Goal: Task Accomplishment & Management: Use online tool/utility

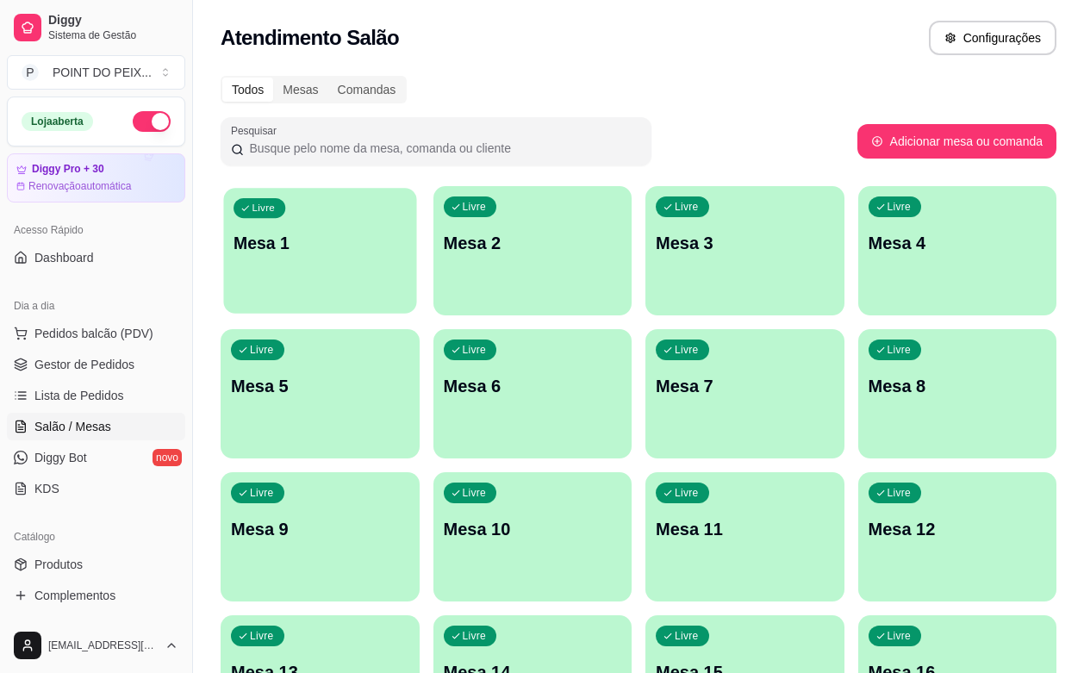
click at [326, 251] on p "Mesa 1" at bounding box center [320, 243] width 172 height 23
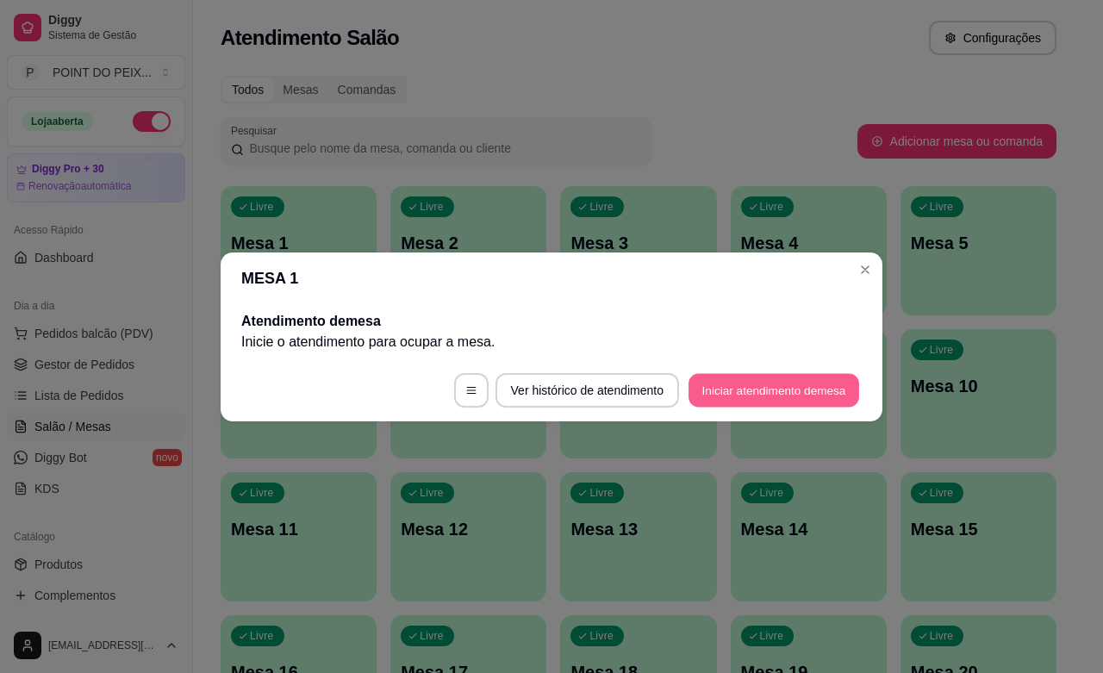
click at [776, 390] on button "Iniciar atendimento de mesa" at bounding box center [774, 390] width 171 height 34
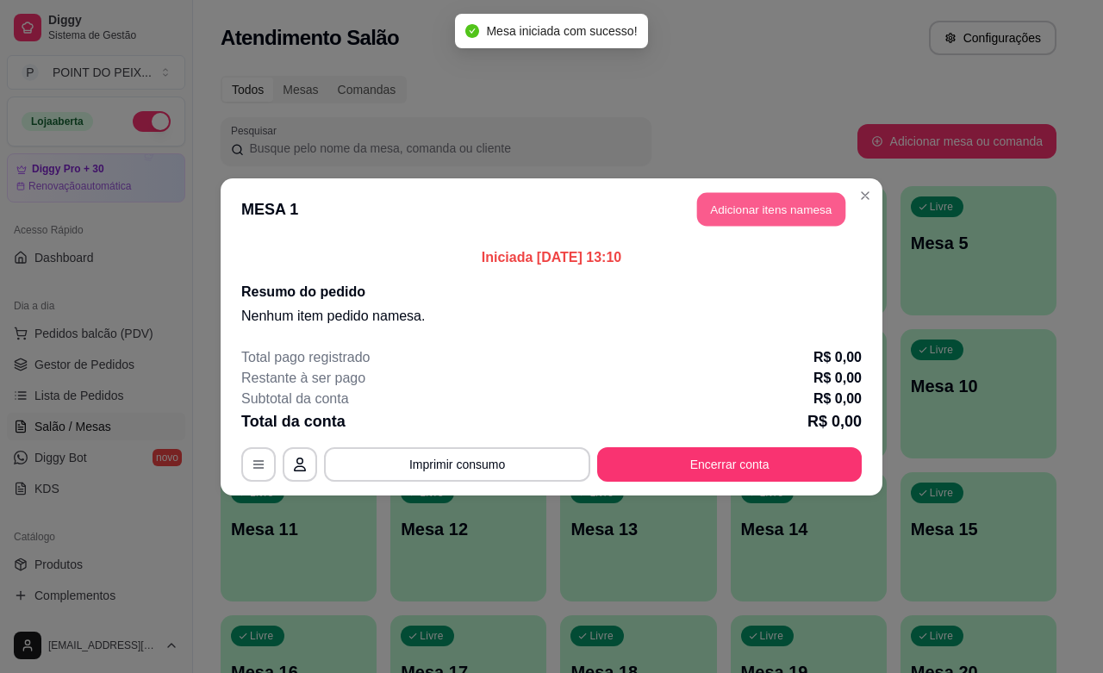
click at [776, 212] on button "Adicionar itens na mesa" at bounding box center [771, 209] width 148 height 34
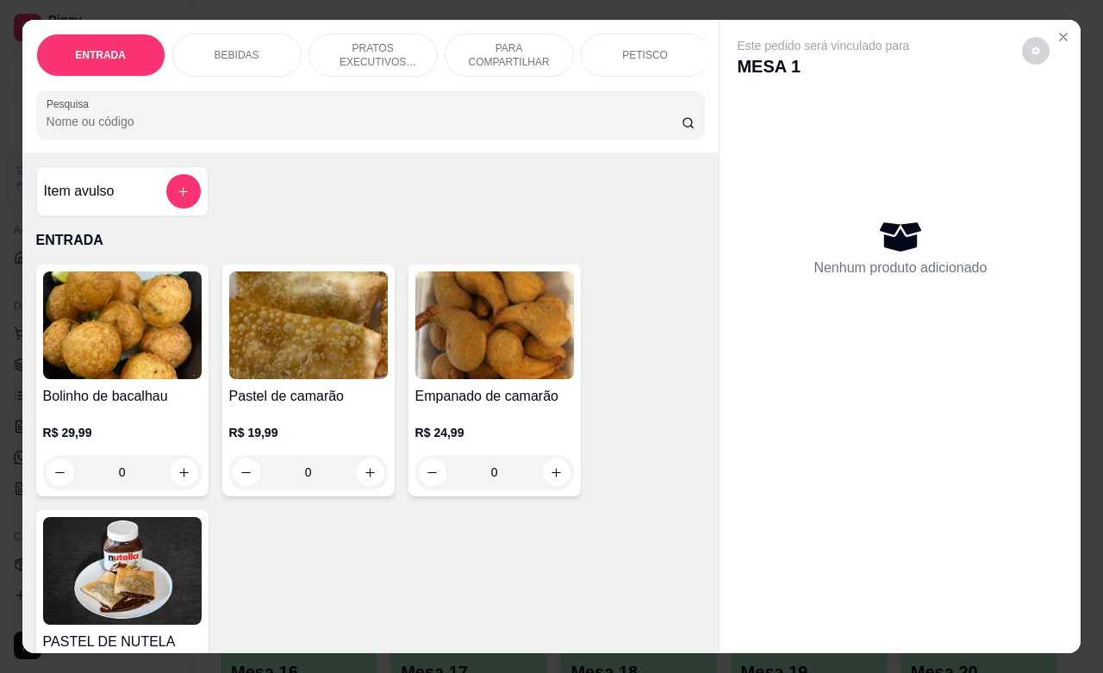
click at [389, 41] on p "PRATOS EXECUTIVOS (INDIVIDUAIS)" at bounding box center [373, 55] width 100 height 28
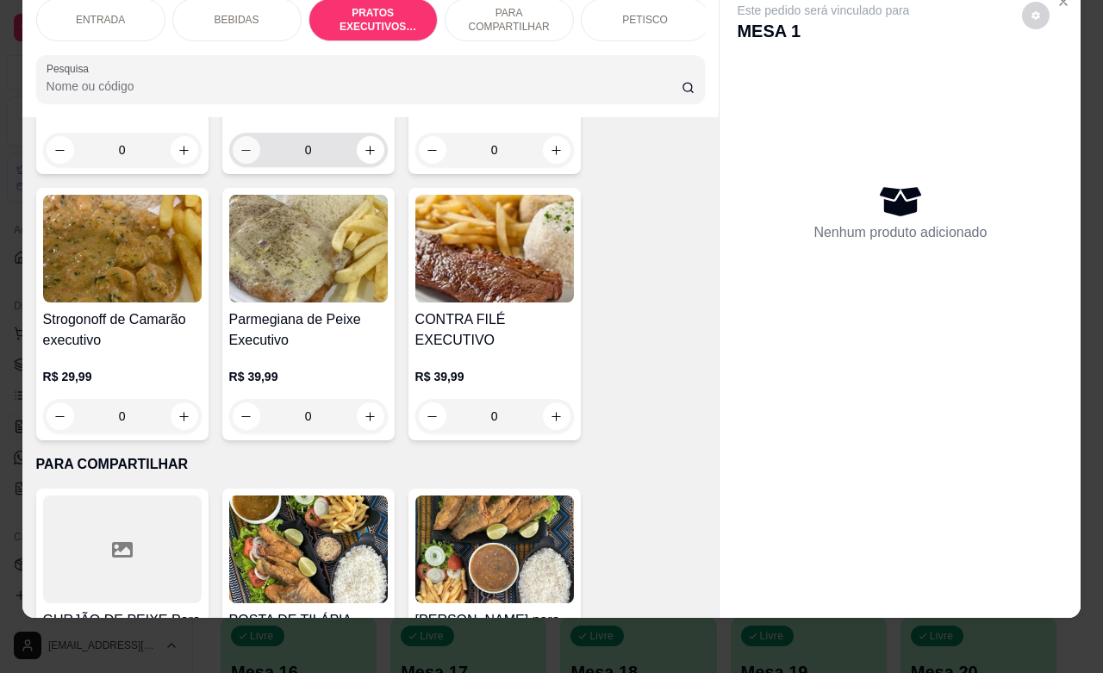
scroll to position [3407, 0]
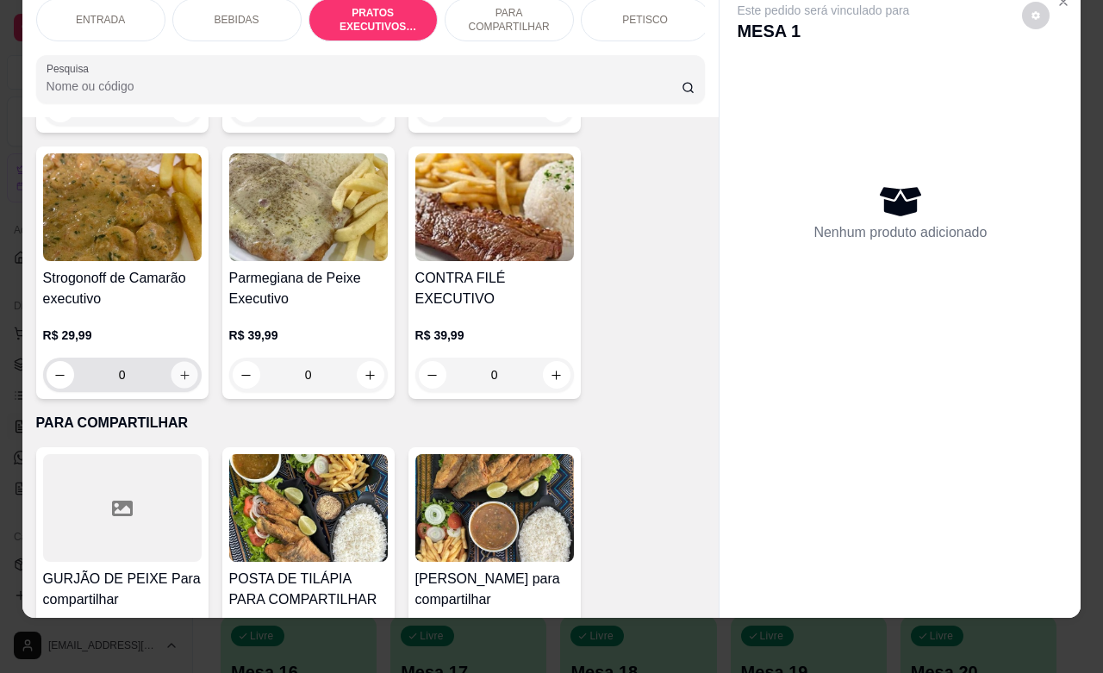
click at [182, 380] on button "increase-product-quantity" at bounding box center [184, 375] width 27 height 27
type input "1"
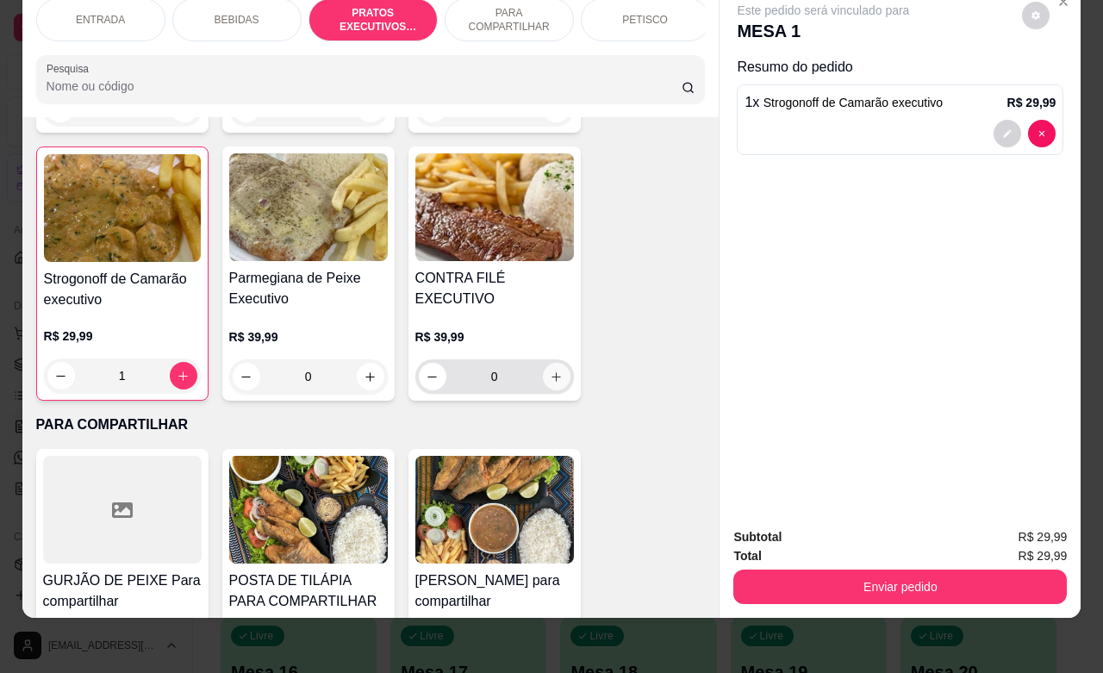
click at [552, 385] on button "increase-product-quantity" at bounding box center [557, 377] width 28 height 28
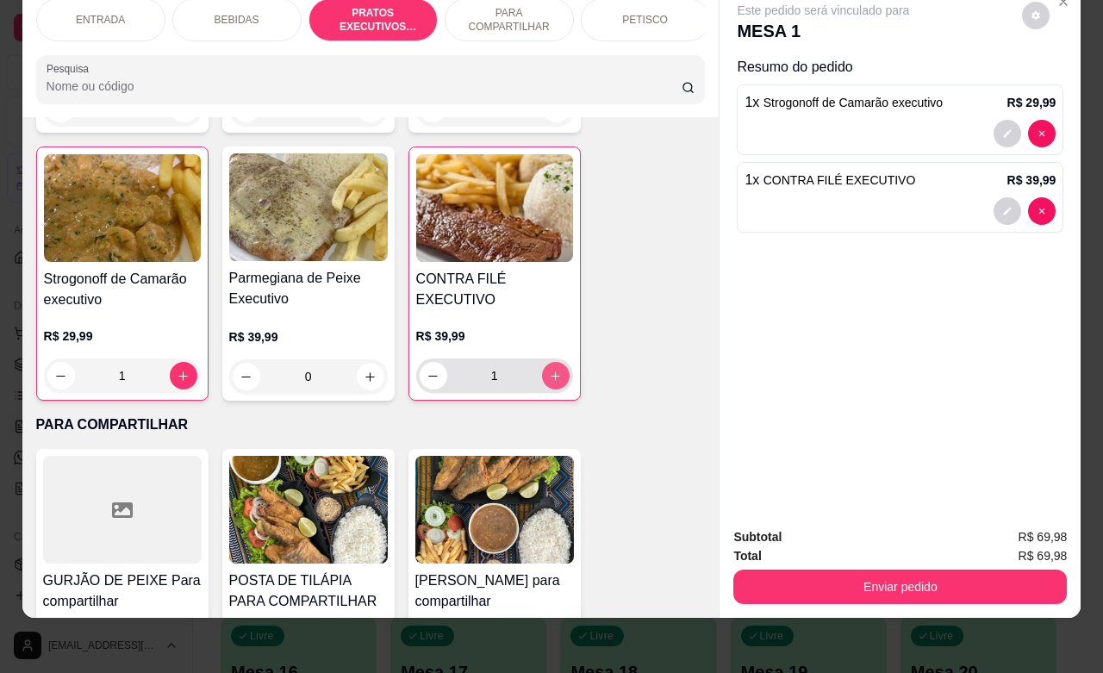
type input "1"
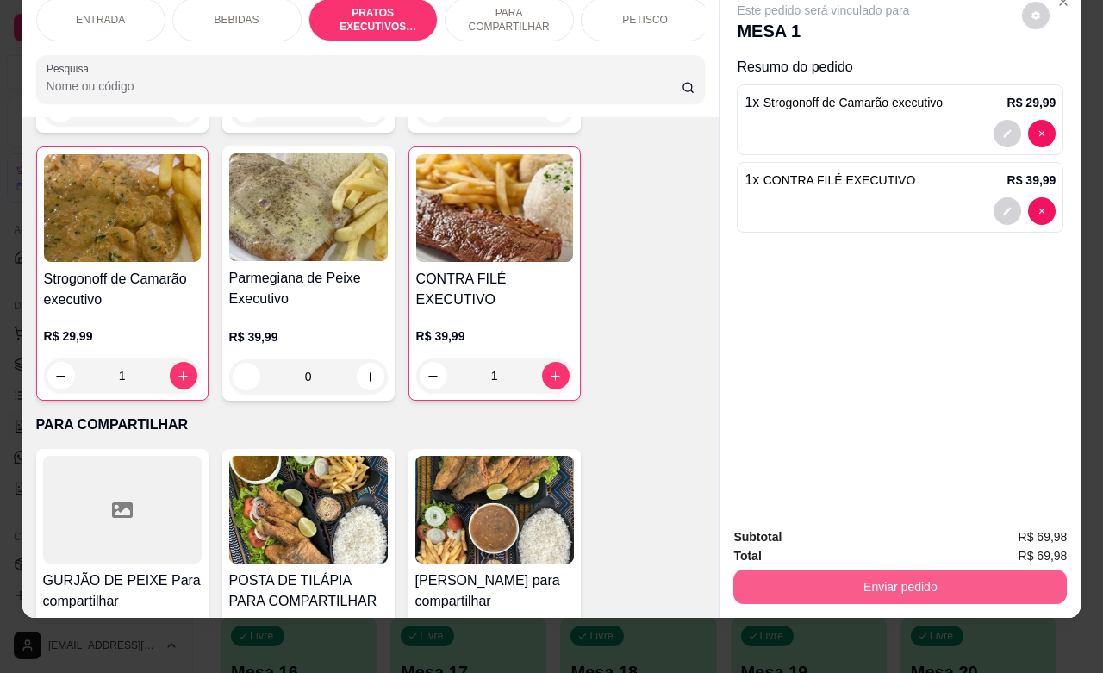
click at [957, 570] on button "Enviar pedido" at bounding box center [900, 587] width 334 height 34
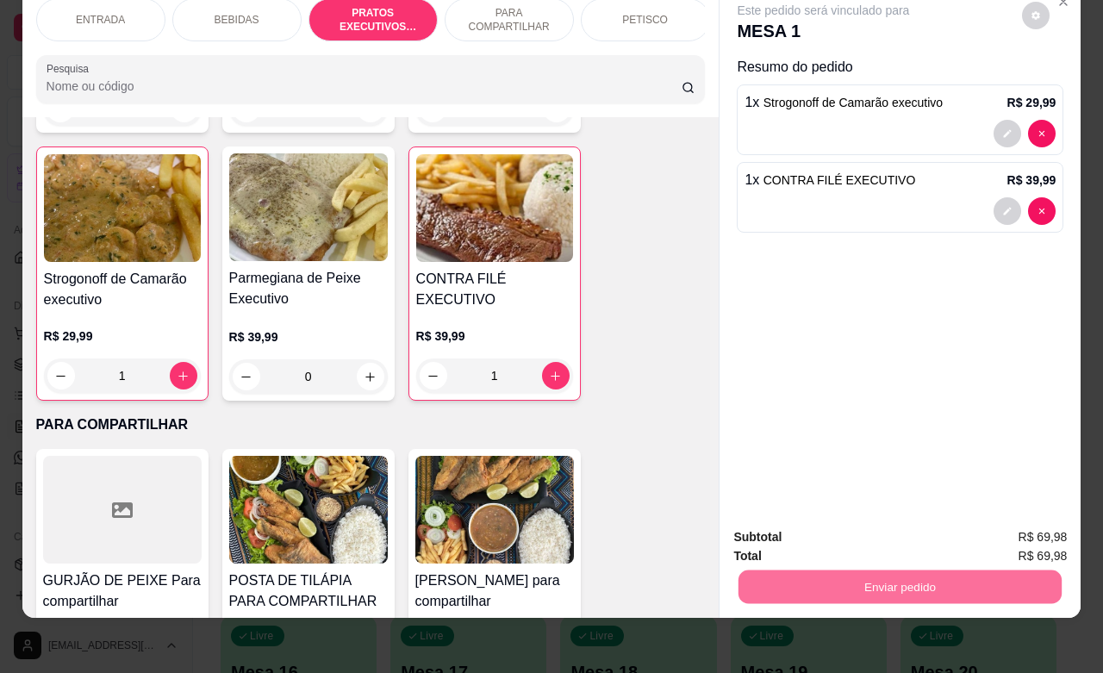
click at [1038, 522] on button "Enviar pedido" at bounding box center [1020, 526] width 95 height 32
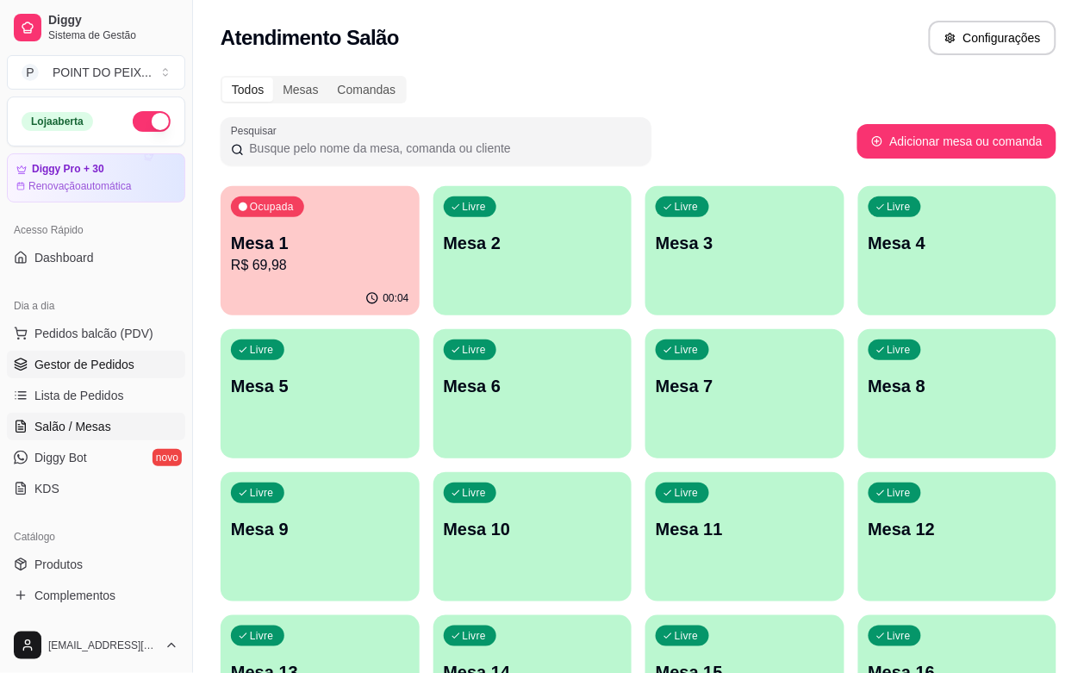
click at [106, 359] on span "Gestor de Pedidos" at bounding box center [84, 364] width 100 height 17
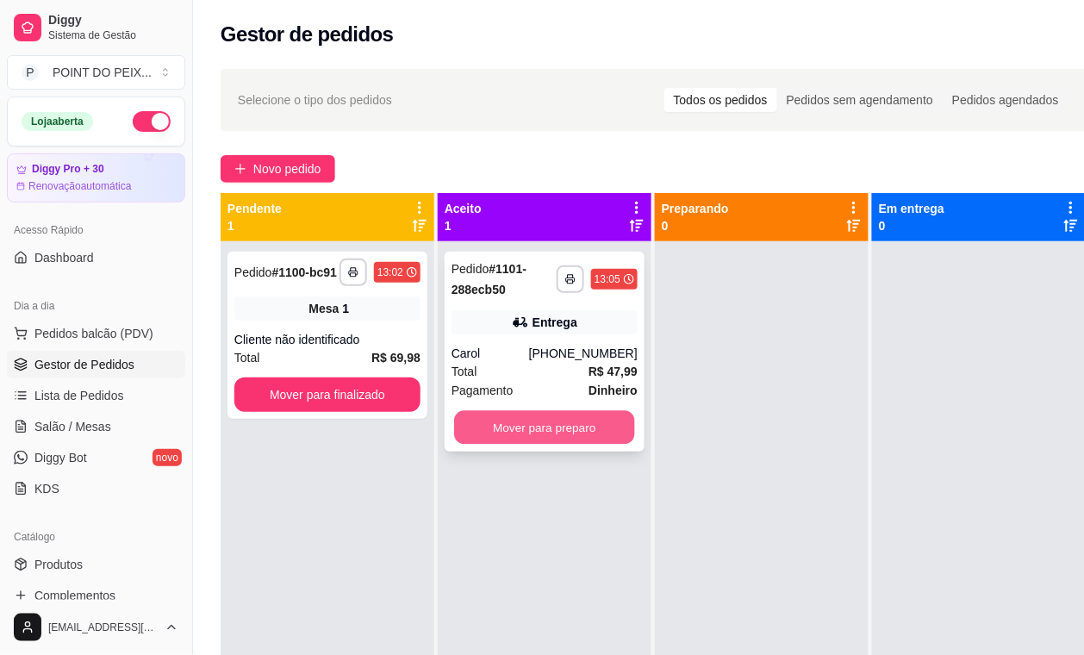
click at [535, 435] on button "Mover para preparo" at bounding box center [544, 428] width 181 height 34
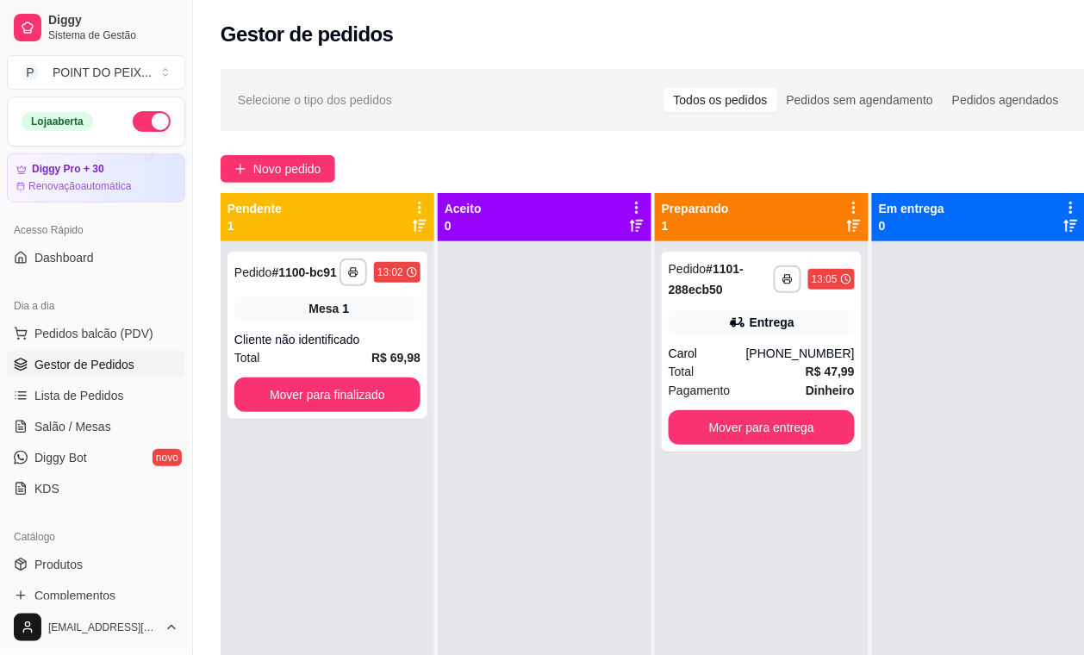
click at [574, 153] on div "**********" at bounding box center [654, 464] width 922 height 810
click at [97, 420] on span "Salão / Mesas" at bounding box center [72, 426] width 77 height 17
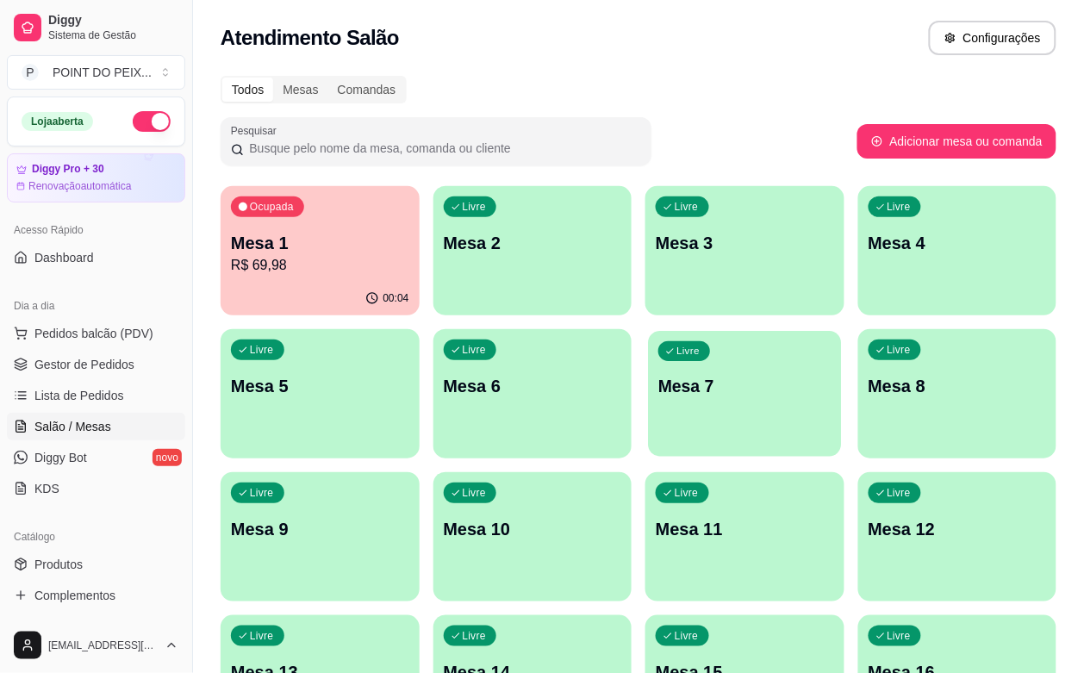
click at [648, 410] on div "Livre Mesa 7" at bounding box center [744, 383] width 193 height 105
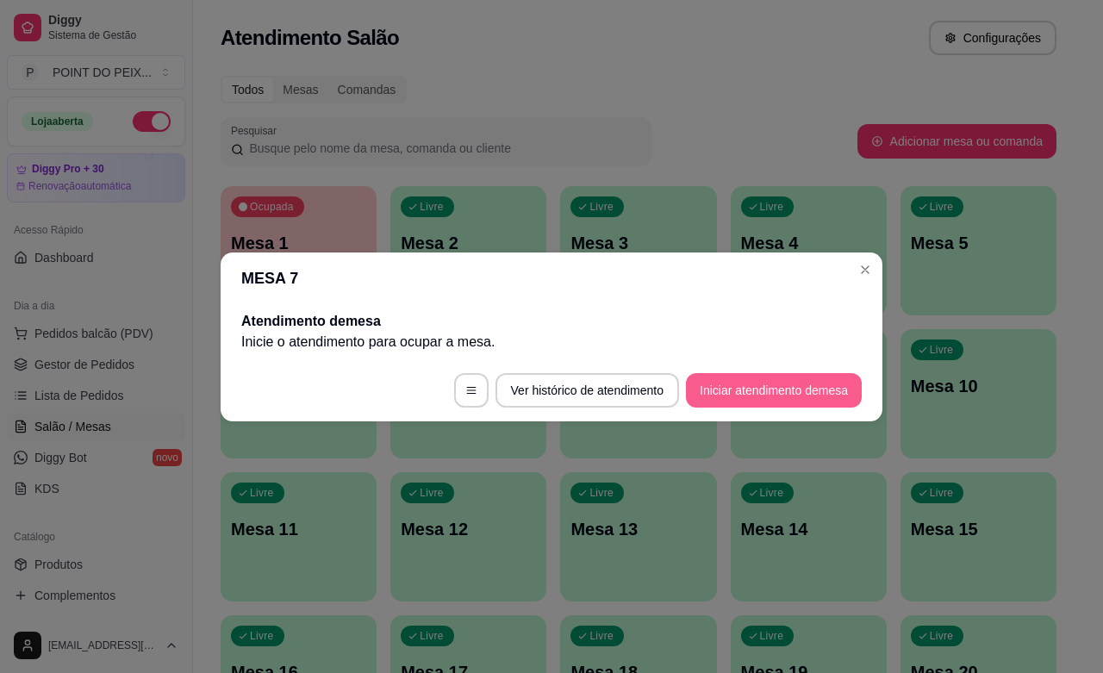
click at [751, 386] on button "Iniciar atendimento de mesa" at bounding box center [774, 390] width 176 height 34
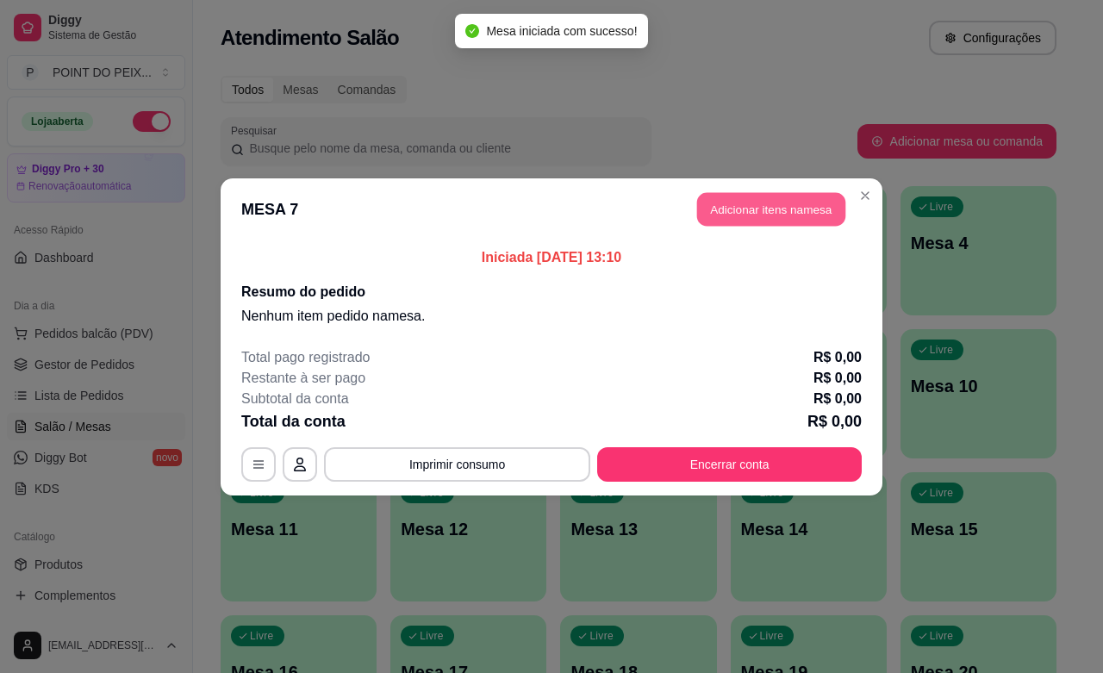
click at [765, 215] on button "Adicionar itens na mesa" at bounding box center [771, 209] width 148 height 34
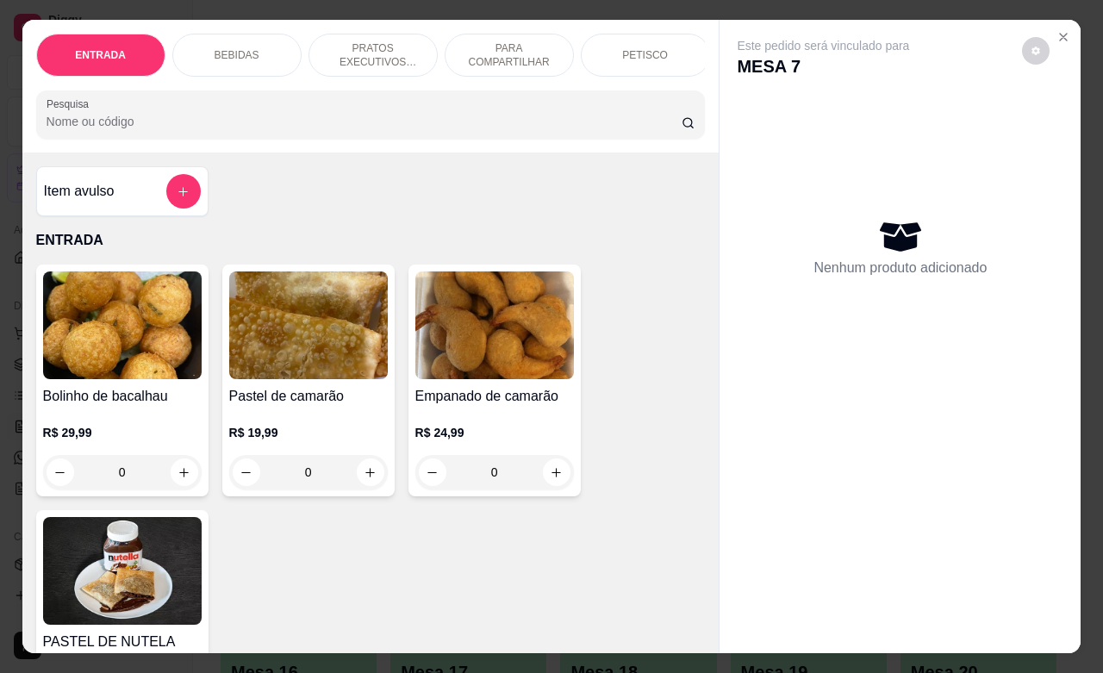
click at [386, 46] on p "PRATOS EXECUTIVOS (INDIVIDUAIS)" at bounding box center [373, 55] width 100 height 28
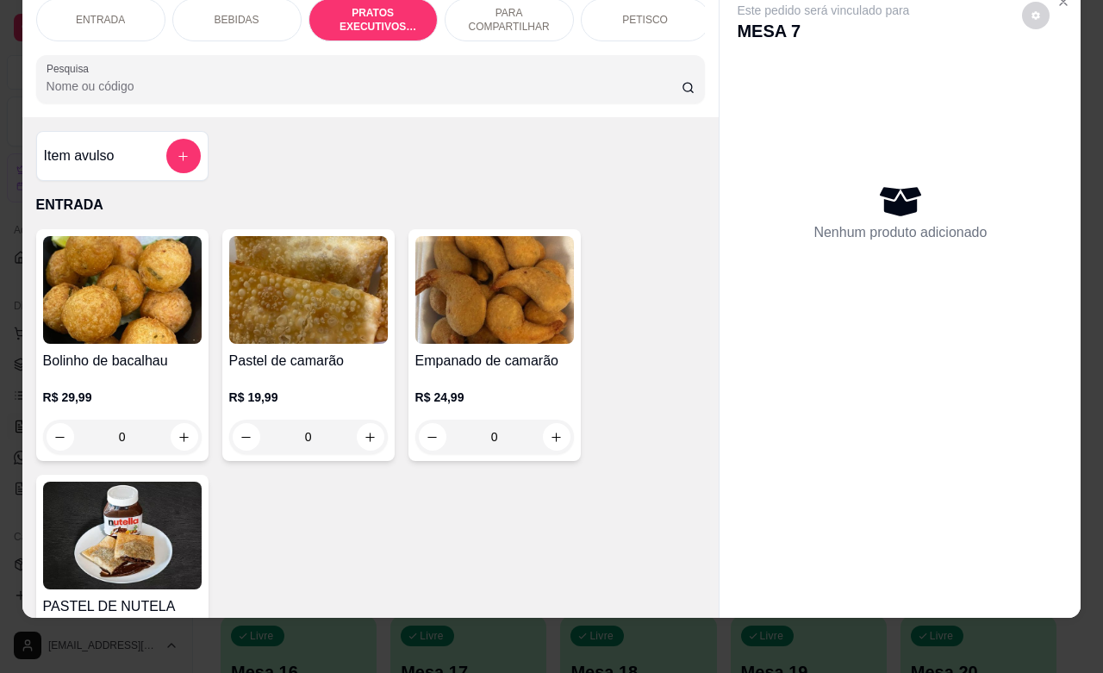
scroll to position [2868, 0]
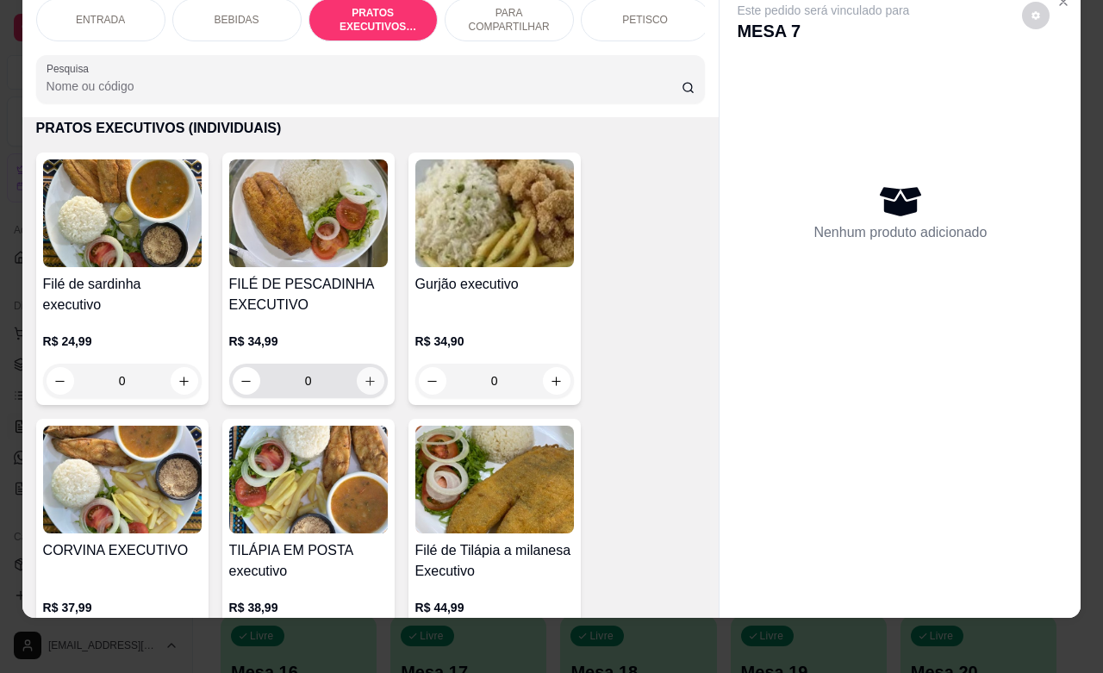
click at [364, 382] on icon "increase-product-quantity" at bounding box center [370, 381] width 13 height 13
type input "1"
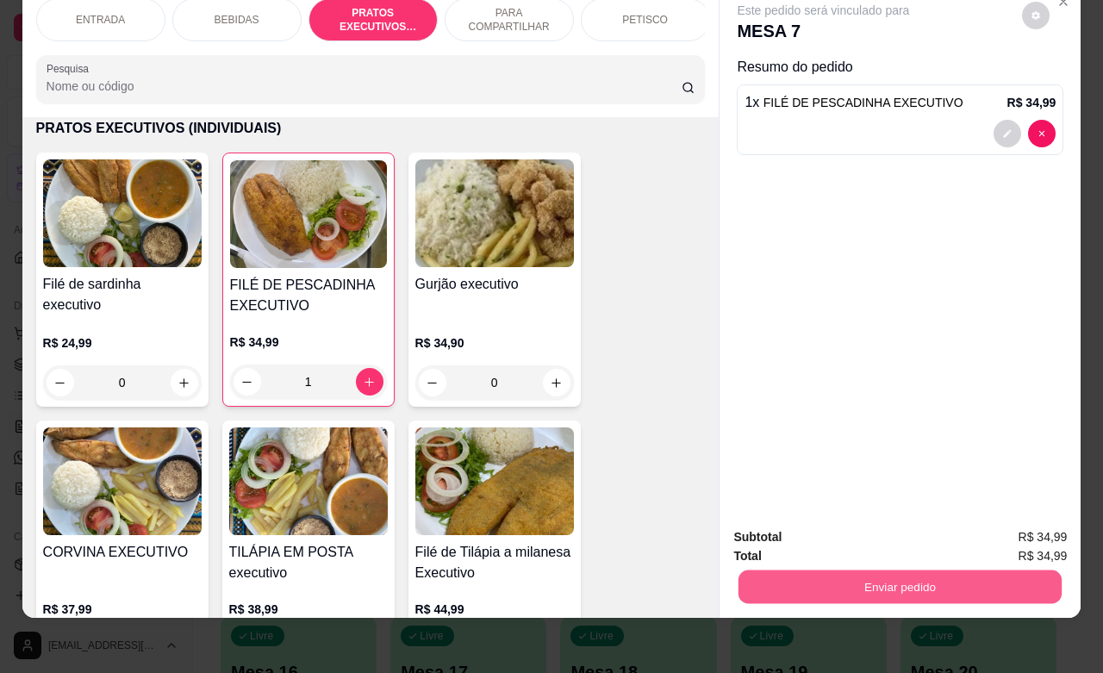
click at [970, 578] on button "Enviar pedido" at bounding box center [900, 587] width 323 height 34
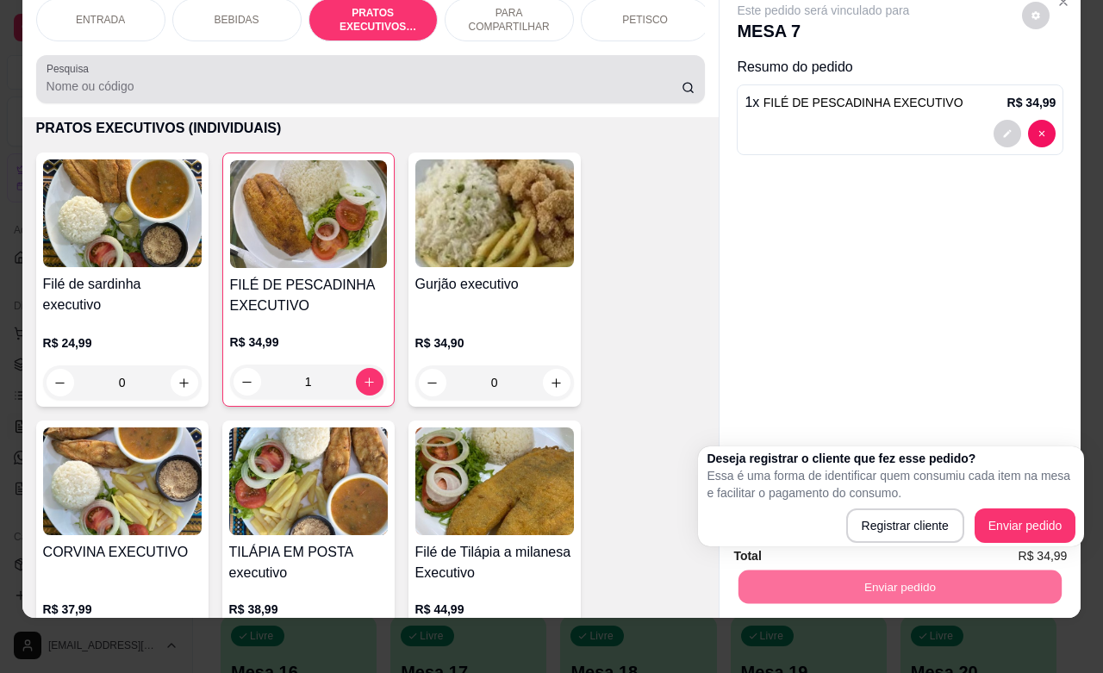
scroll to position [0, 0]
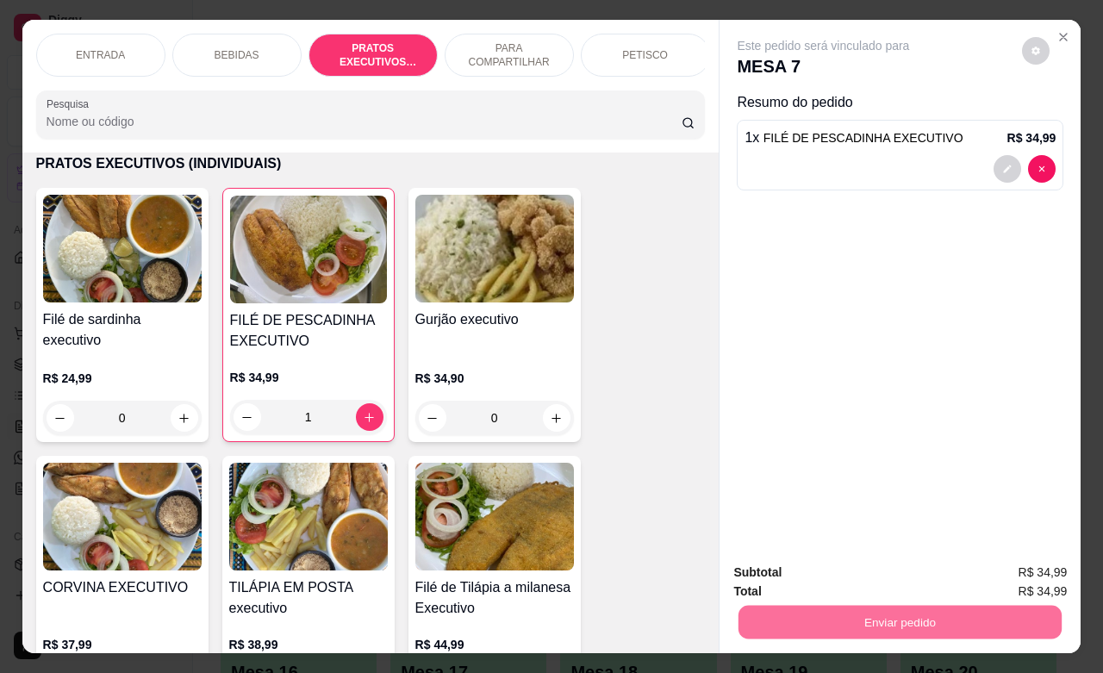
click at [233, 48] on p "BEBIDAS" at bounding box center [237, 55] width 45 height 14
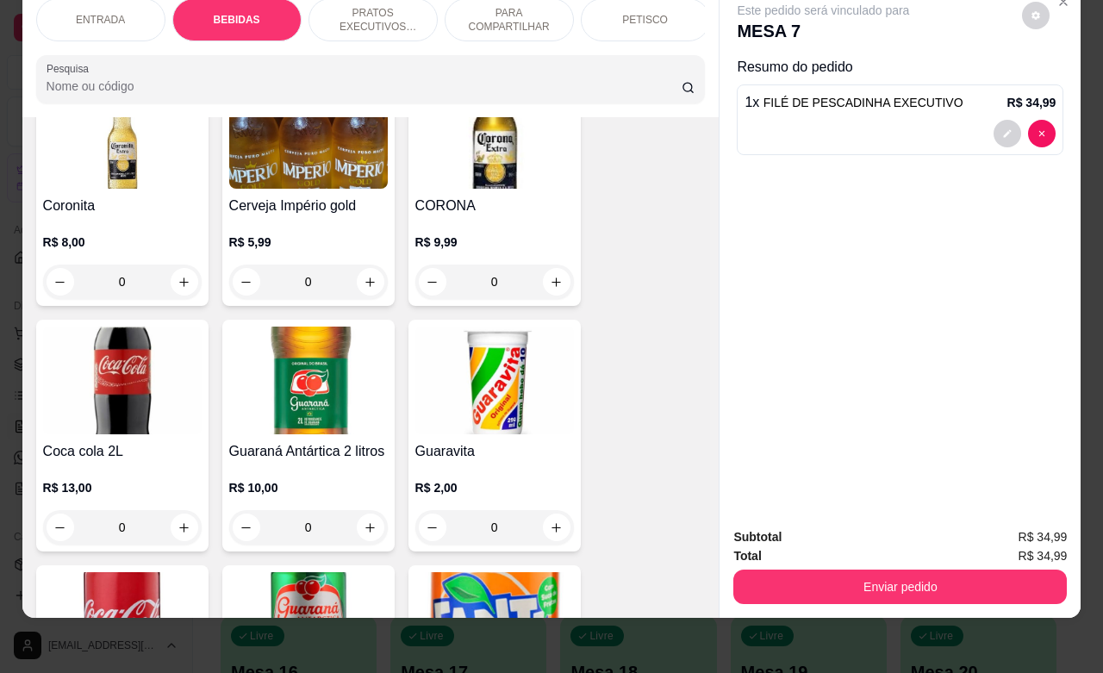
scroll to position [1034, 0]
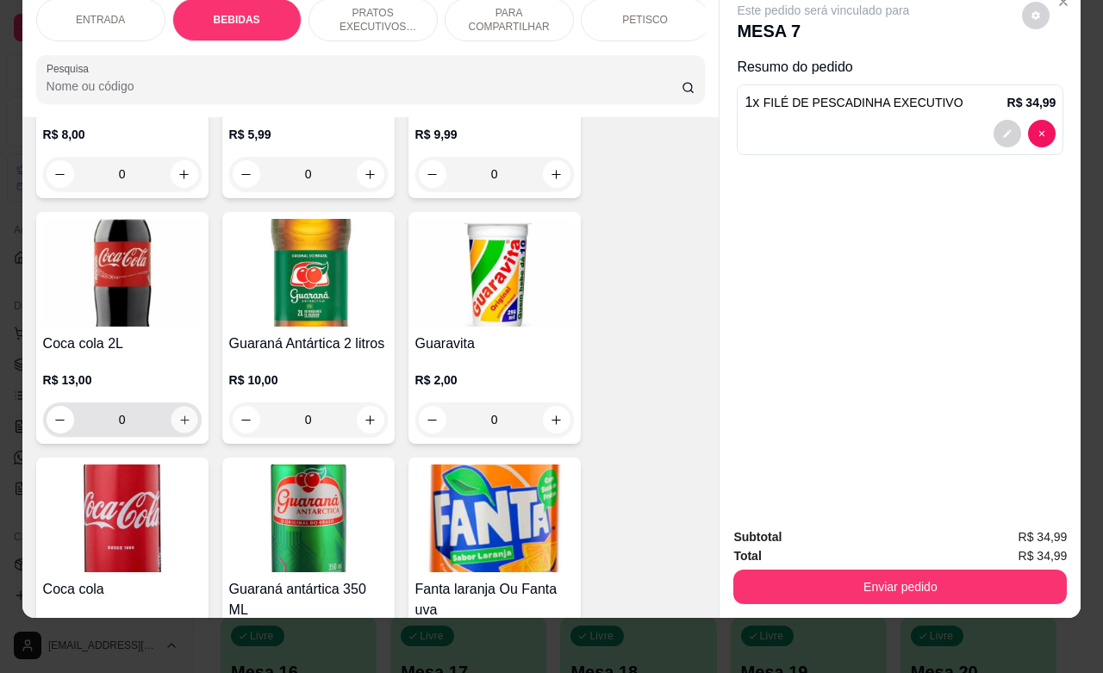
click at [178, 422] on icon "increase-product-quantity" at bounding box center [184, 420] width 13 height 13
type input "1"
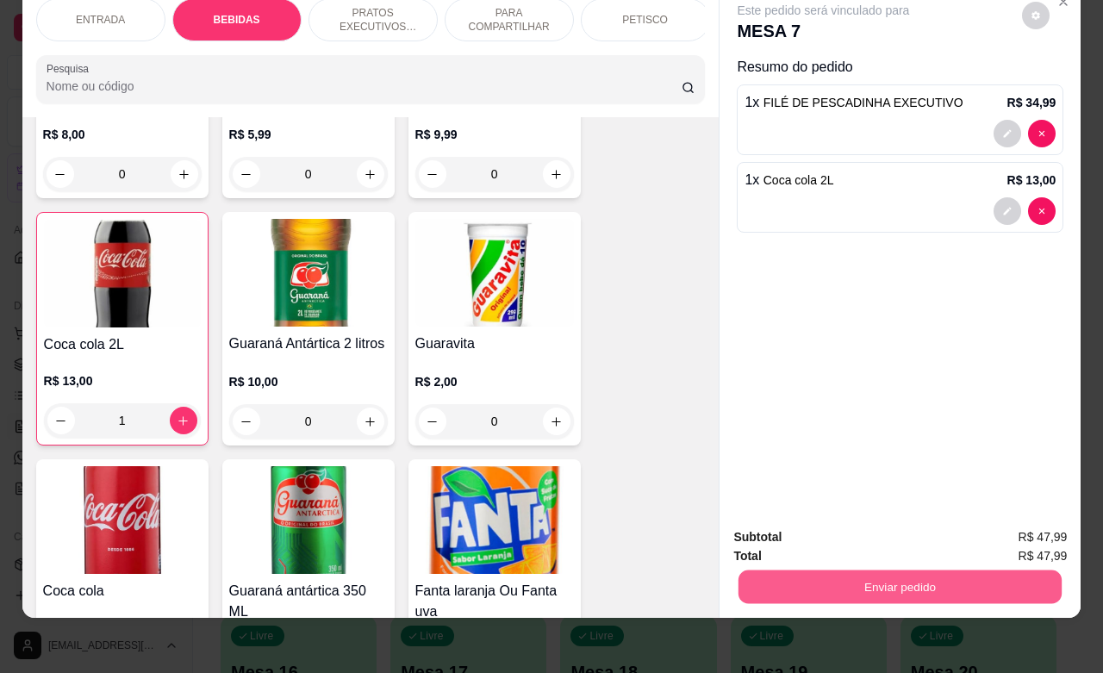
click at [909, 570] on button "Enviar pedido" at bounding box center [900, 587] width 323 height 34
click at [1001, 527] on button "Enviar pedido" at bounding box center [1020, 526] width 95 height 32
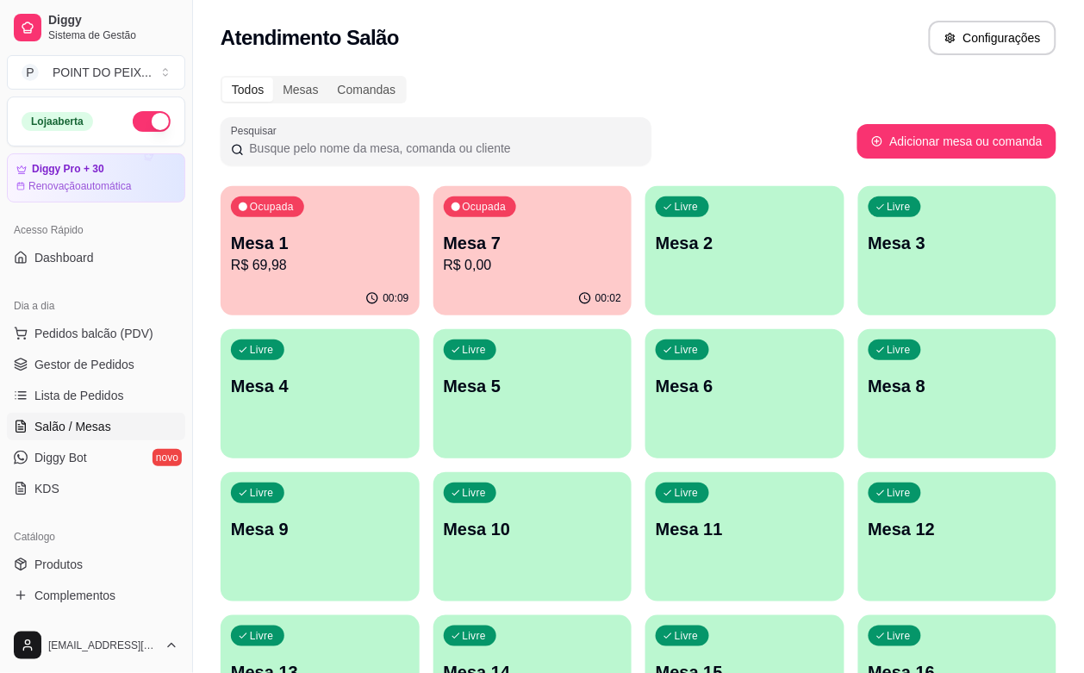
click at [317, 246] on p "Mesa 1" at bounding box center [320, 243] width 178 height 24
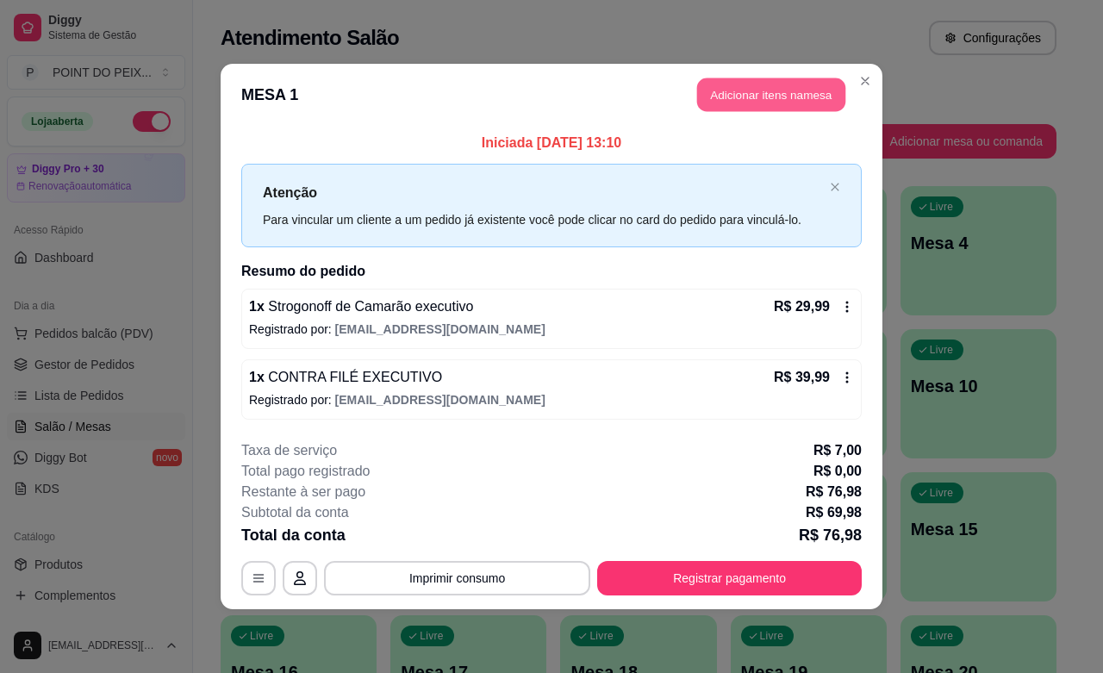
click at [778, 102] on button "Adicionar itens na mesa" at bounding box center [771, 95] width 148 height 34
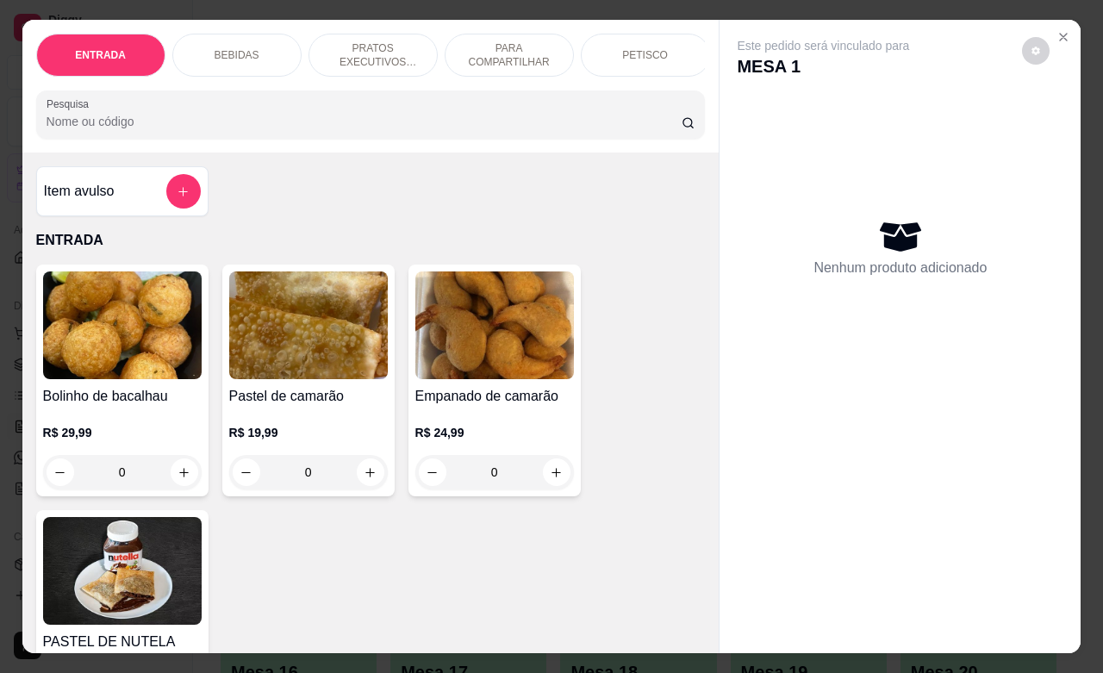
click at [241, 53] on p "BEBIDAS" at bounding box center [237, 55] width 45 height 14
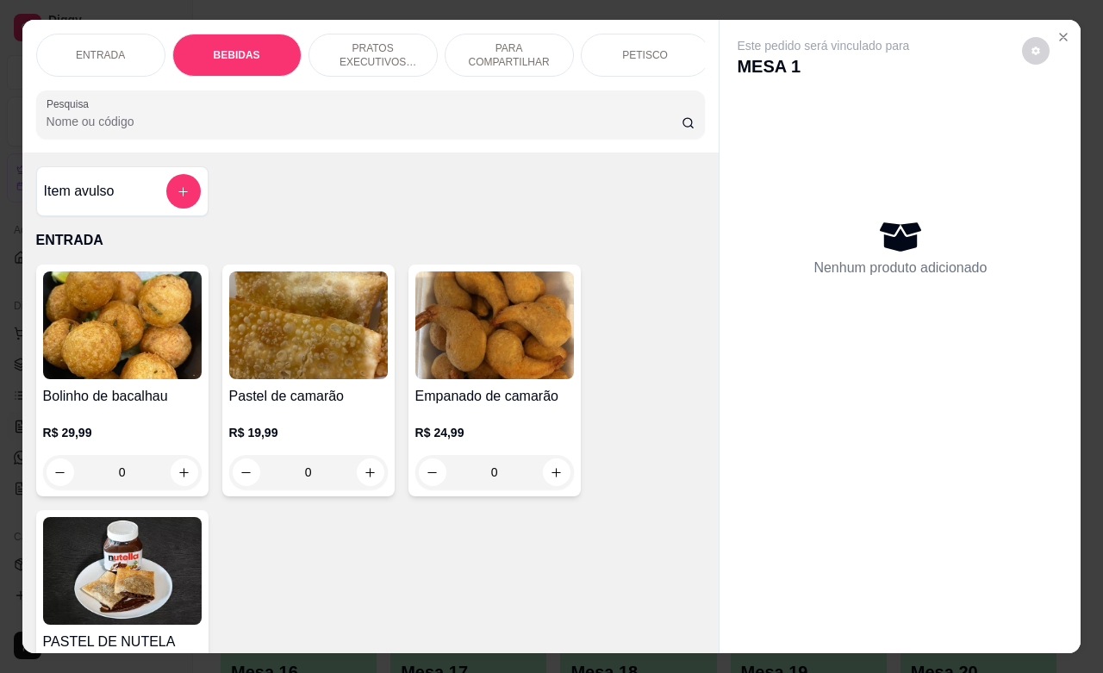
scroll to position [603, 0]
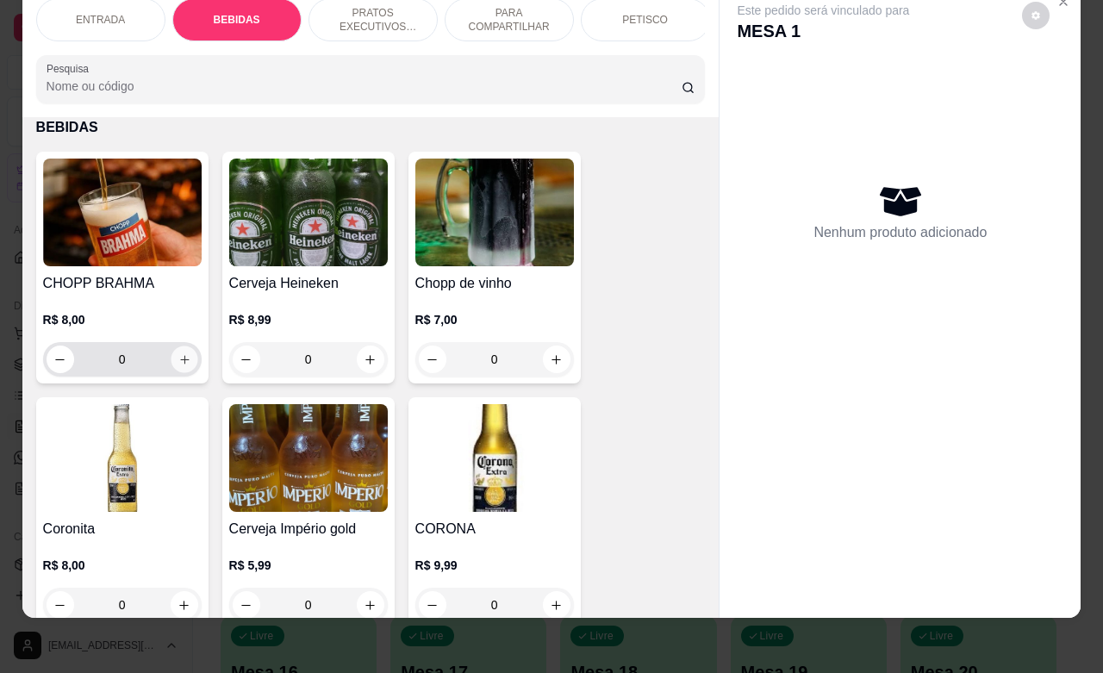
click at [178, 356] on icon "increase-product-quantity" at bounding box center [184, 359] width 13 height 13
type input "1"
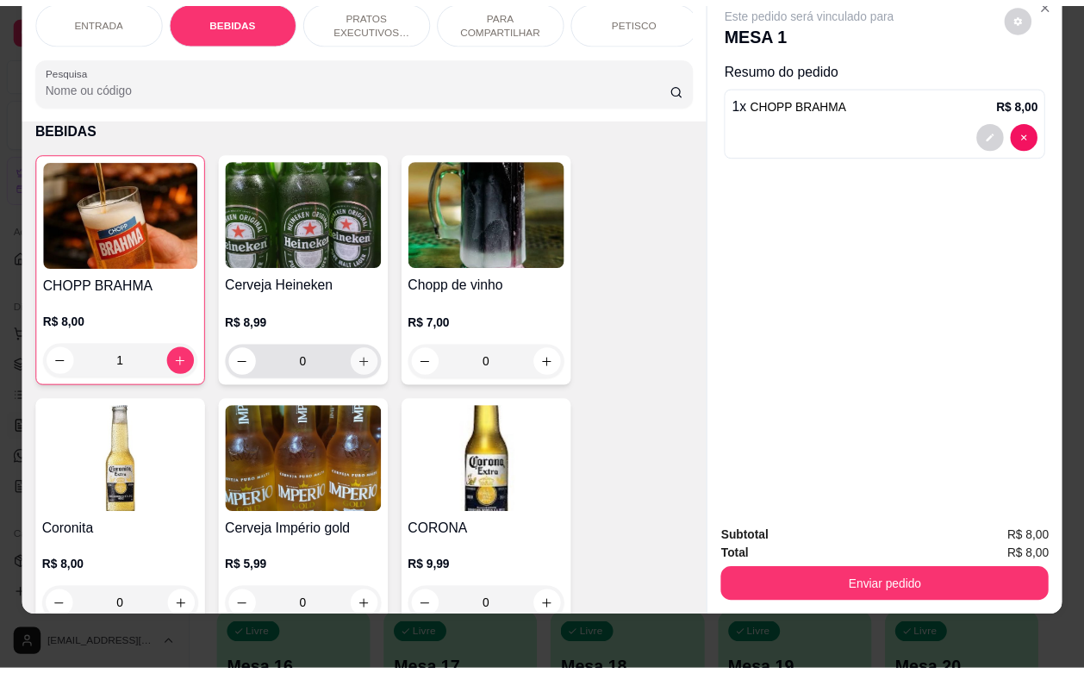
scroll to position [711, 0]
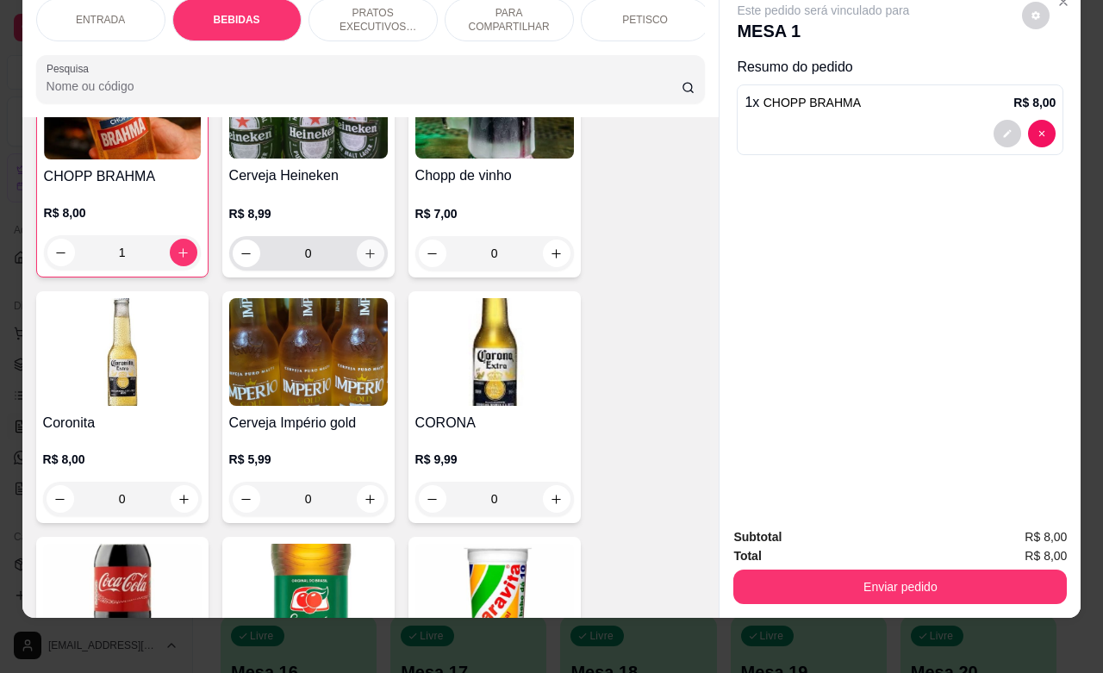
click at [364, 256] on icon "increase-product-quantity" at bounding box center [370, 253] width 13 height 13
type input "1"
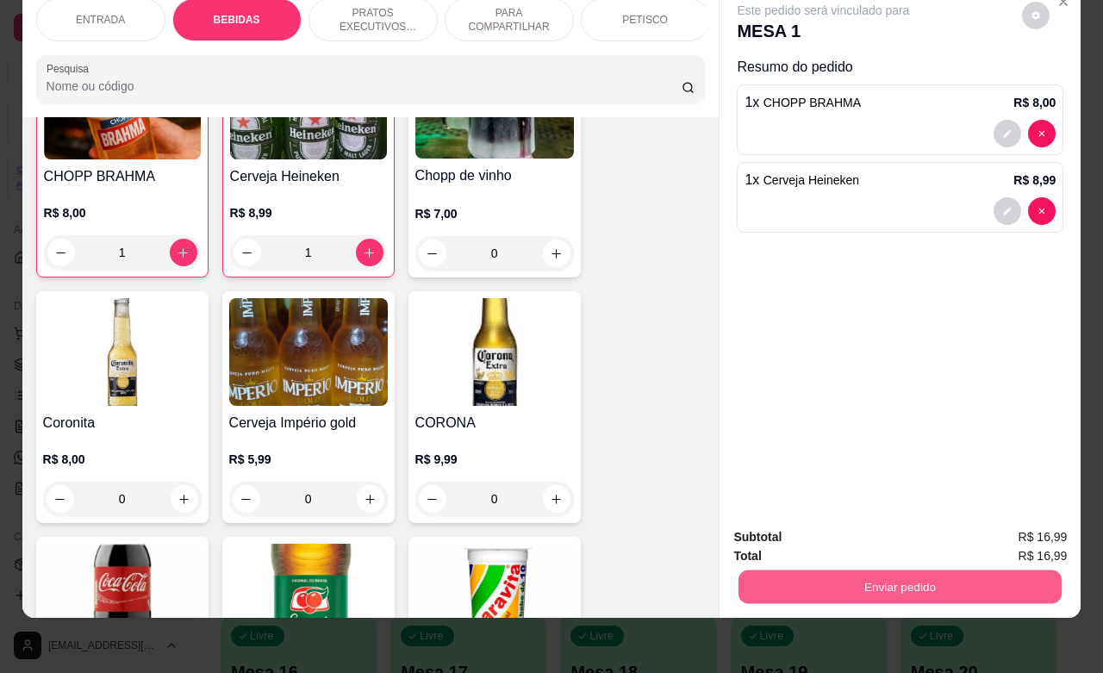
click at [962, 570] on button "Enviar pedido" at bounding box center [900, 587] width 323 height 34
click at [1005, 527] on button "Enviar pedido" at bounding box center [1019, 526] width 97 height 33
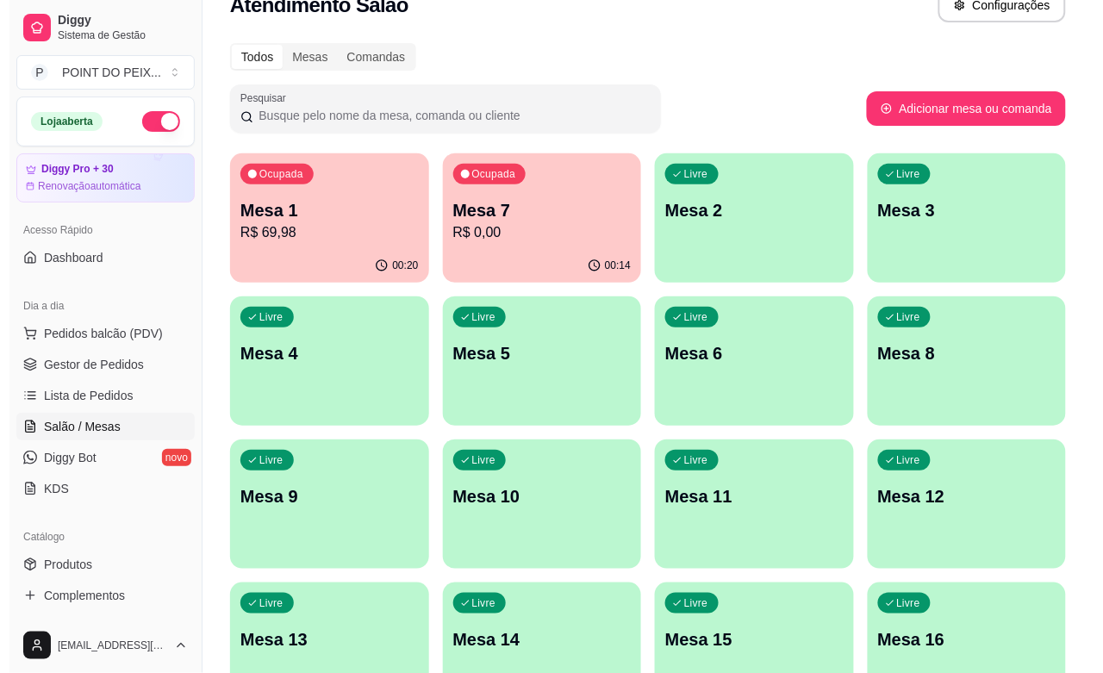
scroll to position [0, 0]
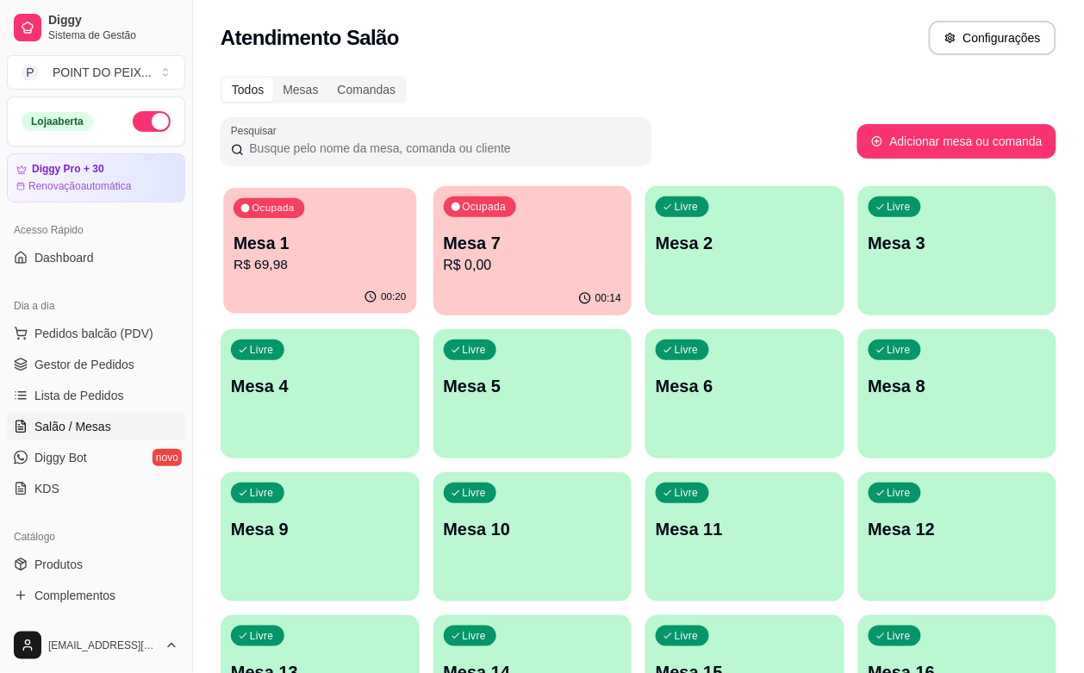
click at [297, 255] on p "R$ 69,98" at bounding box center [320, 265] width 172 height 20
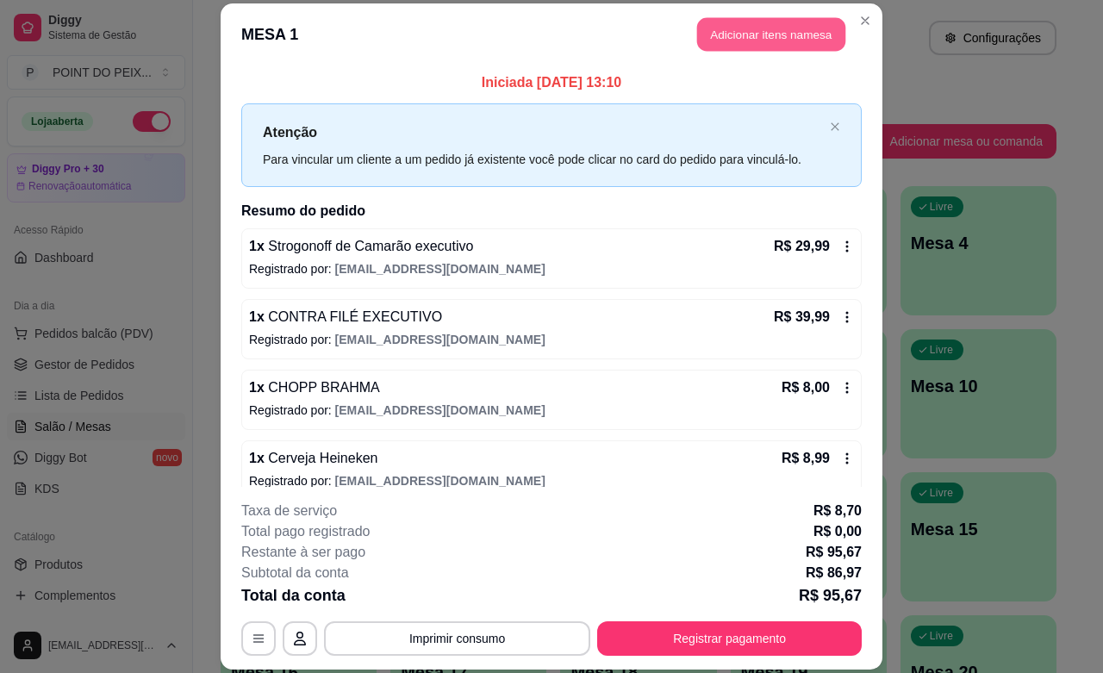
click at [773, 36] on button "Adicionar itens na mesa" at bounding box center [771, 35] width 148 height 34
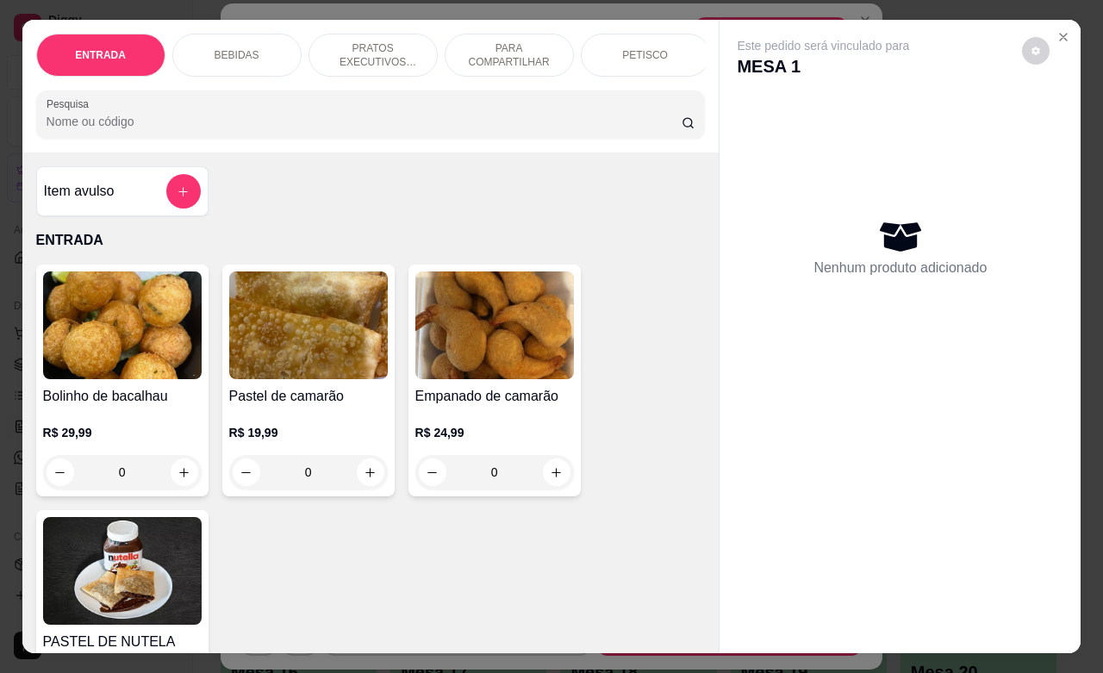
click at [234, 48] on p "BEBIDAS" at bounding box center [237, 55] width 45 height 14
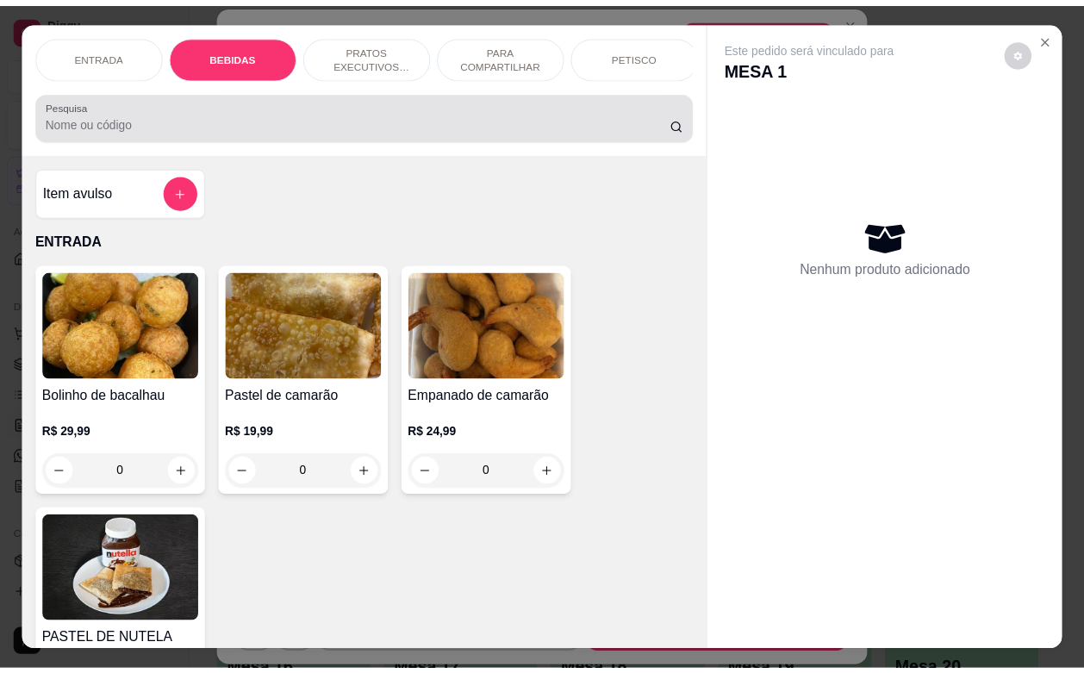
scroll to position [603, 0]
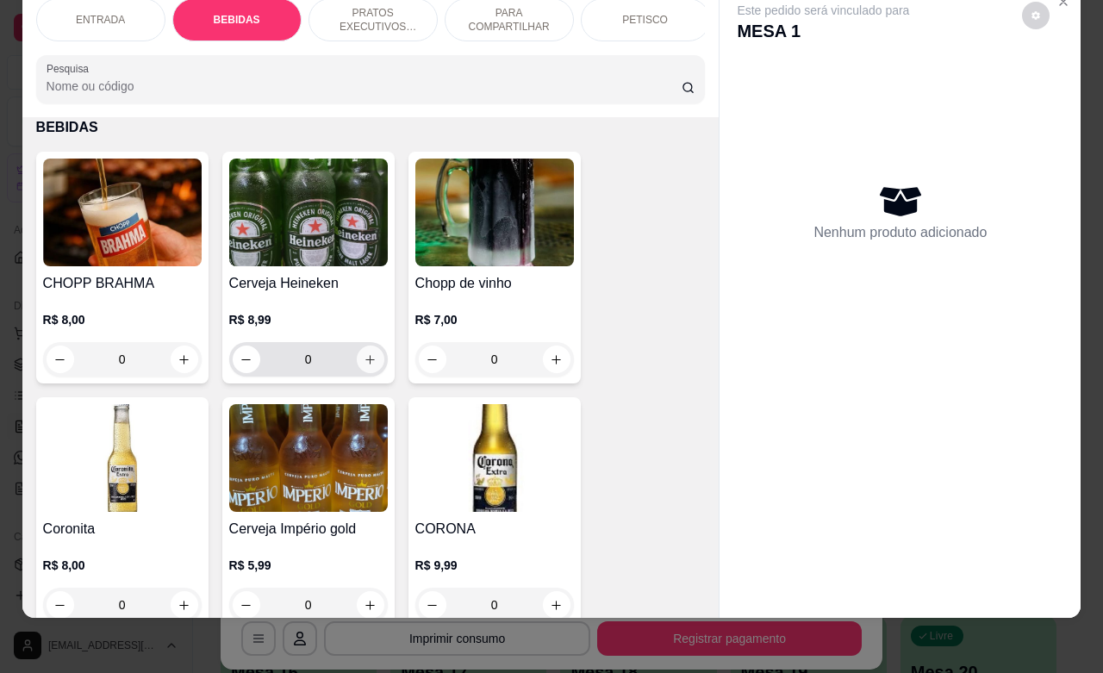
click at [364, 363] on icon "increase-product-quantity" at bounding box center [370, 359] width 13 height 13
type input "1"
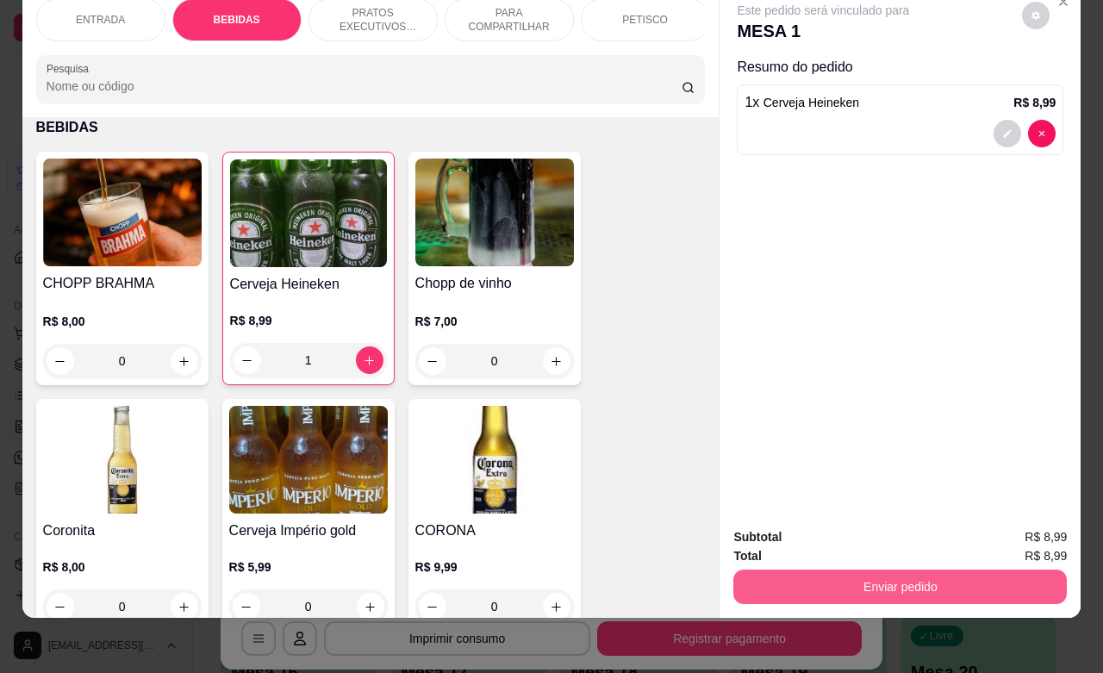
click at [945, 576] on button "Enviar pedido" at bounding box center [900, 587] width 334 height 34
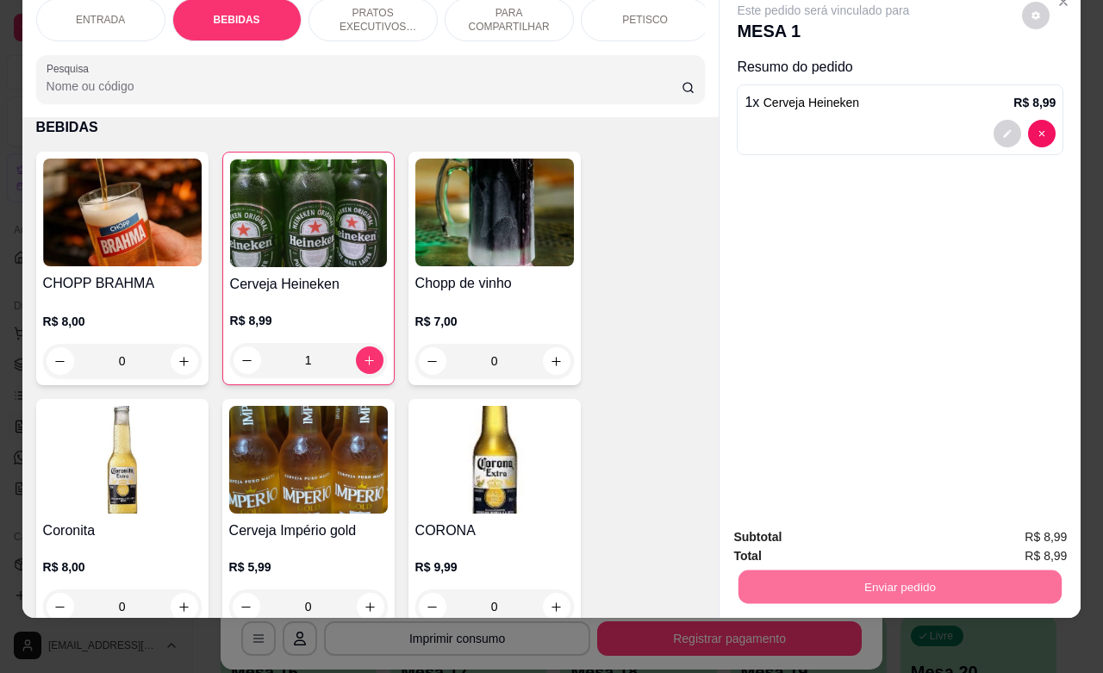
click at [1013, 532] on button "Enviar pedido" at bounding box center [1019, 526] width 97 height 33
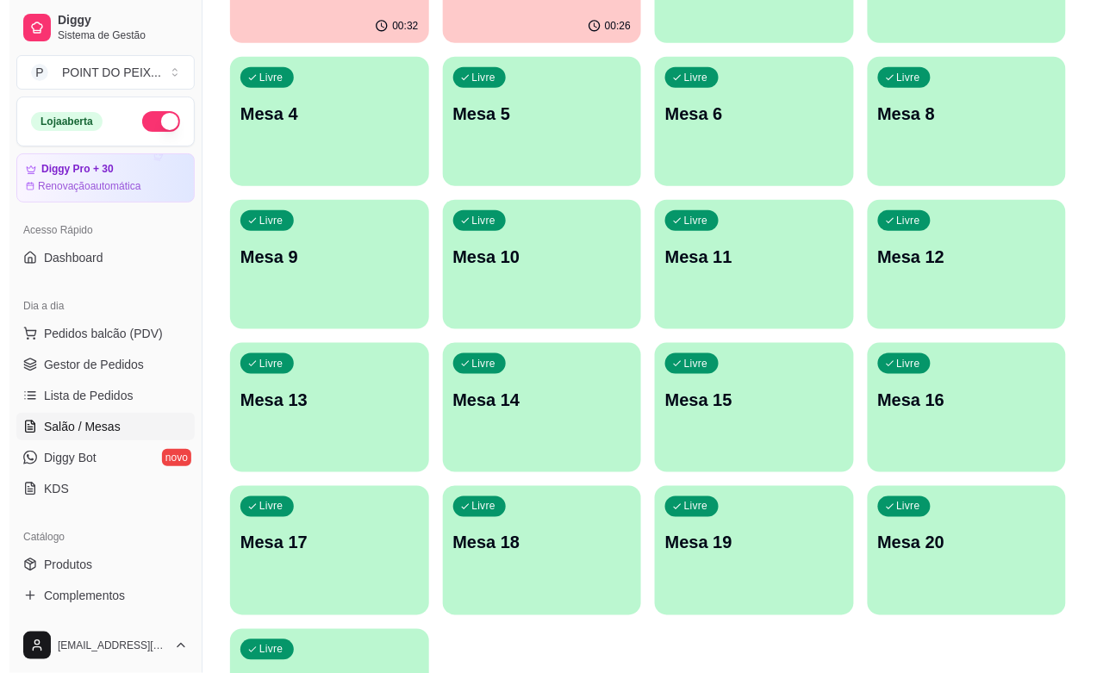
scroll to position [284, 0]
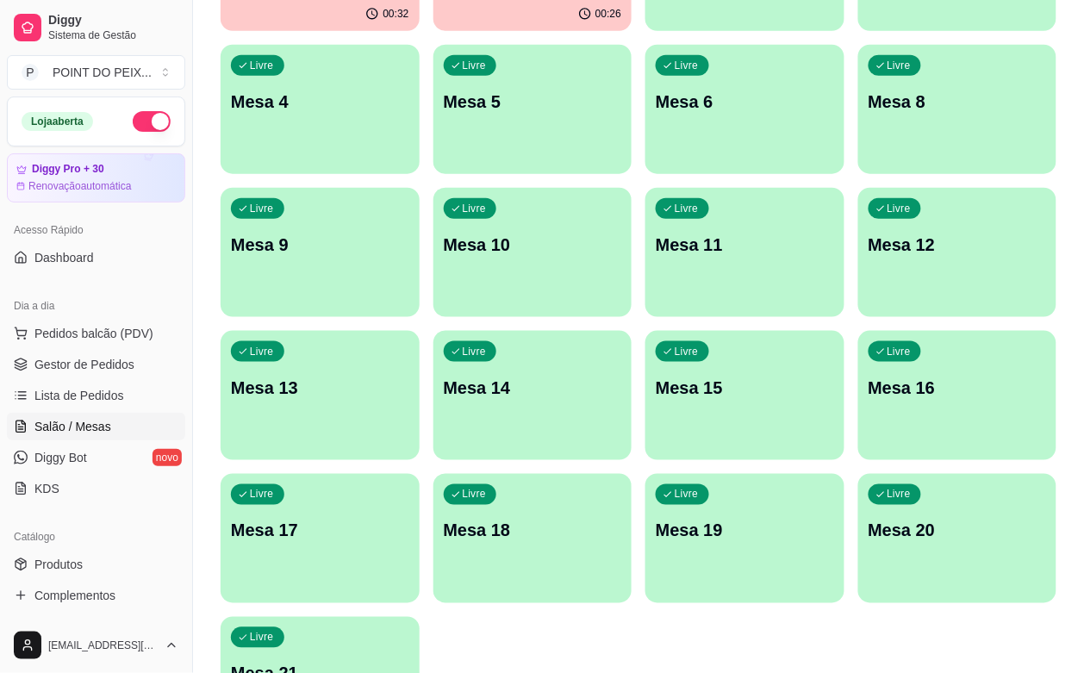
click at [321, 662] on p "Mesa 21" at bounding box center [320, 674] width 178 height 24
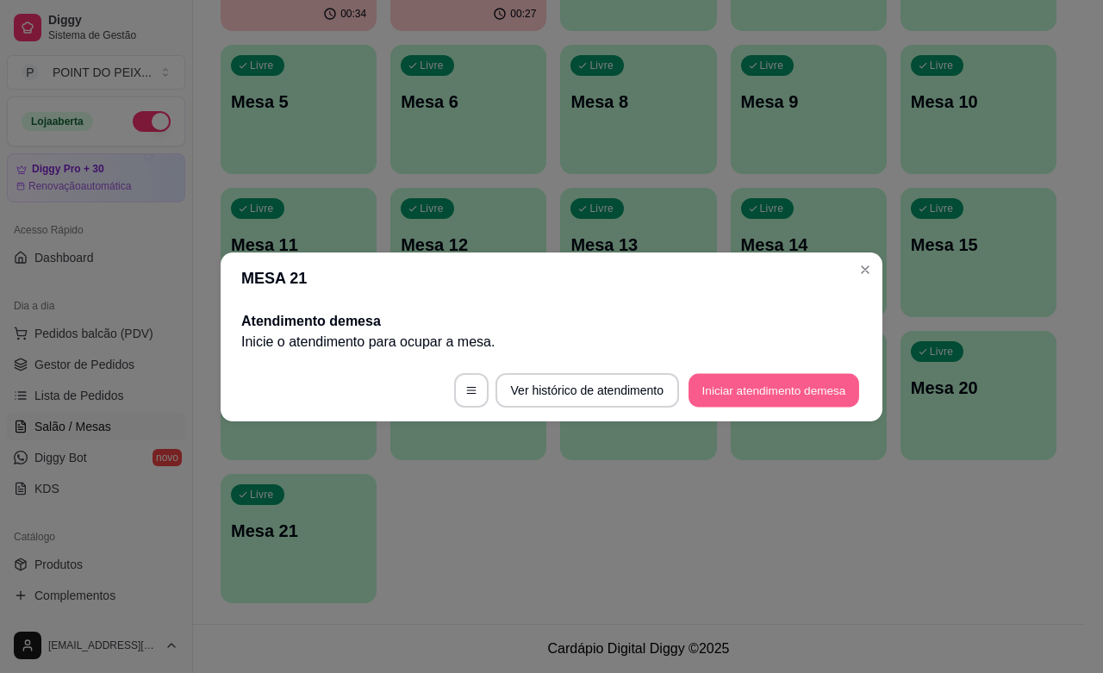
click at [777, 392] on button "Iniciar atendimento de mesa" at bounding box center [774, 390] width 171 height 34
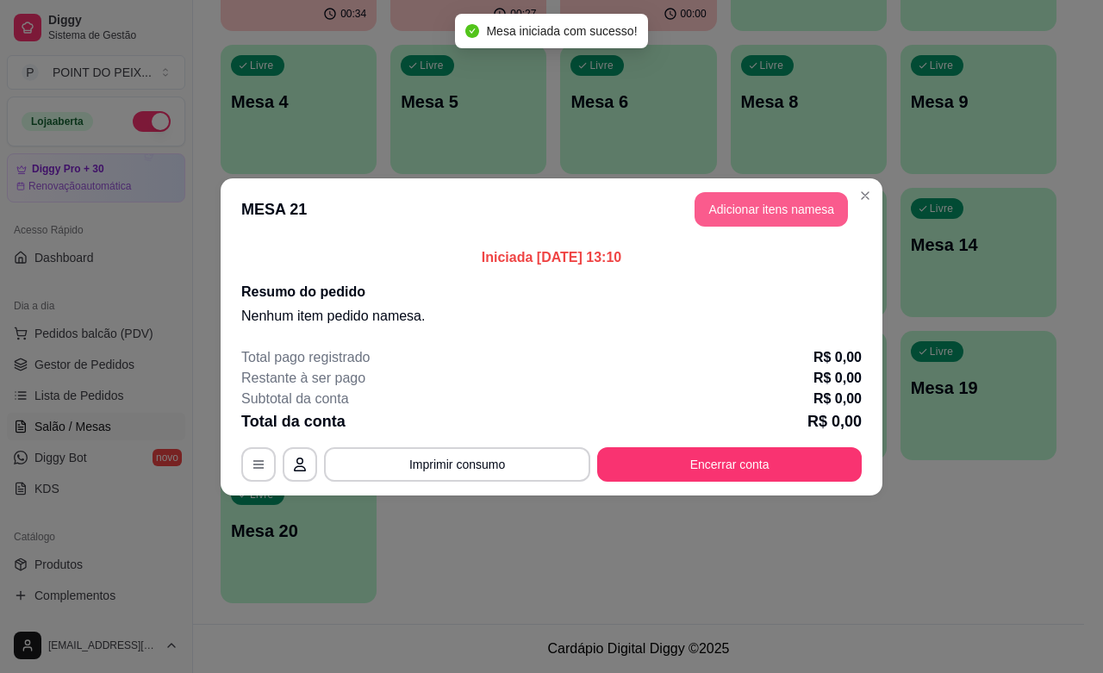
click at [774, 211] on button "Adicionar itens na mesa" at bounding box center [771, 209] width 153 height 34
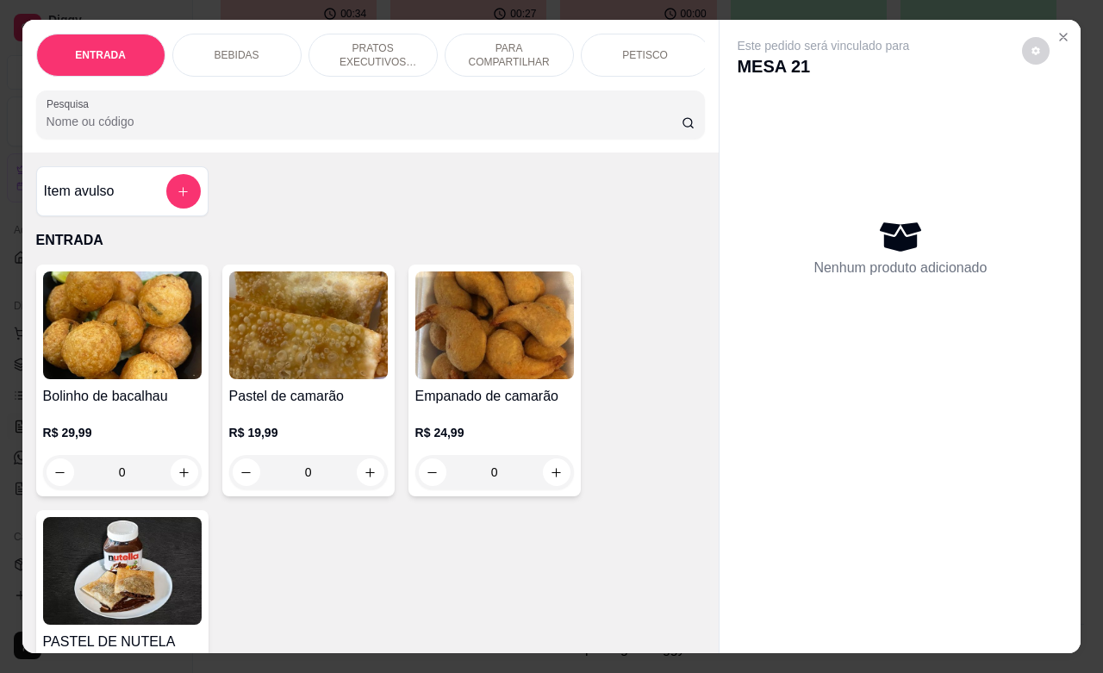
click at [239, 50] on p "BEBIDAS" at bounding box center [237, 55] width 45 height 14
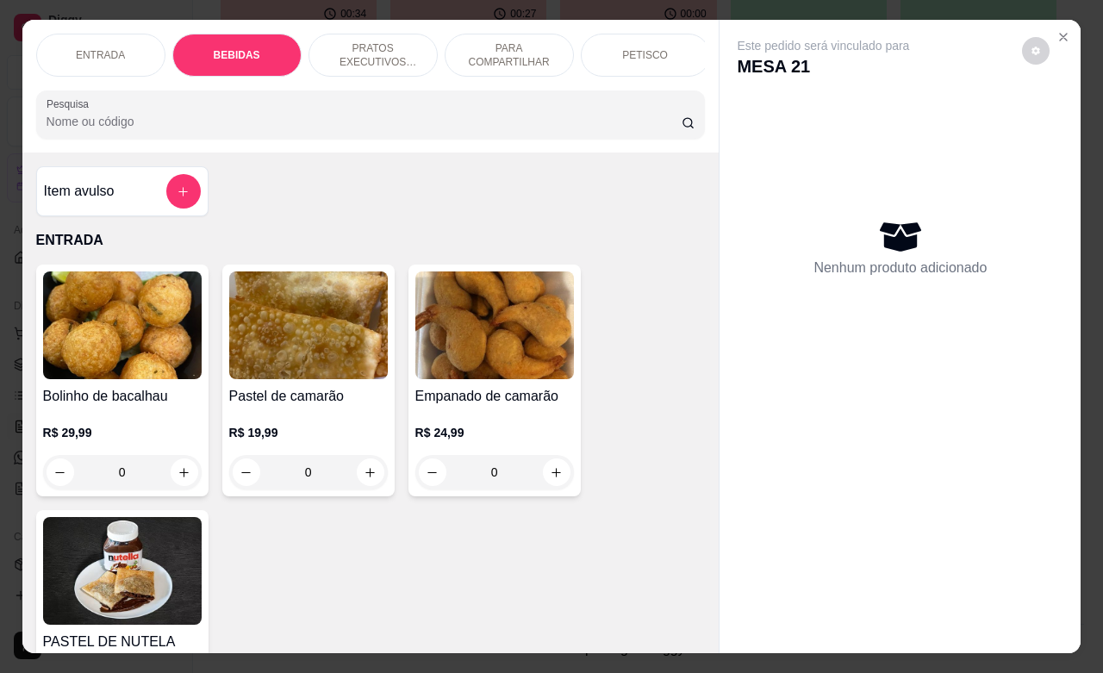
scroll to position [603, 0]
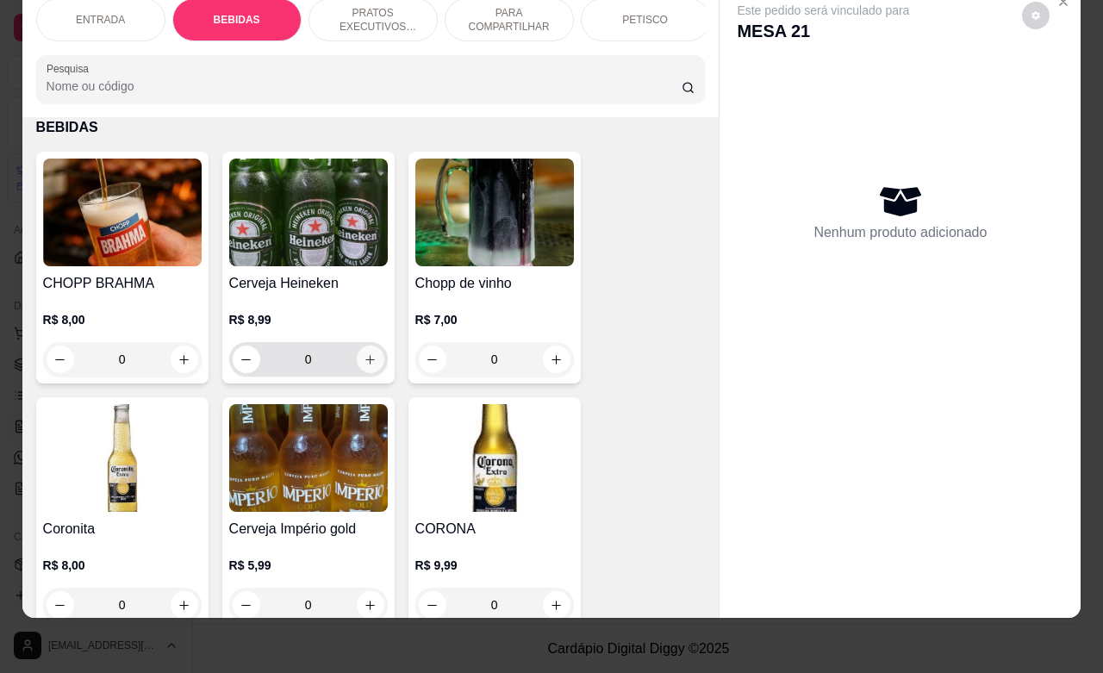
click at [368, 369] on button "increase-product-quantity" at bounding box center [371, 360] width 28 height 28
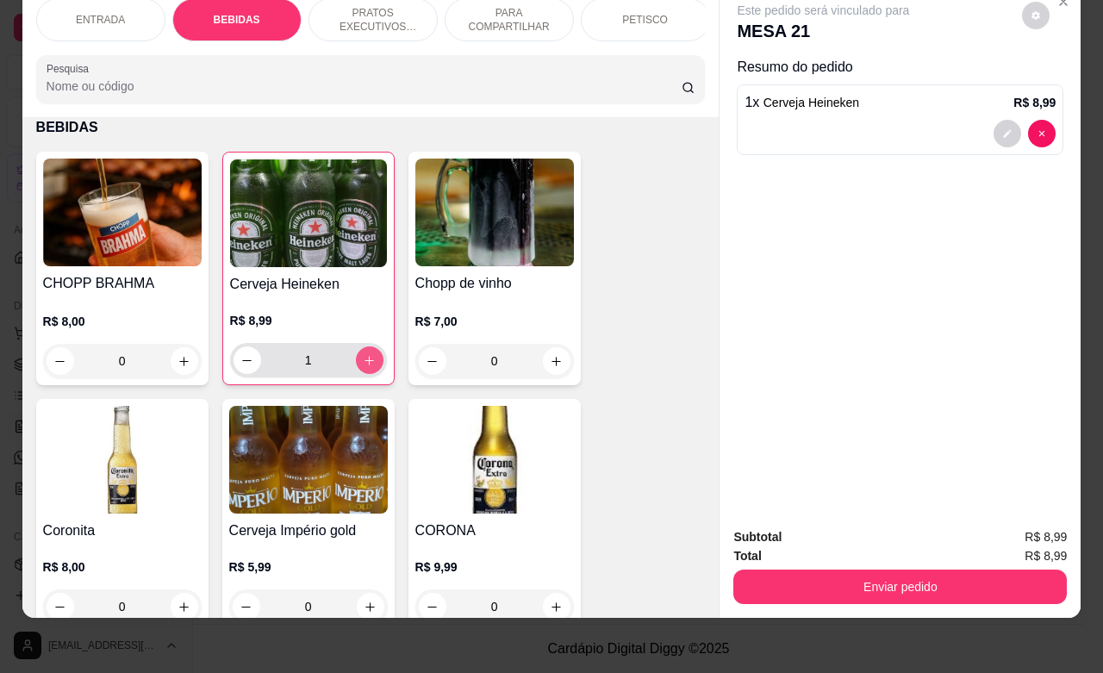
type input "1"
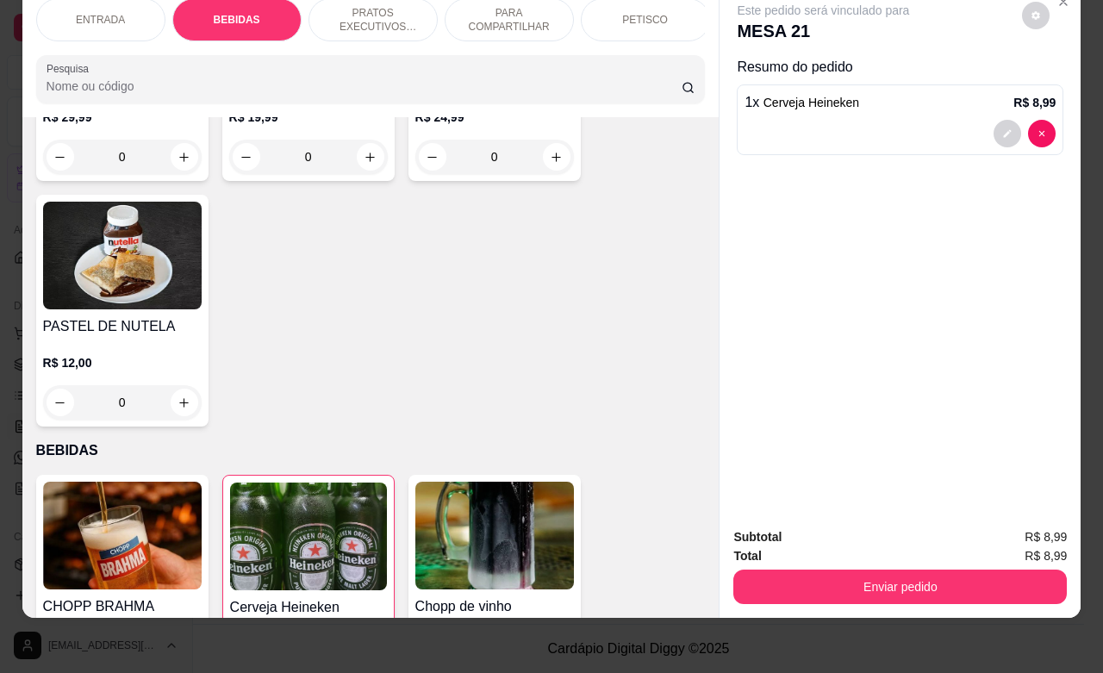
click at [638, 13] on p "PETISCO" at bounding box center [645, 20] width 46 height 14
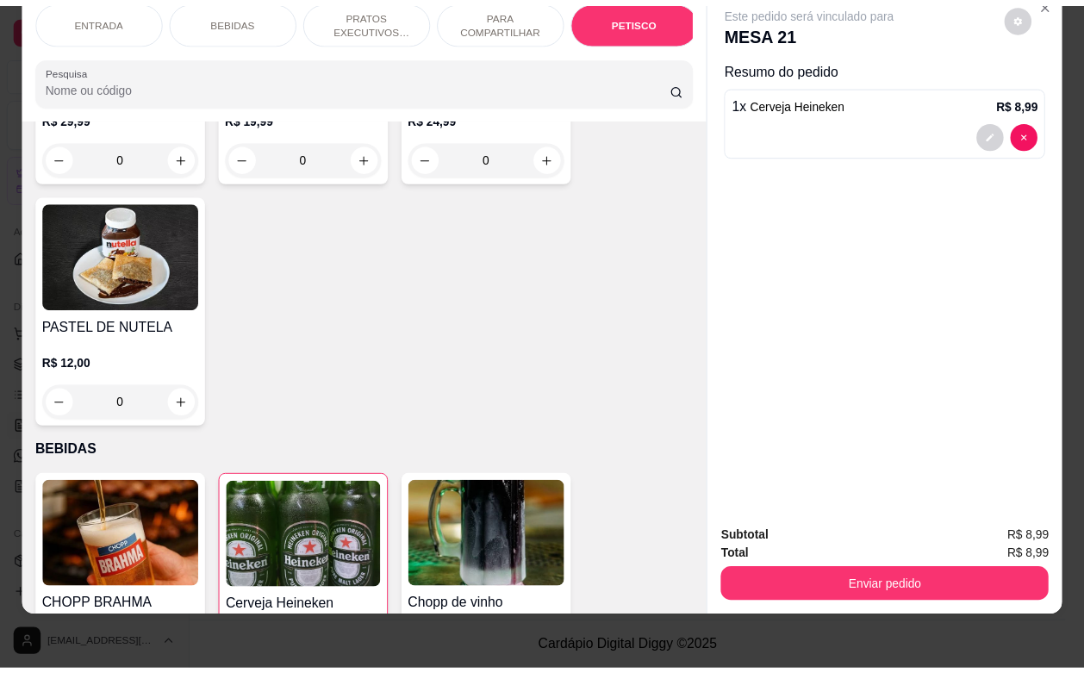
scroll to position [4271, 0]
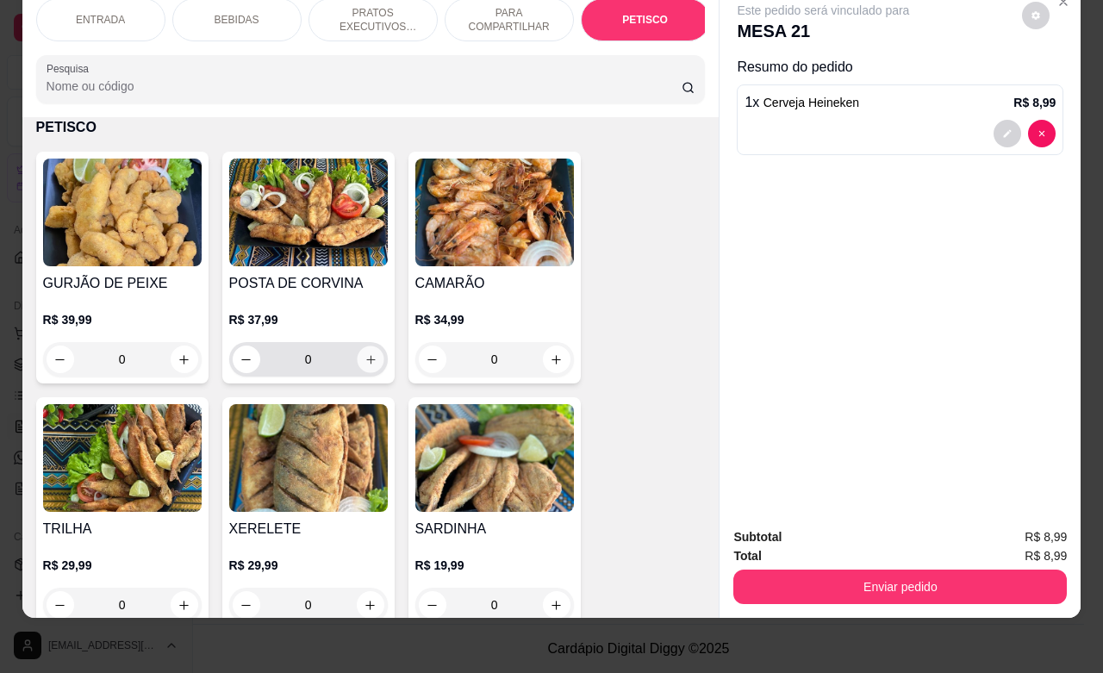
click at [364, 356] on icon "increase-product-quantity" at bounding box center [370, 359] width 13 height 13
type input "1"
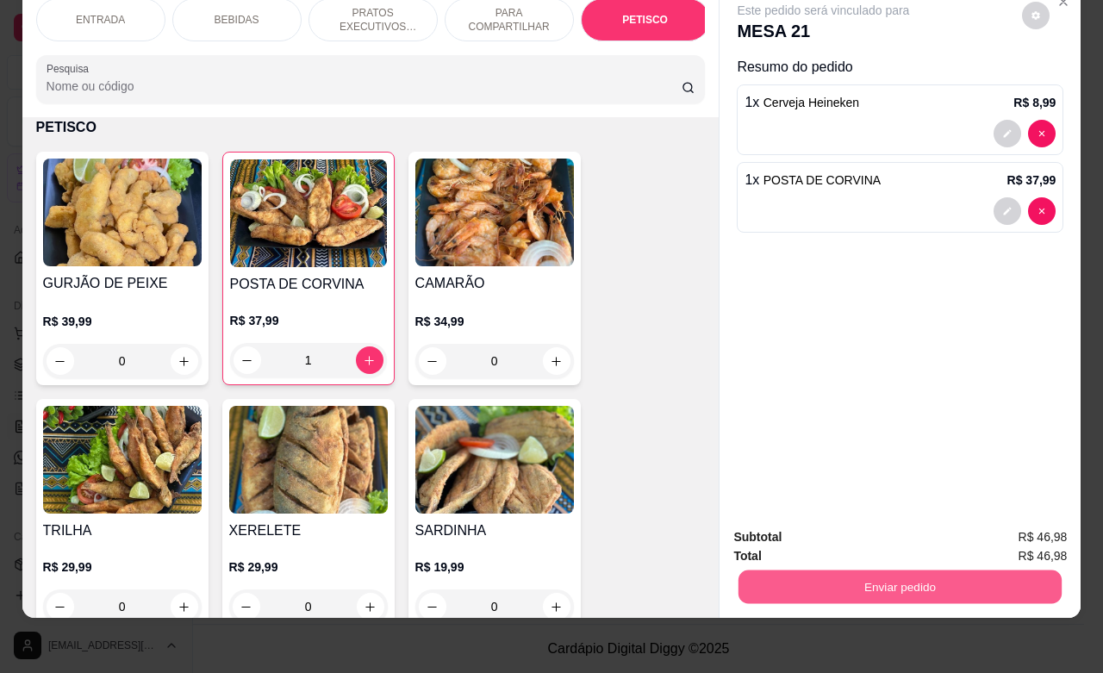
click at [958, 570] on button "Enviar pedido" at bounding box center [900, 587] width 323 height 34
click at [996, 524] on button "Enviar pedido" at bounding box center [1019, 526] width 97 height 33
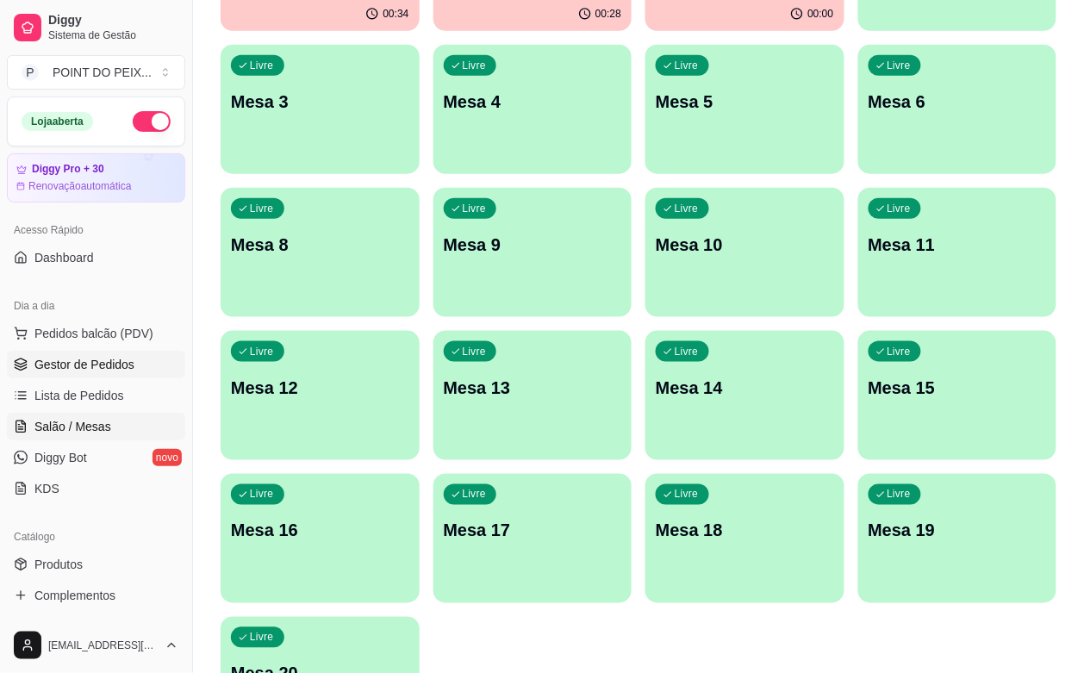
click at [109, 359] on span "Gestor de Pedidos" at bounding box center [84, 364] width 100 height 17
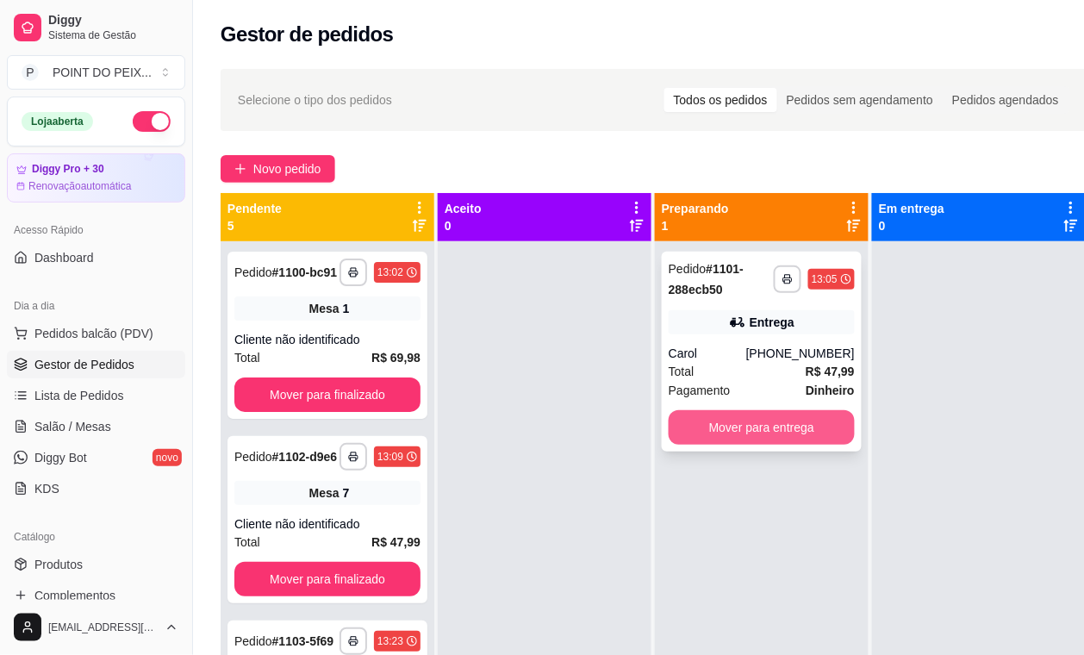
click at [800, 427] on button "Mover para entrega" at bounding box center [762, 427] width 186 height 34
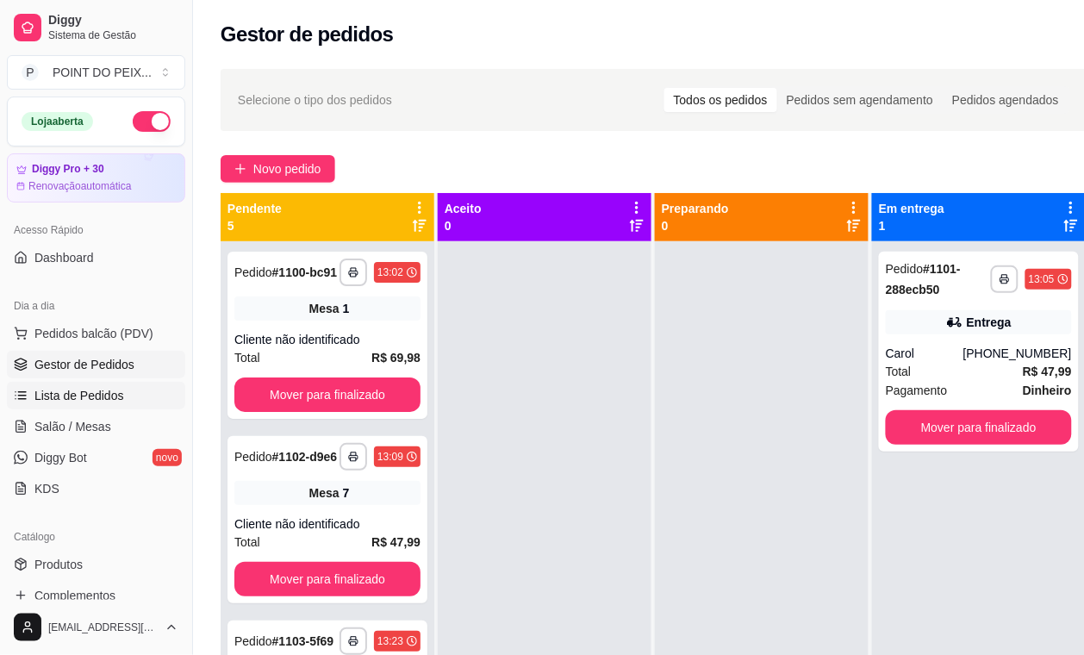
click at [97, 394] on span "Lista de Pedidos" at bounding box center [79, 395] width 90 height 17
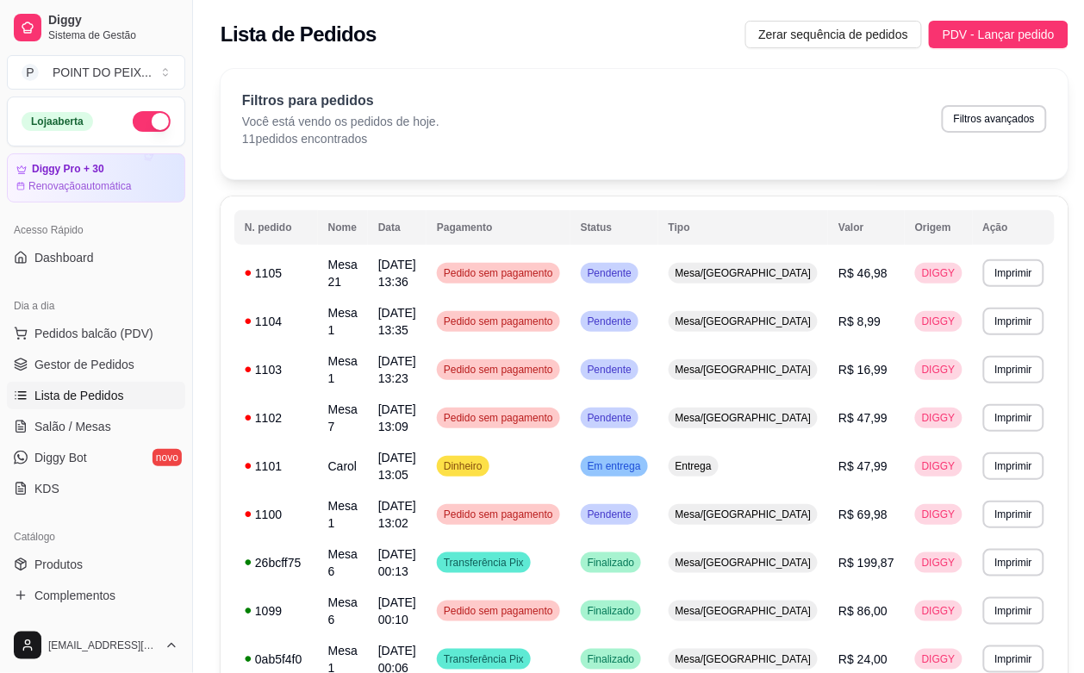
drag, startPoint x: 113, startPoint y: 364, endPoint x: 109, endPoint y: 384, distance: 21.1
click at [115, 364] on span "Gestor de Pedidos" at bounding box center [84, 364] width 100 height 17
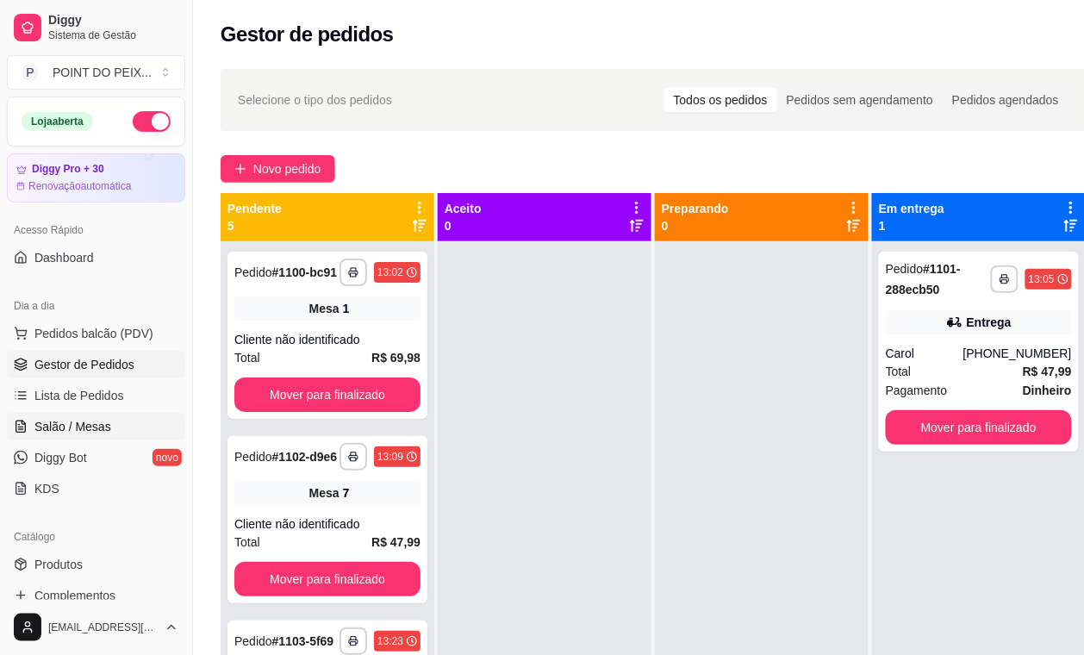
click at [89, 429] on span "Salão / Mesas" at bounding box center [72, 426] width 77 height 17
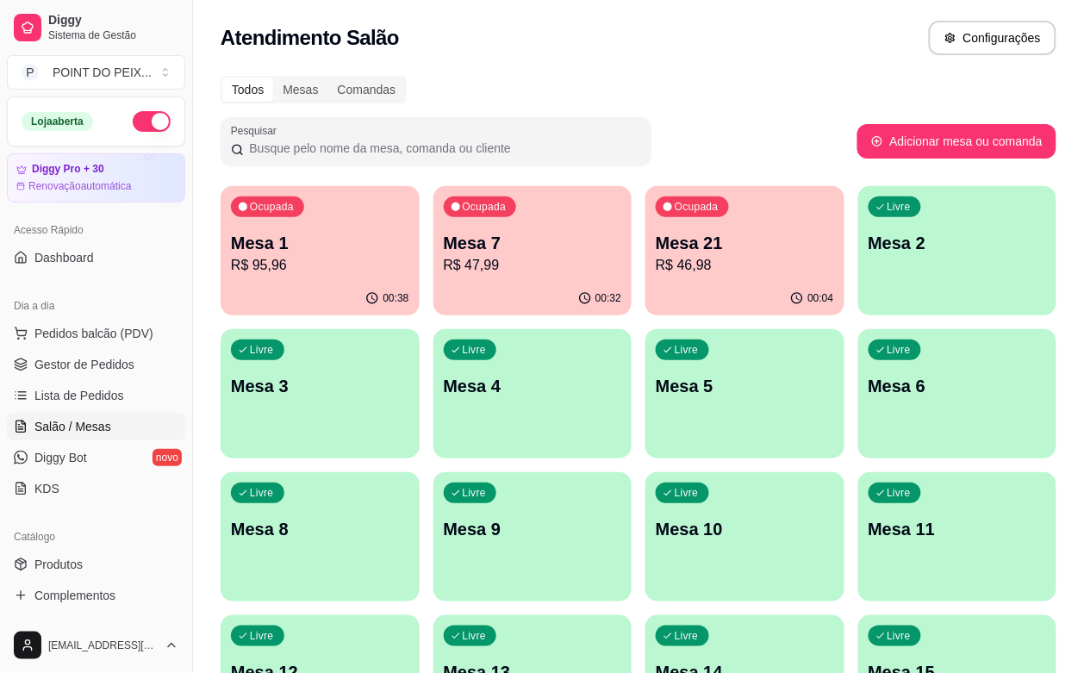
click at [457, 241] on p "Mesa 7" at bounding box center [533, 243] width 178 height 24
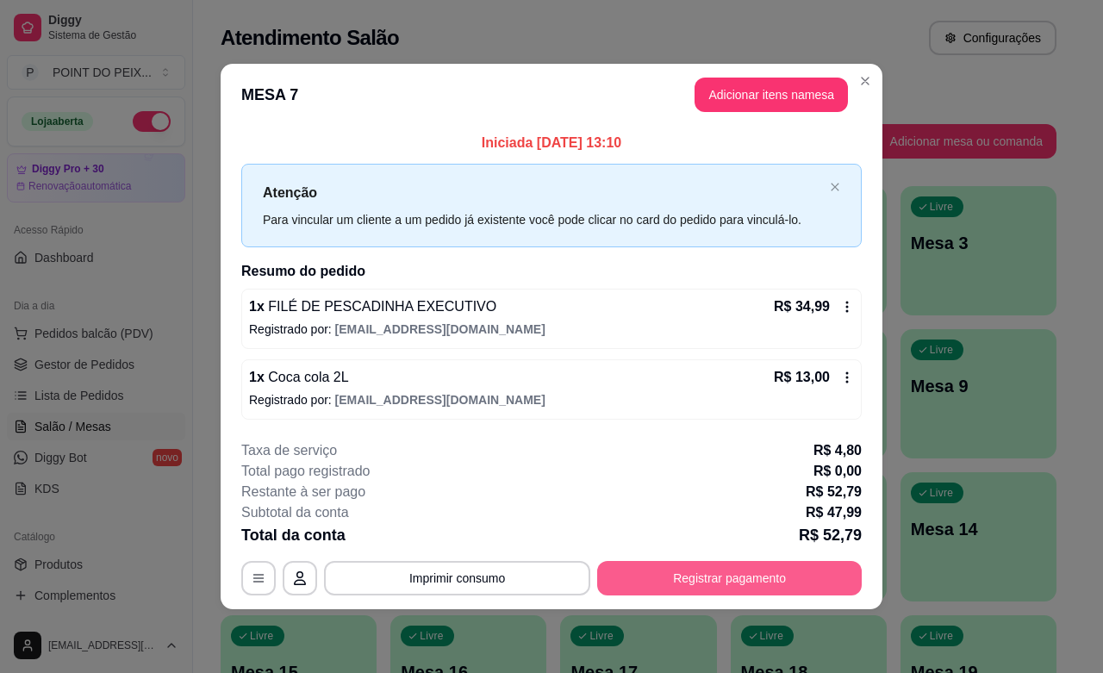
click at [731, 580] on button "Registrar pagamento" at bounding box center [729, 578] width 265 height 34
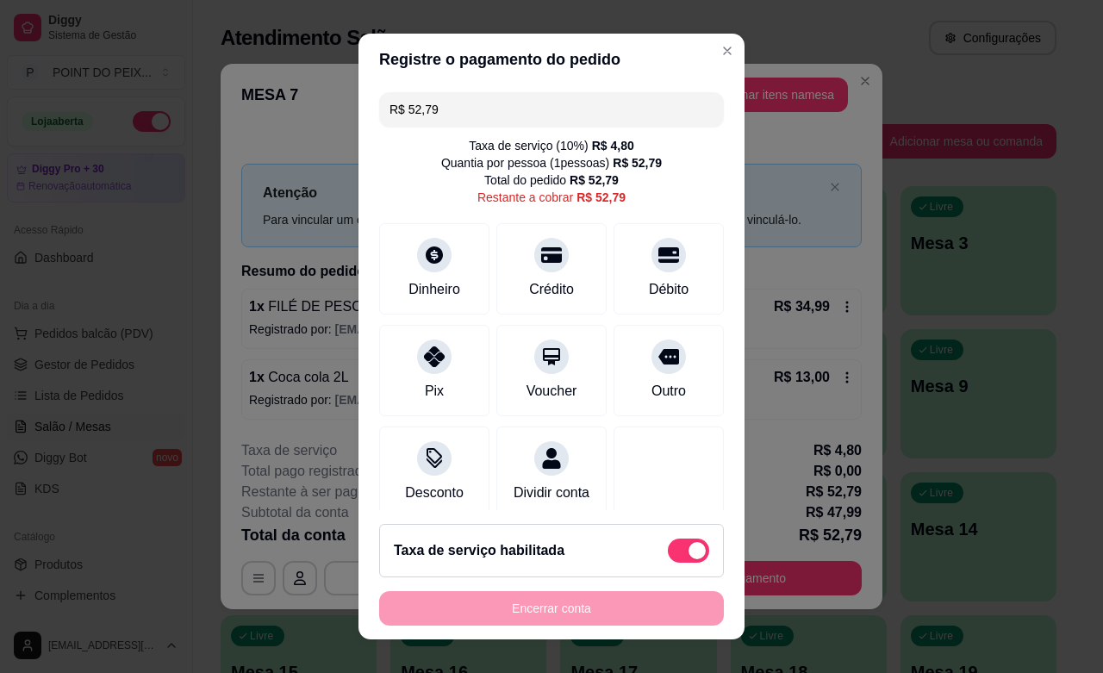
click at [668, 552] on span at bounding box center [688, 551] width 41 height 24
click at [667, 553] on input "checkbox" at bounding box center [672, 558] width 11 height 11
checkbox input "true"
type input "R$ 47,99"
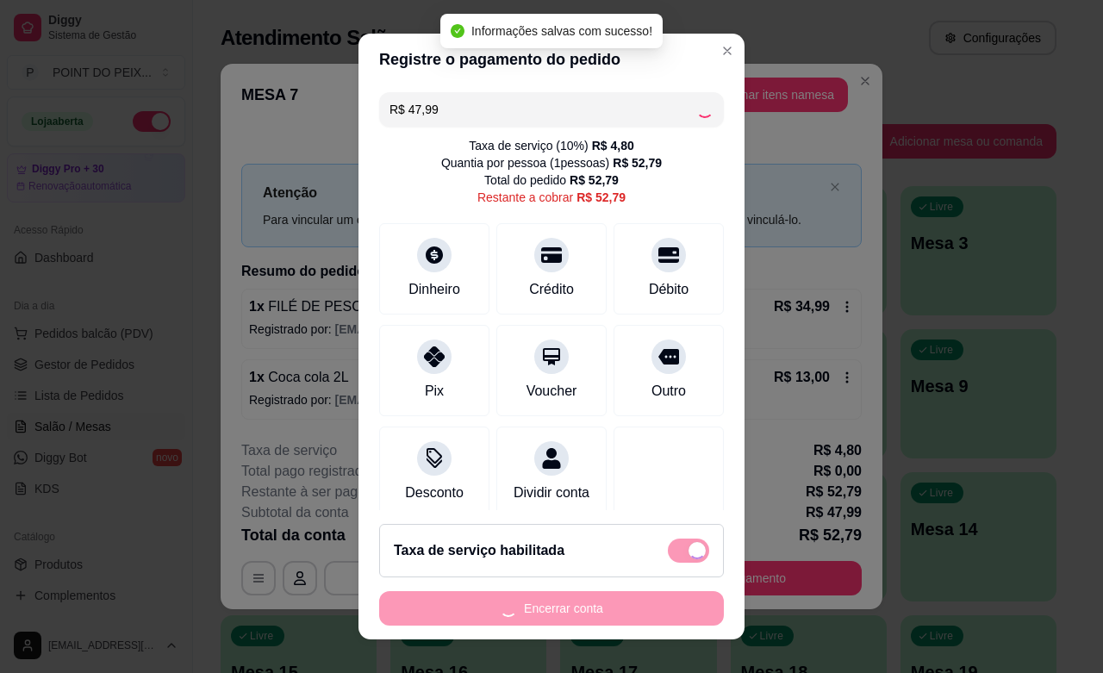
checkbox input "false"
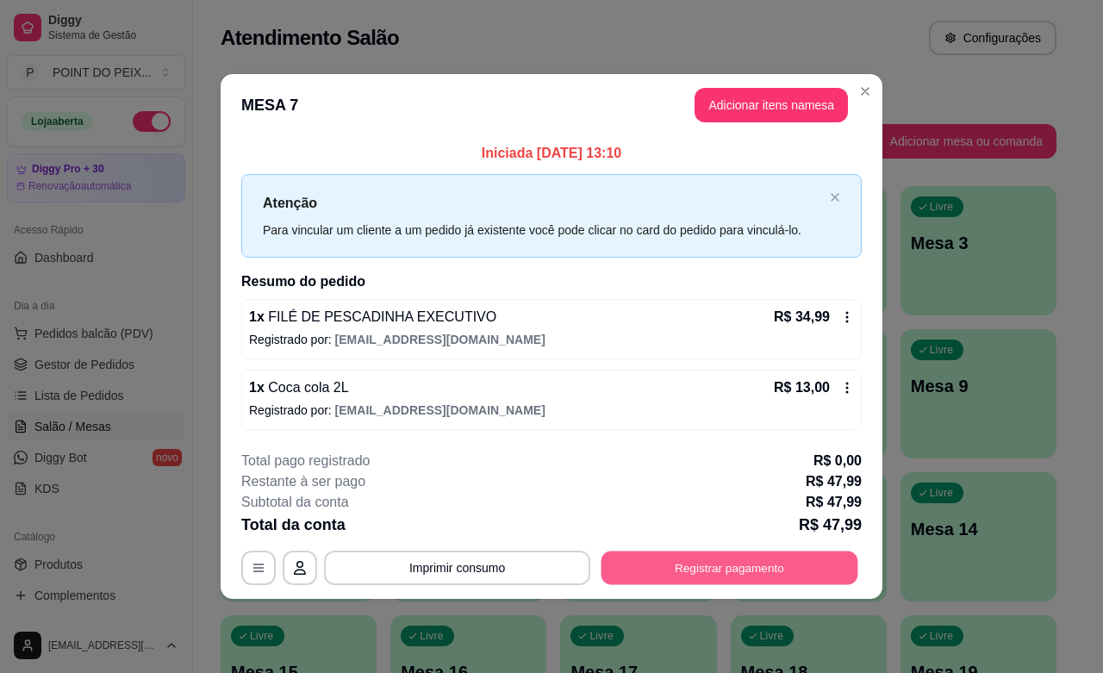
click at [750, 576] on button "Registrar pagamento" at bounding box center [730, 569] width 257 height 34
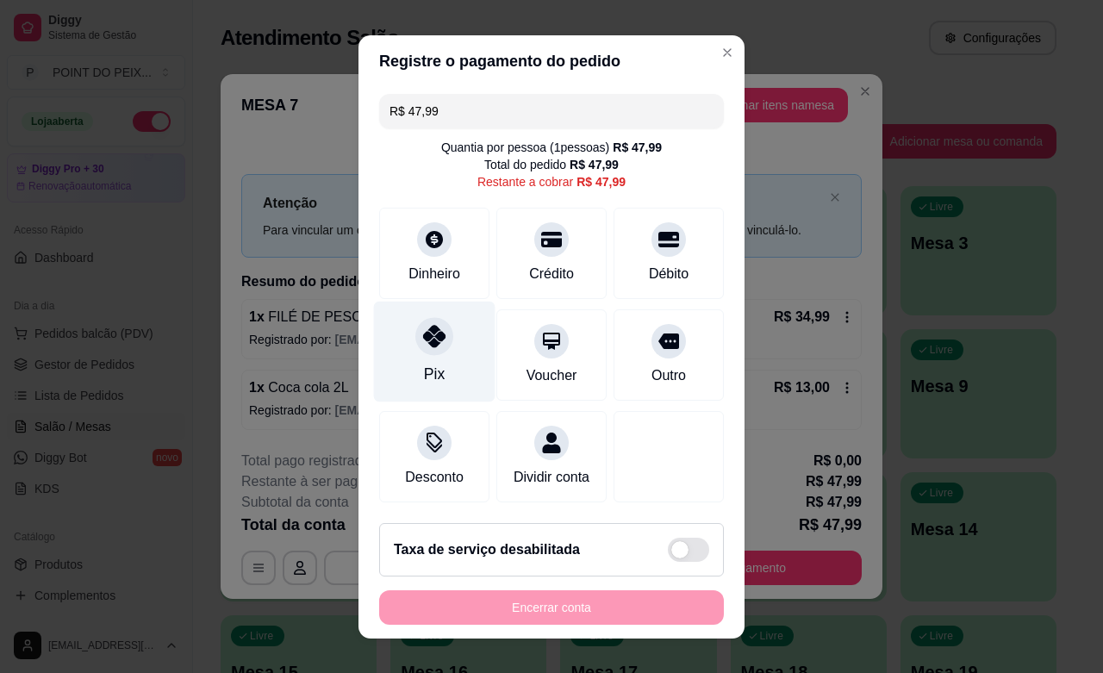
click at [423, 342] on icon at bounding box center [434, 336] width 22 height 22
type input "R$ 0,00"
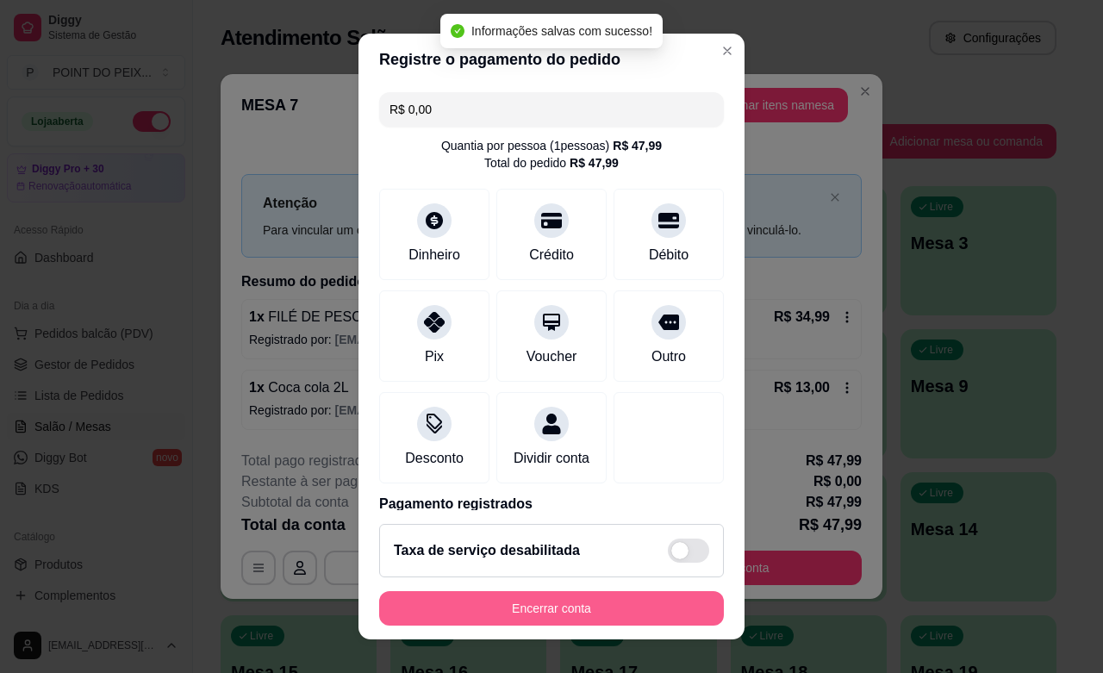
click at [587, 606] on button "Encerrar conta" at bounding box center [551, 608] width 345 height 34
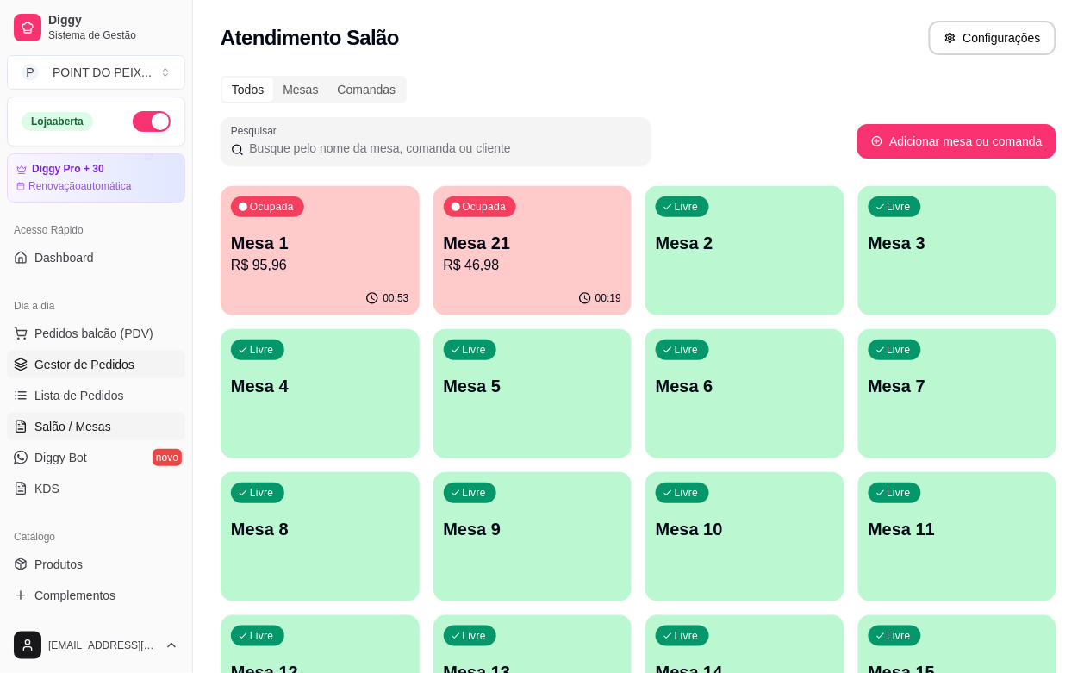
click at [84, 363] on span "Gestor de Pedidos" at bounding box center [84, 364] width 100 height 17
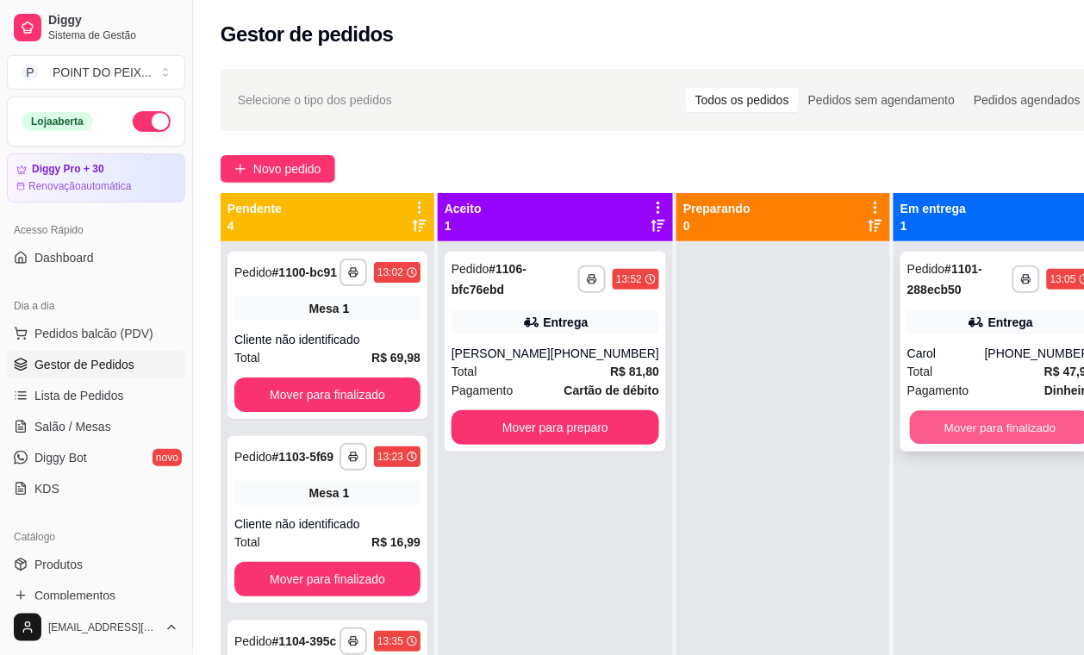
click at [988, 438] on button "Mover para finalizado" at bounding box center [1000, 428] width 181 height 34
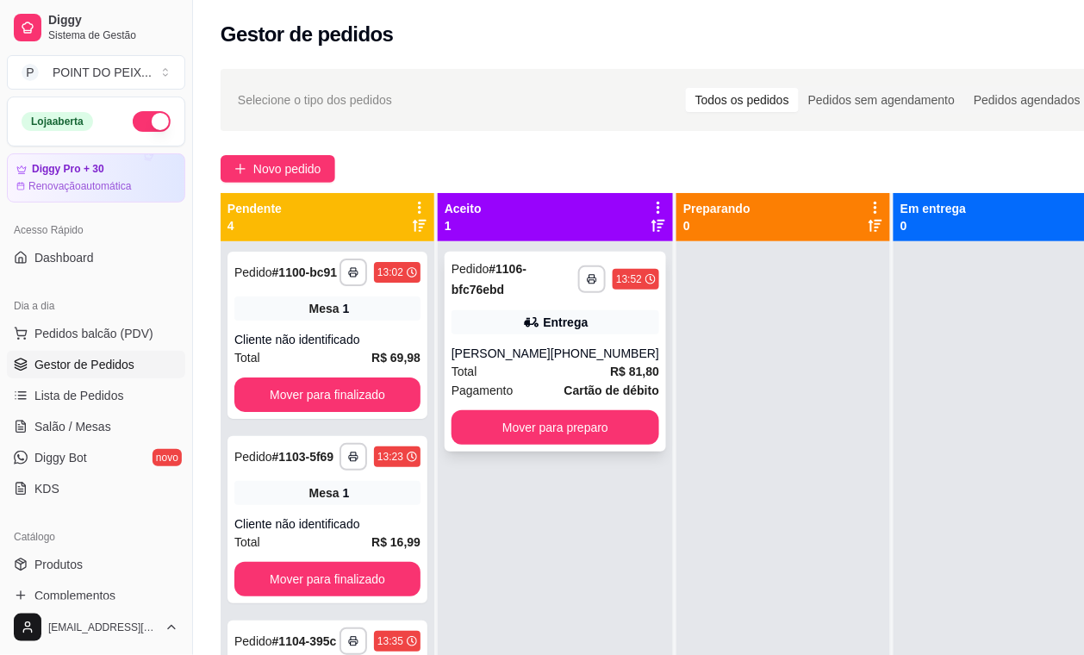
click at [588, 381] on span "Cartão de débito" at bounding box center [611, 390] width 95 height 19
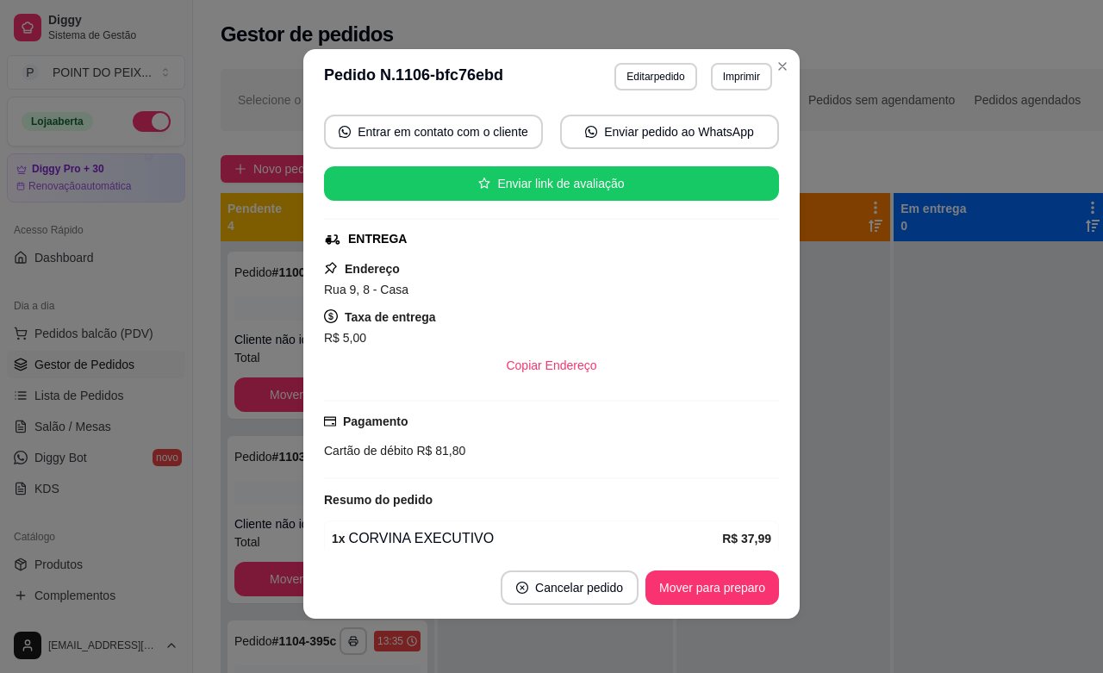
scroll to position [76, 0]
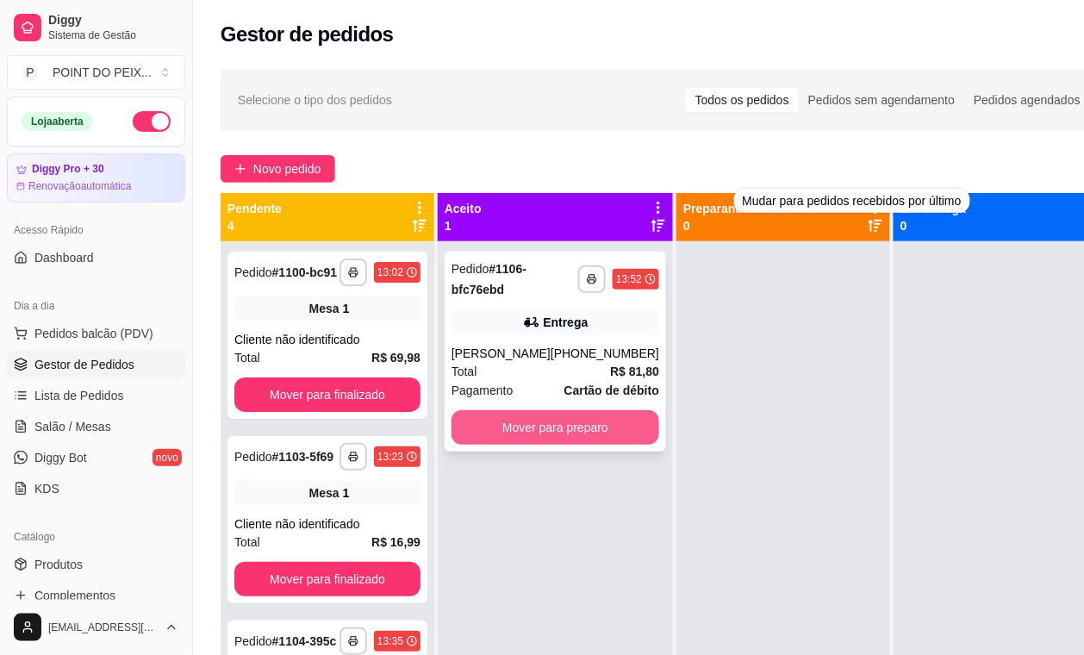
click at [608, 422] on button "Mover para preparo" at bounding box center [556, 427] width 208 height 34
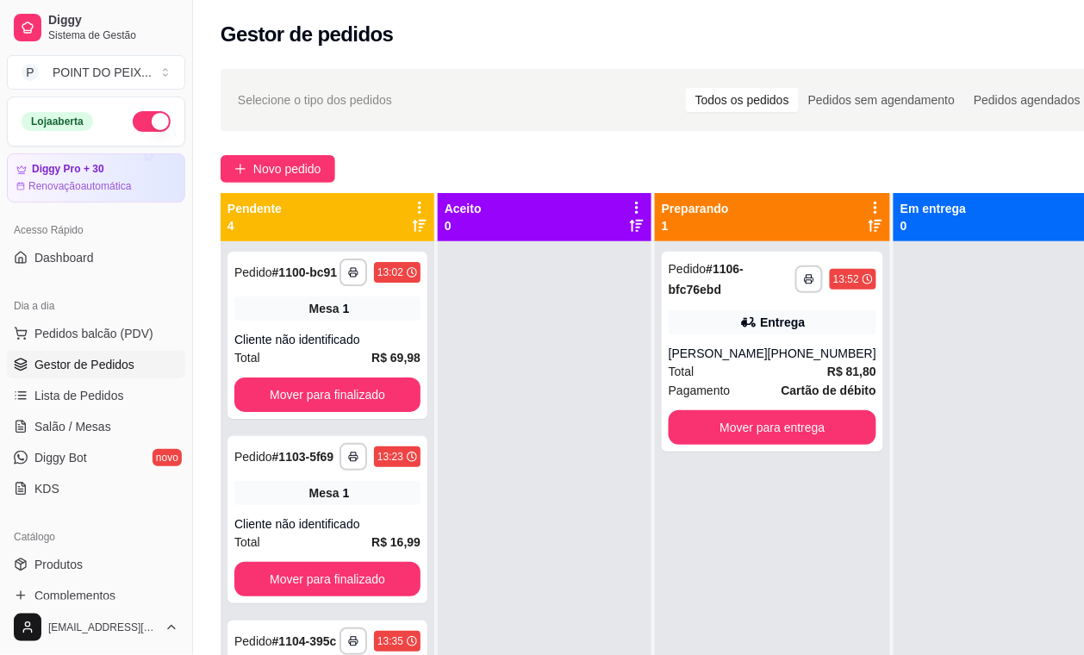
click at [622, 165] on div "Novo pedido" at bounding box center [665, 169] width 889 height 28
click at [100, 395] on span "Lista de Pedidos" at bounding box center [79, 395] width 90 height 17
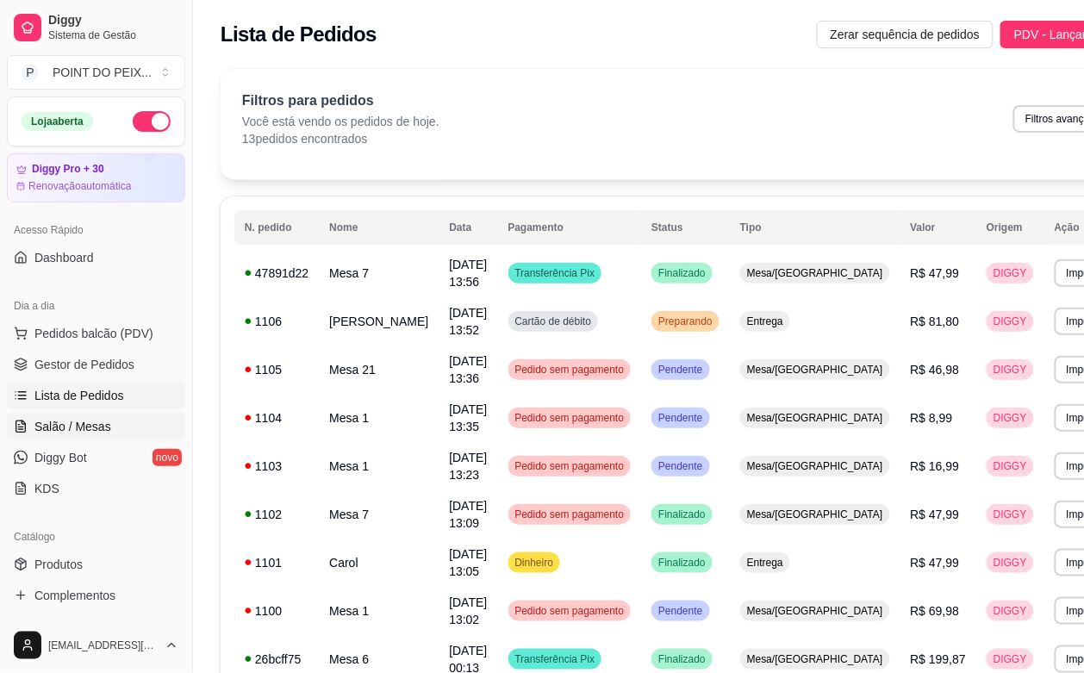
click at [89, 425] on span "Salão / Mesas" at bounding box center [72, 426] width 77 height 17
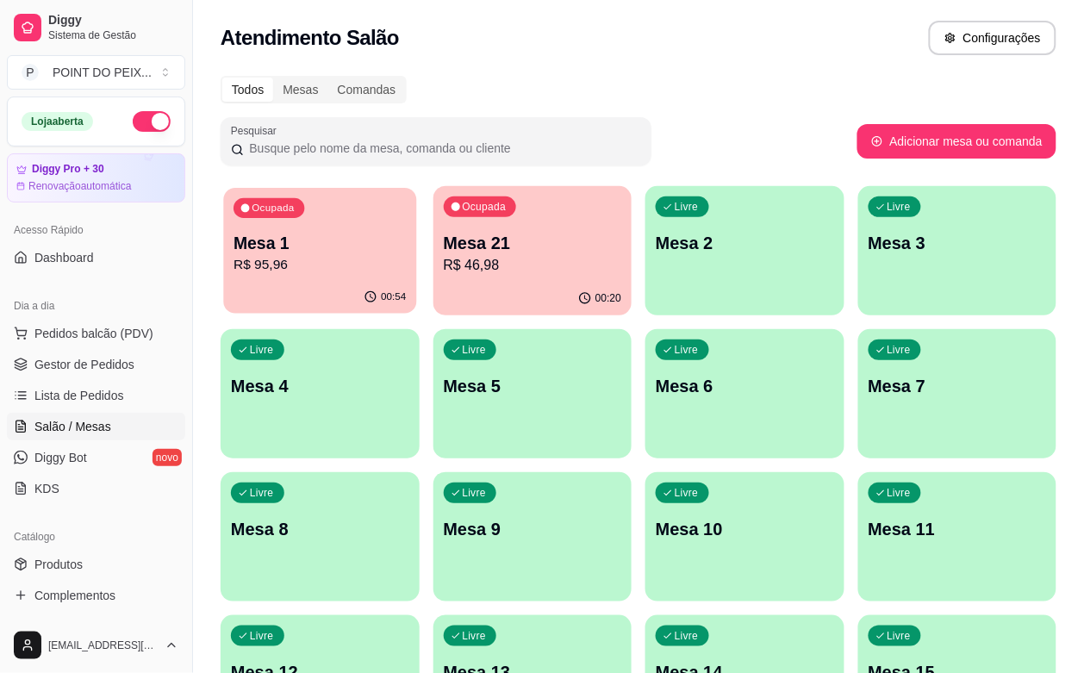
click at [316, 257] on p "R$ 95,96" at bounding box center [320, 265] width 172 height 20
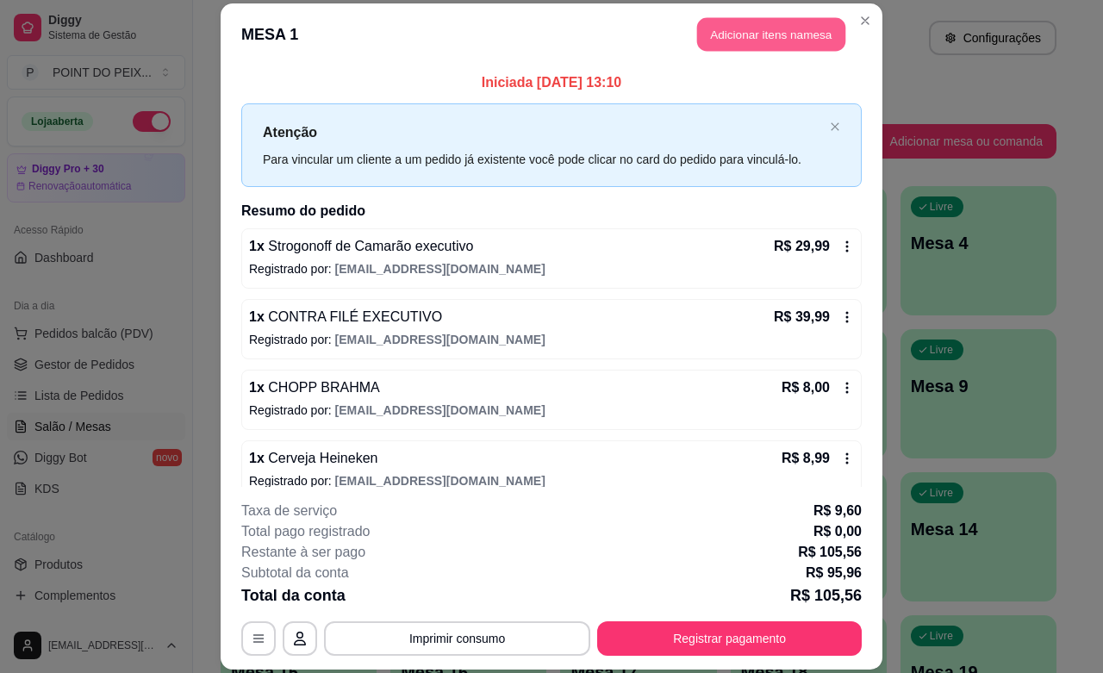
click at [757, 39] on button "Adicionar itens na mesa" at bounding box center [771, 35] width 148 height 34
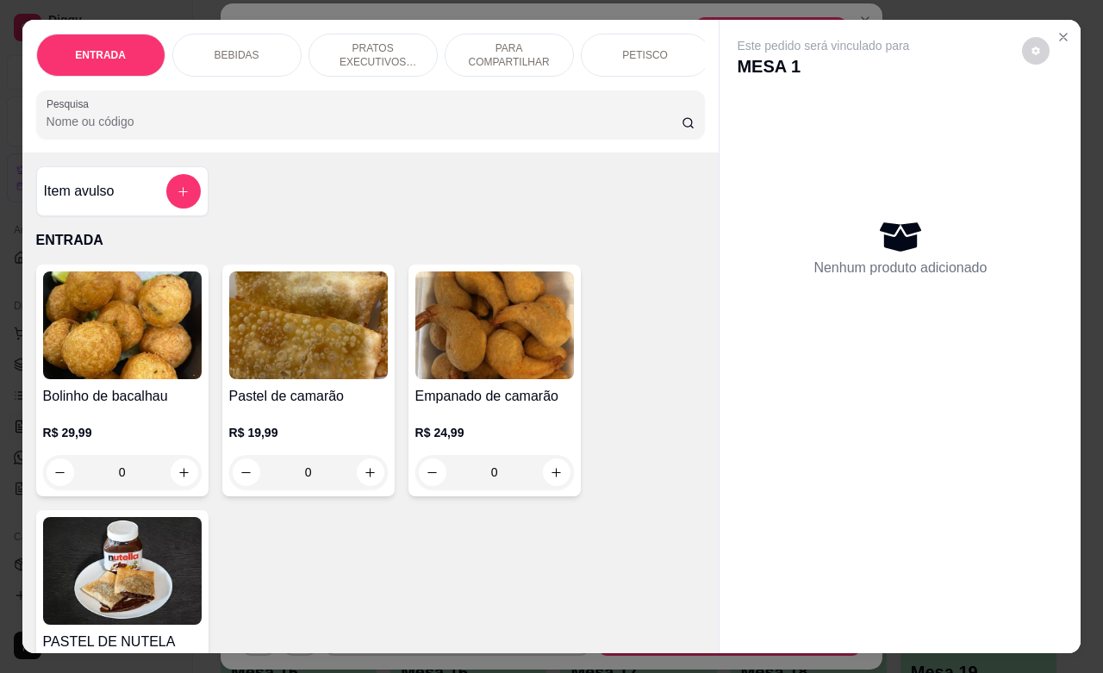
click at [242, 53] on div "BEBIDAS" at bounding box center [236, 55] width 129 height 43
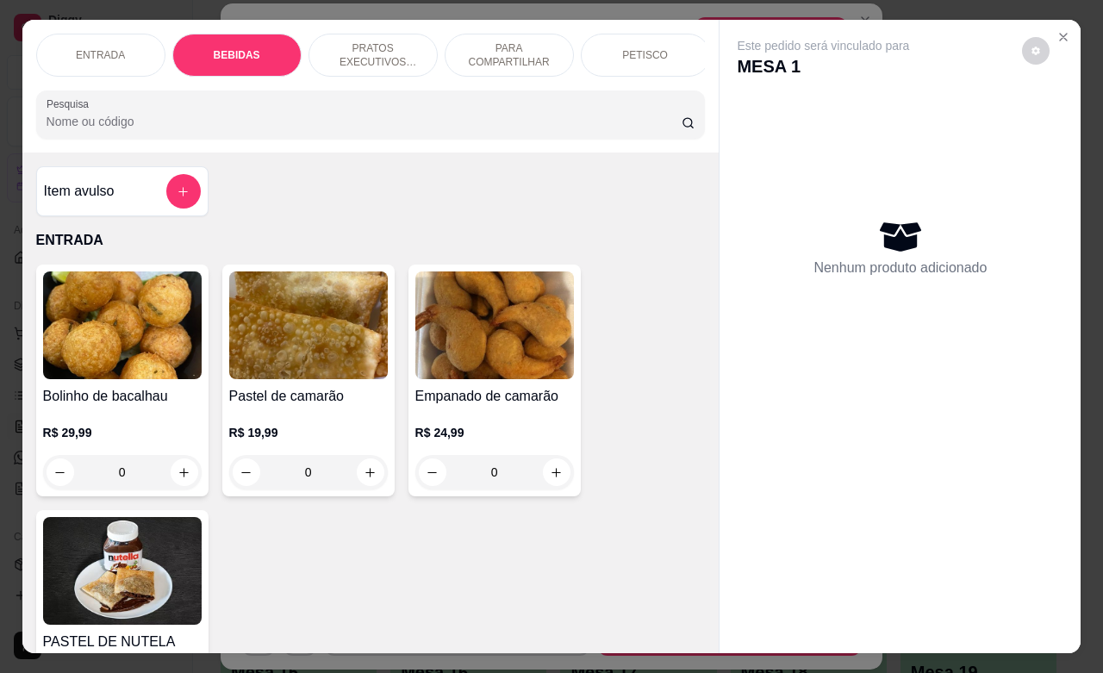
scroll to position [603, 0]
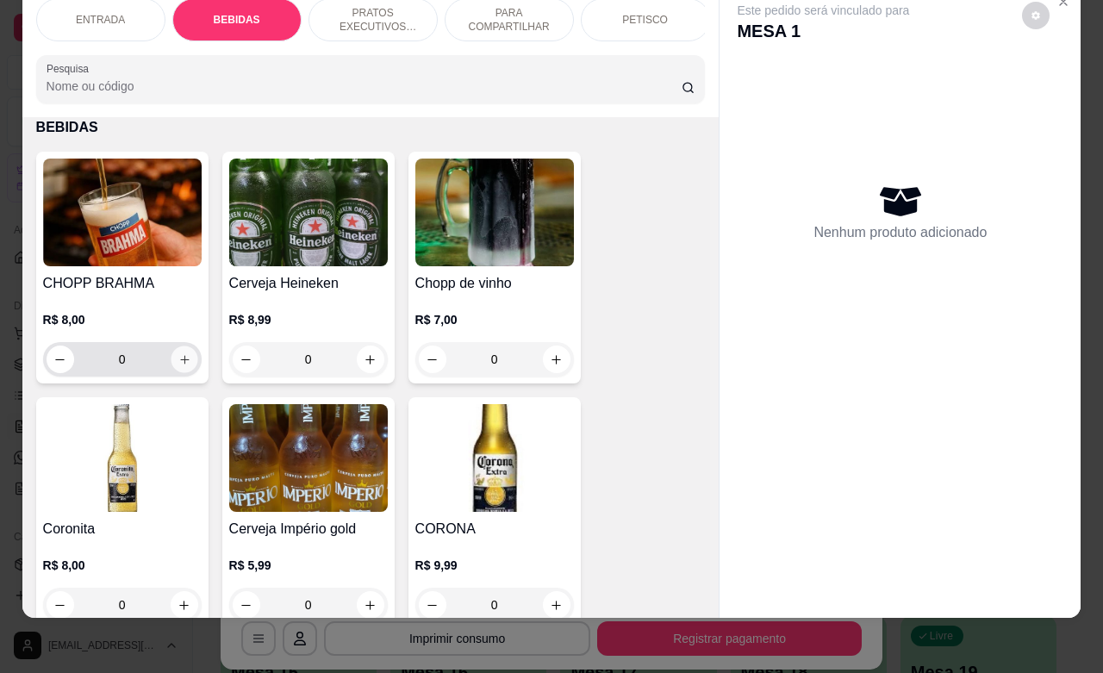
click at [178, 365] on icon "increase-product-quantity" at bounding box center [184, 359] width 13 height 13
type input "1"
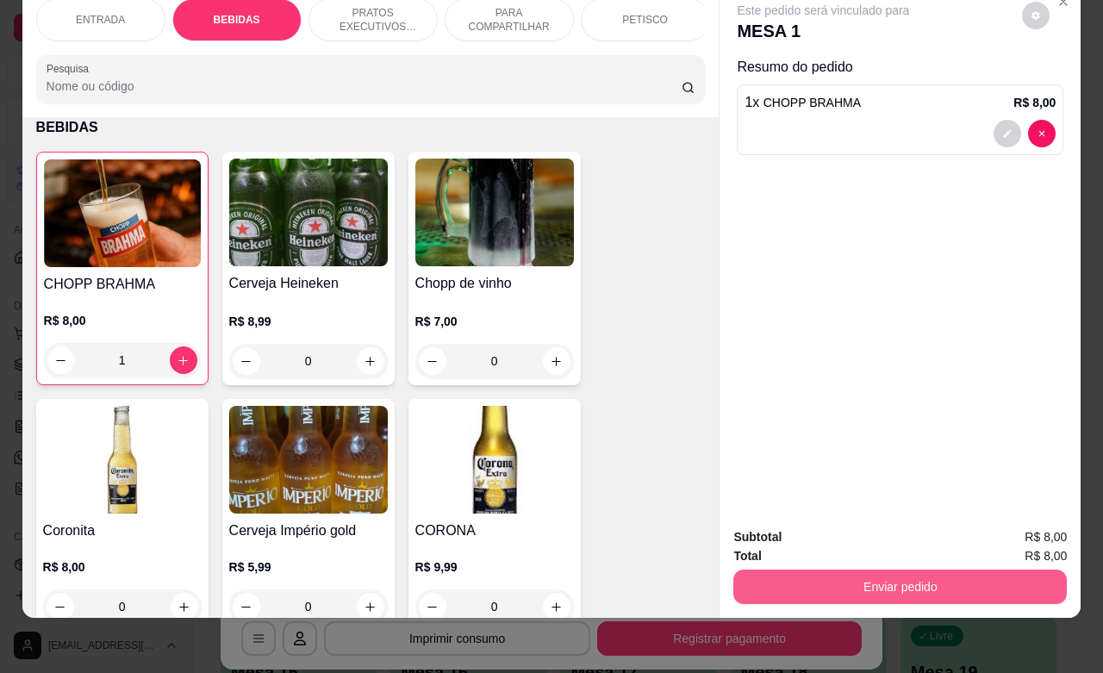
click at [907, 576] on button "Enviar pedido" at bounding box center [900, 587] width 334 height 34
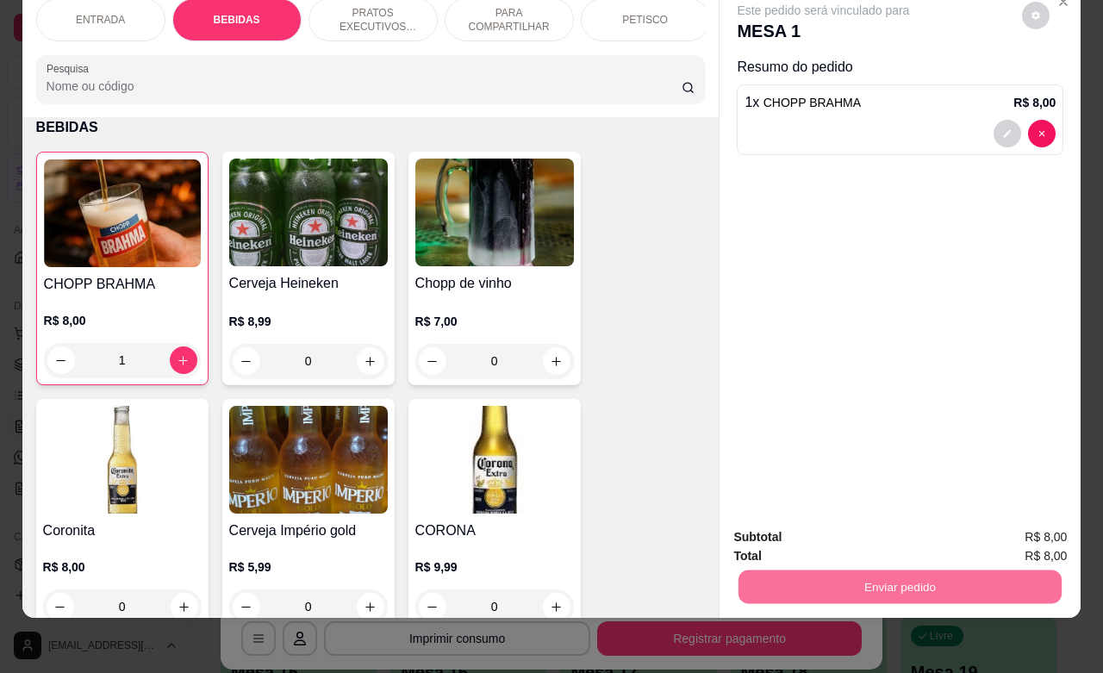
click at [1014, 530] on button "Enviar pedido" at bounding box center [1020, 526] width 95 height 32
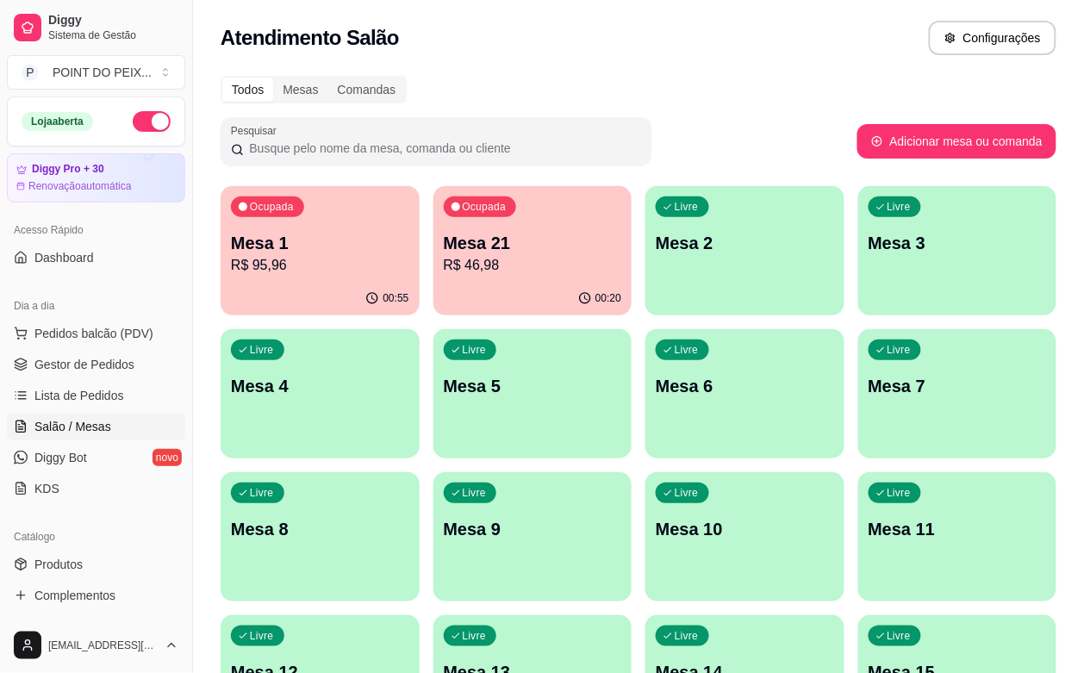
click at [514, 246] on p "Mesa 21" at bounding box center [533, 243] width 178 height 24
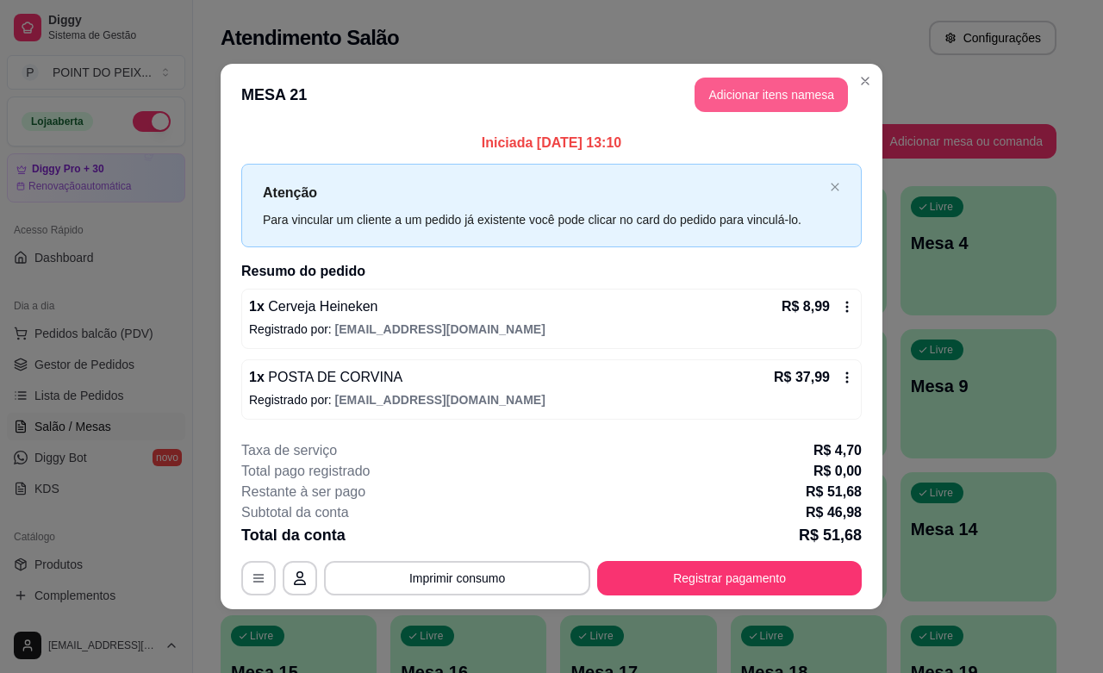
click at [759, 96] on button "Adicionar itens na mesa" at bounding box center [771, 95] width 153 height 34
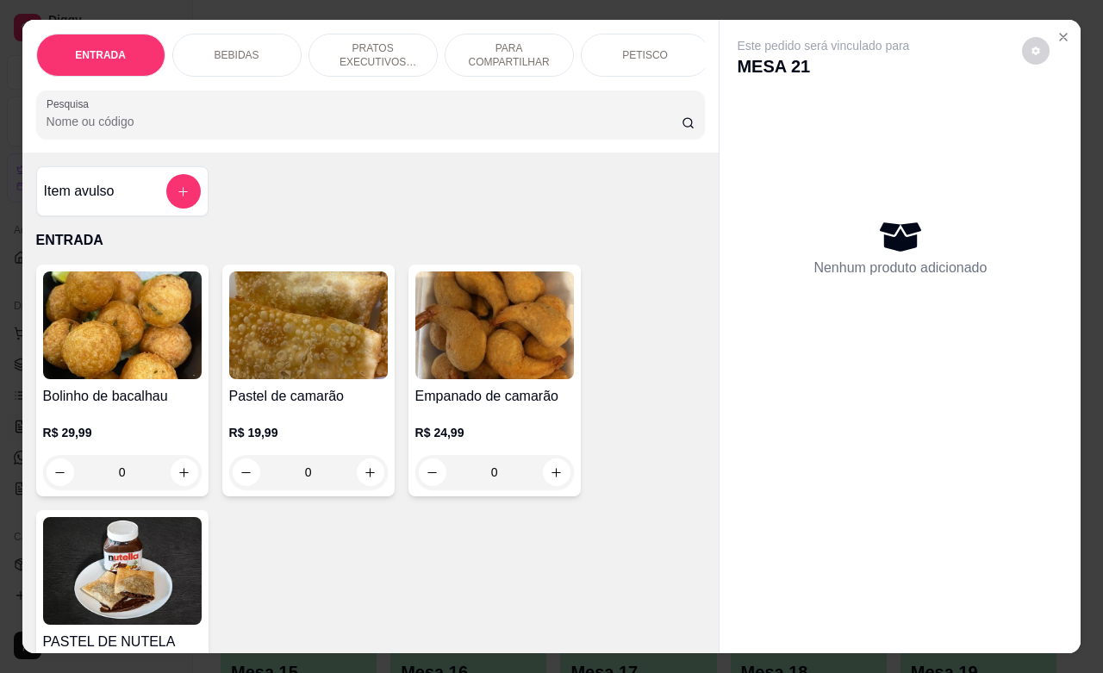
click at [264, 52] on div "BEBIDAS" at bounding box center [236, 55] width 129 height 43
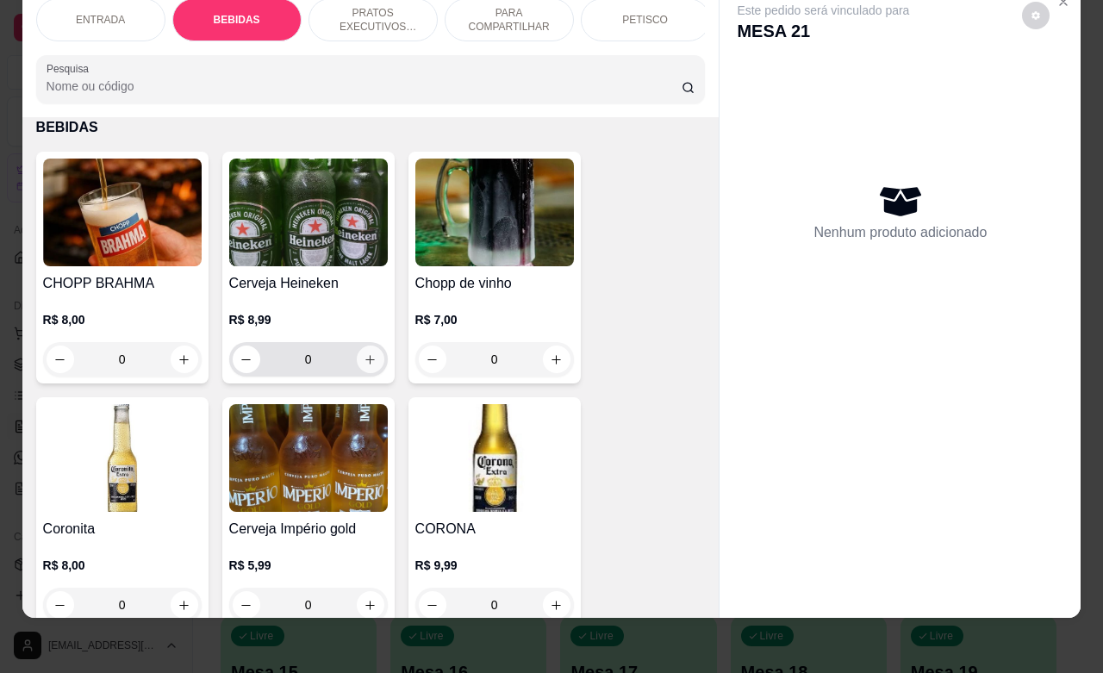
click at [369, 367] on button "increase-product-quantity" at bounding box center [371, 360] width 28 height 28
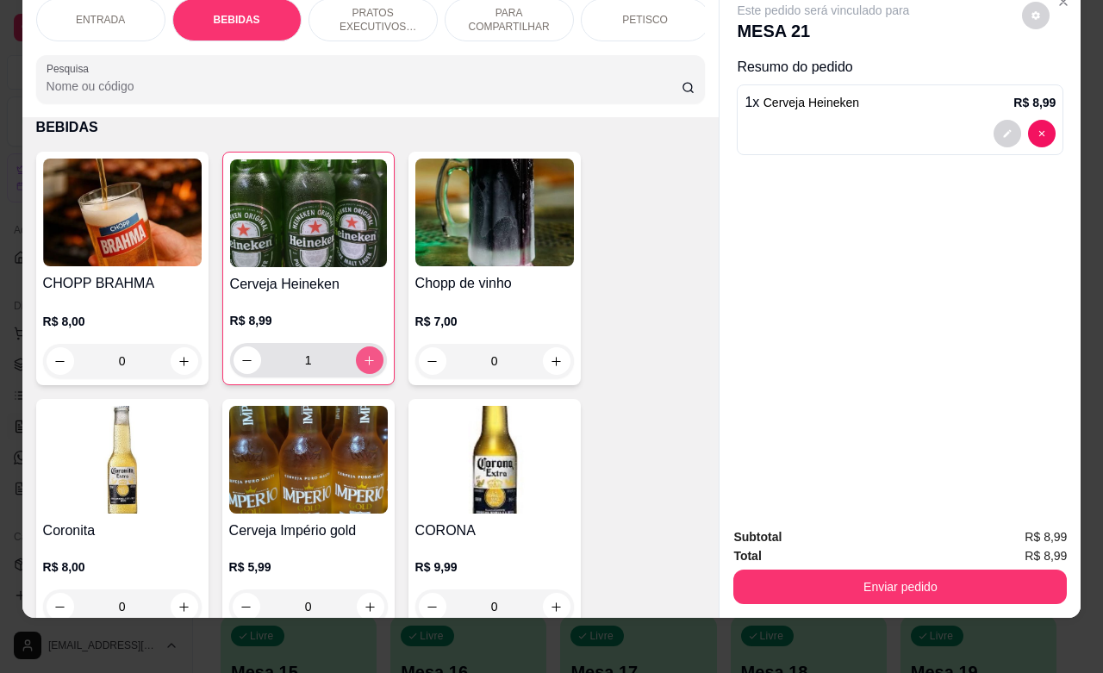
type input "1"
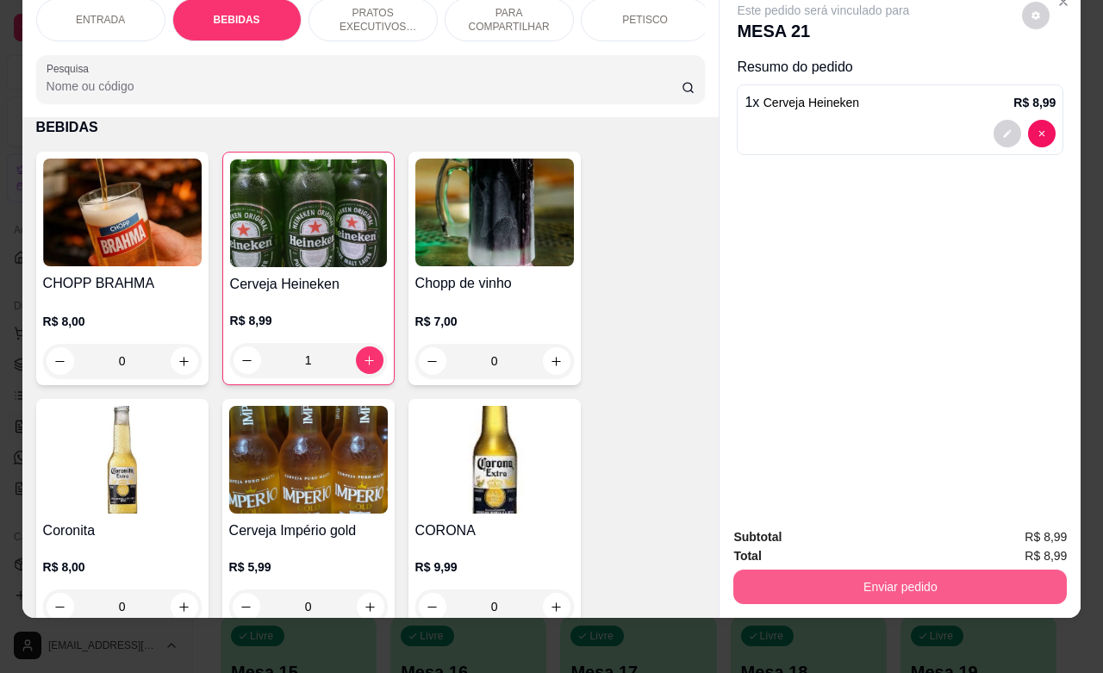
click at [938, 573] on button "Enviar pedido" at bounding box center [900, 587] width 334 height 34
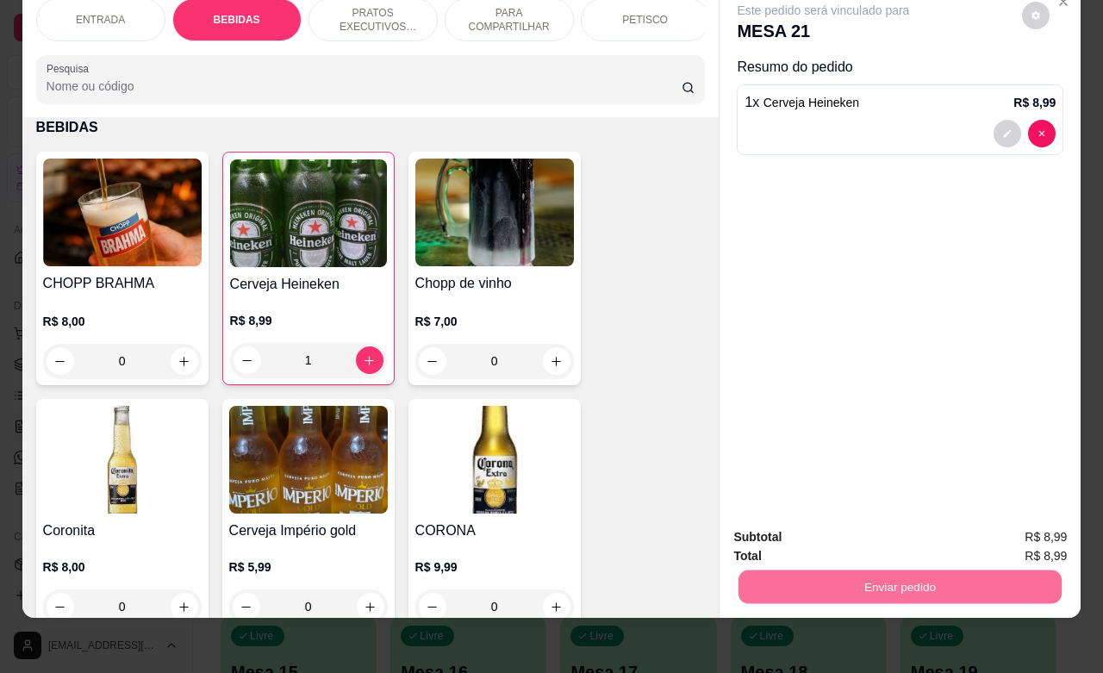
click at [997, 524] on button "Enviar pedido" at bounding box center [1019, 526] width 97 height 33
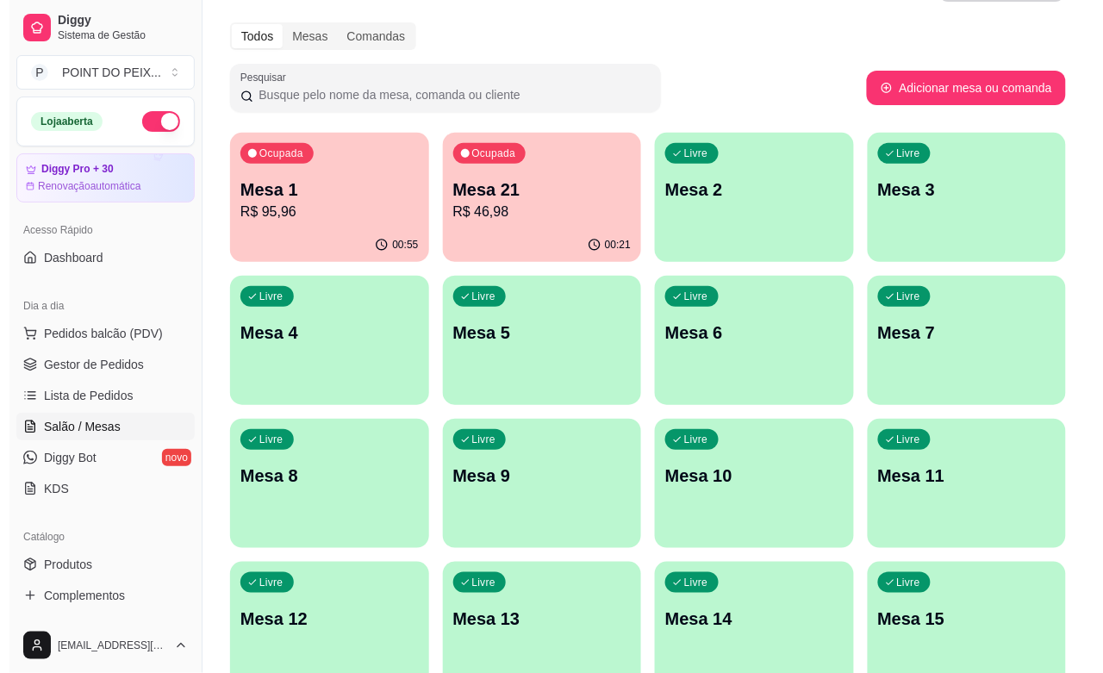
scroll to position [0, 0]
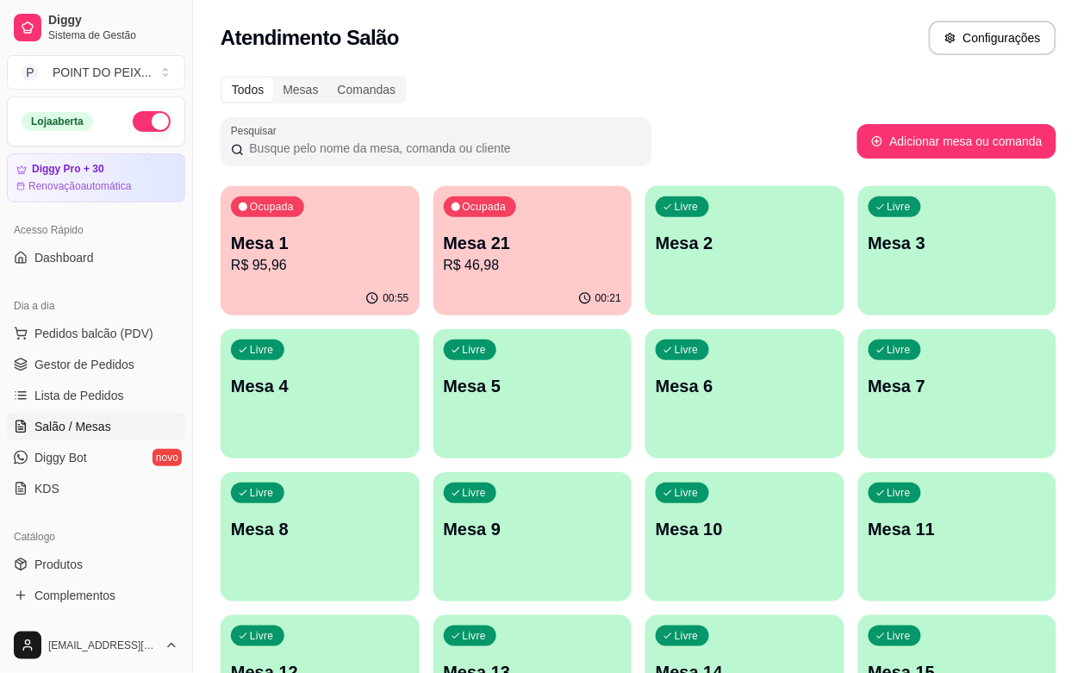
click at [409, 374] on p "Mesa 4" at bounding box center [320, 386] width 178 height 24
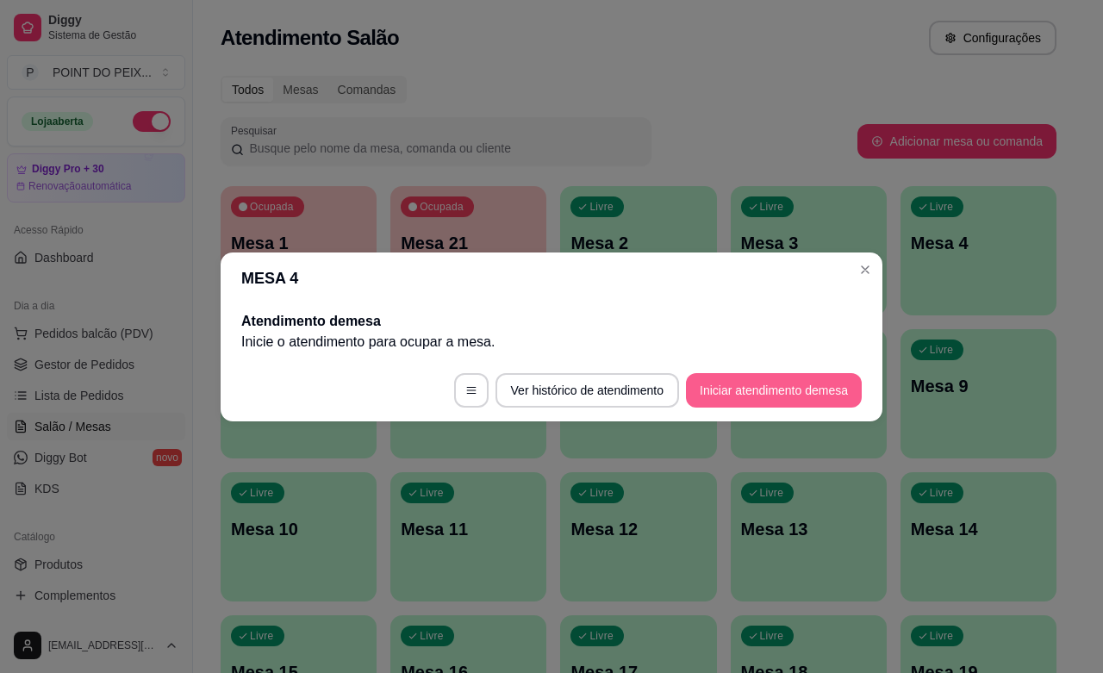
click at [739, 395] on button "Iniciar atendimento de mesa" at bounding box center [774, 390] width 176 height 34
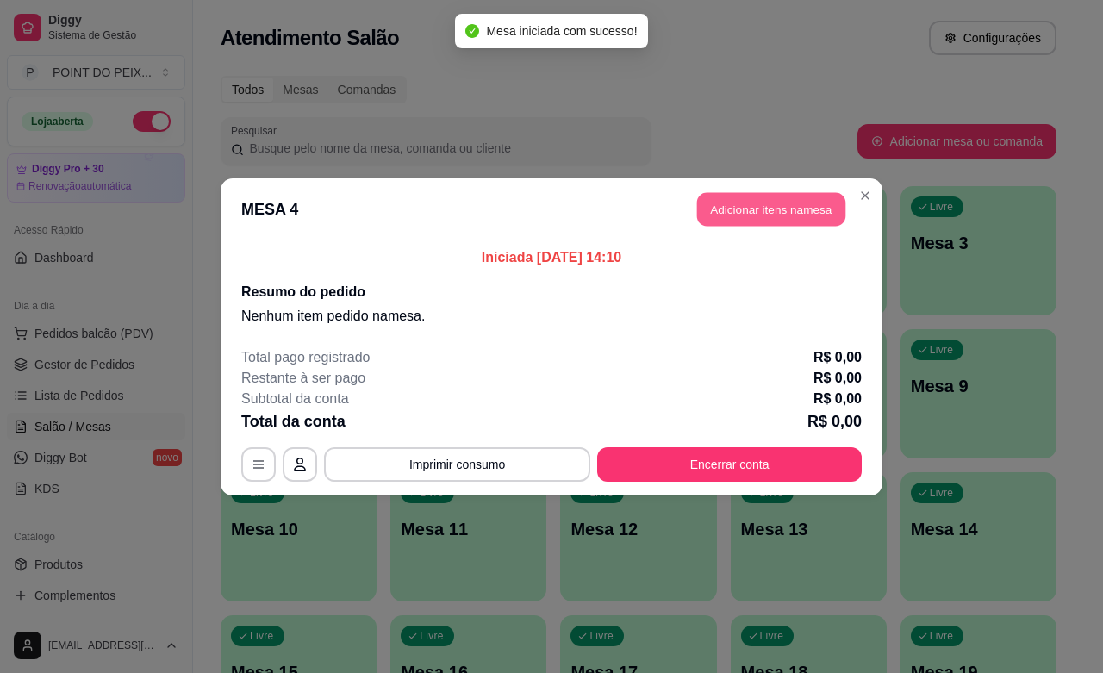
click at [750, 204] on button "Adicionar itens na mesa" at bounding box center [771, 209] width 148 height 34
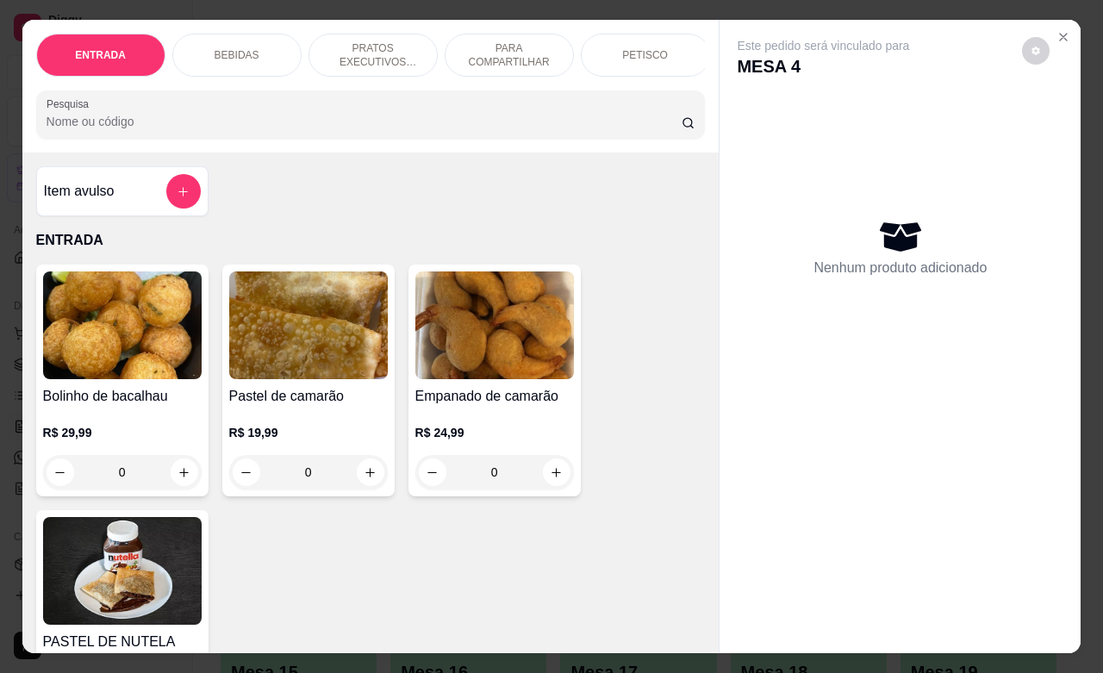
click at [254, 52] on div "BEBIDAS" at bounding box center [236, 55] width 129 height 43
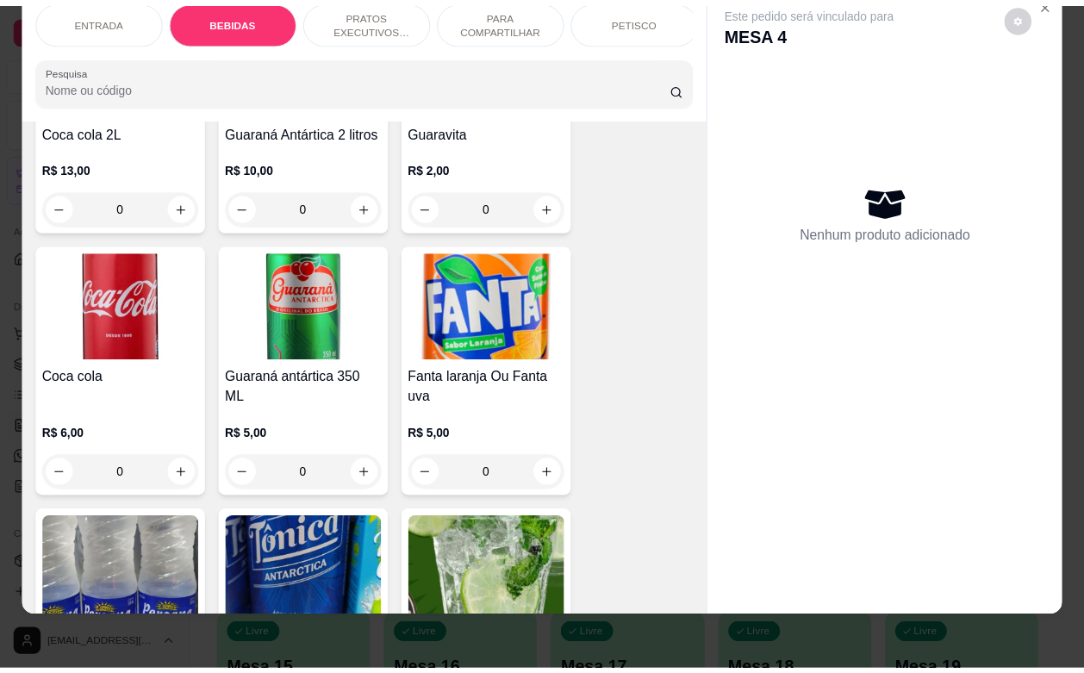
scroll to position [1250, 0]
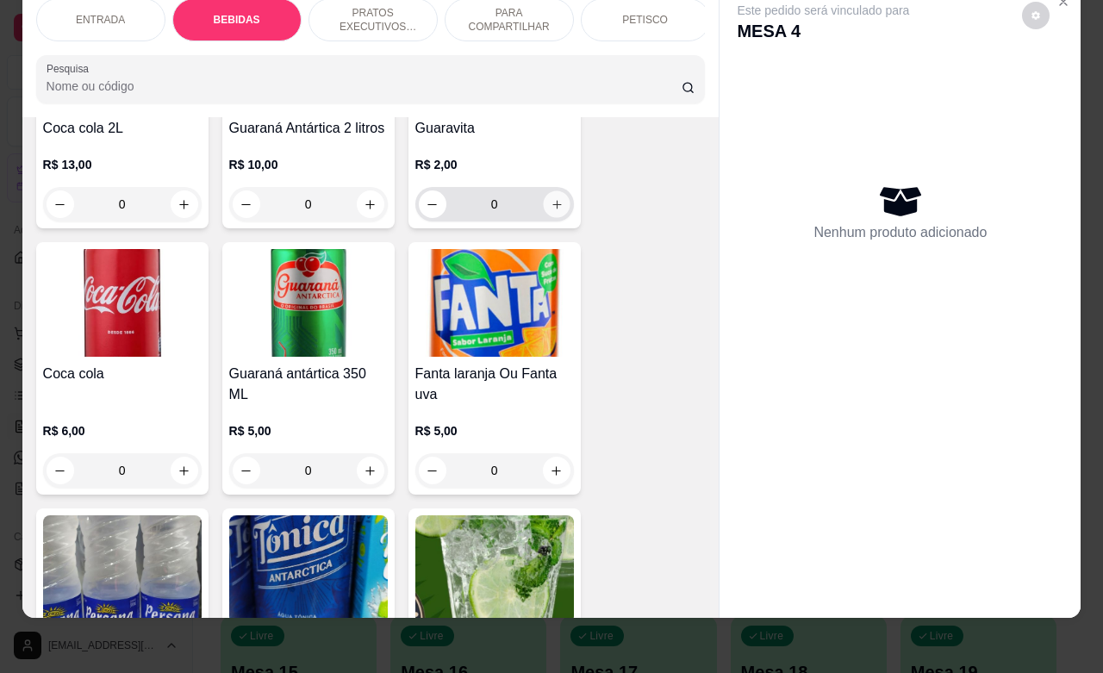
click at [550, 212] on button "increase-product-quantity" at bounding box center [556, 204] width 27 height 27
type input "1"
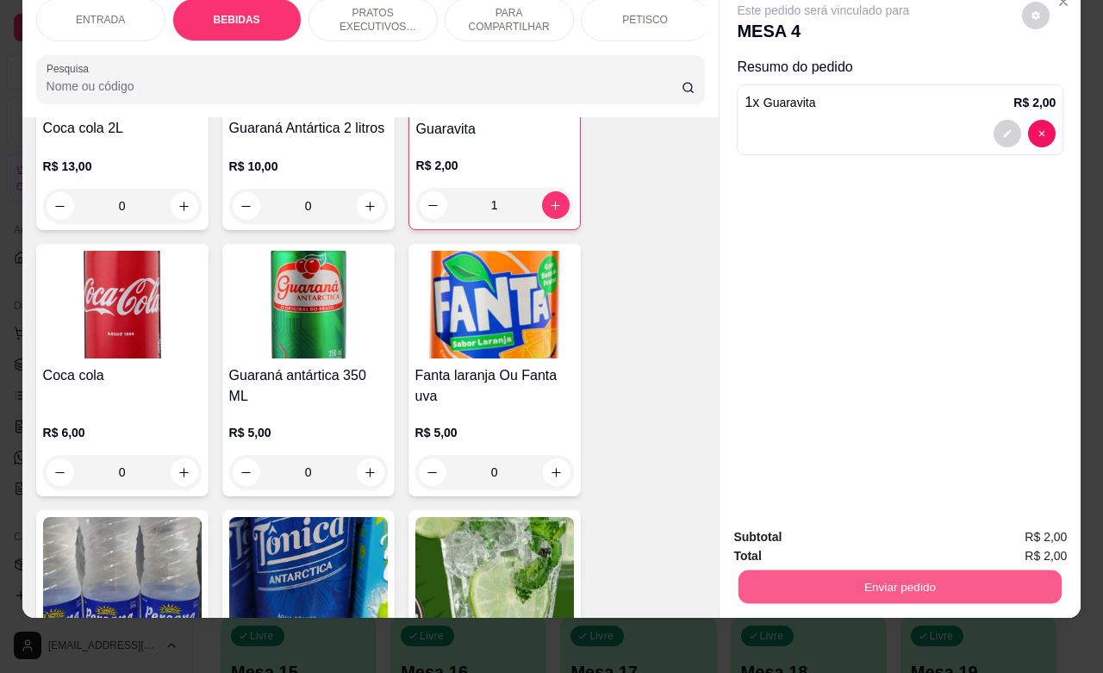
click at [963, 570] on button "Enviar pedido" at bounding box center [900, 587] width 323 height 34
click at [1001, 530] on button "Enviar pedido" at bounding box center [1019, 526] width 97 height 33
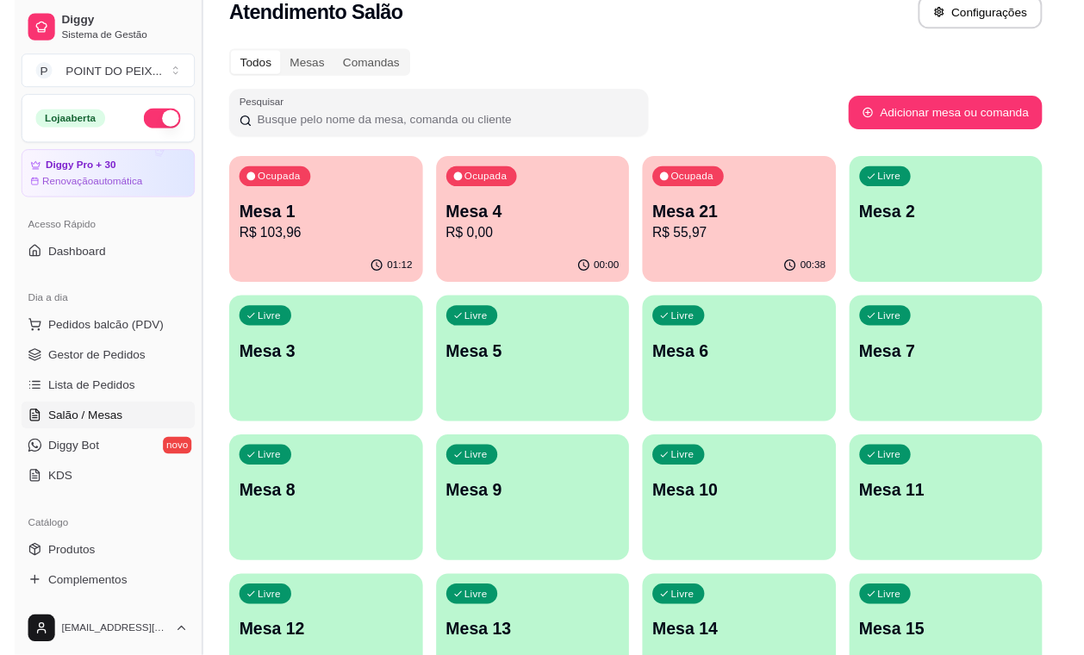
scroll to position [0, 0]
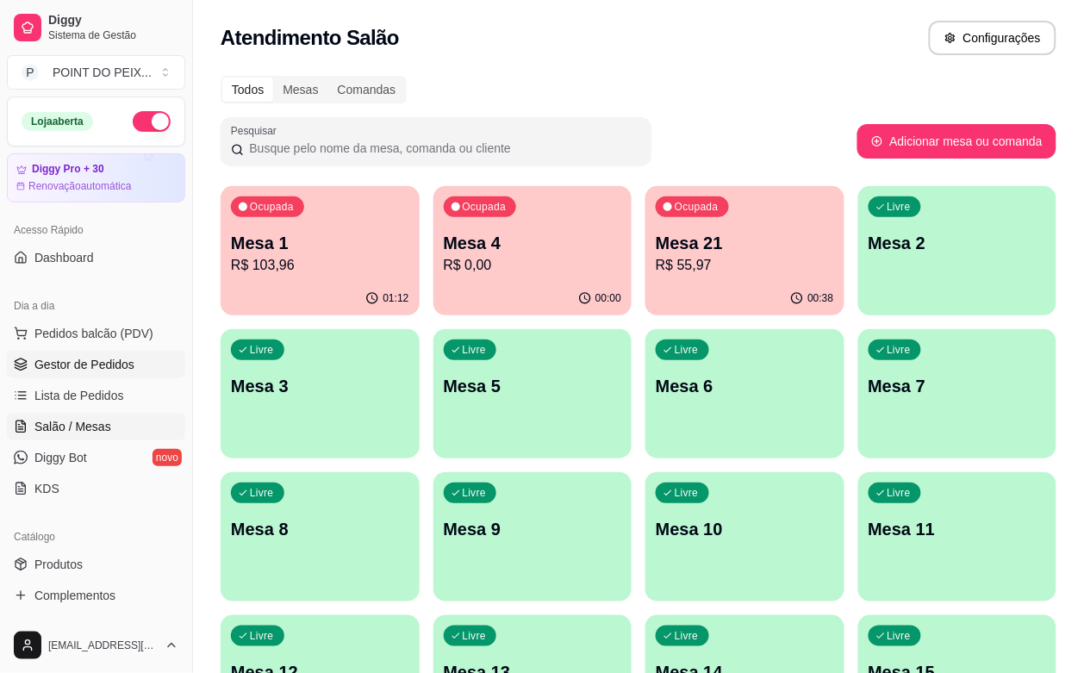
click at [106, 367] on span "Gestor de Pedidos" at bounding box center [84, 364] width 100 height 17
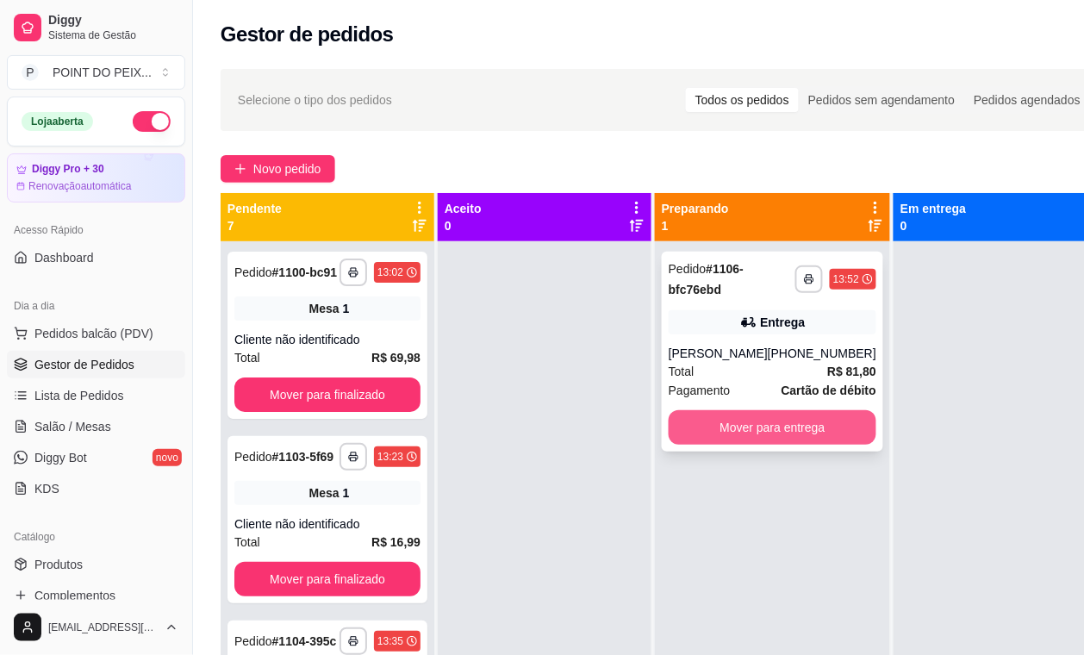
click at [782, 428] on button "Mover para entrega" at bounding box center [773, 427] width 208 height 34
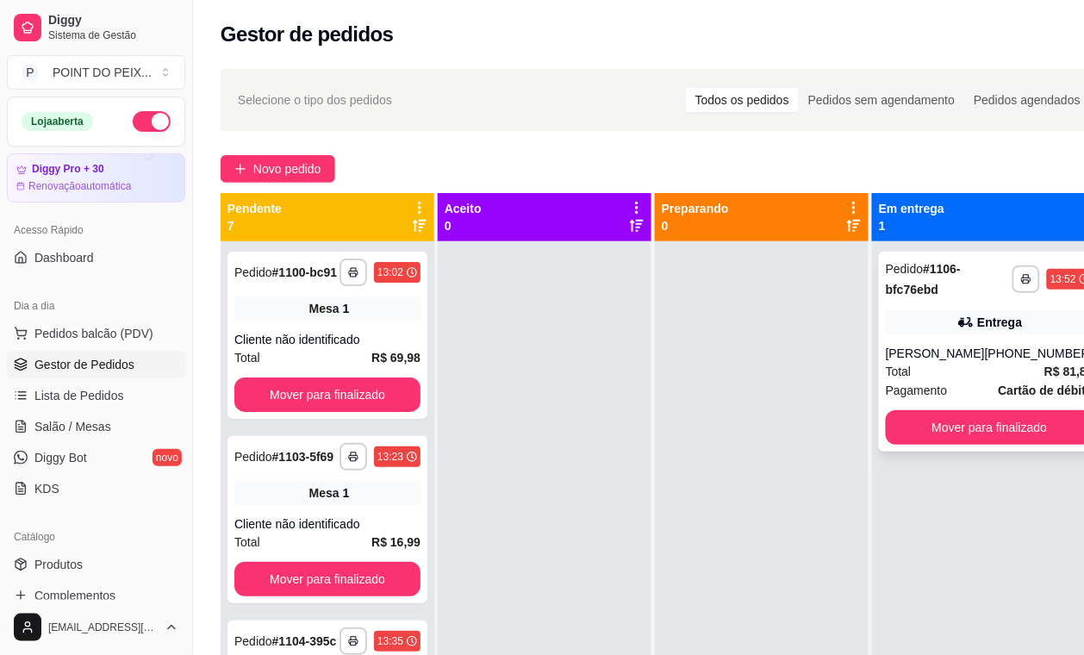
click at [1005, 371] on div "Total R$ 81,80" at bounding box center [990, 371] width 208 height 19
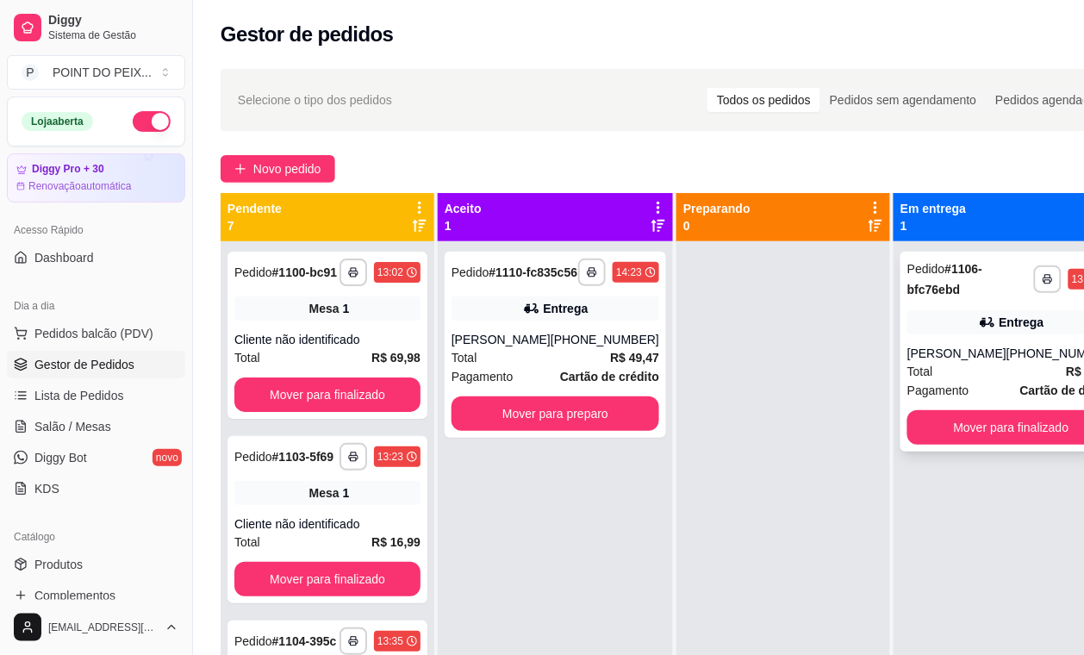
click at [971, 347] on div "[PERSON_NAME]" at bounding box center [956, 353] width 99 height 17
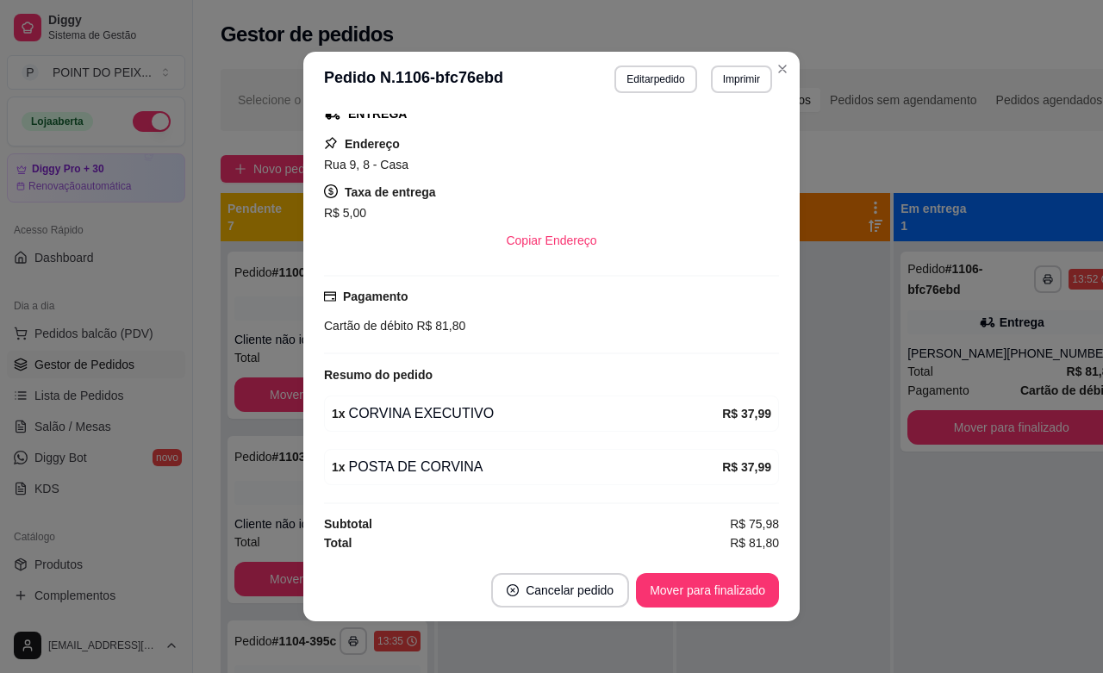
scroll to position [3, 0]
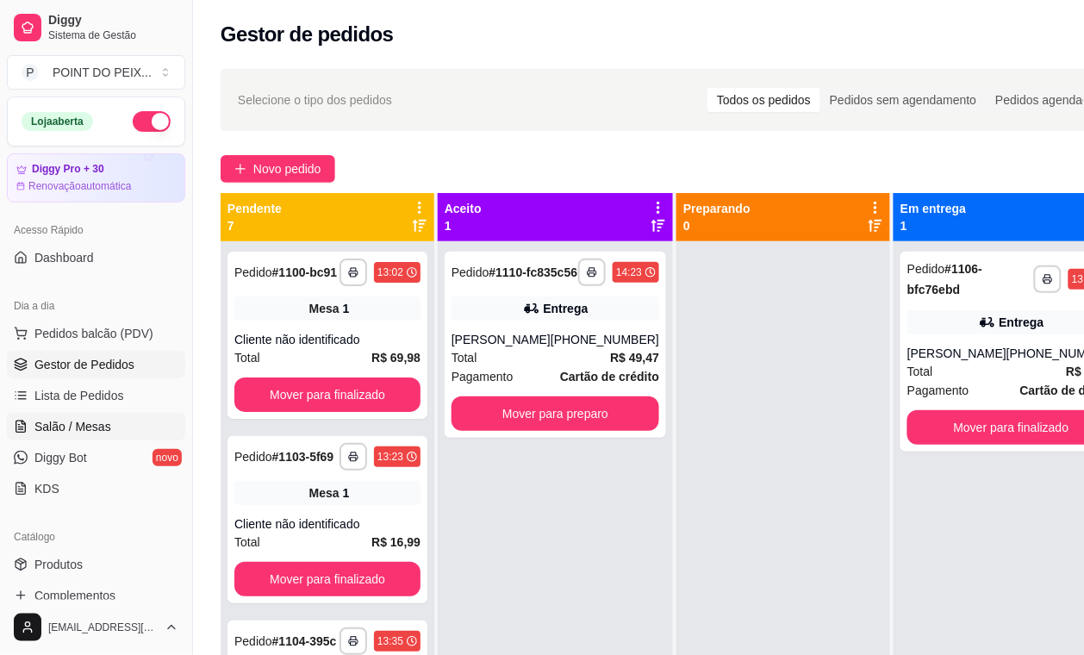
click at [87, 428] on span "Salão / Mesas" at bounding box center [72, 426] width 77 height 17
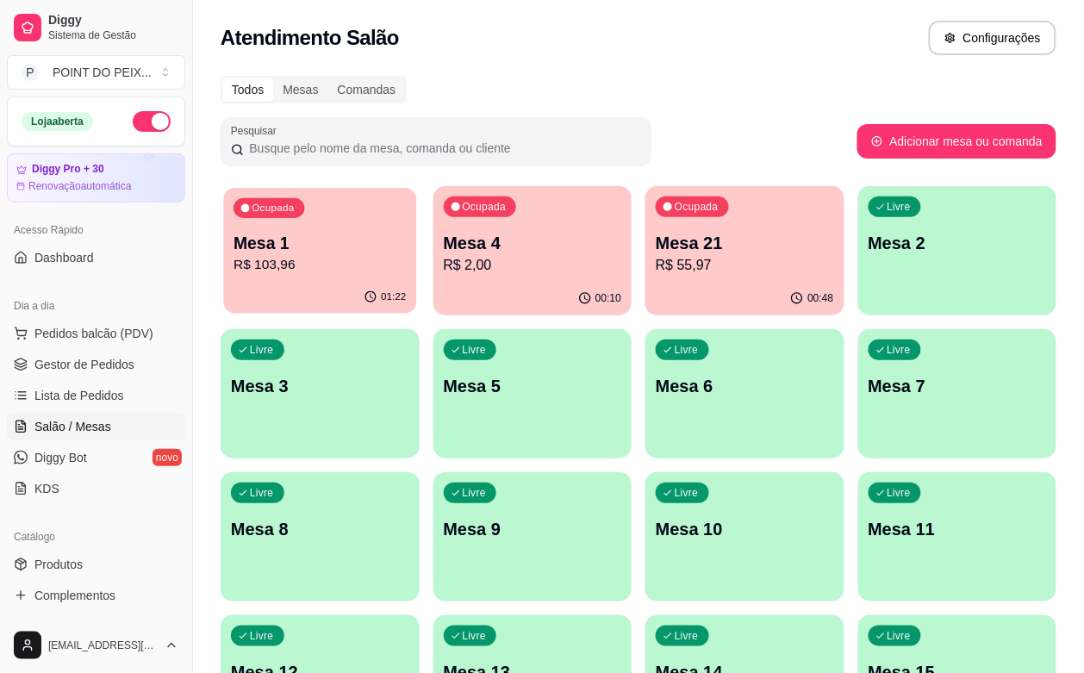
click at [284, 265] on p "R$ 103,96" at bounding box center [320, 265] width 172 height 20
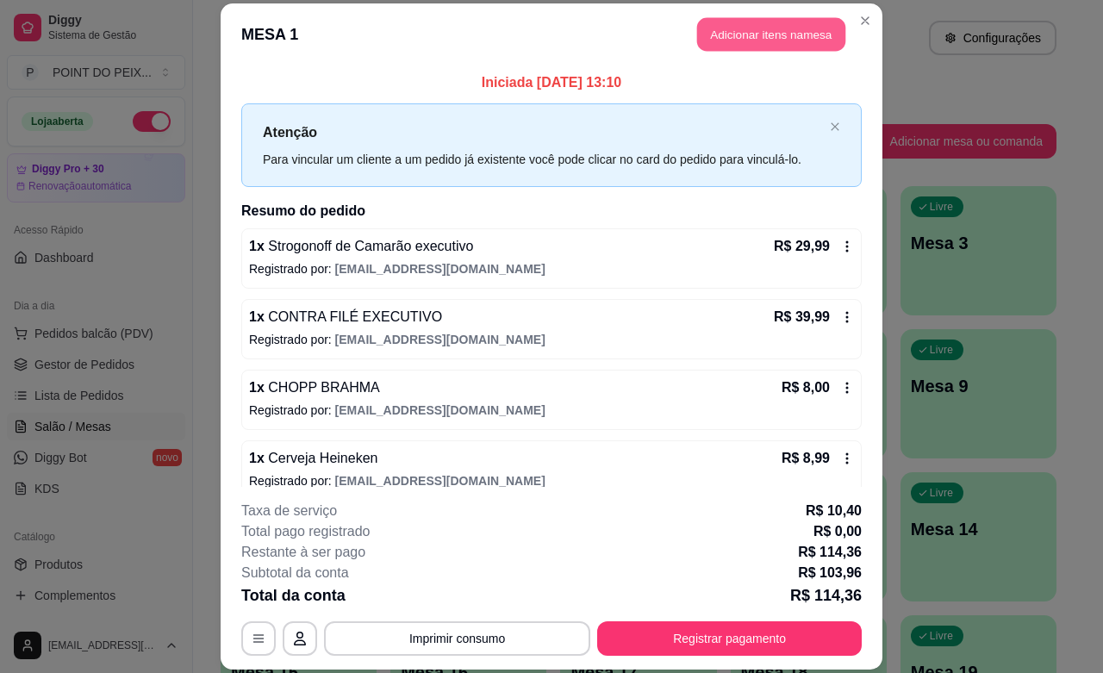
click at [745, 28] on button "Adicionar itens na mesa" at bounding box center [771, 35] width 148 height 34
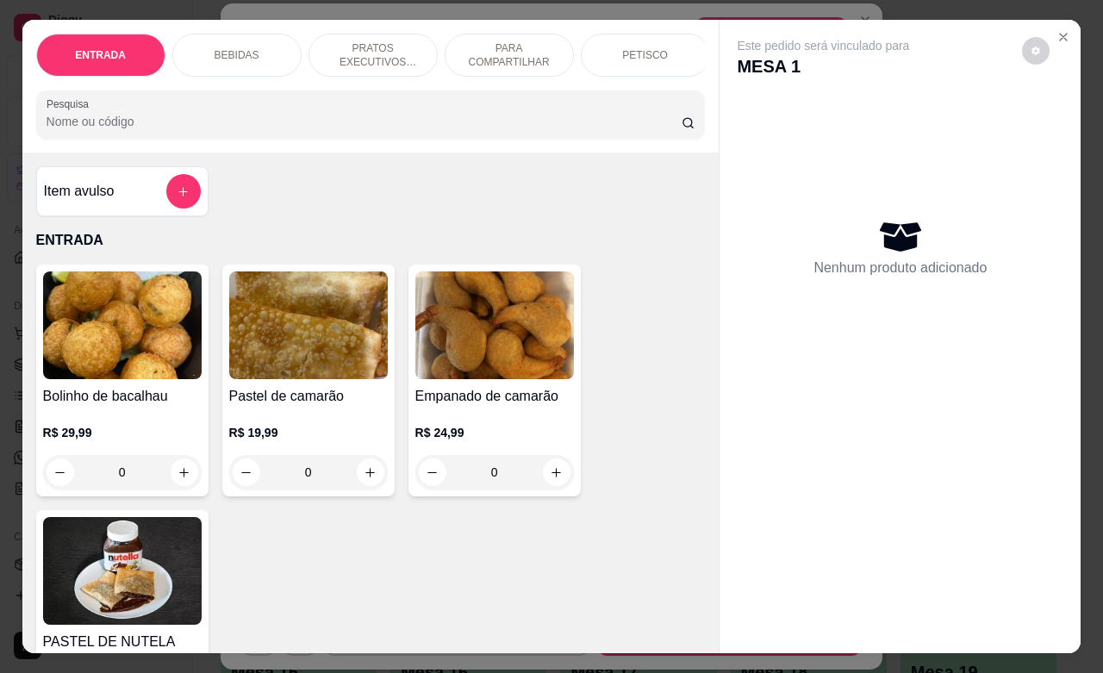
click at [645, 50] on p "PETISCO" at bounding box center [645, 55] width 46 height 14
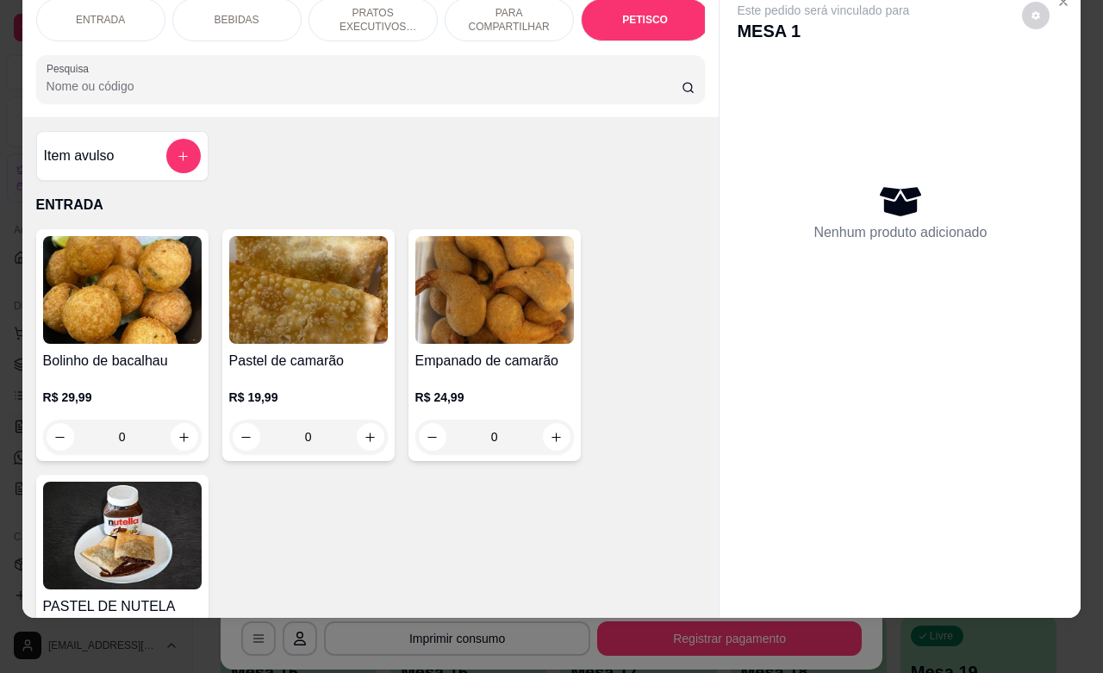
scroll to position [4268, 0]
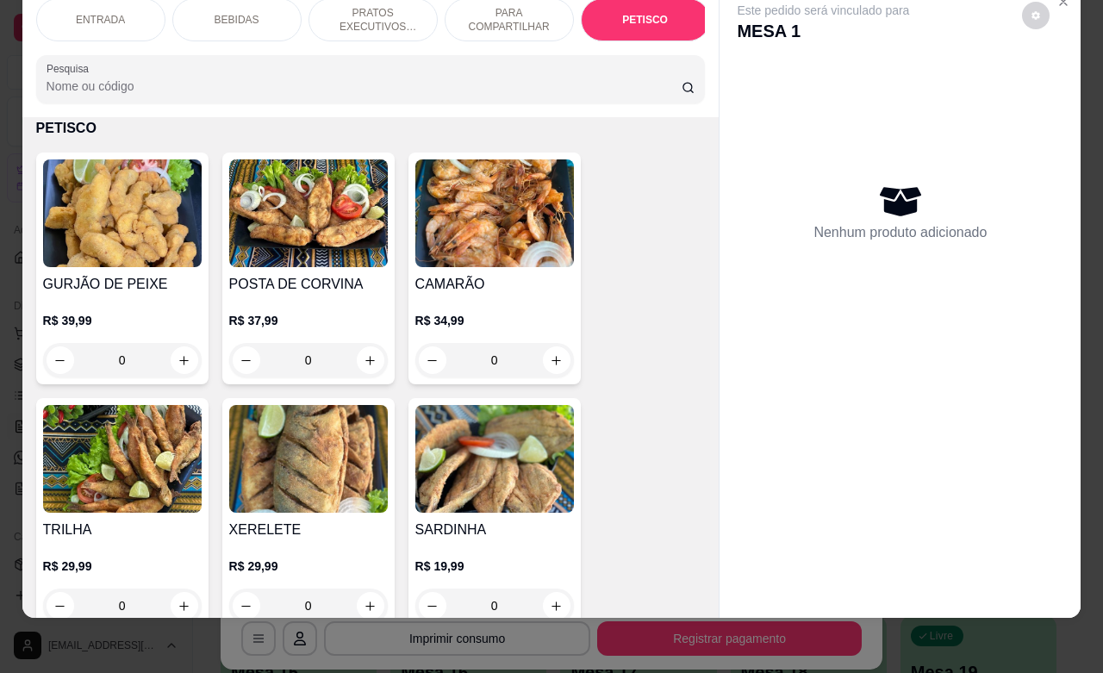
click at [109, 13] on p "ENTRADA" at bounding box center [100, 20] width 49 height 14
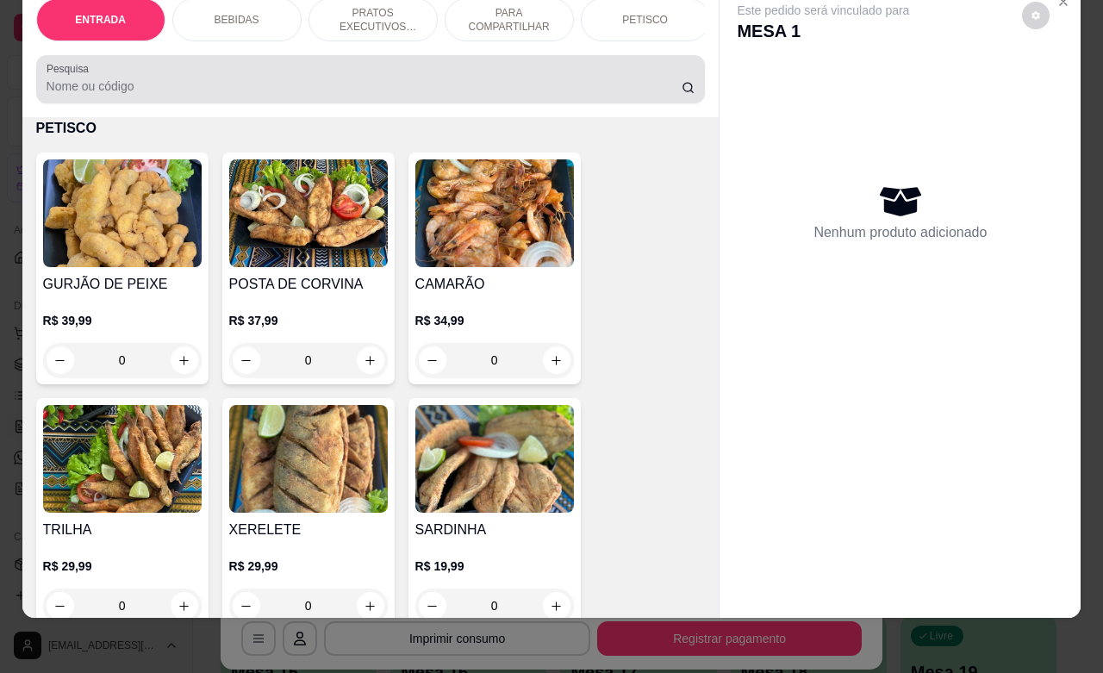
scroll to position [78, 0]
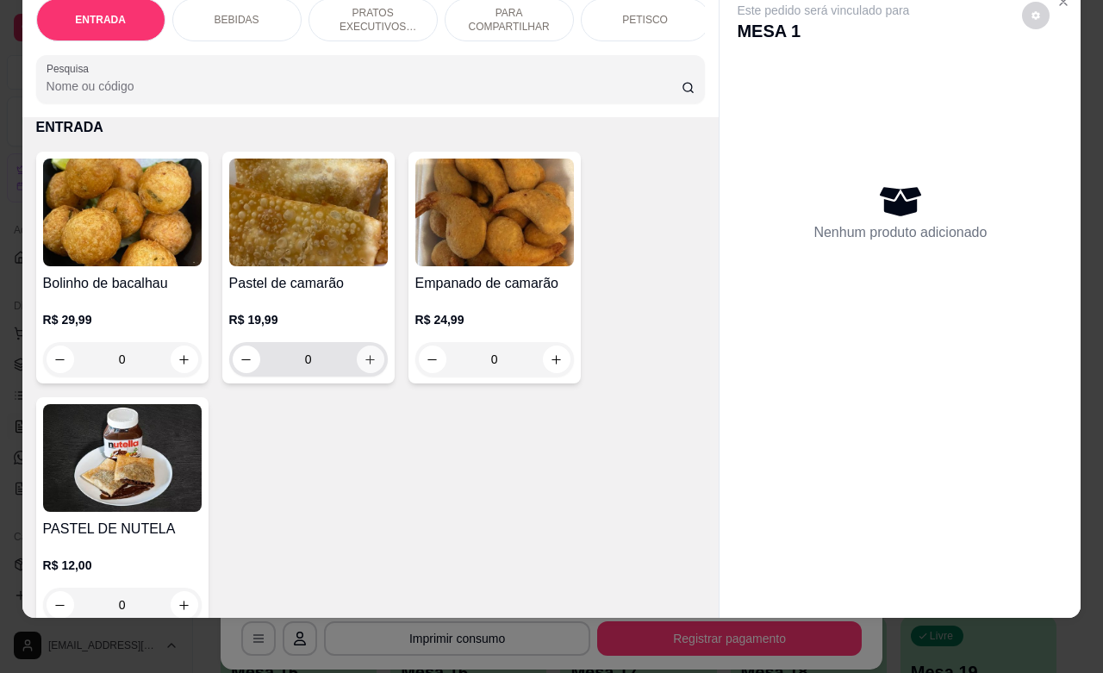
click at [357, 364] on button "increase-product-quantity" at bounding box center [371, 360] width 28 height 28
type input "1"
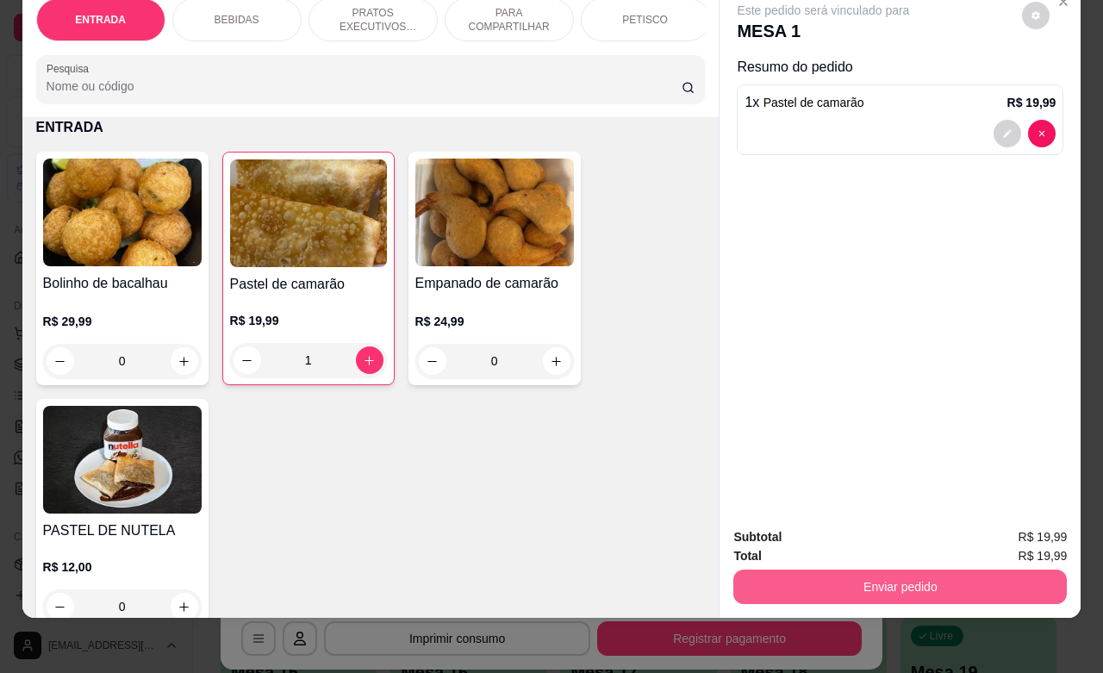
click at [940, 576] on button "Enviar pedido" at bounding box center [900, 587] width 334 height 34
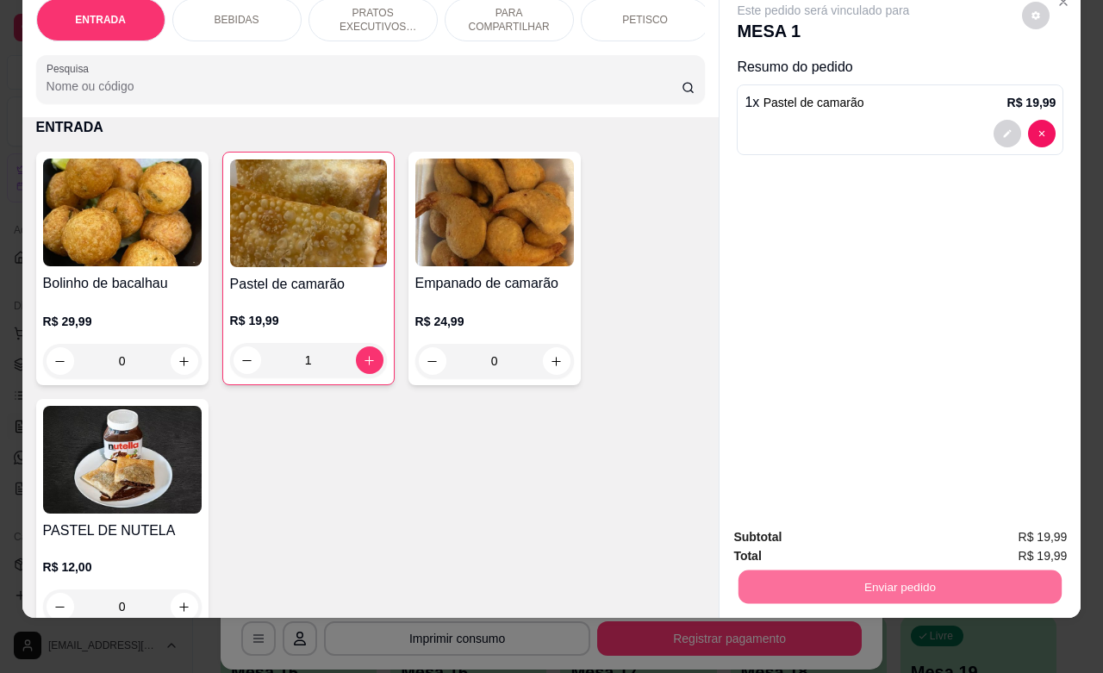
click at [1007, 527] on button "Enviar pedido" at bounding box center [1019, 526] width 97 height 33
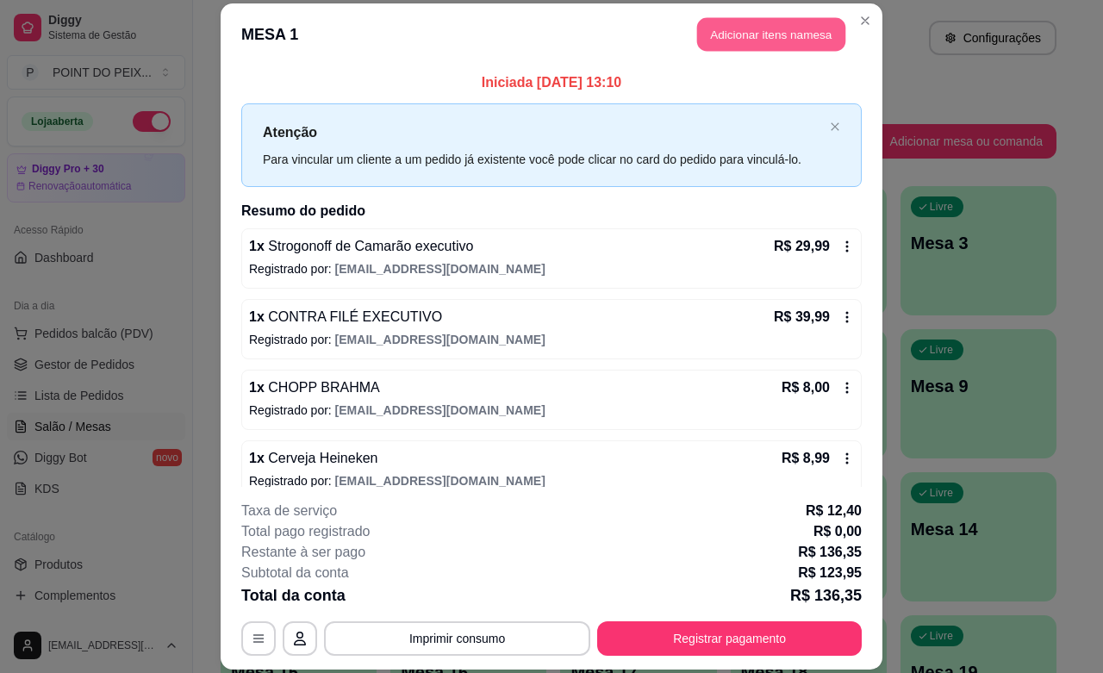
click at [758, 39] on button "Adicionar itens na mesa" at bounding box center [771, 35] width 148 height 34
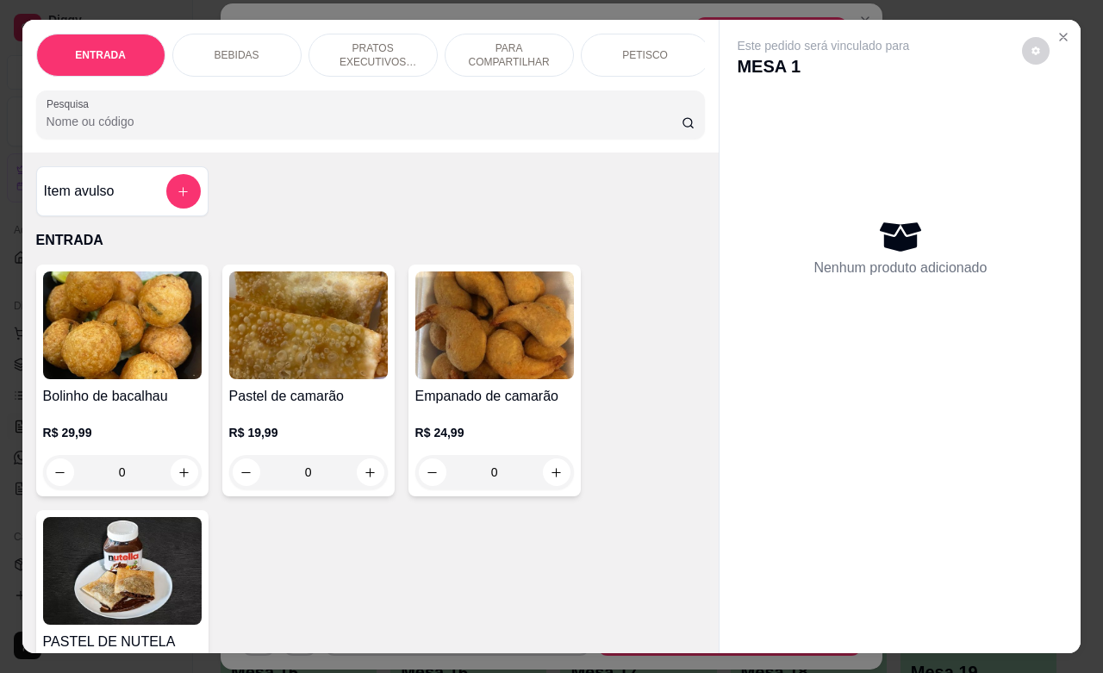
click at [251, 44] on div "BEBIDAS" at bounding box center [236, 55] width 129 height 43
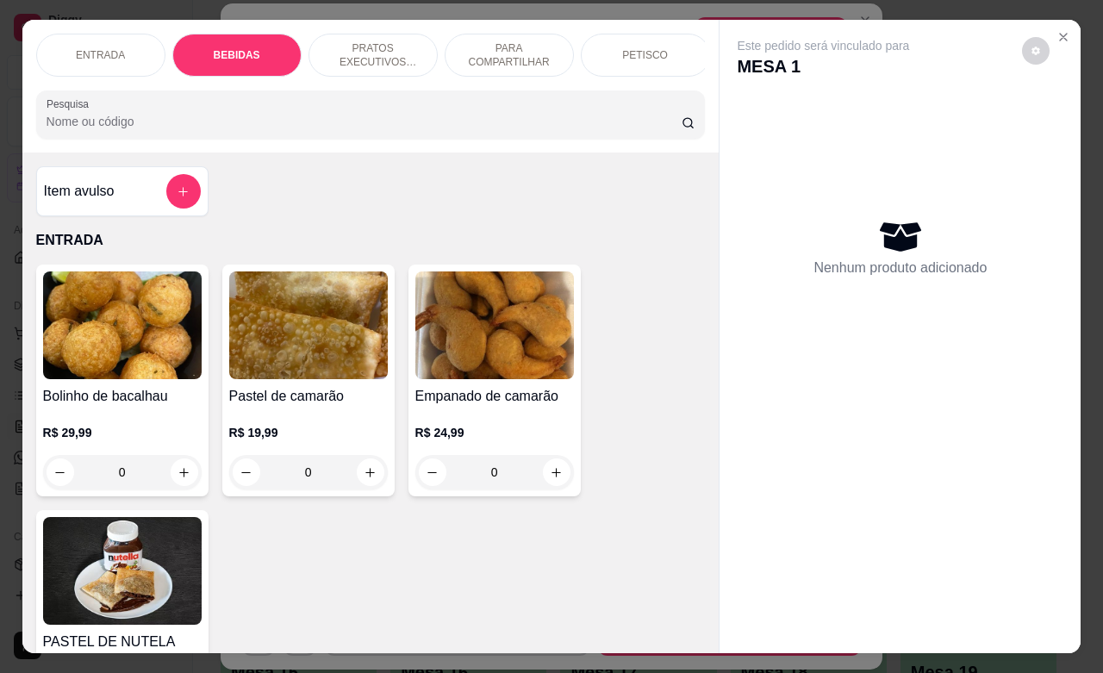
scroll to position [603, 0]
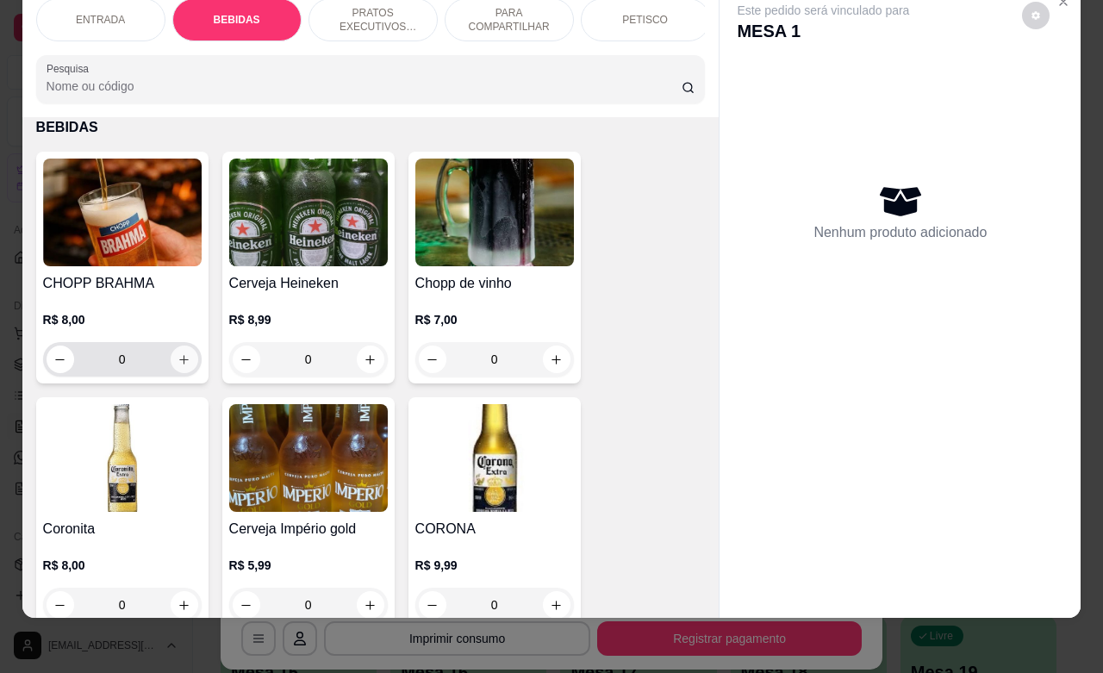
click at [178, 356] on icon "increase-product-quantity" at bounding box center [184, 359] width 13 height 13
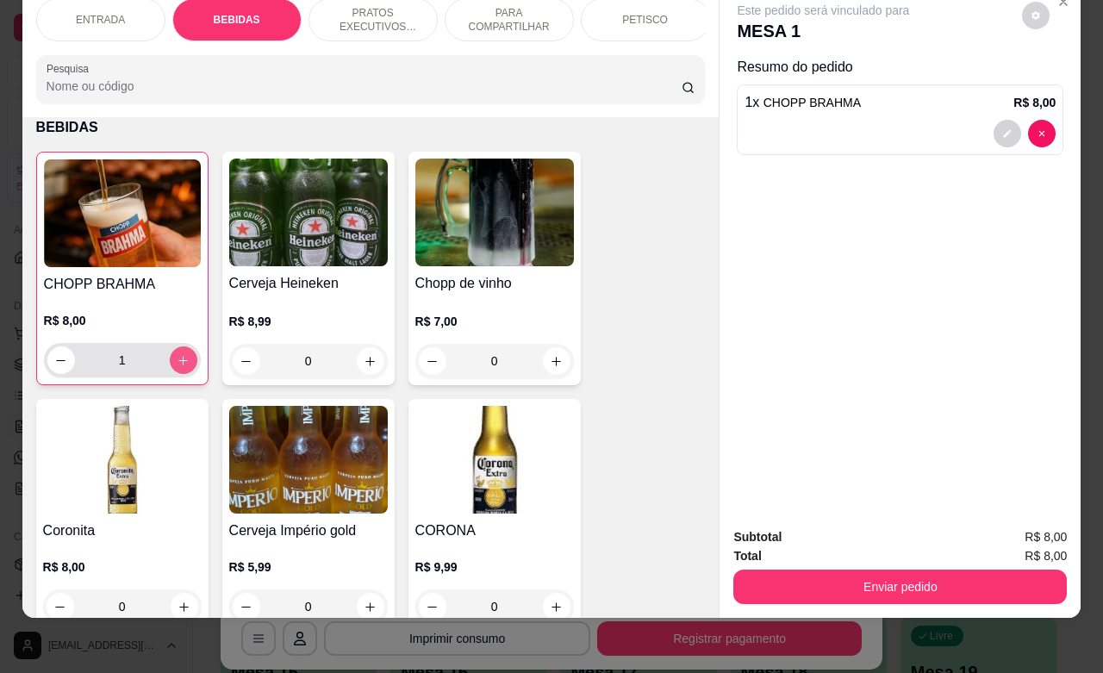
type input "1"
click at [359, 371] on button "increase-product-quantity" at bounding box center [371, 361] width 28 height 28
type input "1"
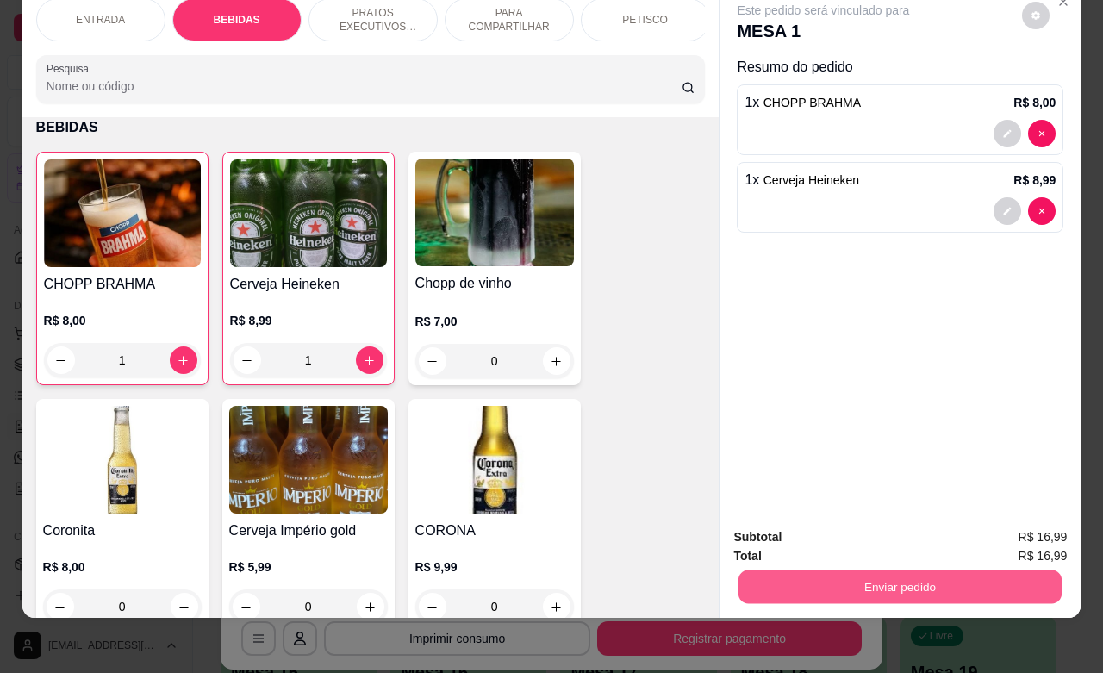
click at [925, 570] on button "Enviar pedido" at bounding box center [900, 587] width 323 height 34
click at [1008, 527] on button "Enviar pedido" at bounding box center [1019, 526] width 97 height 33
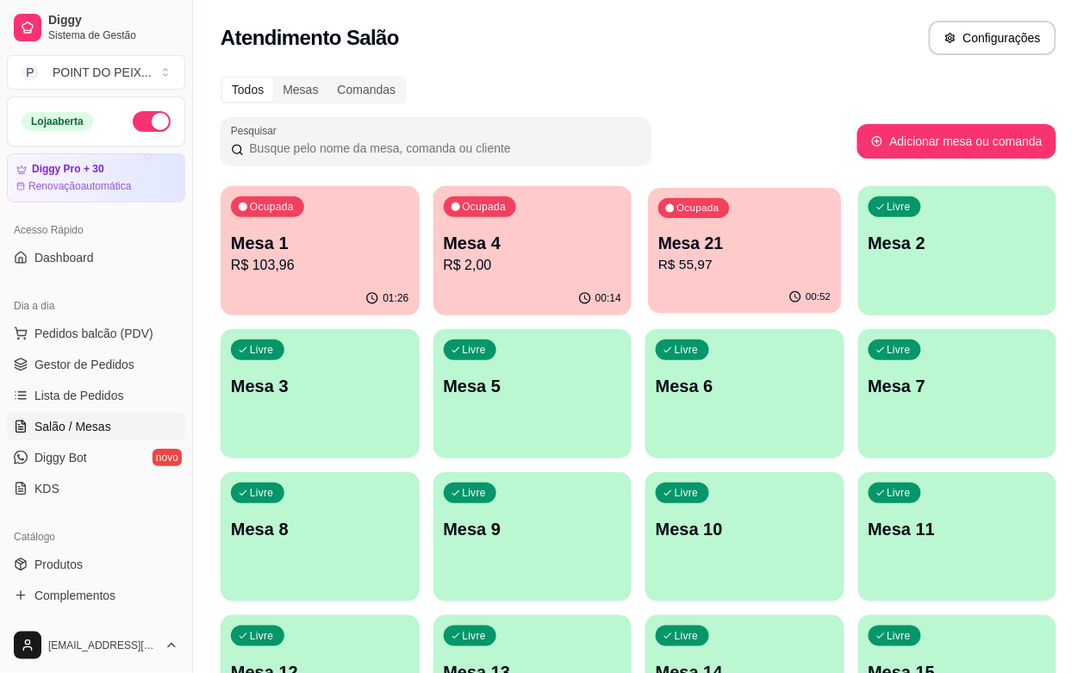
click at [658, 274] on p "R$ 55,97" at bounding box center [744, 265] width 172 height 20
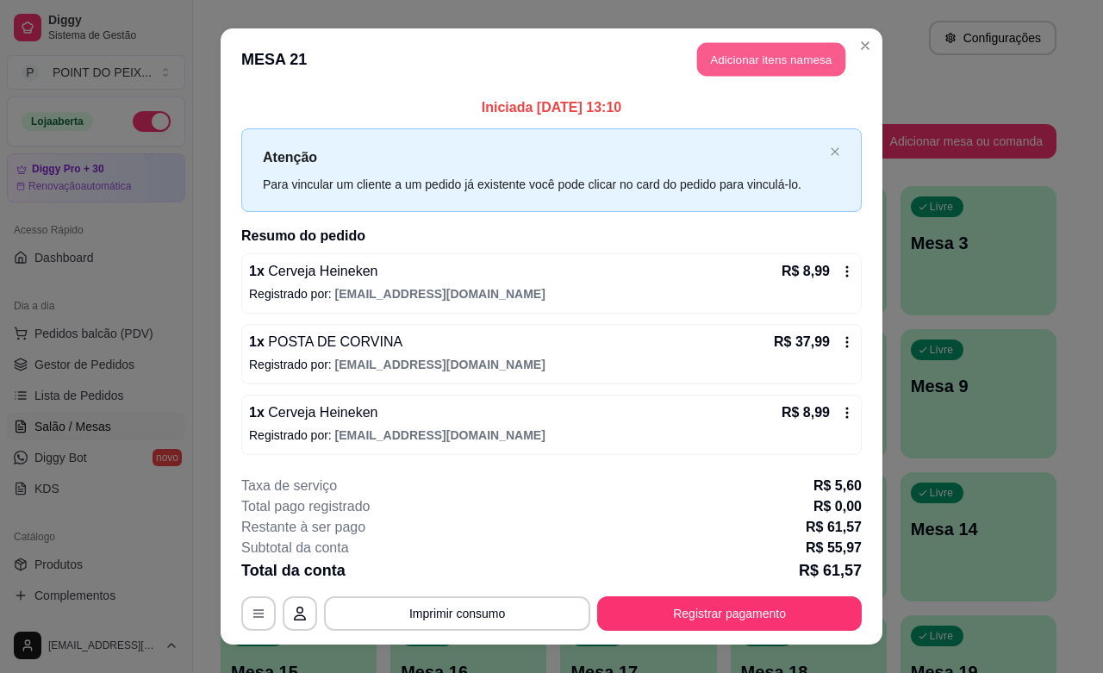
click at [750, 60] on button "Adicionar itens na mesa" at bounding box center [771, 60] width 148 height 34
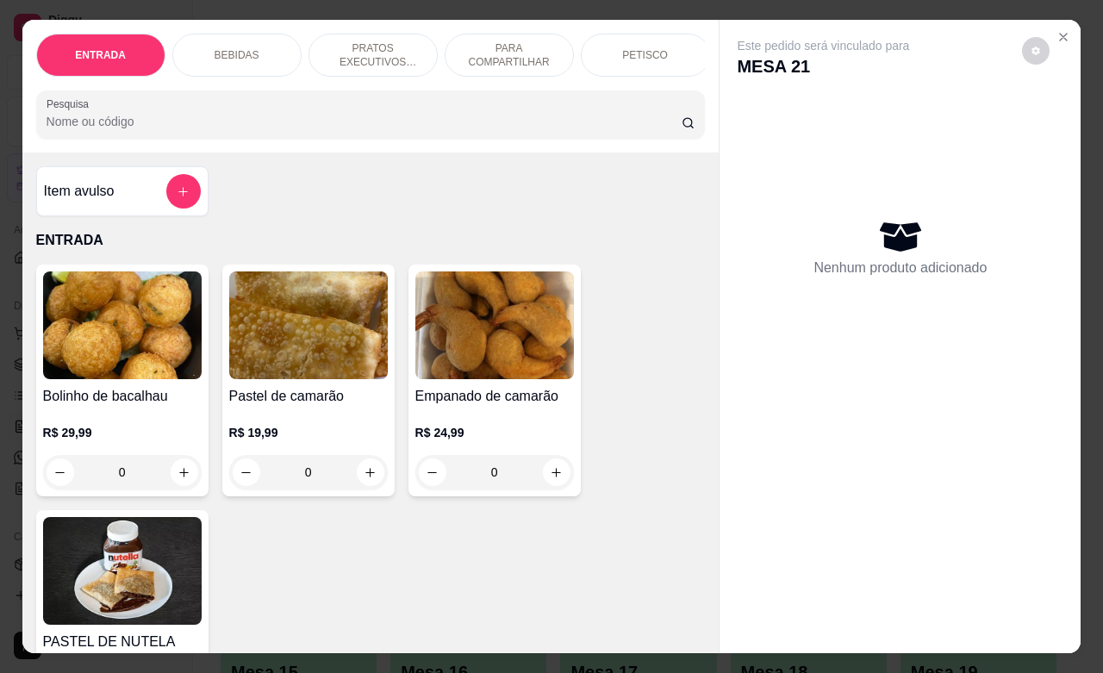
click at [244, 48] on p "BEBIDAS" at bounding box center [237, 55] width 45 height 14
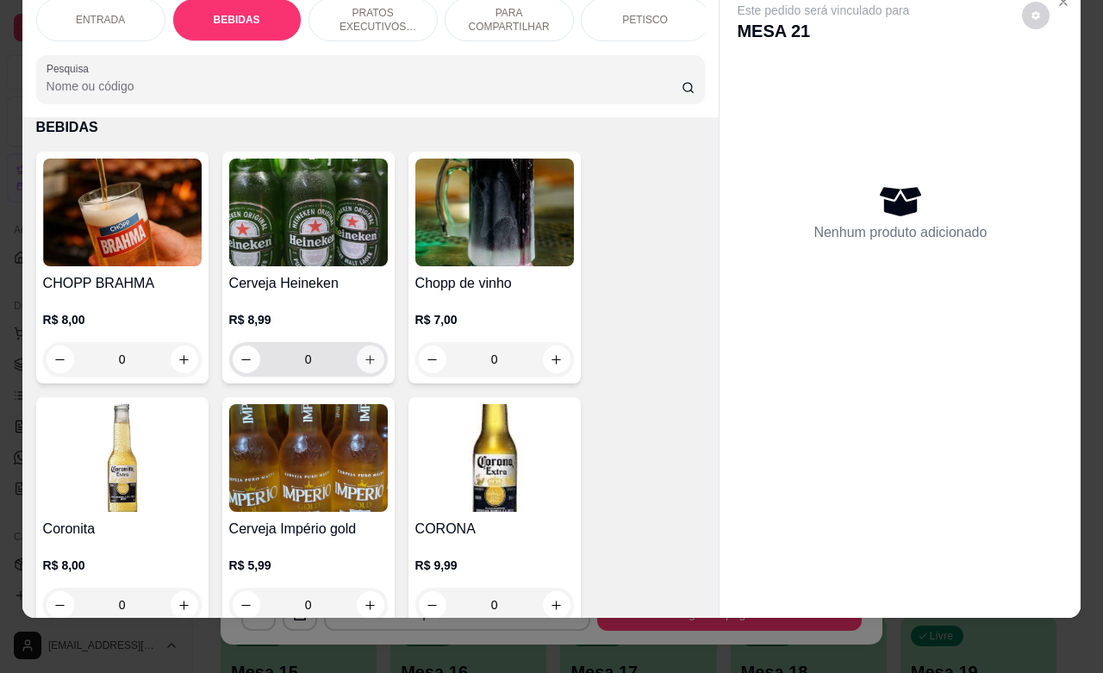
click at [364, 359] on icon "increase-product-quantity" at bounding box center [370, 359] width 13 height 13
type input "1"
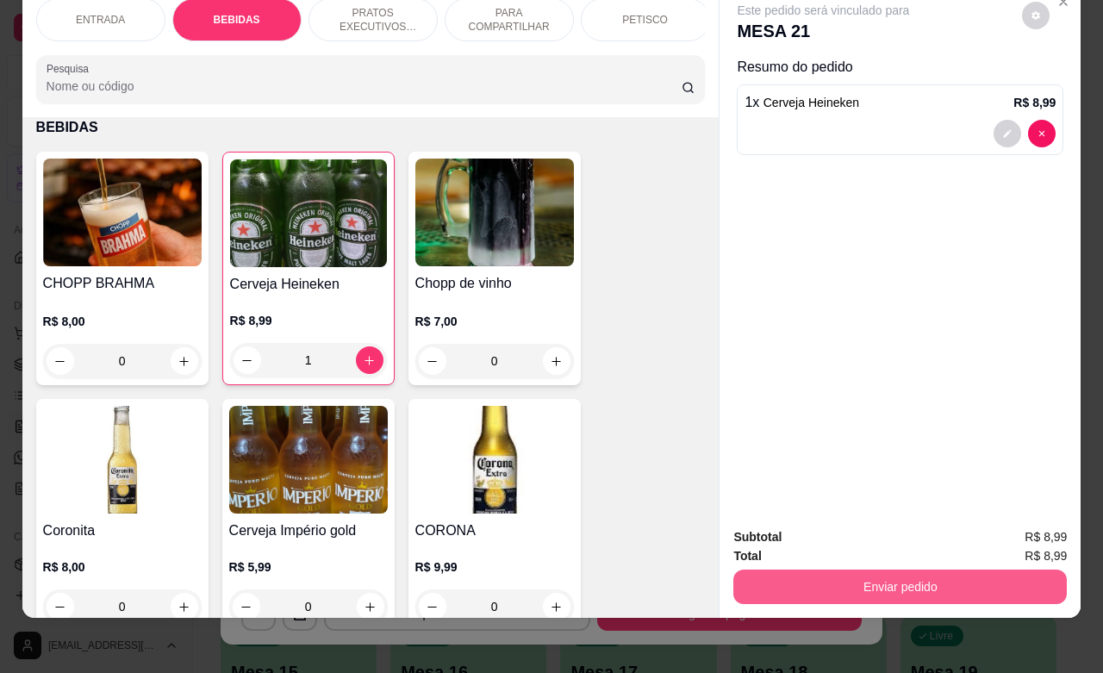
click at [937, 571] on button "Enviar pedido" at bounding box center [900, 587] width 334 height 34
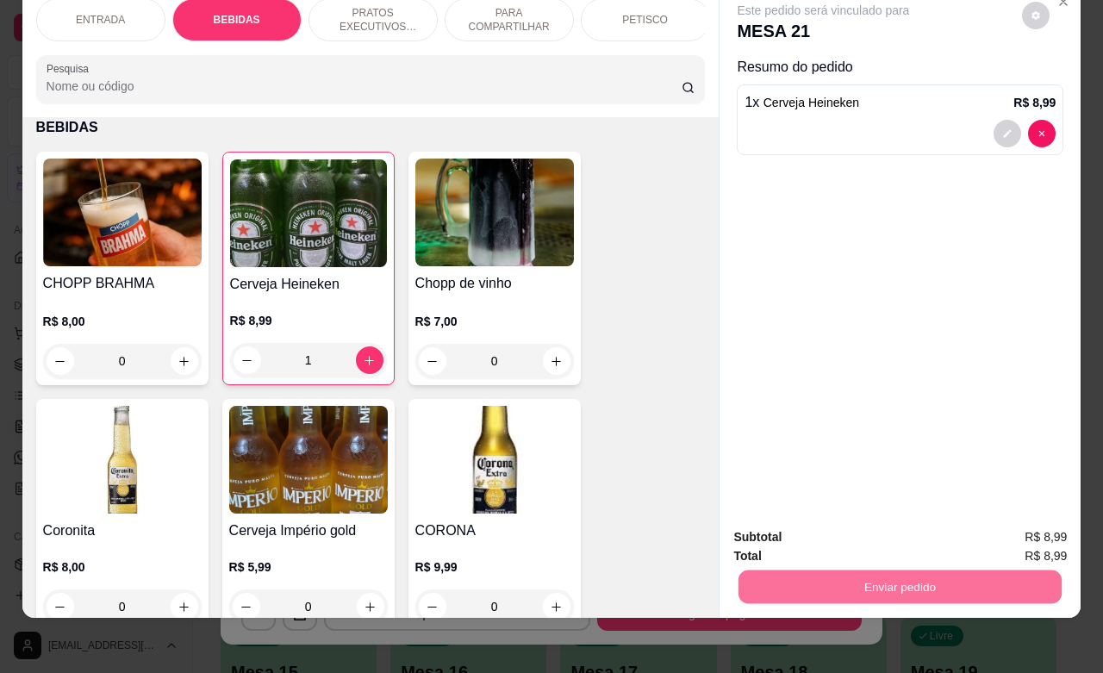
click at [1032, 528] on button "Enviar pedido" at bounding box center [1019, 526] width 97 height 33
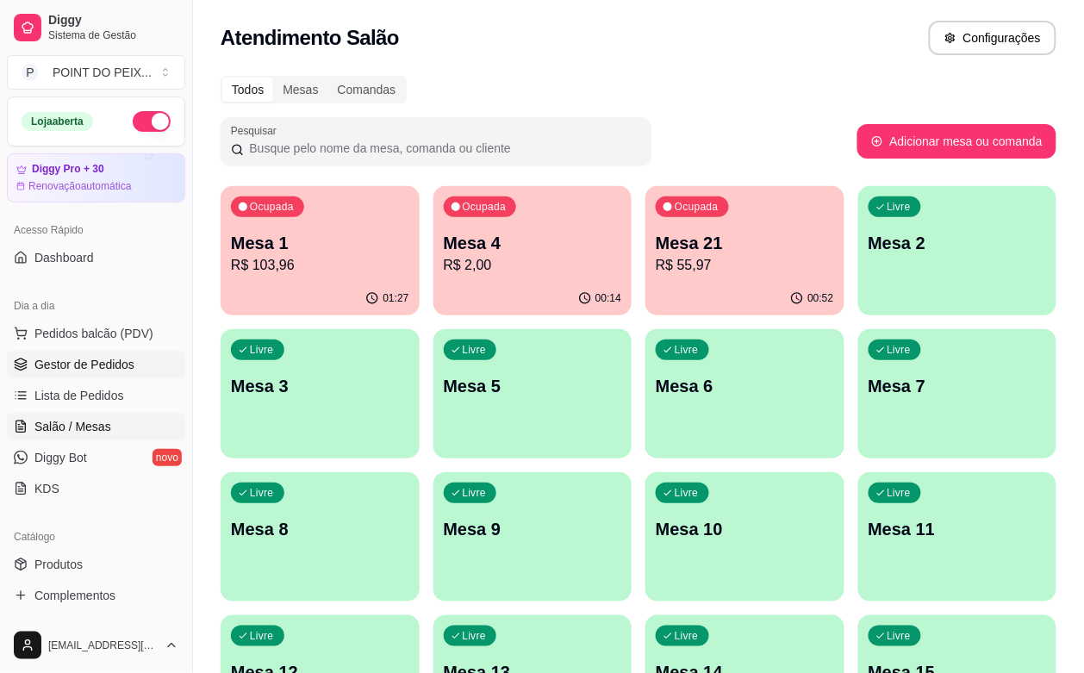
click at [109, 367] on span "Gestor de Pedidos" at bounding box center [84, 364] width 100 height 17
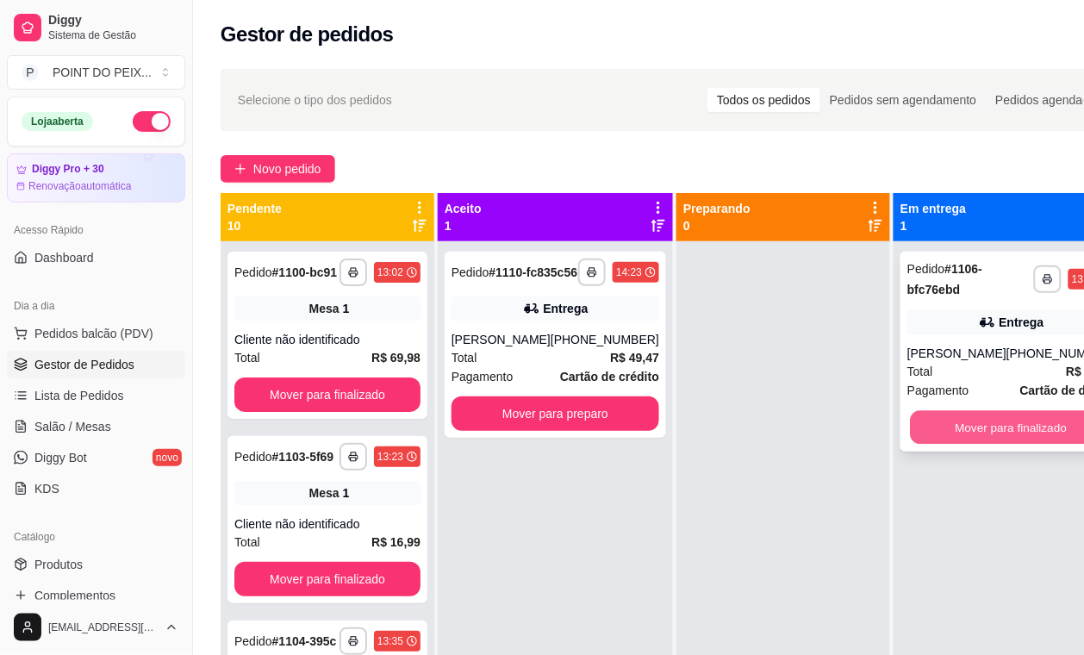
click at [1013, 428] on button "Mover para finalizado" at bounding box center [1012, 428] width 202 height 34
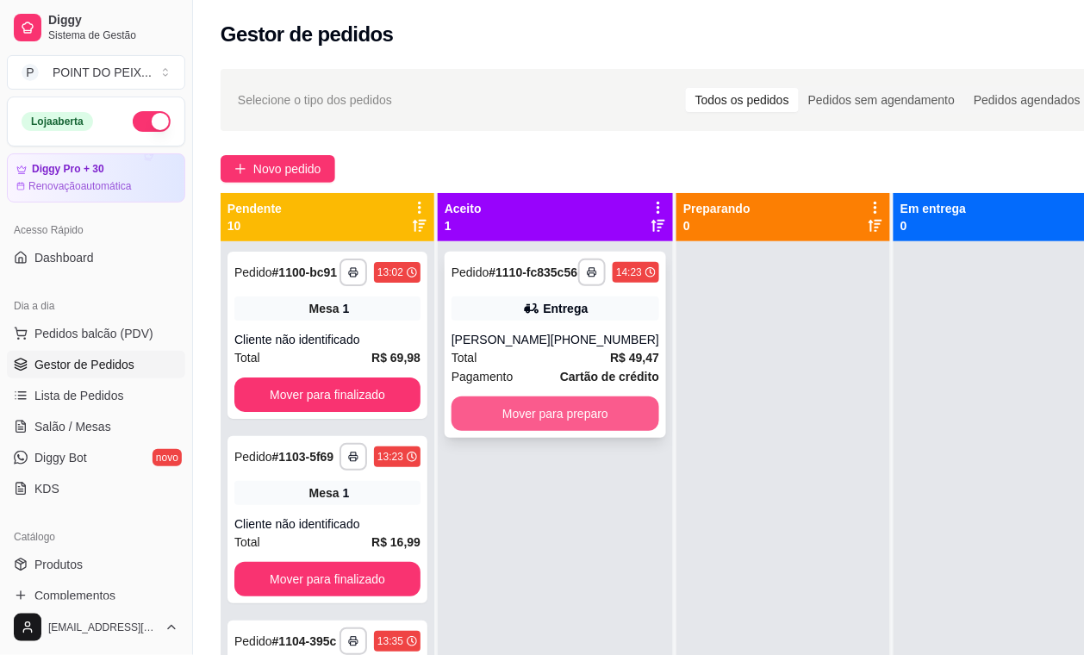
click at [608, 429] on button "Mover para preparo" at bounding box center [556, 413] width 208 height 34
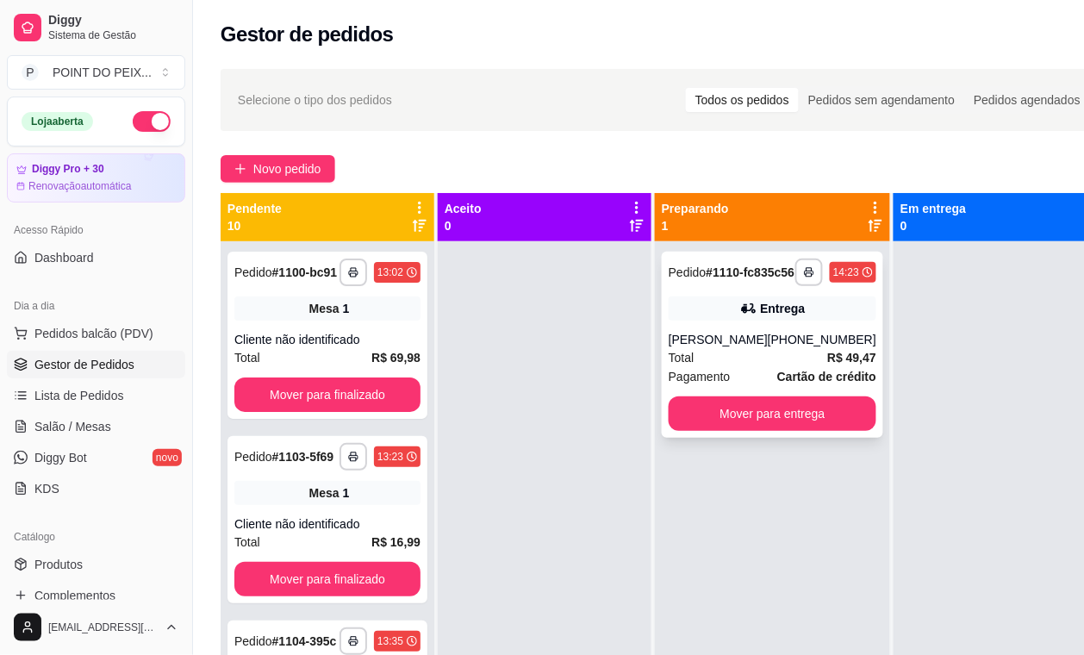
click at [761, 348] on div "[PERSON_NAME]" at bounding box center [718, 339] width 99 height 17
click at [87, 424] on span "Salão / Mesas" at bounding box center [72, 426] width 77 height 17
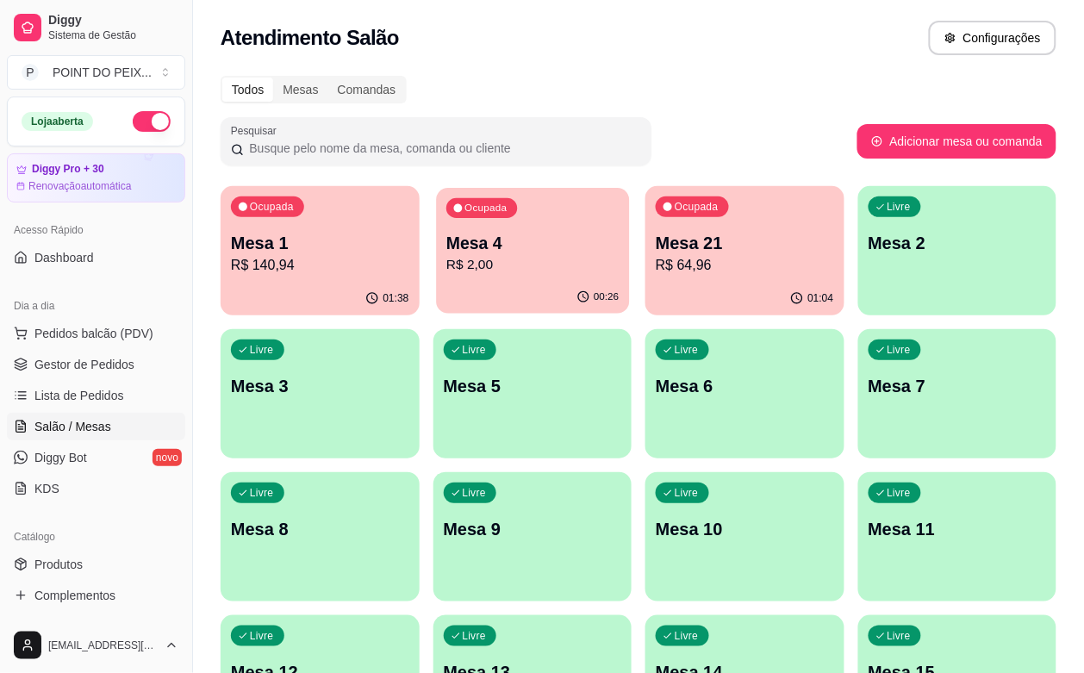
click at [502, 259] on p "R$ 2,00" at bounding box center [532, 265] width 172 height 20
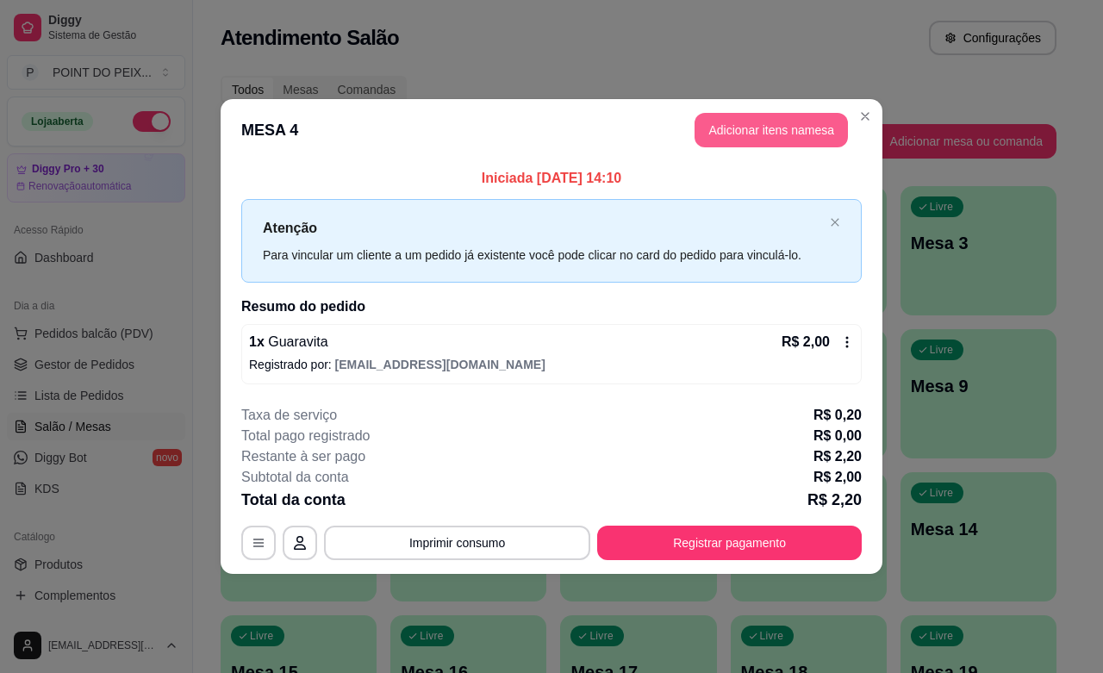
click at [794, 138] on button "Adicionar itens na mesa" at bounding box center [771, 130] width 153 height 34
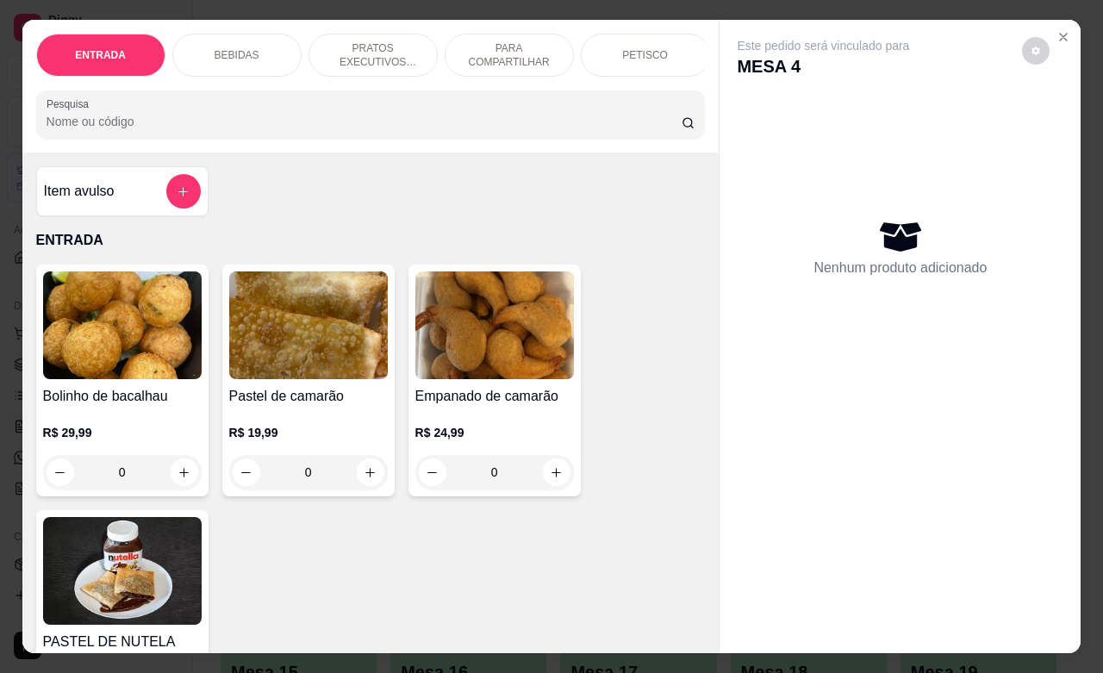
click at [635, 48] on p "PETISCO" at bounding box center [645, 55] width 46 height 14
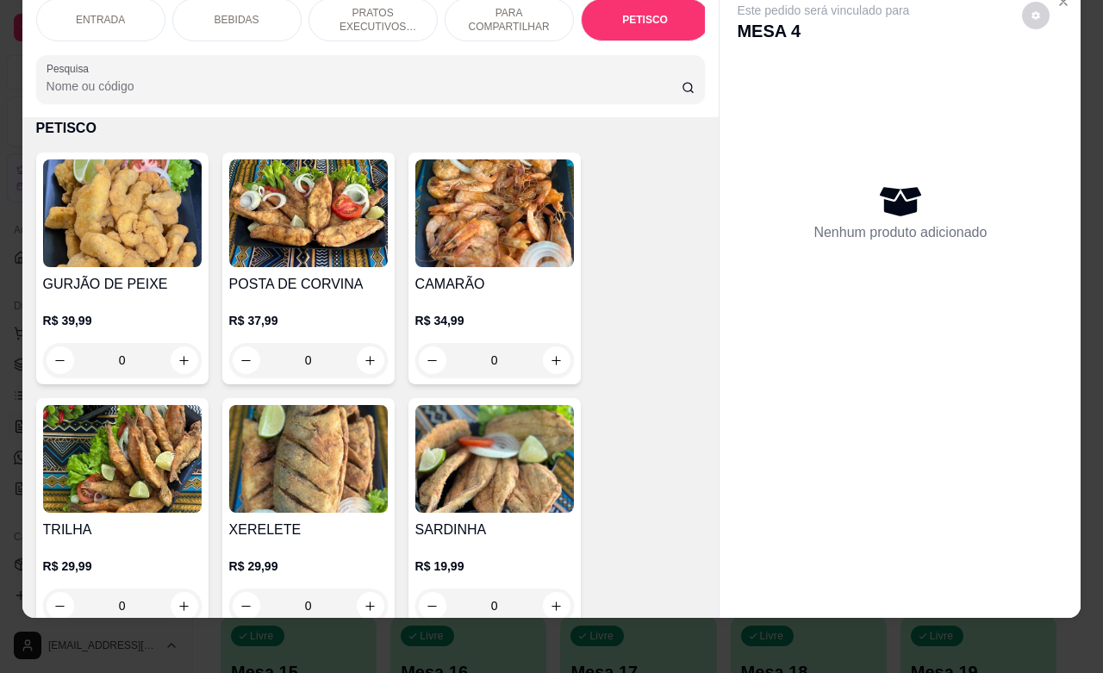
scroll to position [4376, 0]
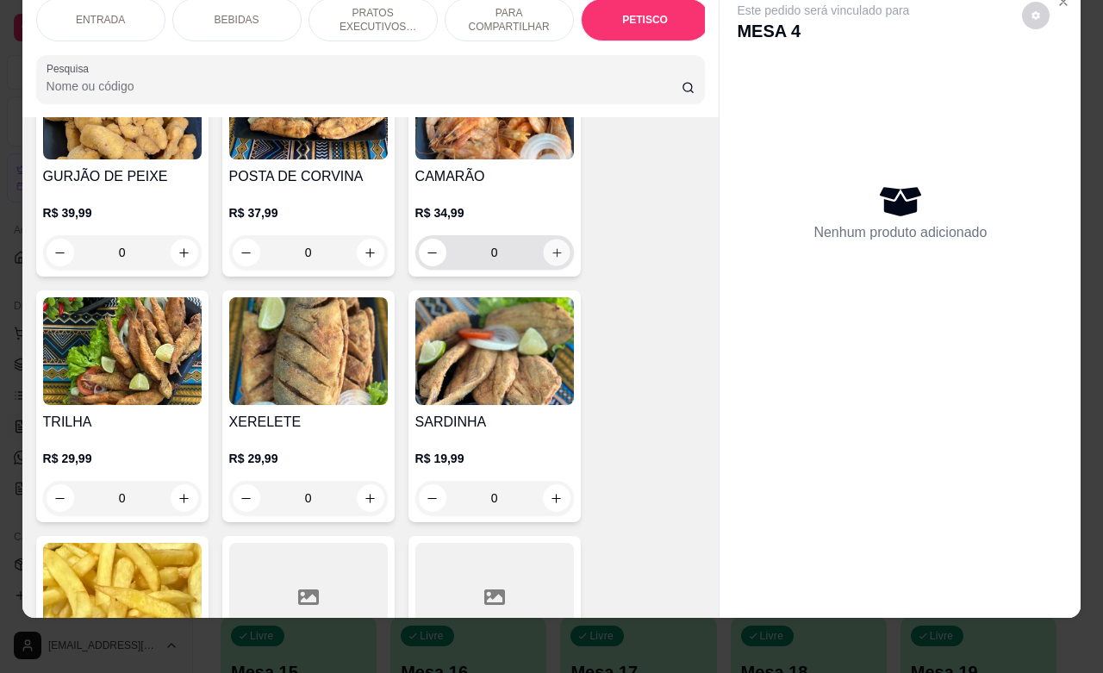
click at [550, 246] on icon "increase-product-quantity" at bounding box center [556, 252] width 13 height 13
type input "1"
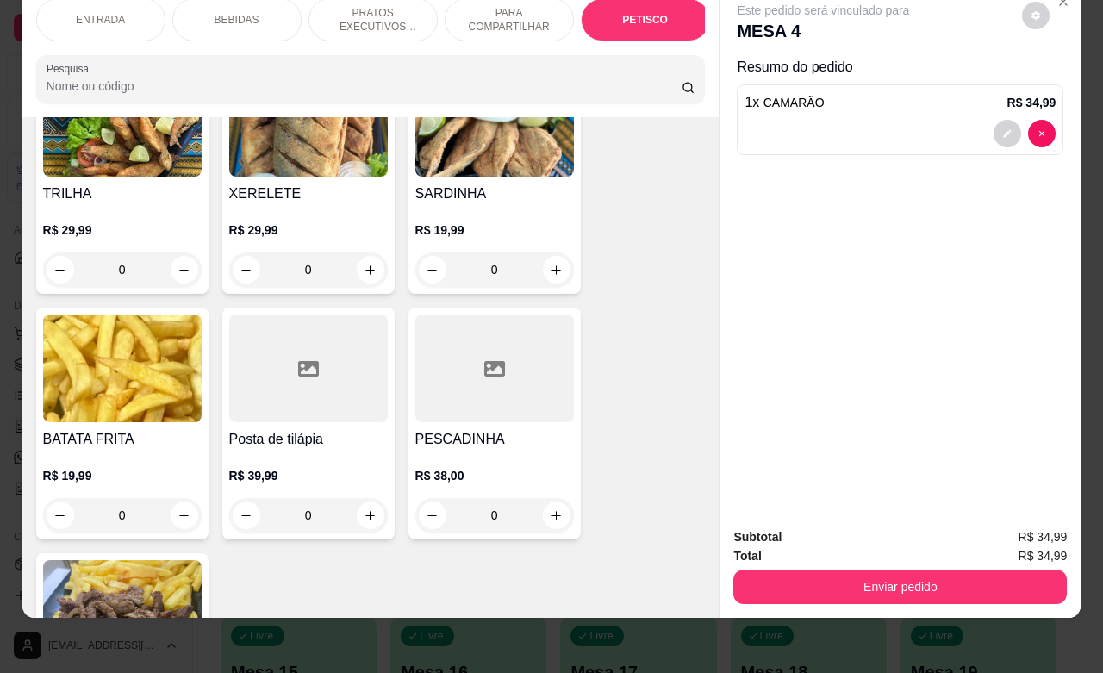
scroll to position [4807, 0]
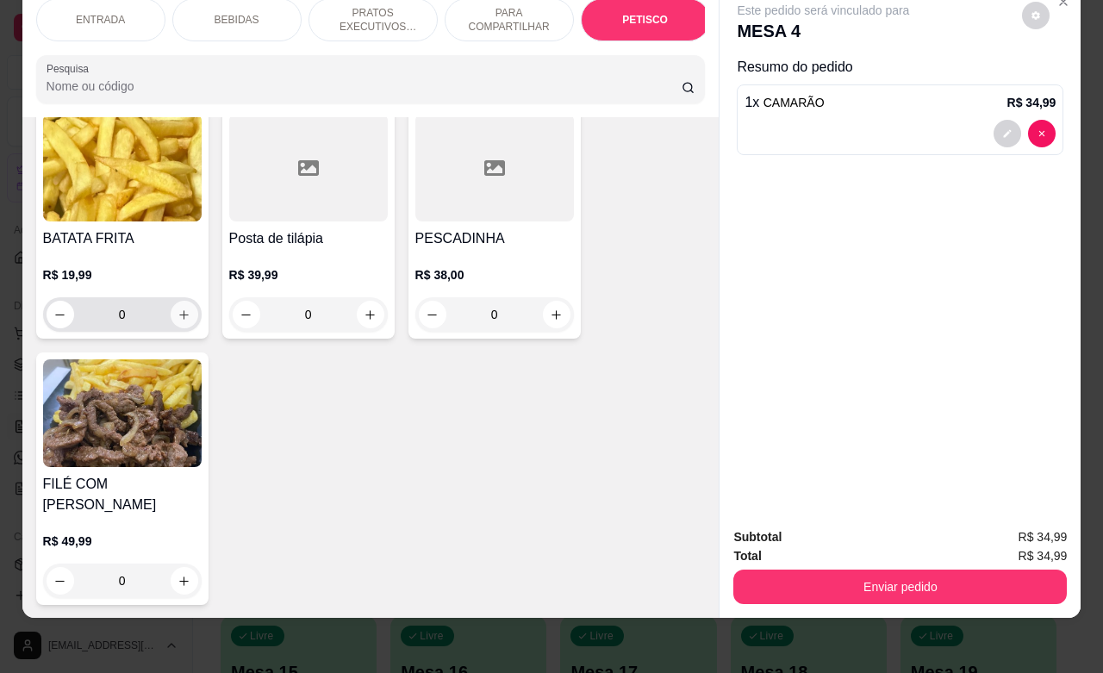
click at [175, 321] on button "increase-product-quantity" at bounding box center [185, 315] width 28 height 28
type input "1"
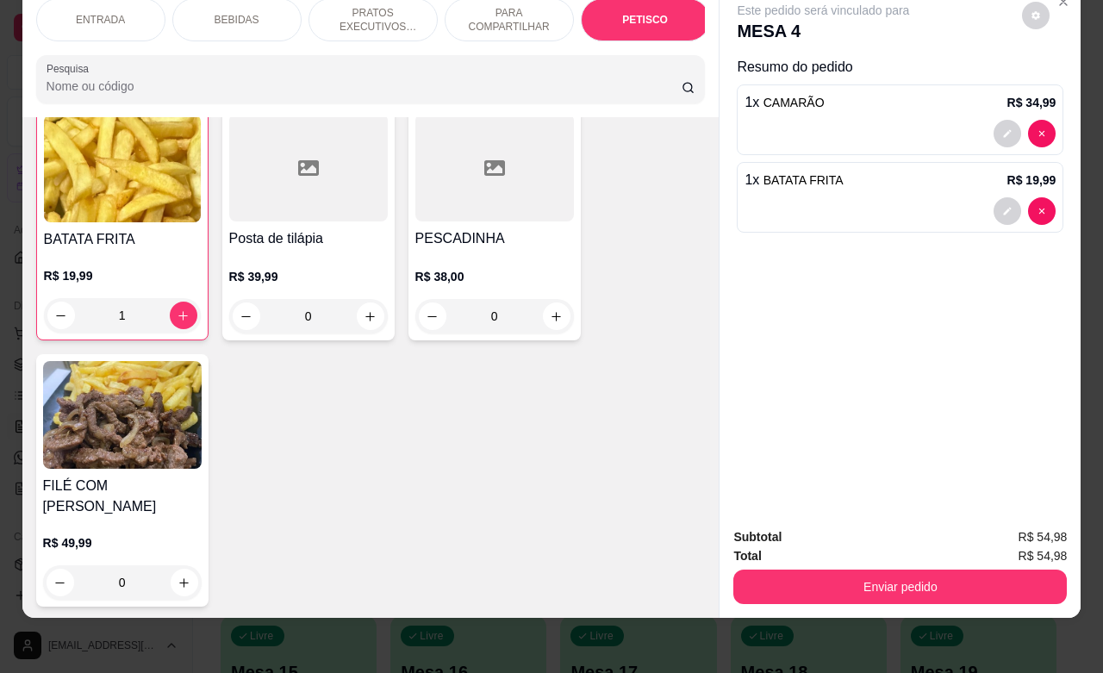
scroll to position [4809, 0]
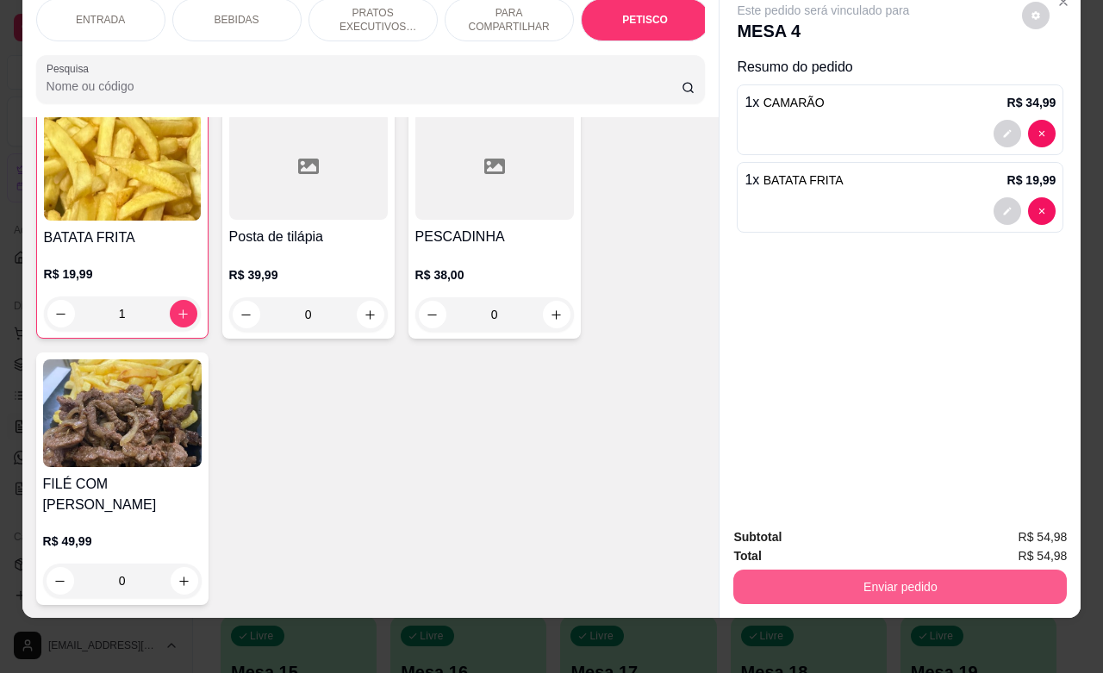
click at [959, 573] on button "Enviar pedido" at bounding box center [900, 587] width 334 height 34
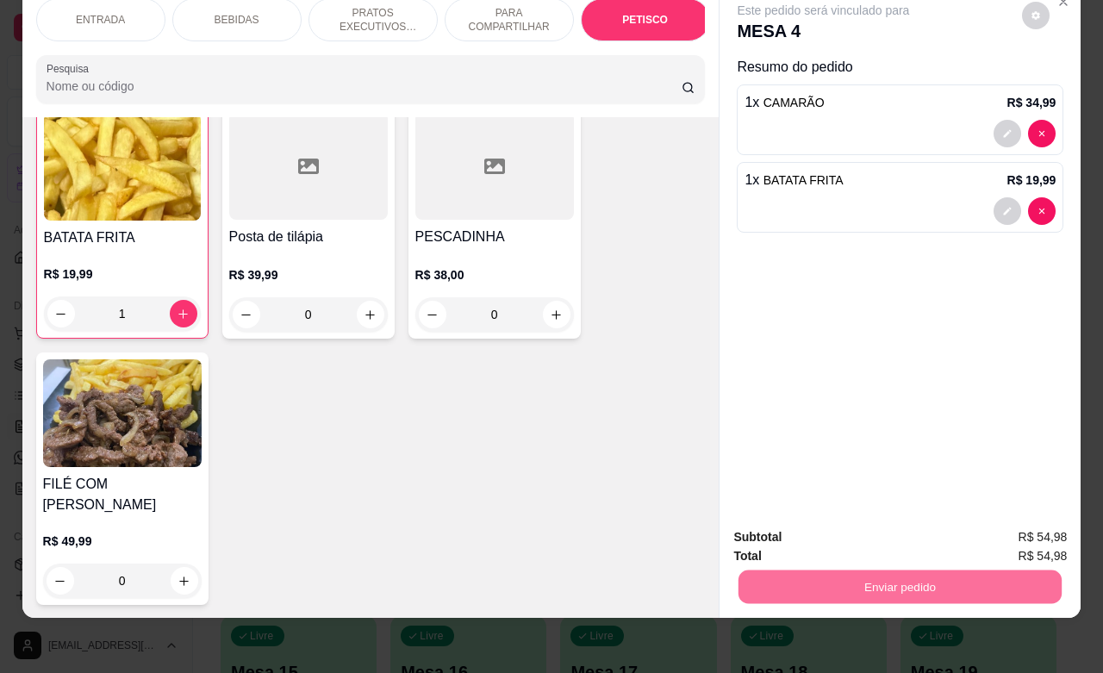
click at [1018, 528] on button "Enviar pedido" at bounding box center [1019, 526] width 97 height 33
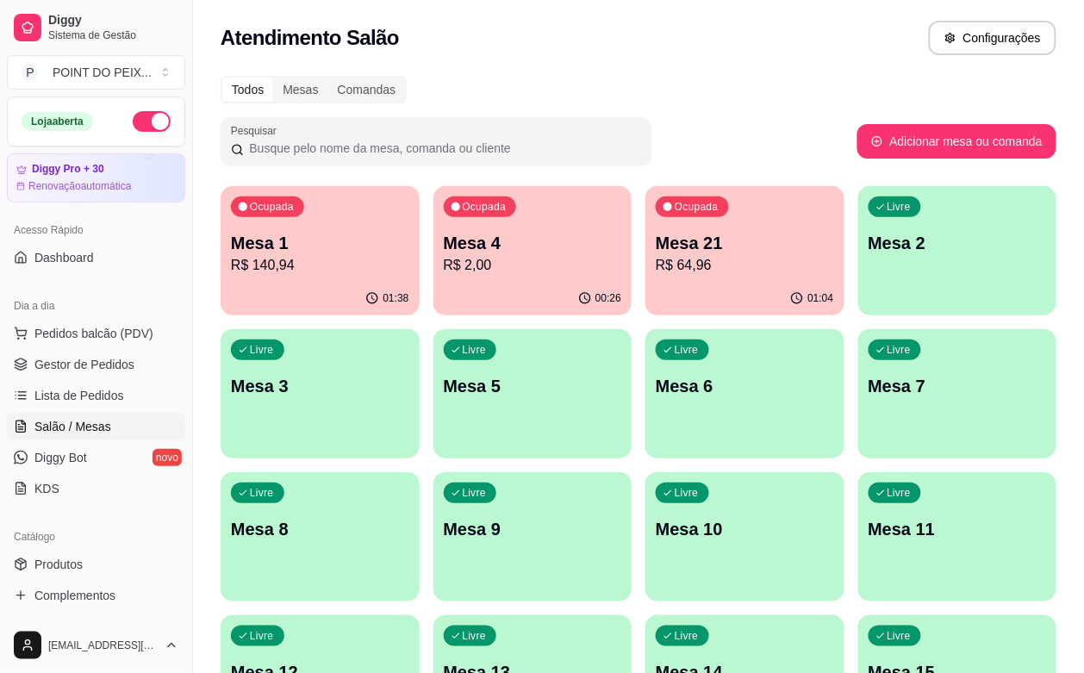
click at [645, 398] on div "Livre Mesa 6" at bounding box center [744, 383] width 199 height 109
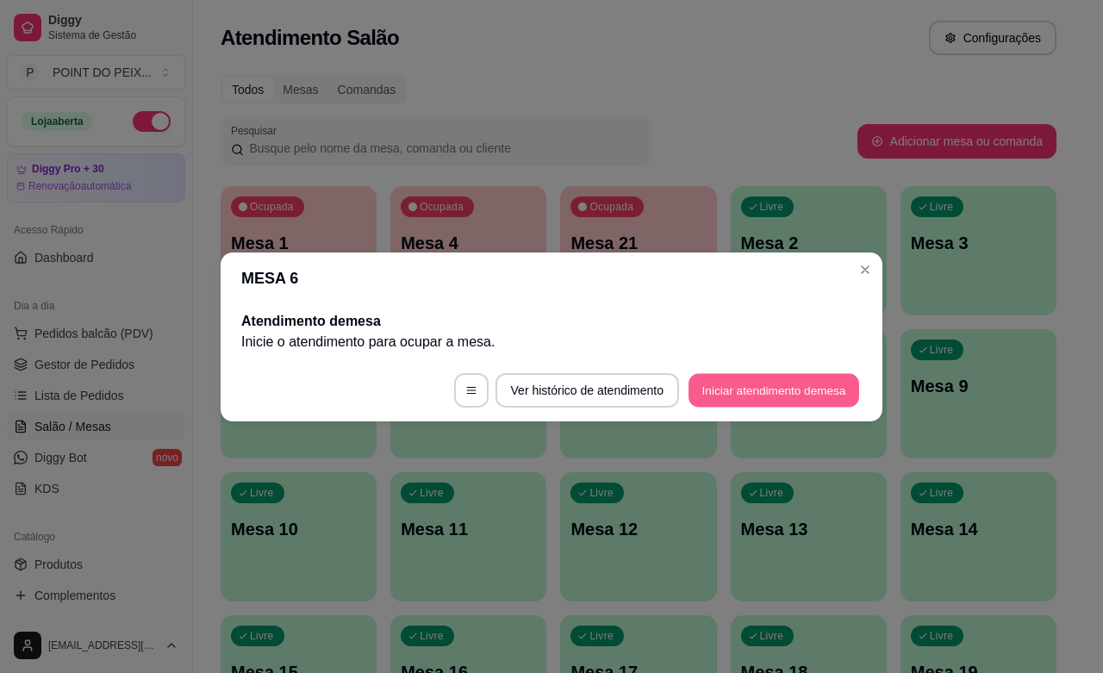
click at [780, 393] on button "Iniciar atendimento de mesa" at bounding box center [774, 390] width 171 height 34
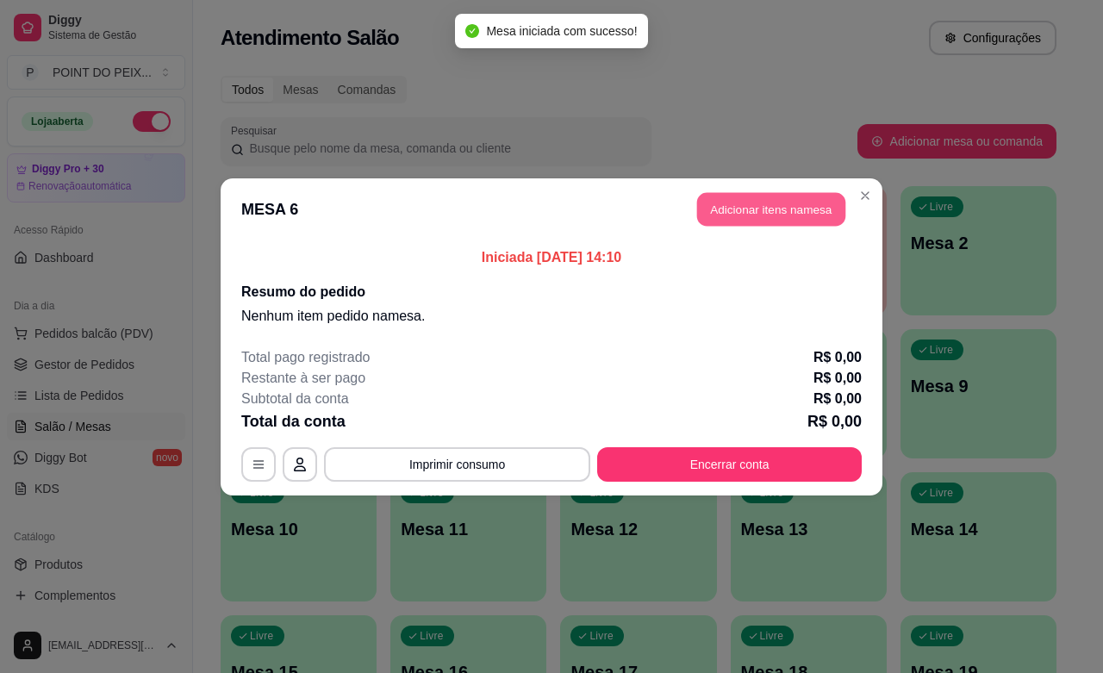
click at [757, 215] on button "Adicionar itens na mesa" at bounding box center [771, 209] width 148 height 34
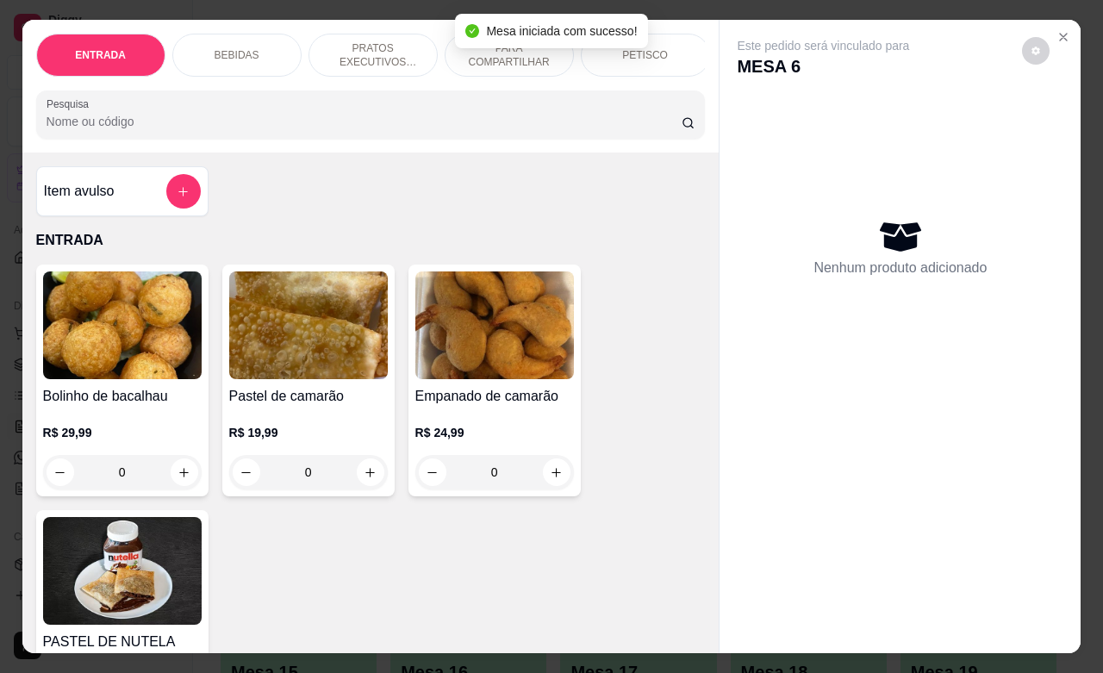
click at [383, 46] on p "PRATOS EXECUTIVOS (INDIVIDUAIS)" at bounding box center [373, 55] width 100 height 28
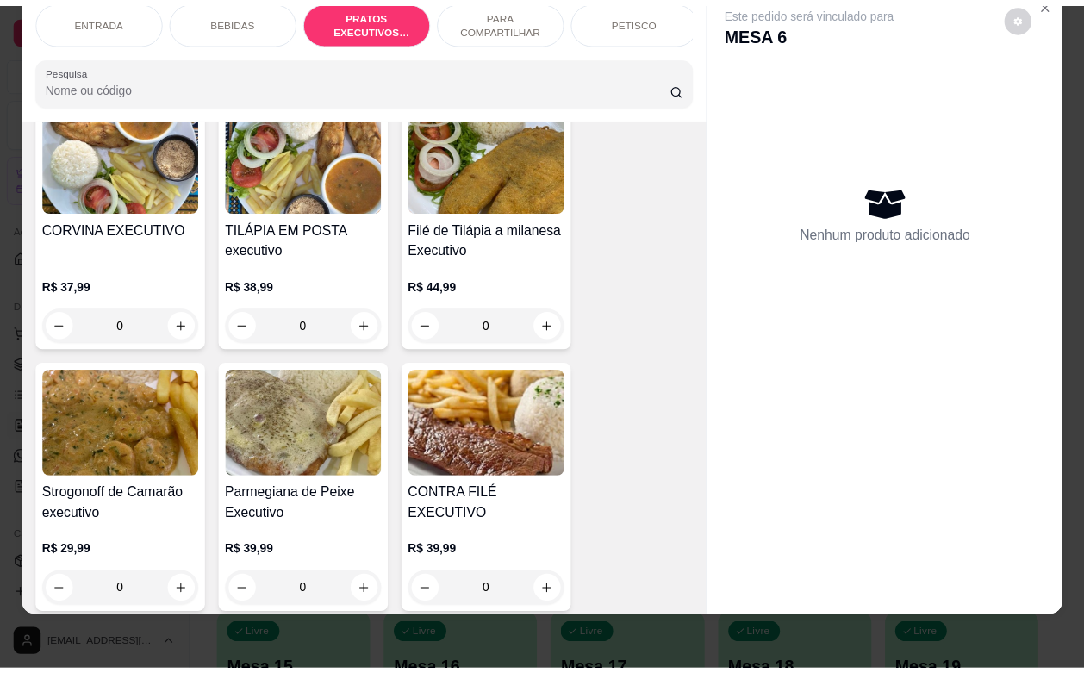
scroll to position [3191, 0]
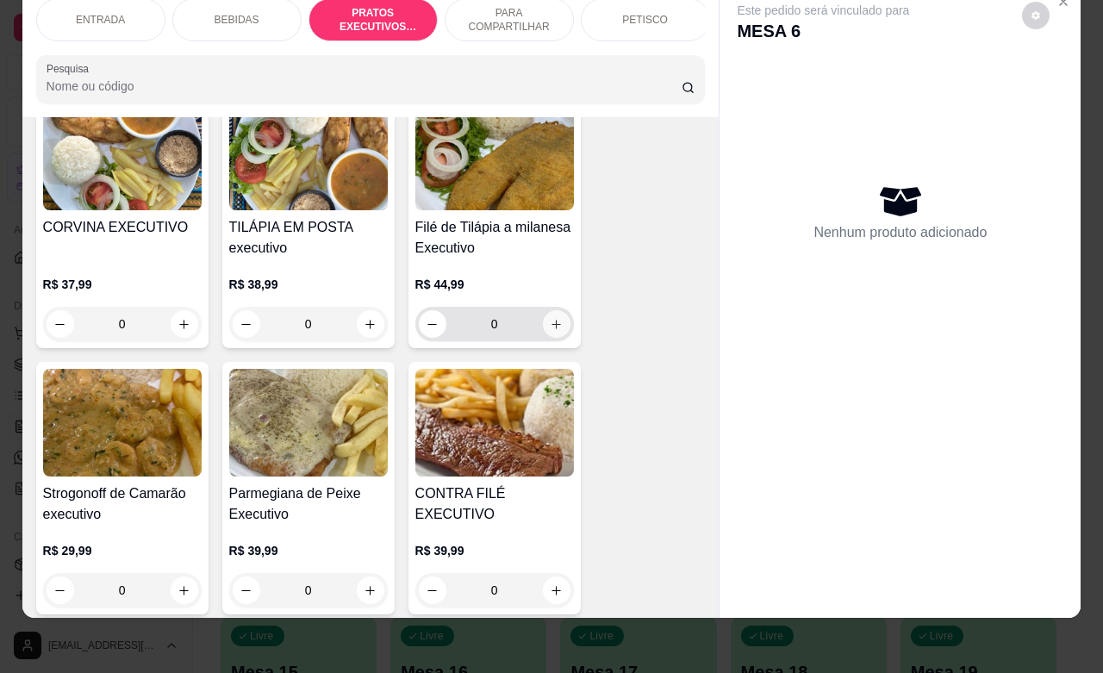
click at [550, 326] on icon "increase-product-quantity" at bounding box center [556, 324] width 13 height 13
type input "1"
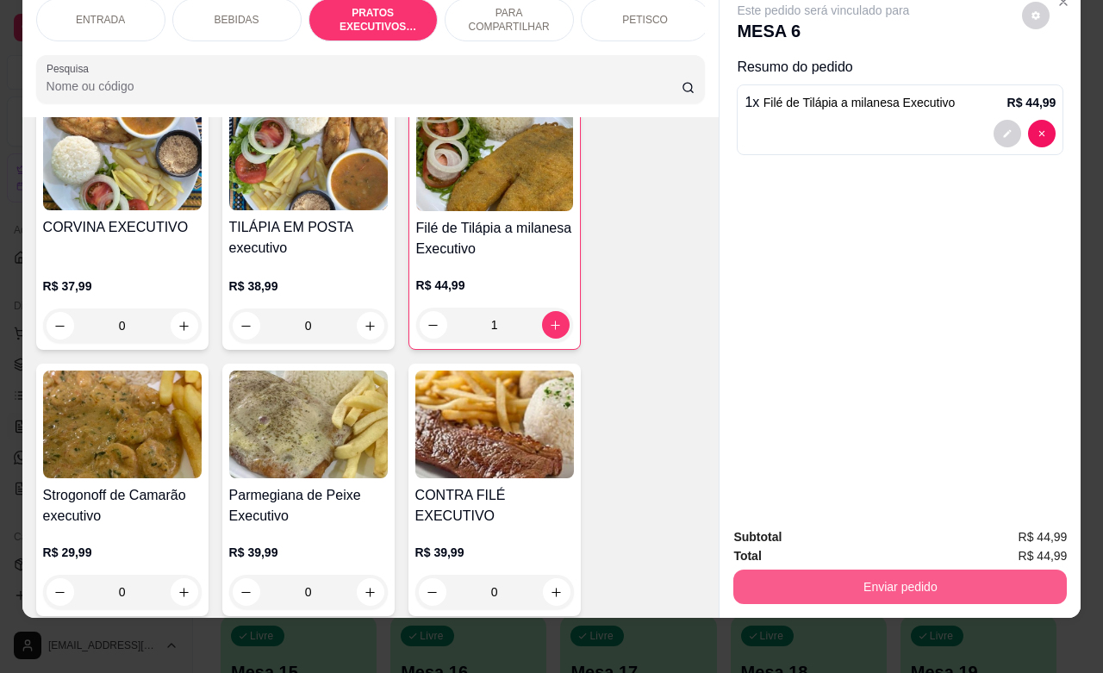
click at [931, 570] on button "Enviar pedido" at bounding box center [900, 587] width 334 height 34
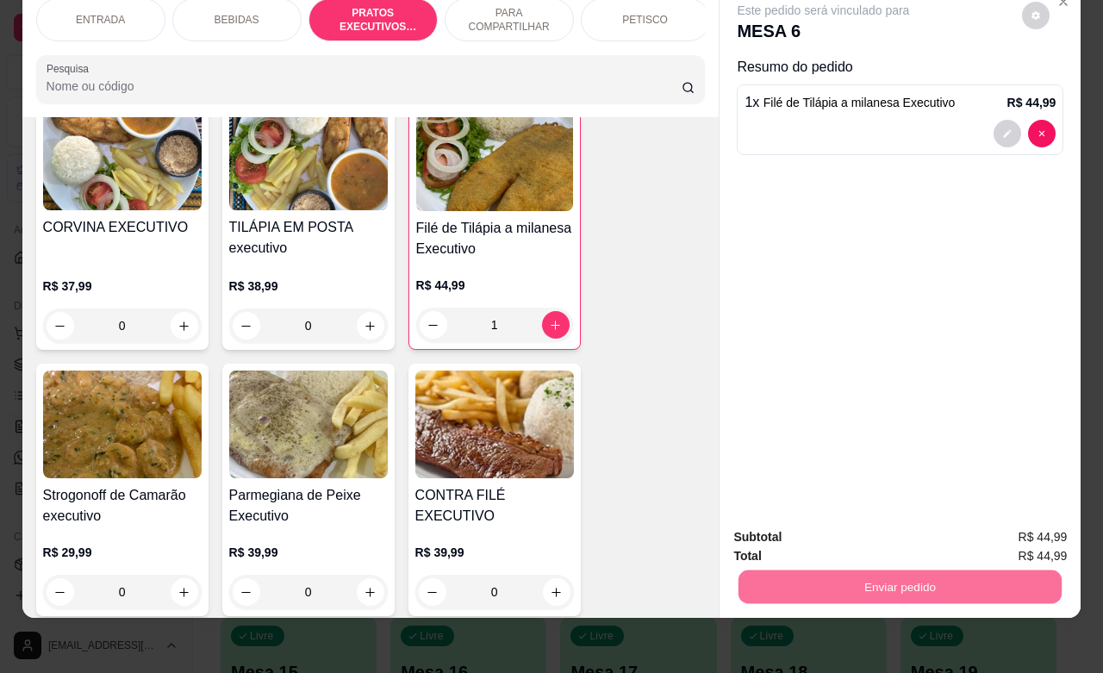
click at [1013, 532] on button "Enviar pedido" at bounding box center [1019, 526] width 97 height 33
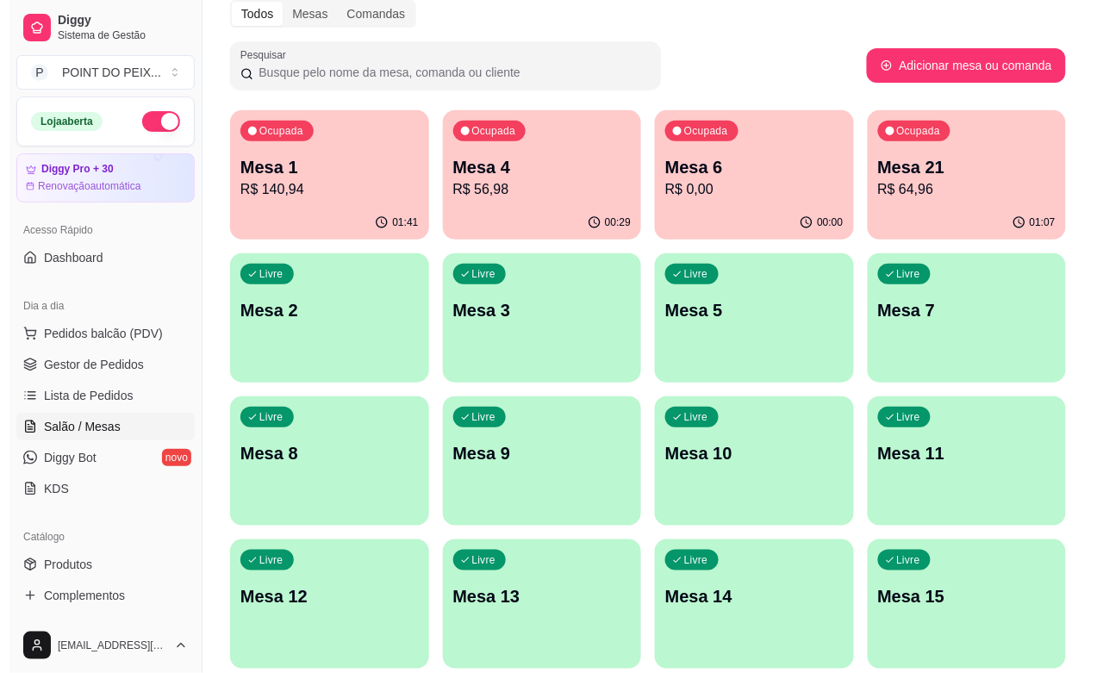
scroll to position [0, 0]
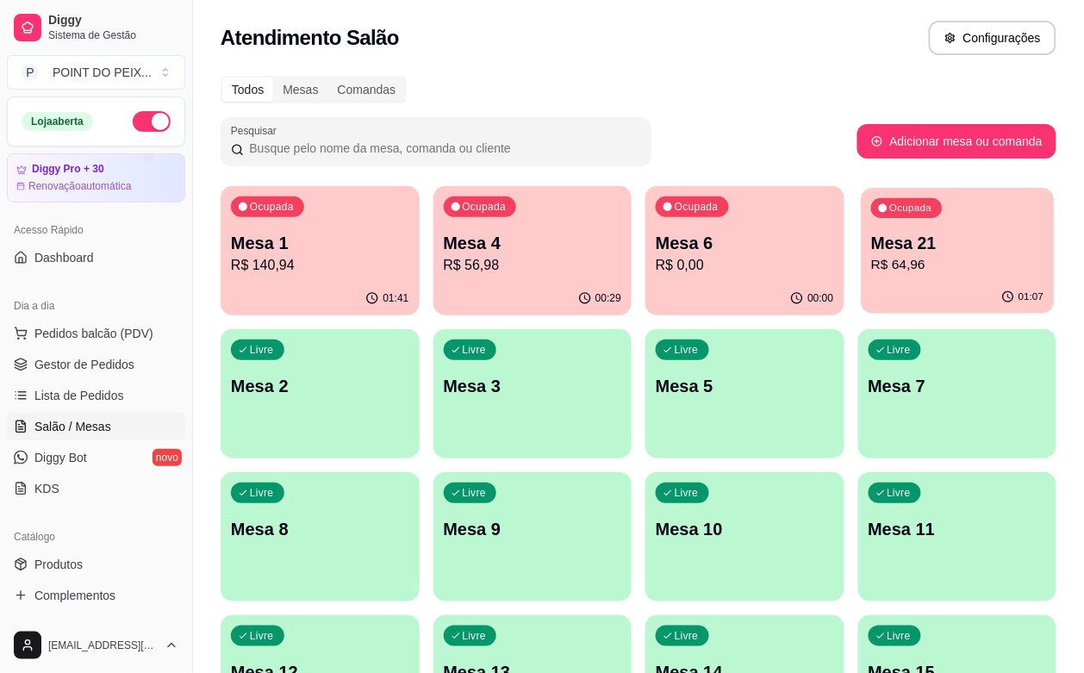
click at [871, 260] on p "R$ 64,96" at bounding box center [957, 265] width 172 height 20
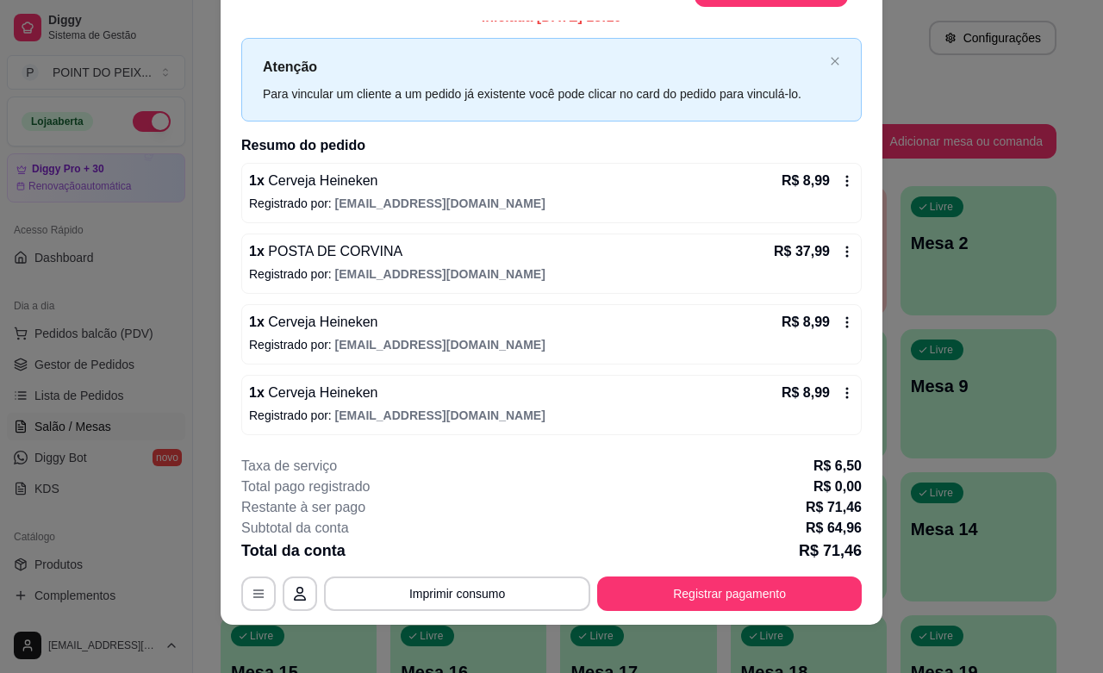
scroll to position [52, 0]
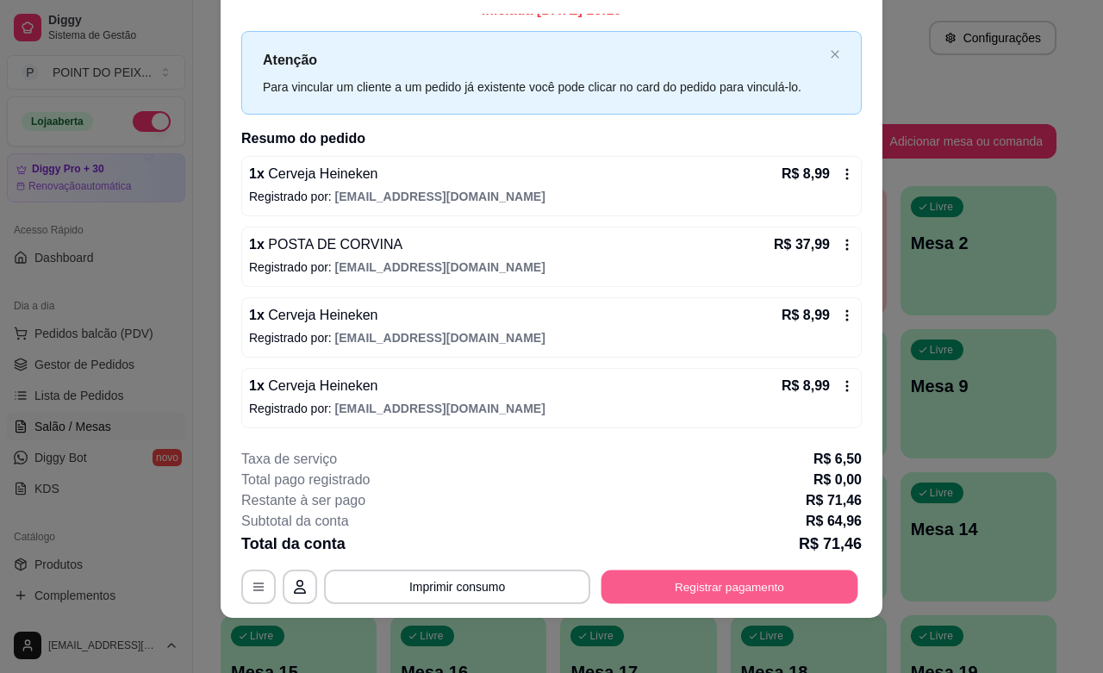
click at [689, 586] on button "Registrar pagamento" at bounding box center [730, 588] width 257 height 34
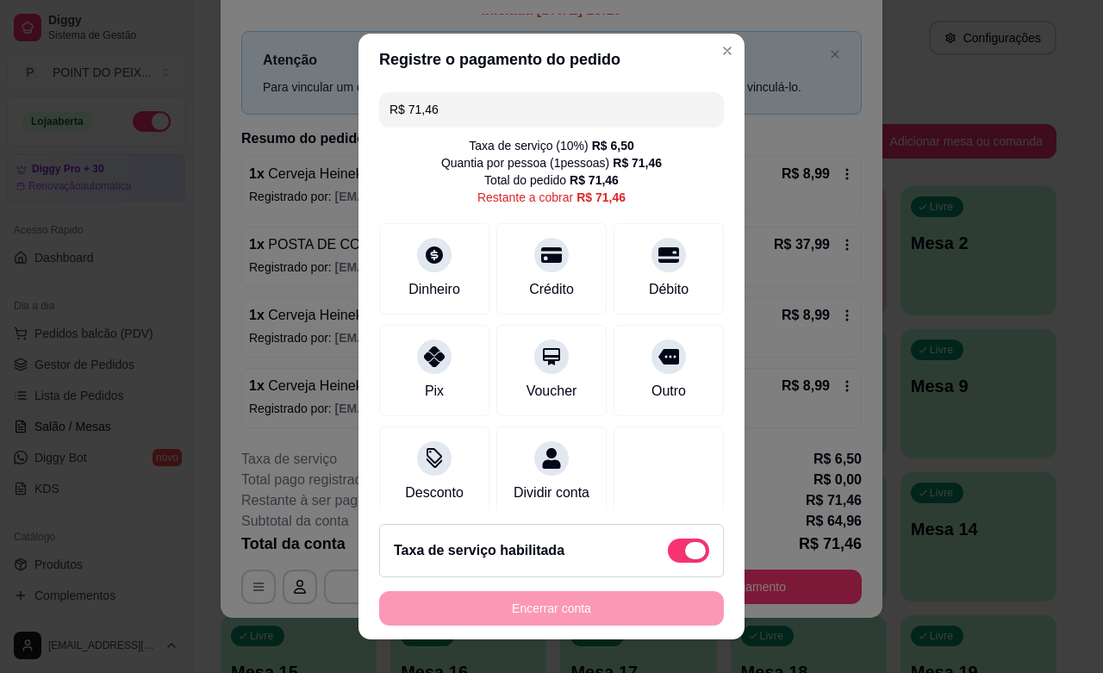
click at [668, 549] on span at bounding box center [688, 551] width 41 height 24
click at [667, 553] on input "checkbox" at bounding box center [672, 558] width 11 height 11
checkbox input "true"
type input "R$ 64,96"
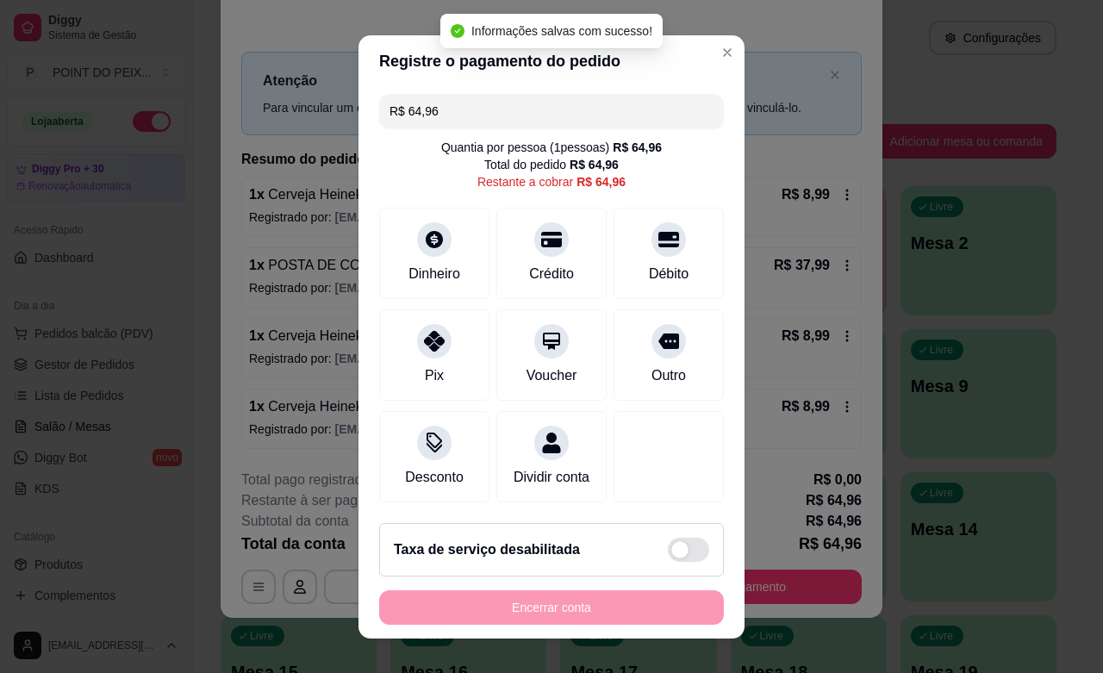
scroll to position [2, 0]
click at [668, 546] on span at bounding box center [688, 550] width 41 height 24
click at [667, 552] on input "checkbox" at bounding box center [672, 557] width 11 height 11
checkbox input "false"
type input "R$ 71,46"
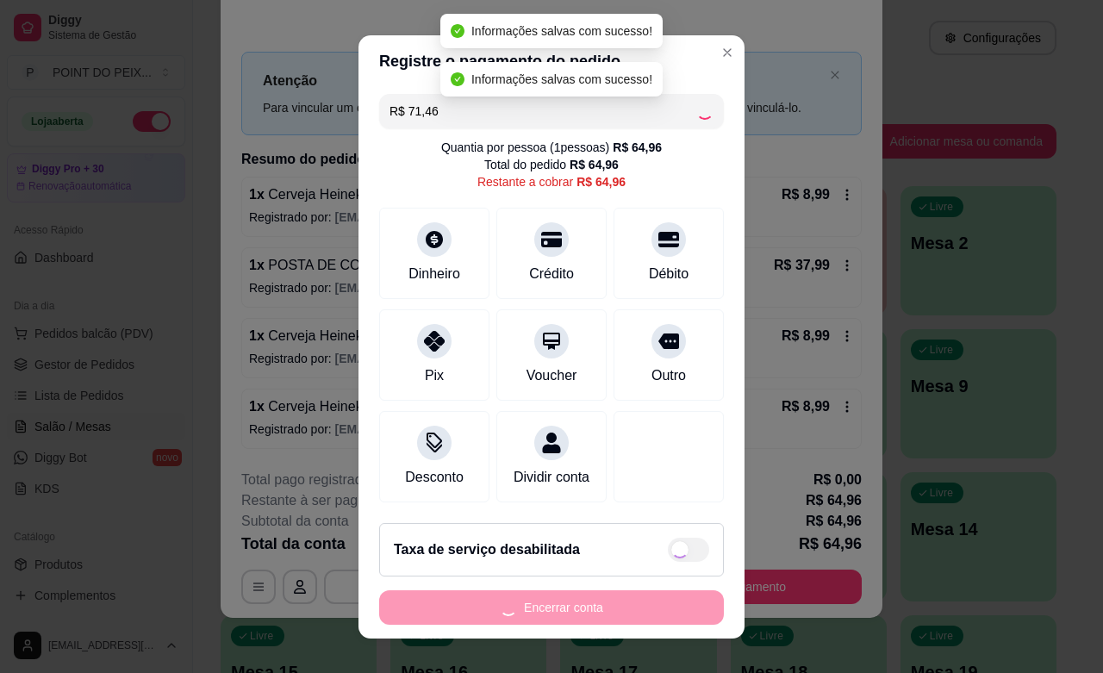
checkbox input "true"
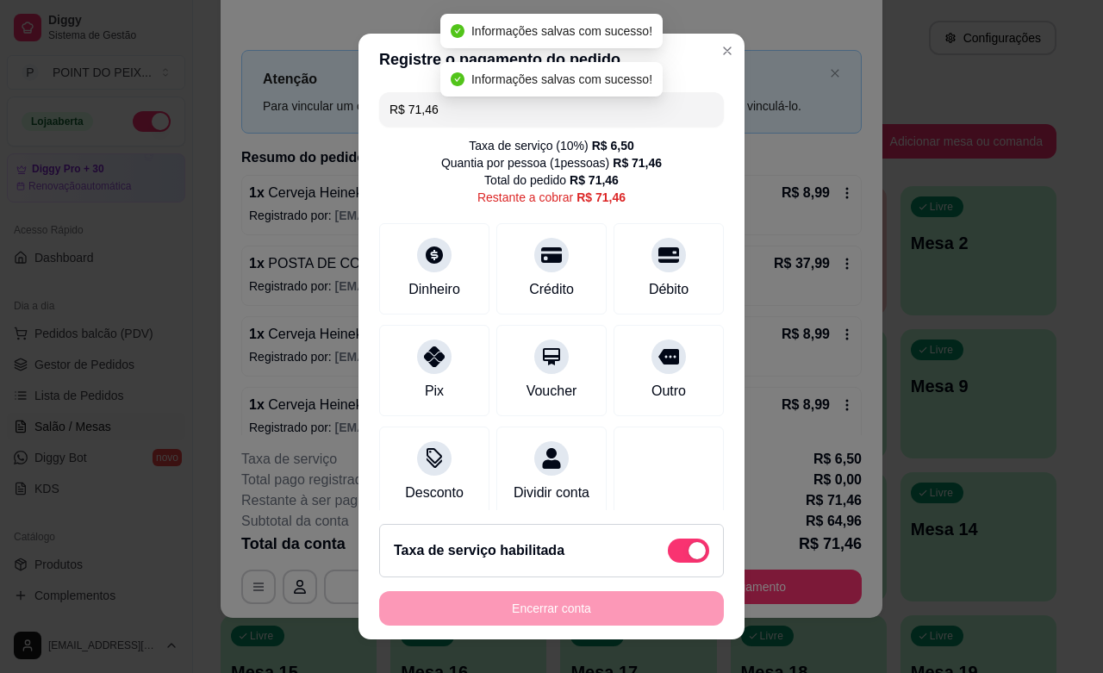
scroll to position [22, 0]
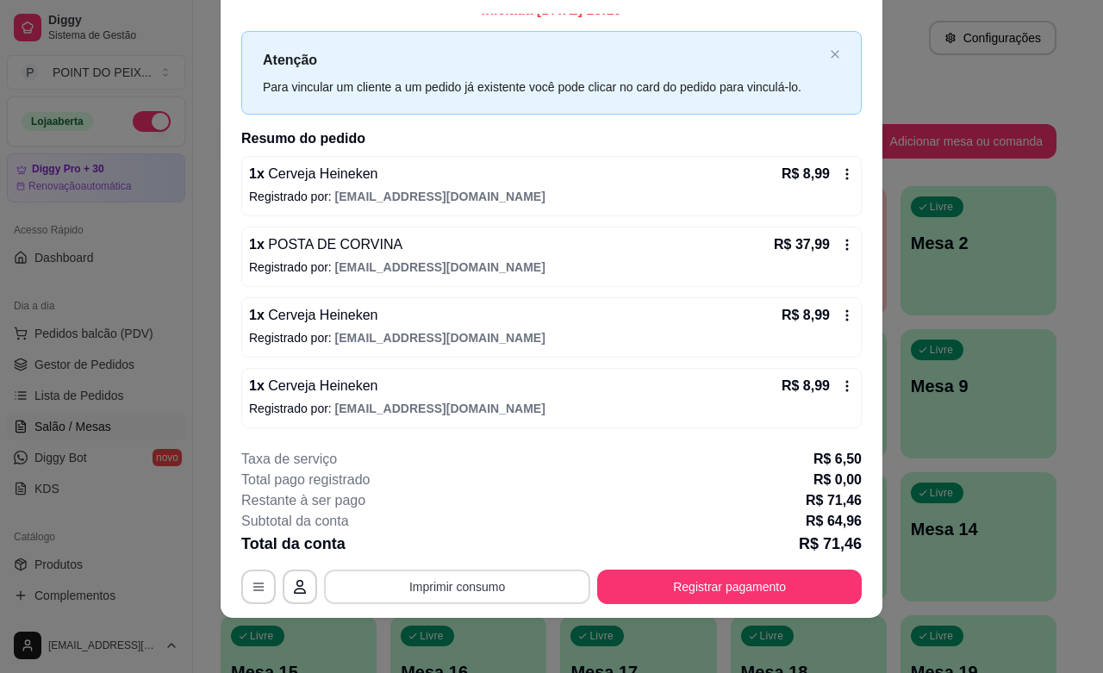
click at [459, 582] on button "Imprimir consumo" at bounding box center [457, 587] width 266 height 34
click at [472, 544] on button "IMPRESSORA" at bounding box center [453, 547] width 125 height 28
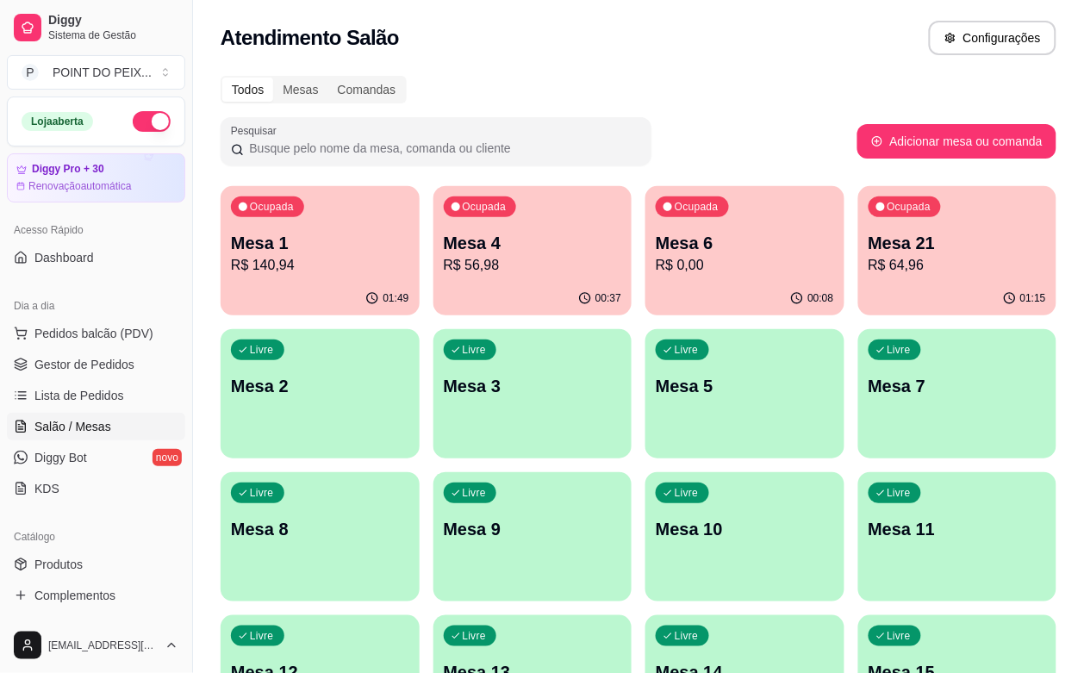
click at [325, 250] on p "Mesa 1" at bounding box center [320, 243] width 178 height 24
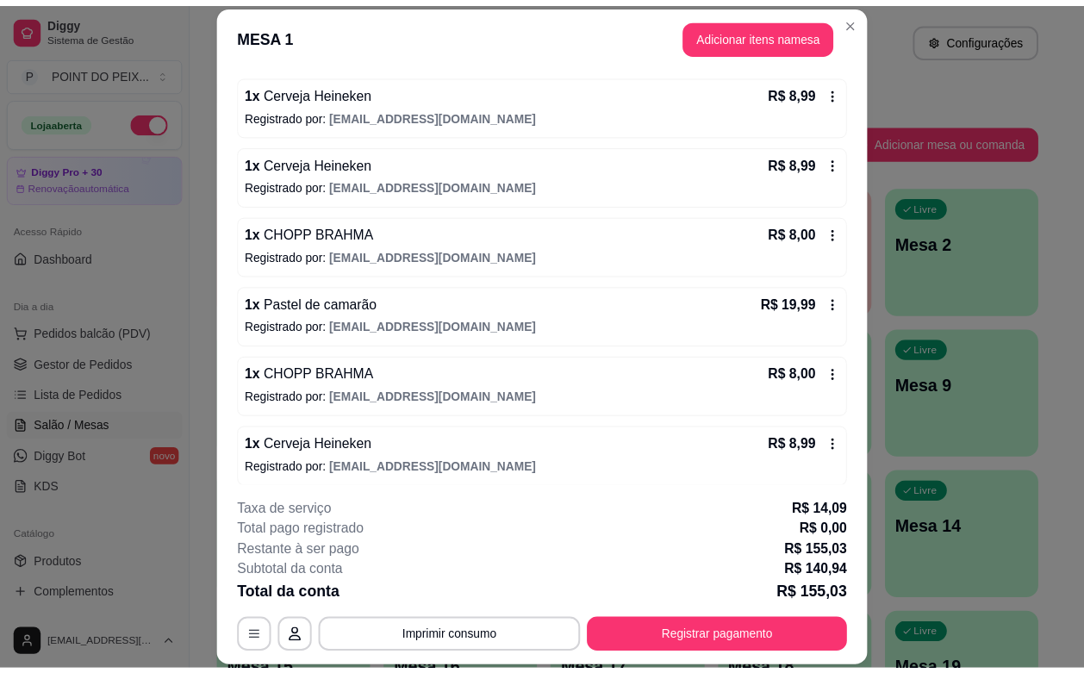
scroll to position [377, 0]
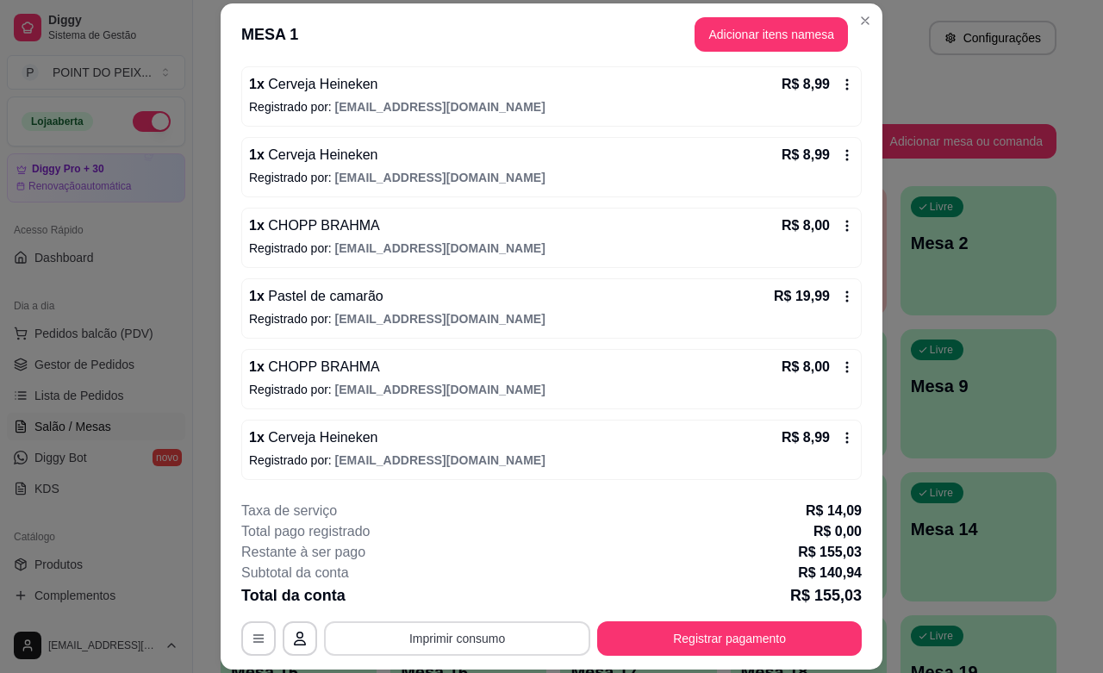
click at [521, 632] on button "Imprimir consumo" at bounding box center [457, 638] width 266 height 34
click at [466, 597] on button "IMPRESSORA" at bounding box center [453, 599] width 125 height 28
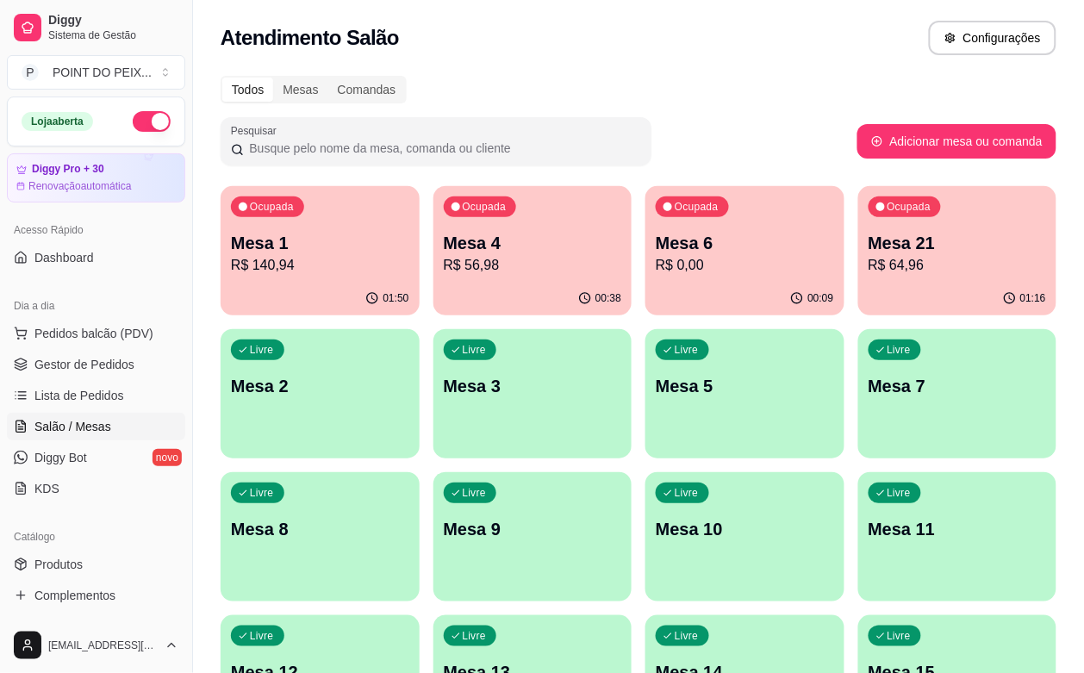
click at [869, 255] on p "R$ 64,96" at bounding box center [958, 265] width 178 height 21
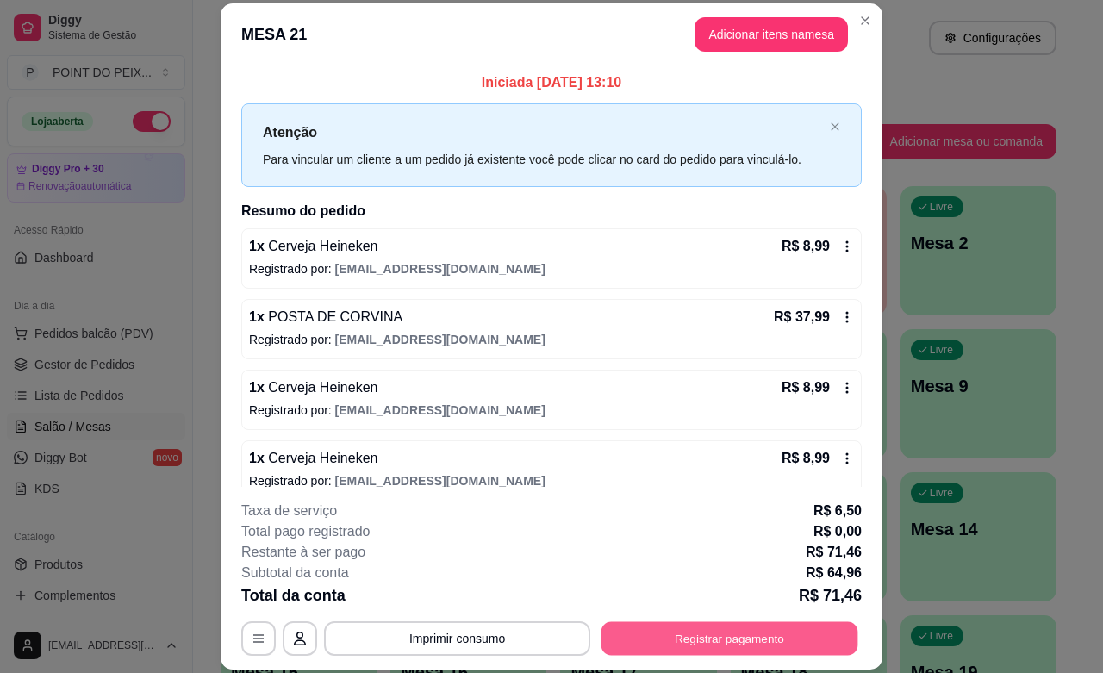
click at [635, 631] on button "Registrar pagamento" at bounding box center [730, 639] width 257 height 34
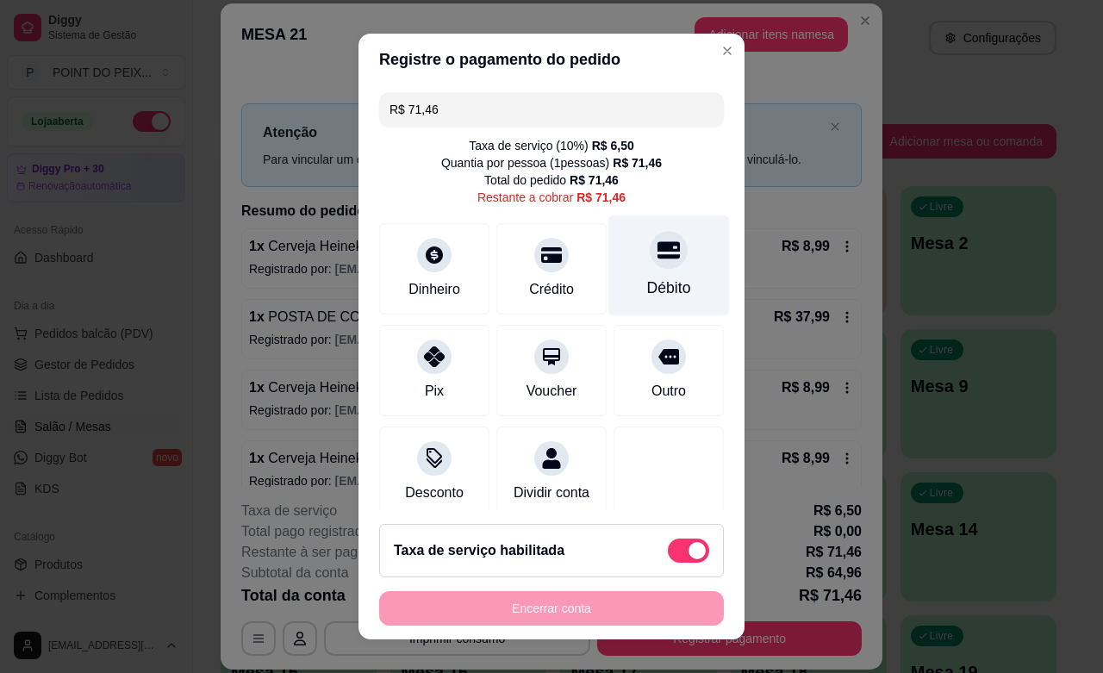
click at [630, 270] on div "Débito" at bounding box center [669, 265] width 122 height 101
type input "R$ 0,00"
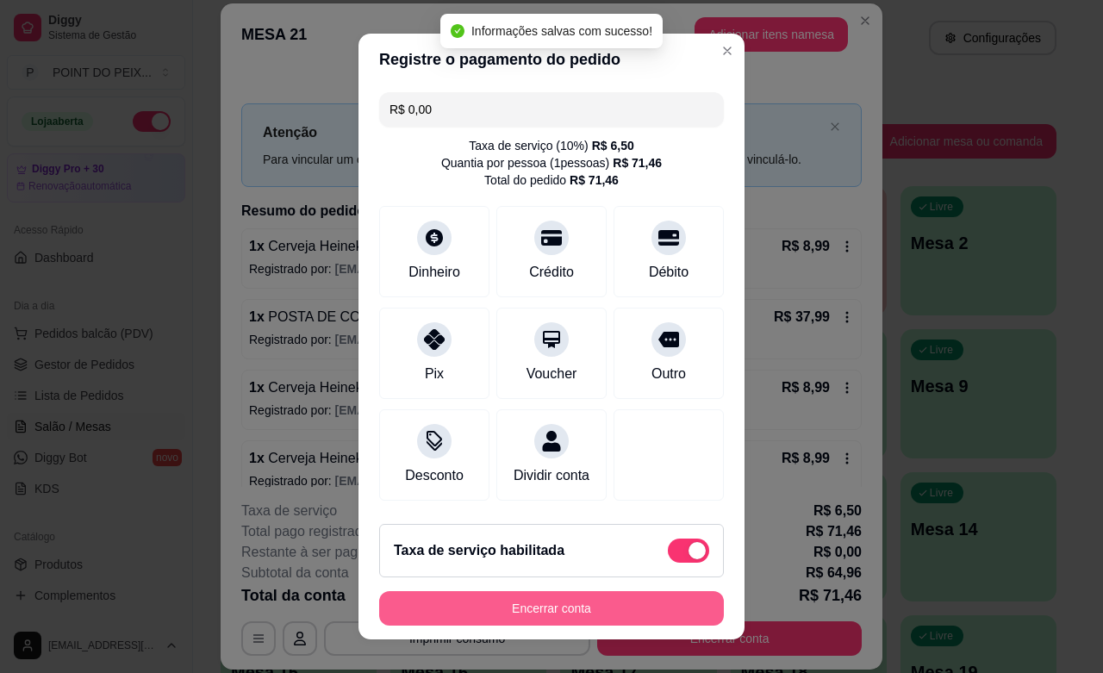
click at [574, 610] on button "Encerrar conta" at bounding box center [551, 608] width 345 height 34
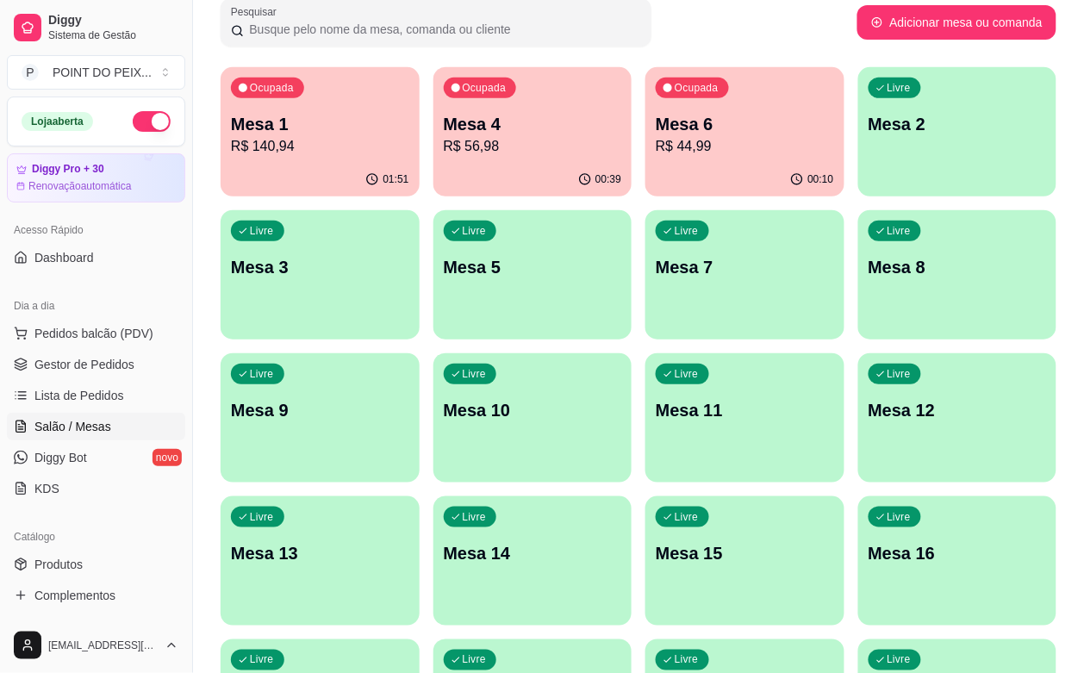
scroll to position [0, 0]
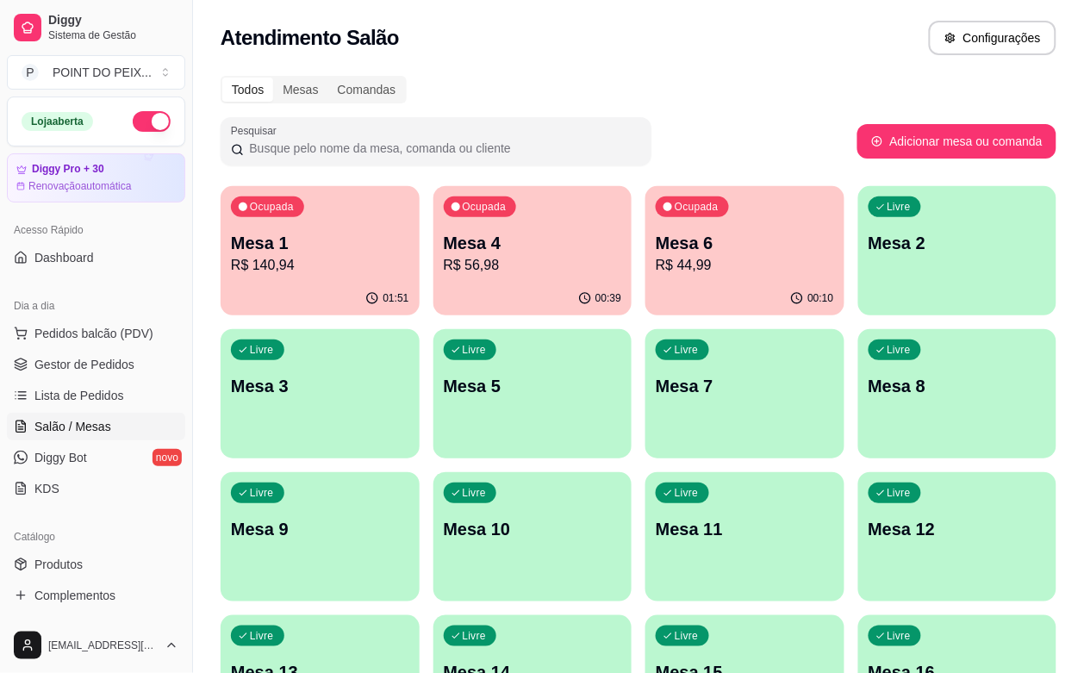
click at [296, 277] on div "Ocupada Mesa 1 R$ 140,94" at bounding box center [320, 234] width 199 height 96
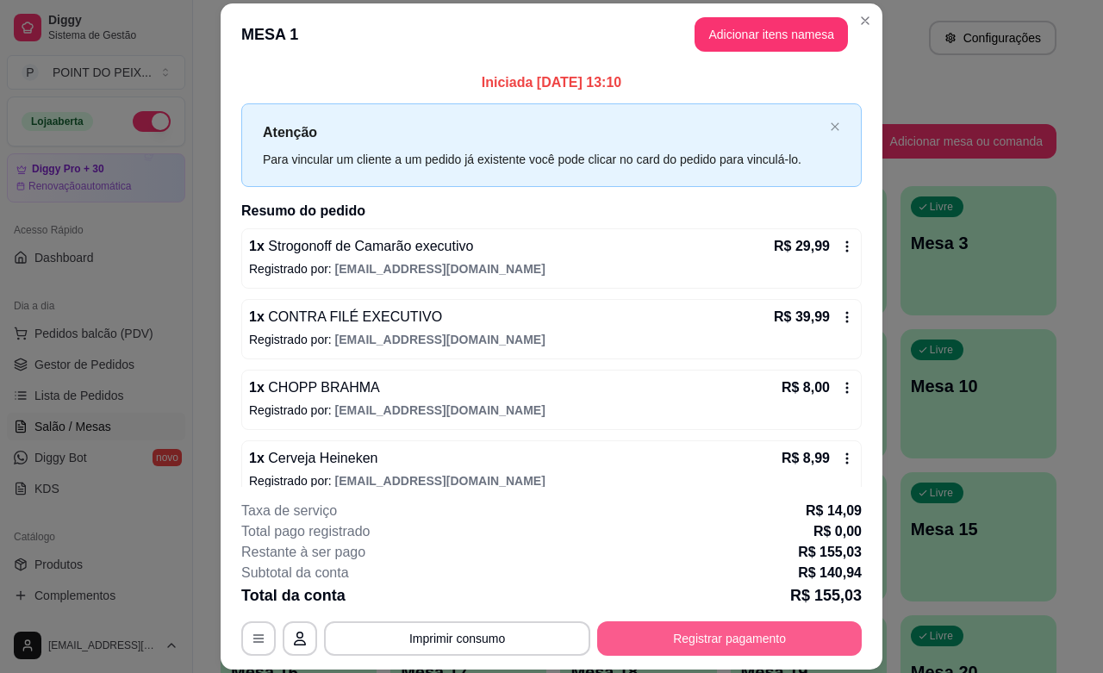
click at [705, 635] on button "Registrar pagamento" at bounding box center [729, 638] width 265 height 34
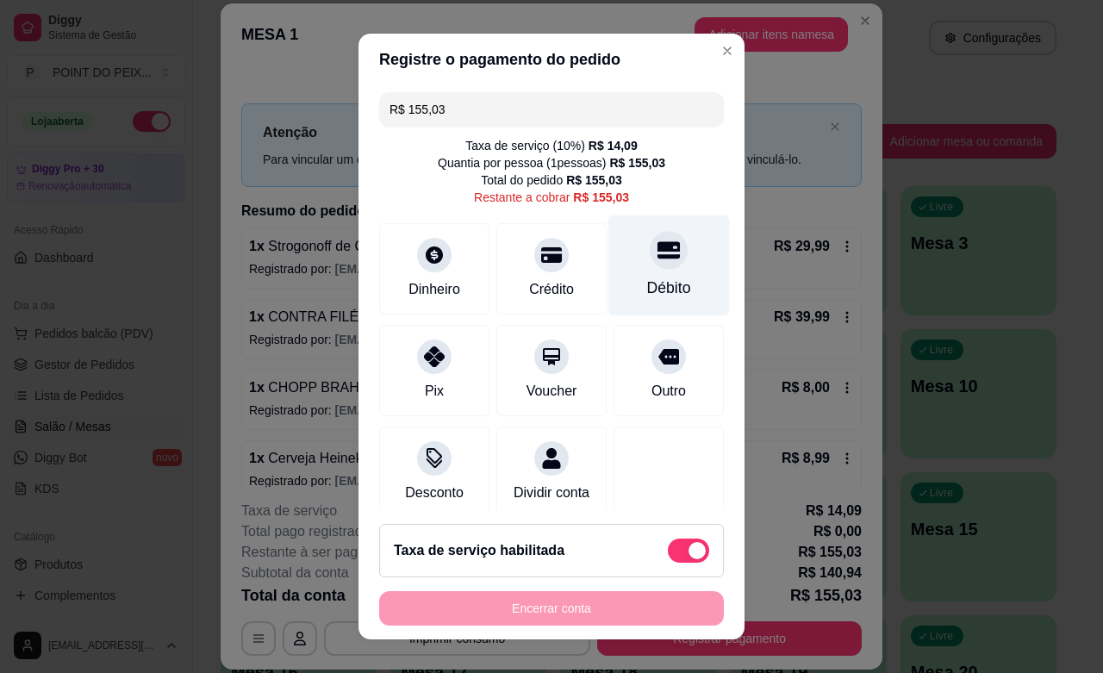
click at [650, 265] on div at bounding box center [669, 250] width 38 height 38
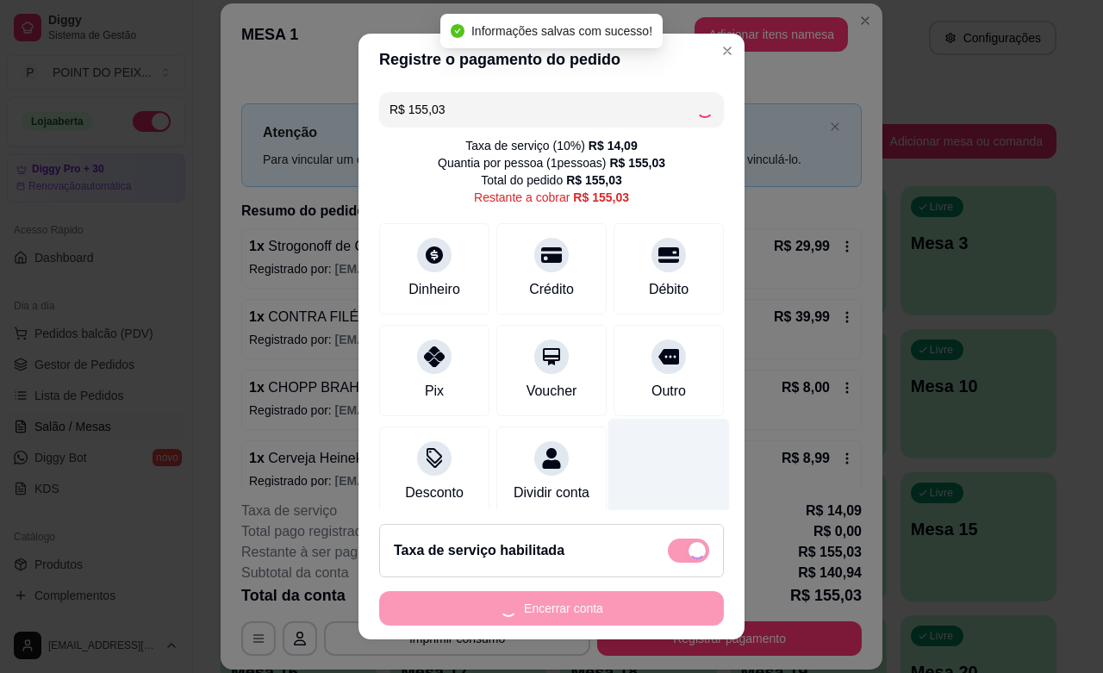
type input "R$ 0,00"
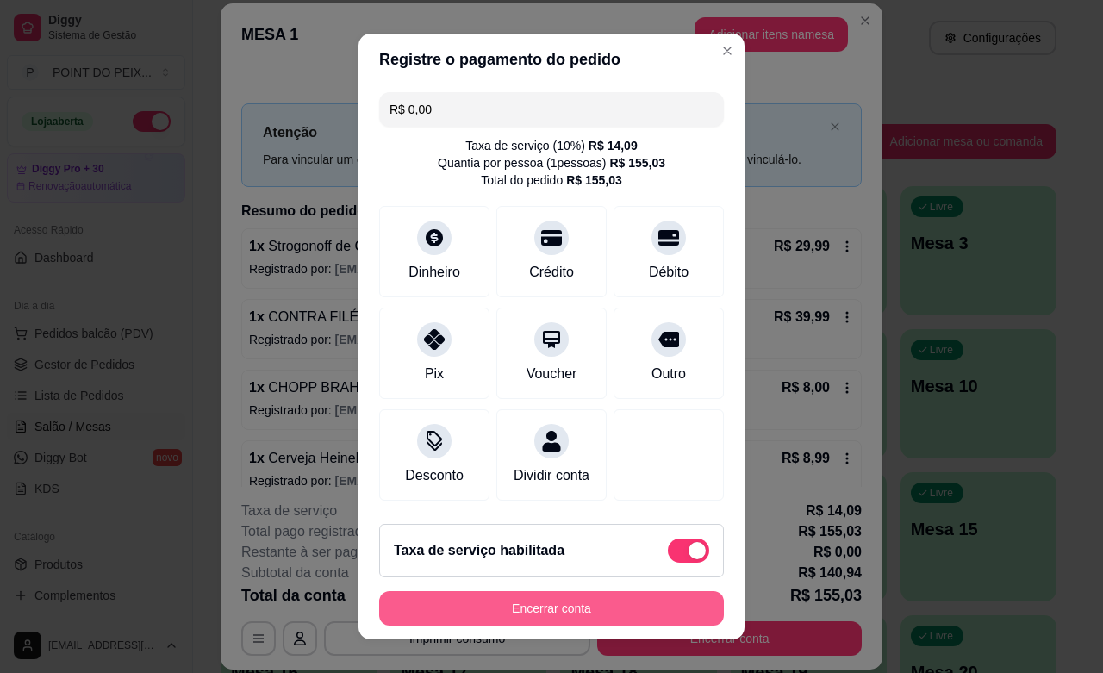
click at [553, 618] on button "Encerrar conta" at bounding box center [551, 608] width 345 height 34
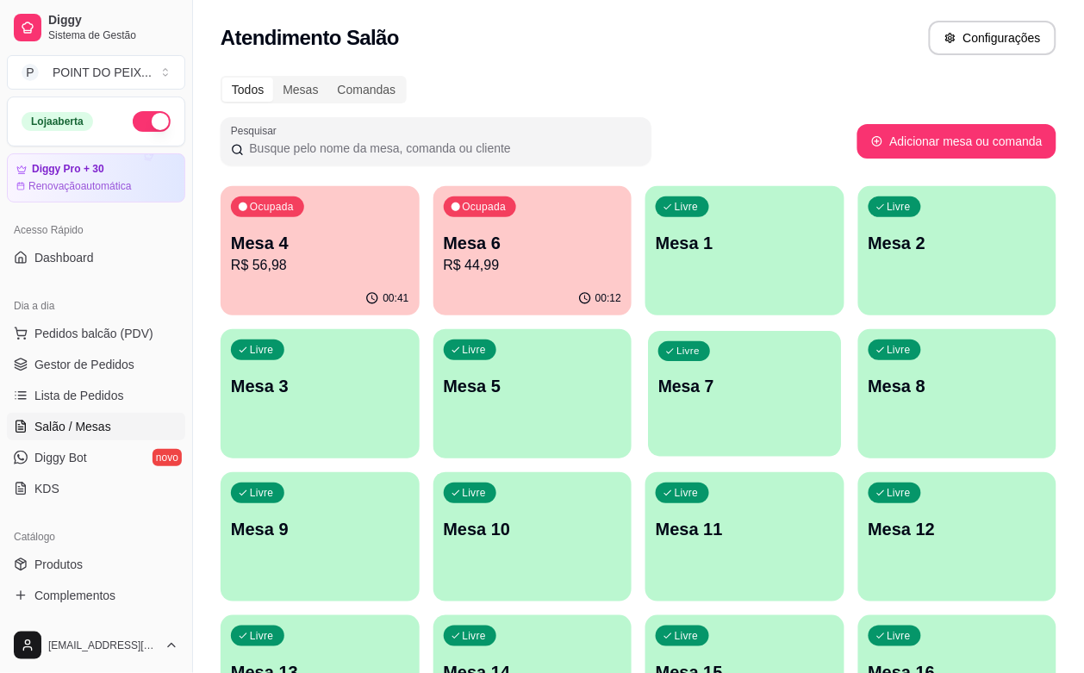
click at [658, 380] on p "Mesa 7" at bounding box center [744, 386] width 172 height 23
click at [869, 383] on p "Mesa 8" at bounding box center [958, 386] width 178 height 24
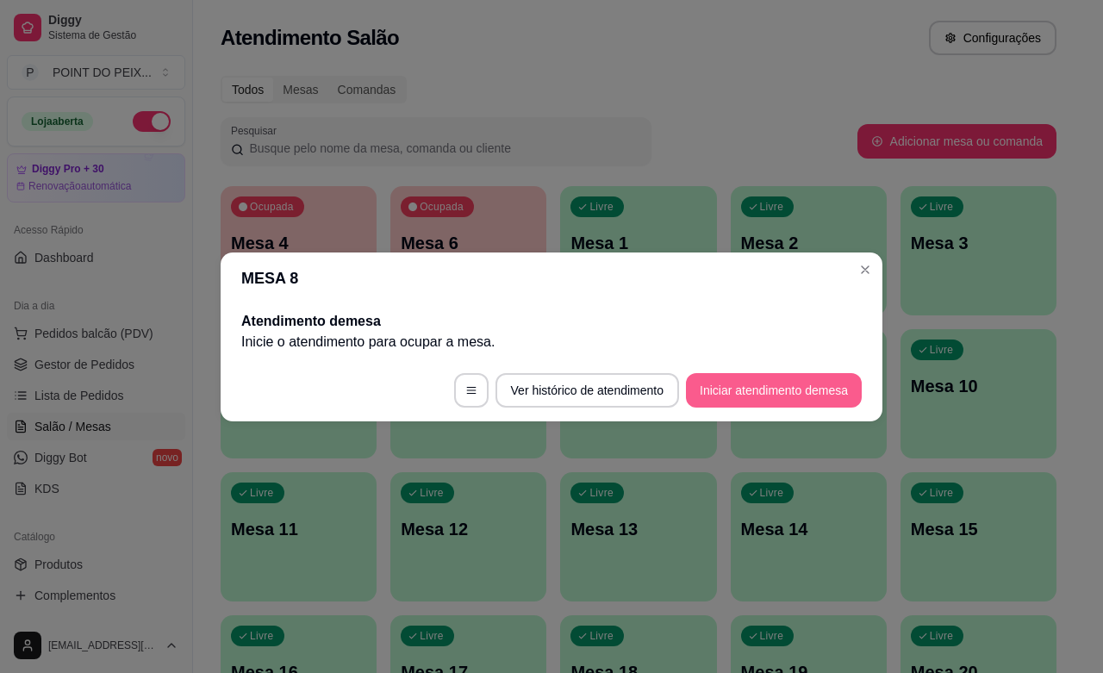
click at [765, 383] on button "Iniciar atendimento de mesa" at bounding box center [774, 390] width 176 height 34
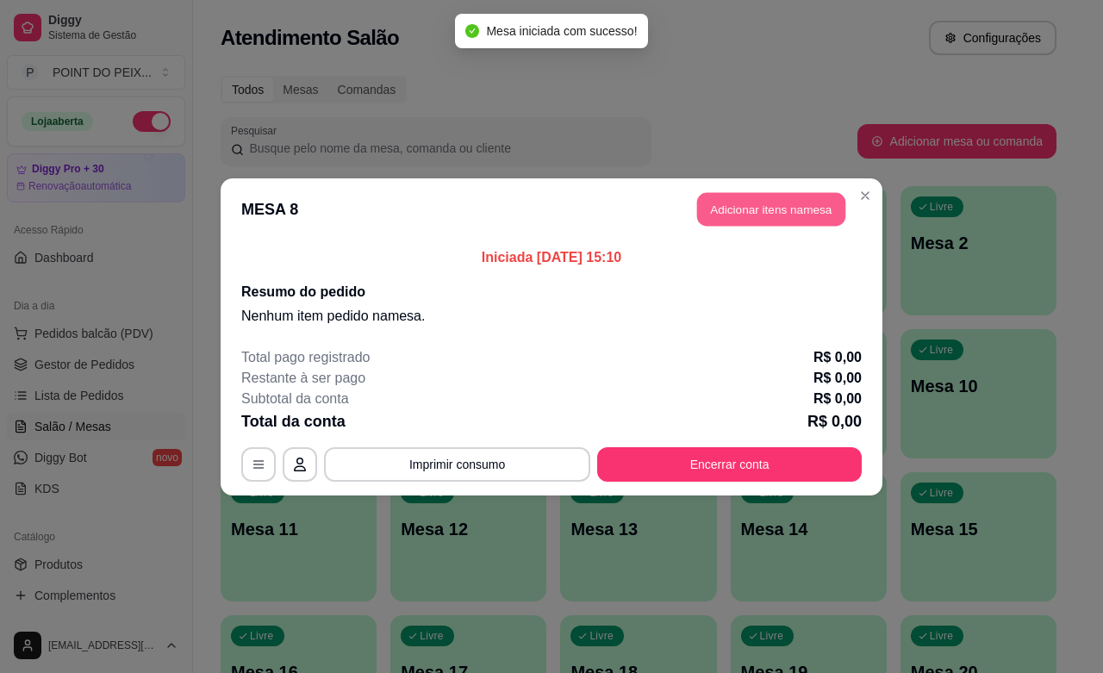
click at [757, 198] on button "Adicionar itens na mesa" at bounding box center [771, 209] width 148 height 34
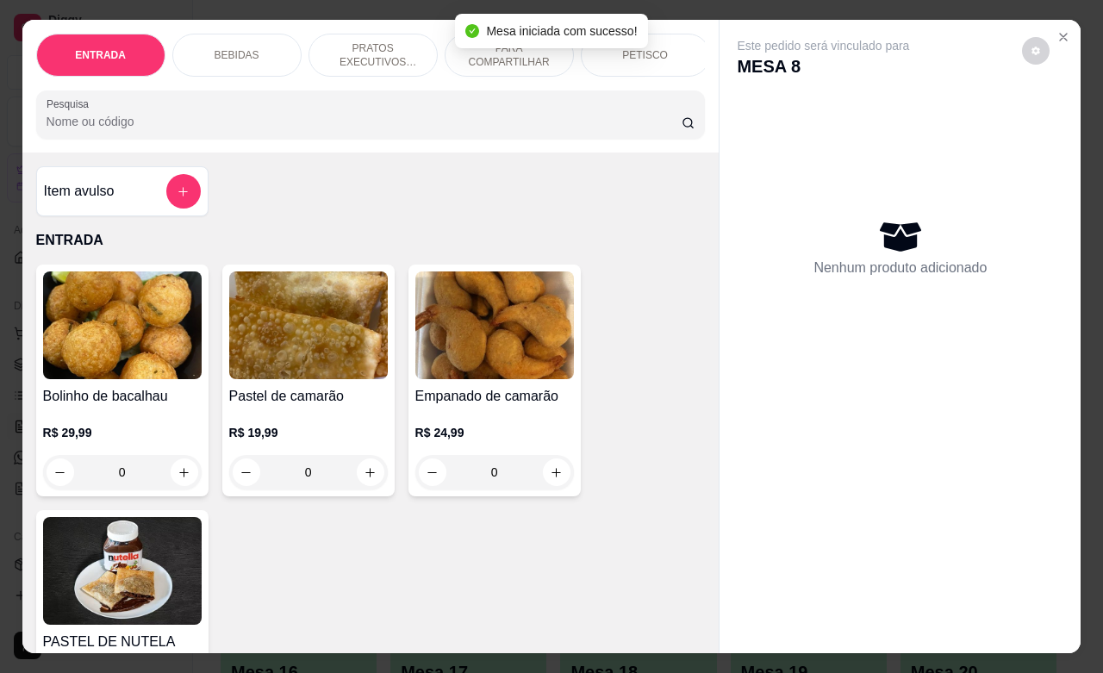
click at [754, 203] on div "Nenhum produto adicionado" at bounding box center [900, 247] width 327 height 338
click at [355, 46] on p "PRATOS EXECUTIVOS (INDIVIDUAIS)" at bounding box center [373, 55] width 100 height 28
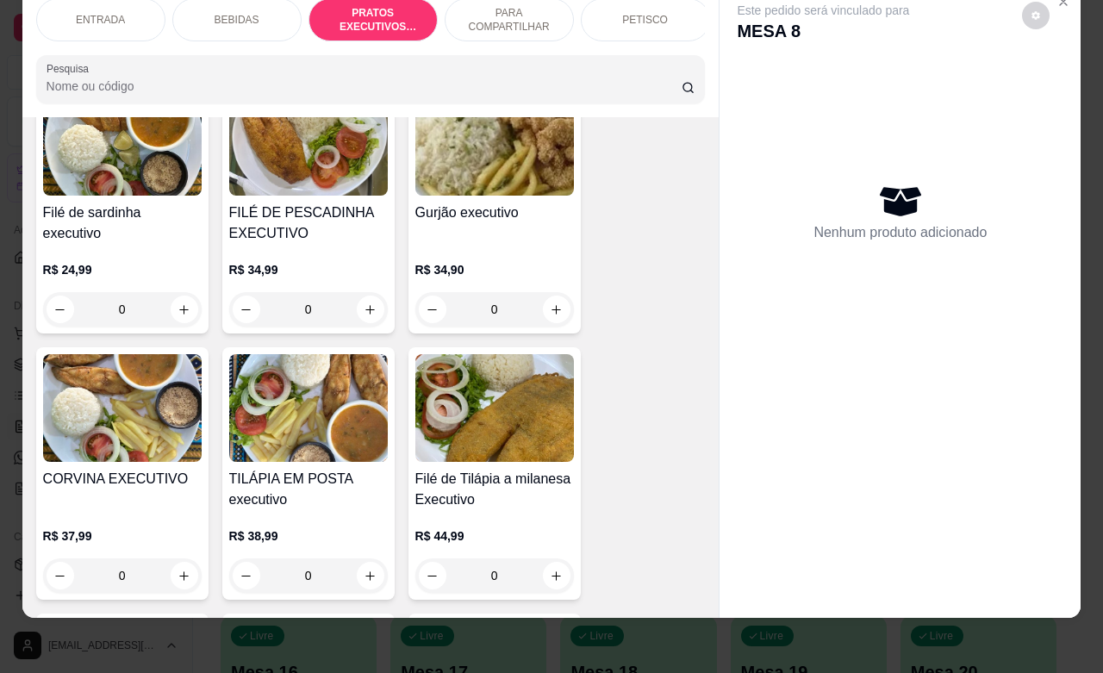
scroll to position [2976, 0]
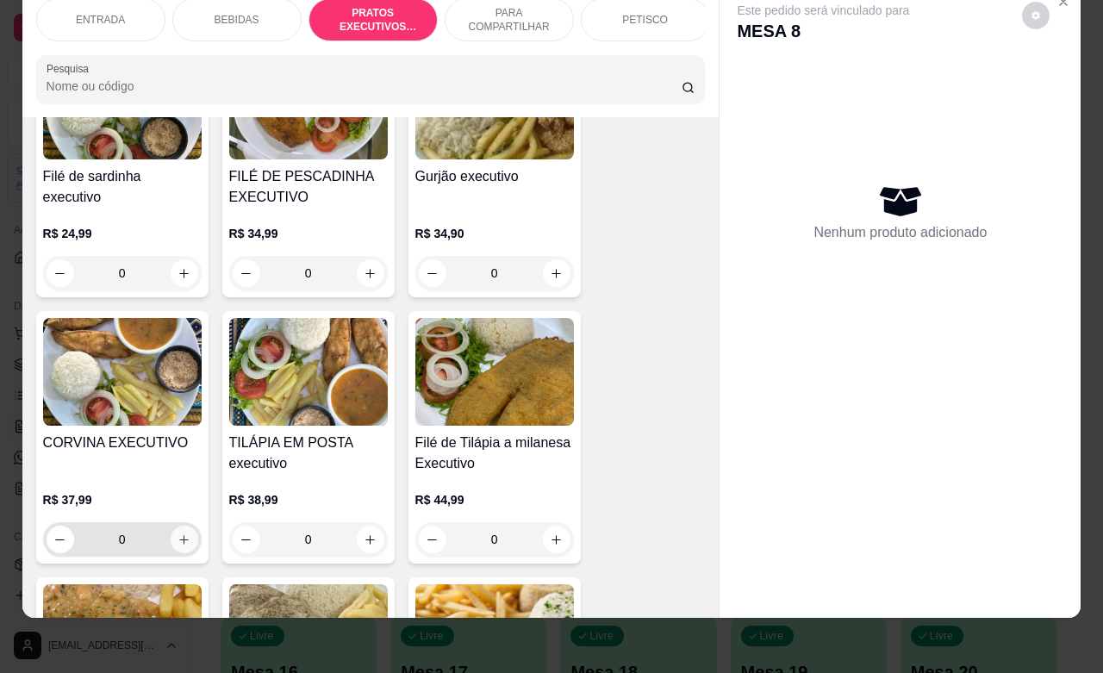
click at [181, 541] on icon "increase-product-quantity" at bounding box center [184, 539] width 13 height 13
type input "1"
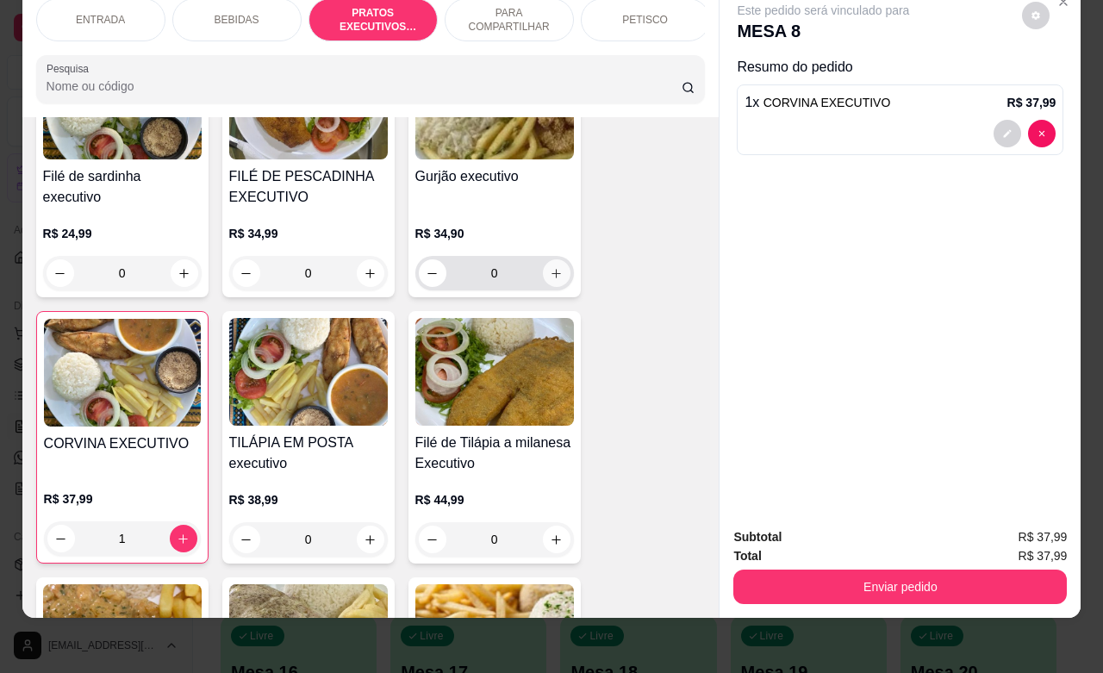
click at [552, 273] on icon "increase-product-quantity" at bounding box center [556, 273] width 9 height 9
type input "1"
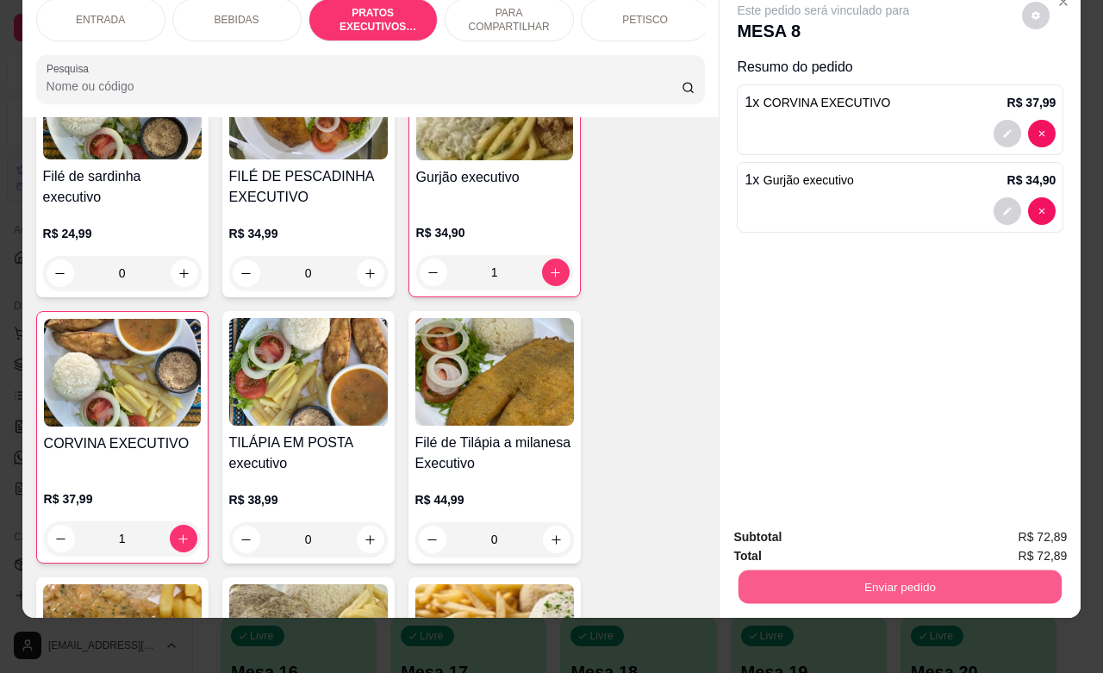
click at [906, 570] on button "Enviar pedido" at bounding box center [900, 587] width 323 height 34
click at [1019, 521] on button "Enviar pedido" at bounding box center [1019, 526] width 97 height 33
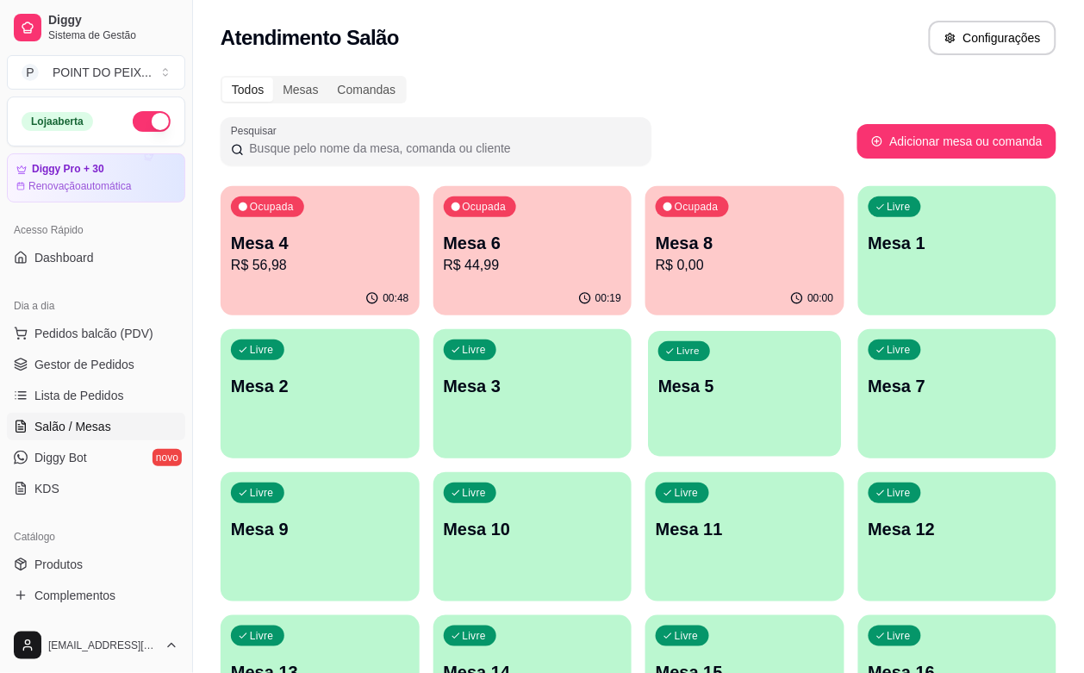
click at [658, 396] on p "Mesa 5" at bounding box center [744, 386] width 172 height 23
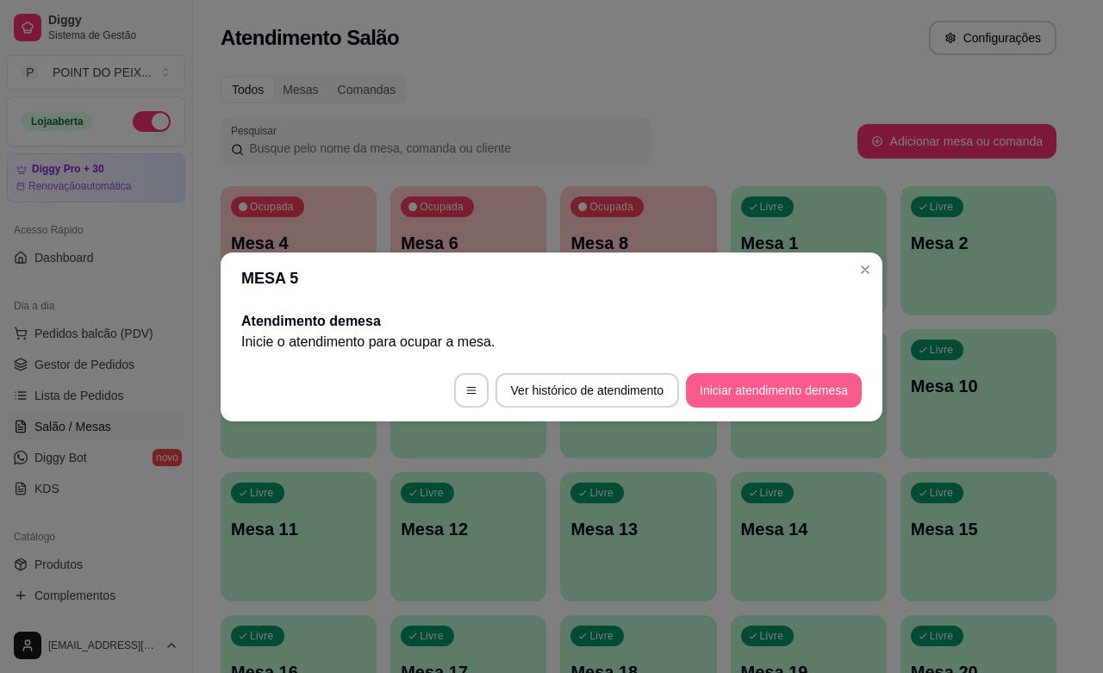
click at [773, 386] on button "Iniciar atendimento de mesa" at bounding box center [774, 390] width 176 height 34
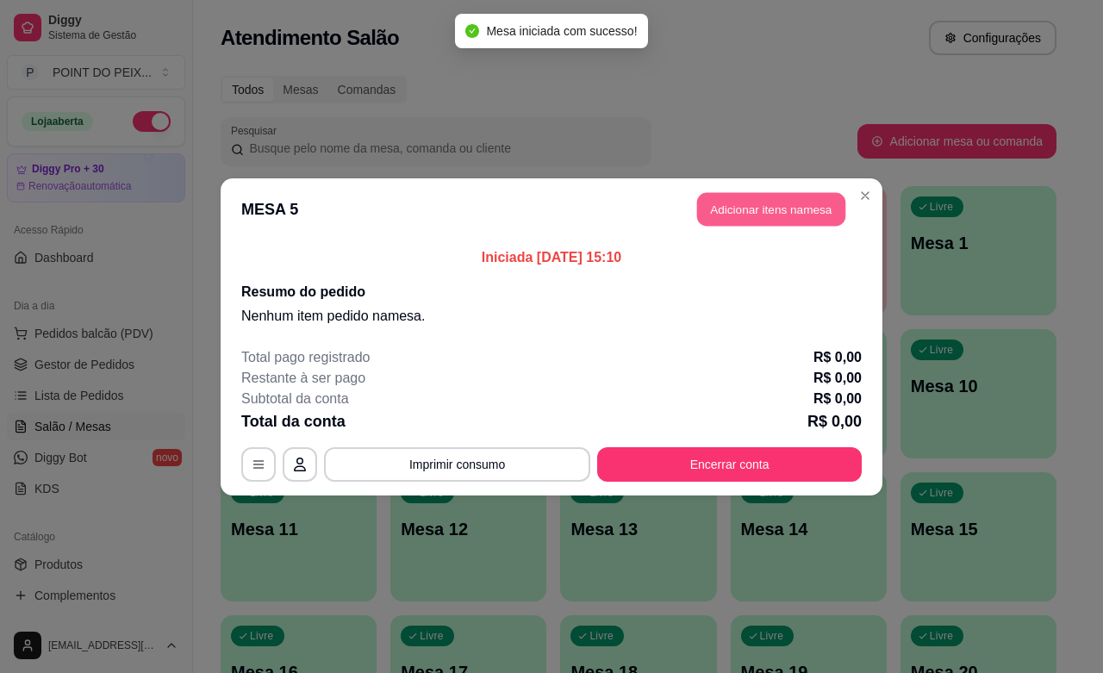
click at [756, 214] on button "Adicionar itens na mesa" at bounding box center [771, 209] width 148 height 34
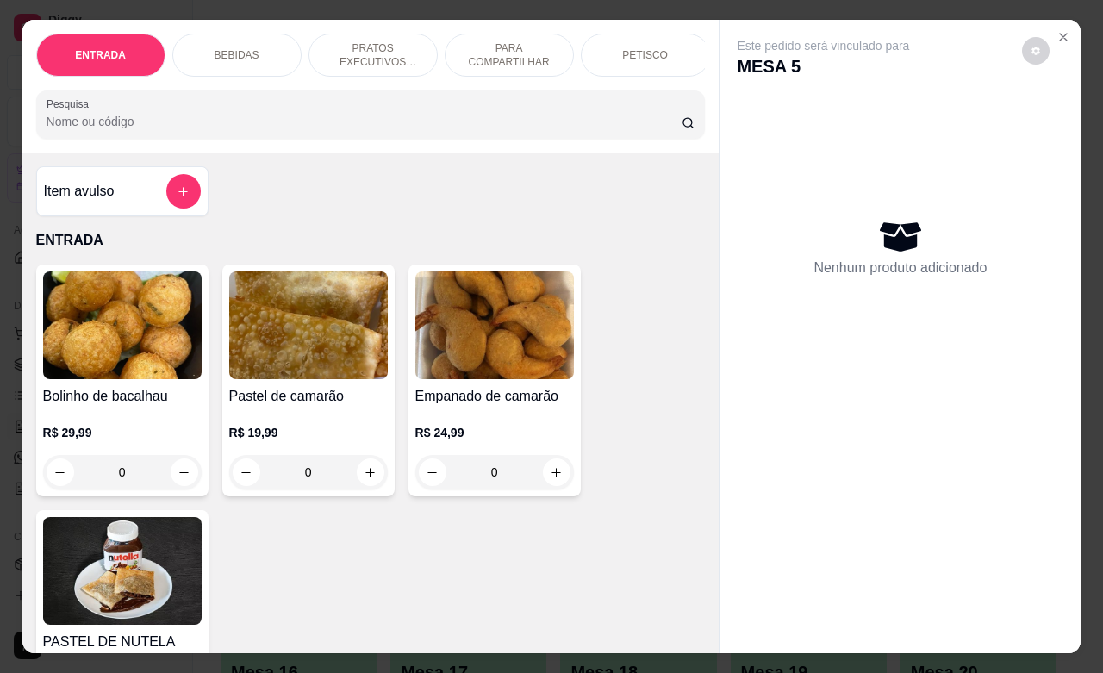
click at [386, 56] on p "PRATOS EXECUTIVOS (INDIVIDUAIS)" at bounding box center [373, 55] width 100 height 28
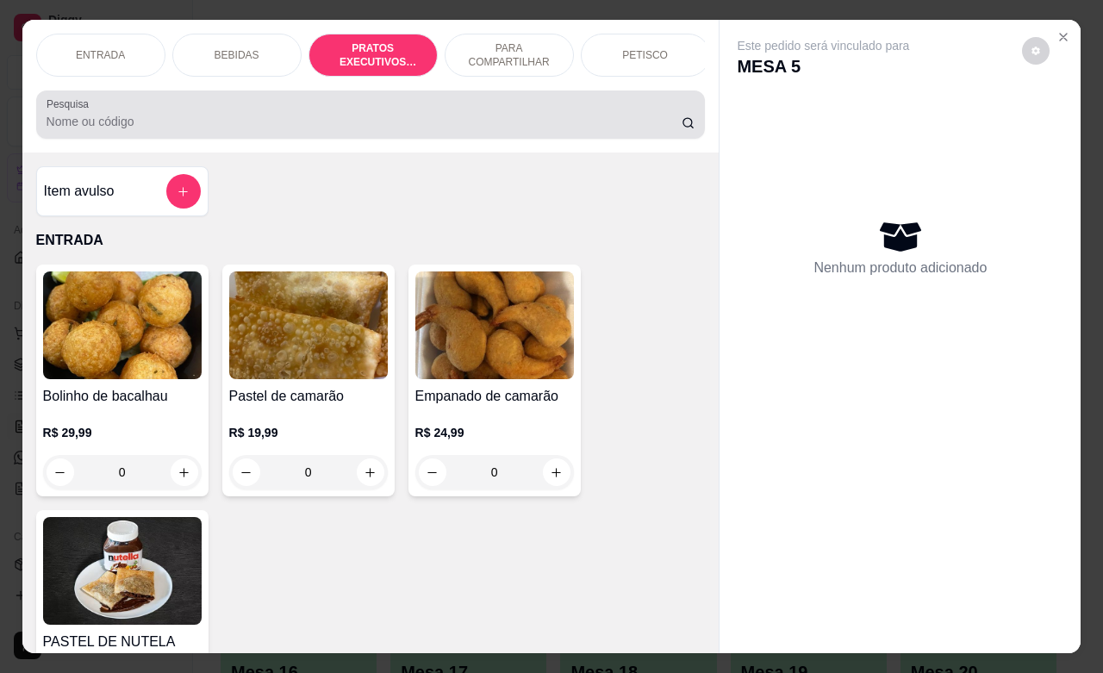
scroll to position [2868, 0]
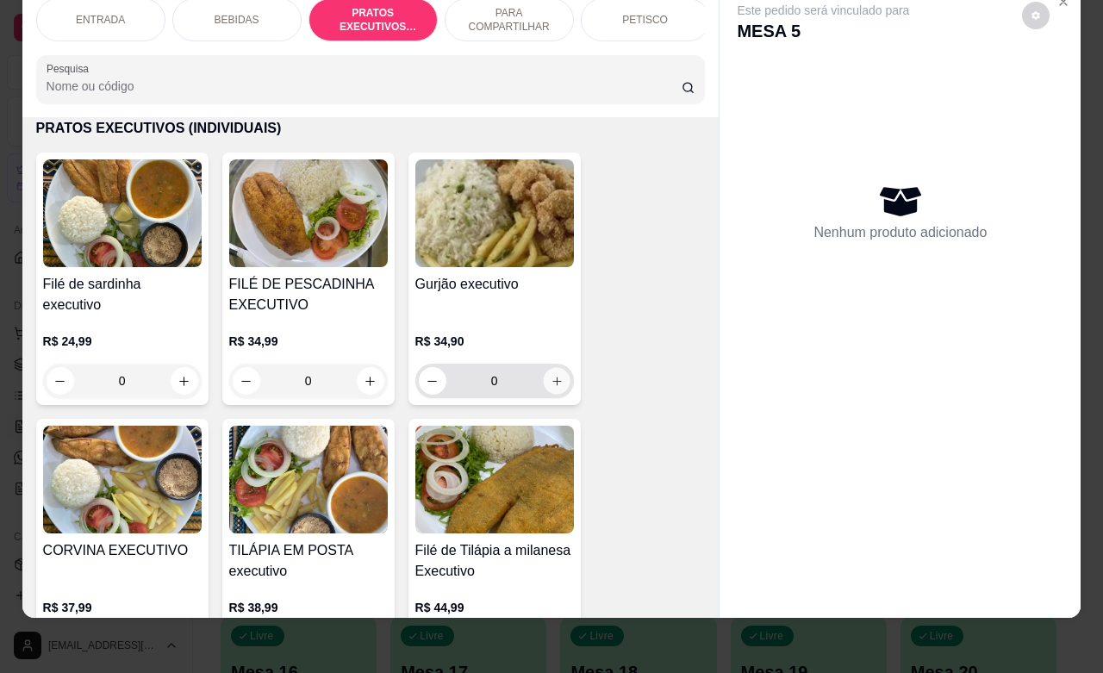
click at [550, 384] on icon "increase-product-quantity" at bounding box center [556, 381] width 13 height 13
type input "1"
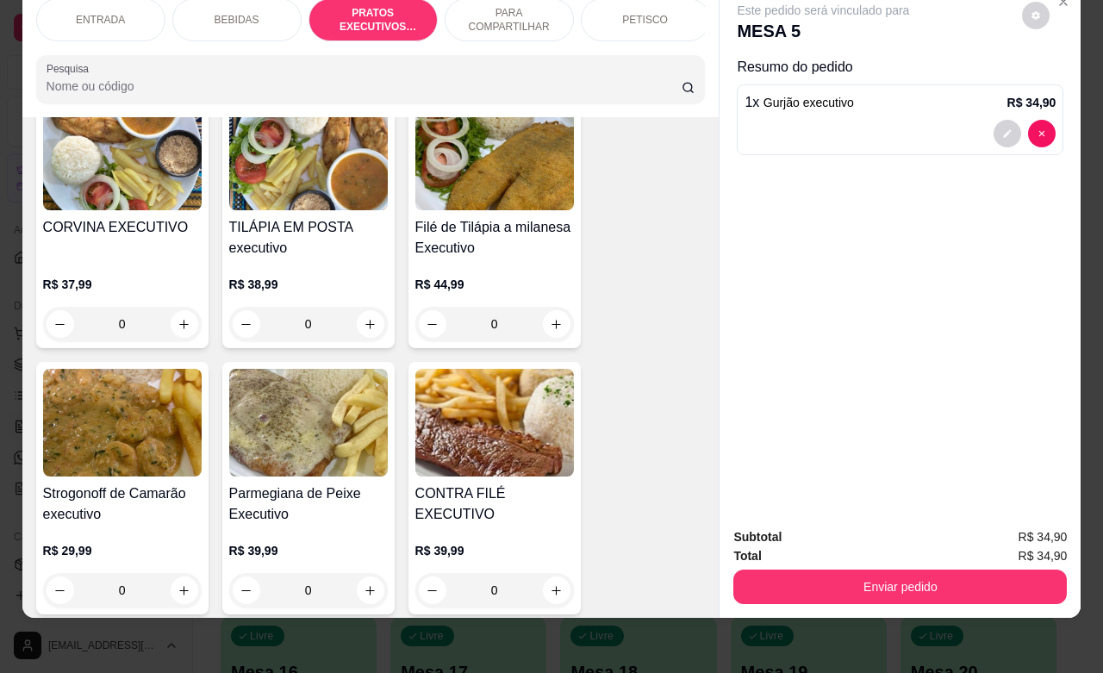
scroll to position [3299, 0]
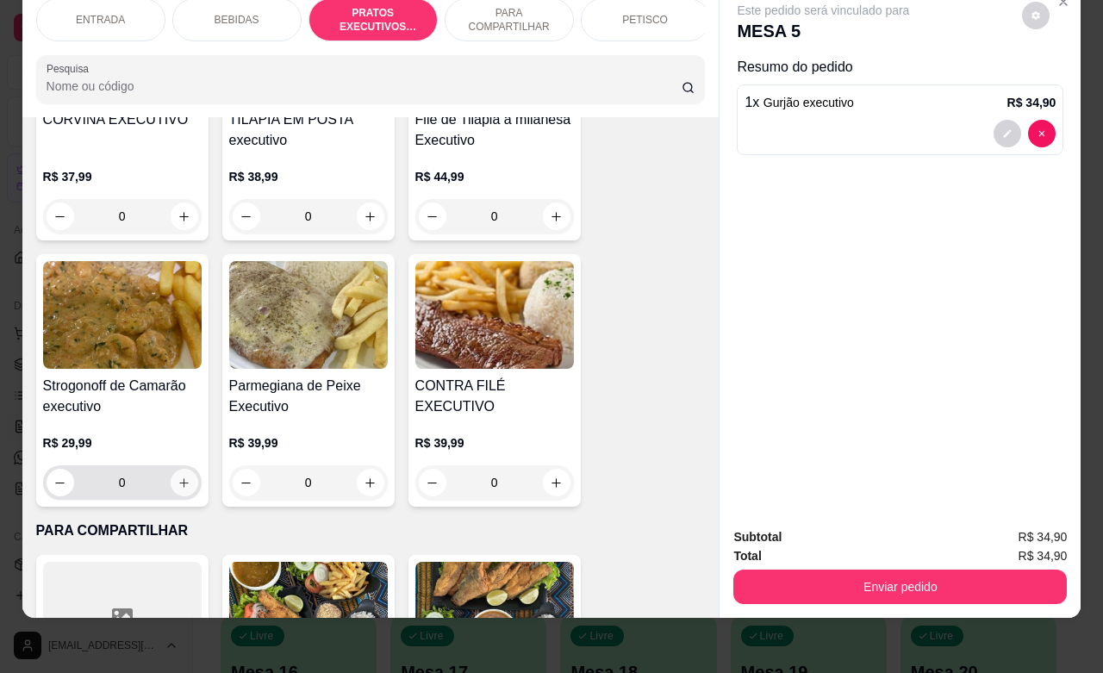
click at [178, 485] on icon "increase-product-quantity" at bounding box center [184, 483] width 13 height 13
type input "1"
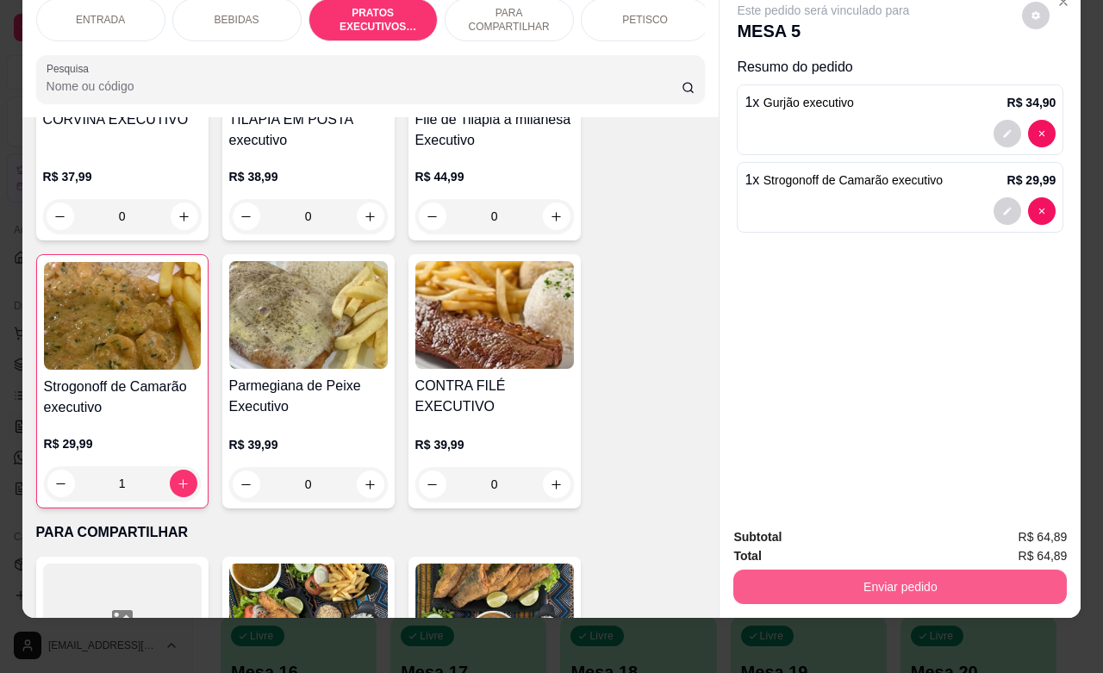
click at [902, 570] on button "Enviar pedido" at bounding box center [900, 587] width 334 height 34
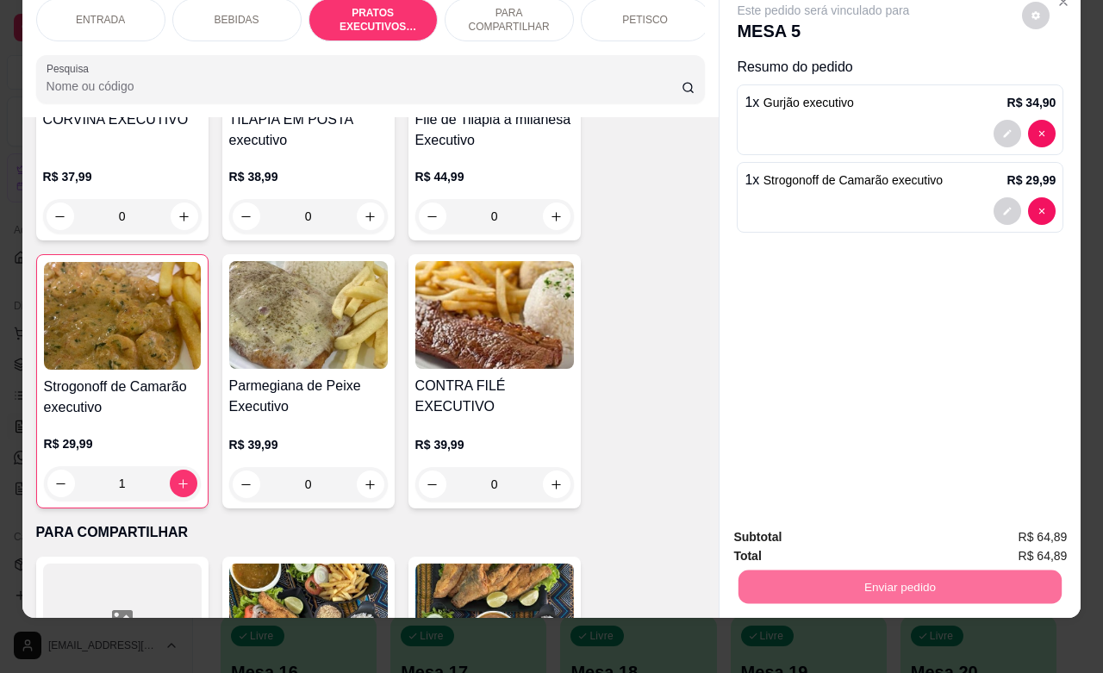
click at [1013, 527] on button "Enviar pedido" at bounding box center [1020, 526] width 95 height 32
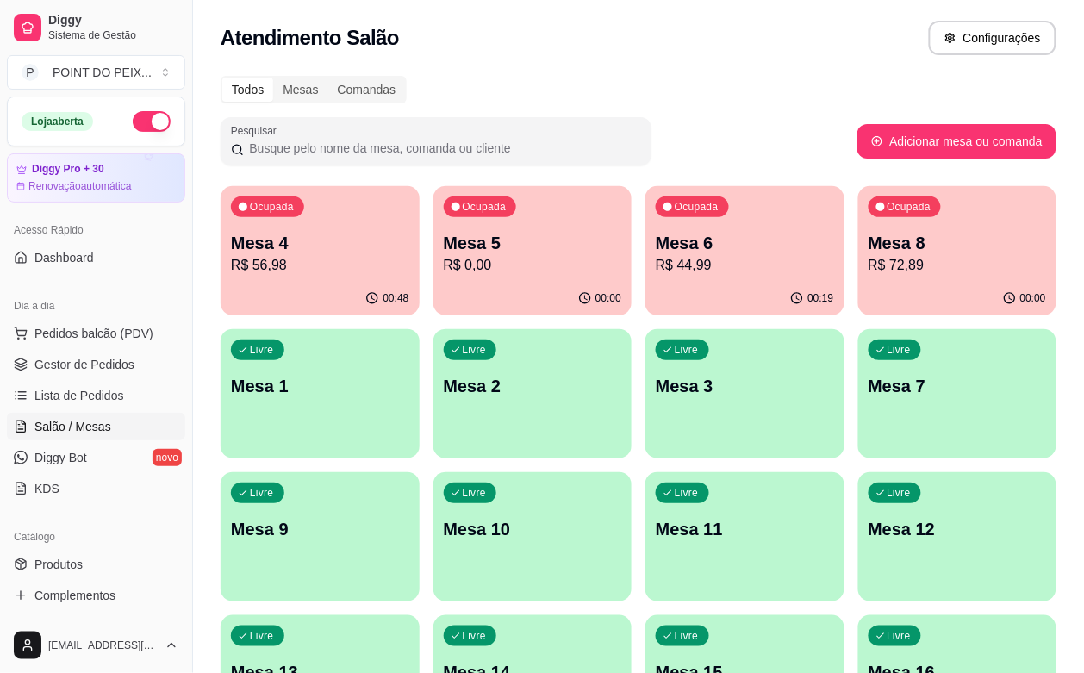
click at [333, 256] on p "R$ 56,98" at bounding box center [320, 265] width 178 height 21
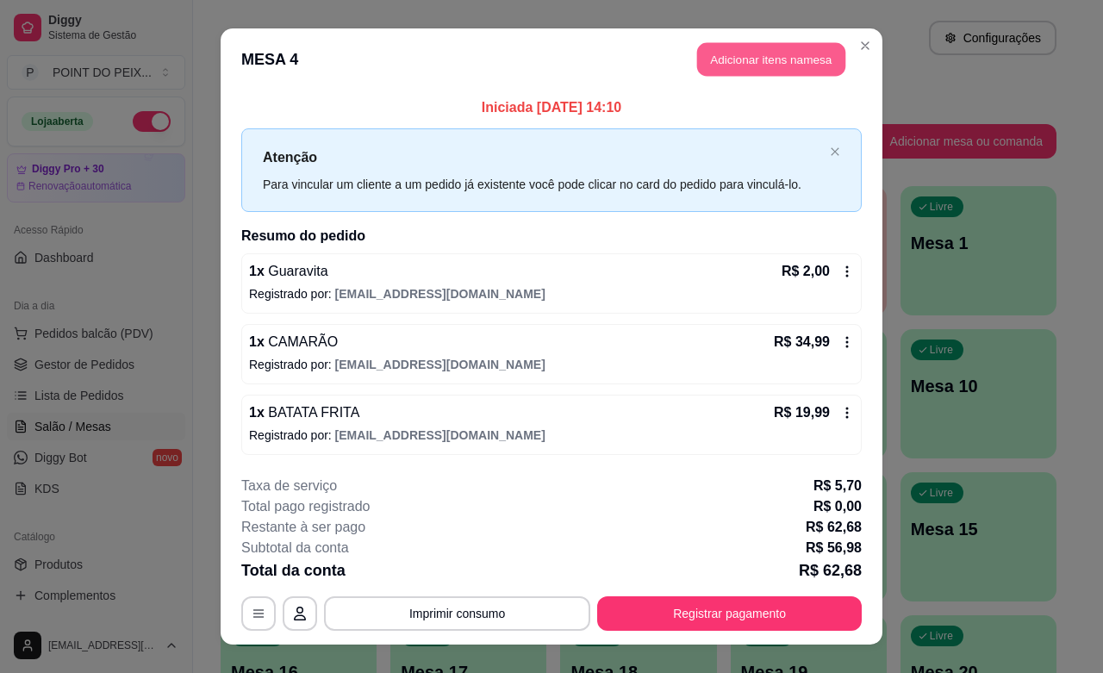
click at [769, 62] on button "Adicionar itens na mesa" at bounding box center [771, 60] width 148 height 34
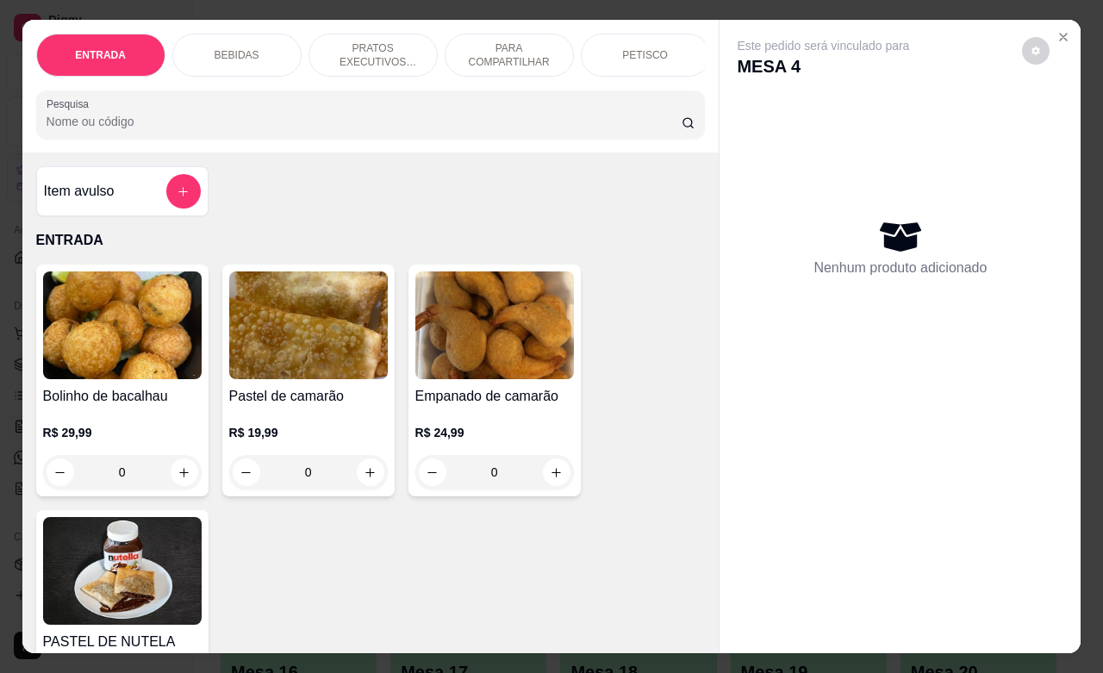
click at [246, 48] on p "BEBIDAS" at bounding box center [237, 55] width 45 height 14
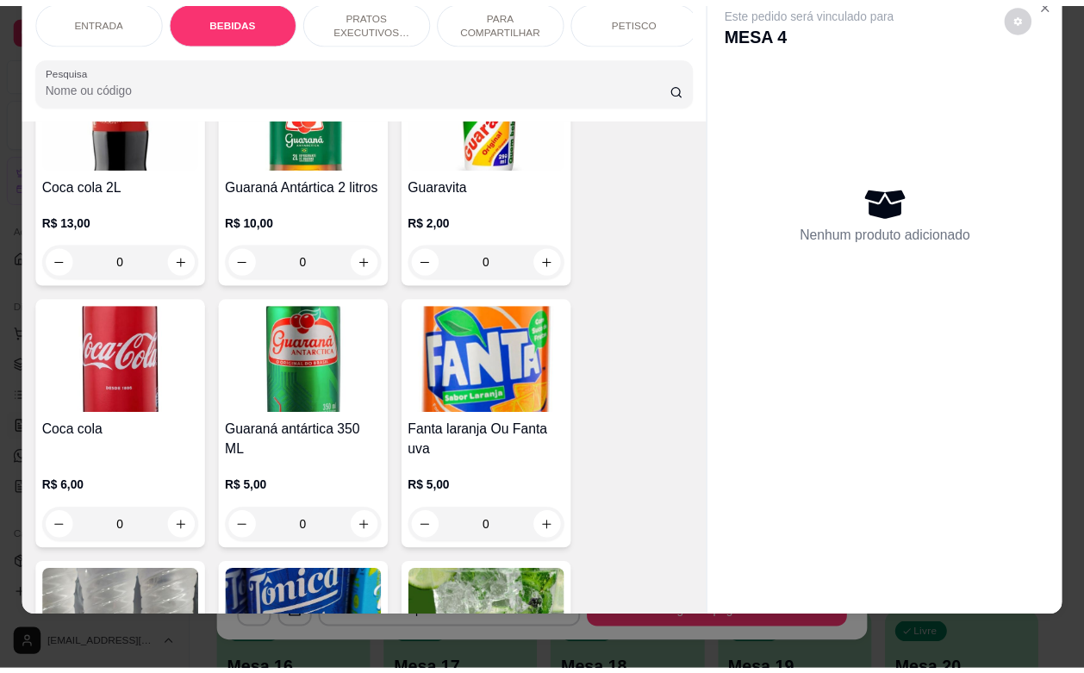
scroll to position [1250, 0]
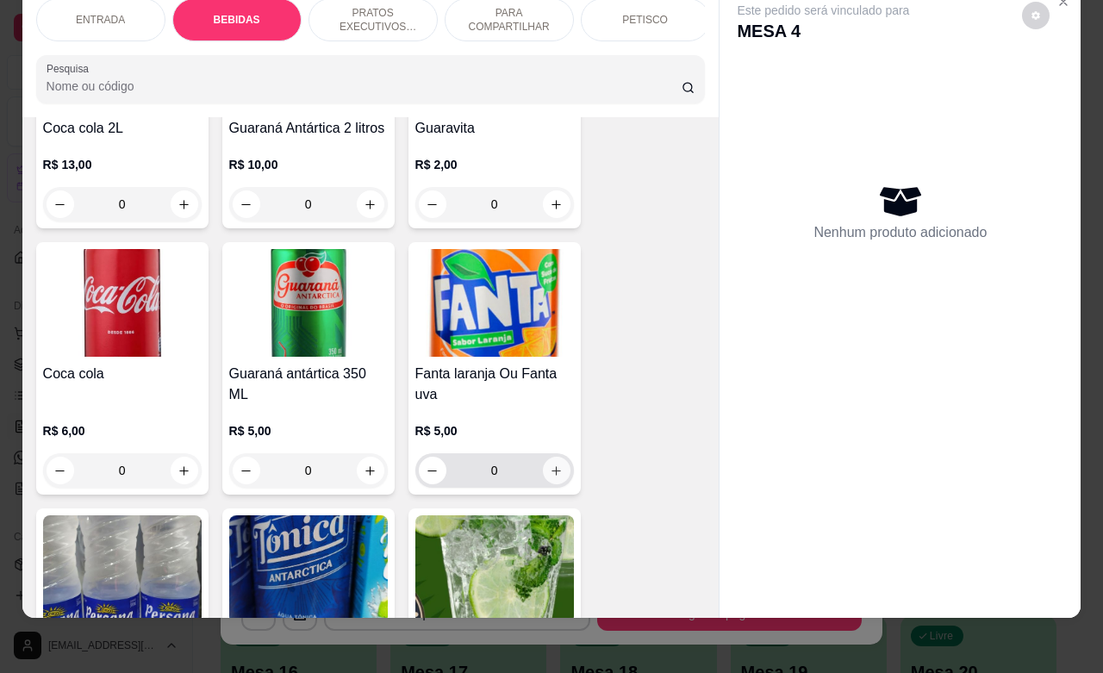
click at [552, 474] on icon "increase-product-quantity" at bounding box center [556, 471] width 13 height 13
type input "1"
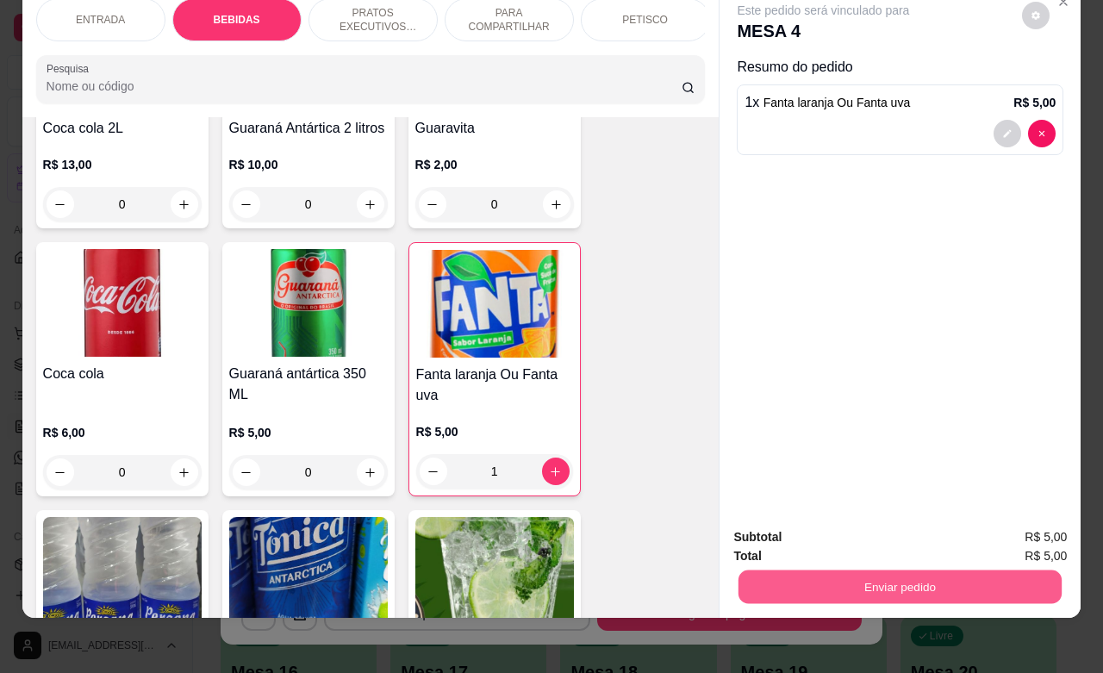
click at [971, 573] on button "Enviar pedido" at bounding box center [900, 587] width 323 height 34
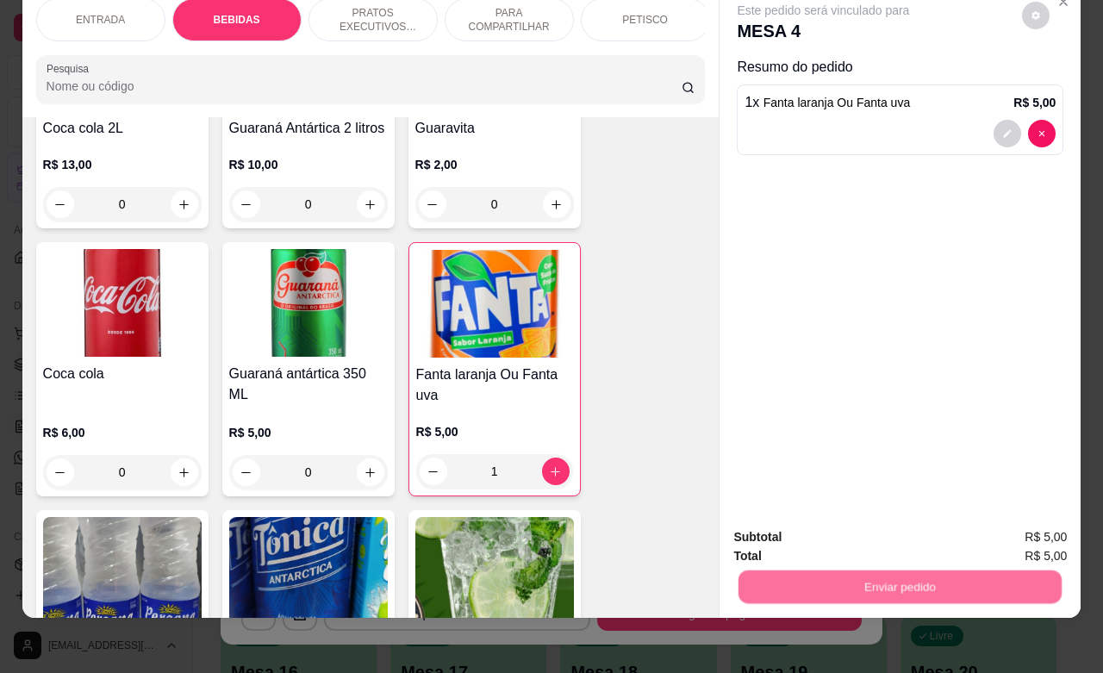
click at [1006, 528] on button "Enviar pedido" at bounding box center [1020, 526] width 95 height 32
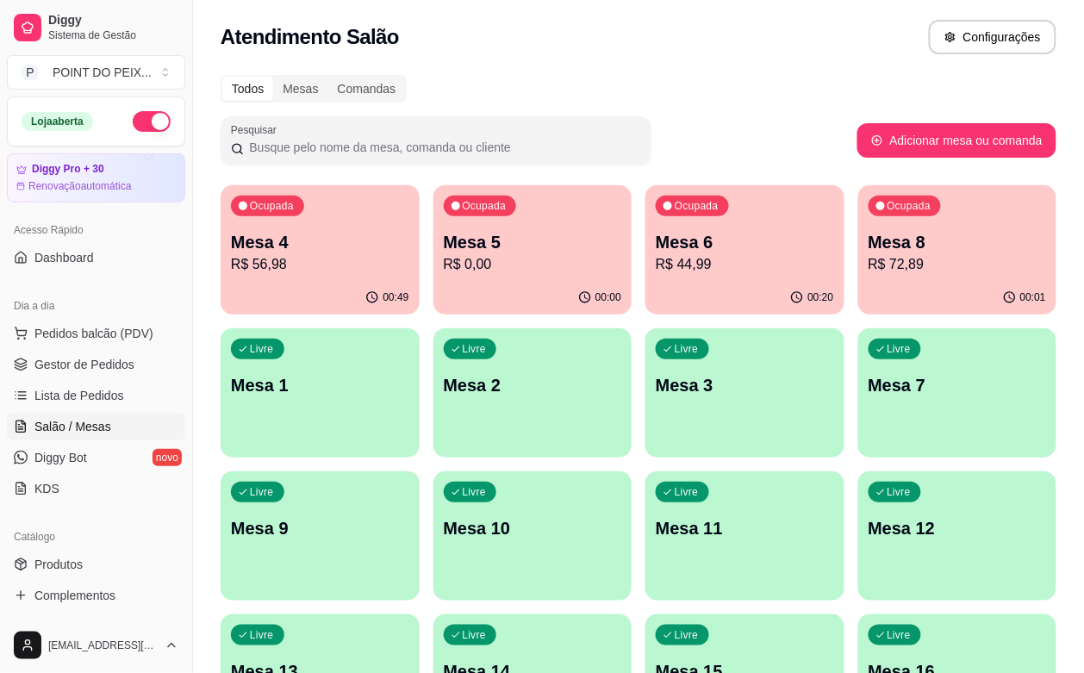
scroll to position [0, 0]
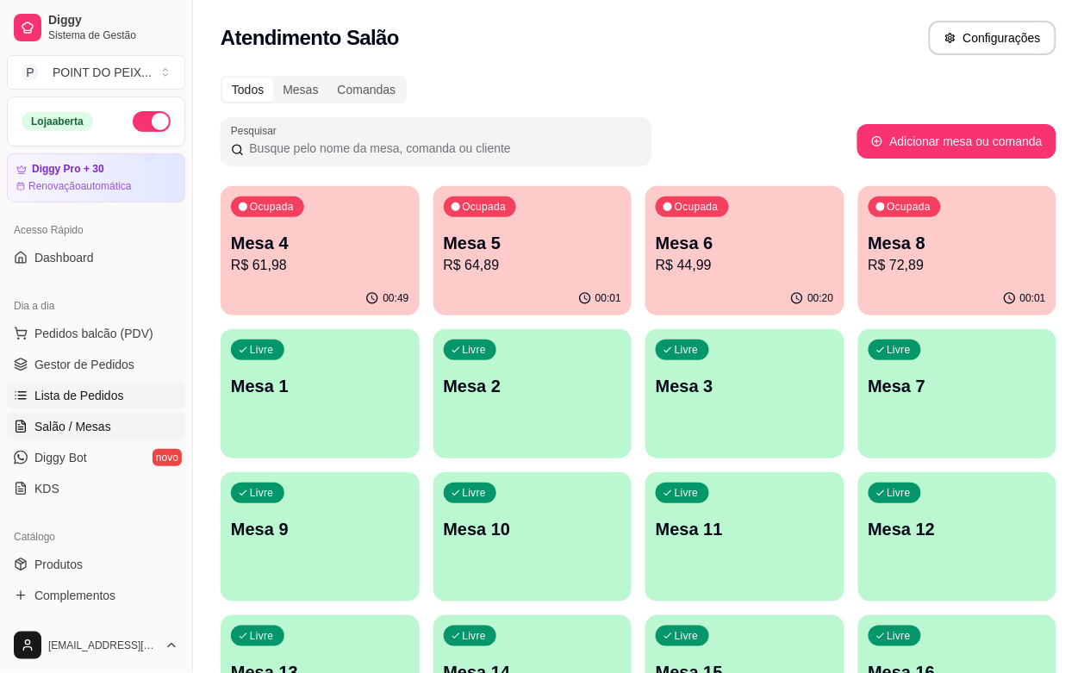
click at [101, 394] on span "Lista de Pedidos" at bounding box center [79, 395] width 90 height 17
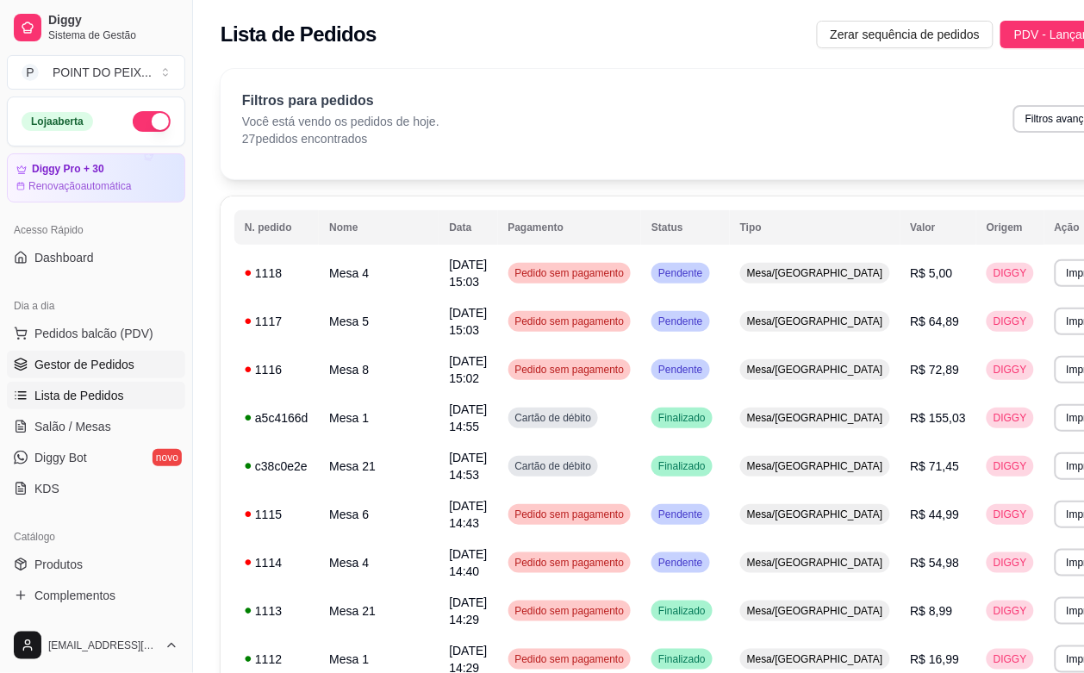
click at [105, 368] on span "Gestor de Pedidos" at bounding box center [84, 364] width 100 height 17
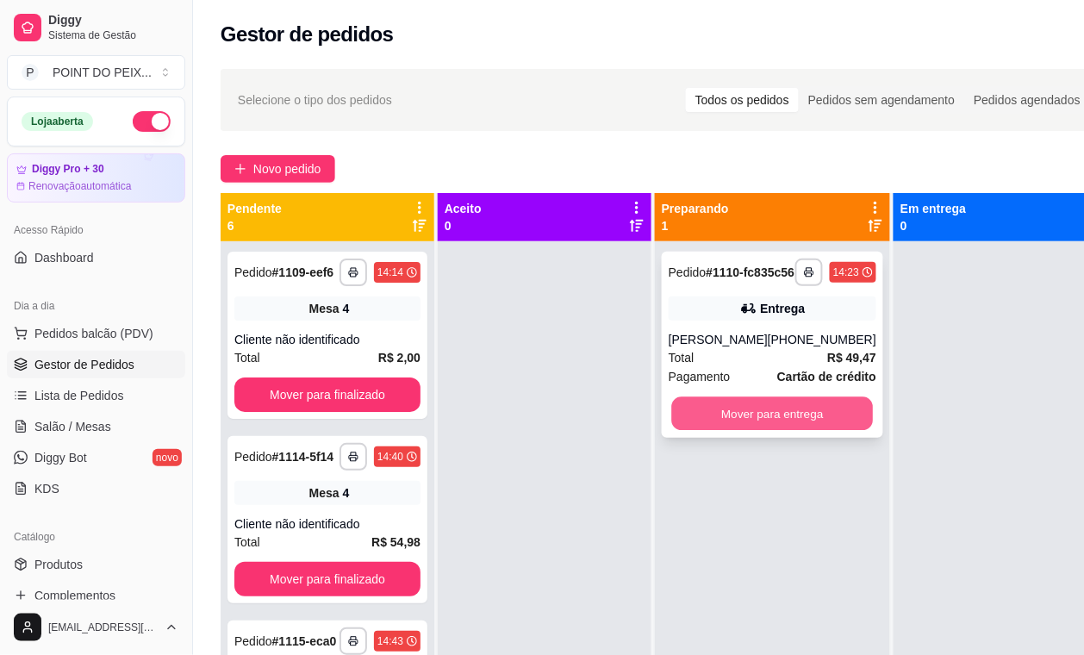
click at [776, 431] on button "Mover para entrega" at bounding box center [773, 414] width 202 height 34
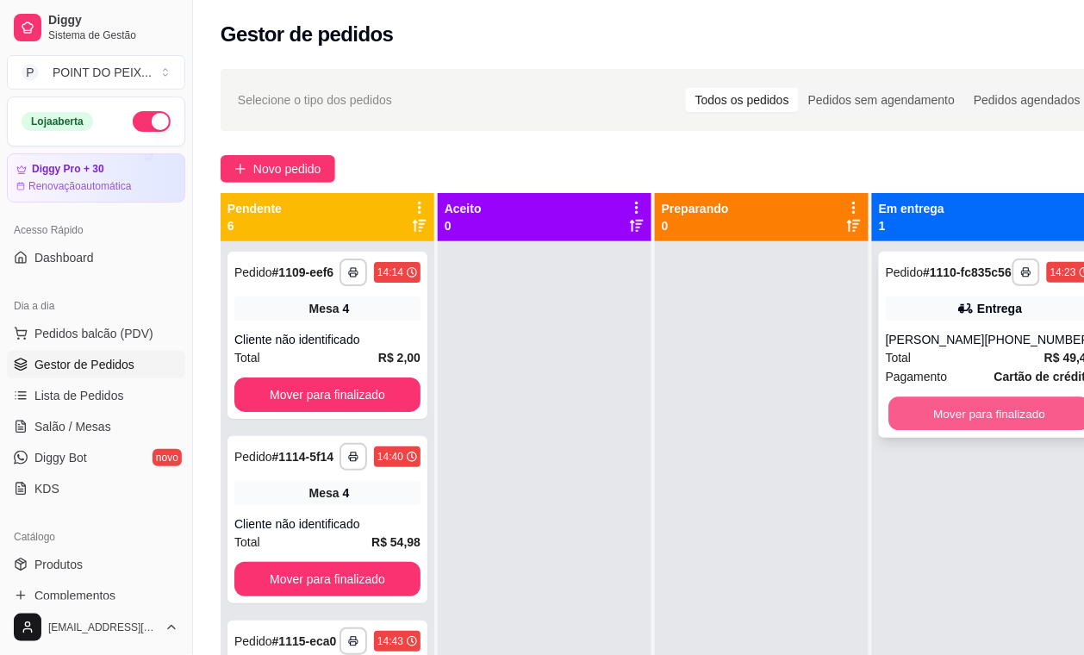
click at [932, 424] on button "Mover para finalizado" at bounding box center [990, 414] width 202 height 34
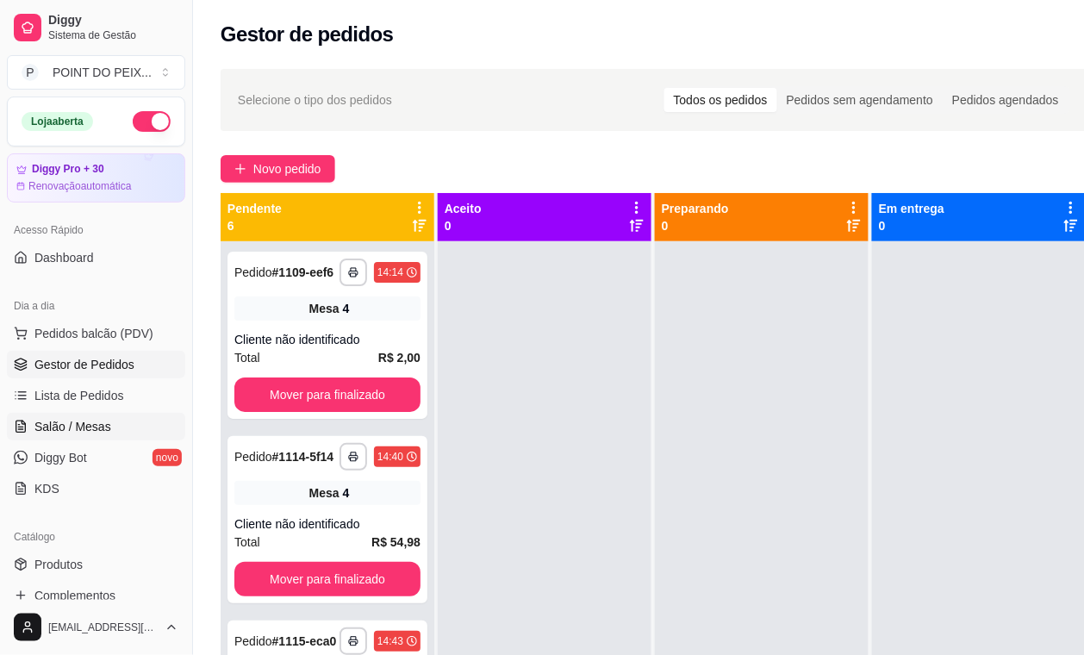
click at [92, 425] on span "Salão / Mesas" at bounding box center [72, 426] width 77 height 17
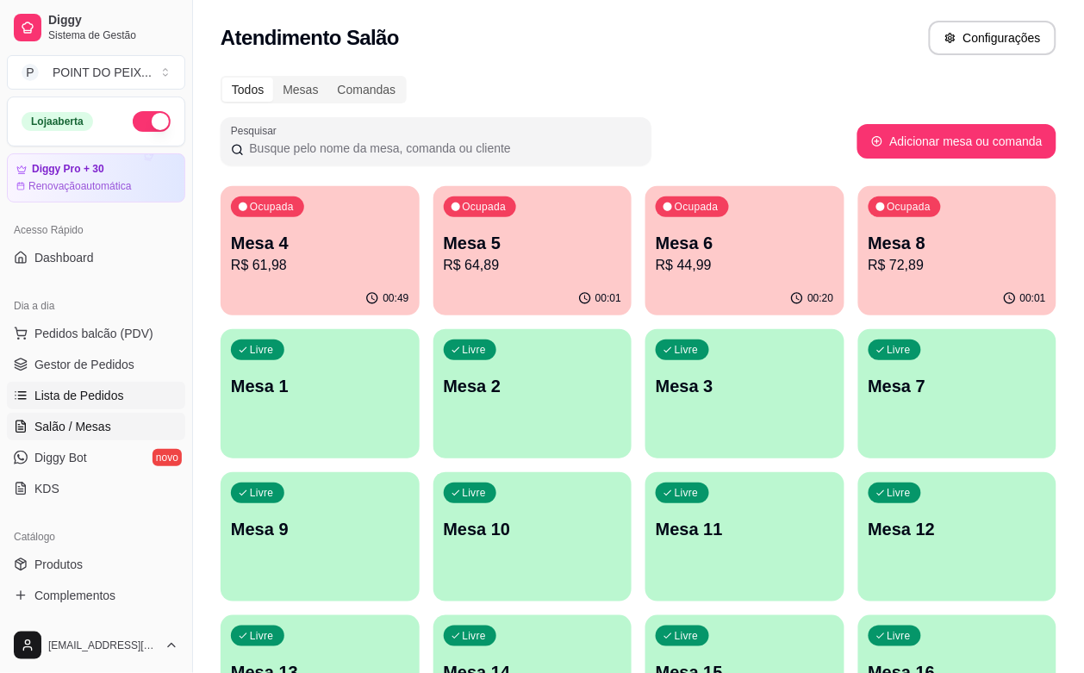
click at [109, 398] on span "Lista de Pedidos" at bounding box center [79, 395] width 90 height 17
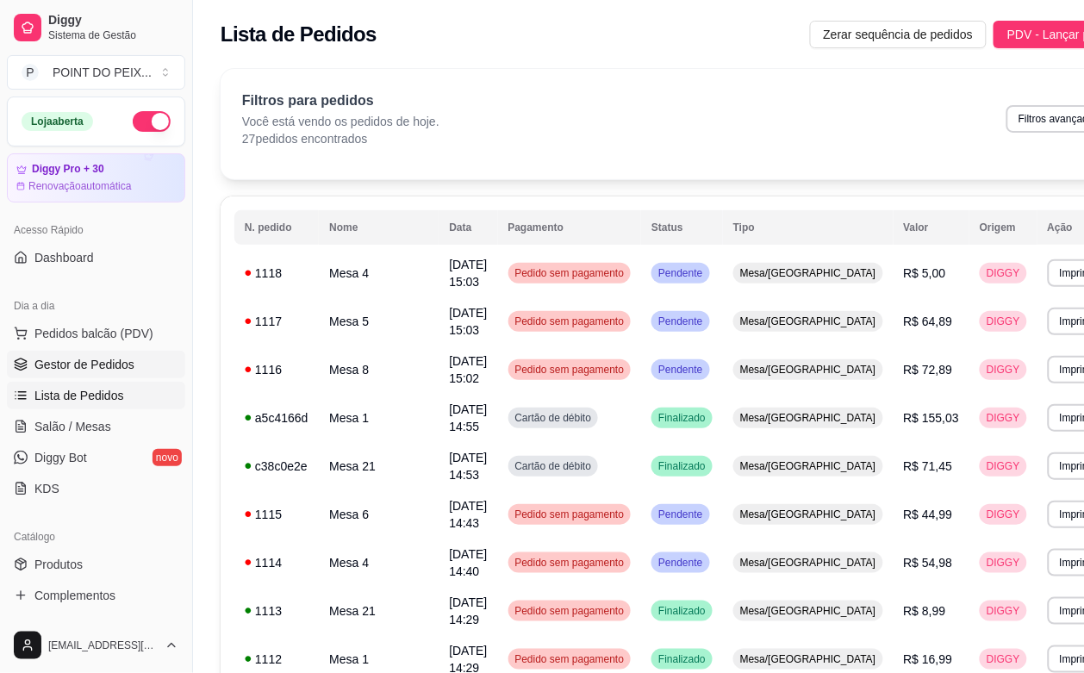
click at [116, 368] on span "Gestor de Pedidos" at bounding box center [84, 364] width 100 height 17
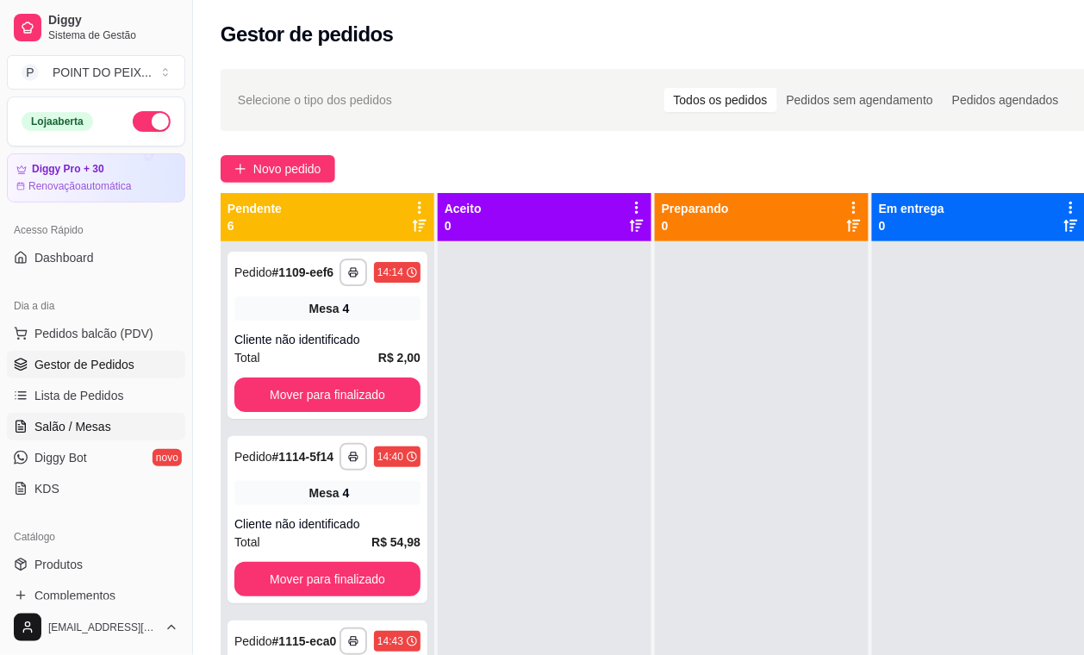
click at [93, 431] on span "Salão / Mesas" at bounding box center [72, 426] width 77 height 17
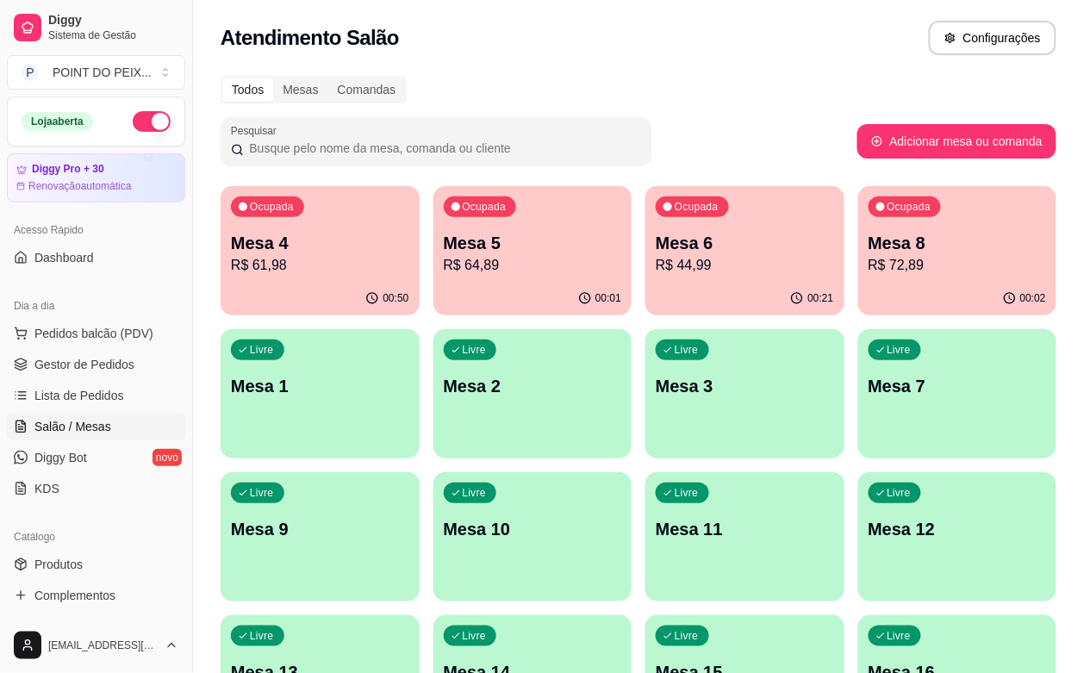
click at [656, 255] on p "R$ 44,99" at bounding box center [745, 265] width 178 height 21
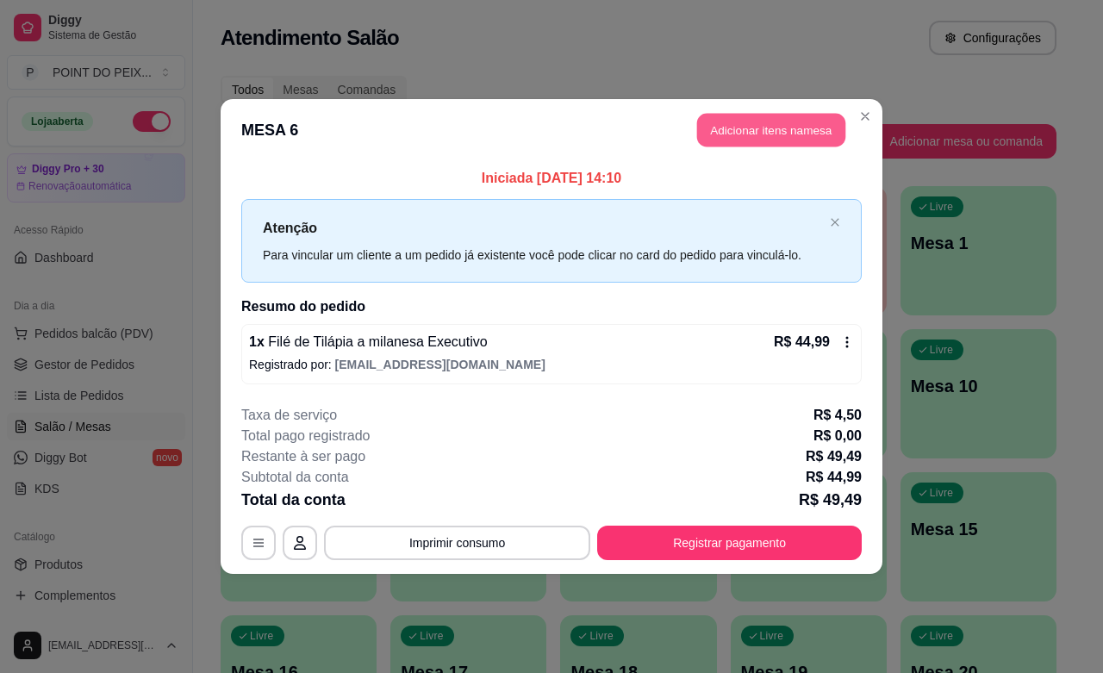
click at [781, 127] on button "Adicionar itens na mesa" at bounding box center [771, 131] width 148 height 34
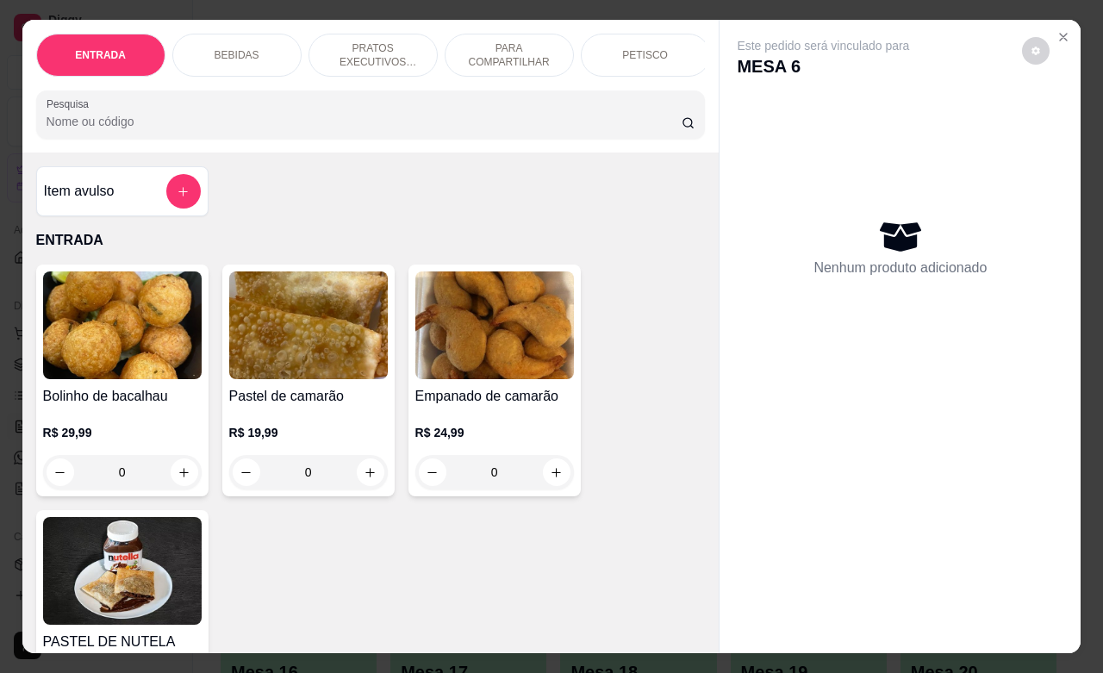
click at [229, 48] on p "BEBIDAS" at bounding box center [237, 55] width 45 height 14
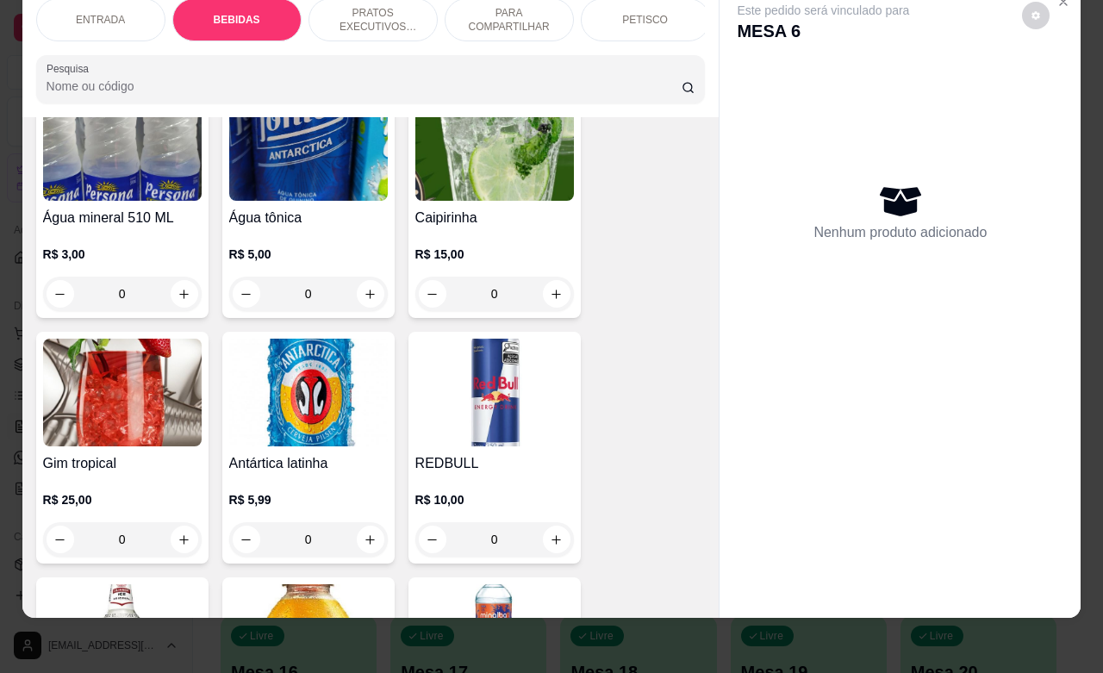
scroll to position [1680, 0]
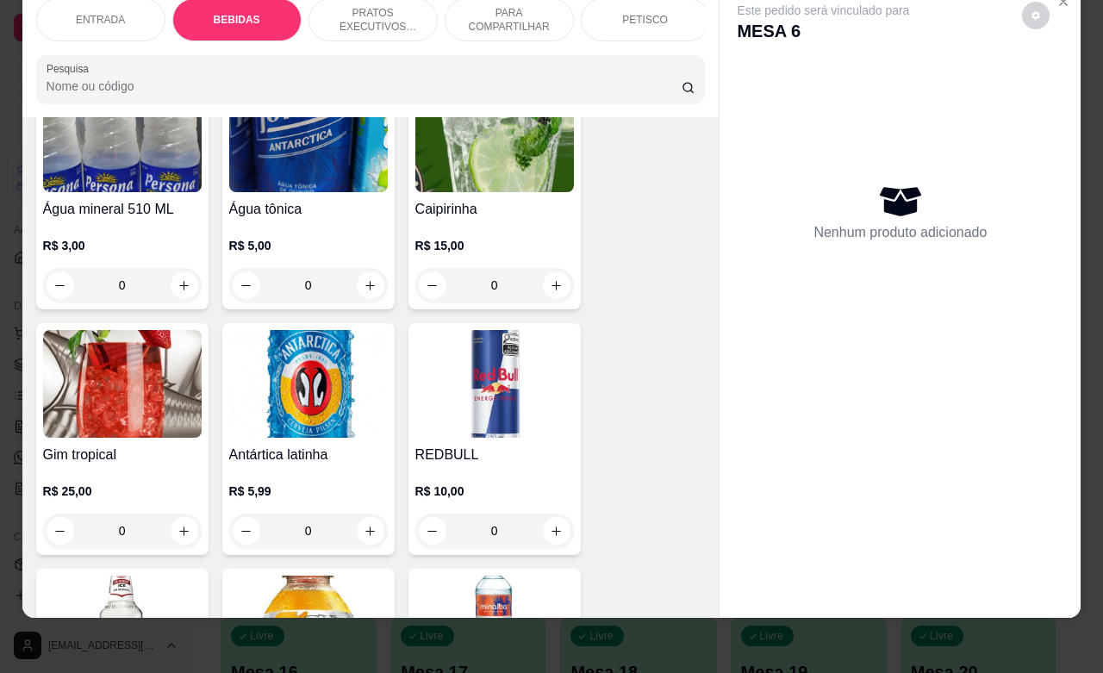
click at [179, 286] on icon "increase-product-quantity" at bounding box center [183, 285] width 9 height 9
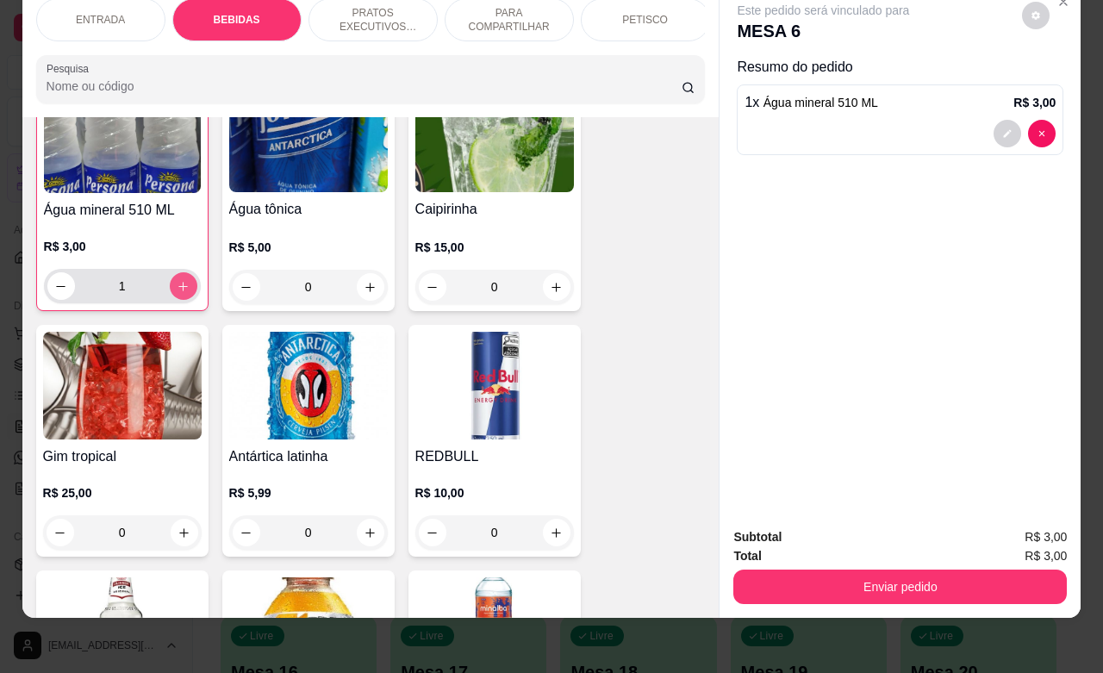
type input "1"
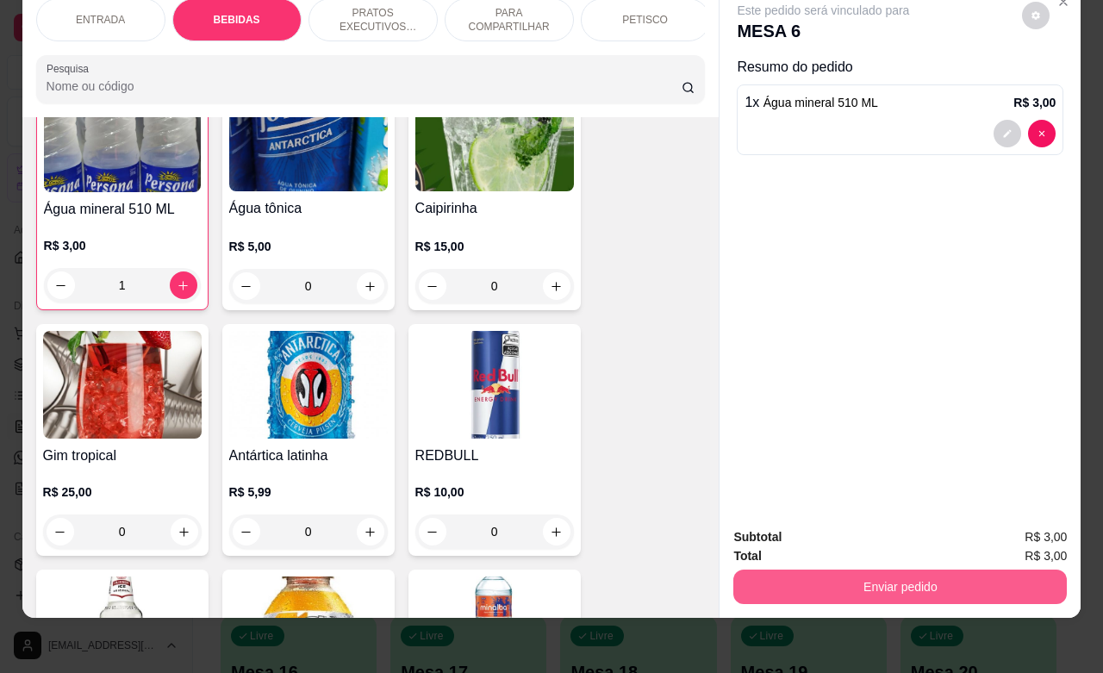
click at [945, 579] on button "Enviar pedido" at bounding box center [900, 587] width 334 height 34
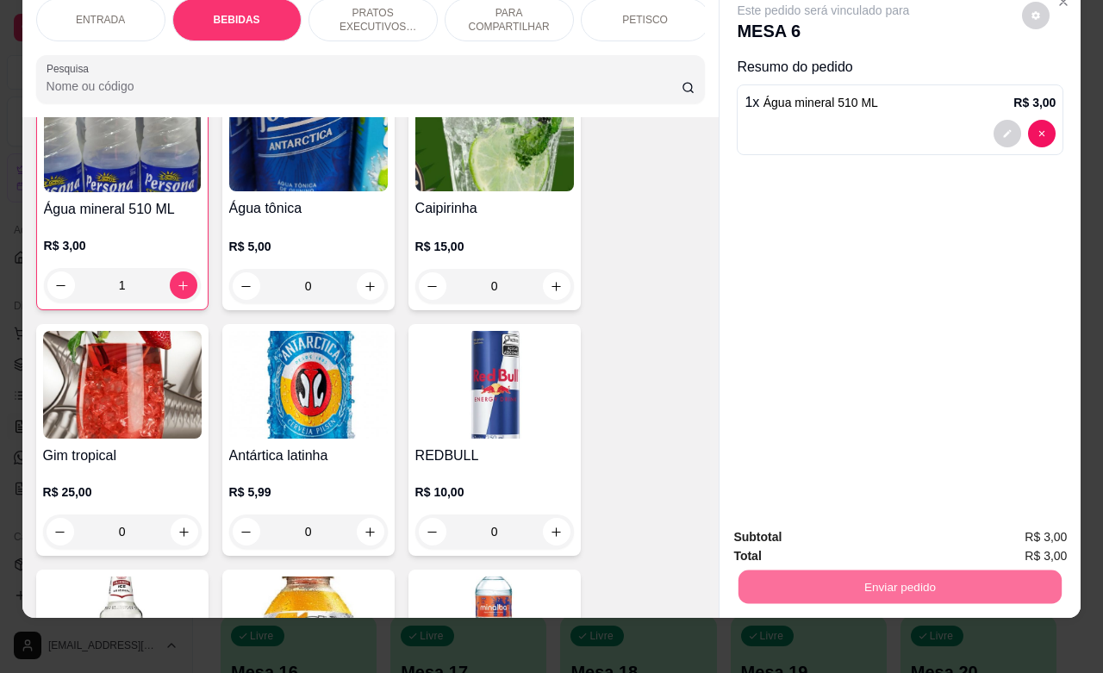
click at [1000, 527] on button "Enviar pedido" at bounding box center [1020, 526] width 95 height 32
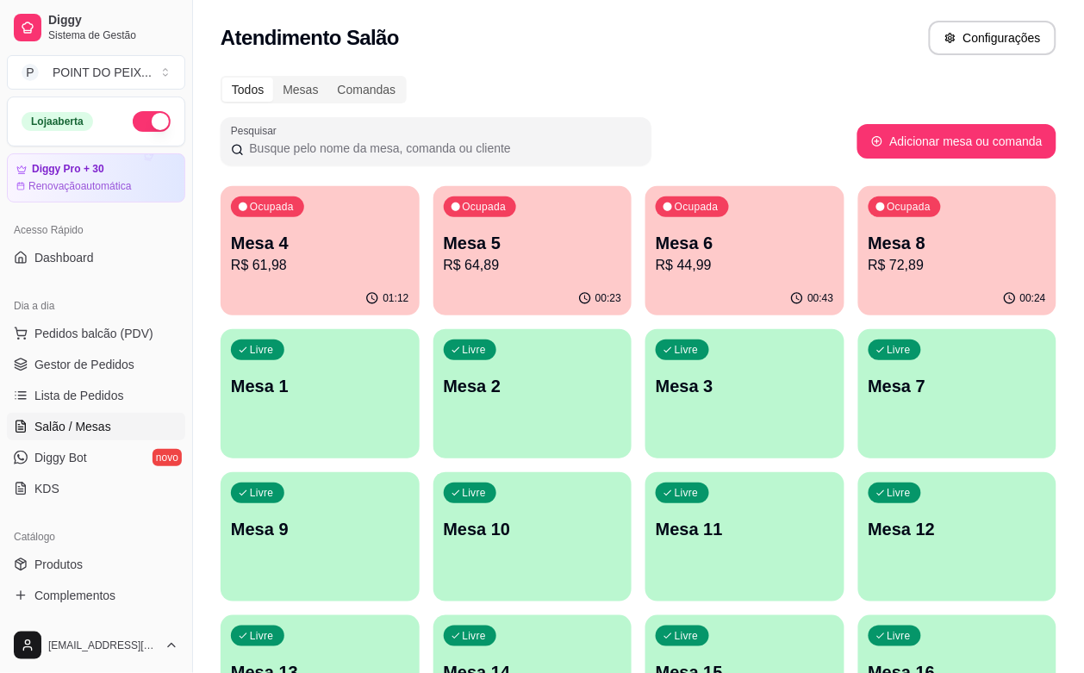
click at [656, 272] on p "R$ 44,99" at bounding box center [745, 265] width 178 height 21
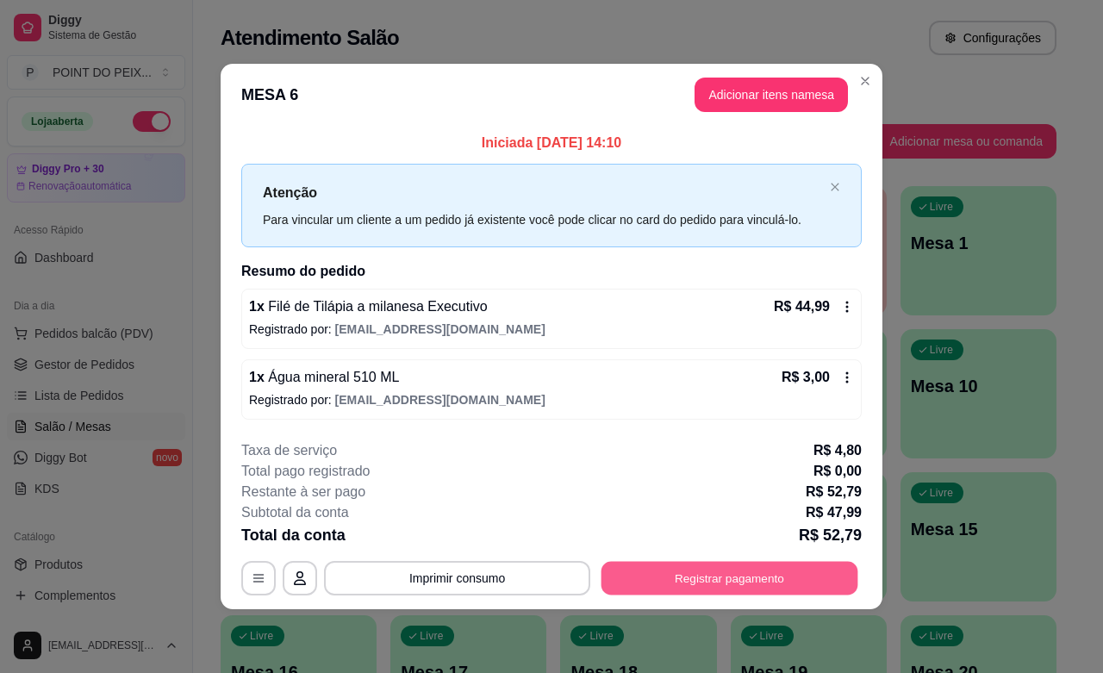
click at [714, 575] on button "Registrar pagamento" at bounding box center [730, 579] width 257 height 34
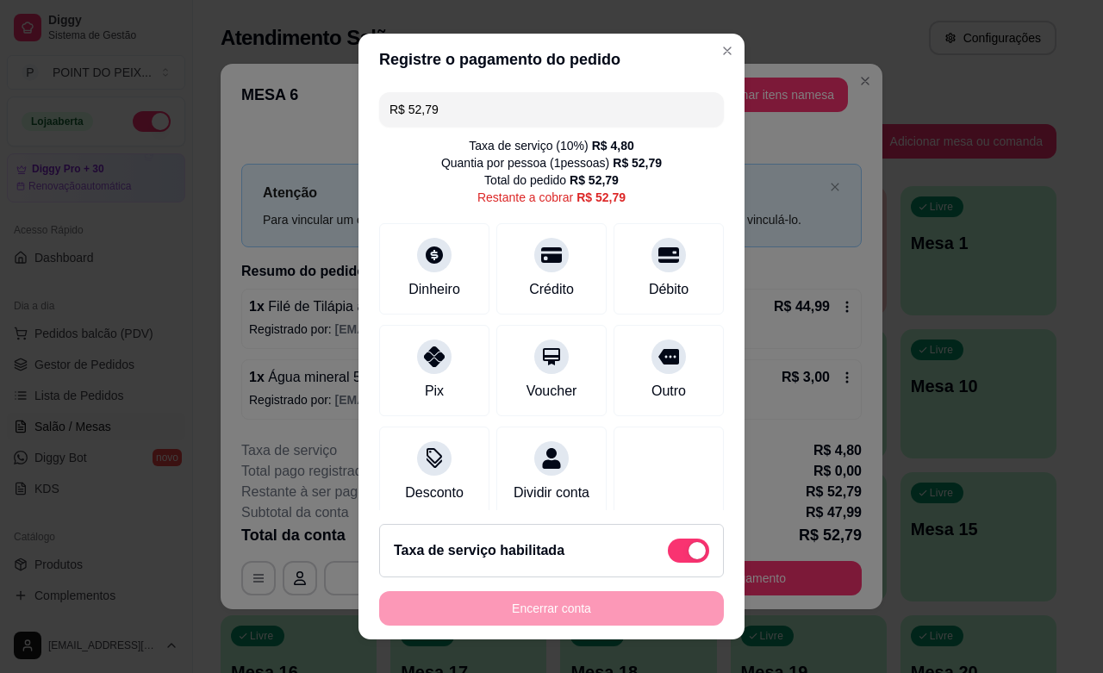
click at [689, 547] on span at bounding box center [697, 550] width 17 height 17
click at [667, 553] on input "checkbox" at bounding box center [672, 558] width 11 height 11
checkbox input "true"
type input "R$ 47,99"
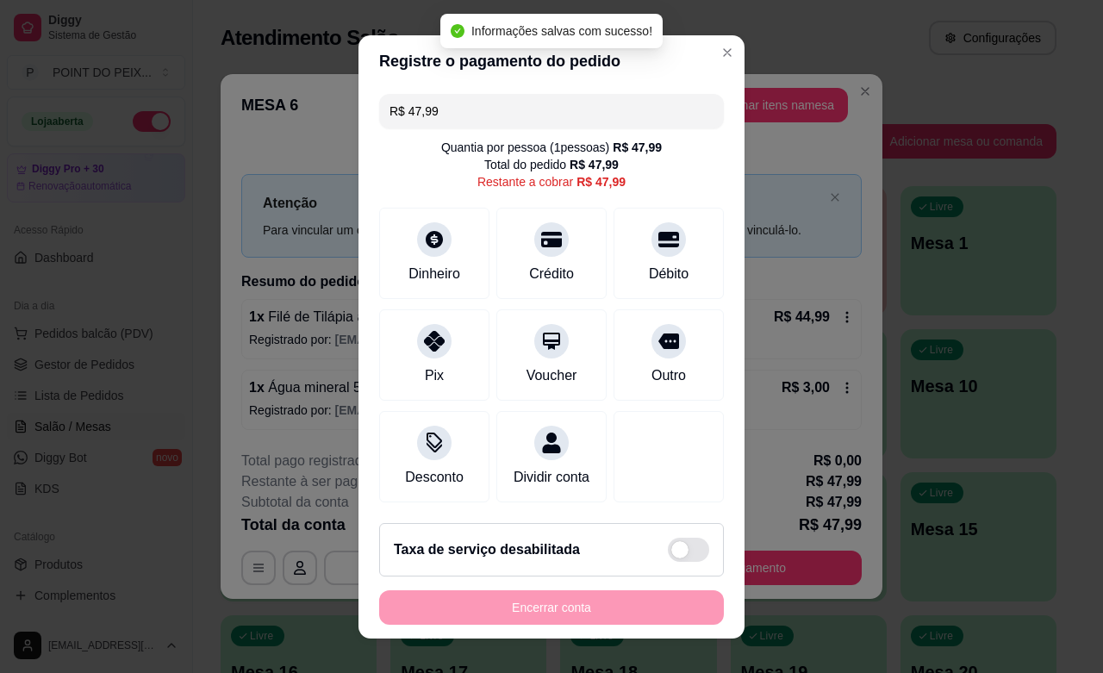
checkbox input "false"
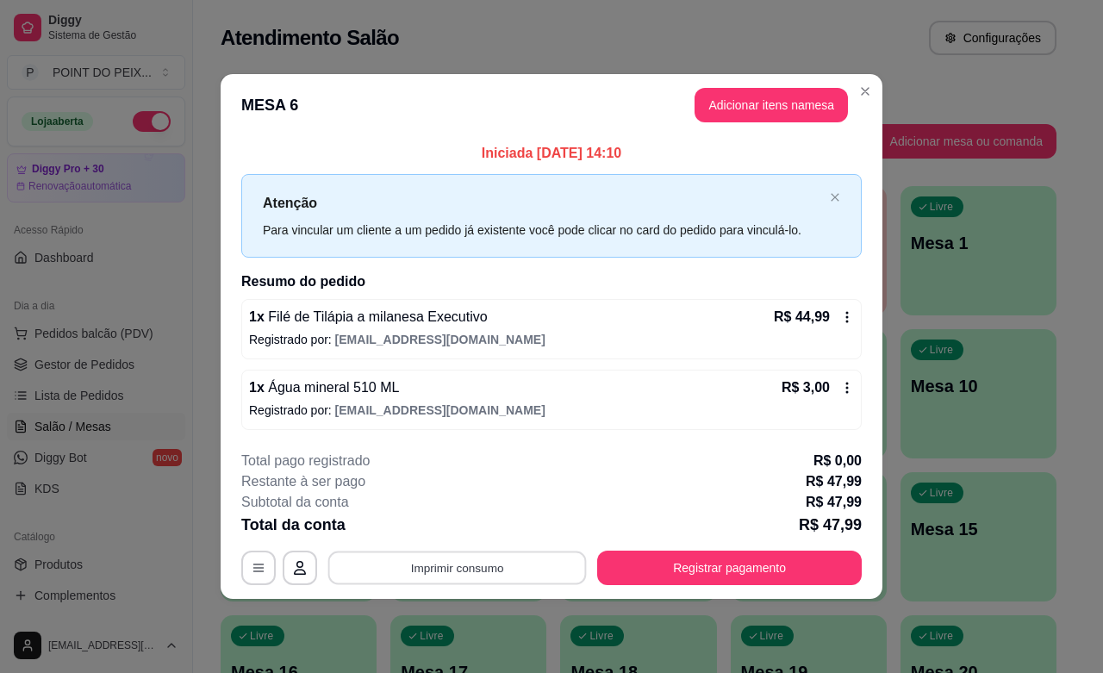
click at [465, 575] on button "Imprimir consumo" at bounding box center [457, 569] width 259 height 34
click at [479, 502] on h4 "Escolha a impressora" at bounding box center [462, 499] width 125 height 17
click at [483, 530] on button "IMPRESSORA" at bounding box center [462, 529] width 125 height 28
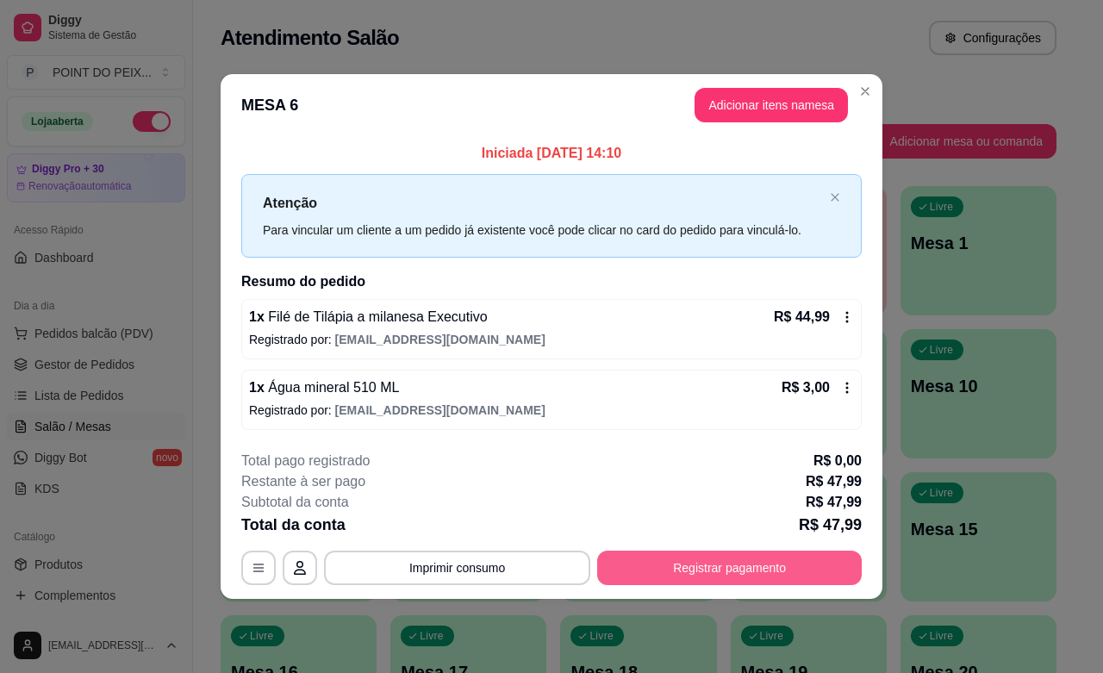
click at [701, 578] on button "Registrar pagamento" at bounding box center [729, 568] width 265 height 34
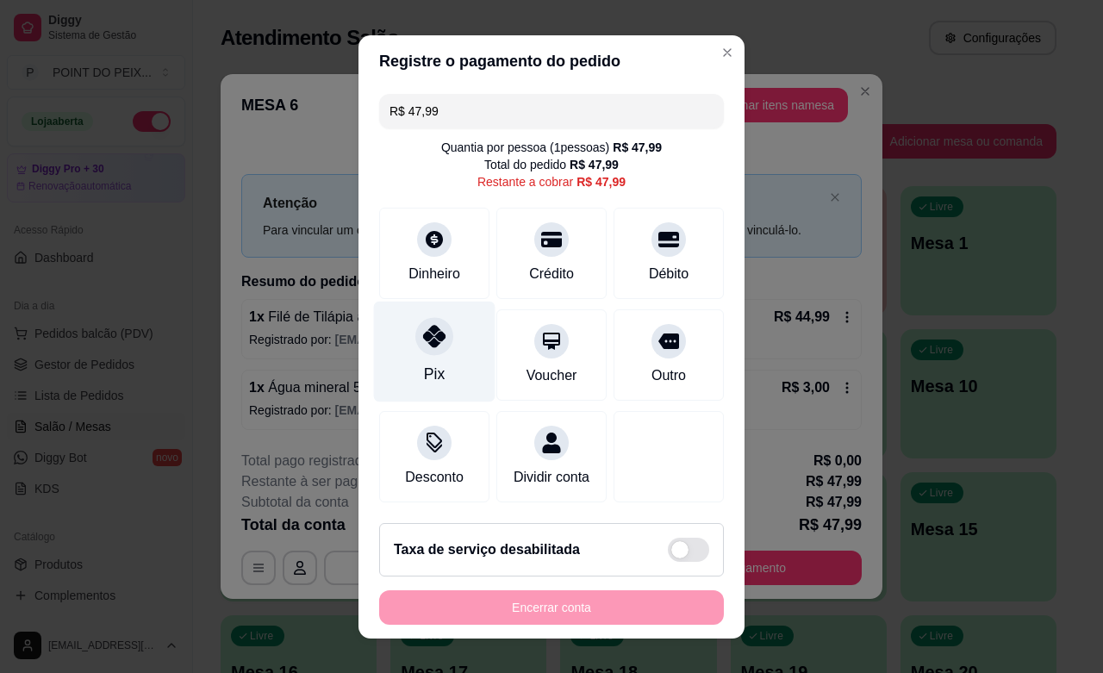
click at [424, 371] on div "Pix" at bounding box center [434, 374] width 21 height 22
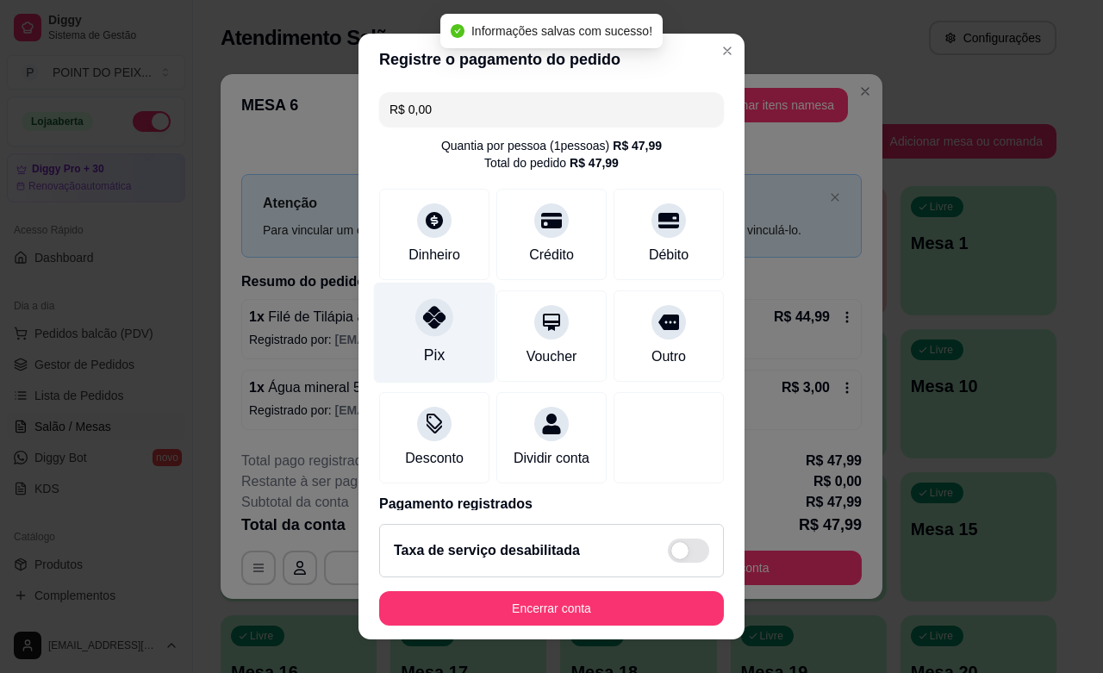
type input "R$ 0,00"
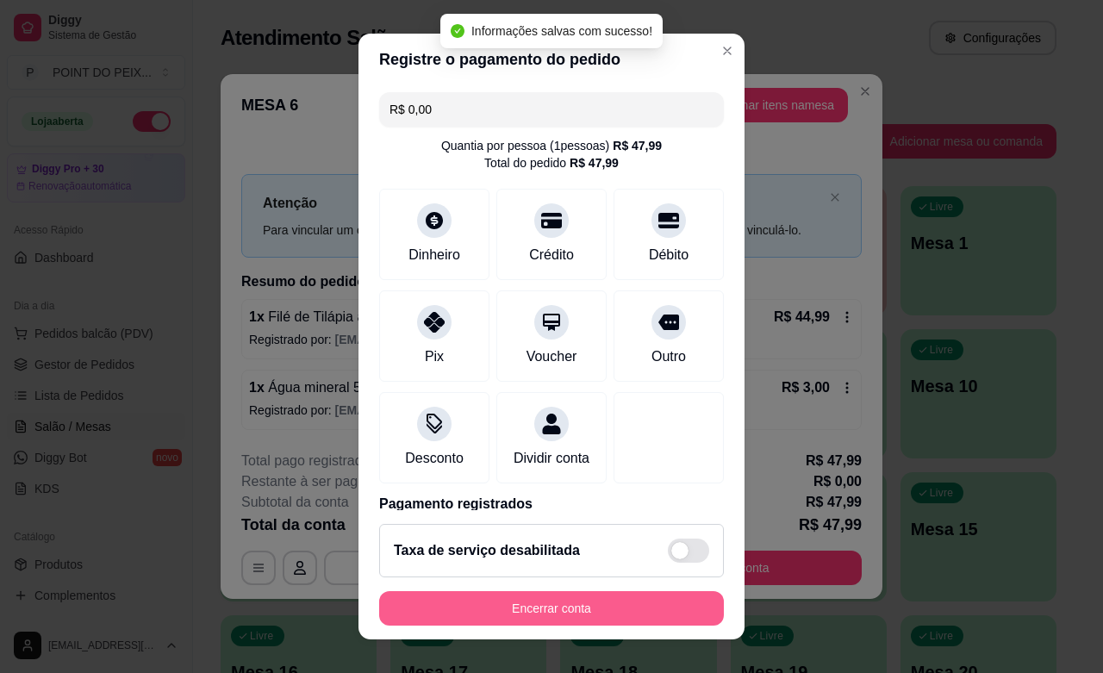
click at [524, 600] on button "Encerrar conta" at bounding box center [551, 608] width 345 height 34
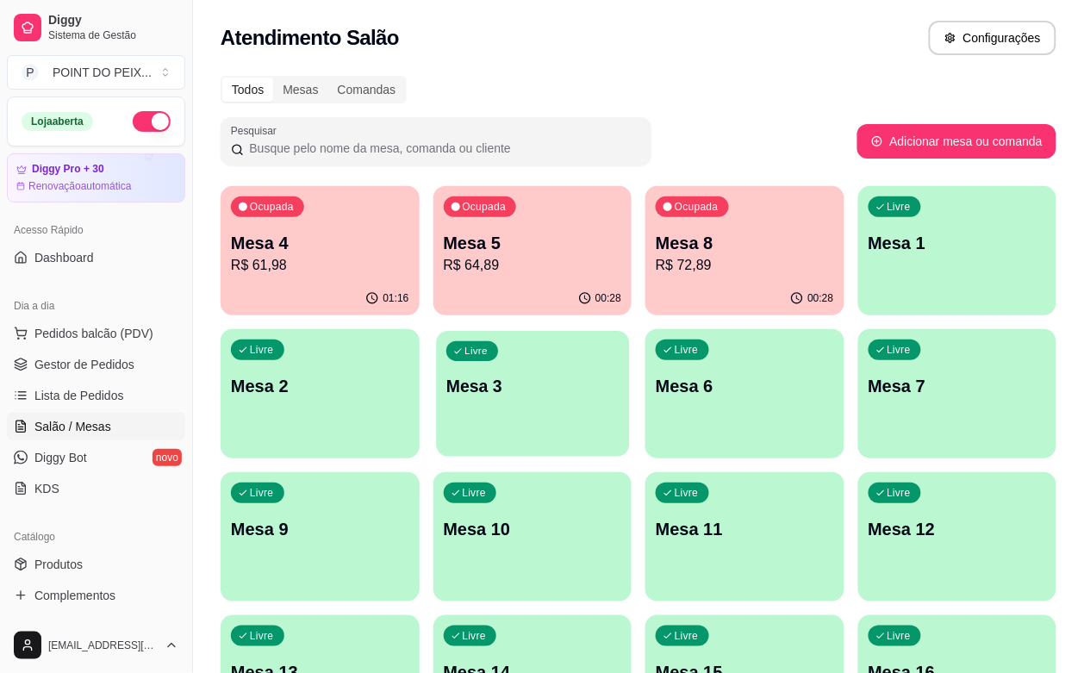
click at [436, 405] on div "Livre Mesa 3" at bounding box center [532, 383] width 193 height 105
click at [436, 409] on div "Livre Mesa 3" at bounding box center [532, 383] width 193 height 105
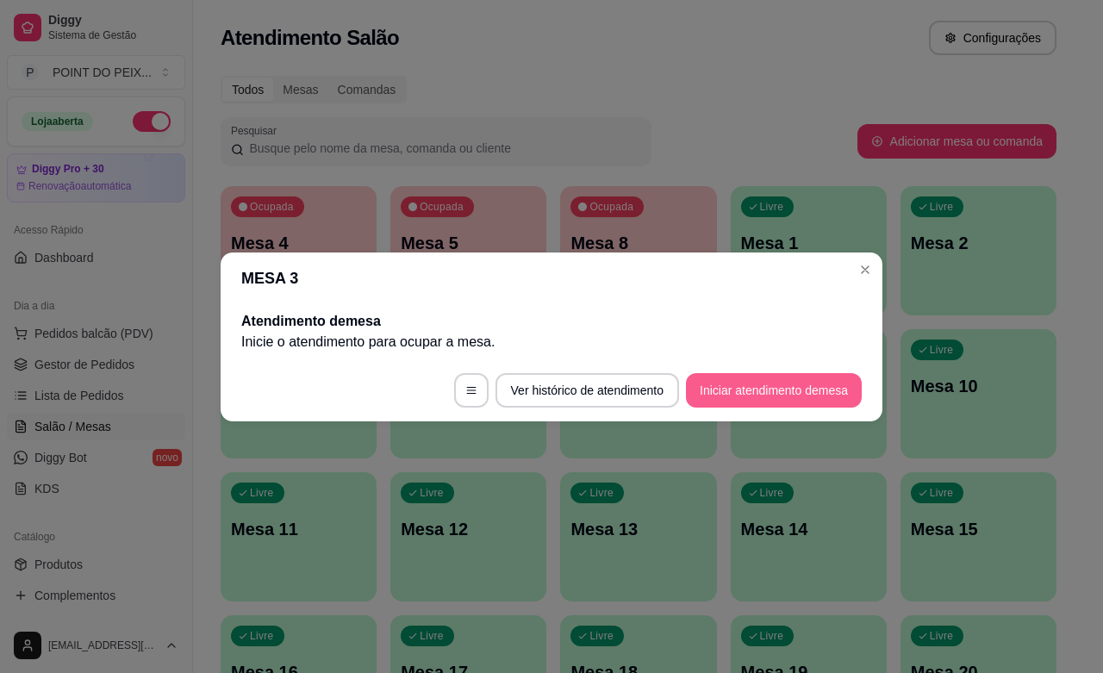
click at [737, 390] on button "Iniciar atendimento de mesa" at bounding box center [774, 390] width 176 height 34
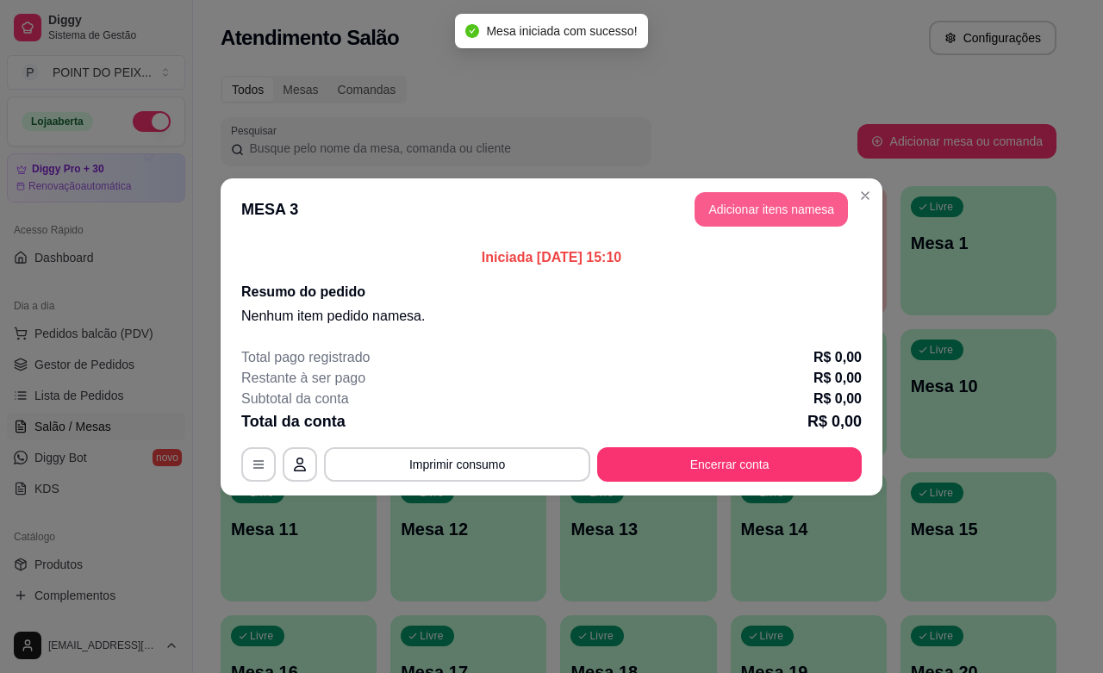
click at [765, 216] on button "Adicionar itens na mesa" at bounding box center [771, 209] width 153 height 34
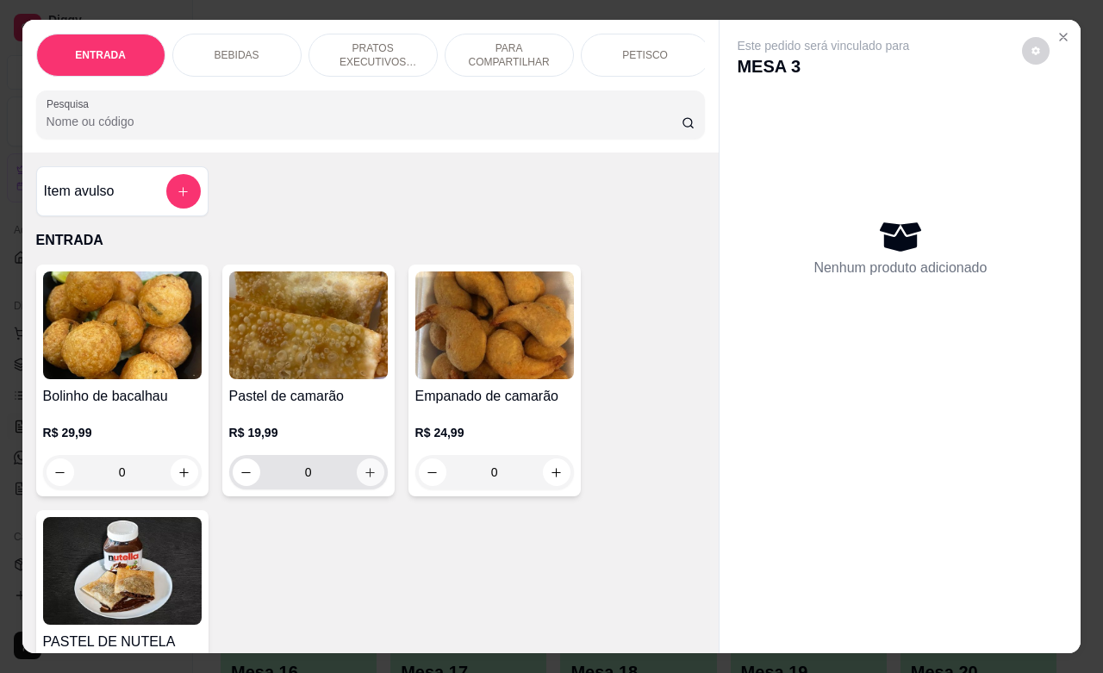
click at [364, 486] on button "increase-product-quantity" at bounding box center [371, 472] width 28 height 28
type input "1"
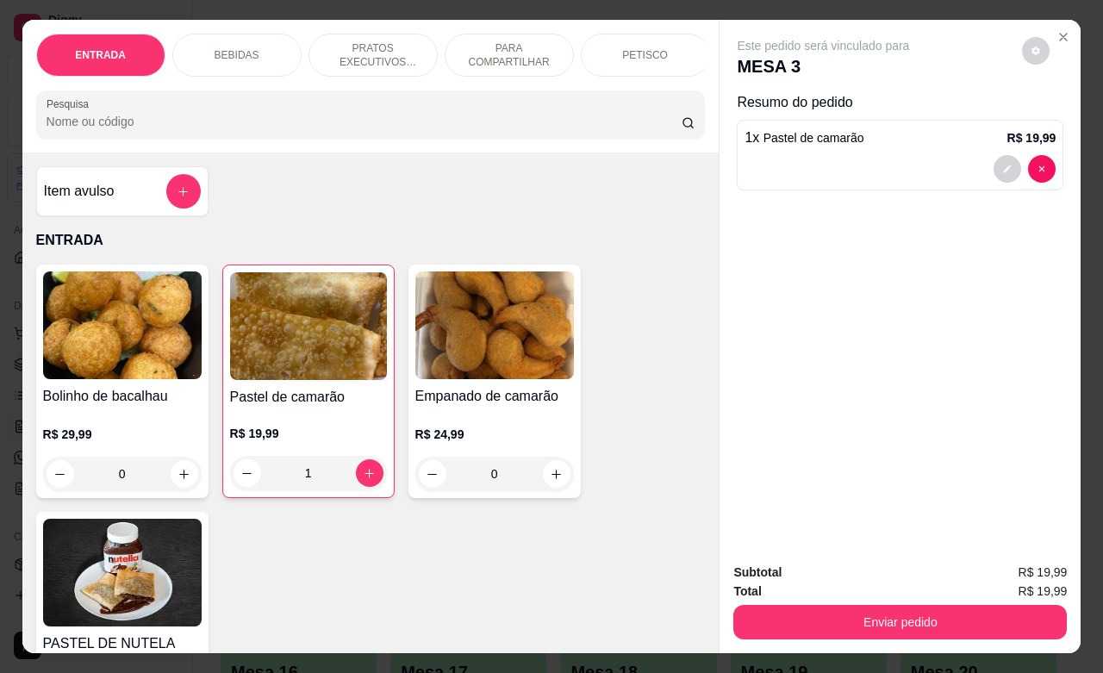
click at [631, 48] on p "PETISCO" at bounding box center [645, 55] width 46 height 14
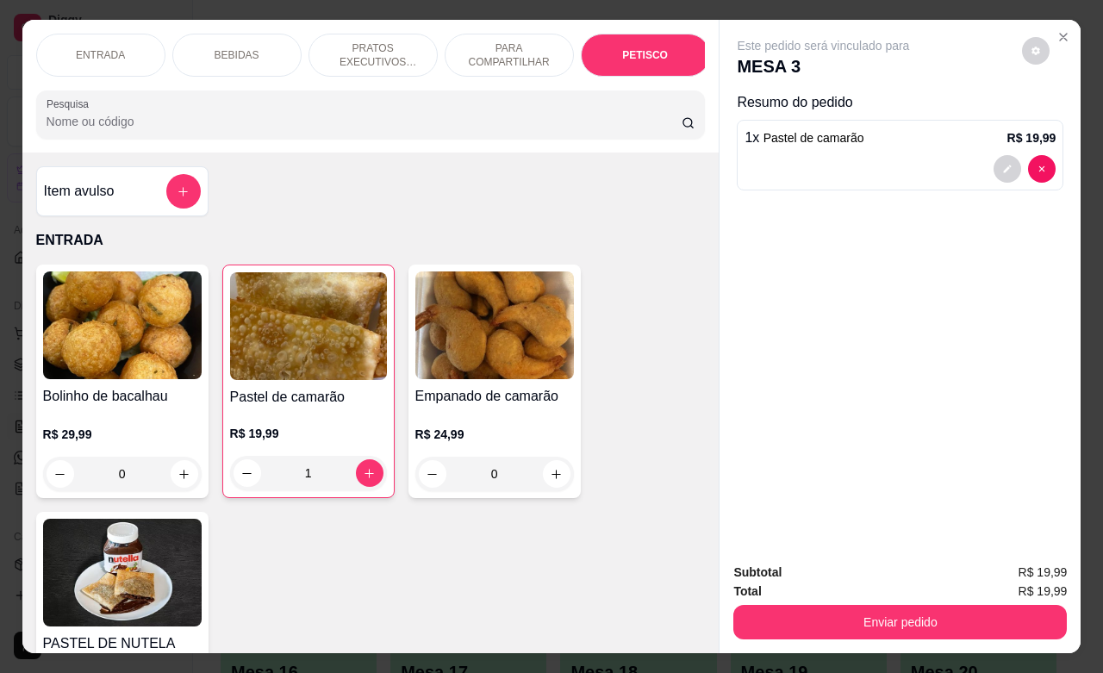
scroll to position [4271, 0]
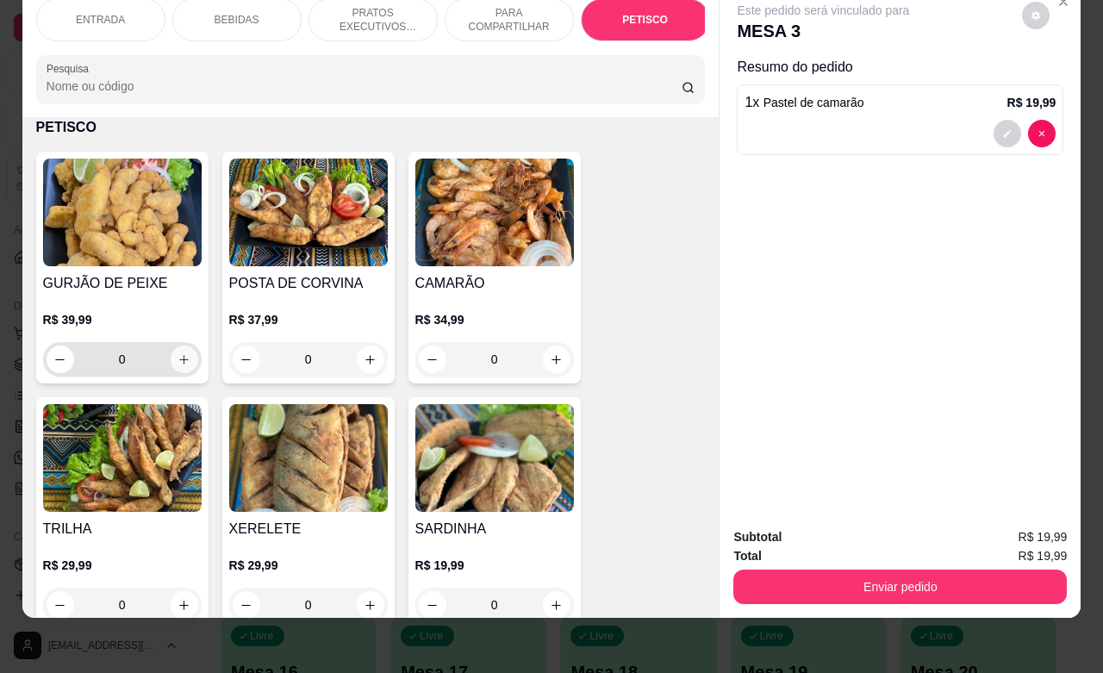
click at [178, 360] on icon "increase-product-quantity" at bounding box center [184, 359] width 13 height 13
type input "1"
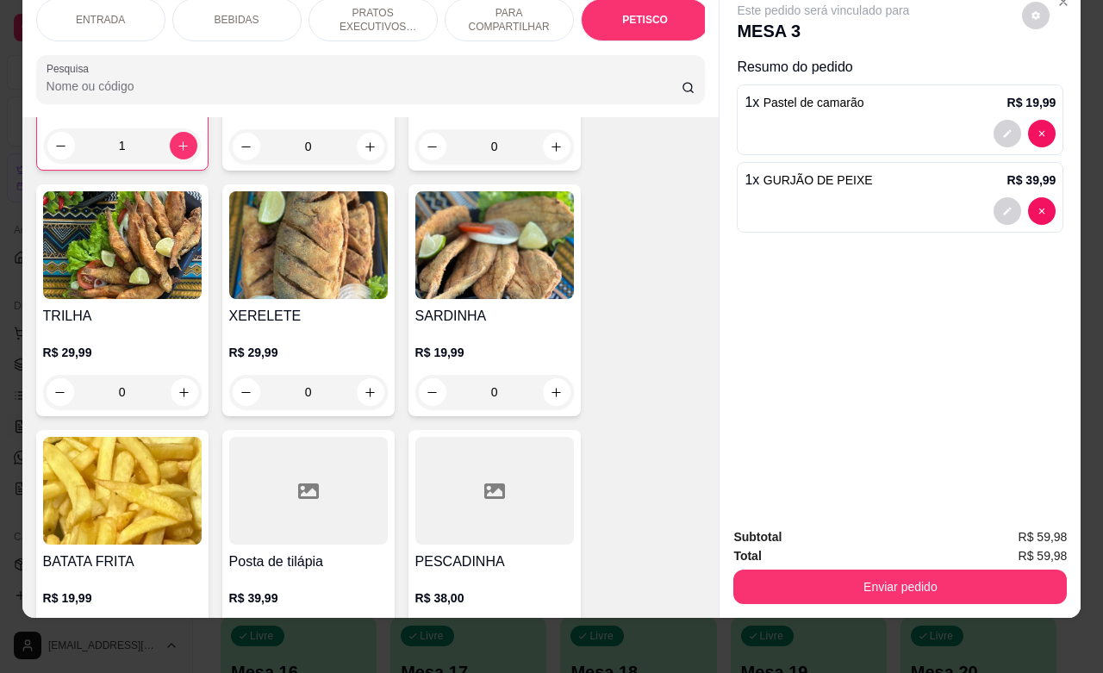
scroll to position [4486, 0]
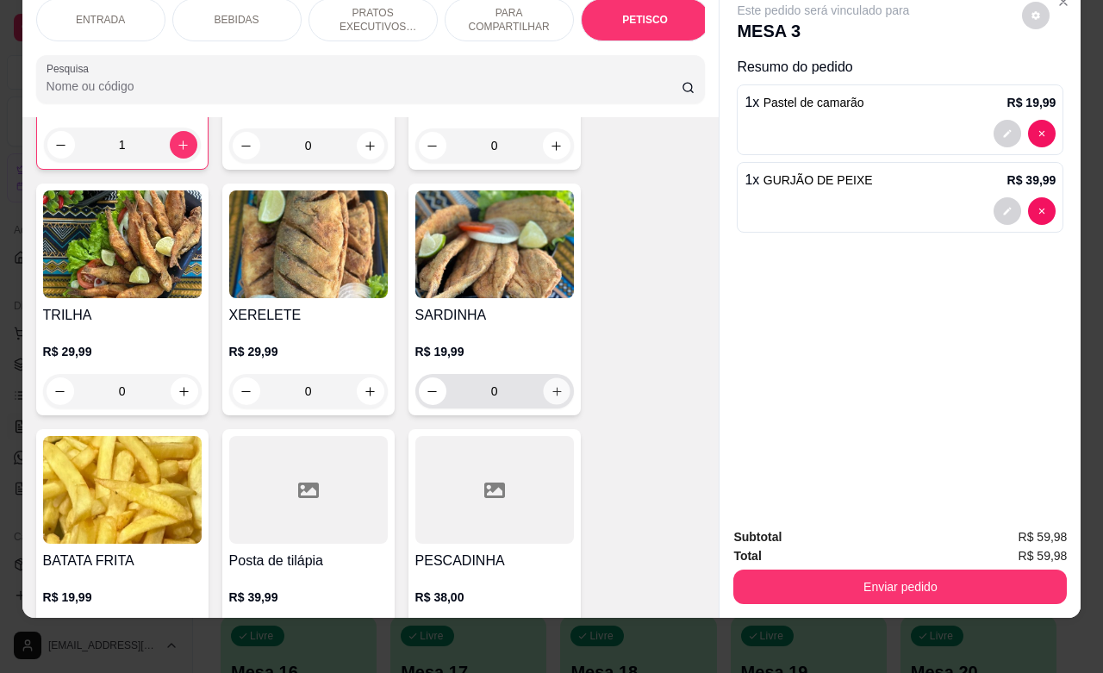
click at [552, 394] on icon "increase-product-quantity" at bounding box center [556, 391] width 9 height 9
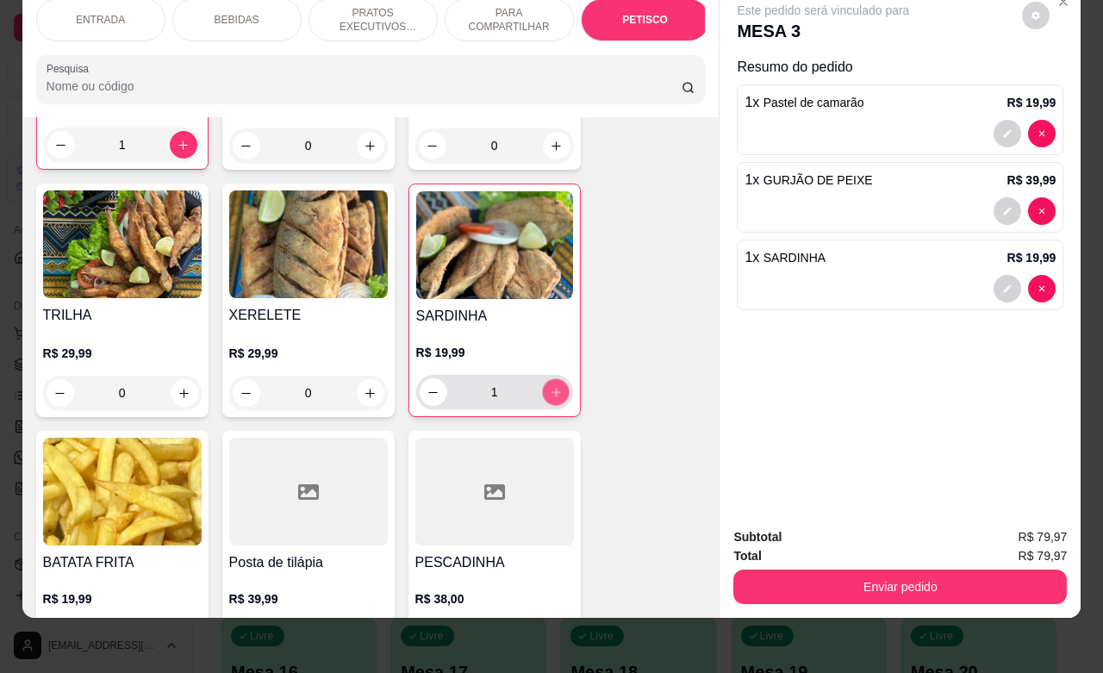
click at [549, 394] on icon "increase-product-quantity" at bounding box center [555, 392] width 13 height 13
type input "2"
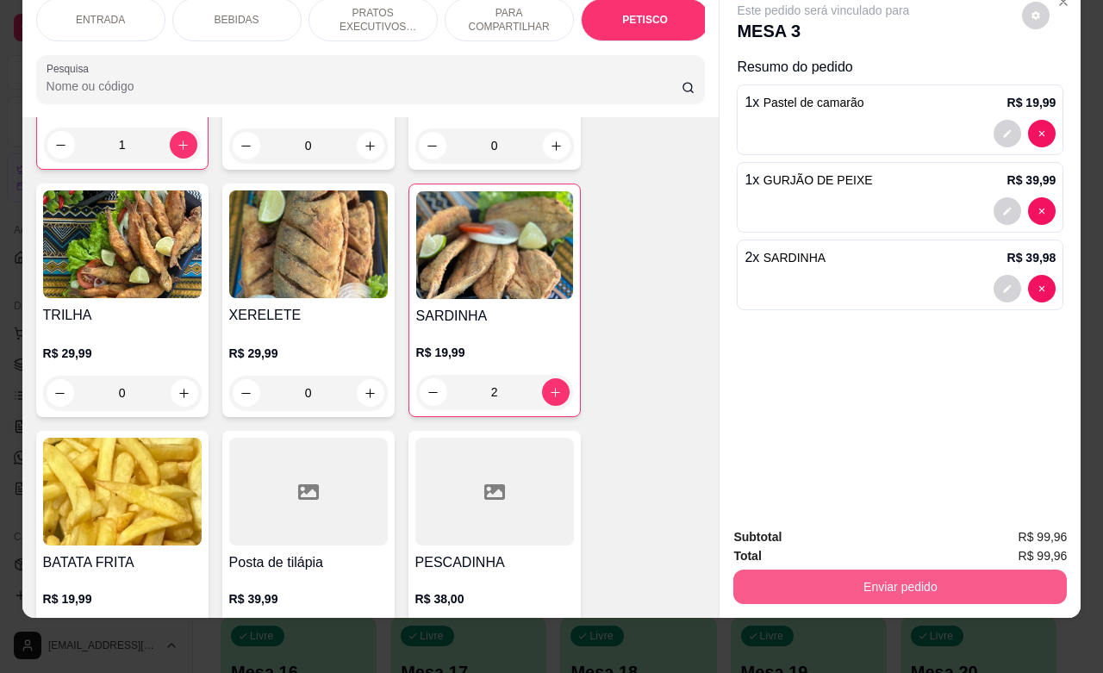
click at [913, 574] on button "Enviar pedido" at bounding box center [900, 587] width 334 height 34
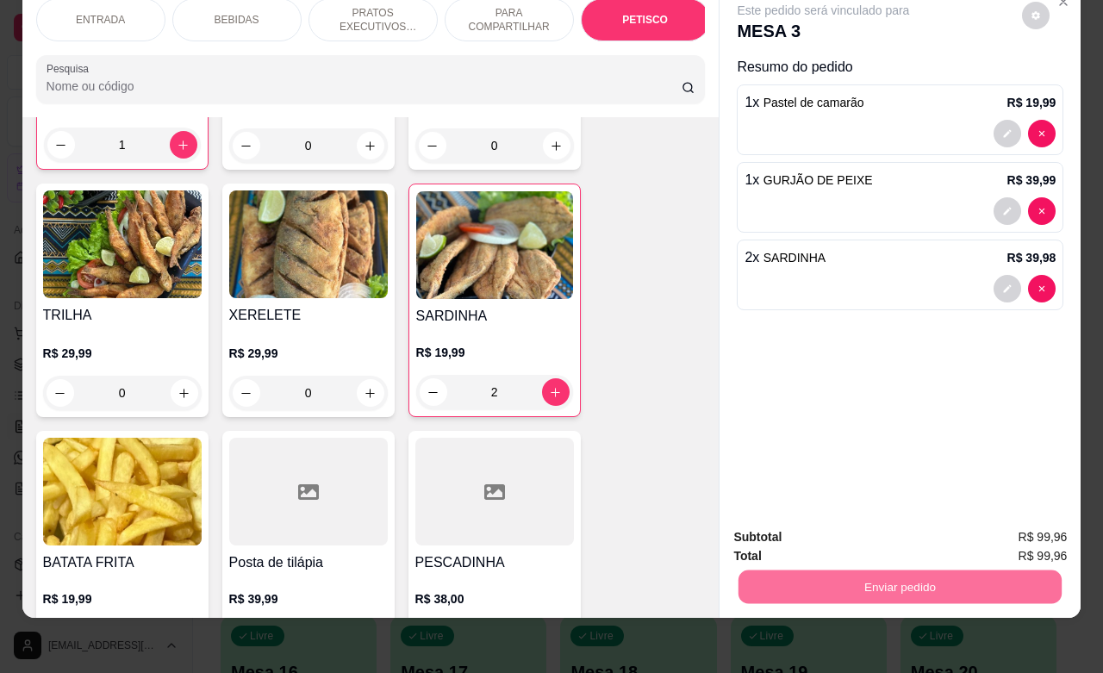
click at [1015, 519] on button "Enviar pedido" at bounding box center [1020, 526] width 95 height 32
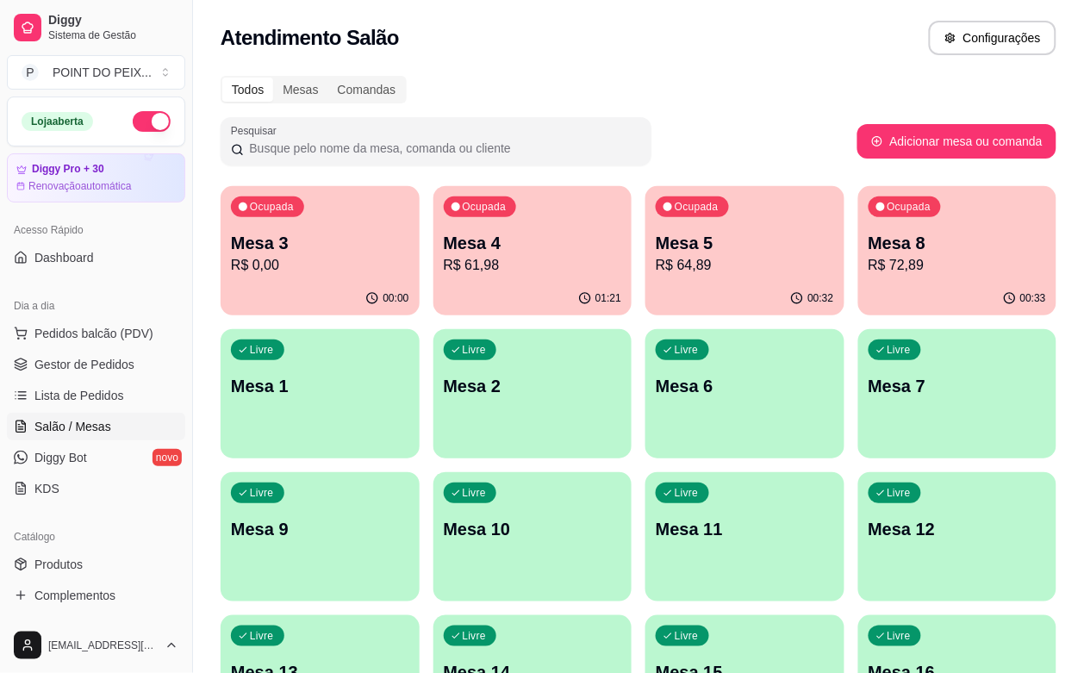
click at [298, 283] on div "00:00" at bounding box center [320, 299] width 199 height 34
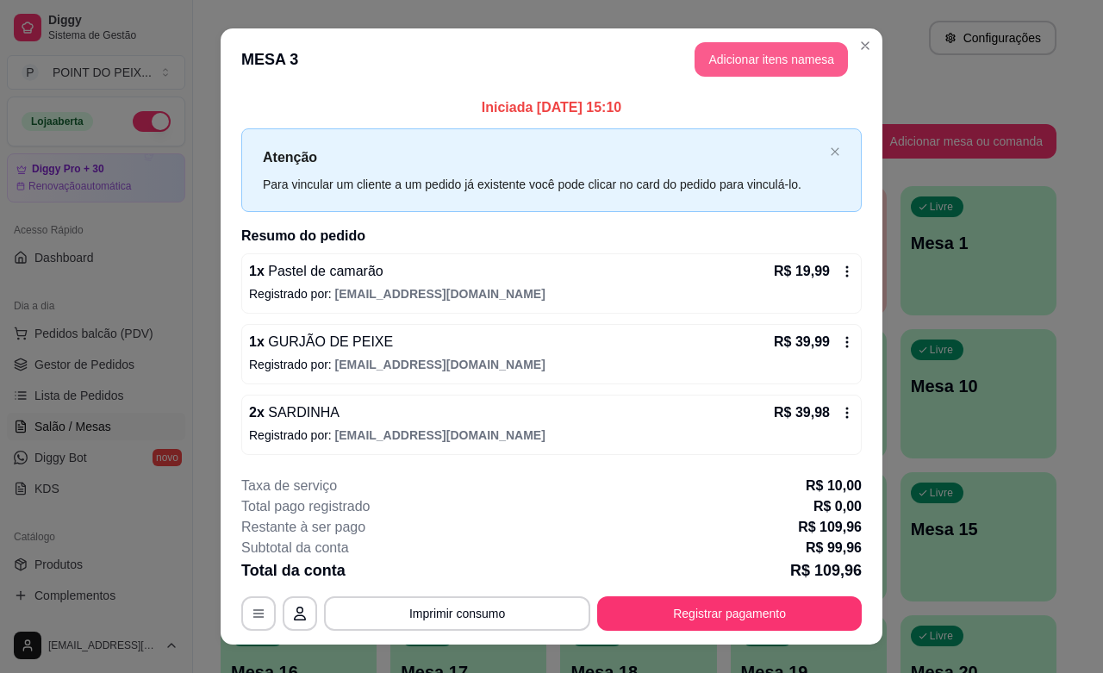
click at [789, 65] on button "Adicionar itens na mesa" at bounding box center [771, 59] width 153 height 34
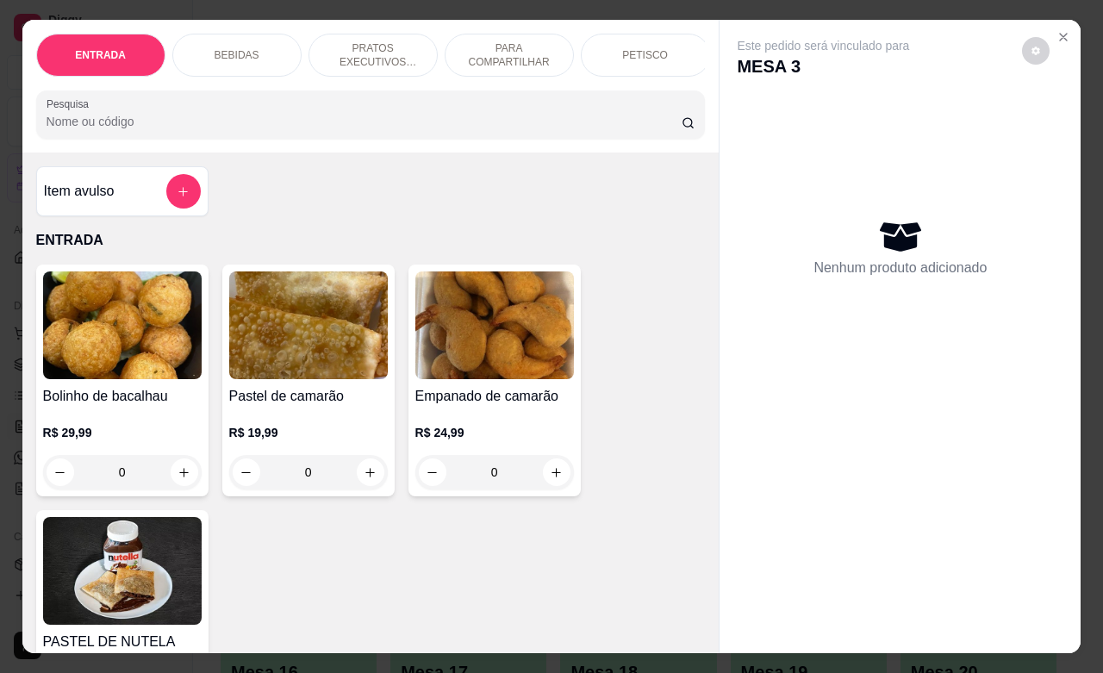
click at [483, 41] on p "PARA COMPARTILHAR" at bounding box center [509, 55] width 100 height 28
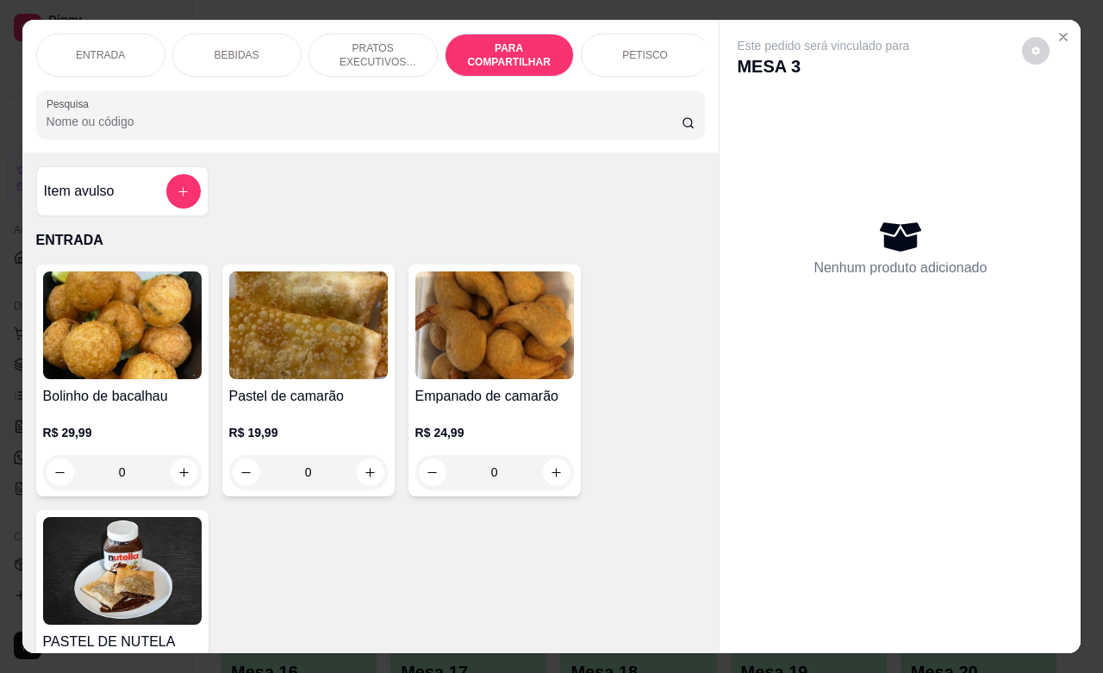
scroll to position [3701, 0]
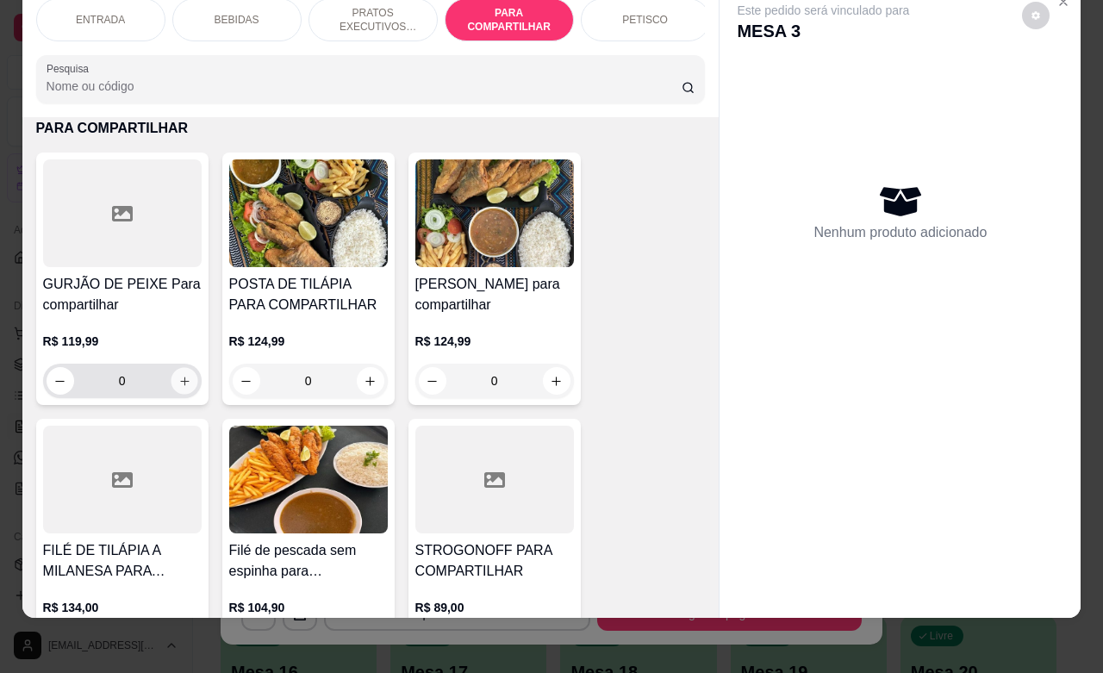
click at [181, 383] on icon "increase-product-quantity" at bounding box center [184, 381] width 13 height 13
type input "1"
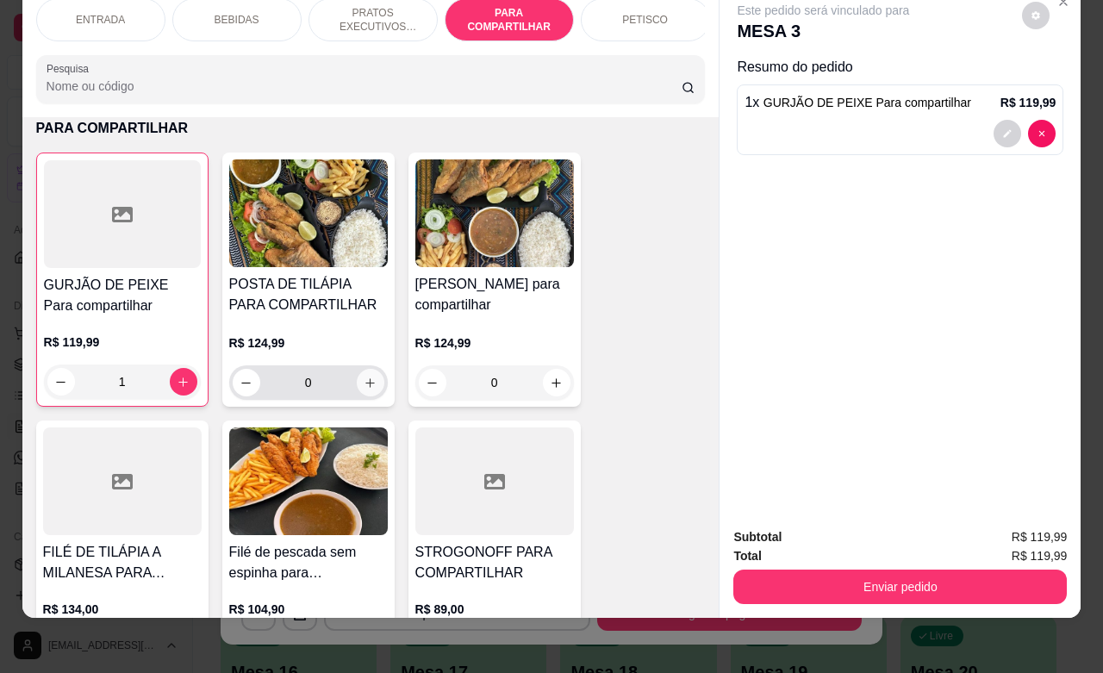
click at [364, 384] on icon "increase-product-quantity" at bounding box center [370, 383] width 13 height 13
type input "1"
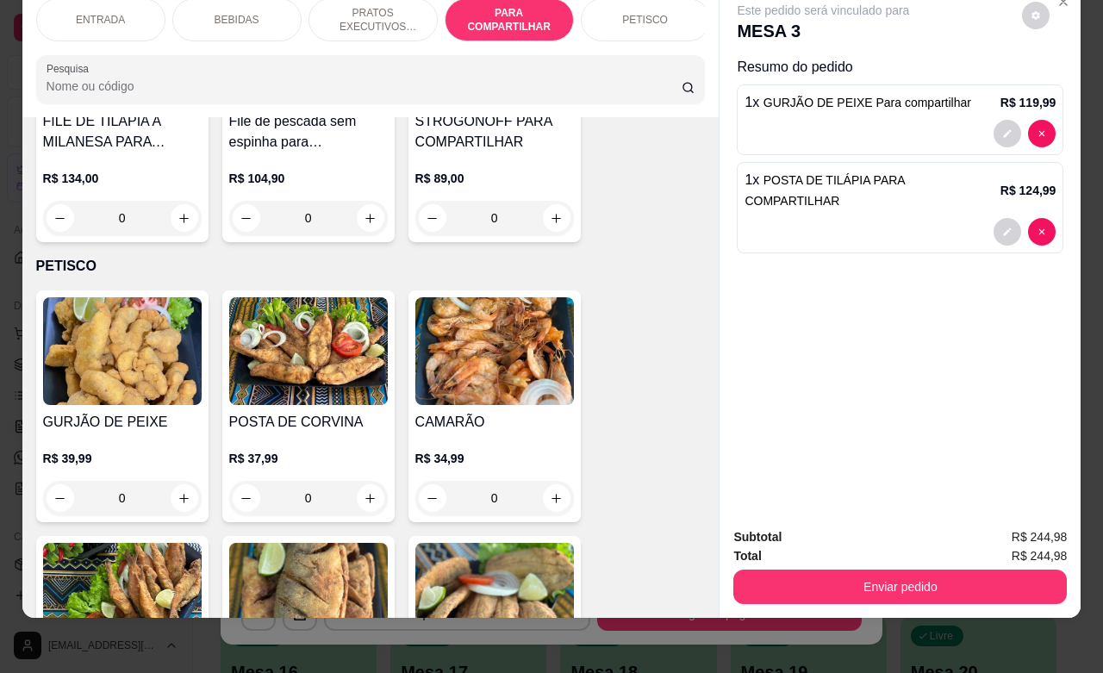
scroll to position [0, 0]
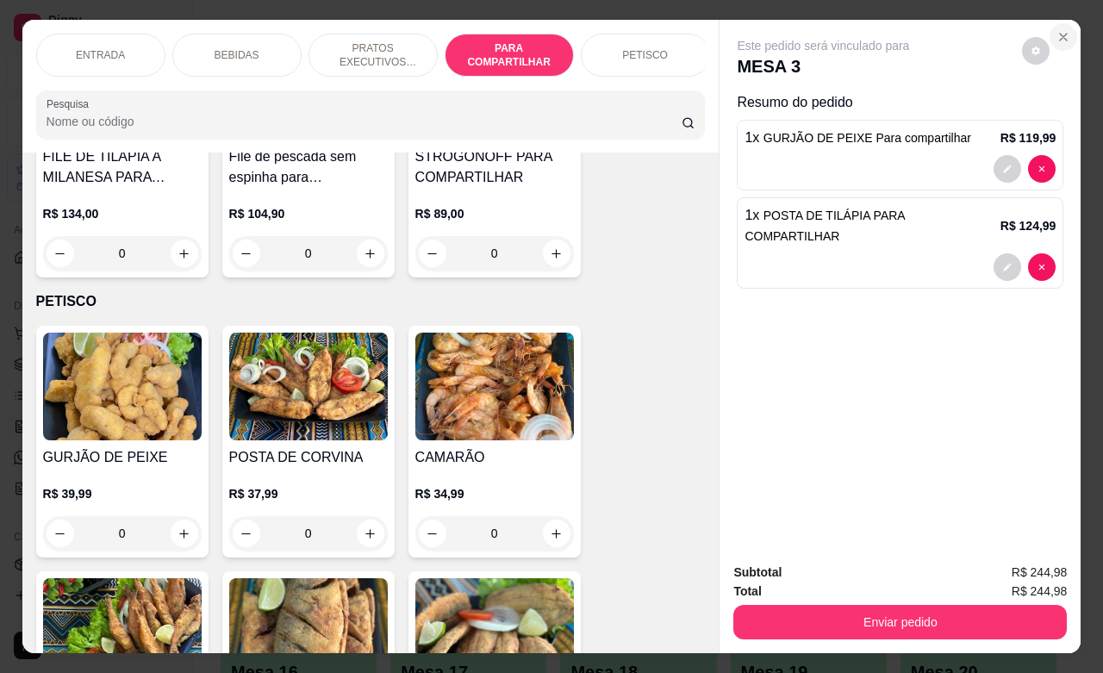
click at [1058, 30] on icon "Close" at bounding box center [1064, 37] width 14 height 14
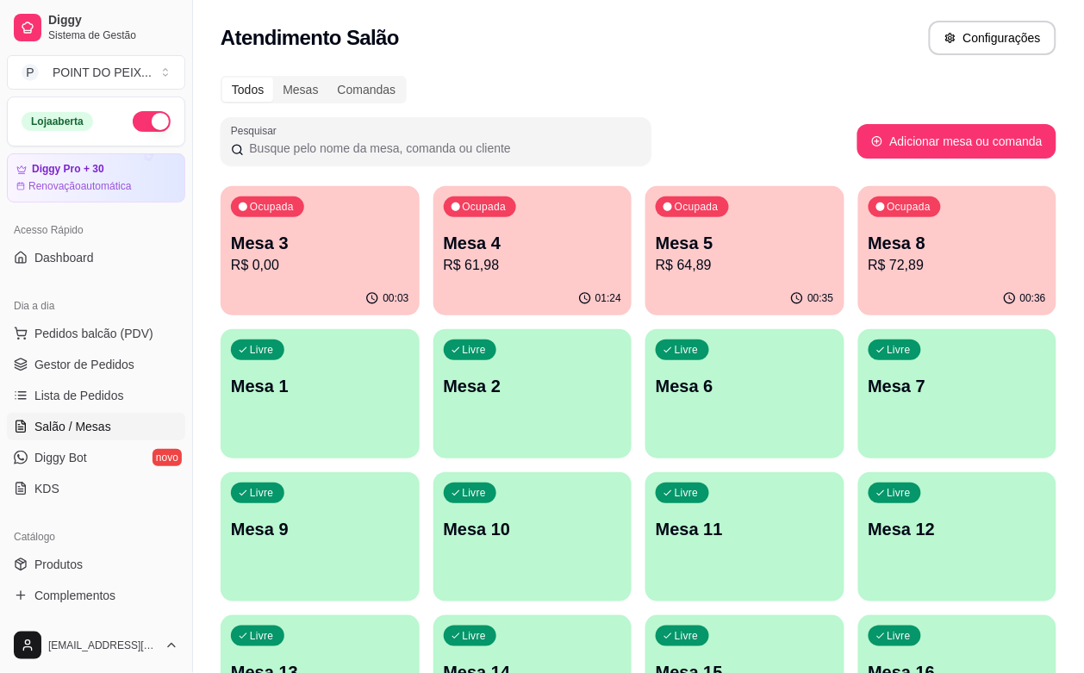
click at [656, 397] on p "Mesa 6" at bounding box center [745, 386] width 178 height 24
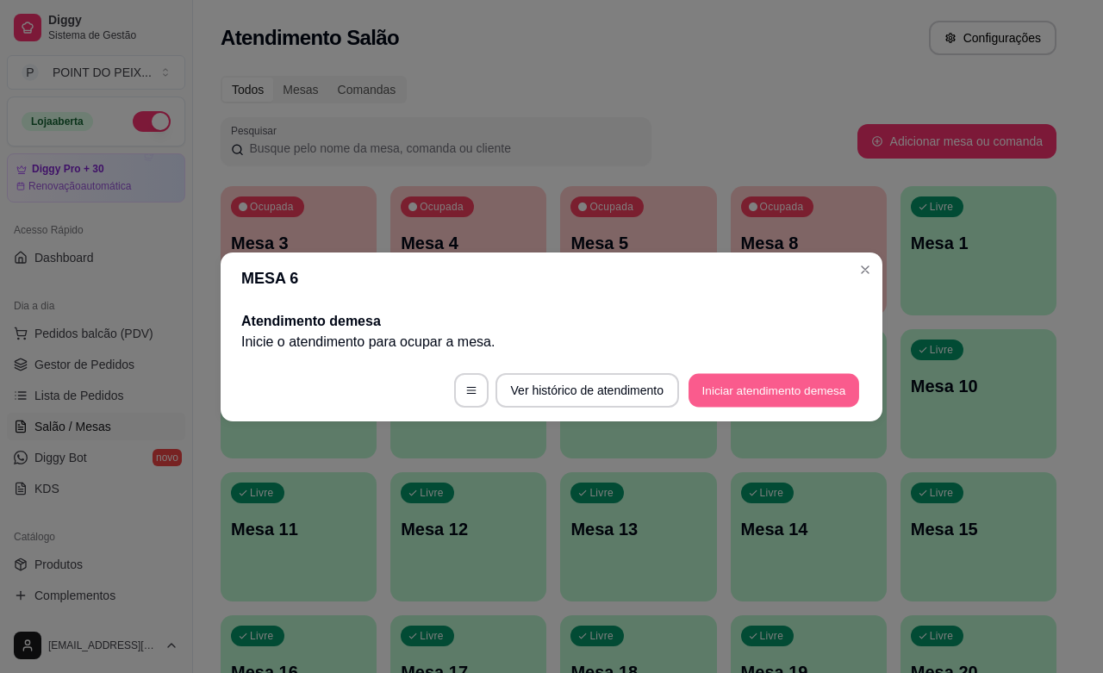
click at [798, 388] on button "Iniciar atendimento de mesa" at bounding box center [774, 390] width 171 height 34
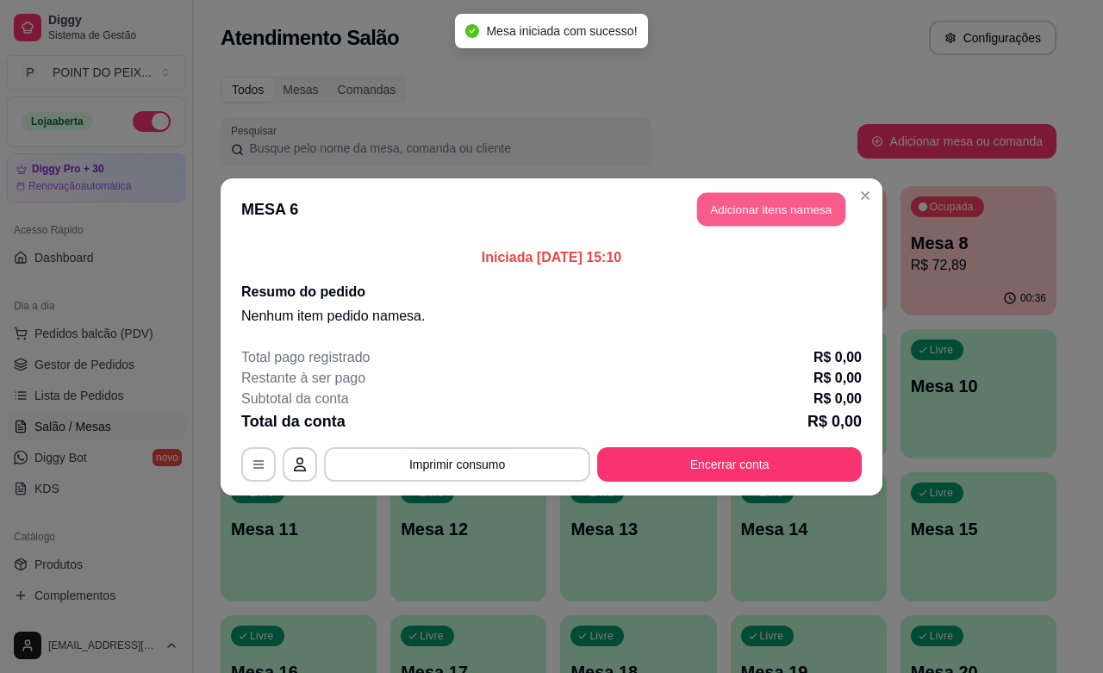
click at [773, 216] on button "Adicionar itens na mesa" at bounding box center [771, 209] width 148 height 34
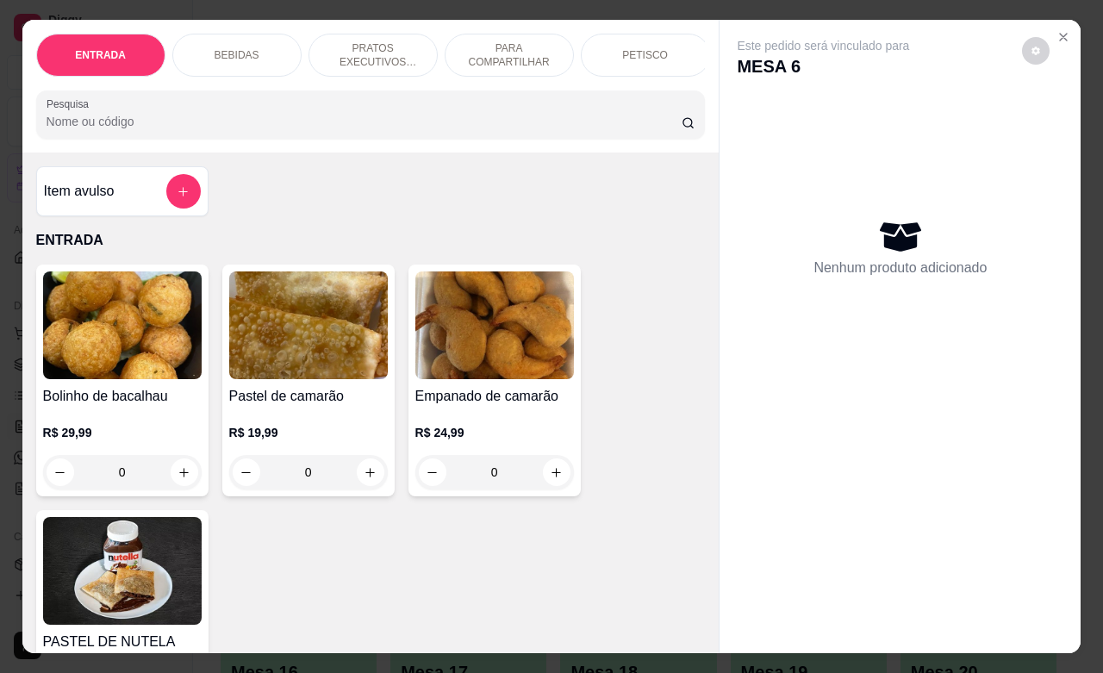
click at [376, 58] on p "PRATOS EXECUTIVOS (INDIVIDUAIS)" at bounding box center [373, 55] width 100 height 28
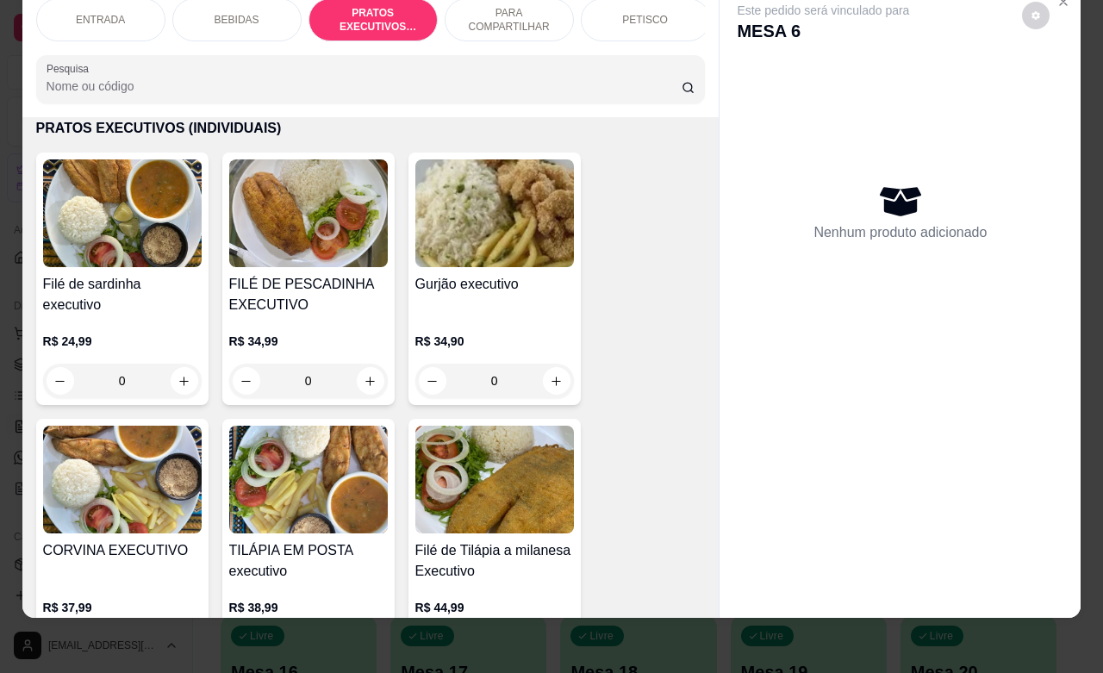
scroll to position [2760, 0]
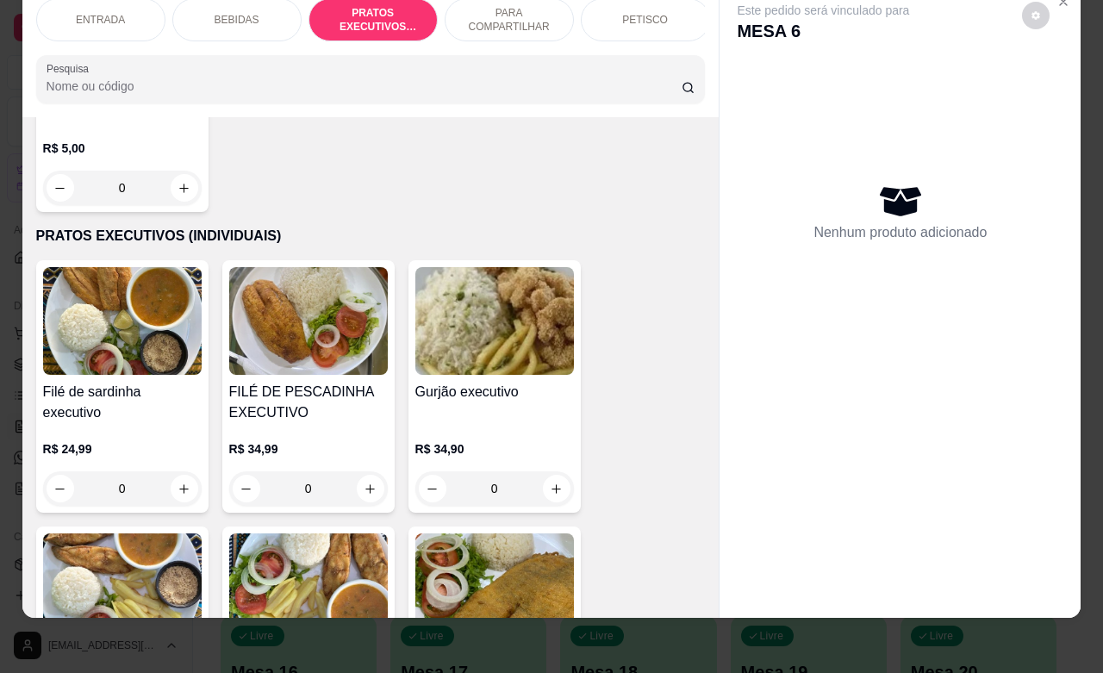
click at [489, 7] on p "PARA COMPARTILHAR" at bounding box center [509, 20] width 100 height 28
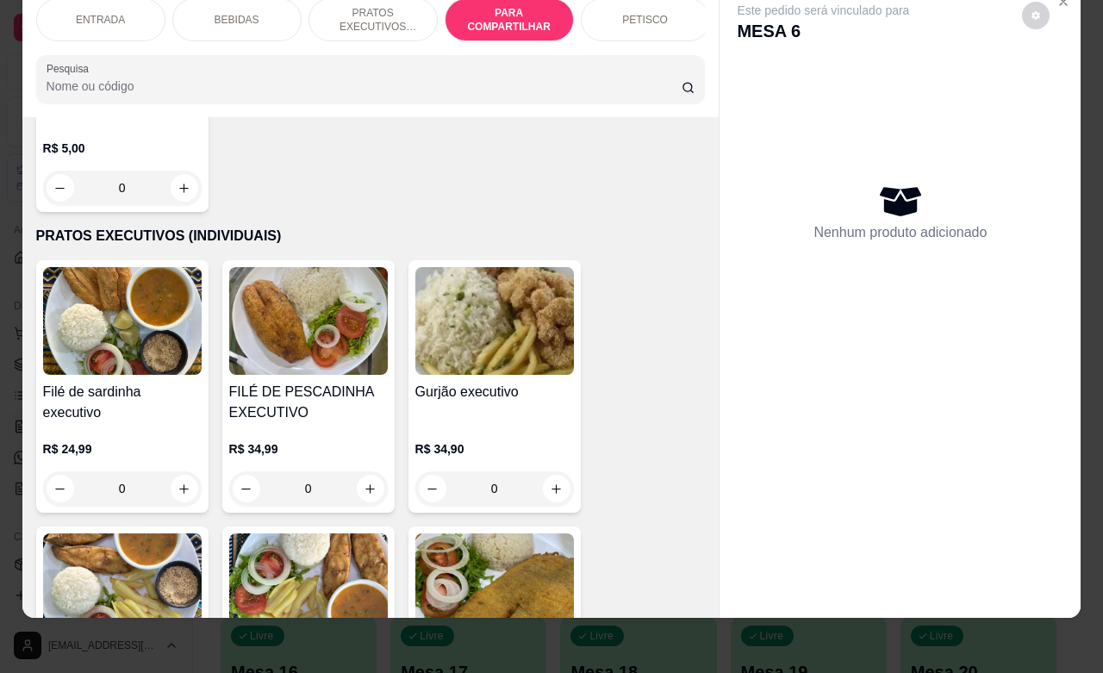
scroll to position [3701, 0]
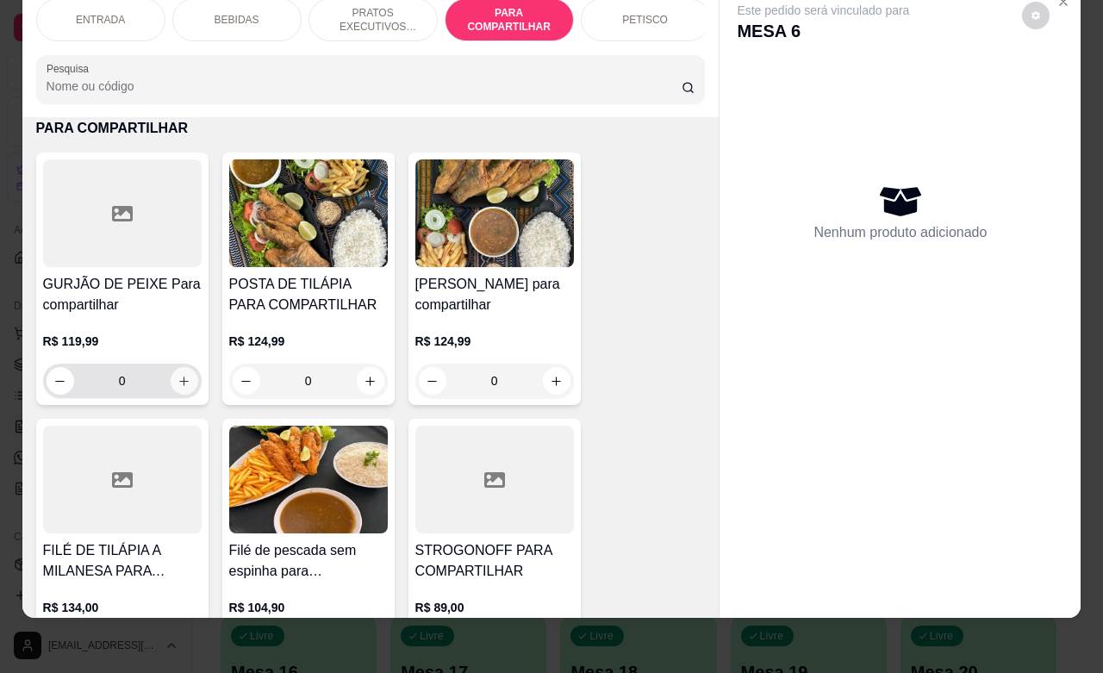
click at [178, 382] on icon "increase-product-quantity" at bounding box center [184, 381] width 13 height 13
type input "1"
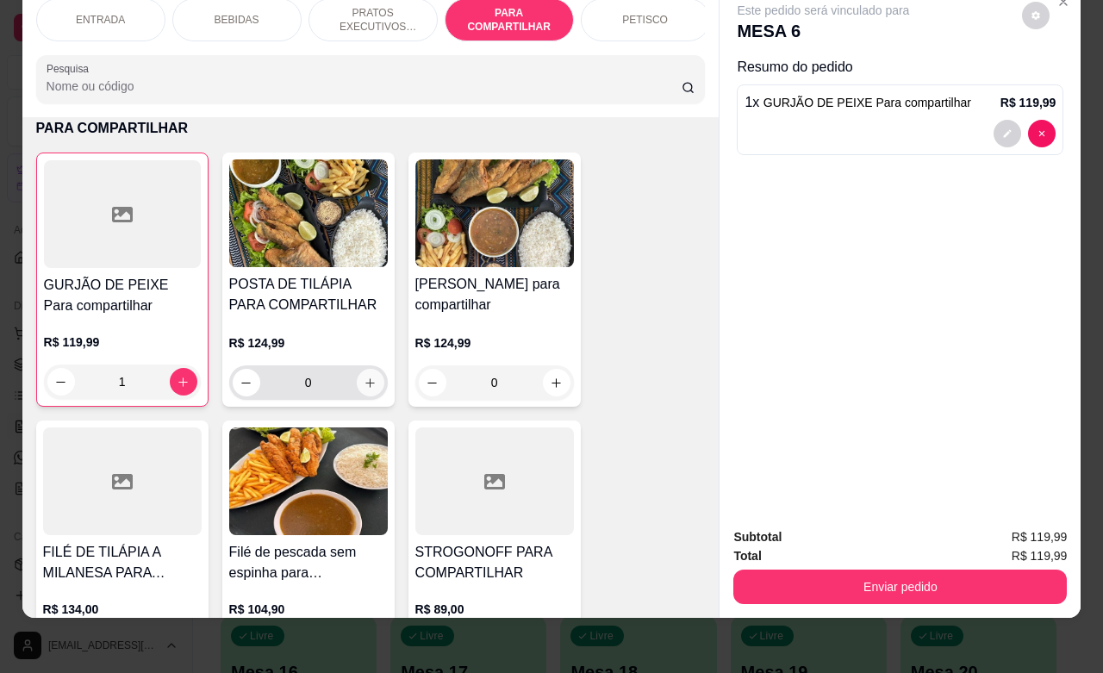
click at [360, 376] on button "increase-product-quantity" at bounding box center [371, 383] width 28 height 28
type input "1"
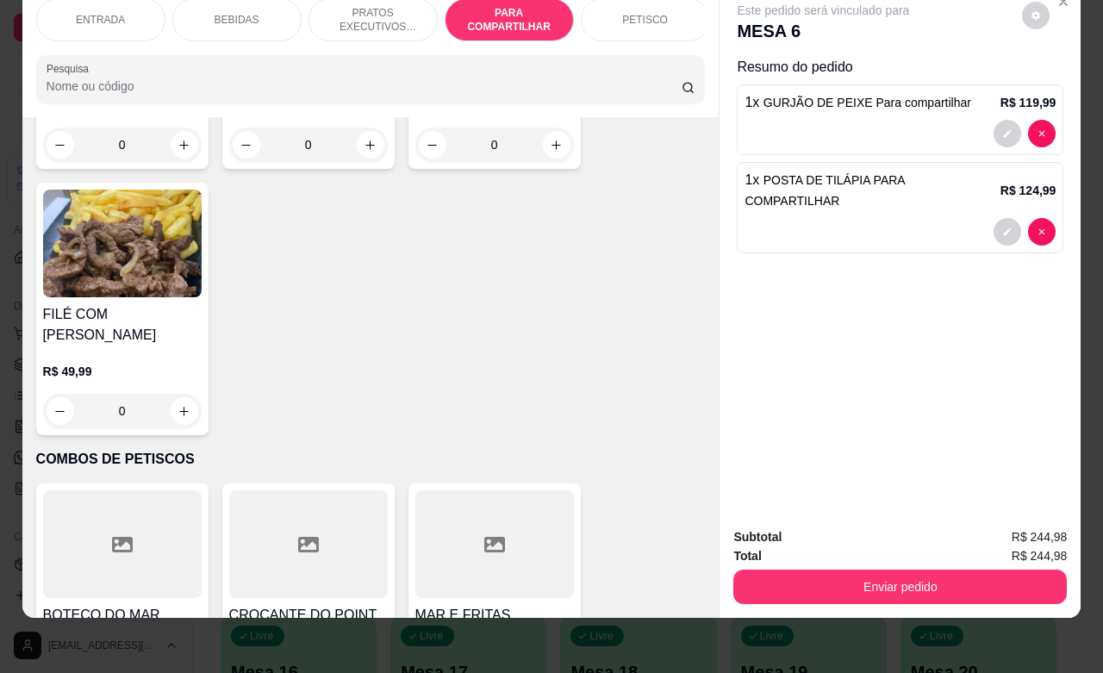
scroll to position [4886, 0]
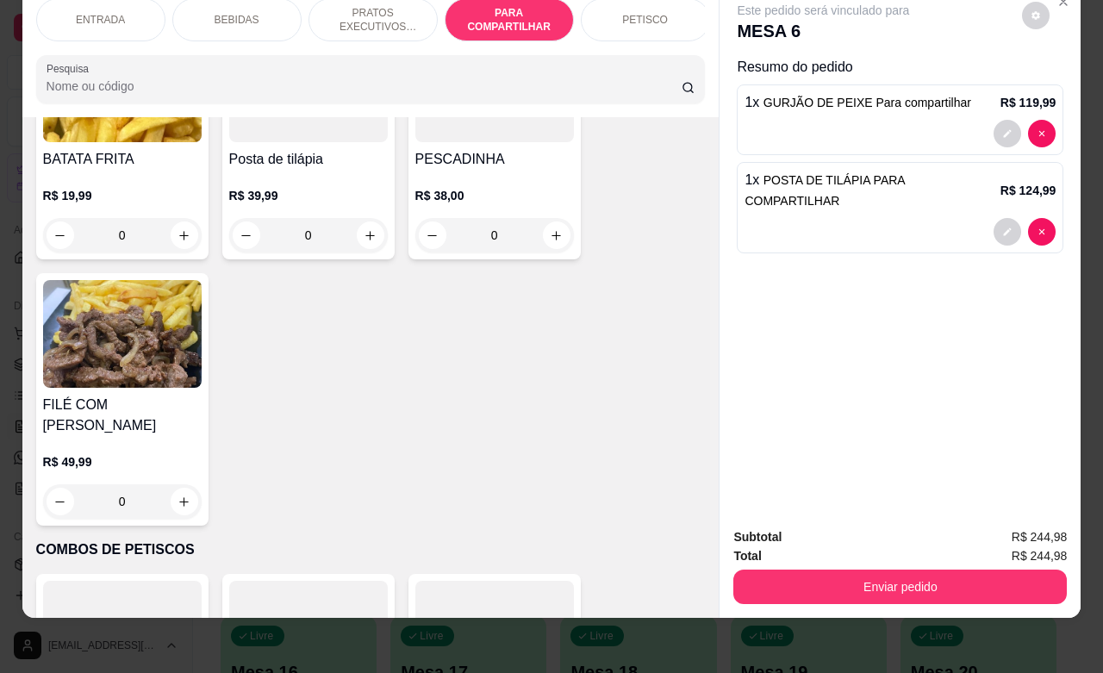
click at [234, 13] on div "BEBIDAS" at bounding box center [236, 19] width 129 height 43
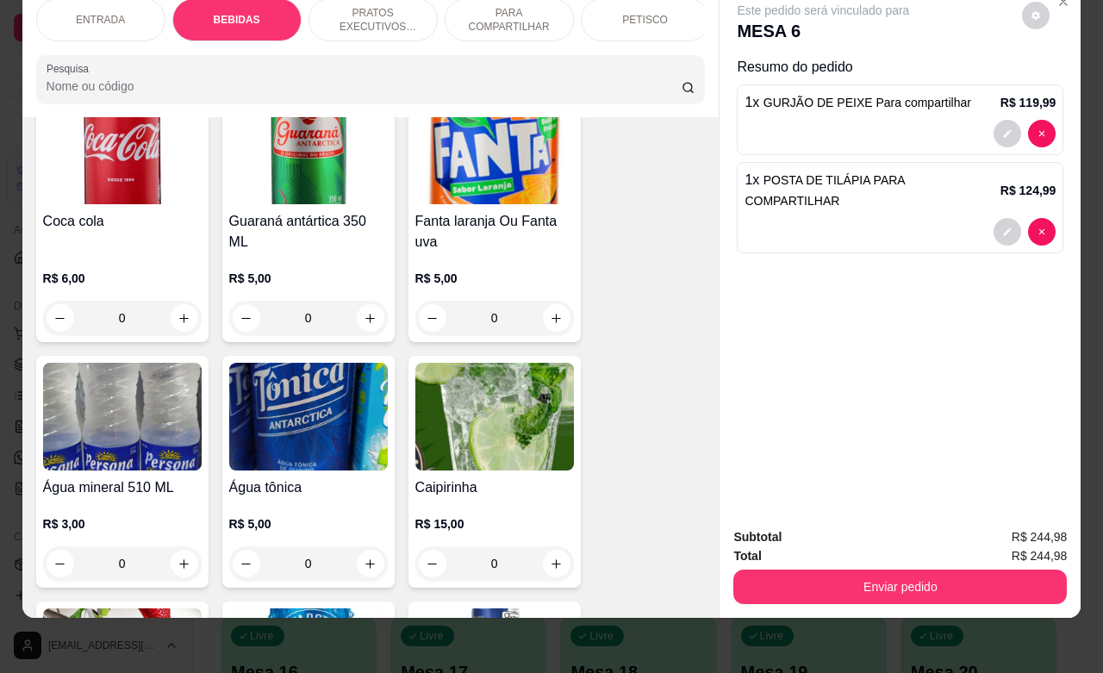
scroll to position [1573, 0]
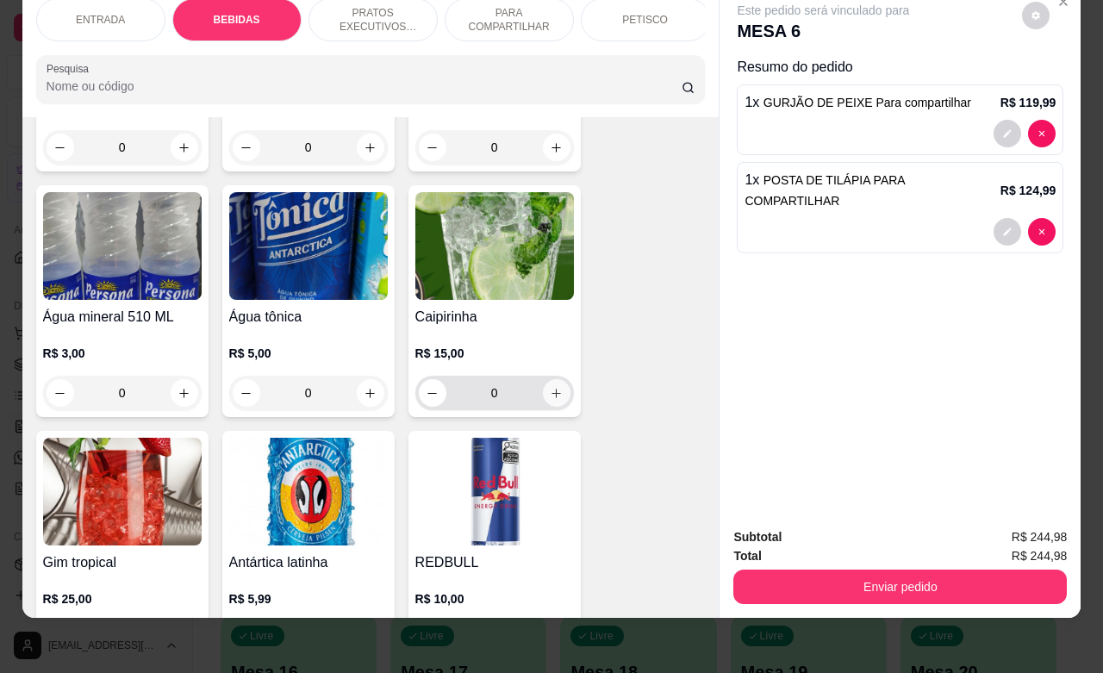
click at [552, 393] on icon "increase-product-quantity" at bounding box center [556, 393] width 9 height 9
type input "1"
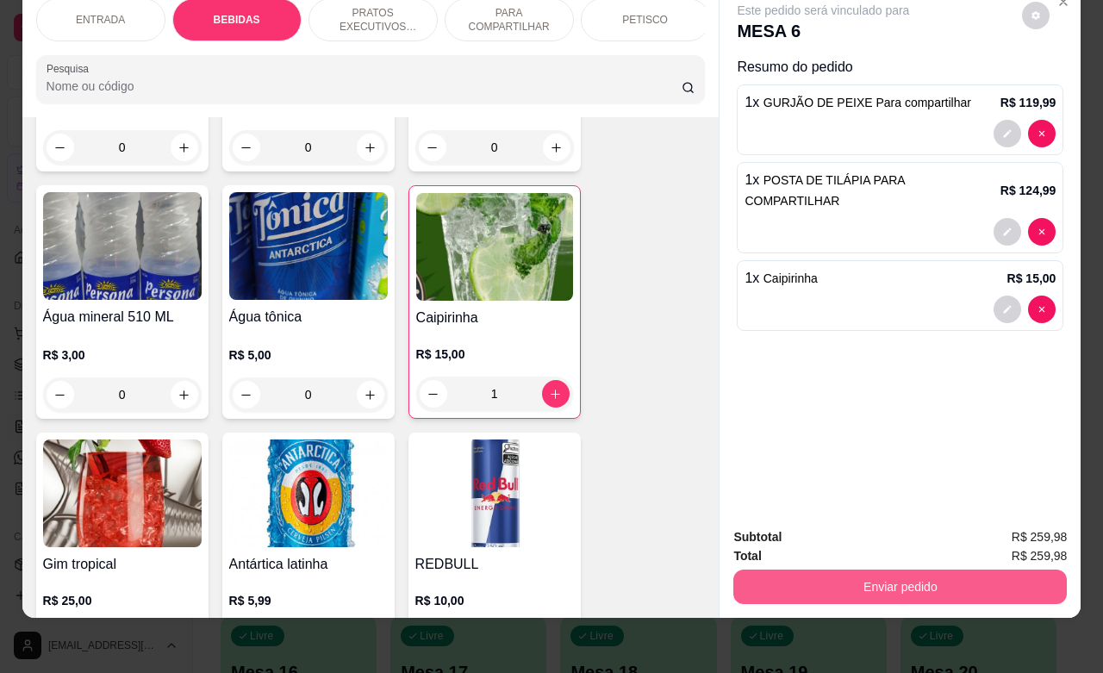
click at [952, 570] on button "Enviar pedido" at bounding box center [900, 587] width 334 height 34
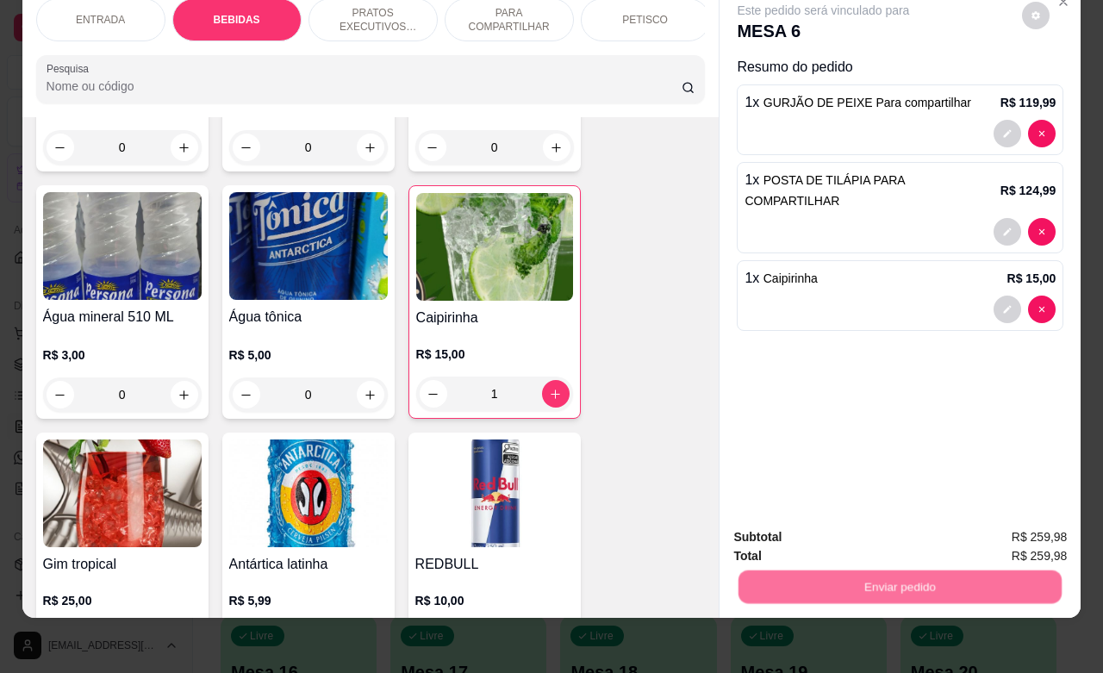
click at [1015, 532] on button "Enviar pedido" at bounding box center [1020, 526] width 95 height 32
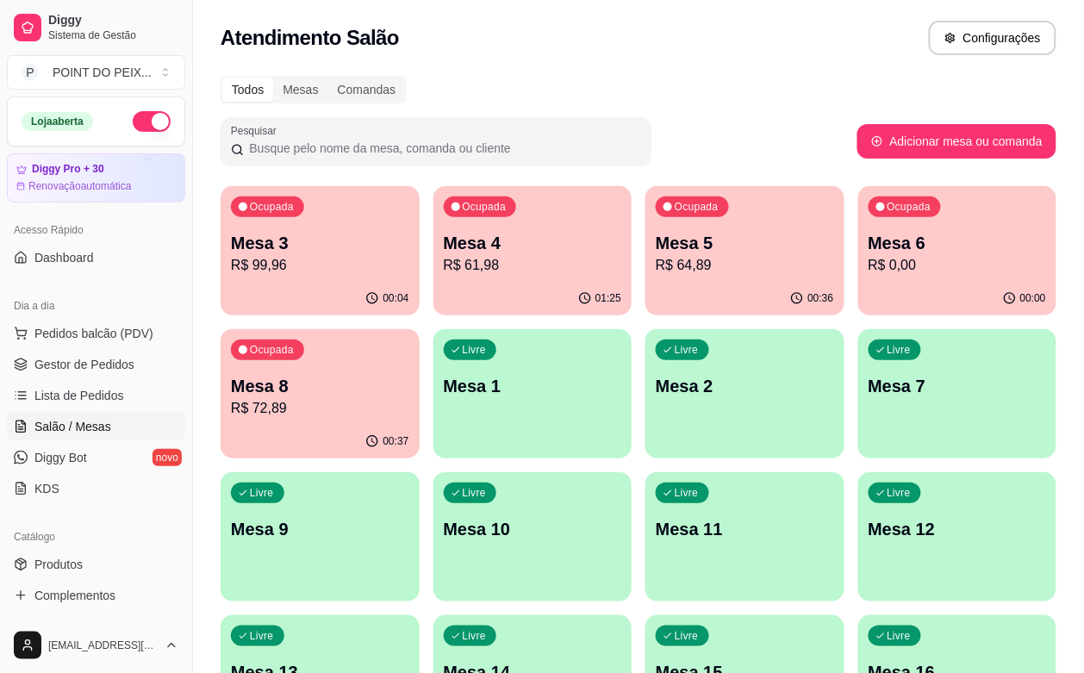
click at [307, 250] on p "Mesa 3" at bounding box center [320, 243] width 178 height 24
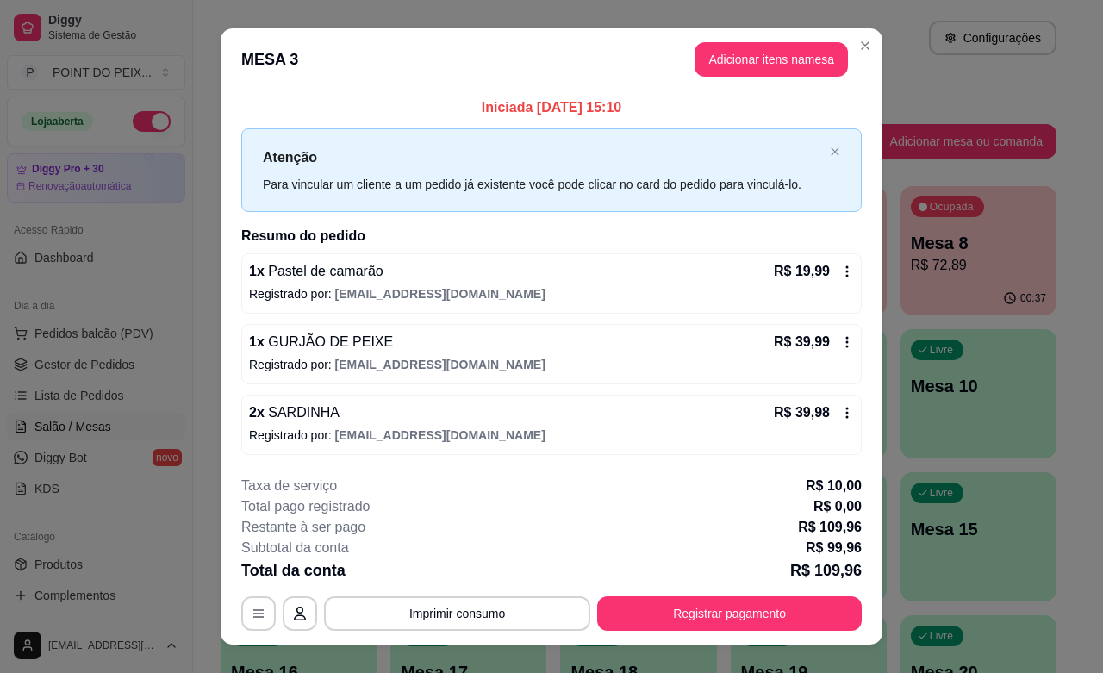
click at [840, 273] on icon at bounding box center [847, 272] width 14 height 14
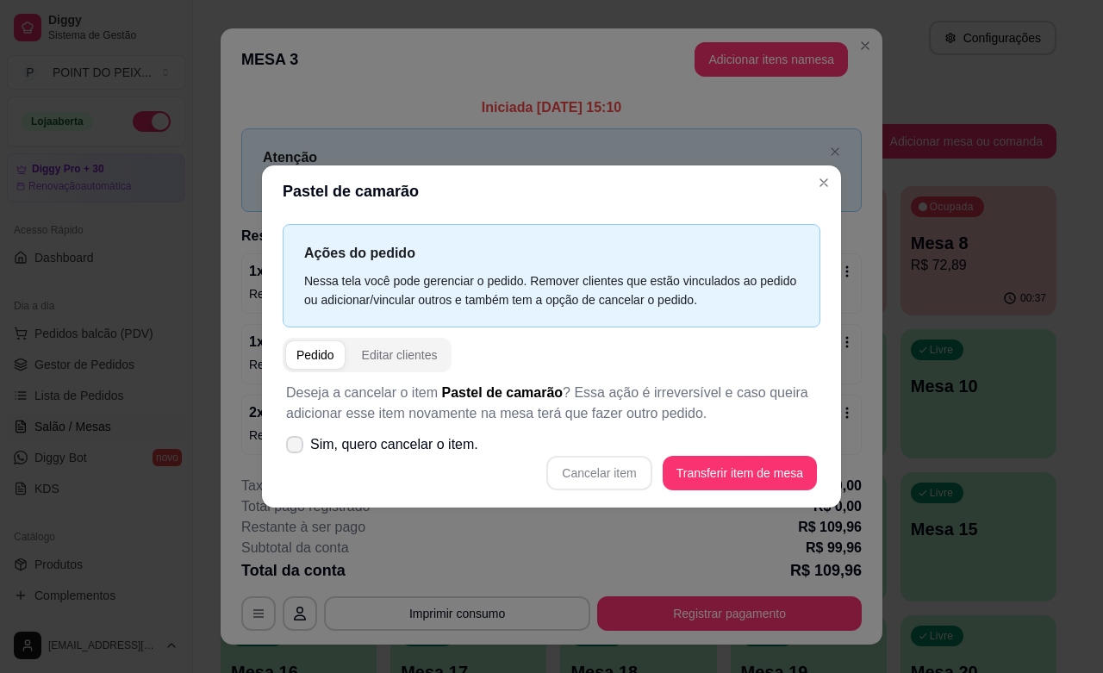
click at [296, 438] on span at bounding box center [294, 444] width 17 height 17
click at [296, 447] on input "Sim, quero cancelar o item." at bounding box center [290, 452] width 11 height 11
checkbox input "true"
click at [584, 467] on button "Cancelar item" at bounding box center [598, 473] width 105 height 34
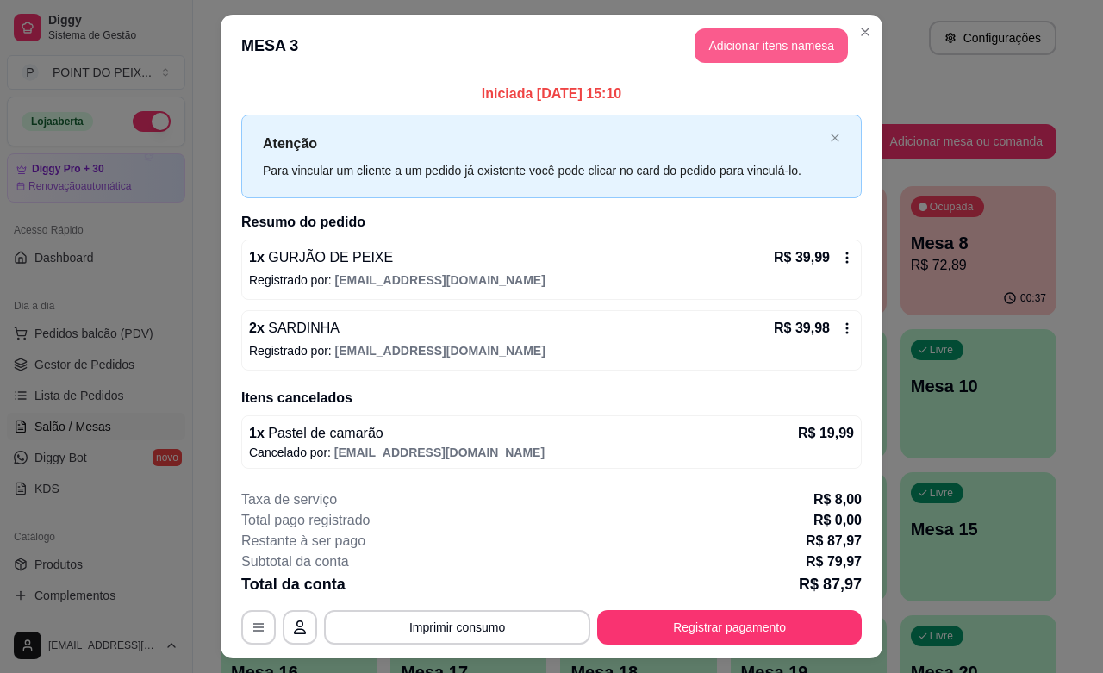
click at [801, 56] on button "Adicionar itens na mesa" at bounding box center [771, 45] width 153 height 34
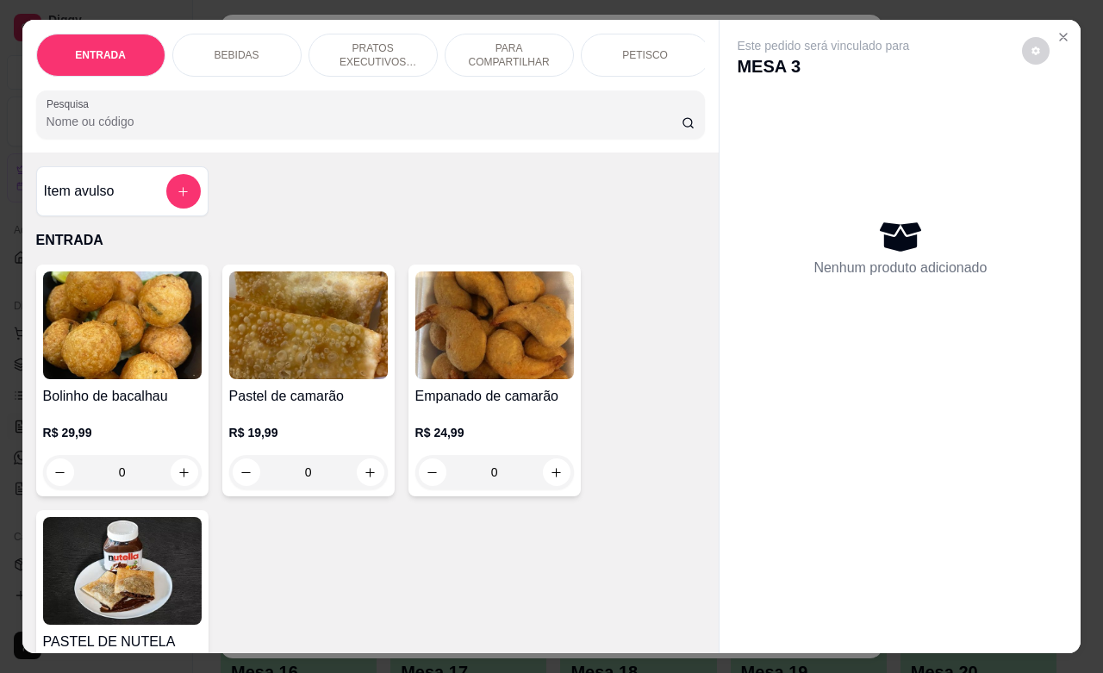
click at [647, 57] on div "PETISCO" at bounding box center [645, 55] width 129 height 43
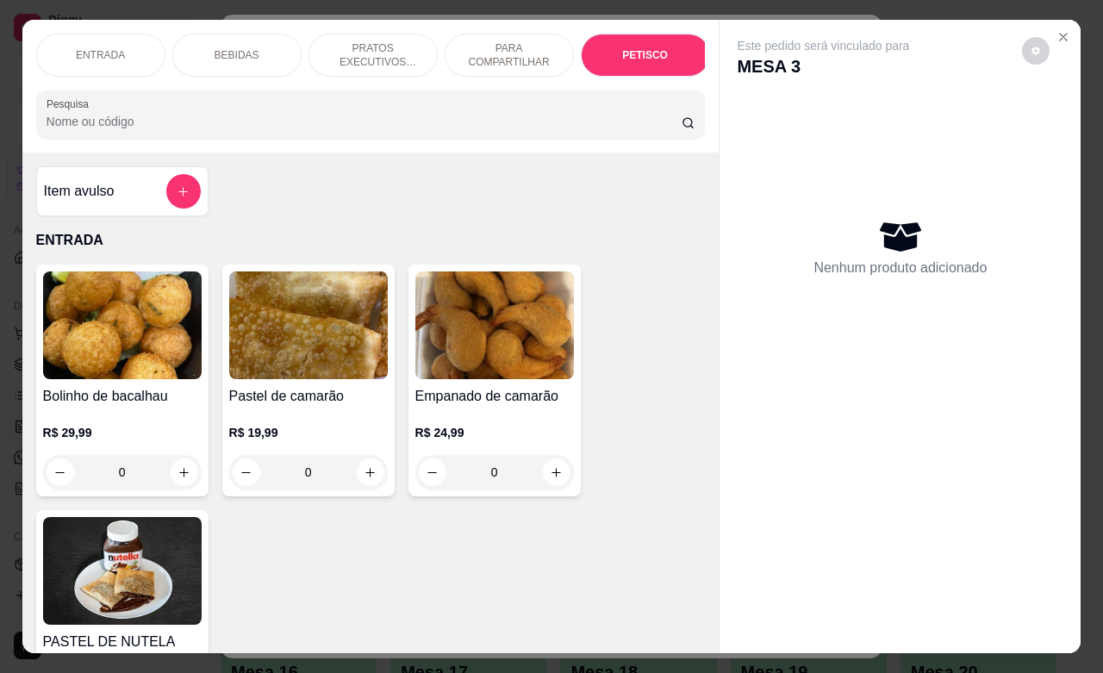
scroll to position [4268, 0]
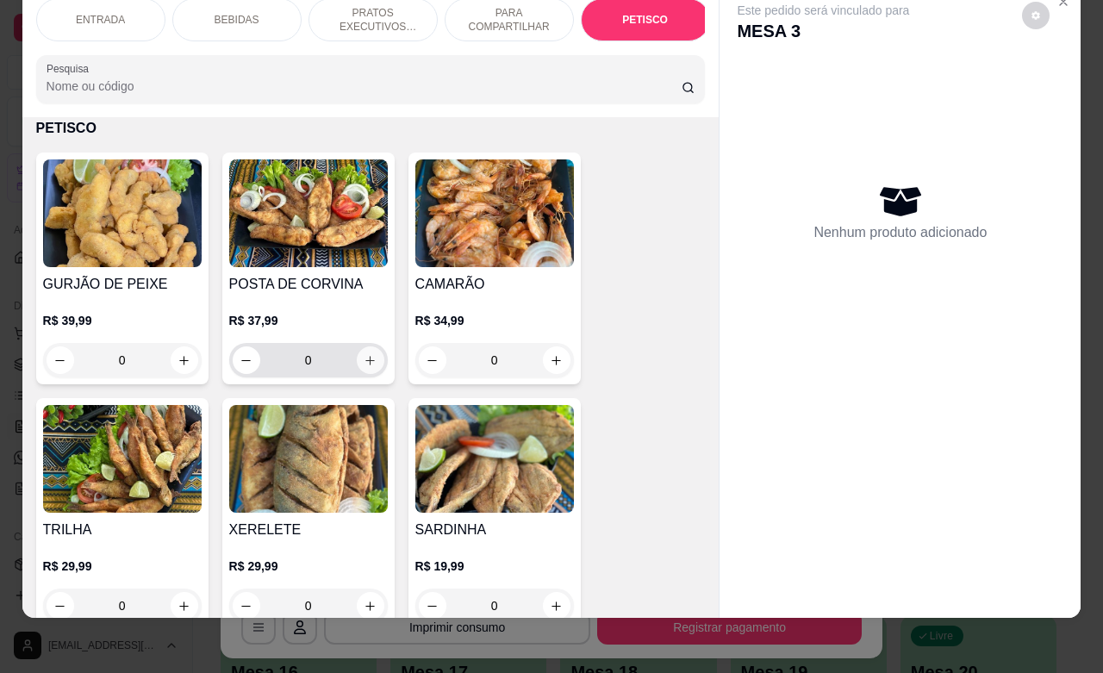
click at [364, 360] on icon "increase-product-quantity" at bounding box center [370, 360] width 13 height 13
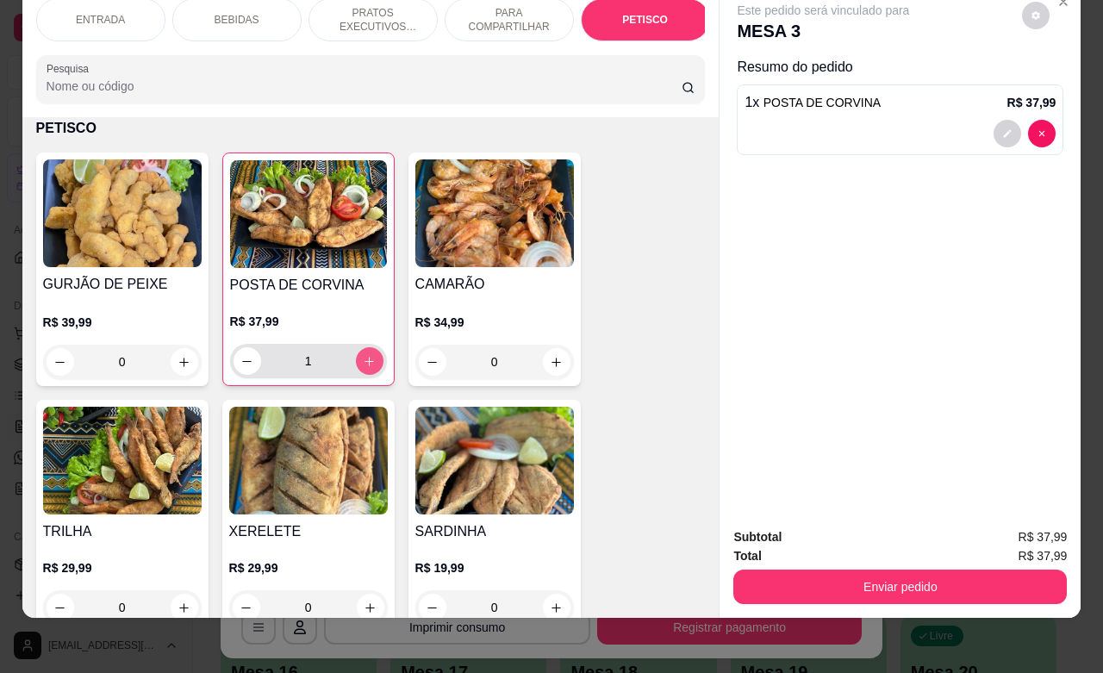
type input "1"
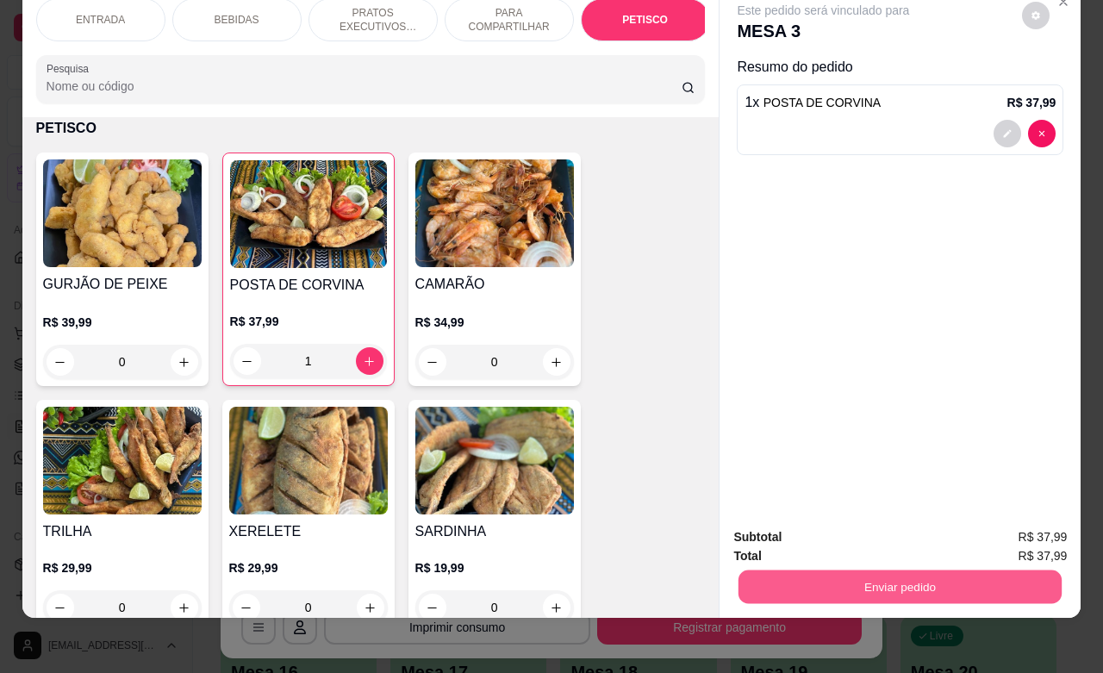
click at [911, 570] on button "Enviar pedido" at bounding box center [900, 587] width 323 height 34
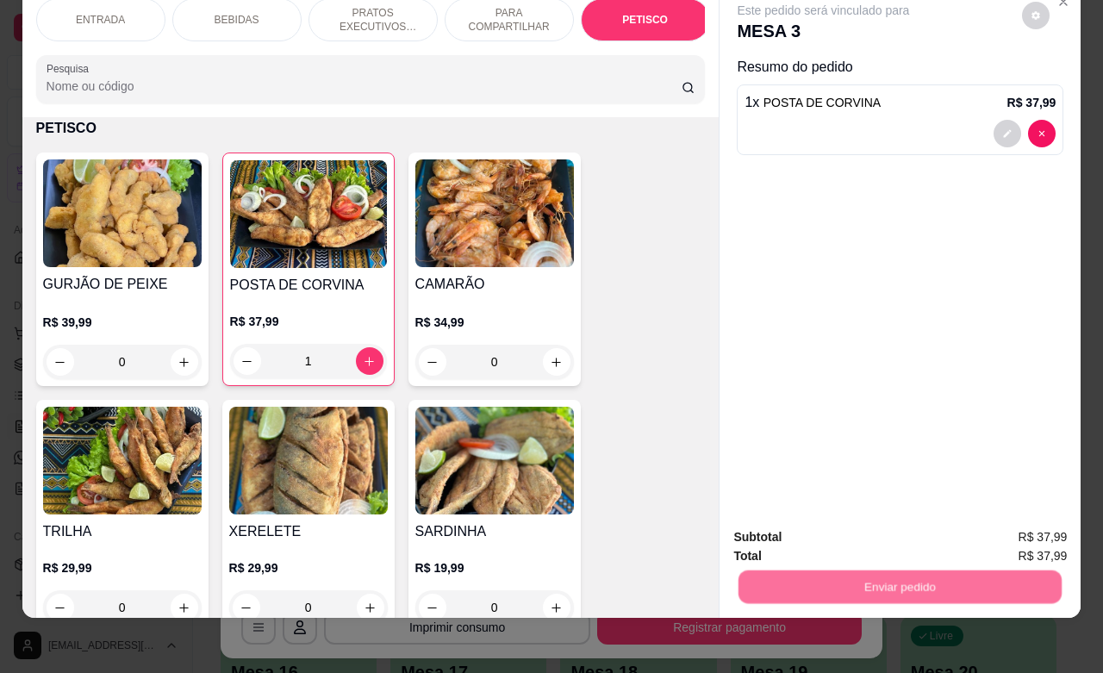
click at [1024, 532] on button "Enviar pedido" at bounding box center [1019, 526] width 97 height 33
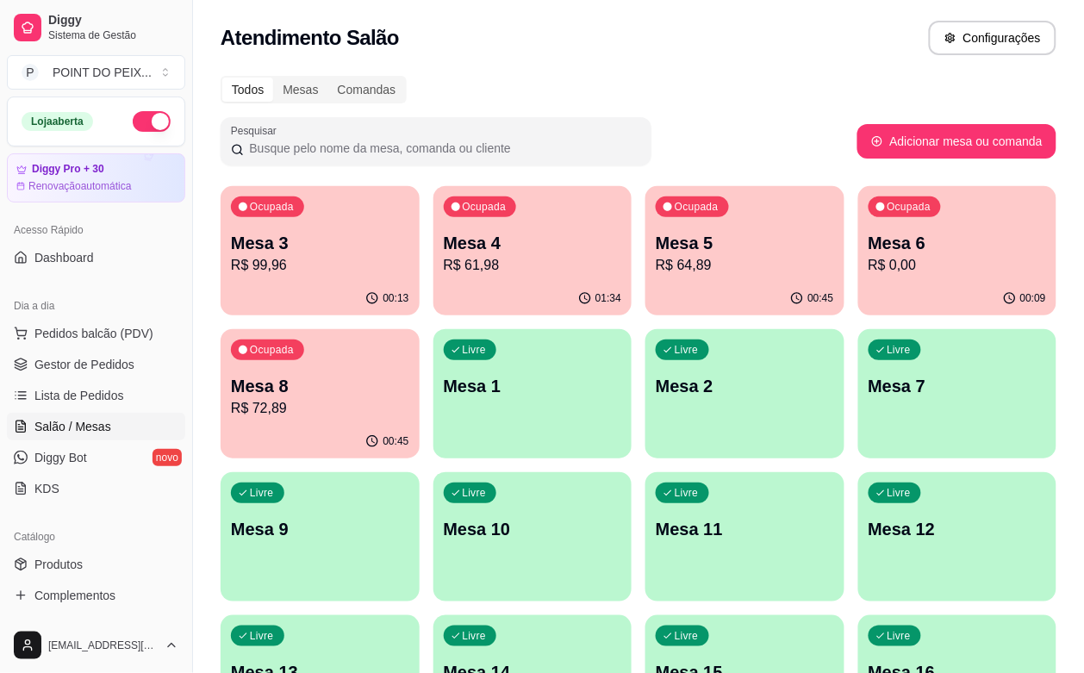
click at [656, 240] on p "Mesa 5" at bounding box center [745, 243] width 178 height 24
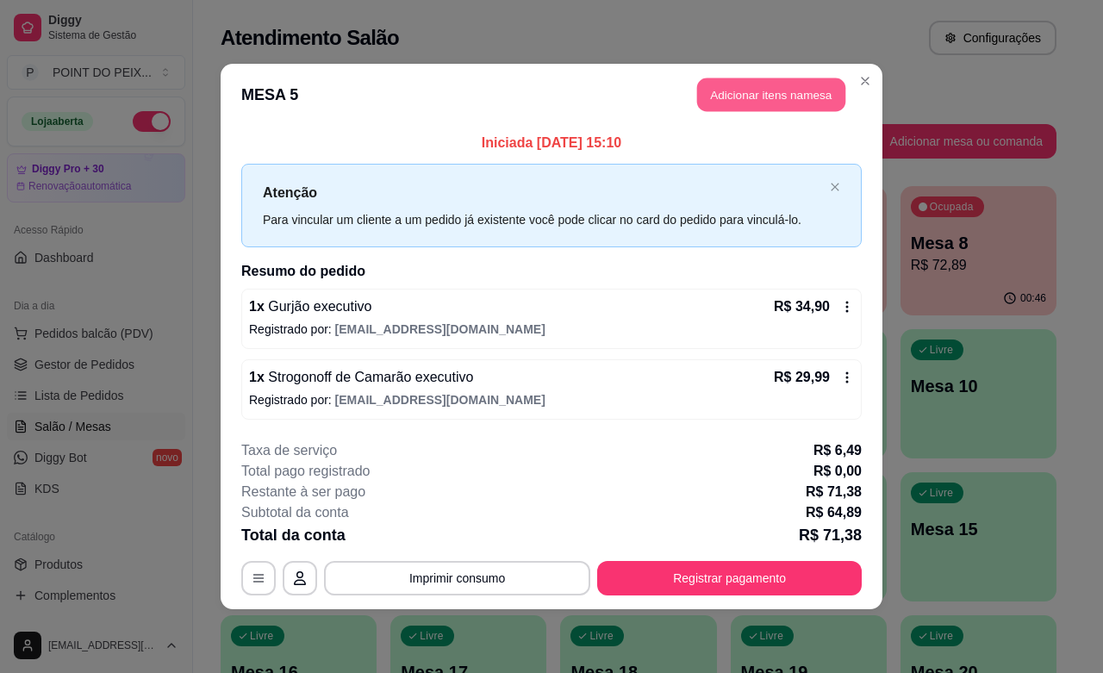
click at [800, 88] on button "Adicionar itens na mesa" at bounding box center [771, 95] width 148 height 34
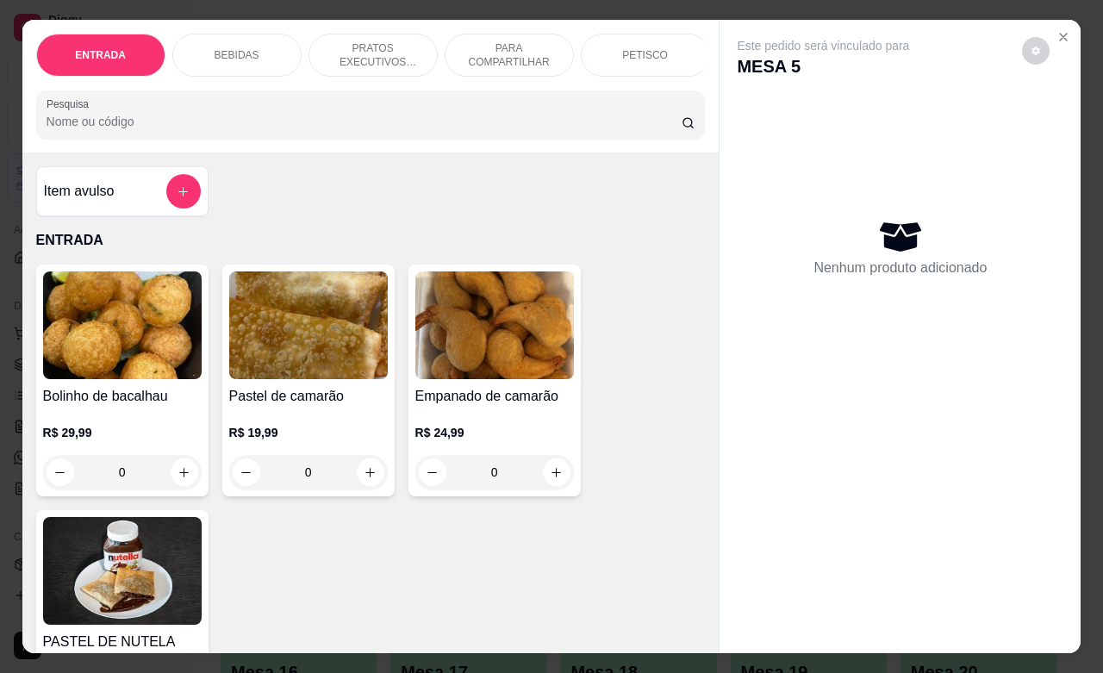
click at [221, 34] on div "BEBIDAS" at bounding box center [236, 55] width 129 height 43
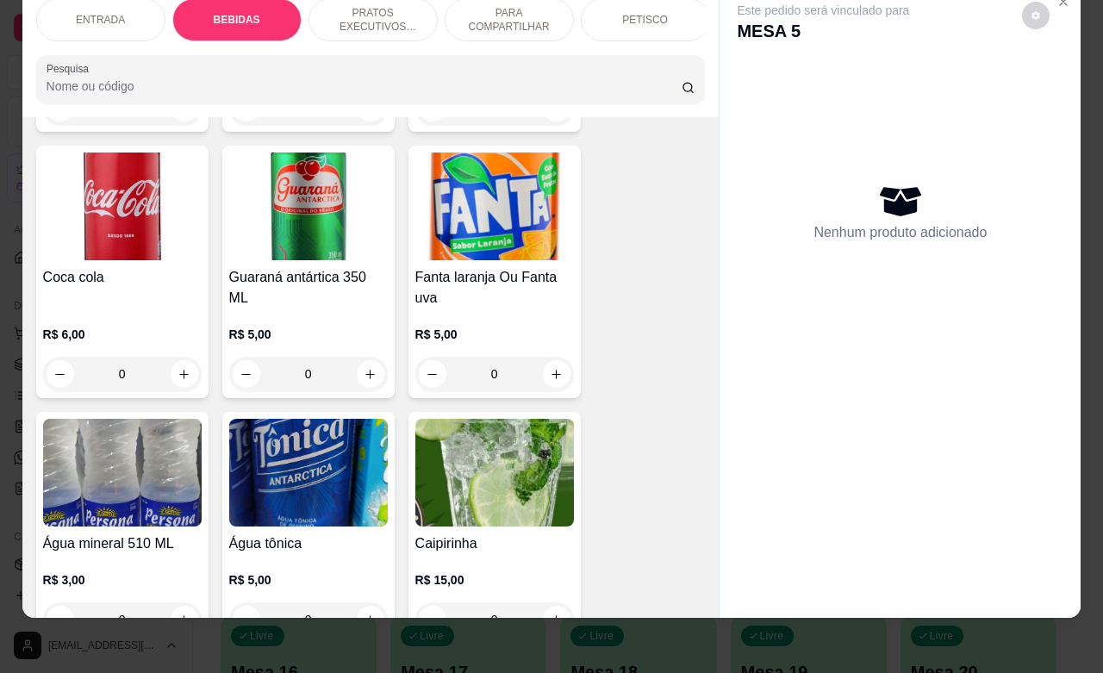
scroll to position [1357, 0]
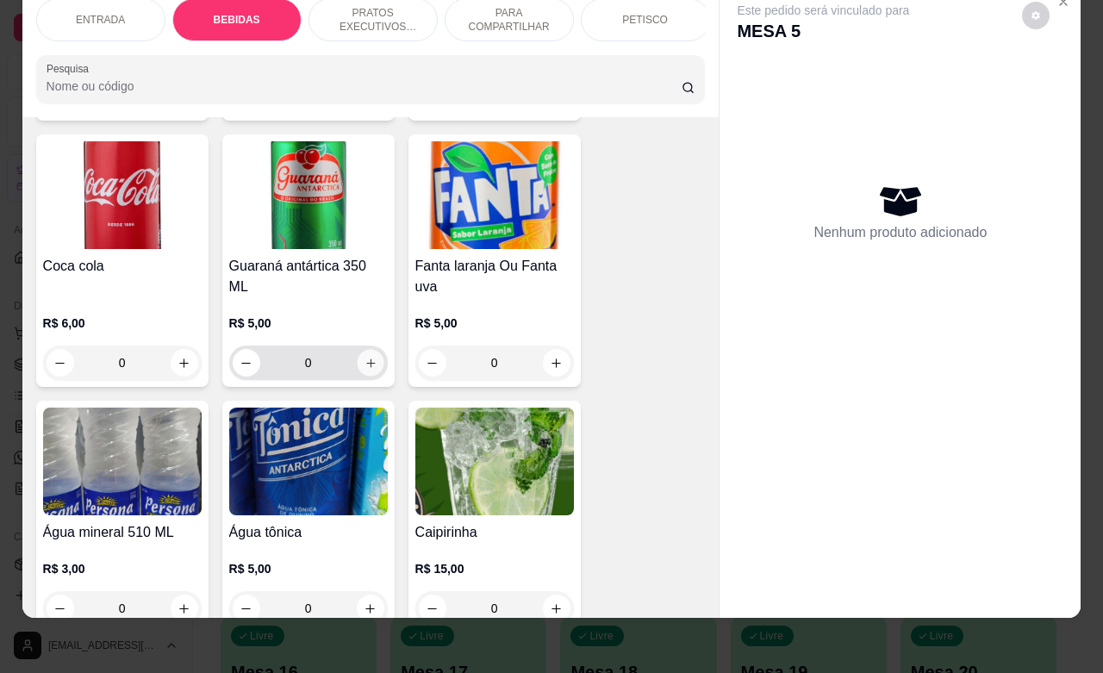
click at [368, 359] on button "increase-product-quantity" at bounding box center [370, 363] width 27 height 27
type input "1"
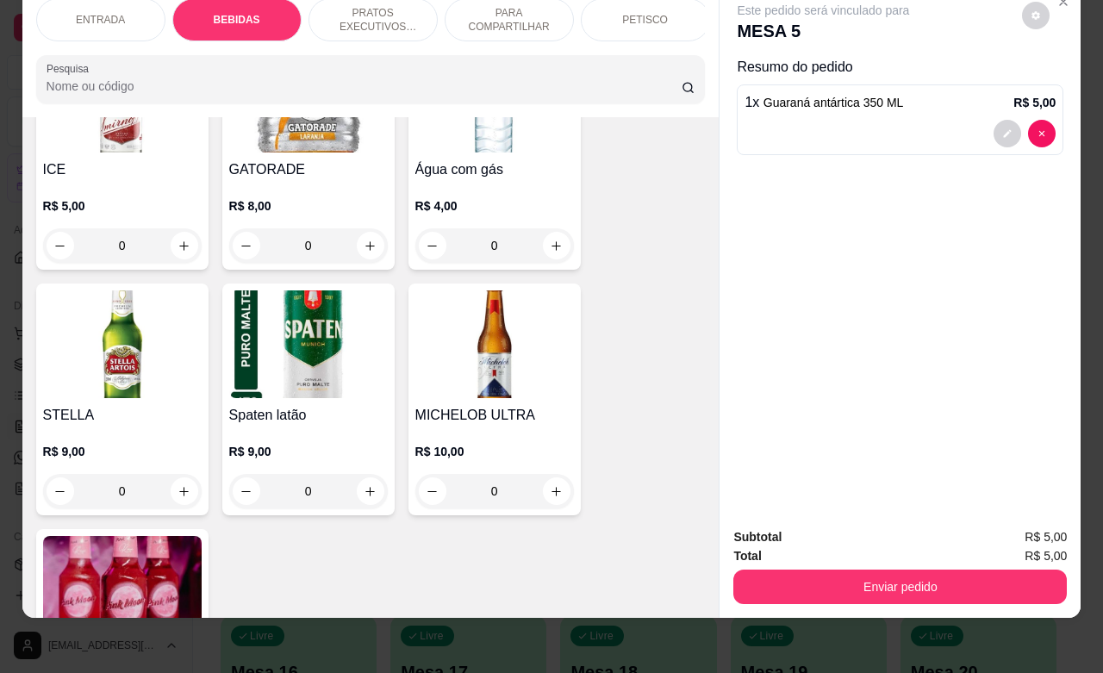
scroll to position [2219, 0]
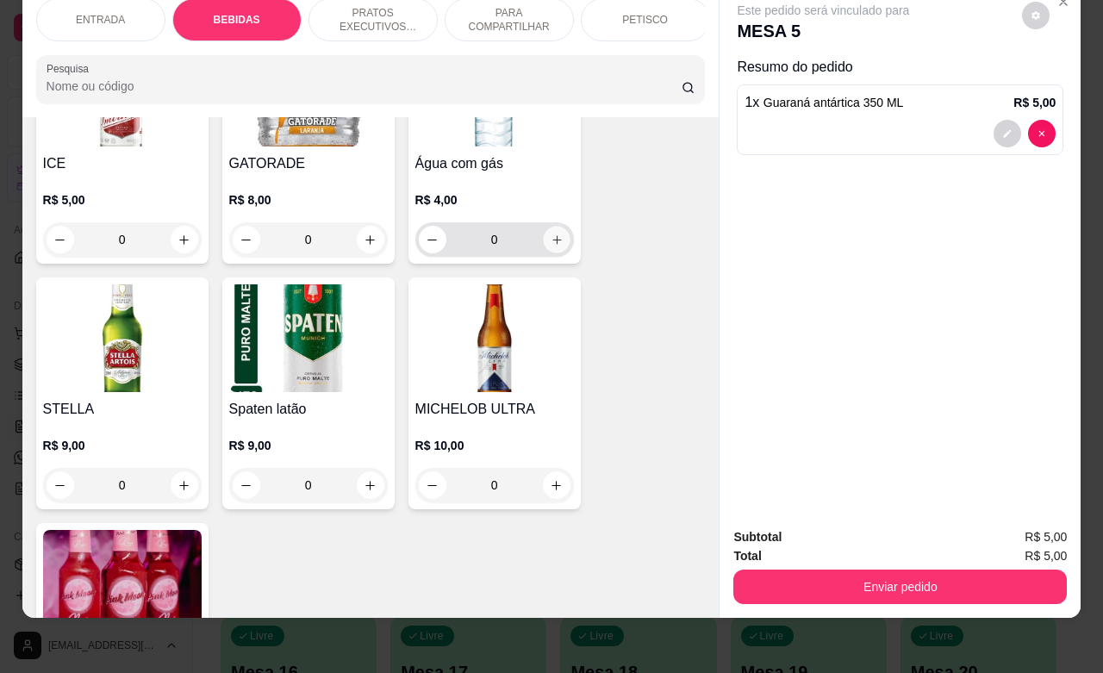
click at [550, 242] on icon "increase-product-quantity" at bounding box center [556, 240] width 13 height 13
type input "1"
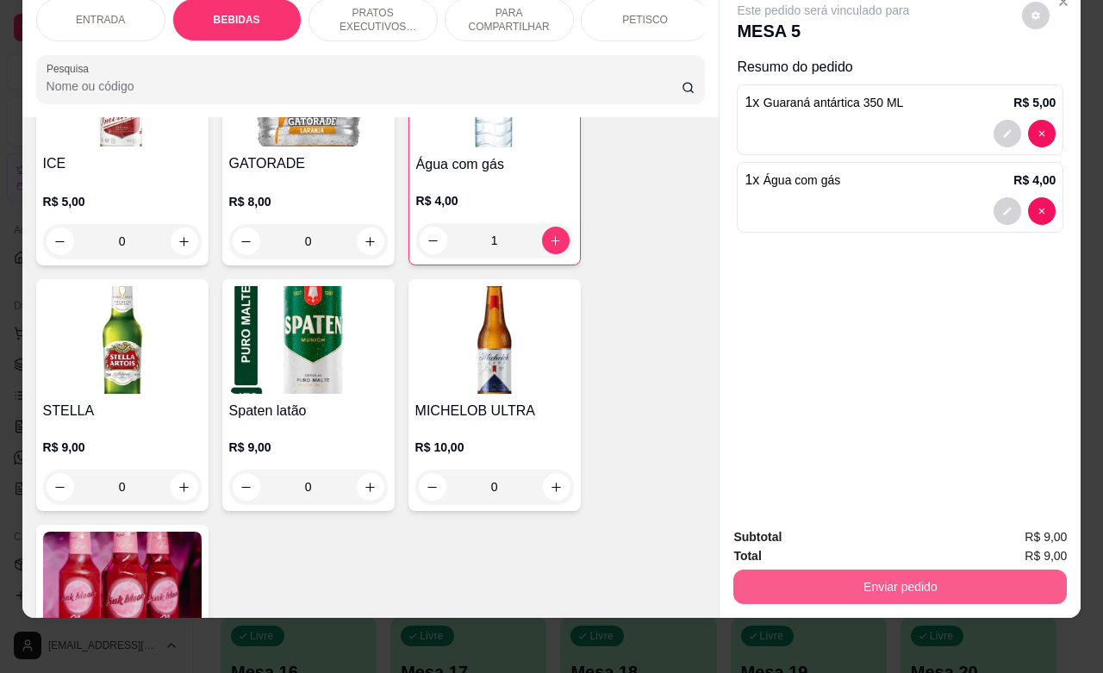
click at [952, 571] on button "Enviar pedido" at bounding box center [900, 587] width 334 height 34
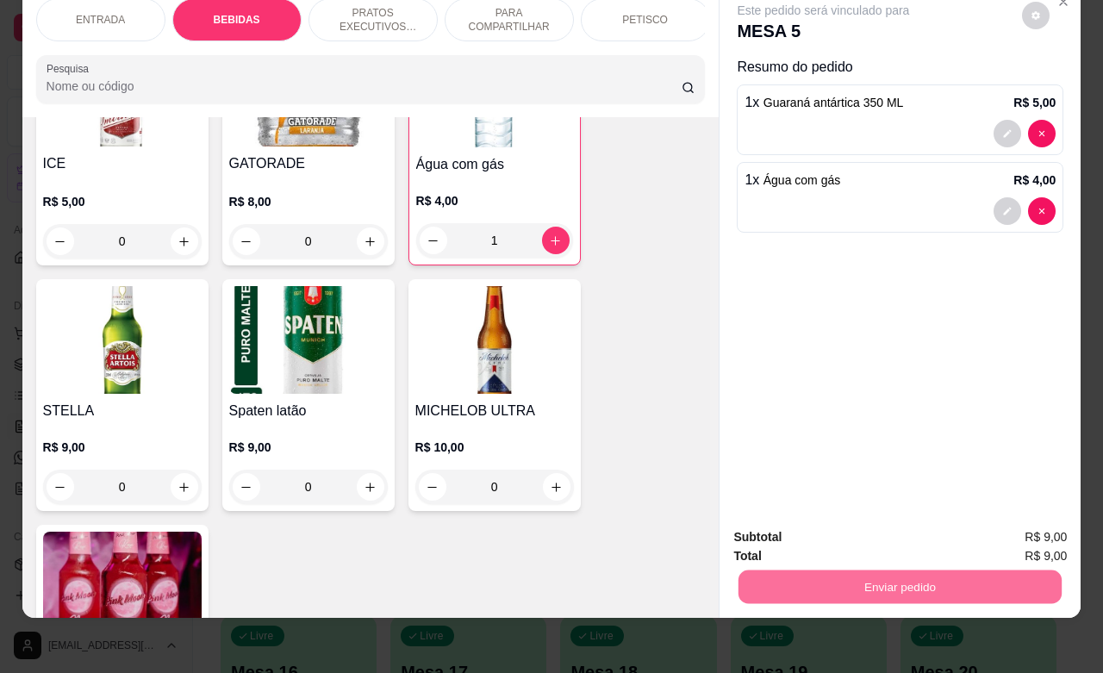
click at [1006, 526] on button "Enviar pedido" at bounding box center [1019, 526] width 97 height 33
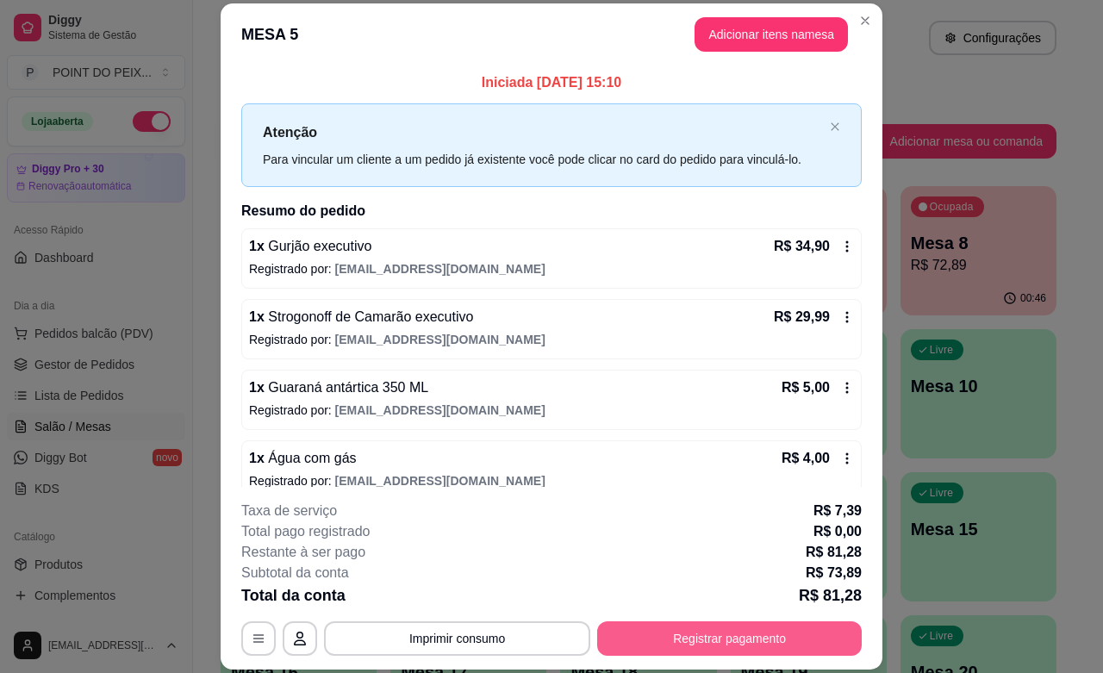
click at [795, 640] on button "Registrar pagamento" at bounding box center [729, 638] width 265 height 34
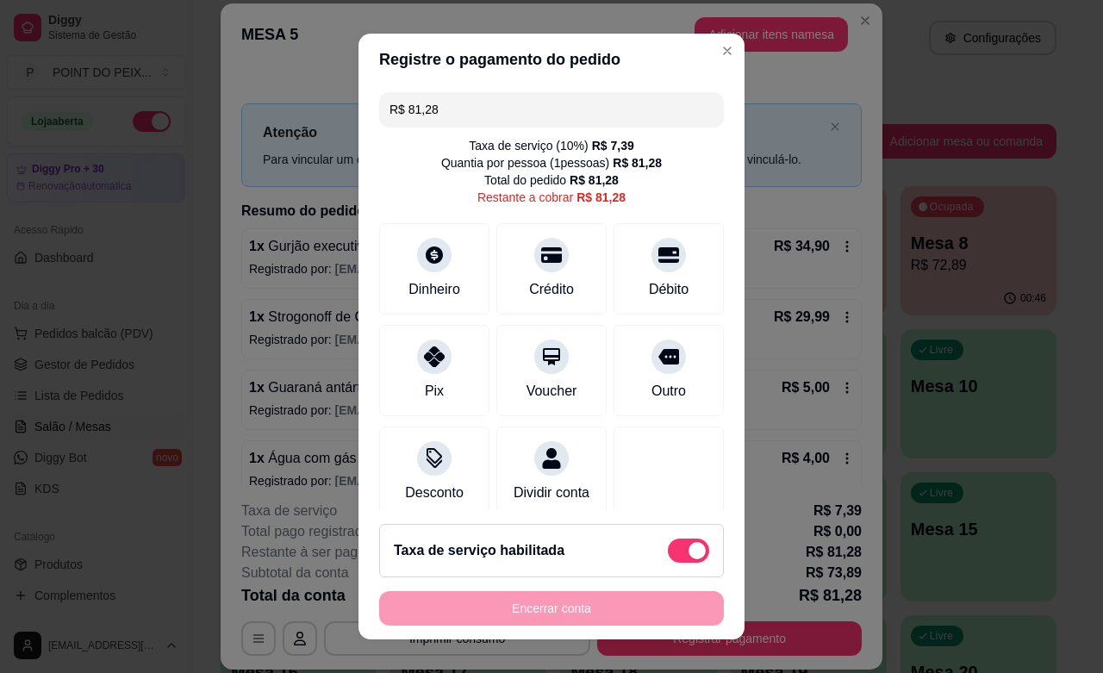
click at [689, 548] on span at bounding box center [697, 550] width 17 height 17
click at [667, 553] on input "checkbox" at bounding box center [672, 558] width 11 height 11
checkbox input "true"
type input "R$ 73,89"
checkbox input "false"
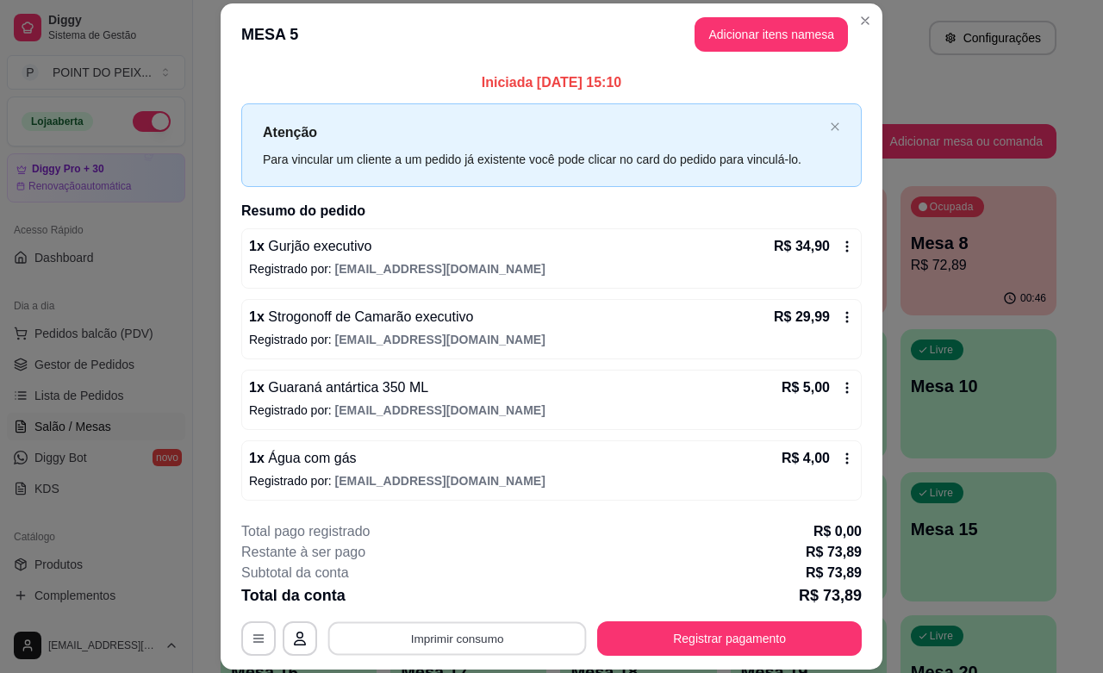
click at [471, 645] on button "Imprimir consumo" at bounding box center [457, 639] width 259 height 34
click at [479, 591] on button "IMPRESSORA" at bounding box center [453, 599] width 125 height 28
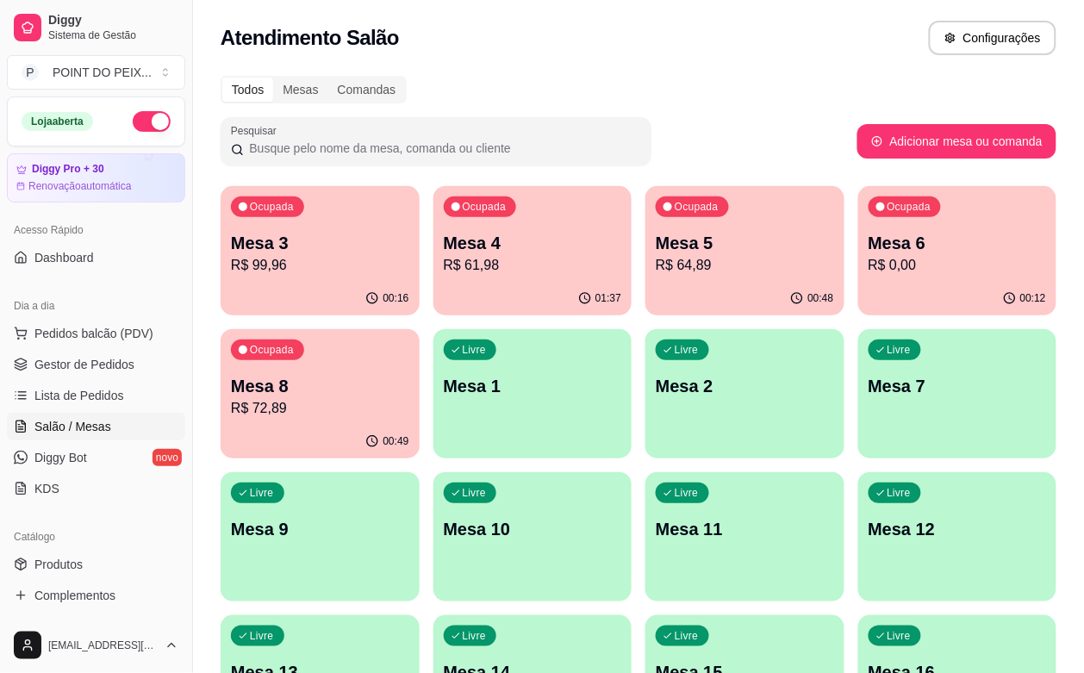
click at [656, 241] on p "Mesa 5" at bounding box center [745, 243] width 178 height 24
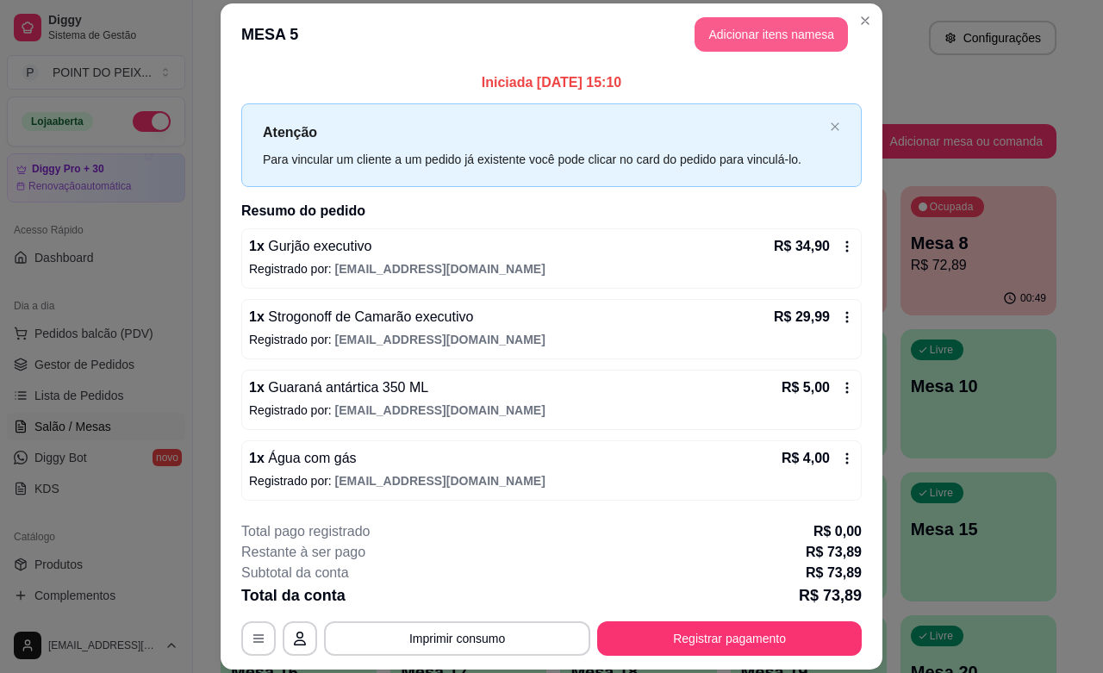
click at [786, 41] on button "Adicionar itens na mesa" at bounding box center [771, 34] width 153 height 34
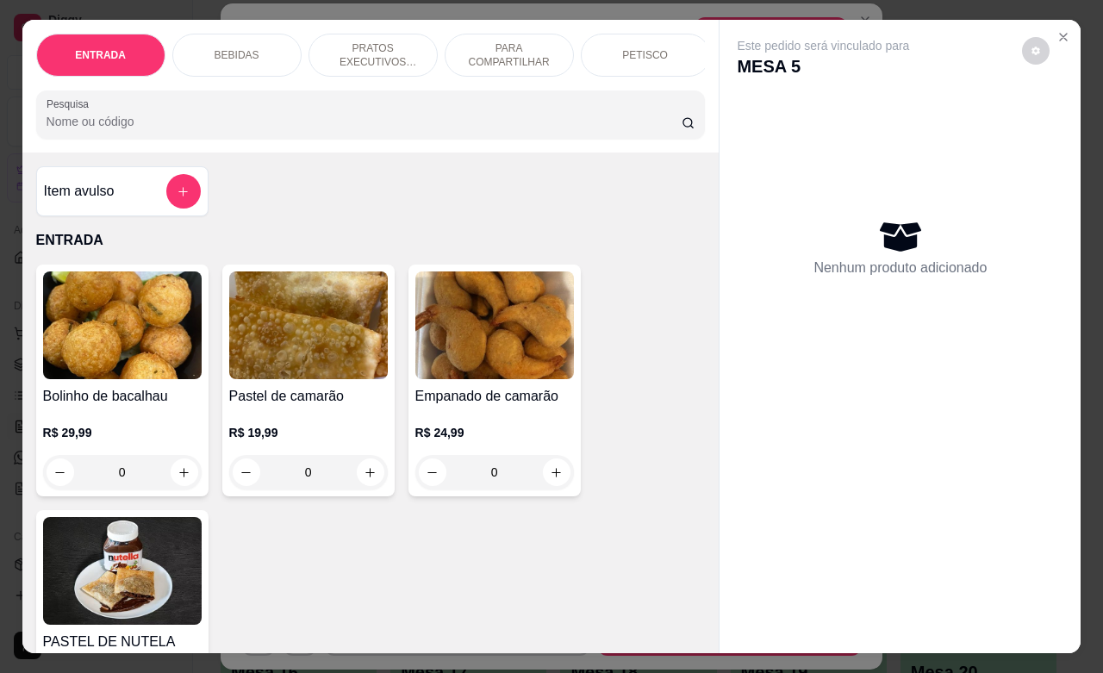
click at [246, 48] on p "BEBIDAS" at bounding box center [237, 55] width 45 height 14
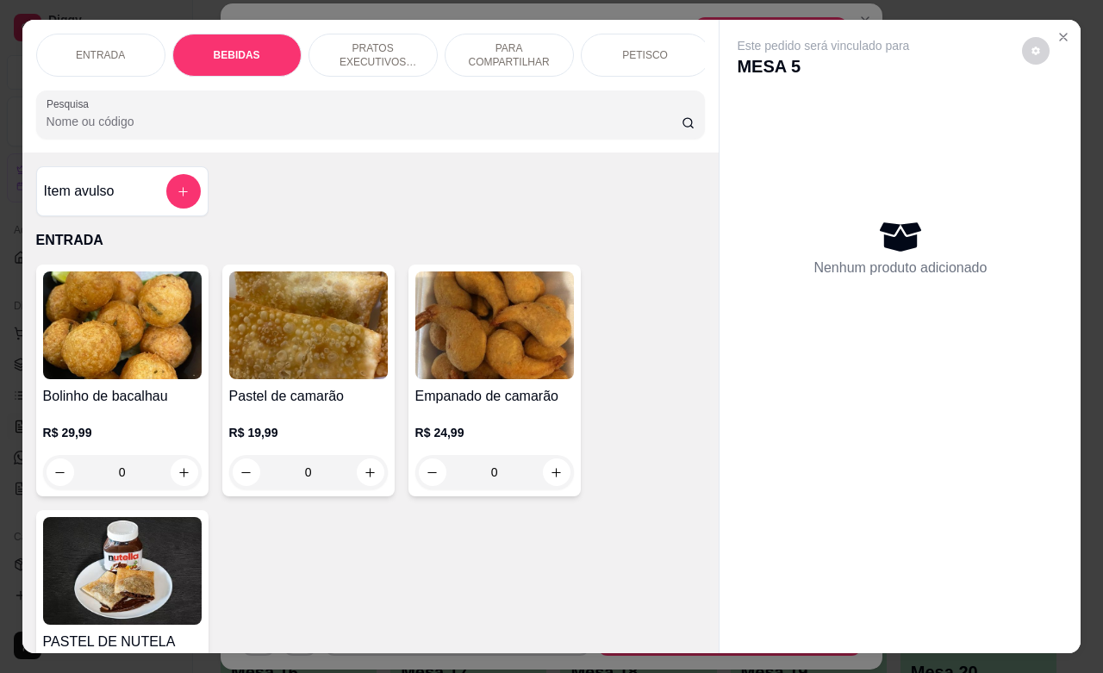
scroll to position [603, 0]
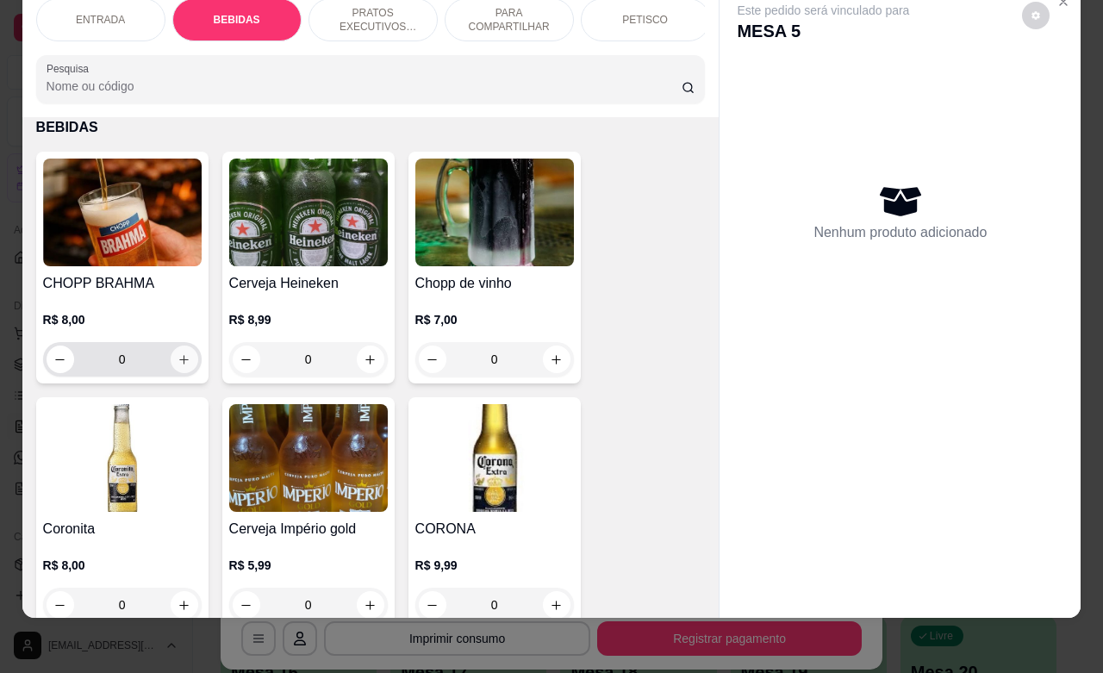
click at [178, 363] on icon "increase-product-quantity" at bounding box center [184, 359] width 13 height 13
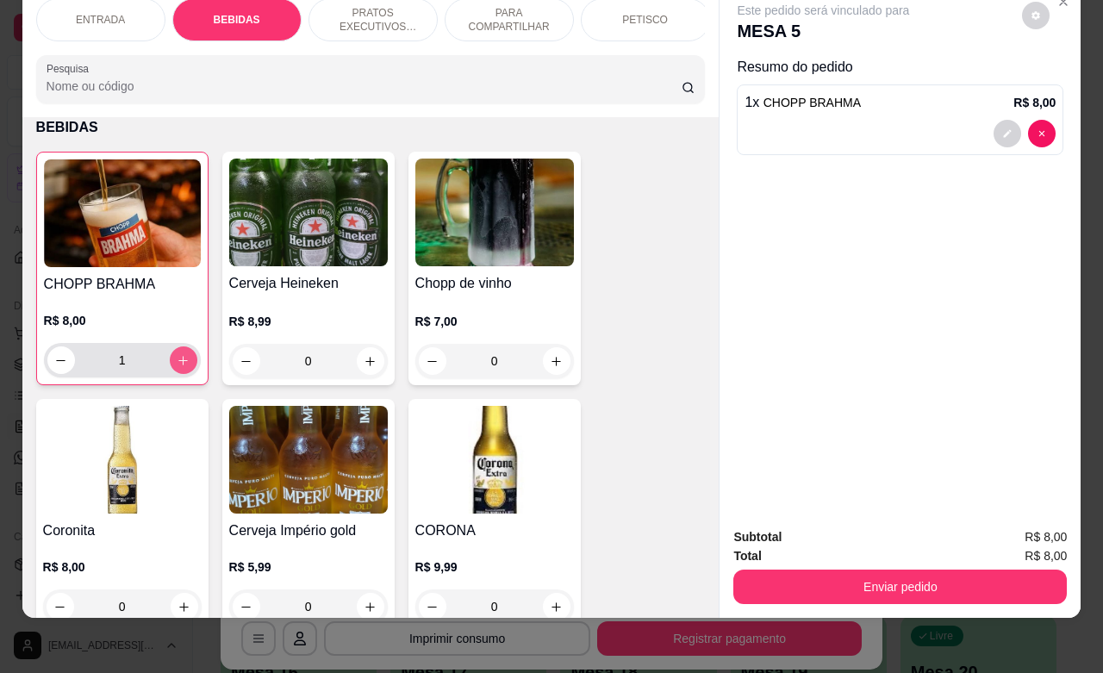
click at [178, 362] on icon "increase-product-quantity" at bounding box center [182, 360] width 9 height 9
type input "4"
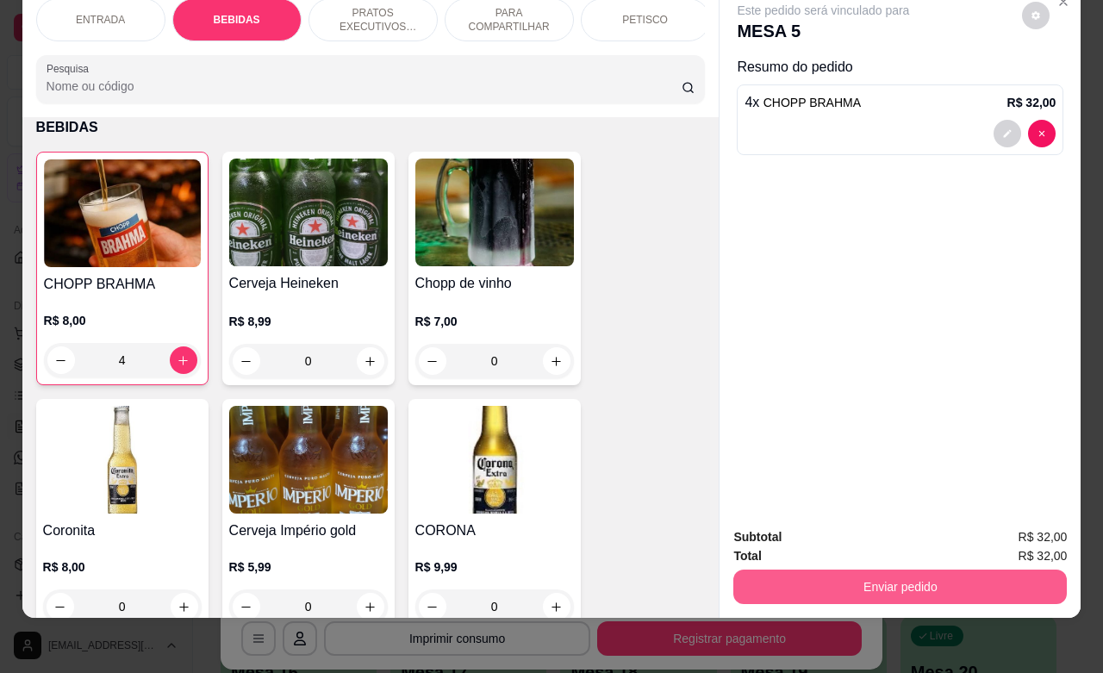
click at [974, 575] on button "Enviar pedido" at bounding box center [900, 587] width 334 height 34
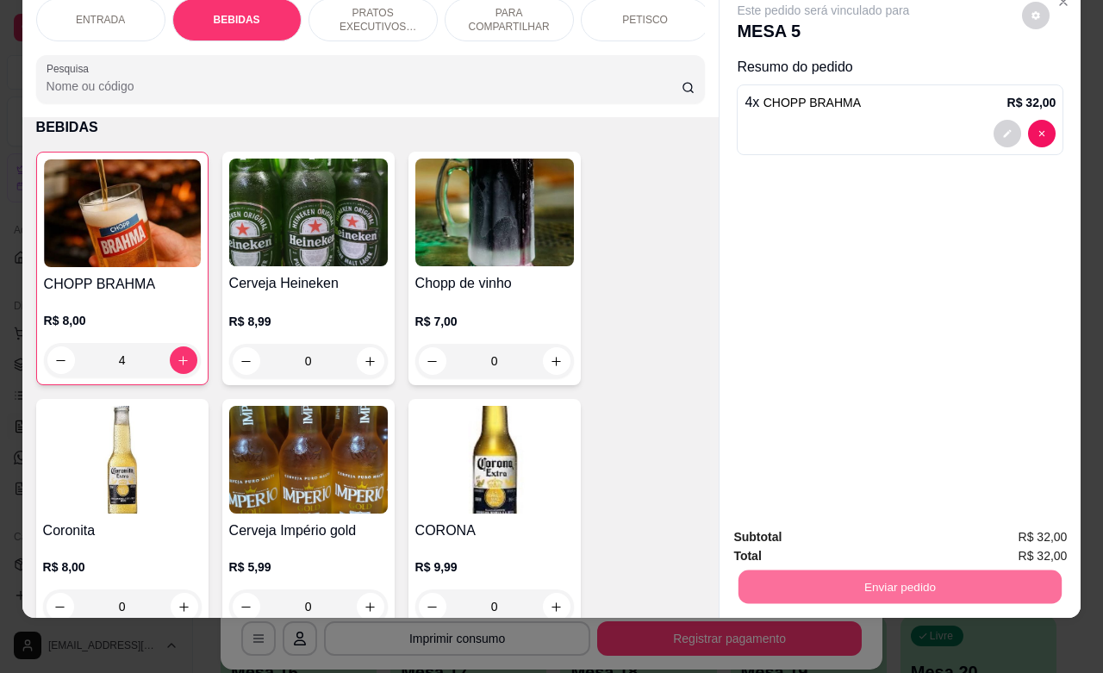
click at [1014, 527] on button "Enviar pedido" at bounding box center [1019, 526] width 97 height 33
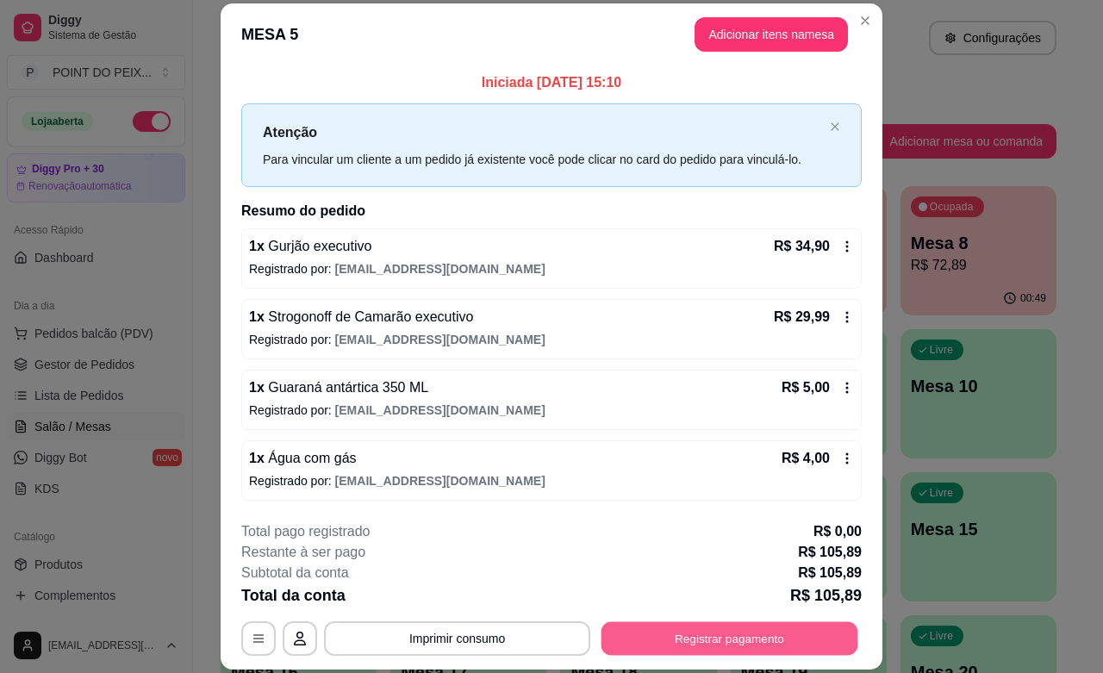
click at [674, 642] on button "Registrar pagamento" at bounding box center [730, 639] width 257 height 34
click at [634, 646] on button "Registrar pagamento" at bounding box center [729, 638] width 265 height 34
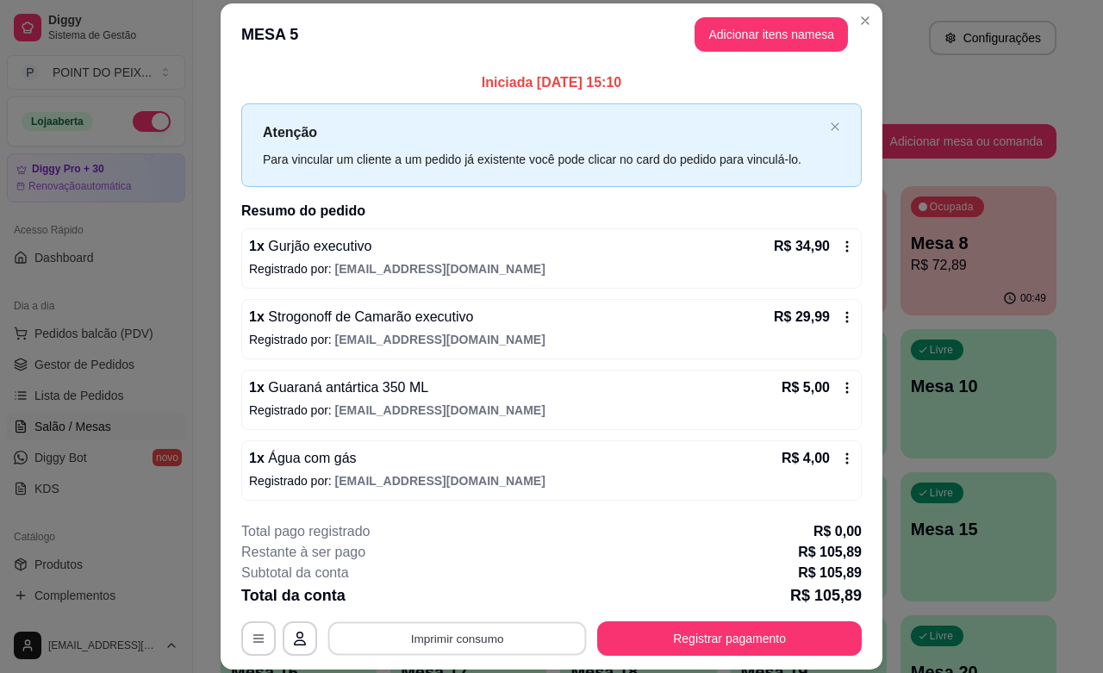
click at [524, 634] on button "Imprimir consumo" at bounding box center [457, 639] width 259 height 34
click at [440, 595] on button "IMPRESSORA" at bounding box center [453, 598] width 121 height 27
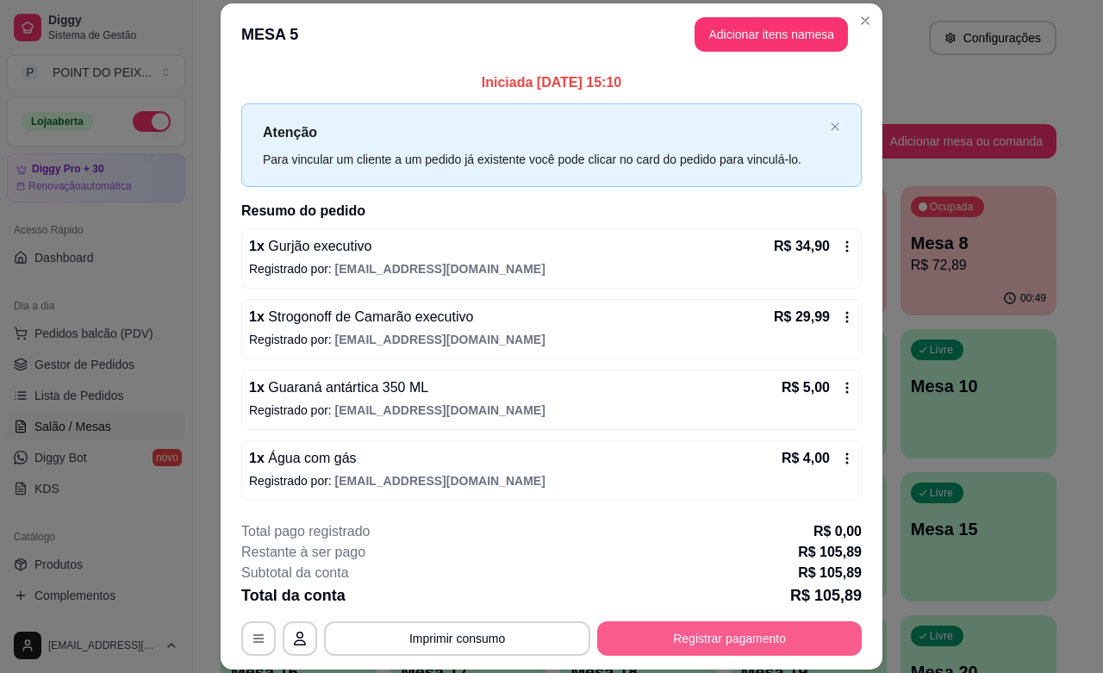
click at [679, 640] on button "Registrar pagamento" at bounding box center [729, 638] width 265 height 34
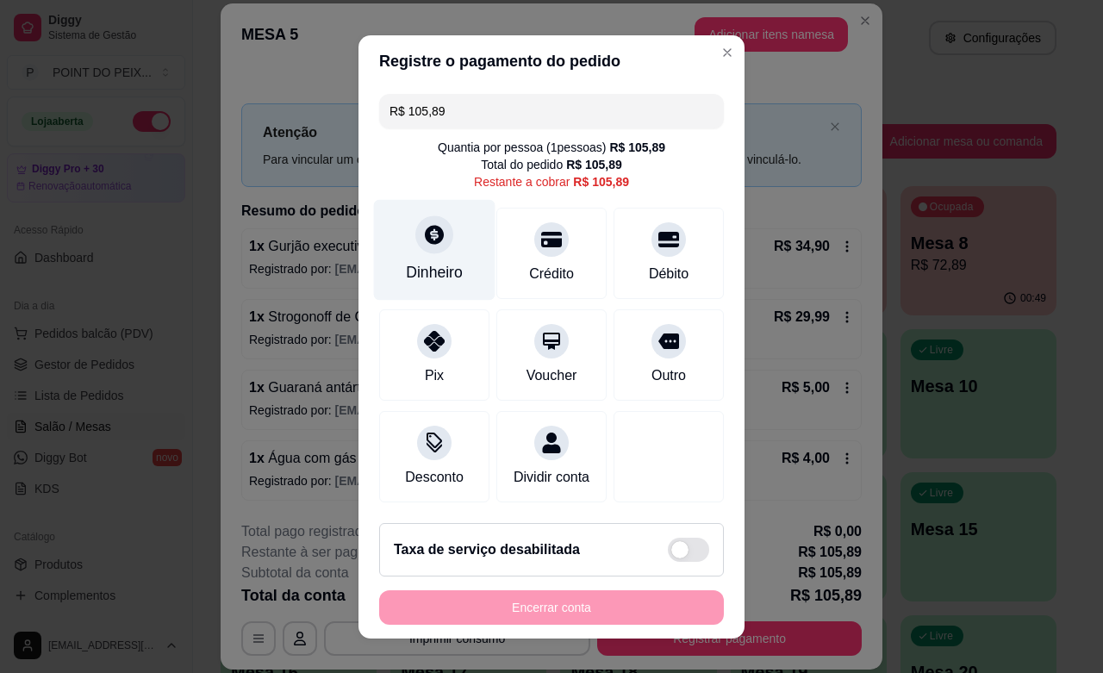
click at [423, 243] on icon at bounding box center [434, 234] width 22 height 22
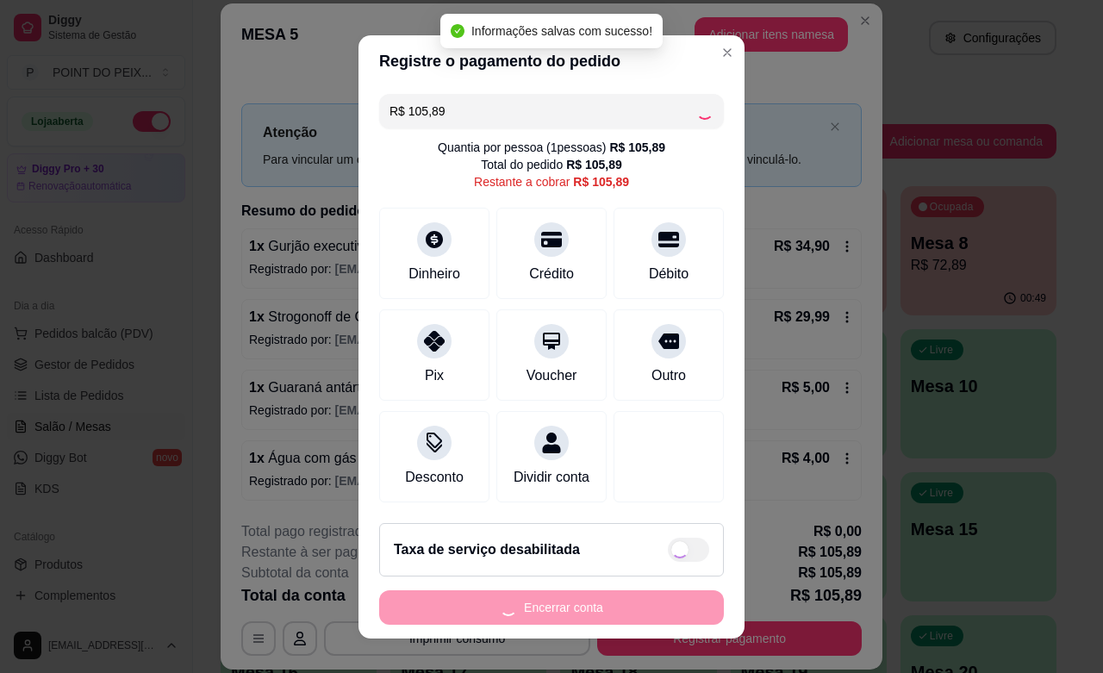
type input "R$ 0,00"
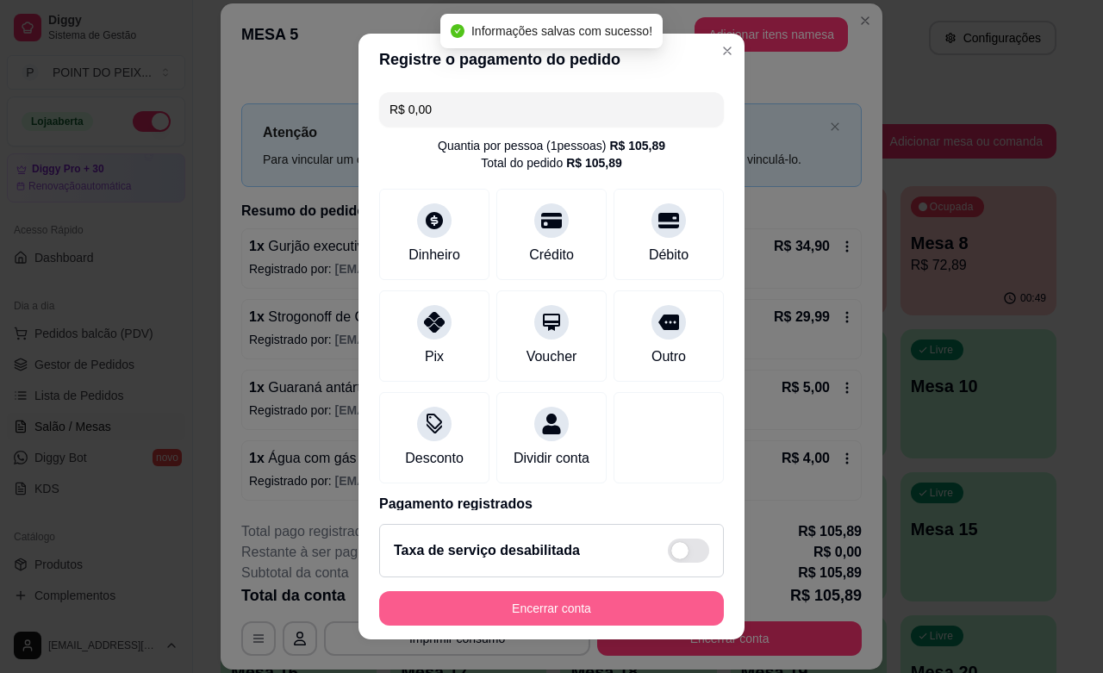
click at [563, 612] on button "Encerrar conta" at bounding box center [551, 608] width 345 height 34
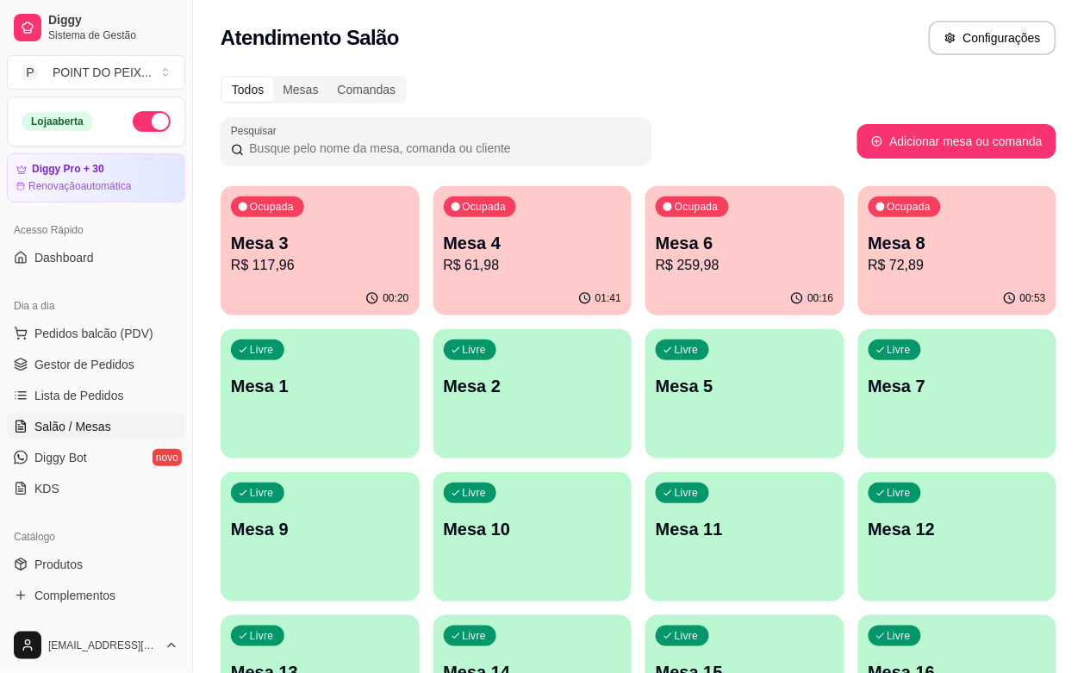
click at [656, 272] on p "R$ 259,98" at bounding box center [745, 265] width 178 height 21
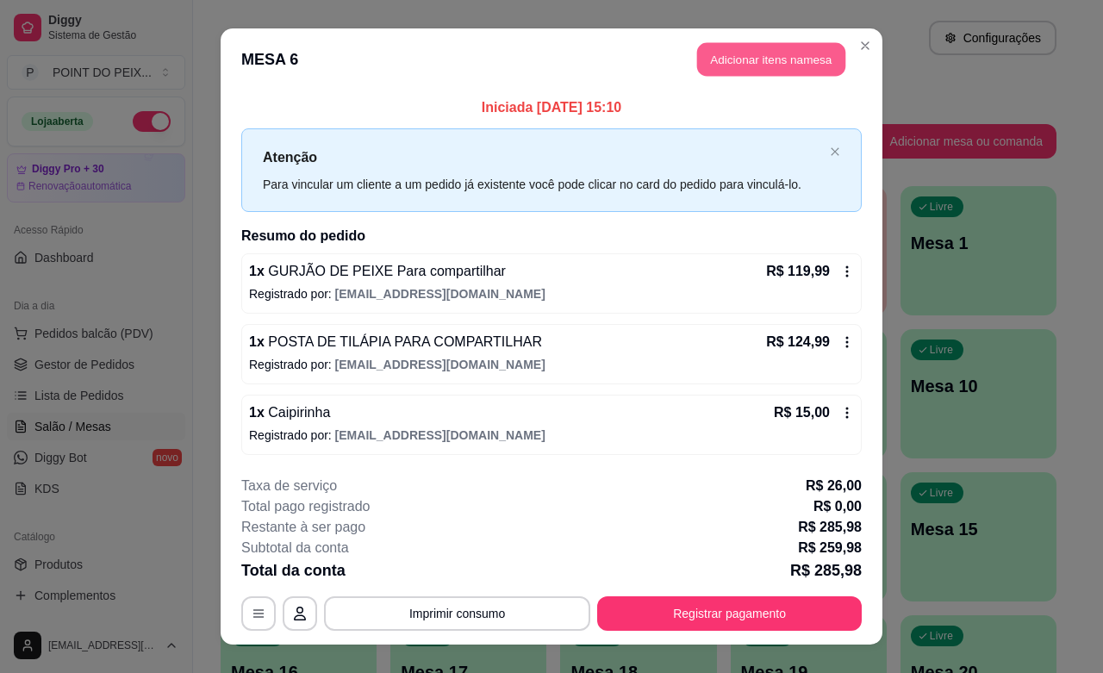
click at [764, 58] on button "Adicionar itens na mesa" at bounding box center [771, 60] width 148 height 34
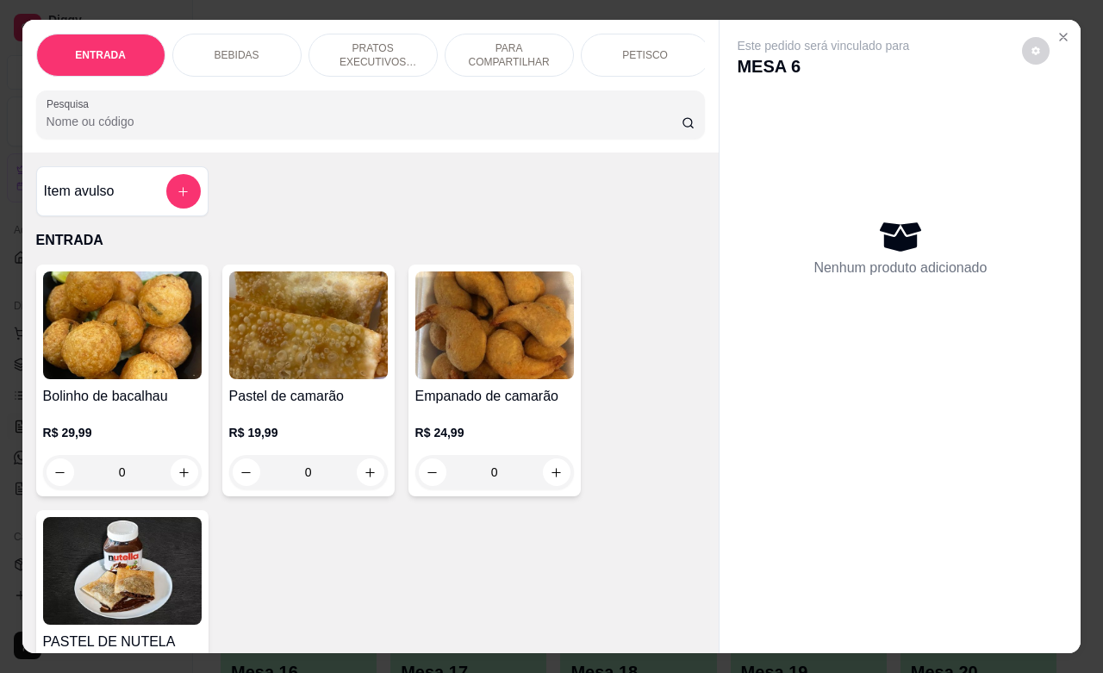
click at [246, 52] on p "BEBIDAS" at bounding box center [237, 55] width 45 height 14
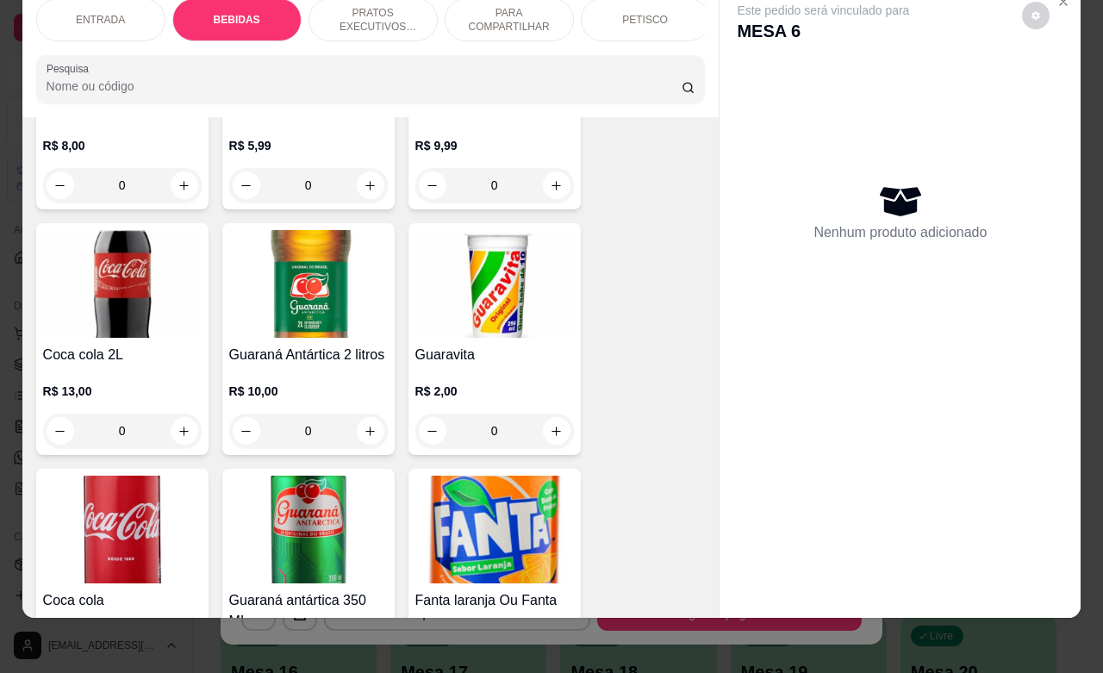
scroll to position [1142, 0]
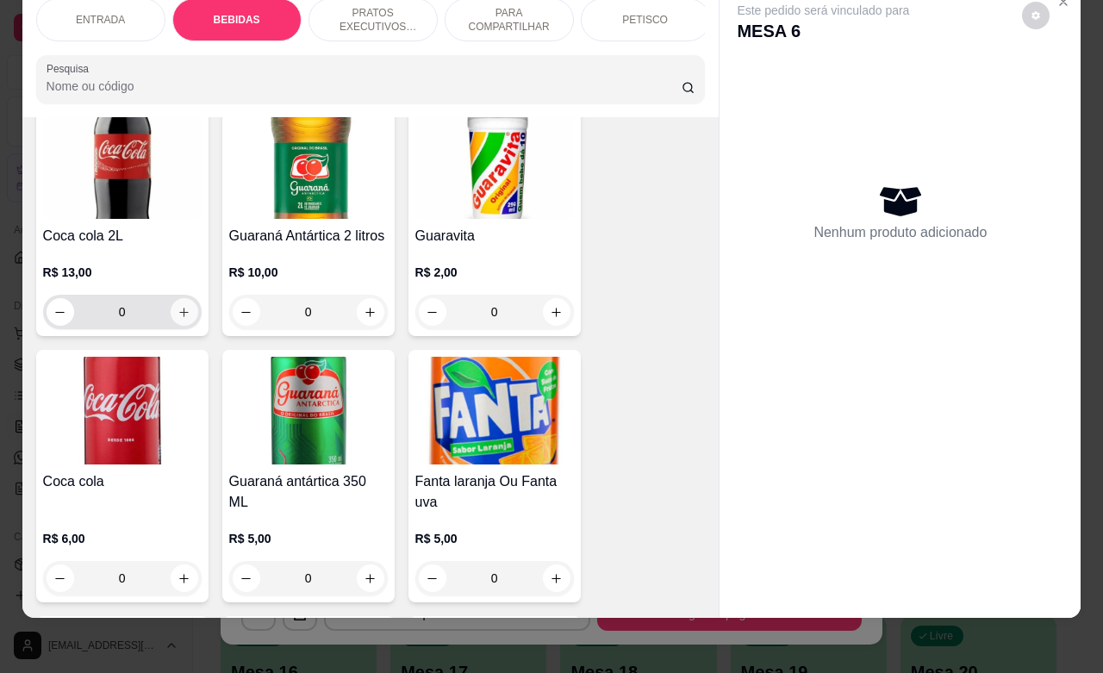
click at [178, 316] on icon "increase-product-quantity" at bounding box center [184, 312] width 13 height 13
type input "1"
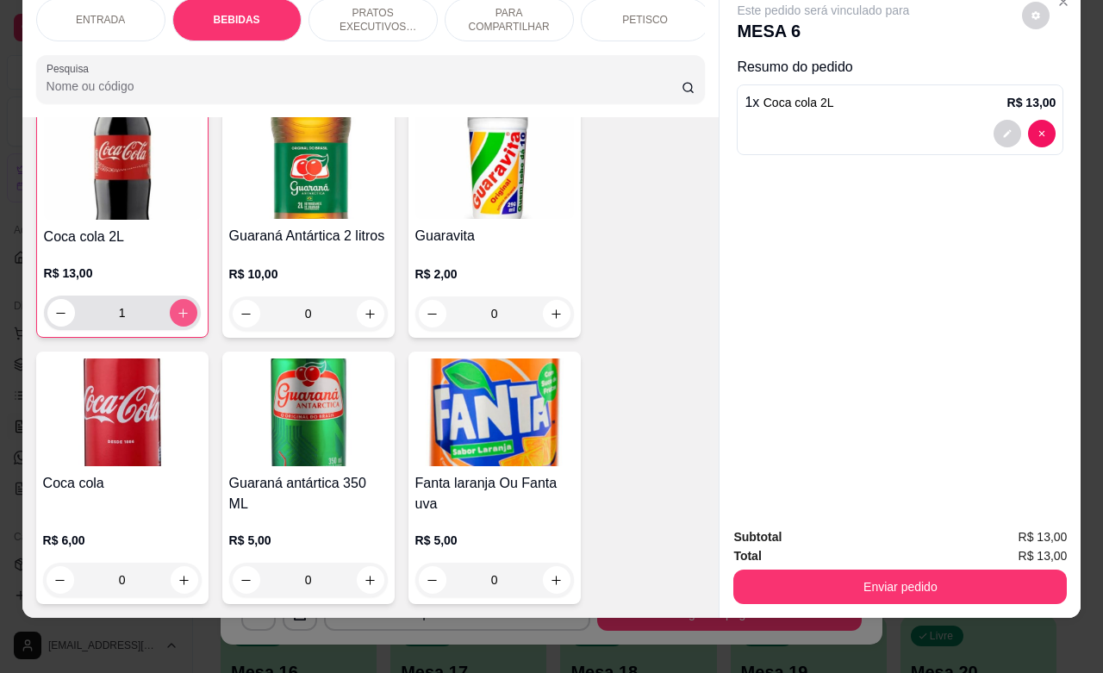
scroll to position [1143, 0]
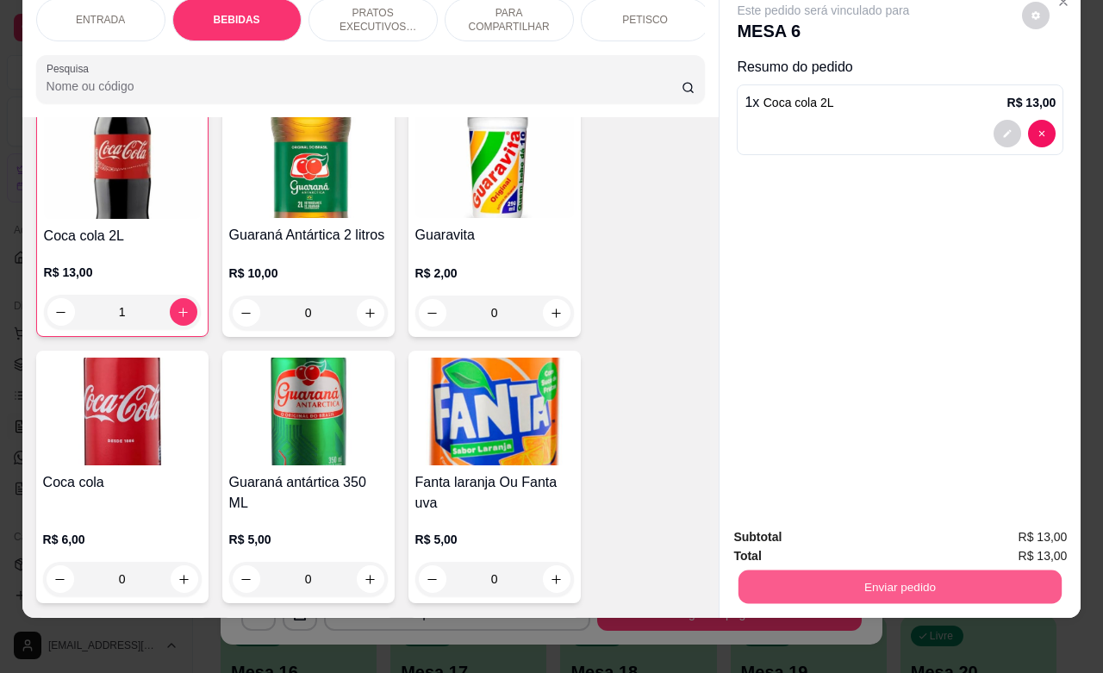
click at [958, 574] on button "Enviar pedido" at bounding box center [900, 587] width 323 height 34
click at [1010, 528] on button "Enviar pedido" at bounding box center [1019, 526] width 97 height 33
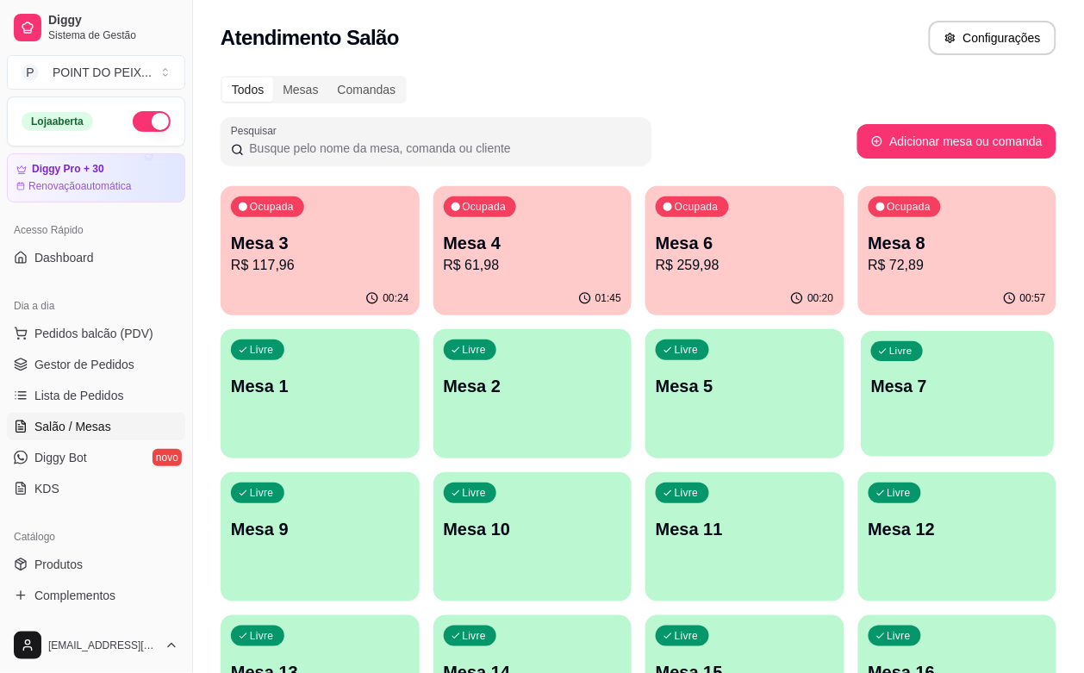
click at [871, 392] on p "Mesa 7" at bounding box center [957, 386] width 172 height 23
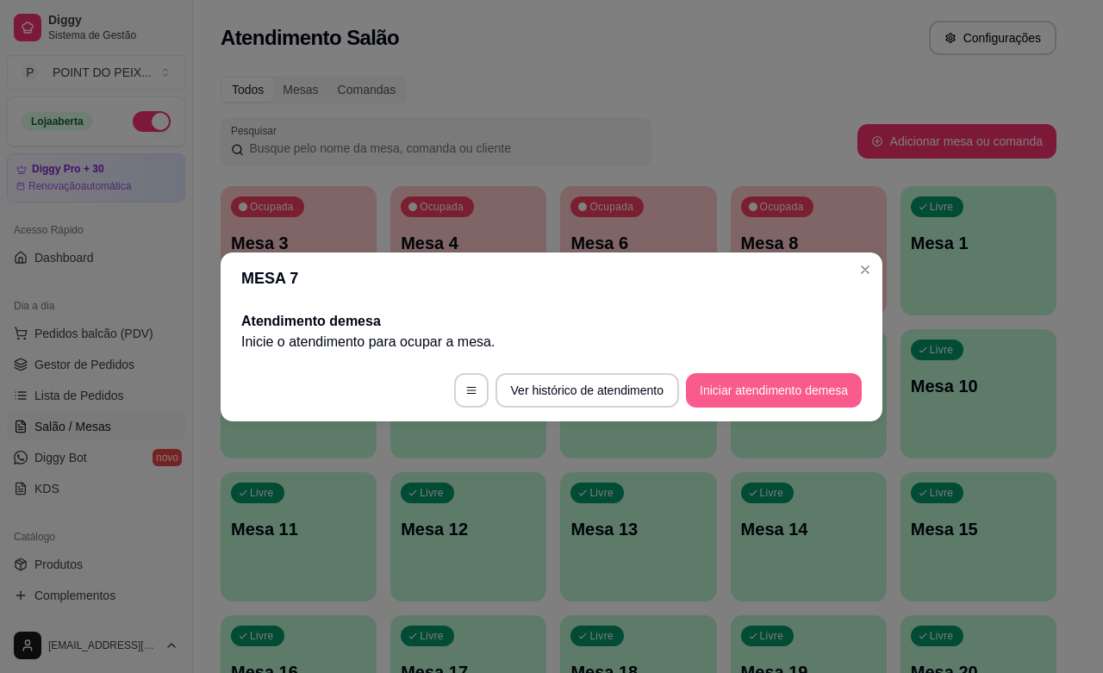
click at [751, 392] on button "Iniciar atendimento de mesa" at bounding box center [774, 390] width 176 height 34
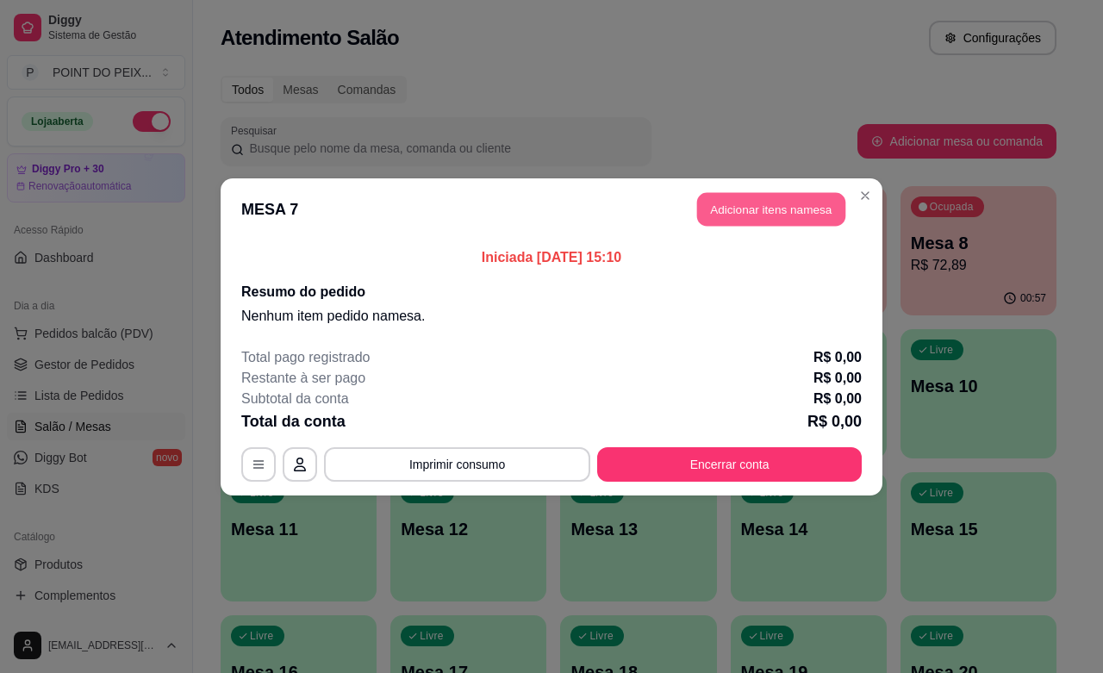
click at [793, 207] on button "Adicionar itens na mesa" at bounding box center [771, 209] width 148 height 34
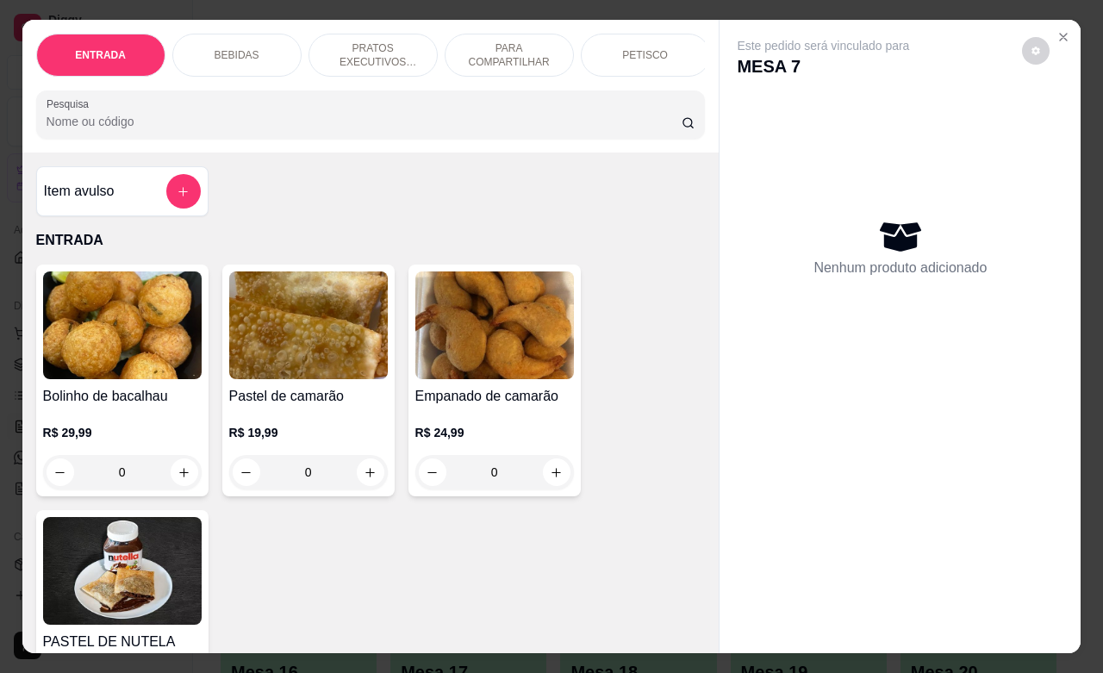
click at [633, 49] on p "PETISCO" at bounding box center [645, 55] width 46 height 14
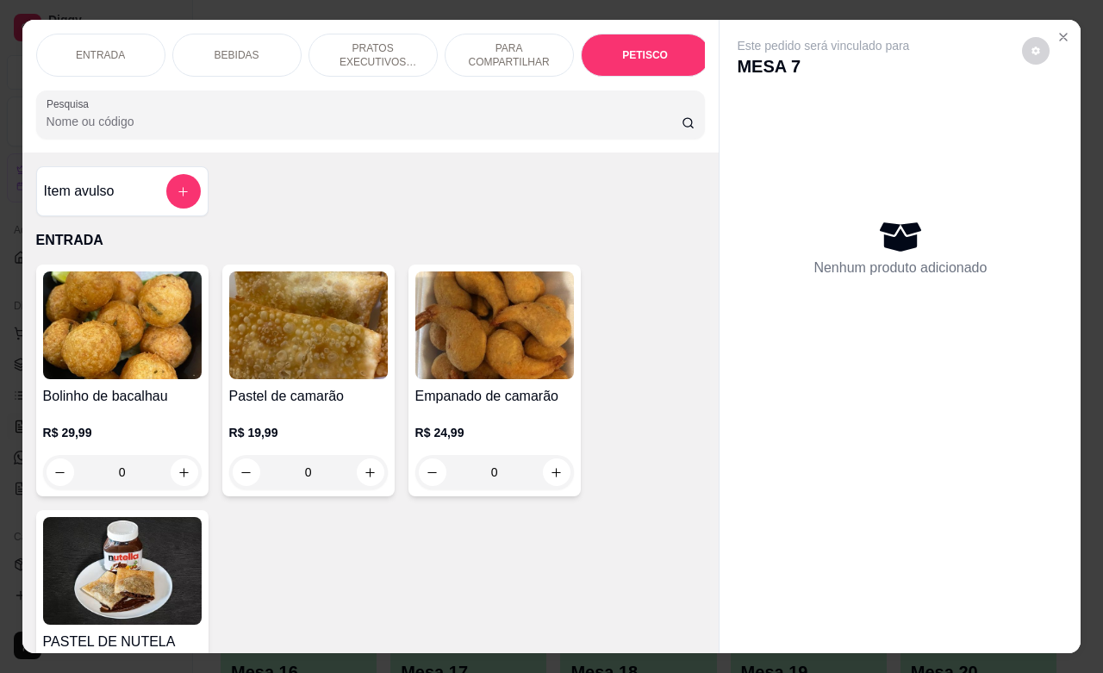
scroll to position [4268, 0]
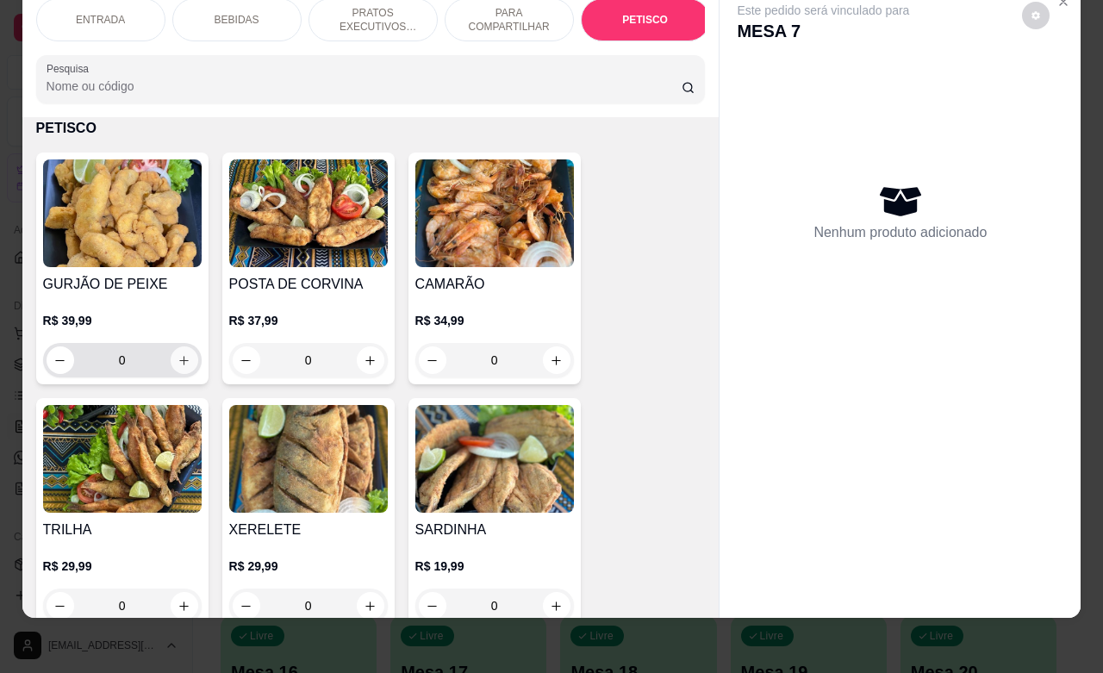
click at [178, 358] on icon "increase-product-quantity" at bounding box center [184, 360] width 13 height 13
type input "1"
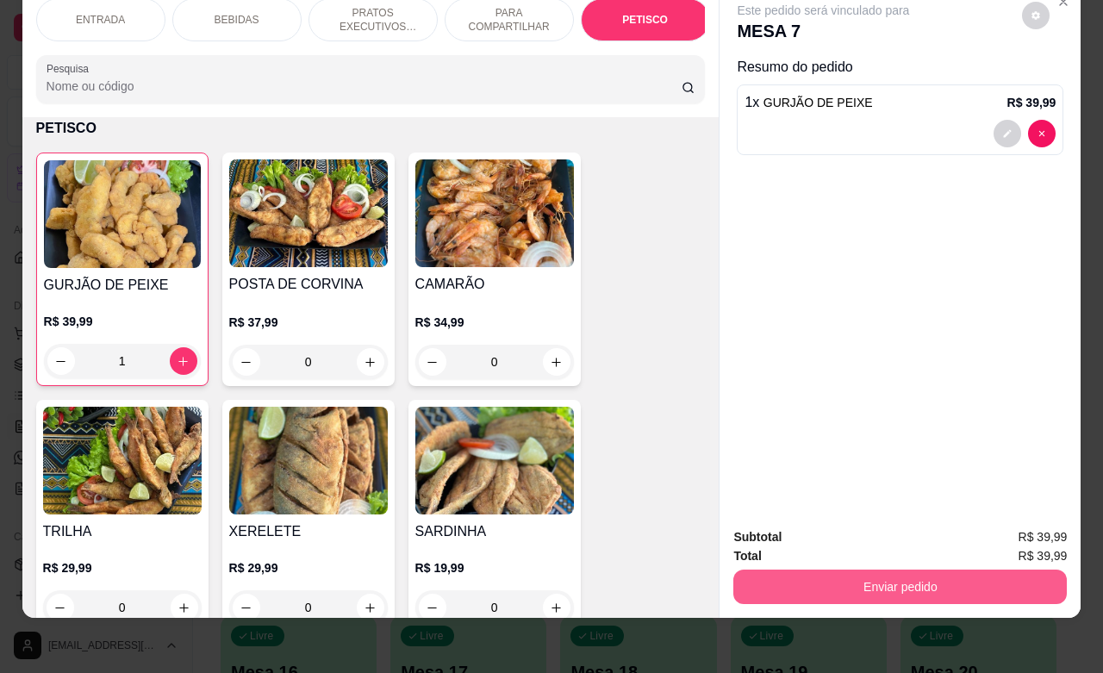
click at [925, 570] on button "Enviar pedido" at bounding box center [900, 587] width 334 height 34
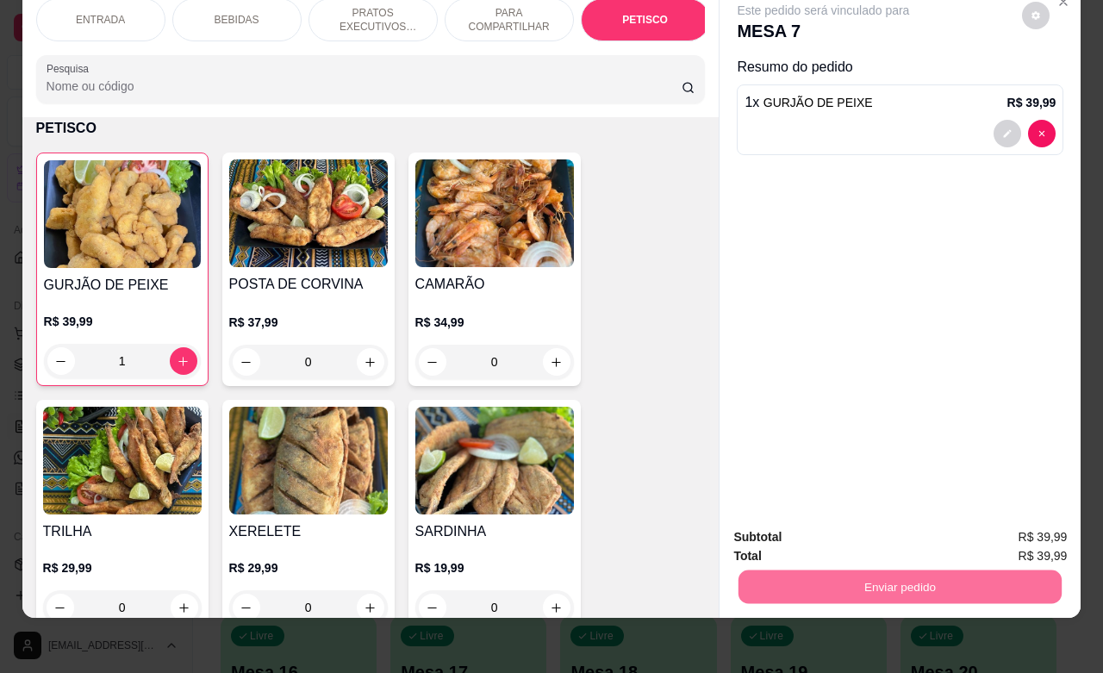
click at [1010, 533] on button "Enviar pedido" at bounding box center [1019, 526] width 97 height 33
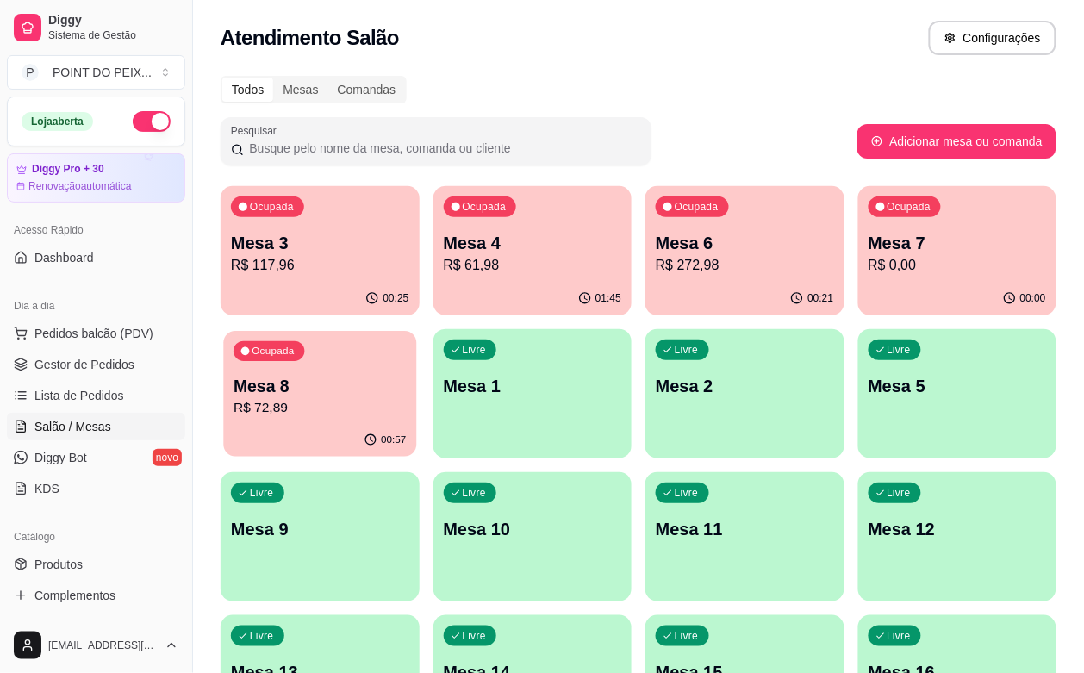
click at [406, 398] on p "R$ 72,89" at bounding box center [320, 408] width 172 height 20
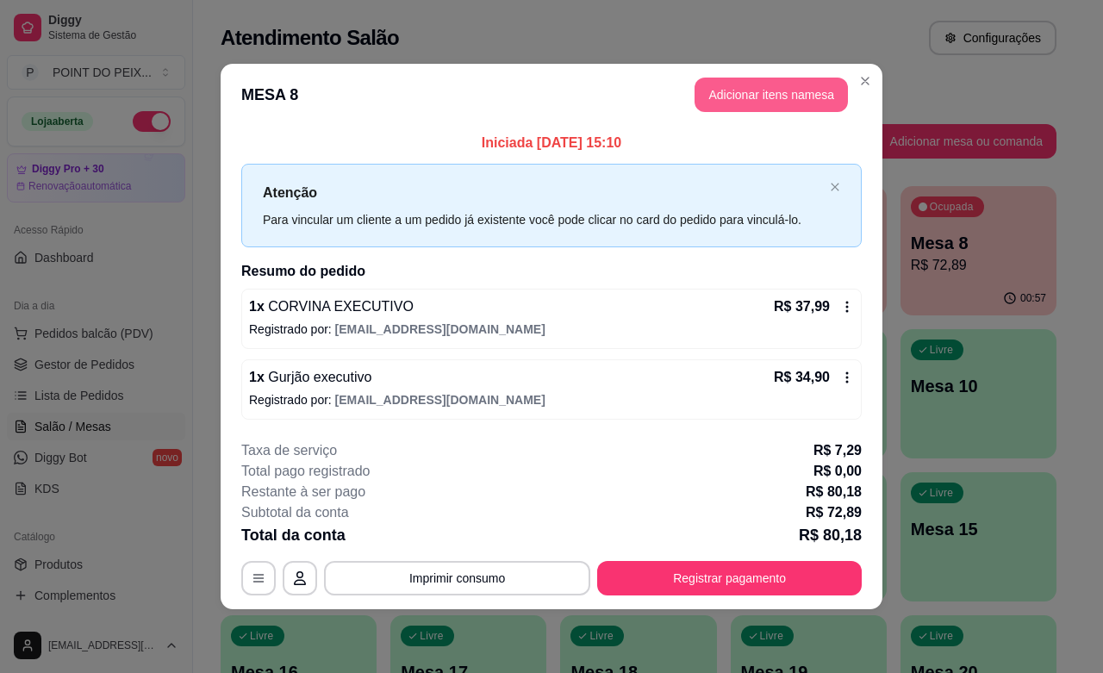
click at [770, 101] on button "Adicionar itens na mesa" at bounding box center [771, 95] width 153 height 34
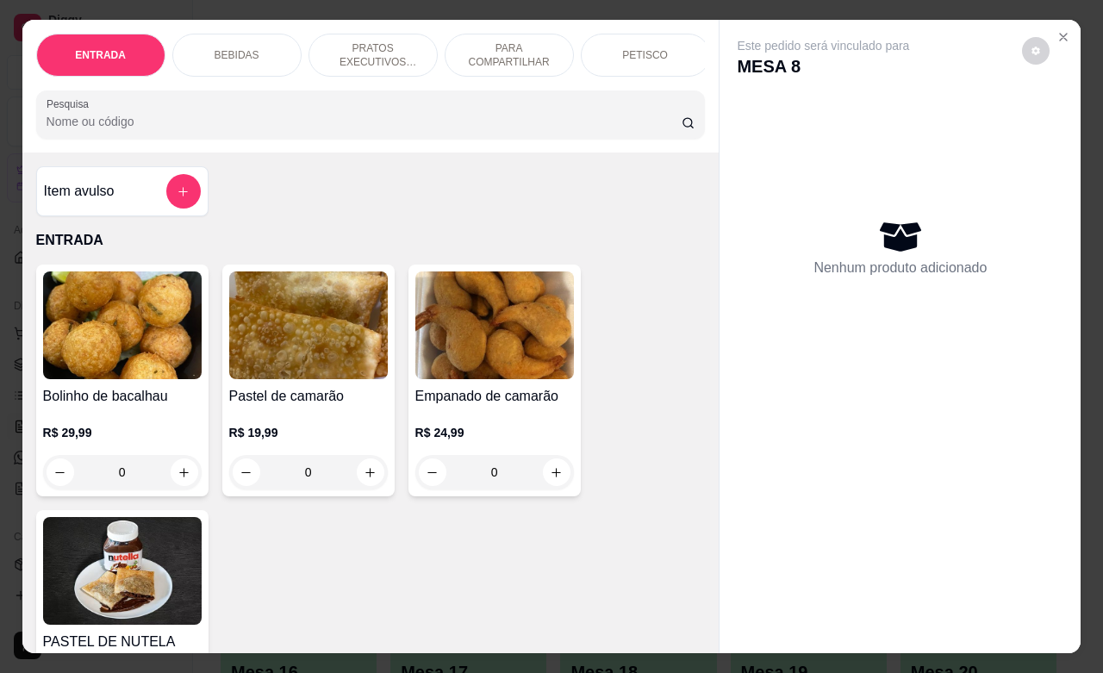
click at [243, 48] on p "BEBIDAS" at bounding box center [237, 55] width 45 height 14
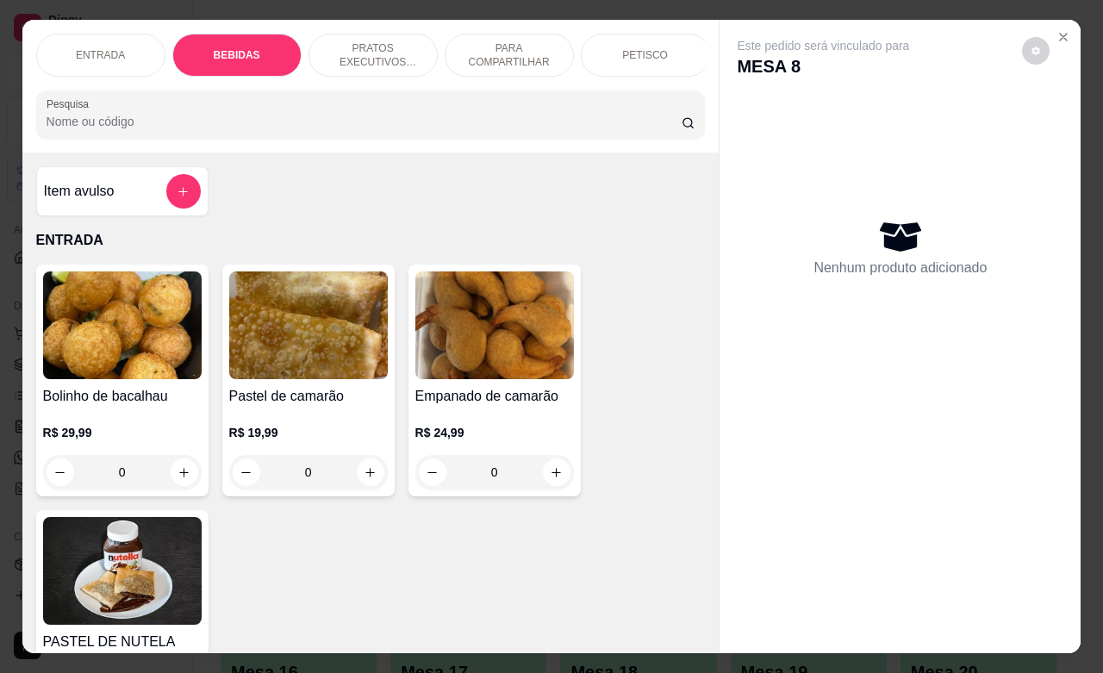
scroll to position [603, 0]
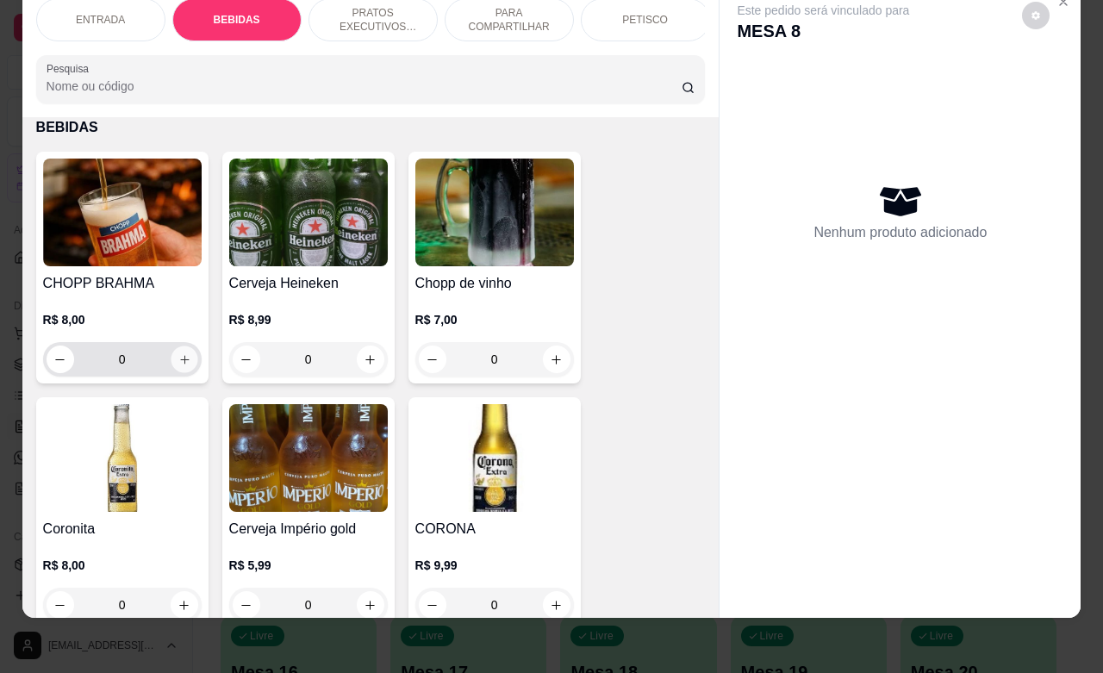
click at [180, 360] on icon "increase-product-quantity" at bounding box center [184, 359] width 9 height 9
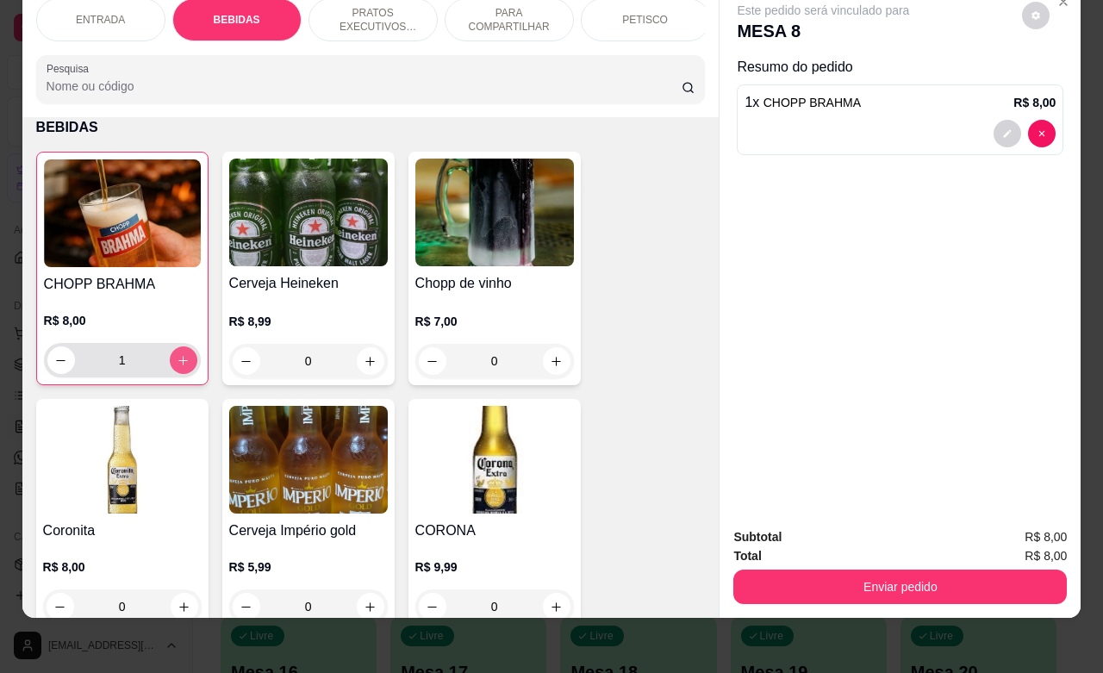
click at [177, 359] on icon "increase-product-quantity" at bounding box center [183, 360] width 13 height 13
type input "3"
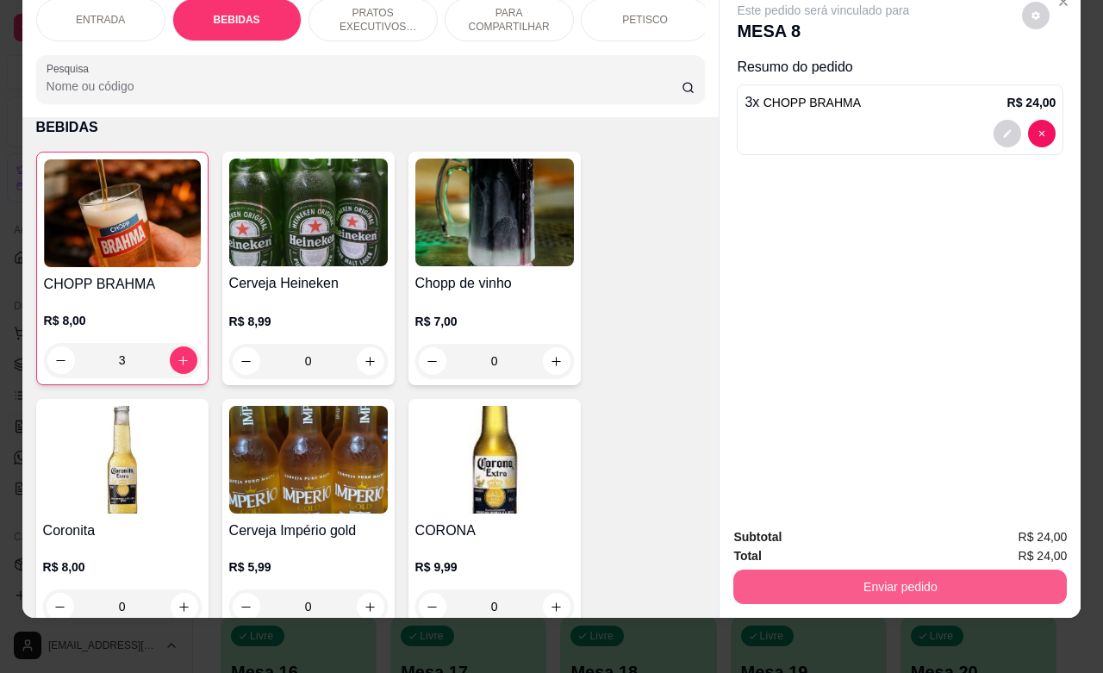
click at [976, 576] on button "Enviar pedido" at bounding box center [900, 587] width 334 height 34
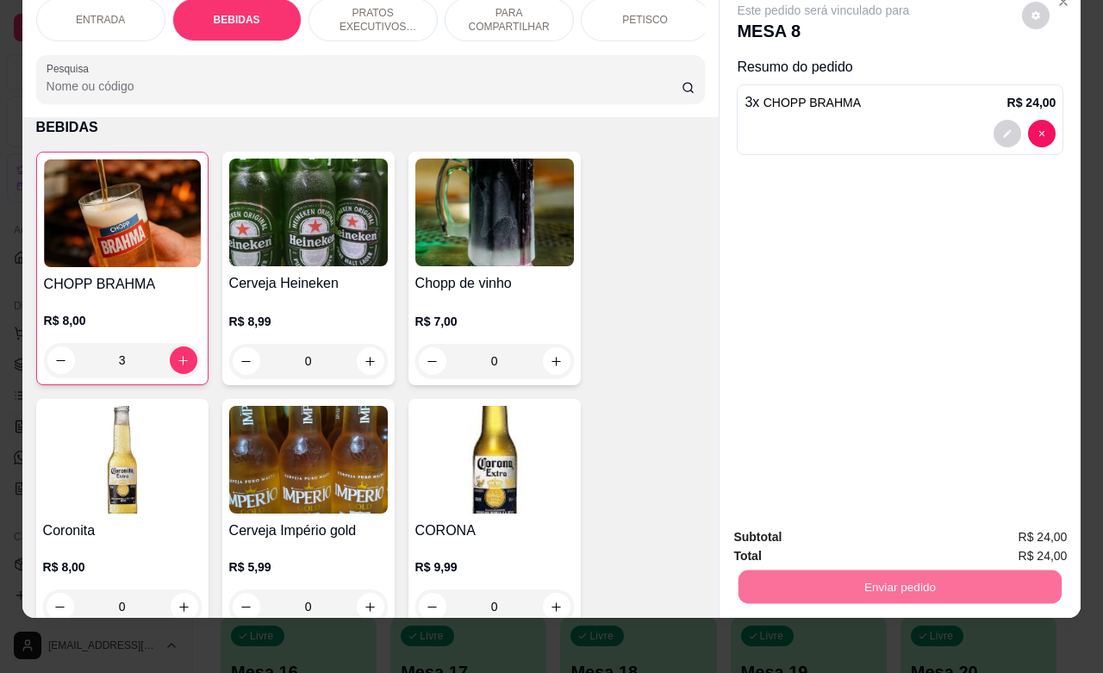
click at [1015, 532] on button "Enviar pedido" at bounding box center [1019, 526] width 97 height 33
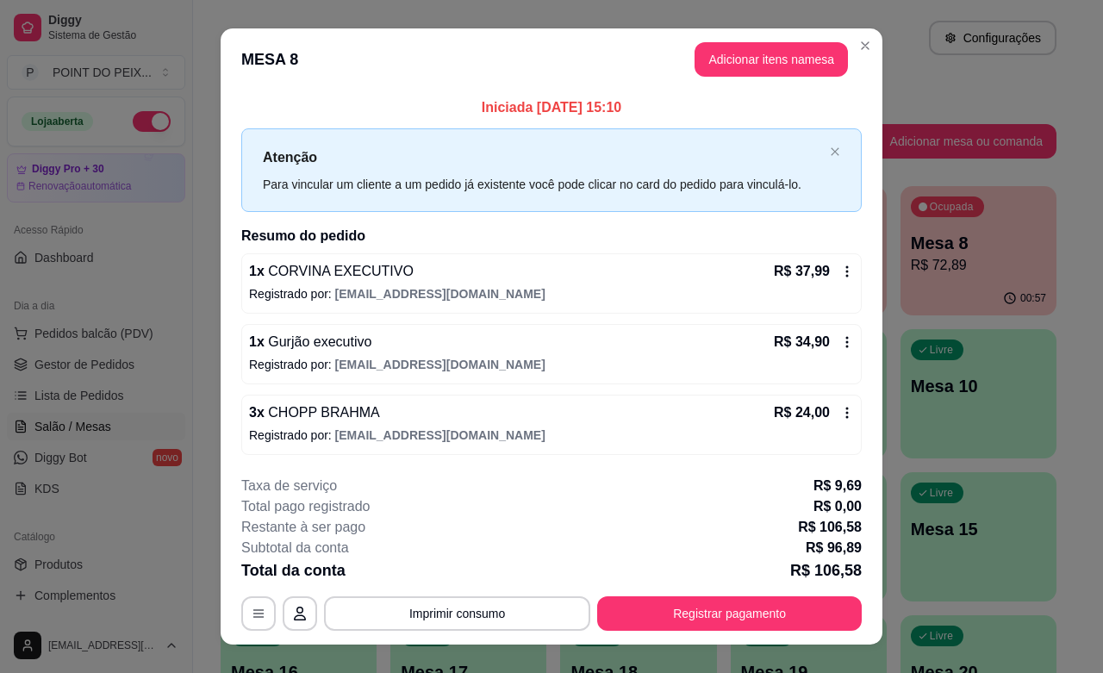
scroll to position [27, 0]
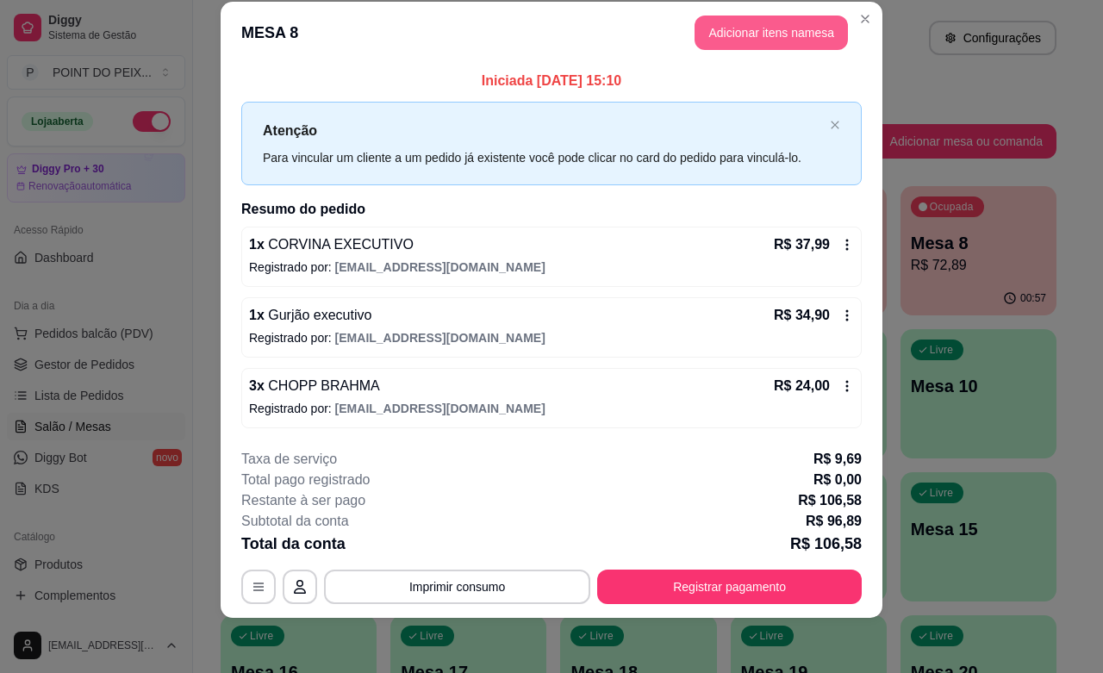
click at [733, 37] on button "Adicionar itens na mesa" at bounding box center [771, 33] width 153 height 34
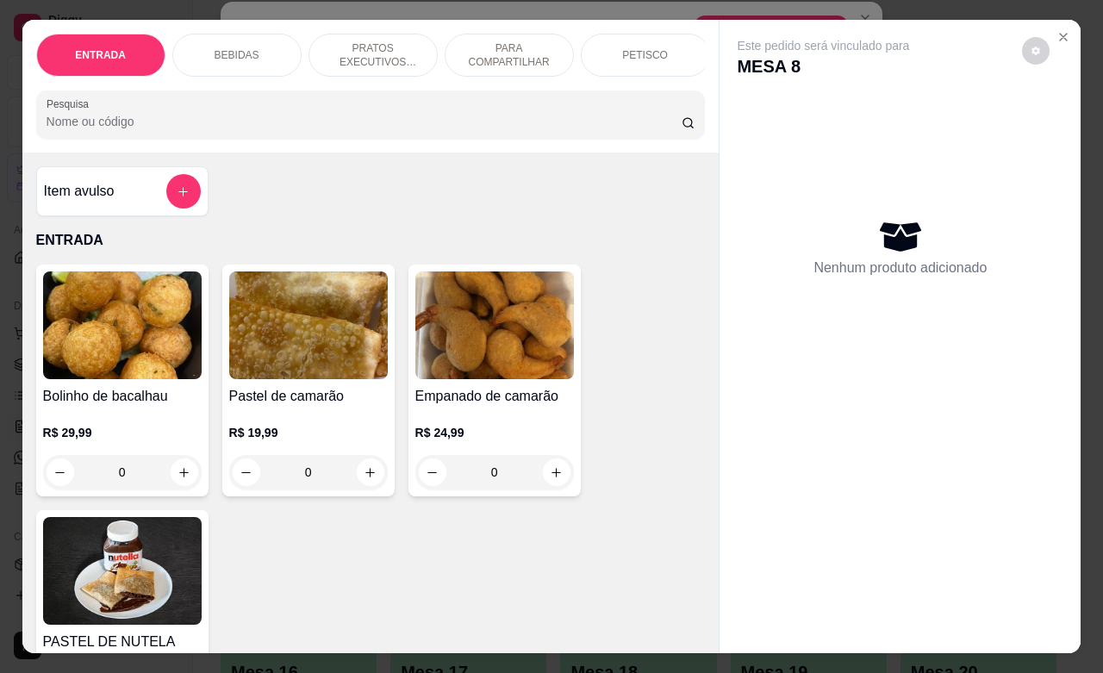
click at [246, 48] on p "BEBIDAS" at bounding box center [237, 55] width 45 height 14
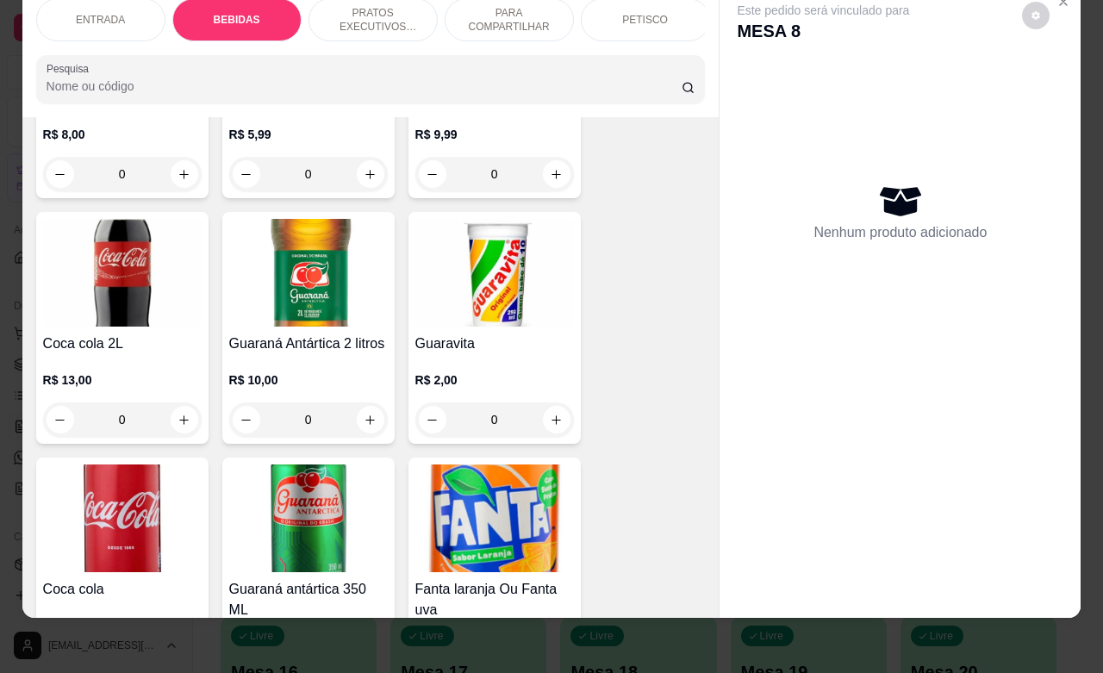
scroll to position [1250, 0]
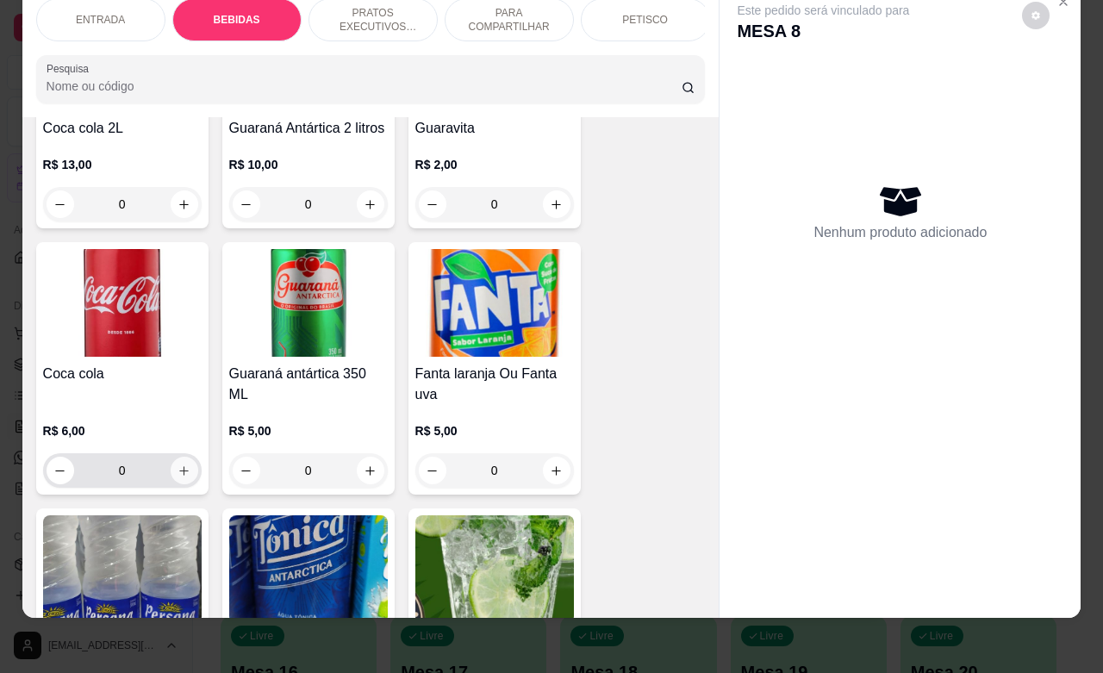
click at [178, 467] on icon "increase-product-quantity" at bounding box center [184, 471] width 13 height 13
type input "1"
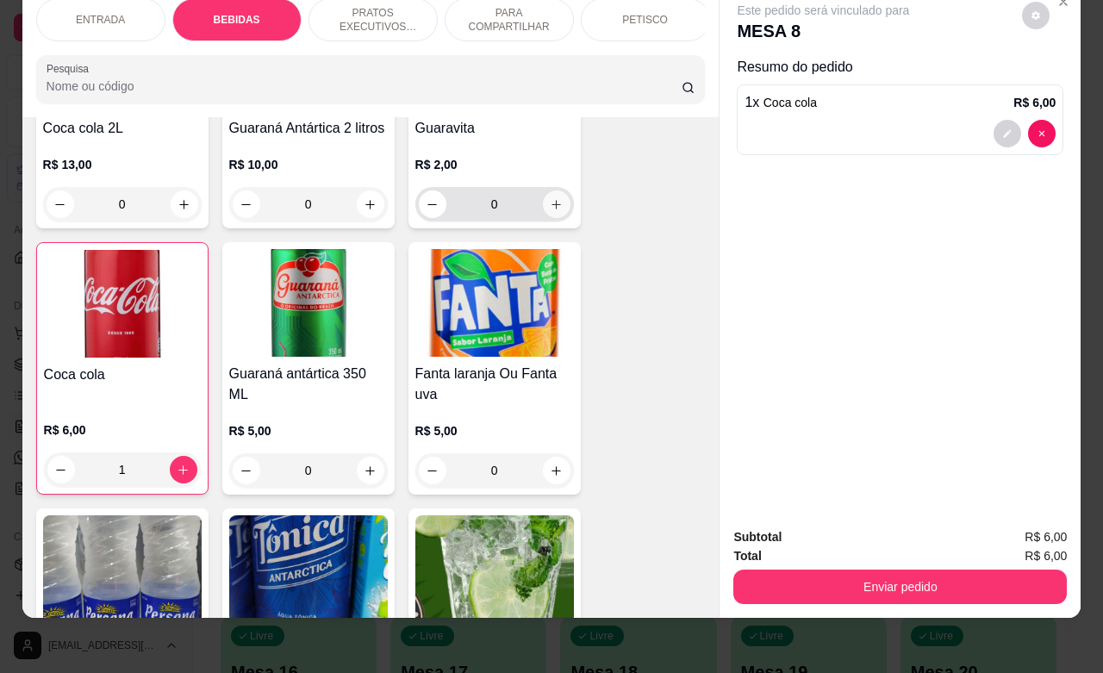
click at [550, 207] on icon "increase-product-quantity" at bounding box center [556, 204] width 13 height 13
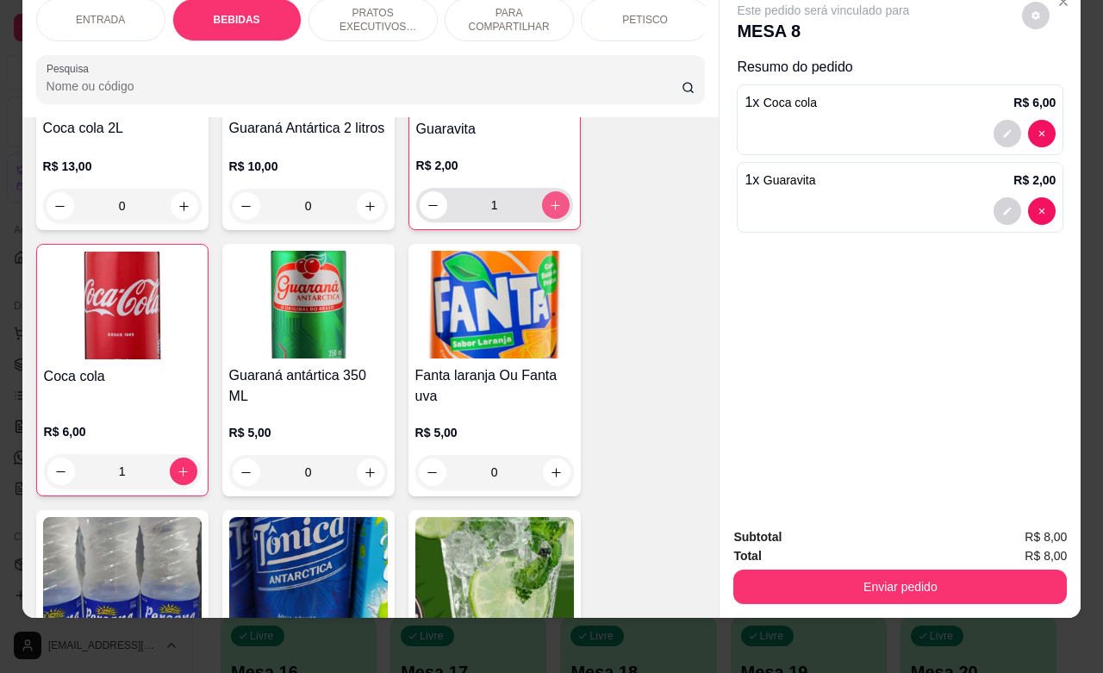
type input "1"
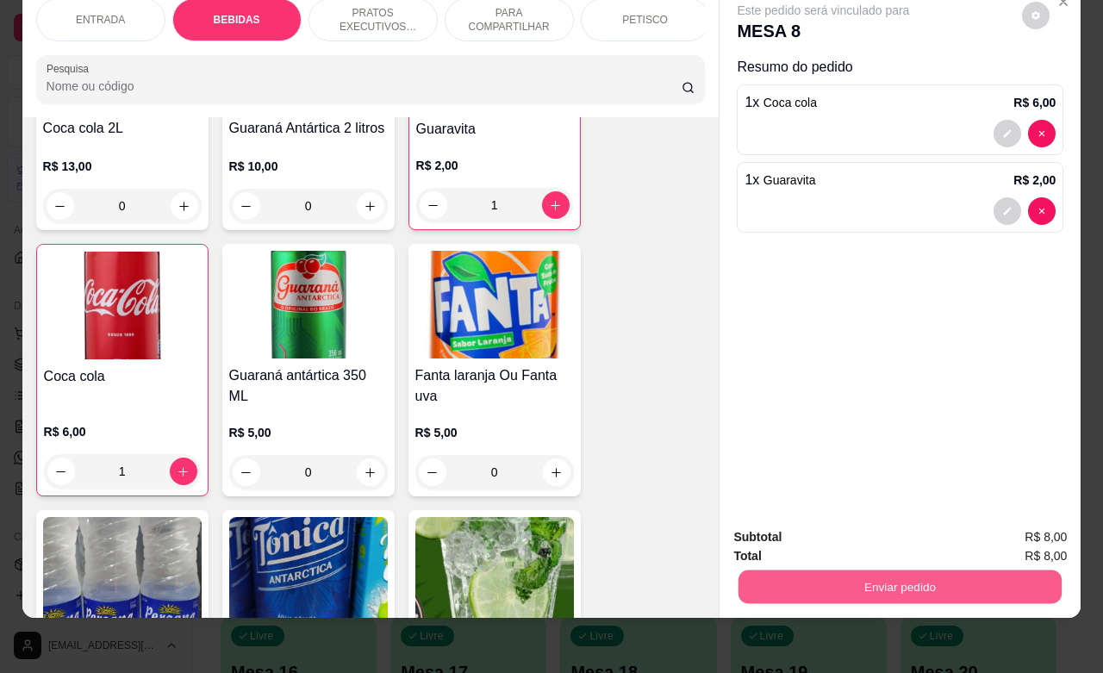
click at [953, 574] on button "Enviar pedido" at bounding box center [900, 587] width 323 height 34
click at [1008, 527] on button "Enviar pedido" at bounding box center [1019, 526] width 97 height 33
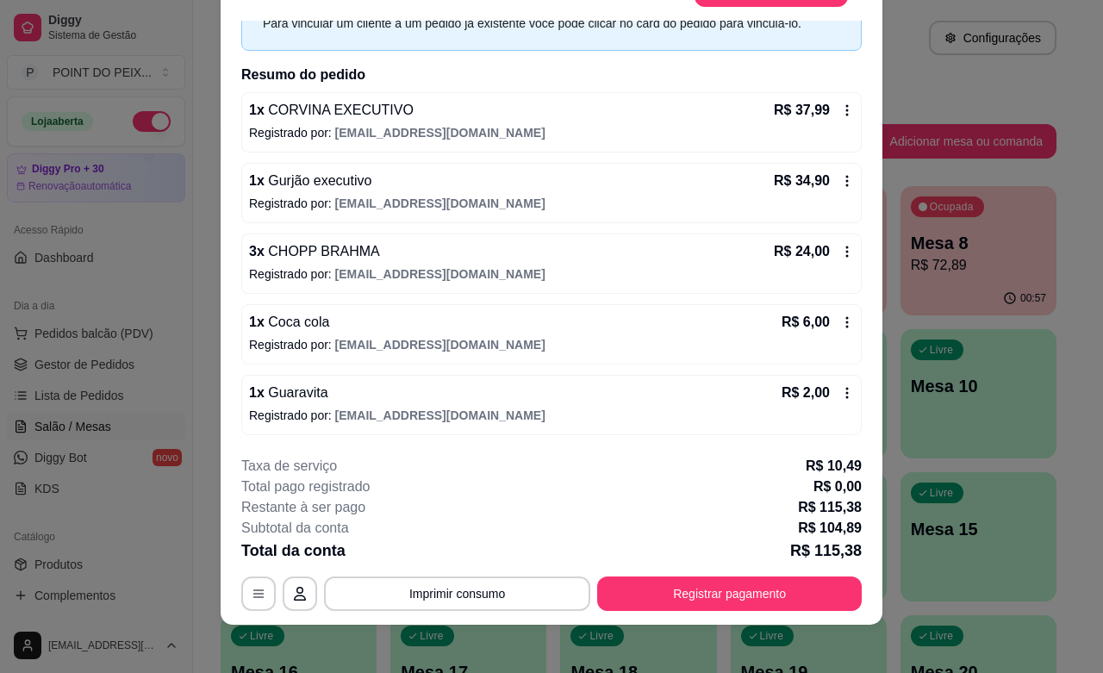
scroll to position [52, 0]
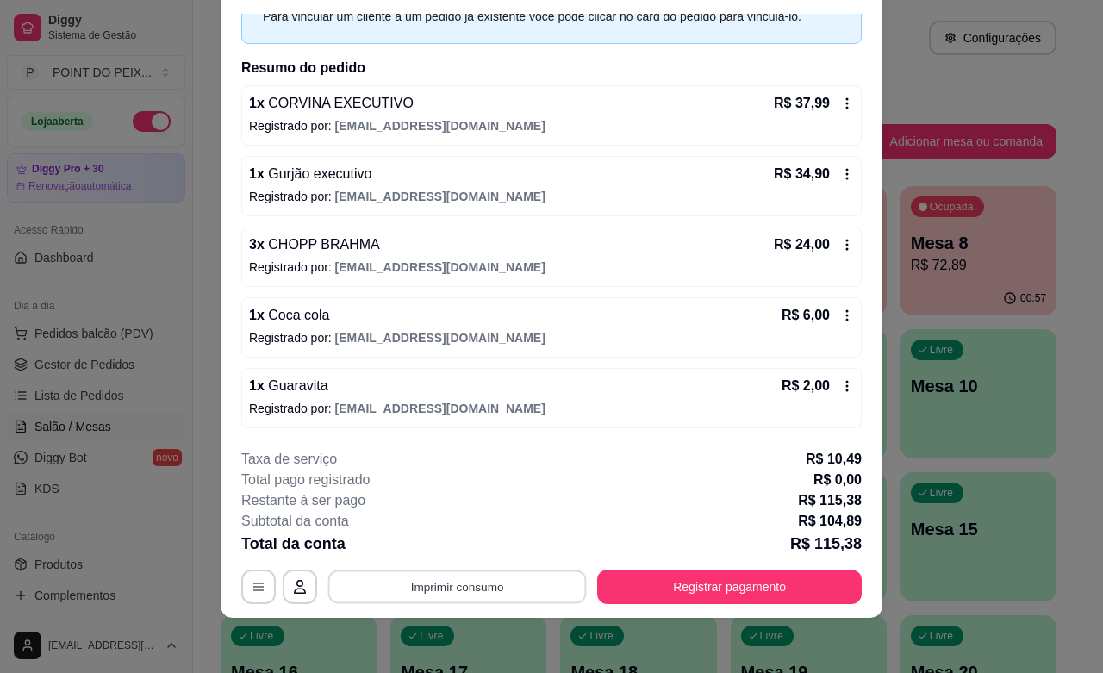
click at [507, 595] on button "Imprimir consumo" at bounding box center [457, 588] width 259 height 34
click at [471, 550] on button "IMPRESSORA" at bounding box center [453, 547] width 125 height 28
click at [840, 382] on icon at bounding box center [847, 386] width 14 height 14
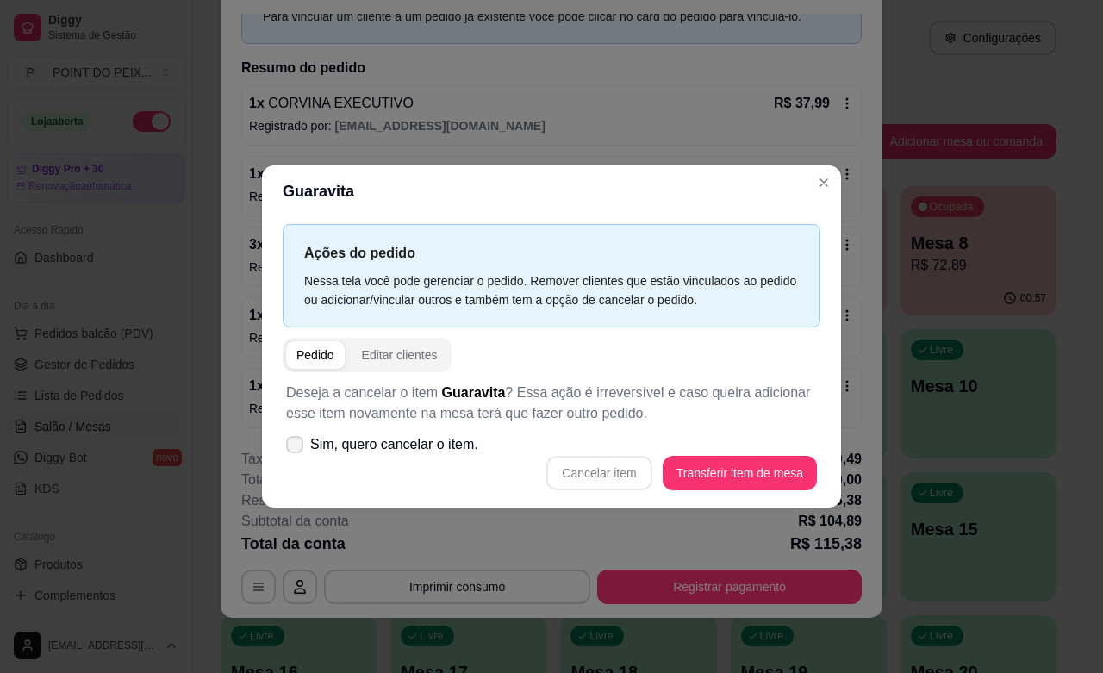
click at [291, 445] on icon at bounding box center [295, 445] width 14 height 10
click at [291, 447] on input "Sim, quero cancelar o item." at bounding box center [290, 452] width 11 height 11
checkbox input "true"
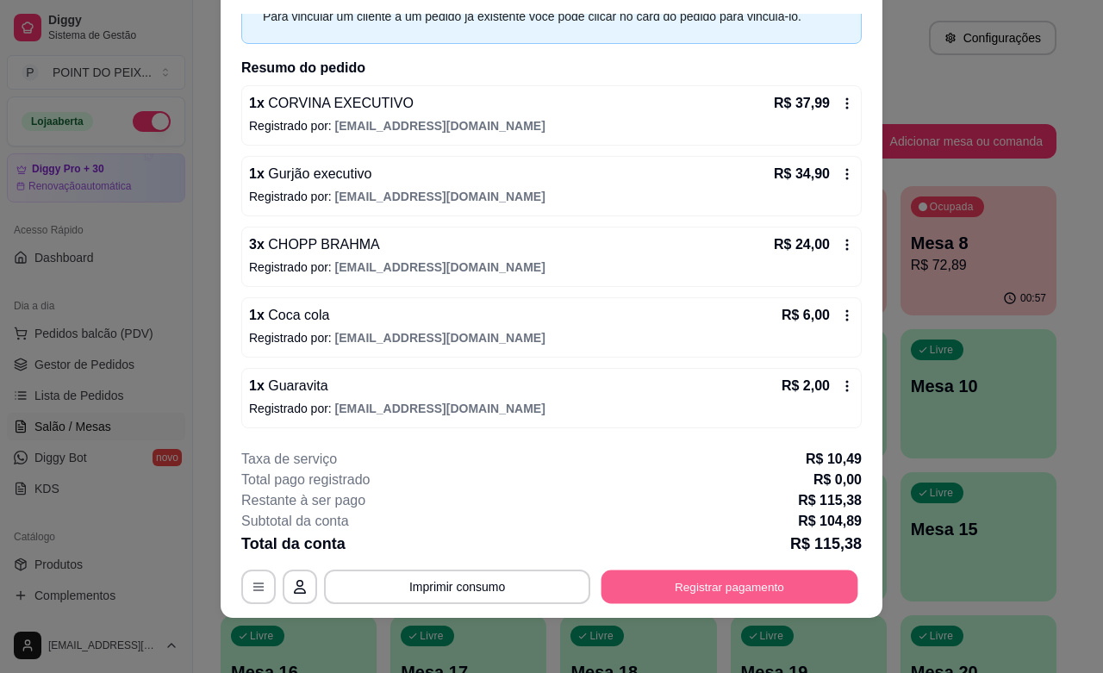
click at [649, 583] on button "Registrar pagamento" at bounding box center [730, 588] width 257 height 34
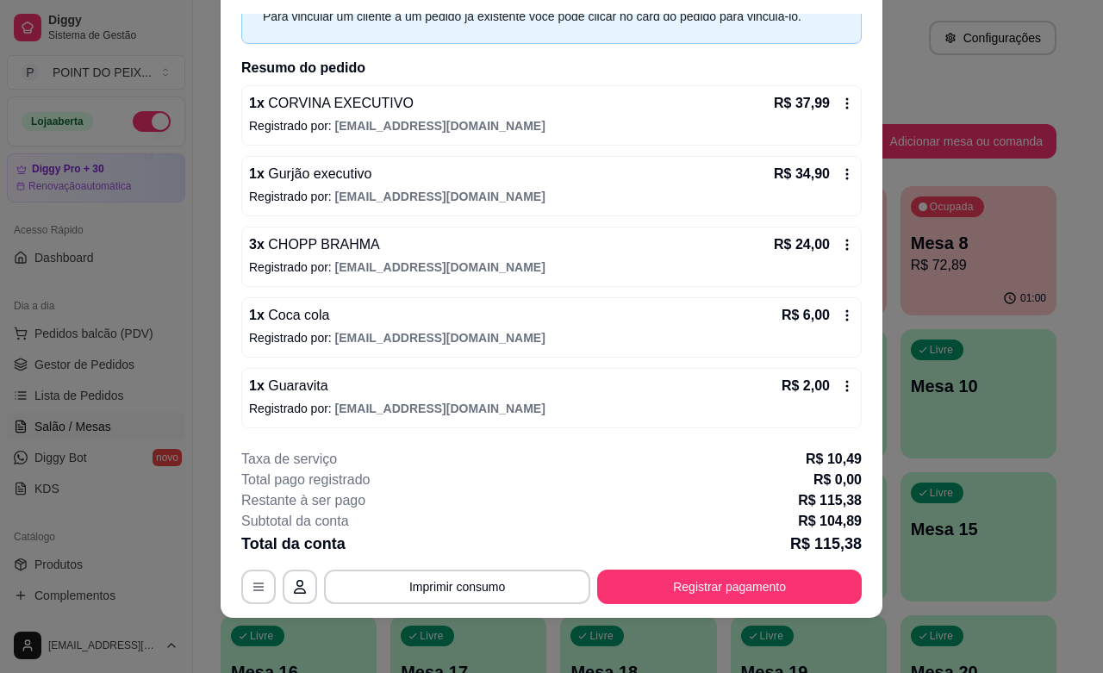
click at [359, 388] on div "1 x Guaravita R$ 2,00" at bounding box center [551, 386] width 605 height 21
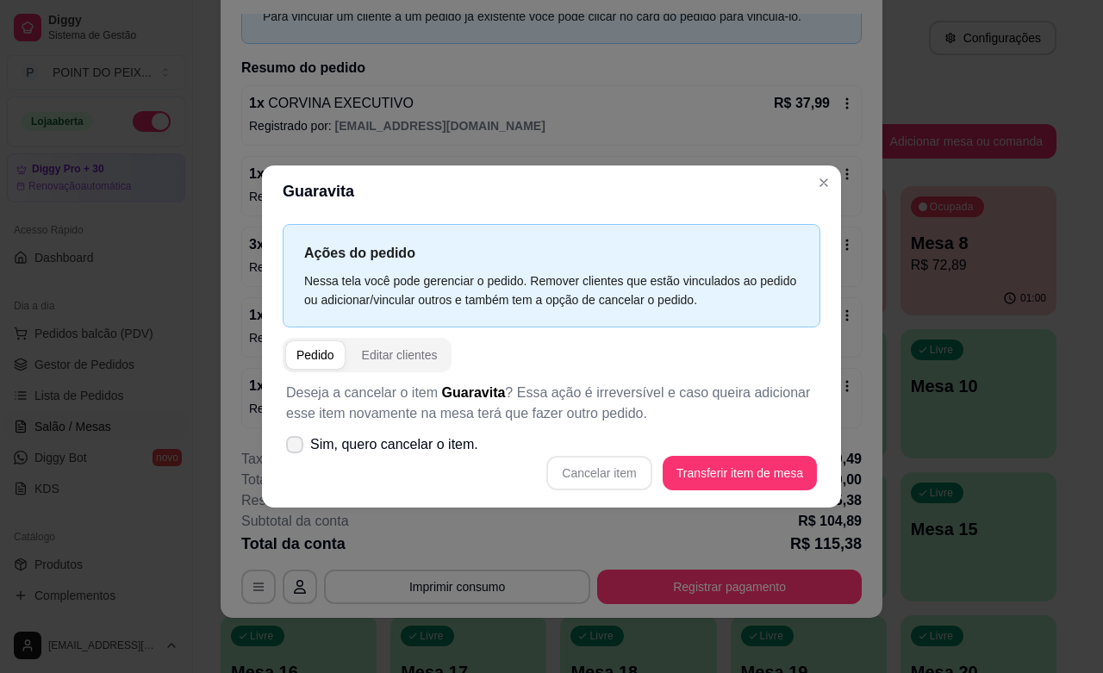
click at [294, 444] on icon at bounding box center [295, 445] width 14 height 10
click at [294, 447] on input "Sim, quero cancelar o item." at bounding box center [290, 452] width 11 height 11
checkbox input "true"
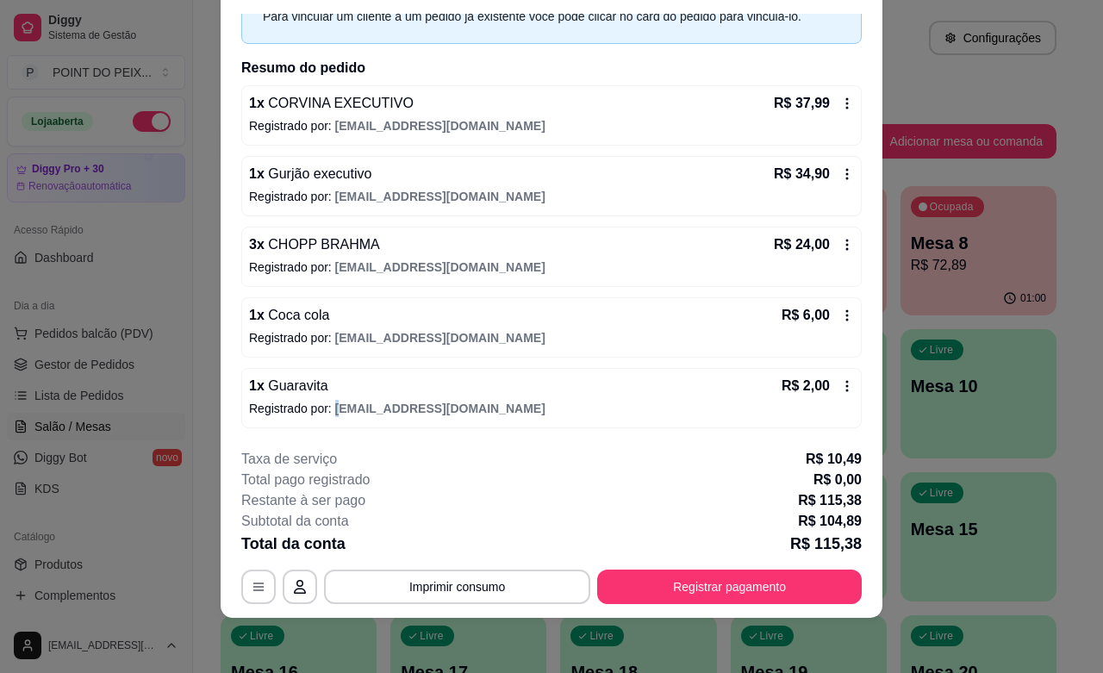
click at [335, 402] on span "[EMAIL_ADDRESS][DOMAIN_NAME]" at bounding box center [440, 409] width 210 height 14
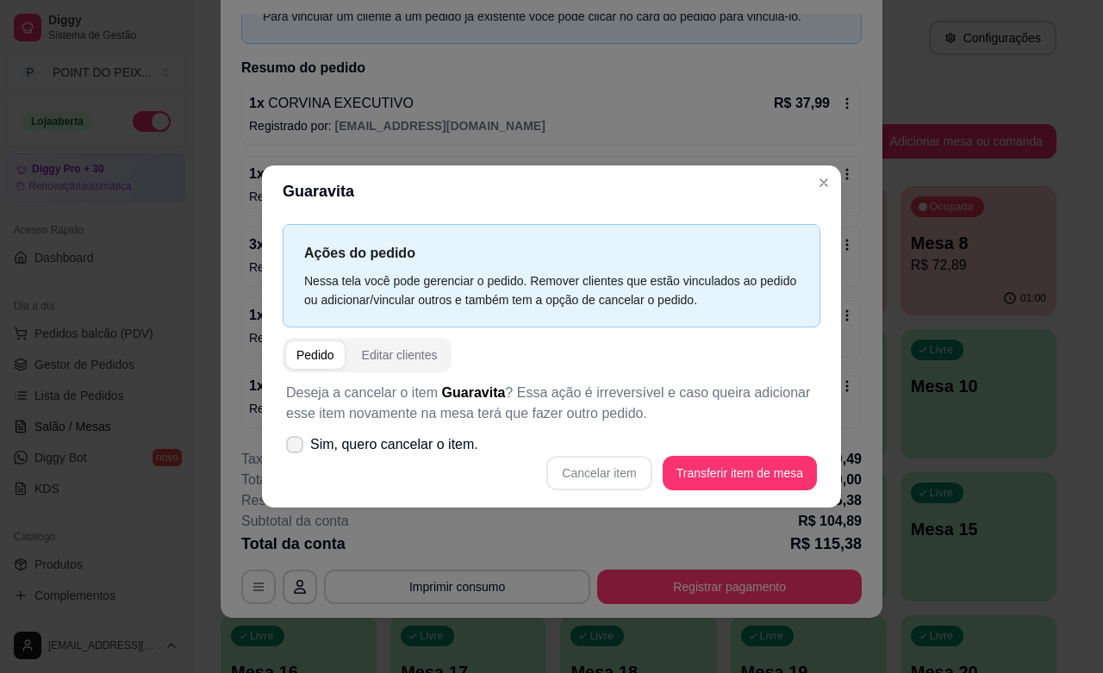
click at [299, 450] on span at bounding box center [294, 444] width 17 height 17
click at [296, 450] on input "Sim, quero cancelar o item." at bounding box center [290, 452] width 11 height 11
checkbox input "true"
click at [599, 479] on button "Cancelar item" at bounding box center [598, 473] width 105 height 34
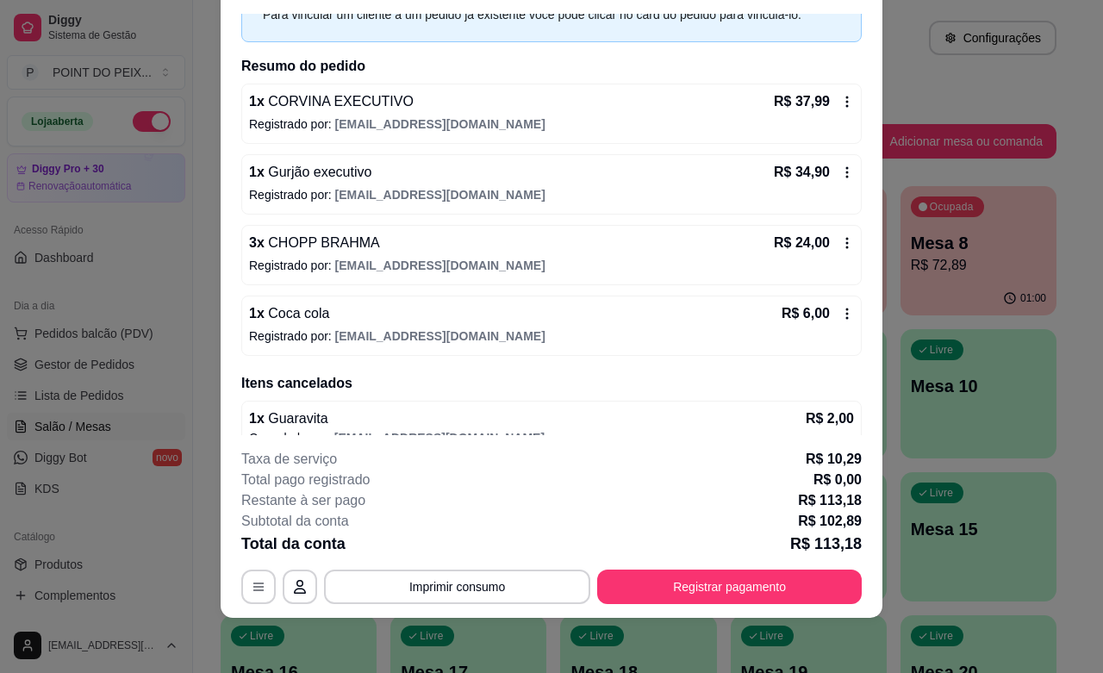
click at [500, 593] on button "Imprimir consumo" at bounding box center [457, 587] width 266 height 34
click at [462, 546] on button "IMPRESSORA" at bounding box center [453, 547] width 125 height 28
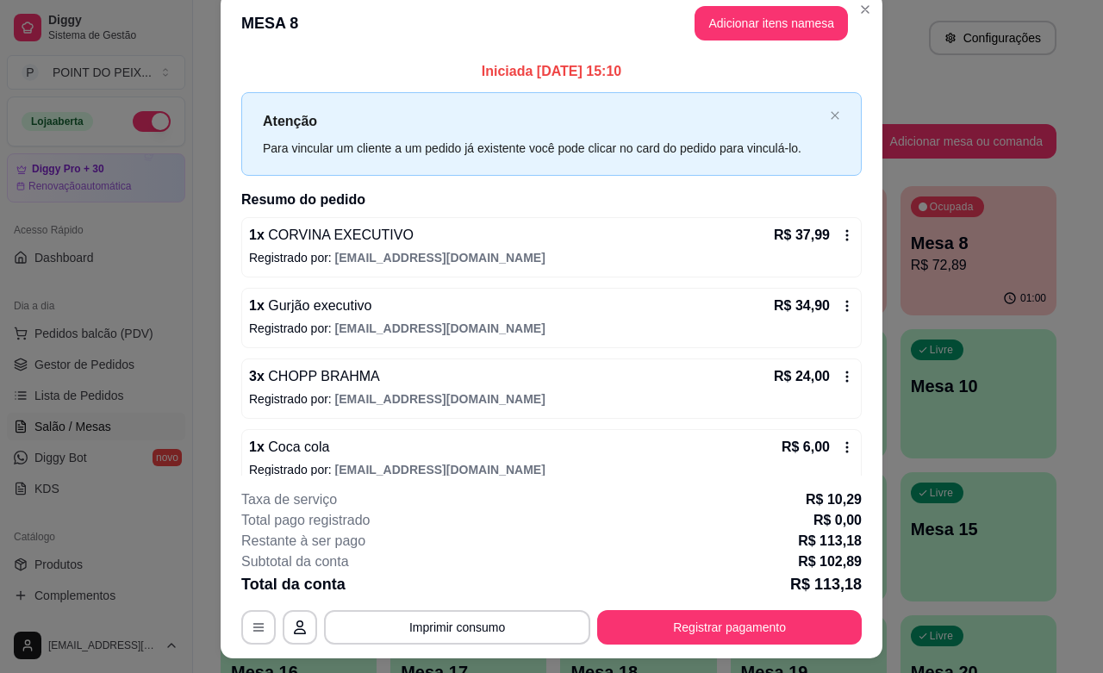
scroll to position [0, 0]
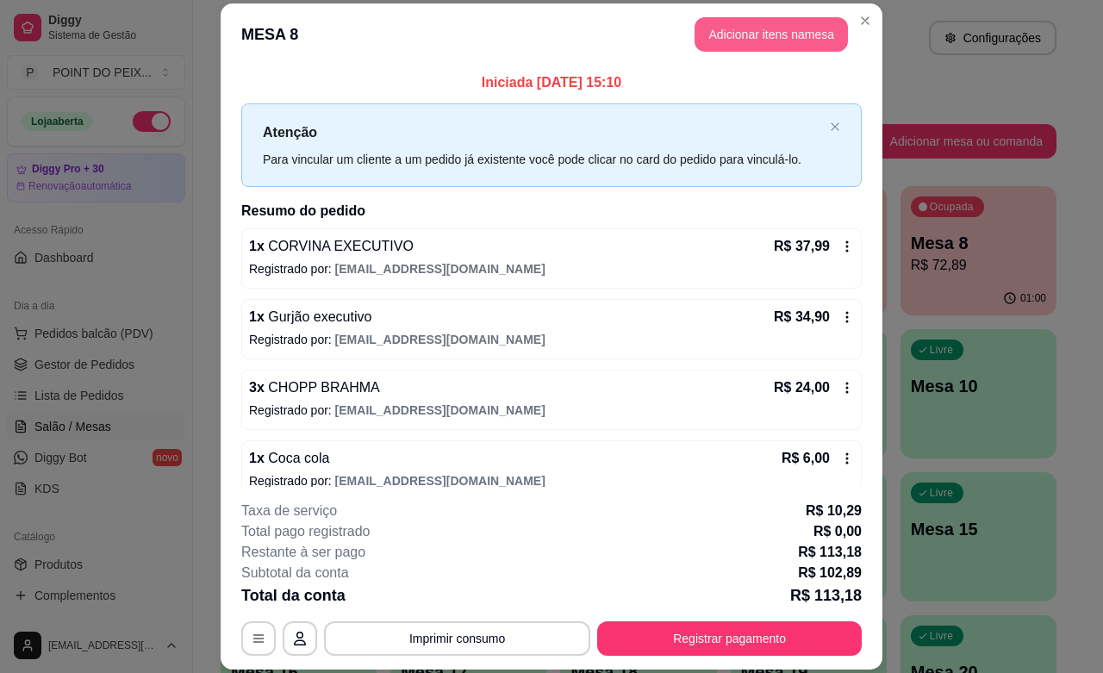
click at [782, 36] on button "Adicionar itens na mesa" at bounding box center [771, 34] width 153 height 34
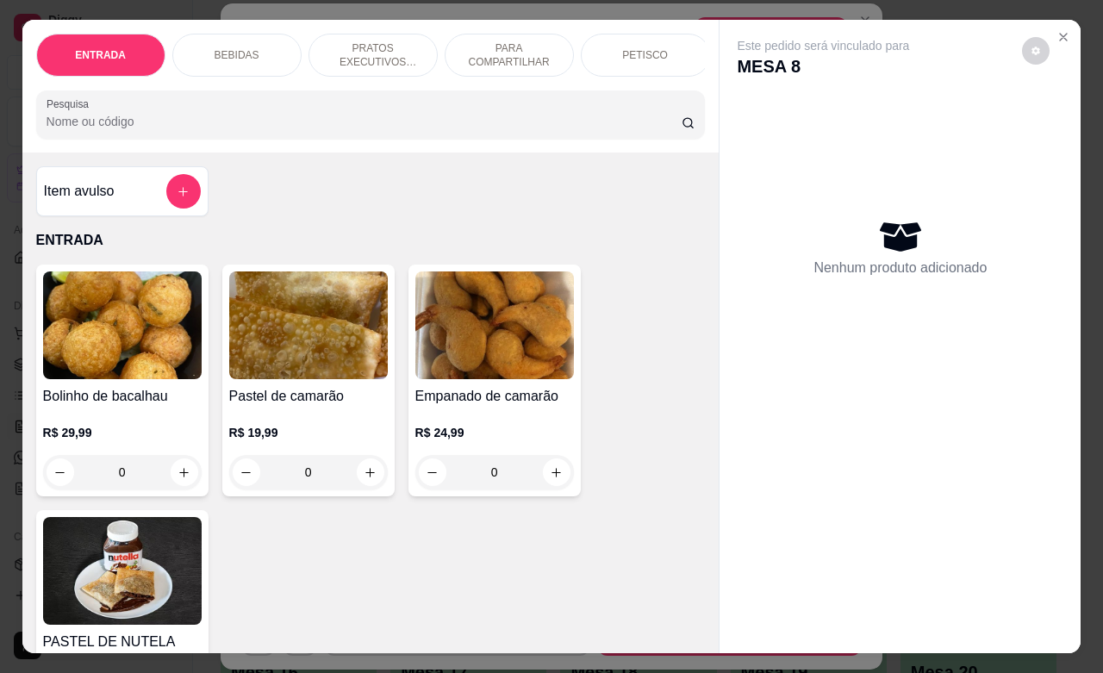
click at [234, 48] on p "BEBIDAS" at bounding box center [237, 55] width 45 height 14
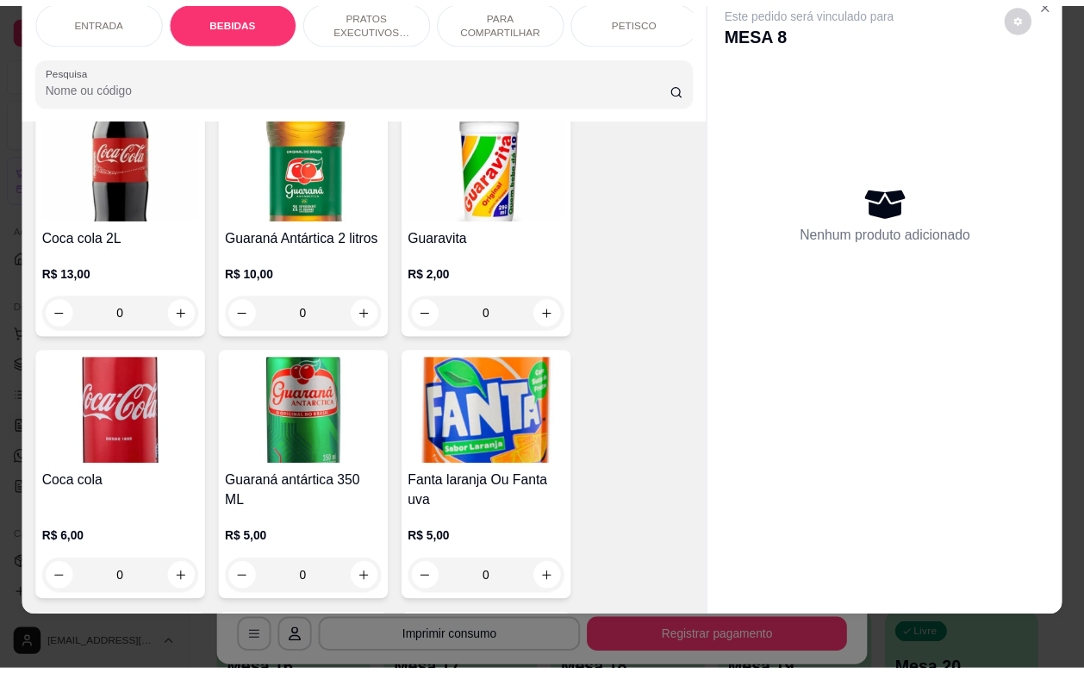
scroll to position [1250, 0]
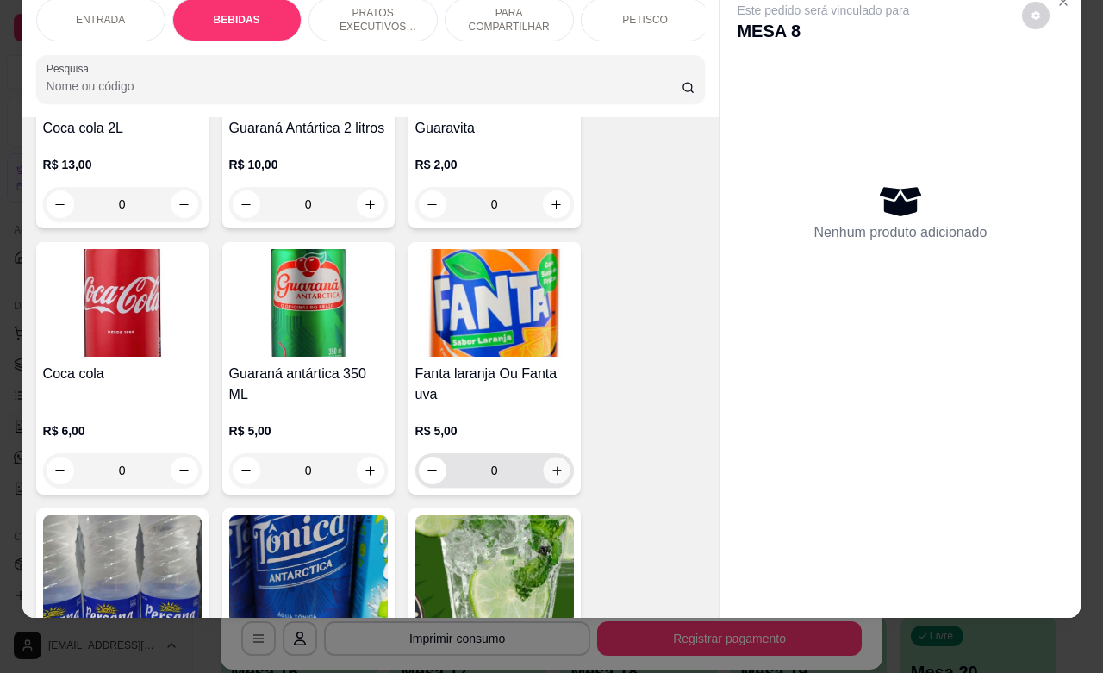
click at [550, 466] on button "increase-product-quantity" at bounding box center [556, 471] width 27 height 27
type input "1"
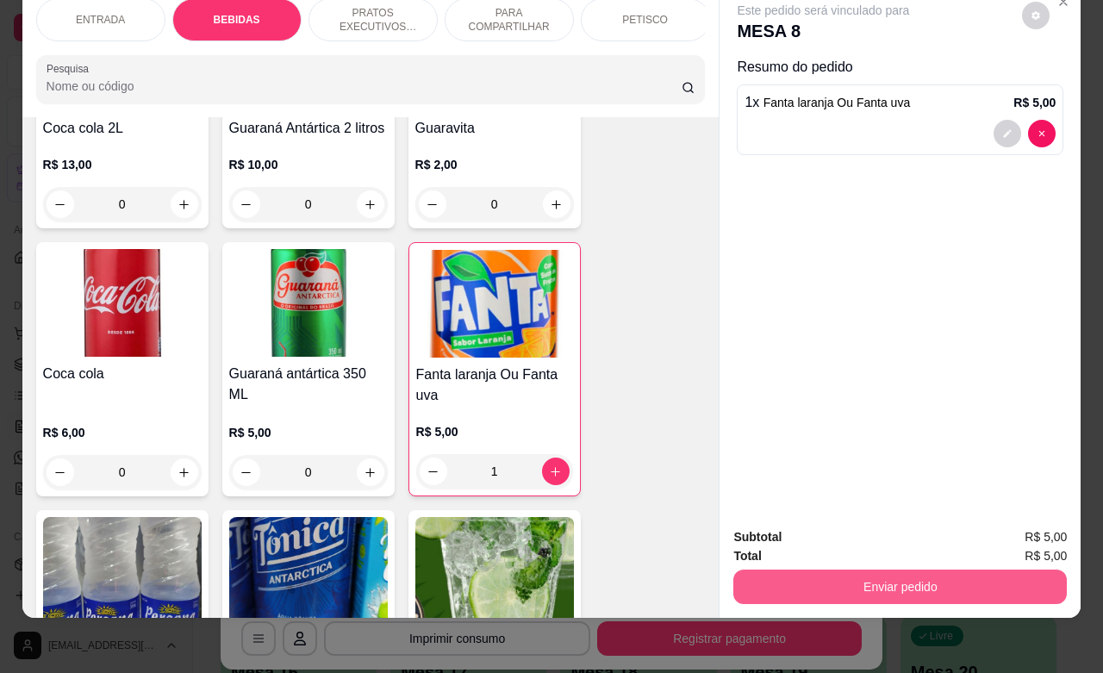
click at [972, 570] on button "Enviar pedido" at bounding box center [900, 587] width 334 height 34
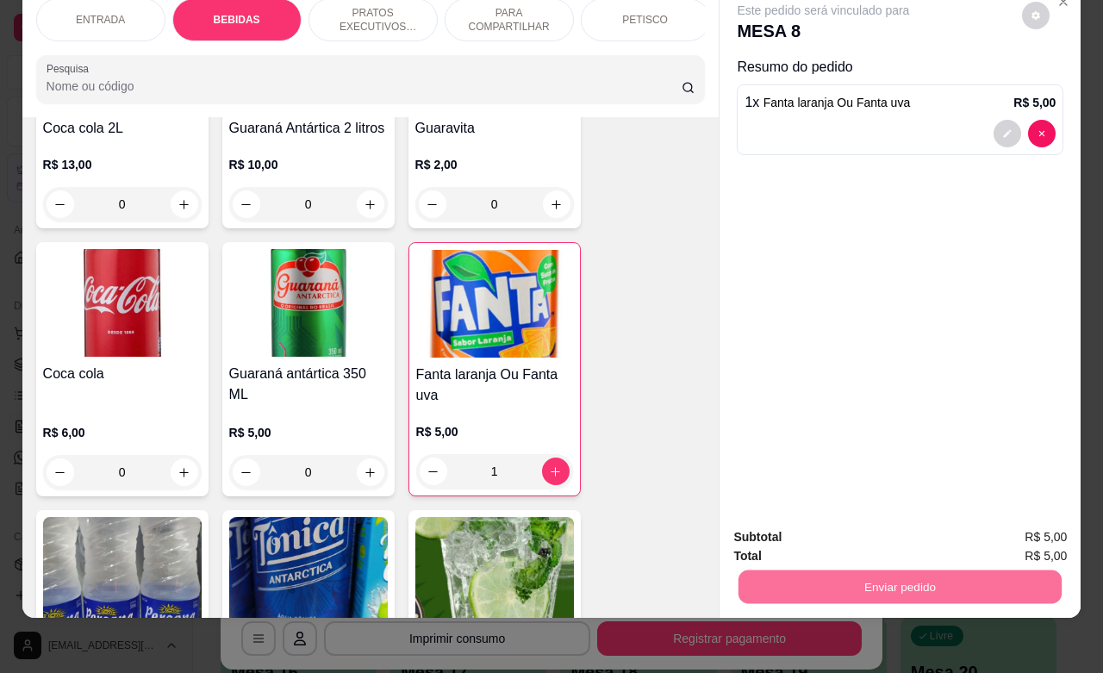
click at [1013, 524] on button "Enviar pedido" at bounding box center [1019, 526] width 97 height 33
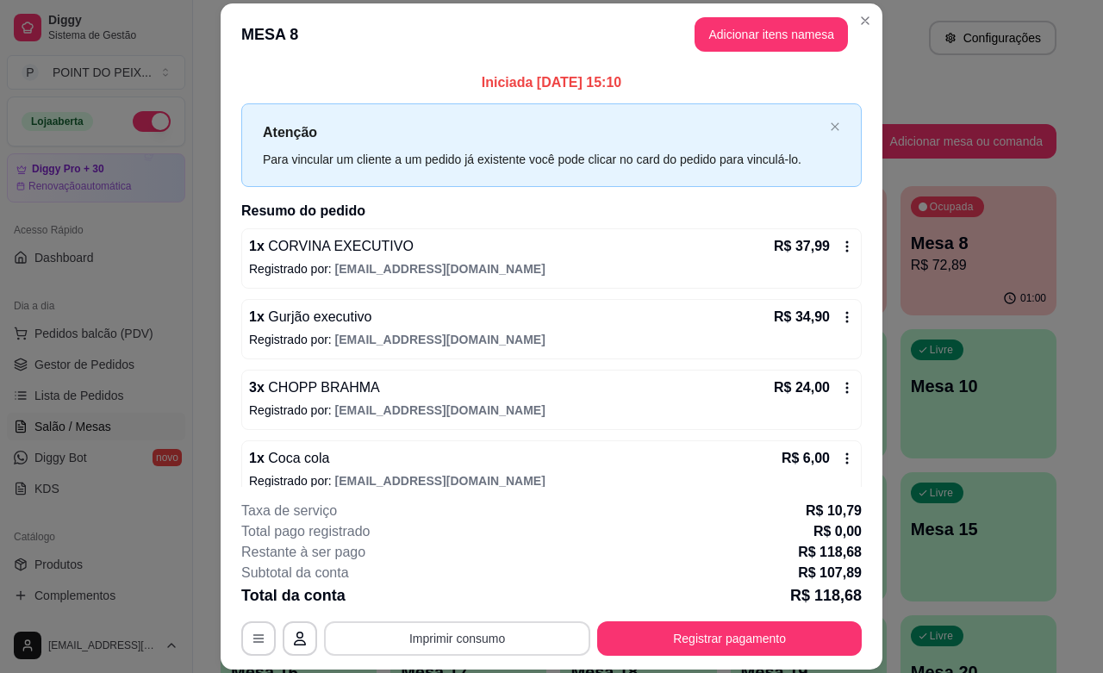
click at [467, 632] on button "Imprimir consumo" at bounding box center [457, 638] width 266 height 34
click at [452, 605] on button "IMPRESSORA" at bounding box center [453, 598] width 121 height 27
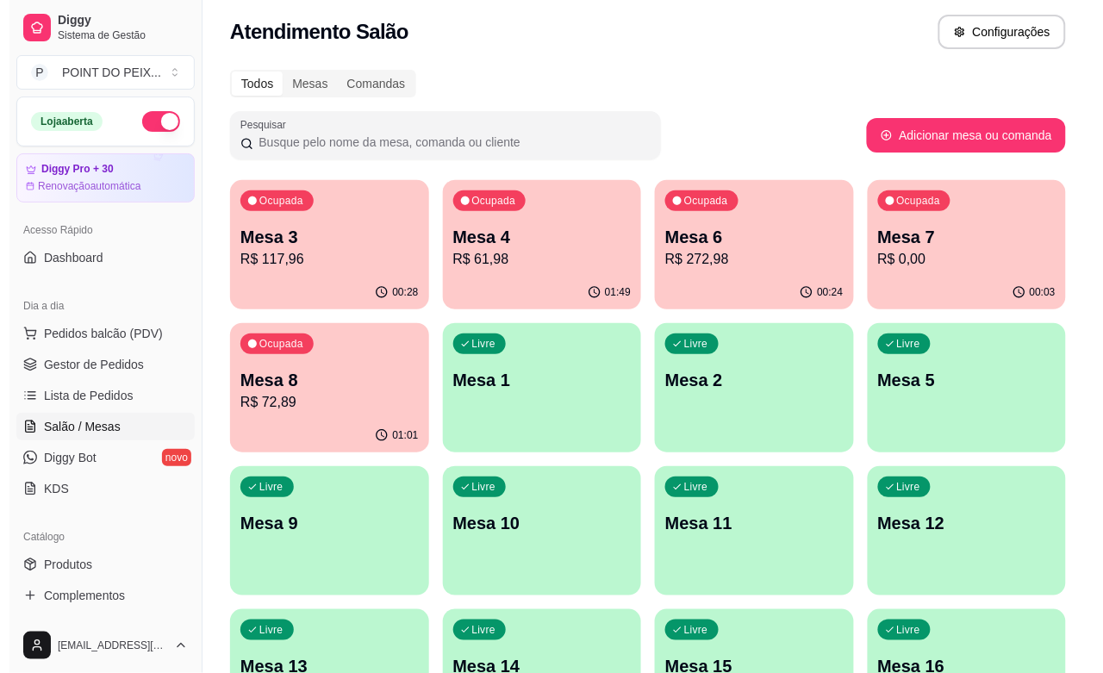
scroll to position [0, 0]
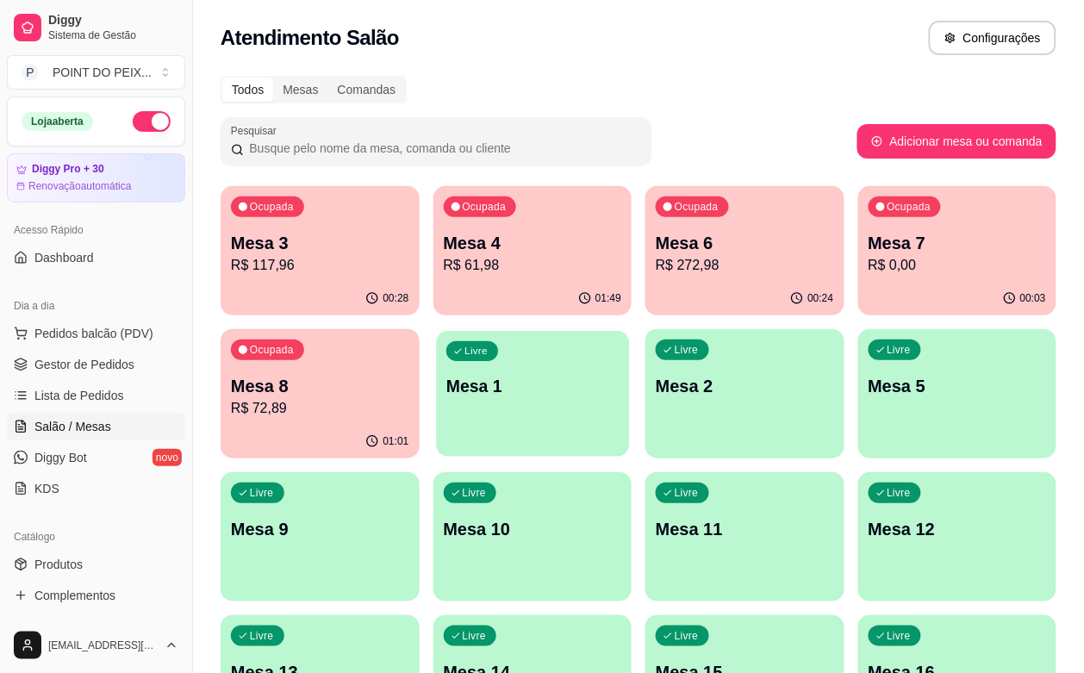
click at [446, 390] on p "Mesa 1" at bounding box center [532, 386] width 172 height 23
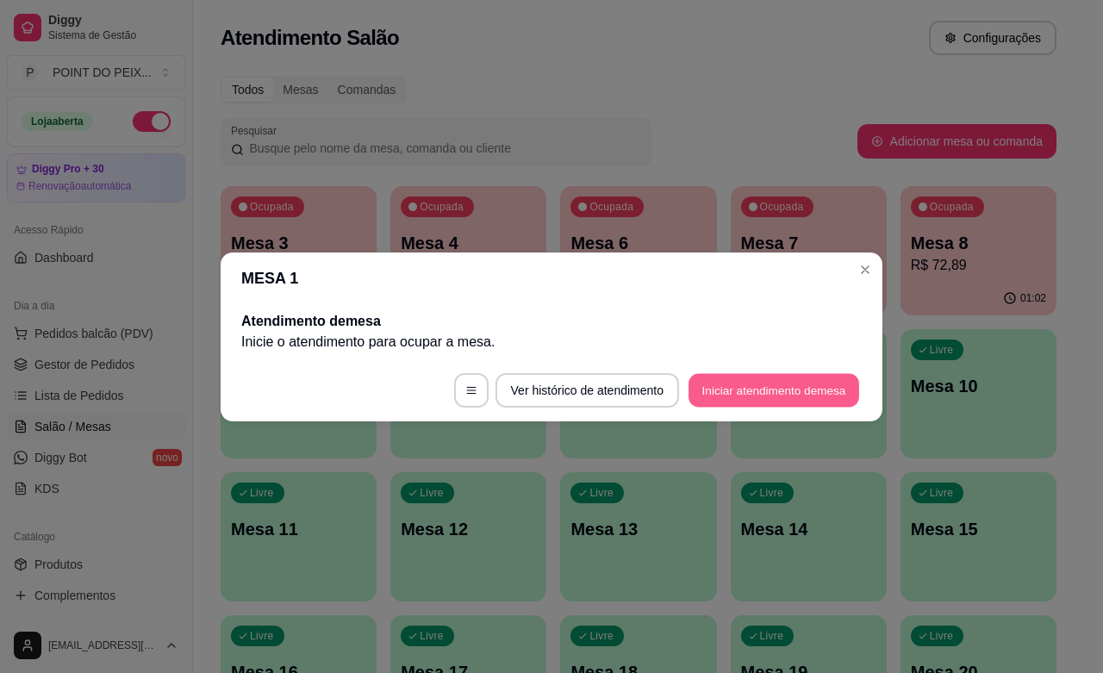
click at [739, 398] on button "Iniciar atendimento de mesa" at bounding box center [774, 390] width 171 height 34
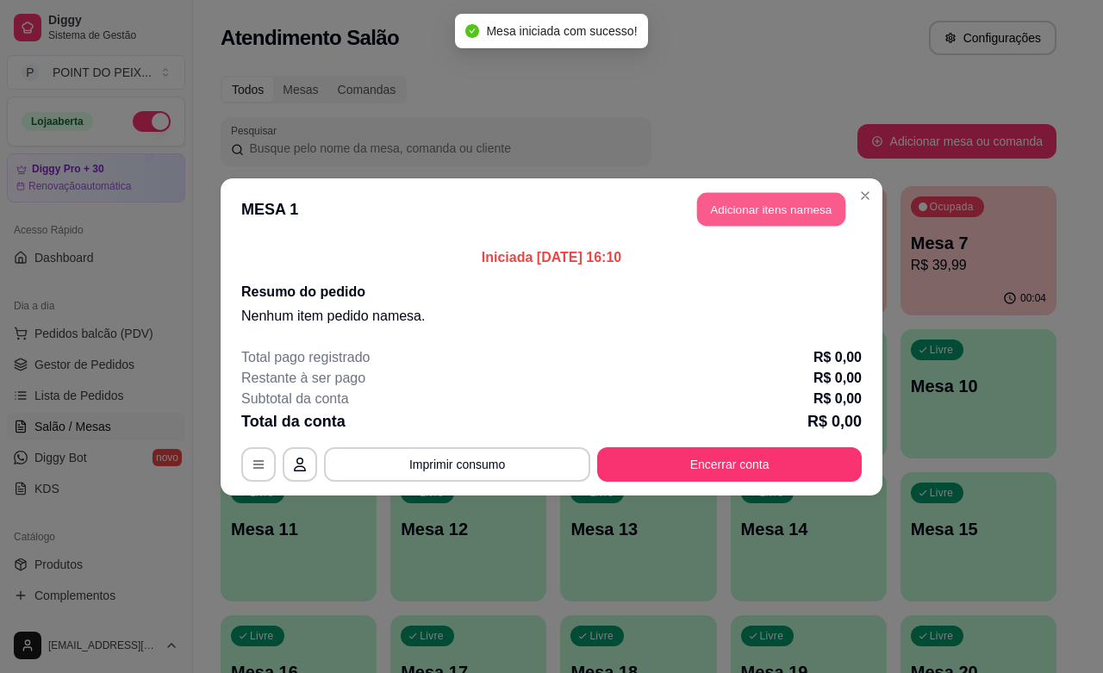
click at [777, 218] on button "Adicionar itens na mesa" at bounding box center [771, 209] width 148 height 34
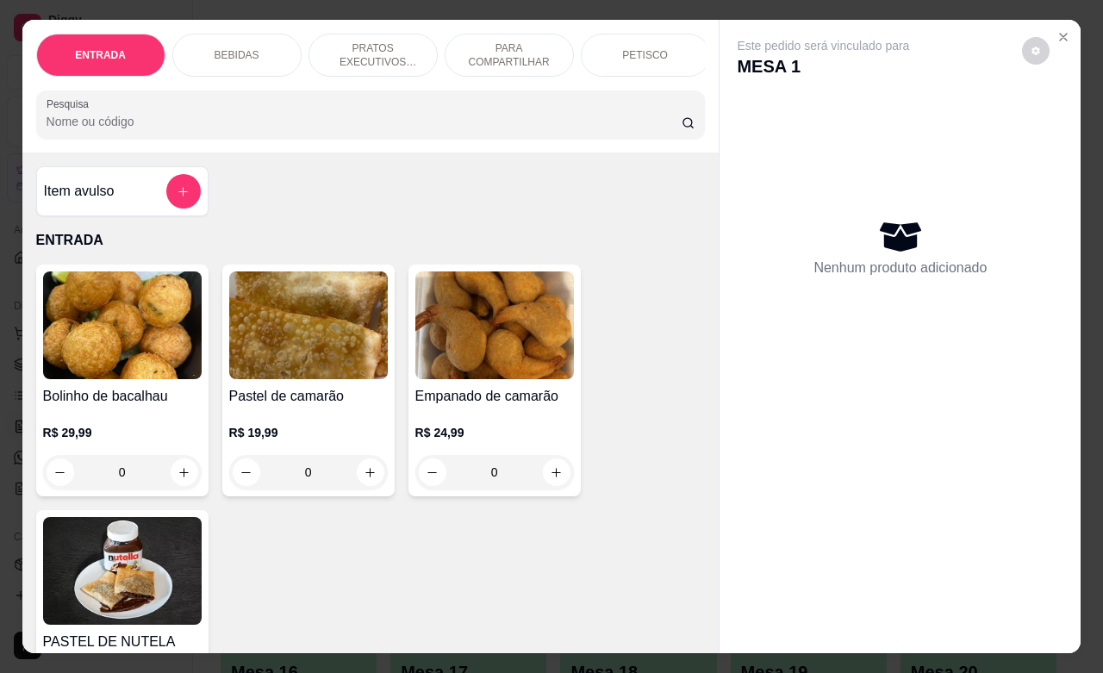
click at [371, 41] on p "PRATOS EXECUTIVOS (INDIVIDUAIS)" at bounding box center [373, 55] width 100 height 28
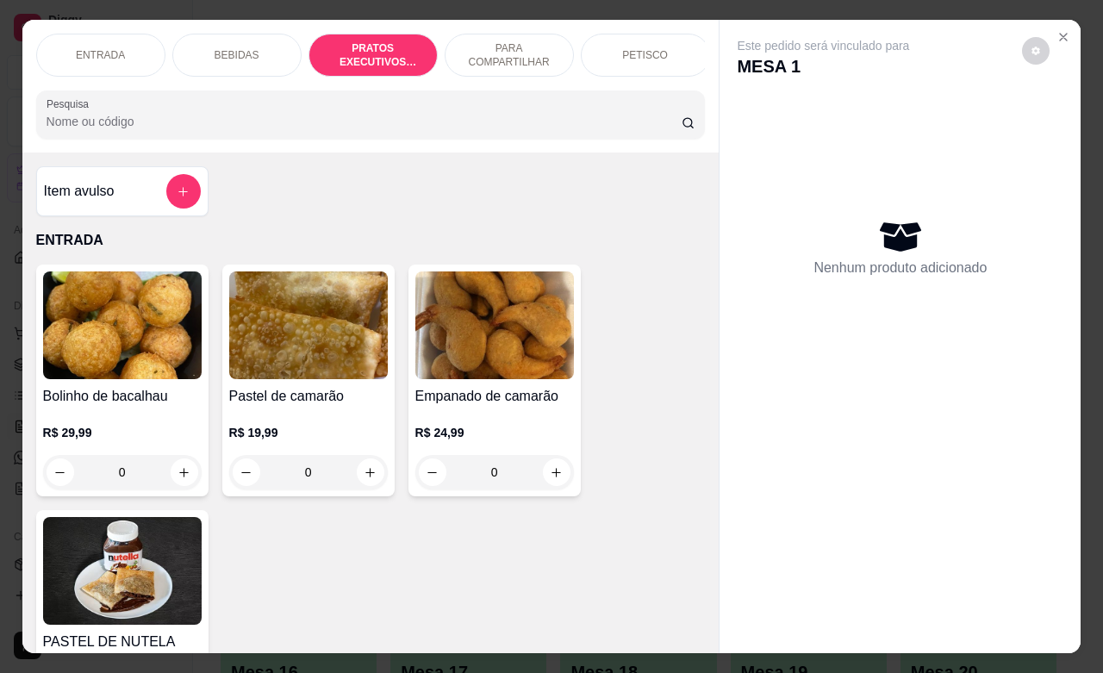
scroll to position [2868, 0]
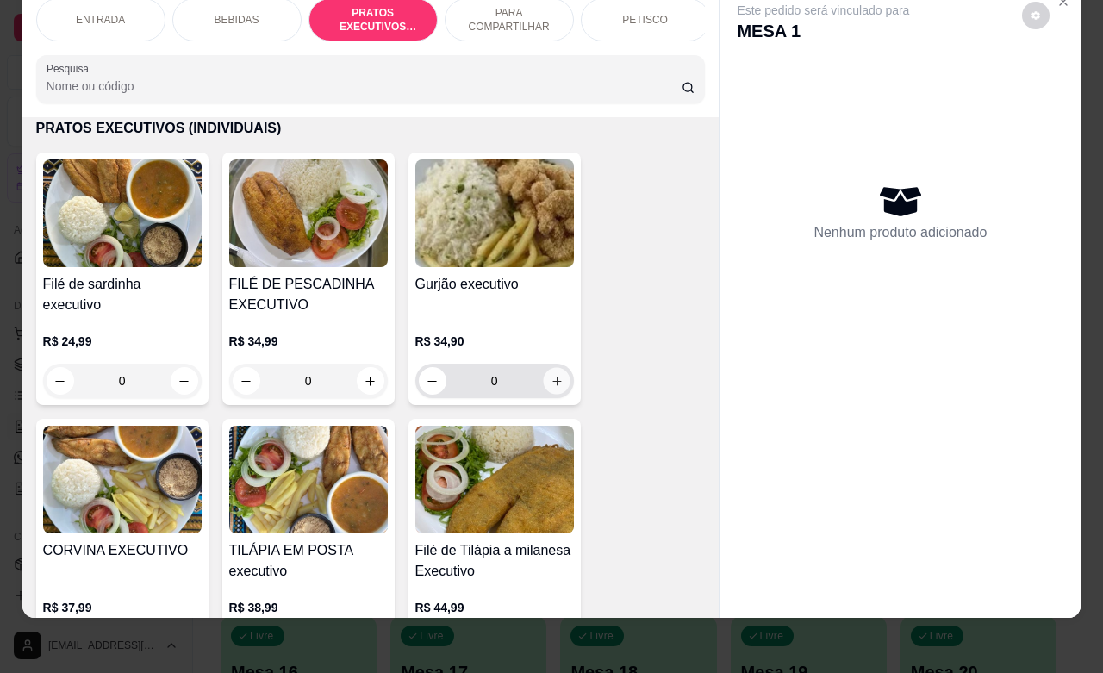
click at [550, 380] on icon "increase-product-quantity" at bounding box center [556, 381] width 13 height 13
type input "1"
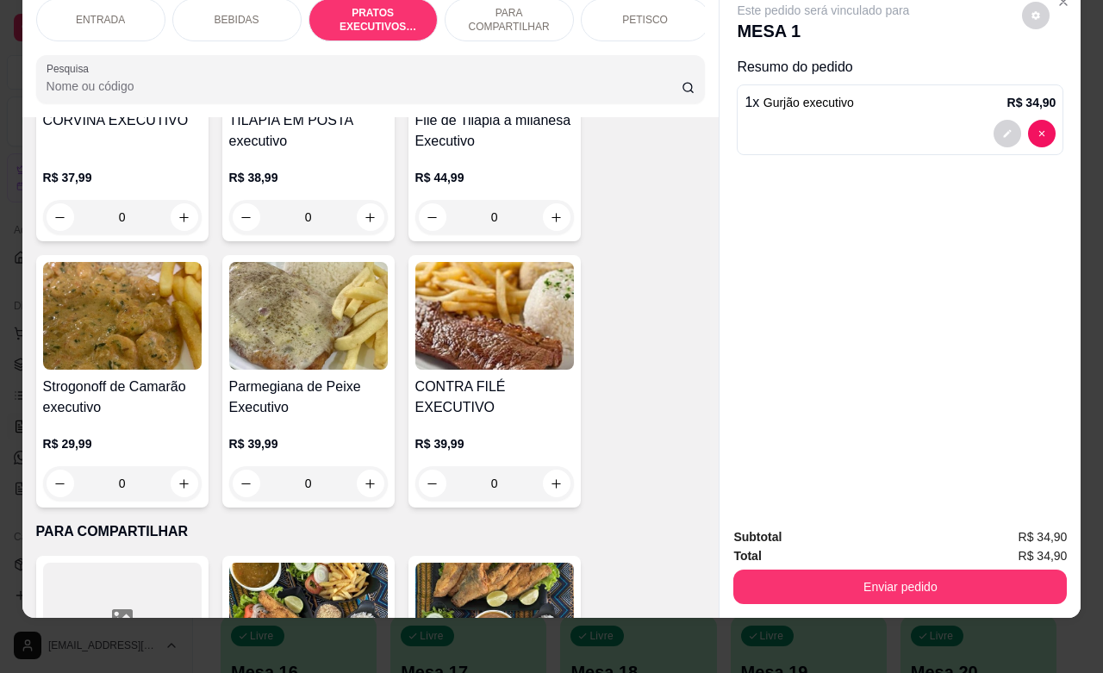
scroll to position [3299, 0]
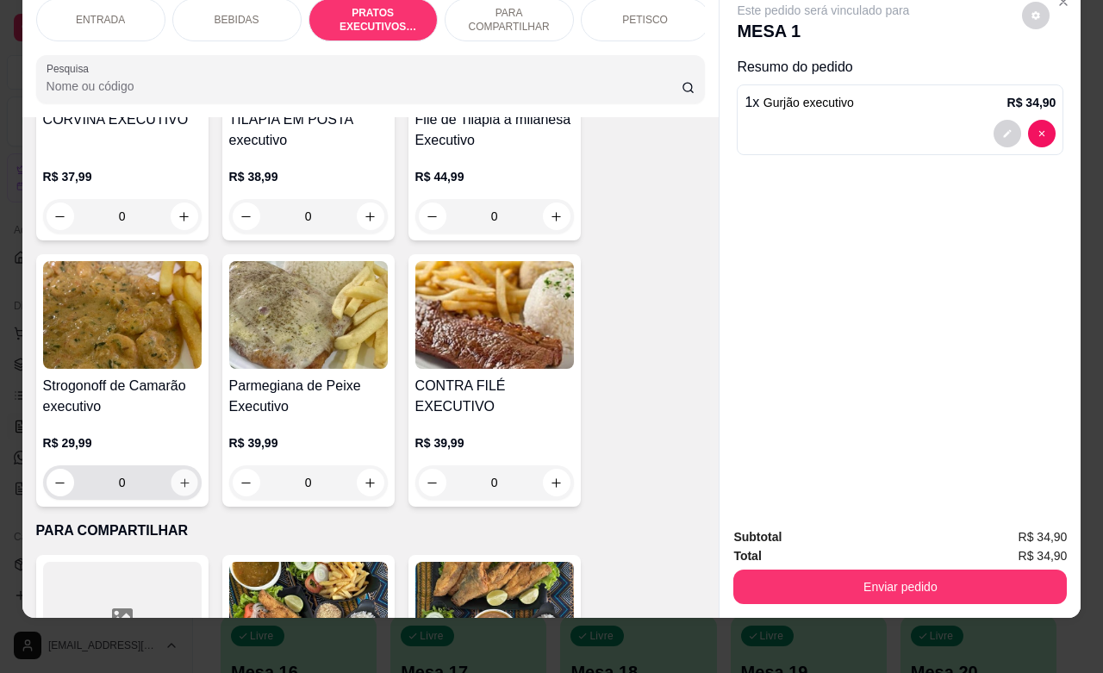
click at [178, 480] on icon "increase-product-quantity" at bounding box center [184, 483] width 13 height 13
type input "1"
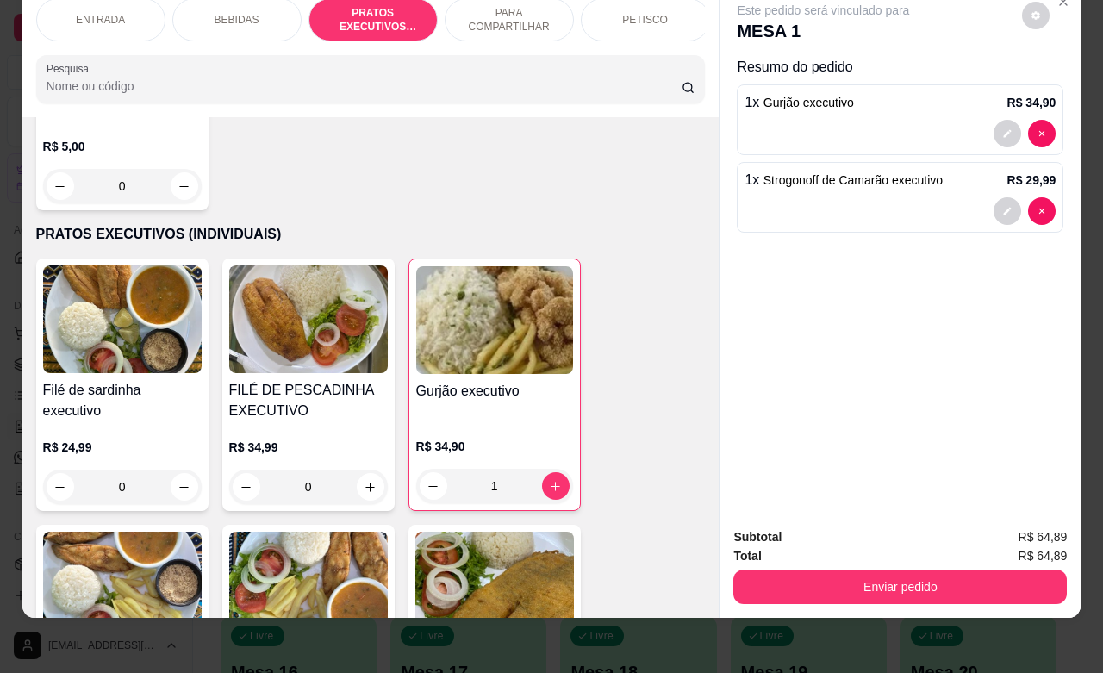
scroll to position [2760, 0]
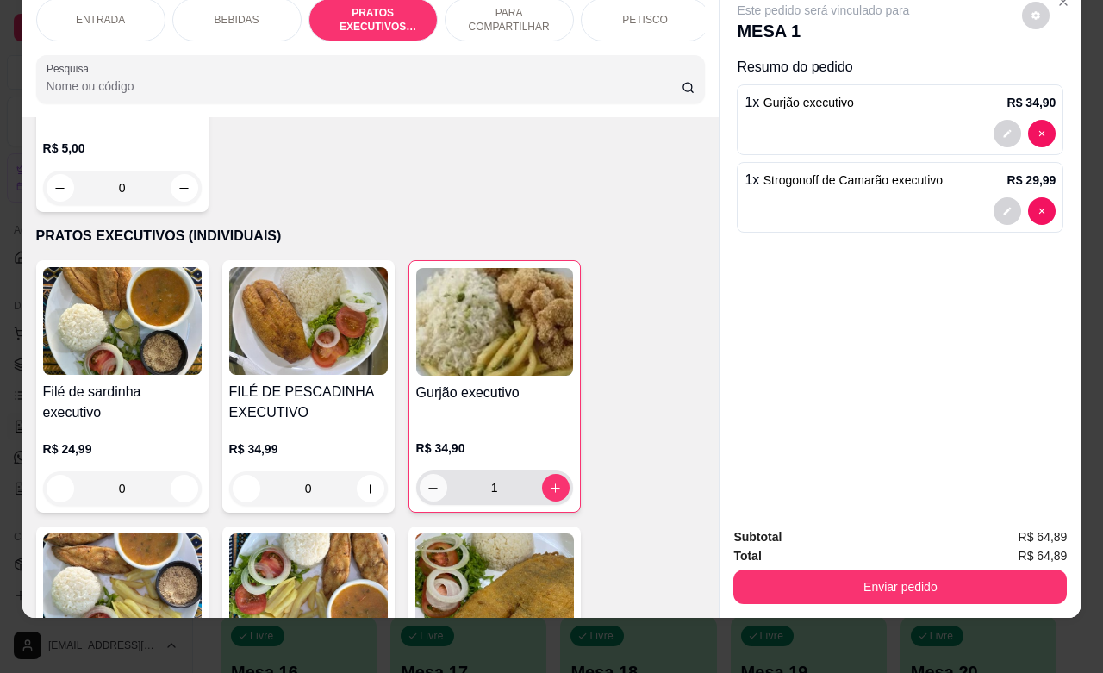
click at [427, 492] on icon "decrease-product-quantity" at bounding box center [433, 488] width 13 height 13
type input "0"
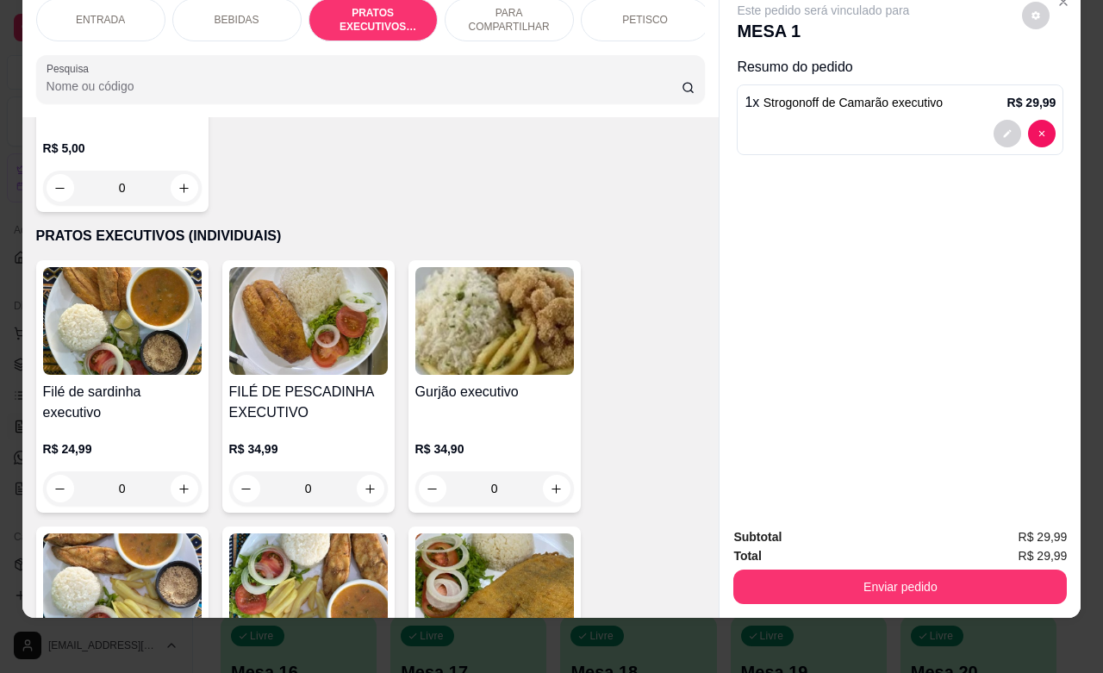
scroll to position [2545, 0]
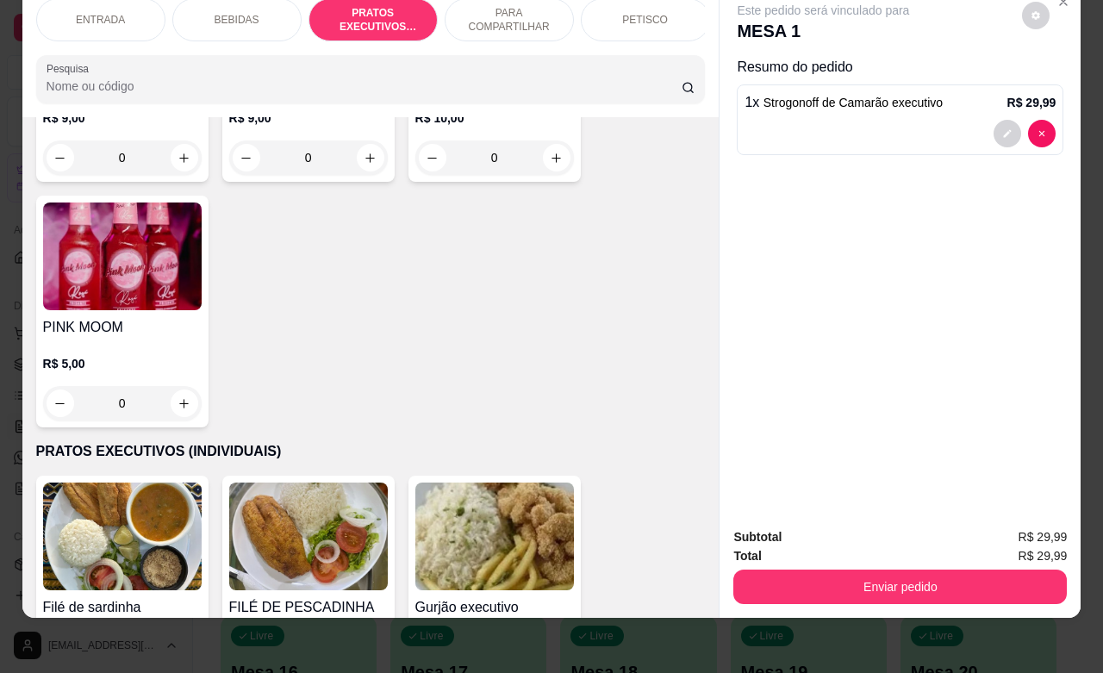
click at [632, 13] on p "PETISCO" at bounding box center [645, 20] width 46 height 14
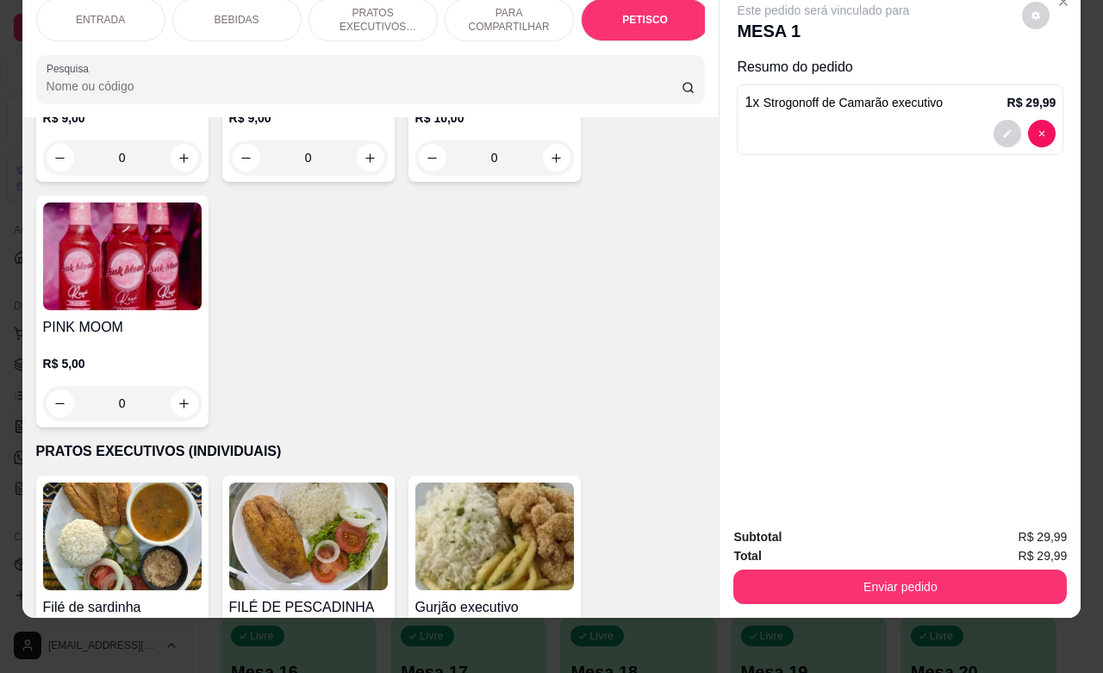
scroll to position [4271, 0]
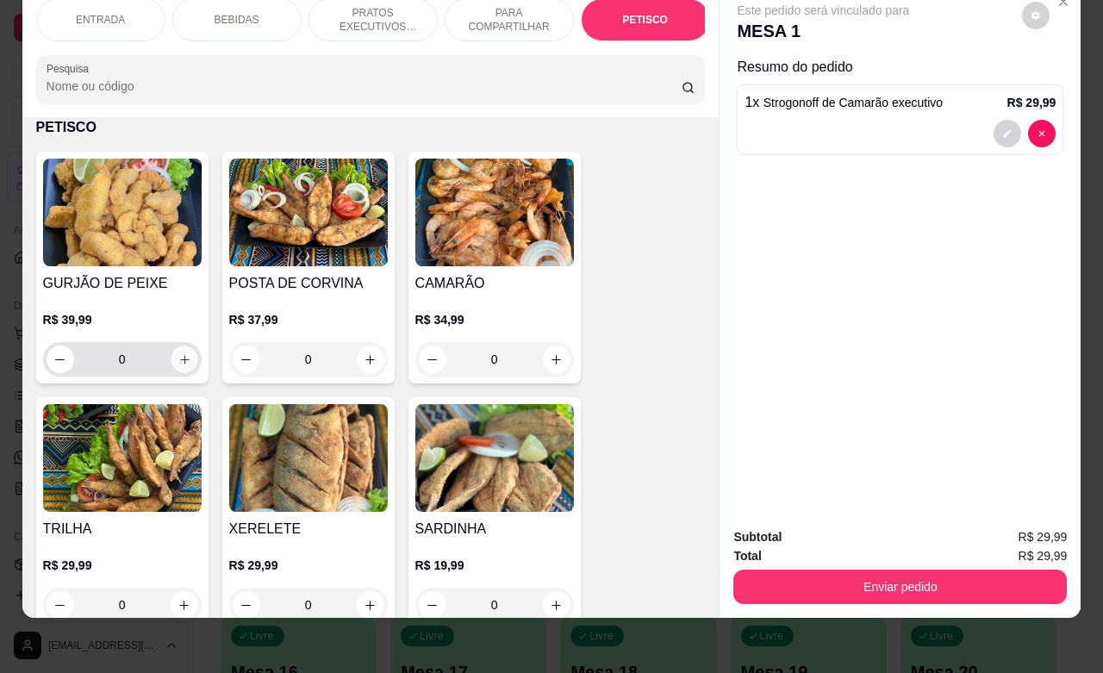
click at [178, 364] on icon "increase-product-quantity" at bounding box center [184, 359] width 13 height 13
type input "1"
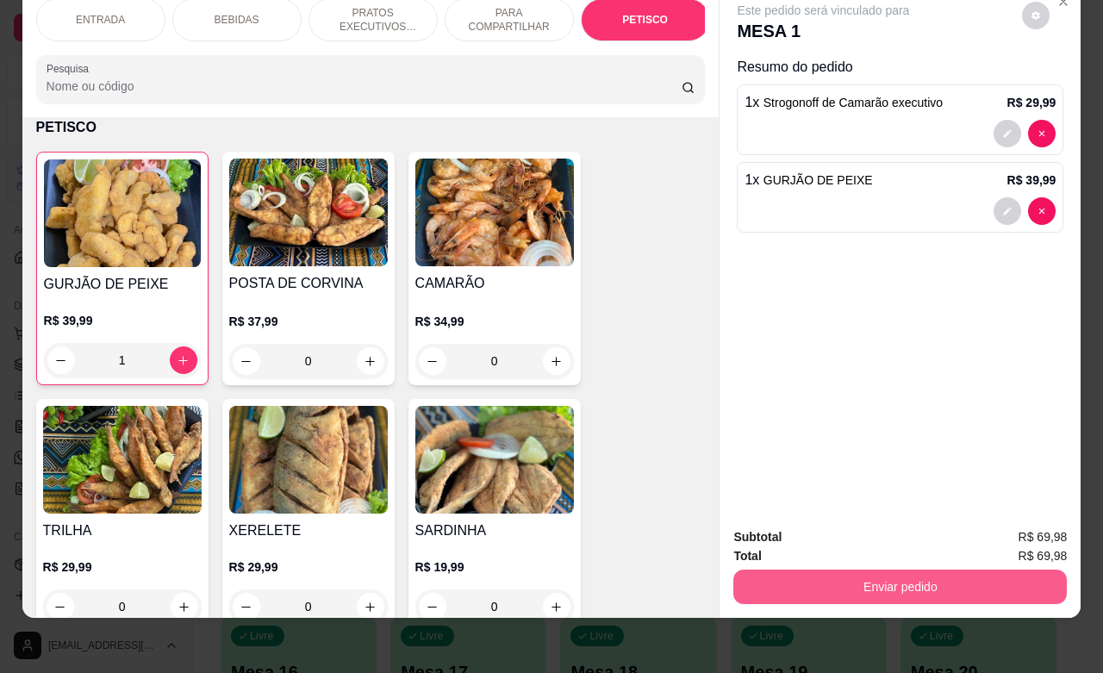
click at [907, 570] on button "Enviar pedido" at bounding box center [900, 587] width 334 height 34
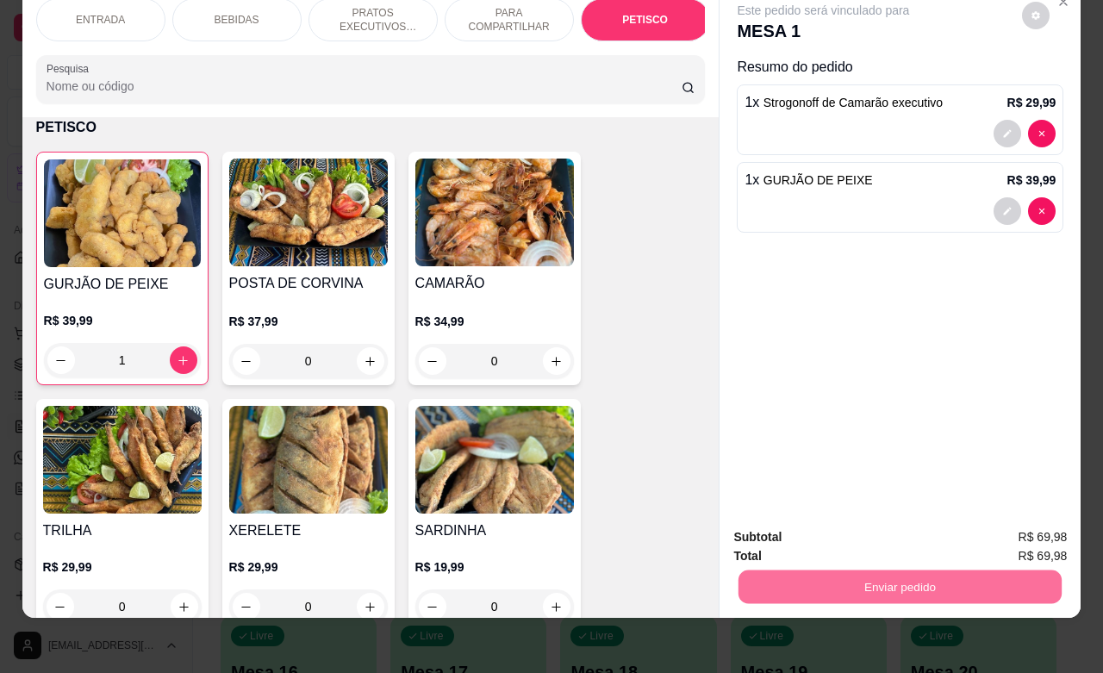
click at [1019, 527] on button "Enviar pedido" at bounding box center [1020, 526] width 95 height 32
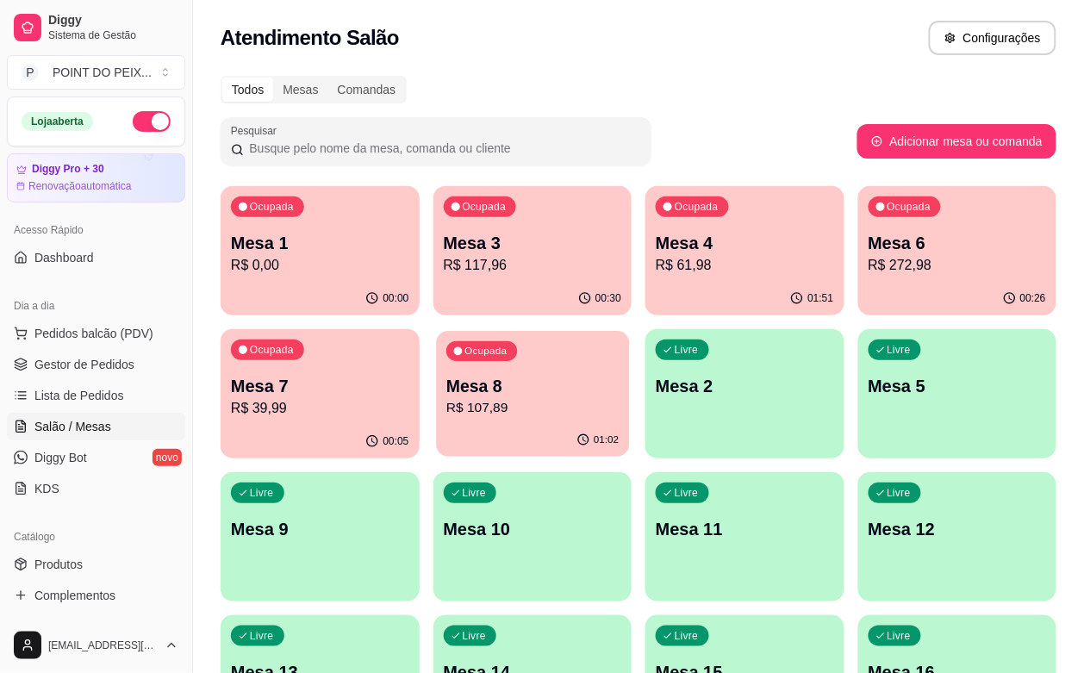
click at [446, 402] on p "R$ 107,89" at bounding box center [532, 408] width 172 height 20
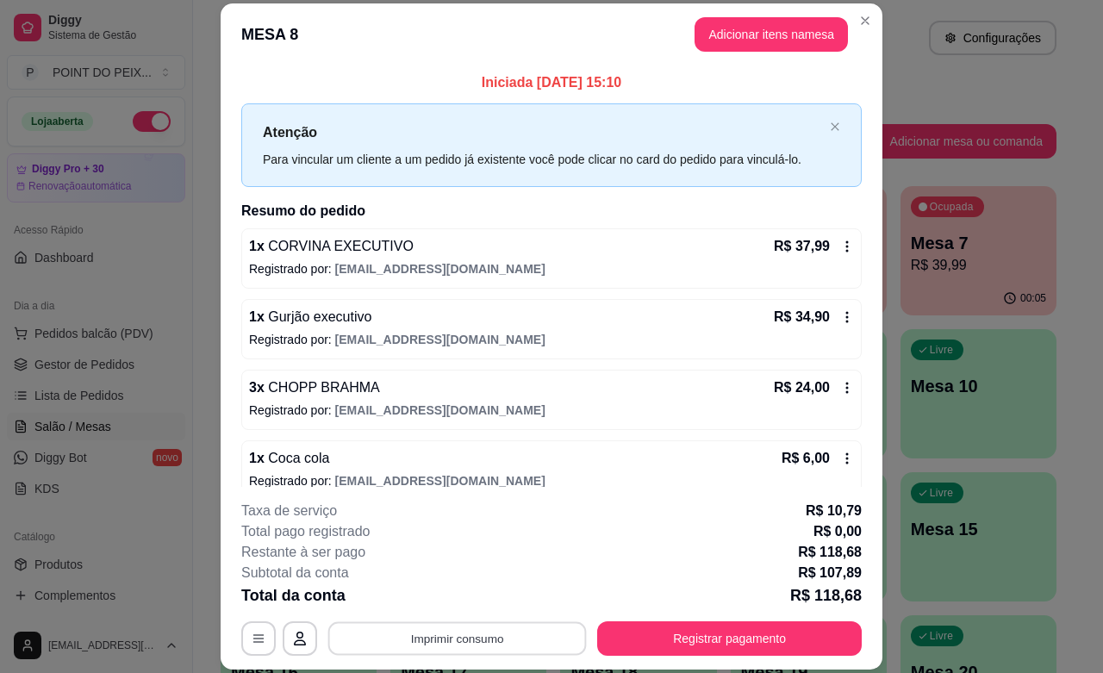
click at [472, 633] on button "Imprimir consumo" at bounding box center [457, 639] width 259 height 34
click at [567, 478] on p "Registrado por: [EMAIL_ADDRESS][DOMAIN_NAME]" at bounding box center [551, 480] width 605 height 17
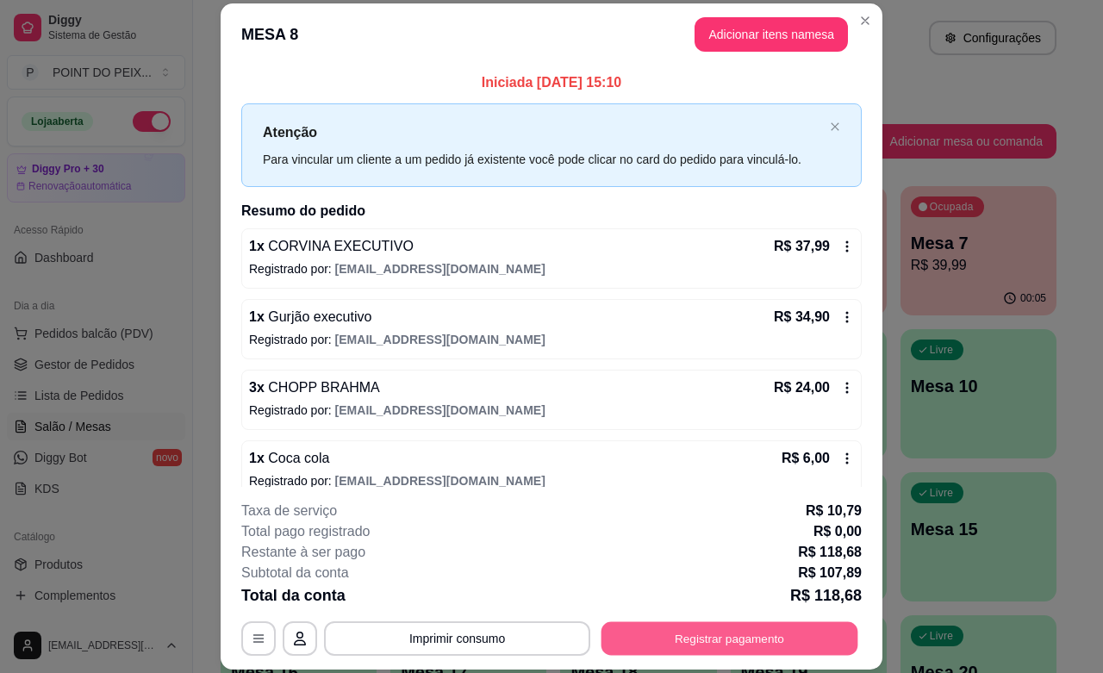
click at [694, 634] on button "Registrar pagamento" at bounding box center [730, 639] width 257 height 34
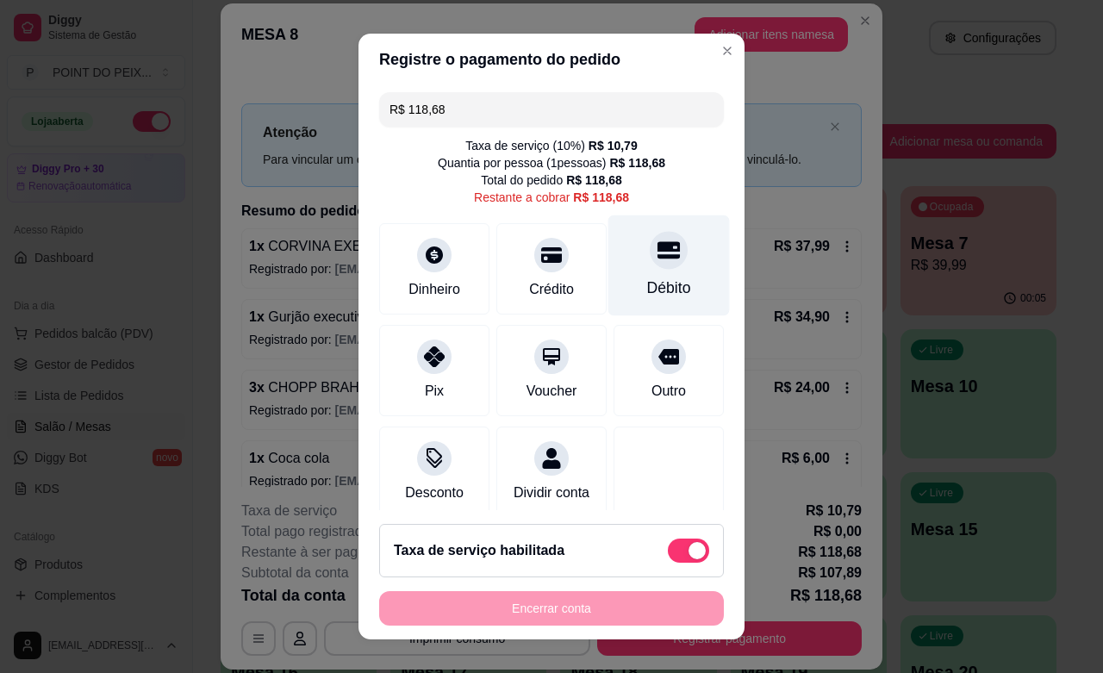
click at [627, 269] on div "Débito" at bounding box center [669, 265] width 122 height 101
type input "R$ 0,00"
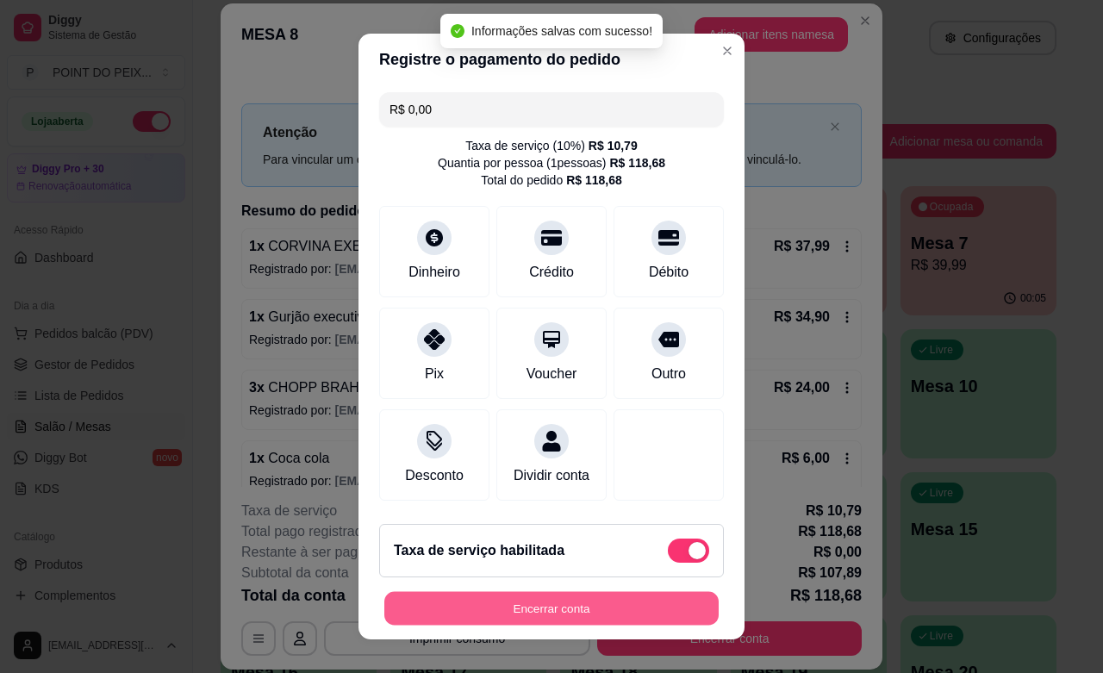
click at [537, 608] on button "Encerrar conta" at bounding box center [551, 609] width 334 height 34
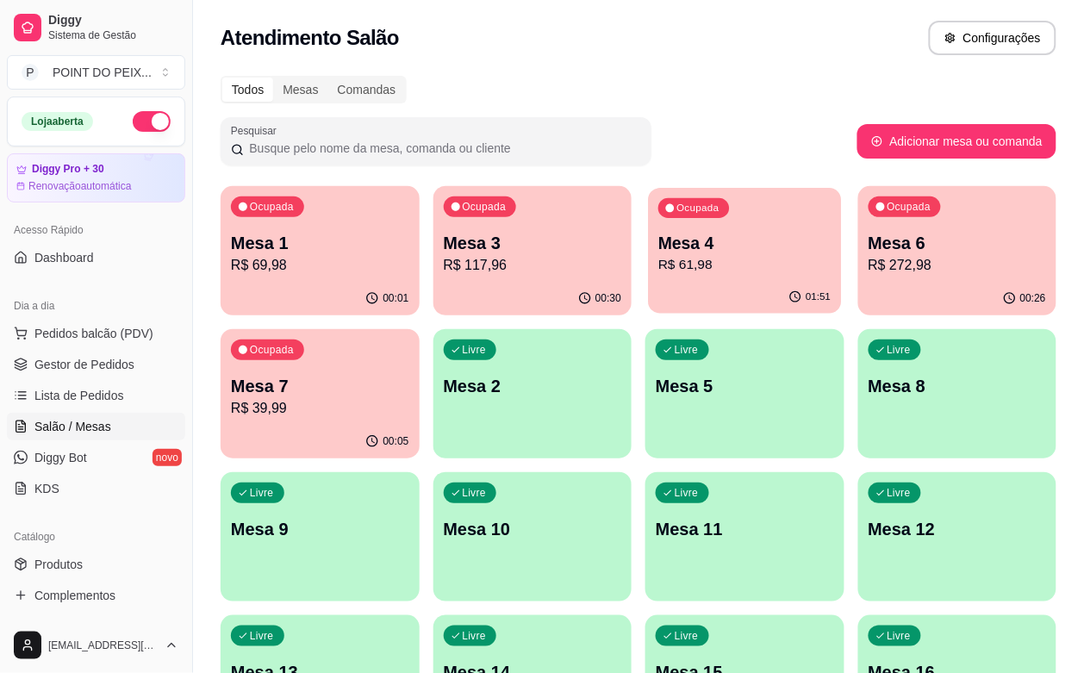
click at [659, 274] on p "R$ 61,98" at bounding box center [744, 265] width 172 height 20
click at [869, 255] on p "R$ 272,98" at bounding box center [958, 265] width 178 height 21
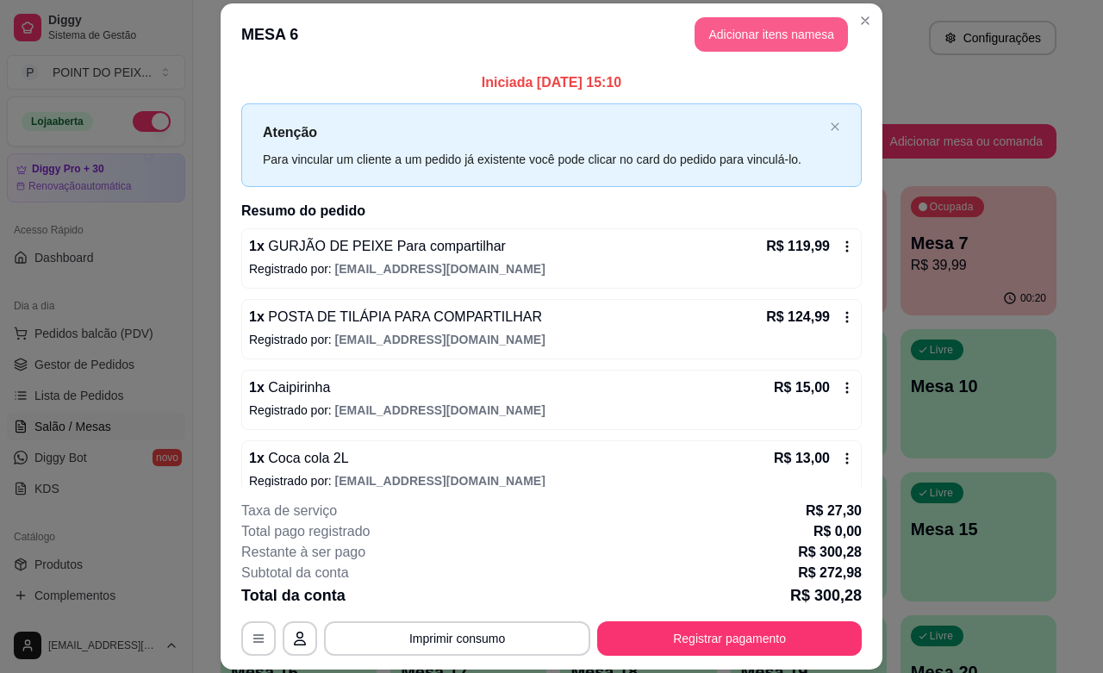
click at [765, 35] on button "Adicionar itens na mesa" at bounding box center [771, 34] width 153 height 34
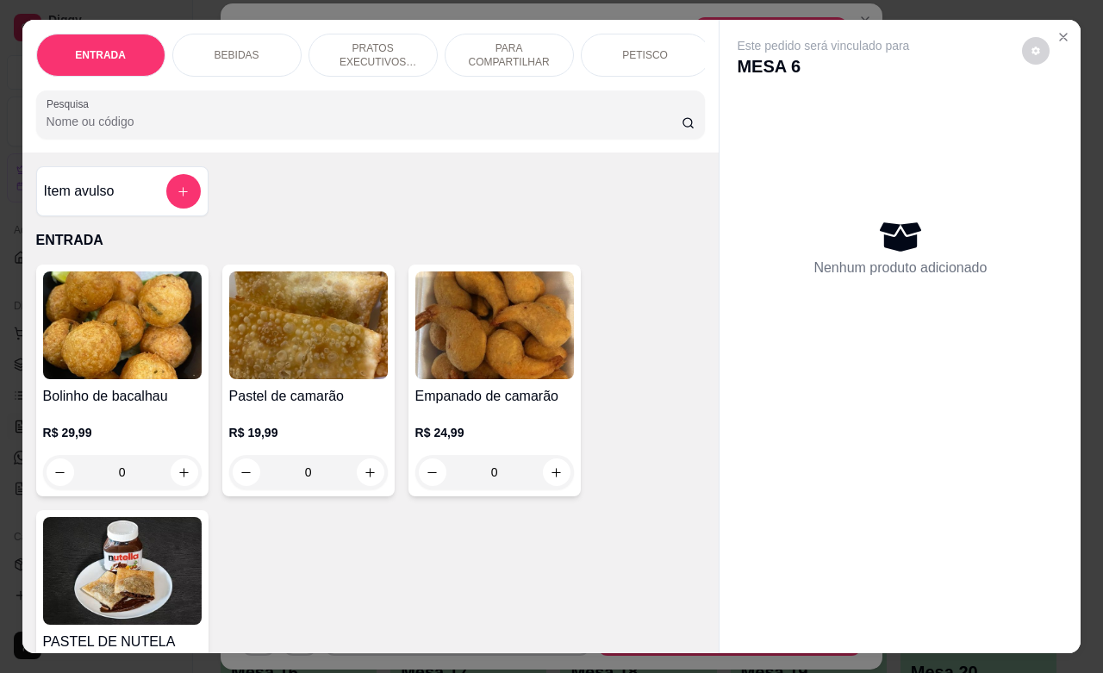
click at [238, 48] on p "BEBIDAS" at bounding box center [237, 55] width 45 height 14
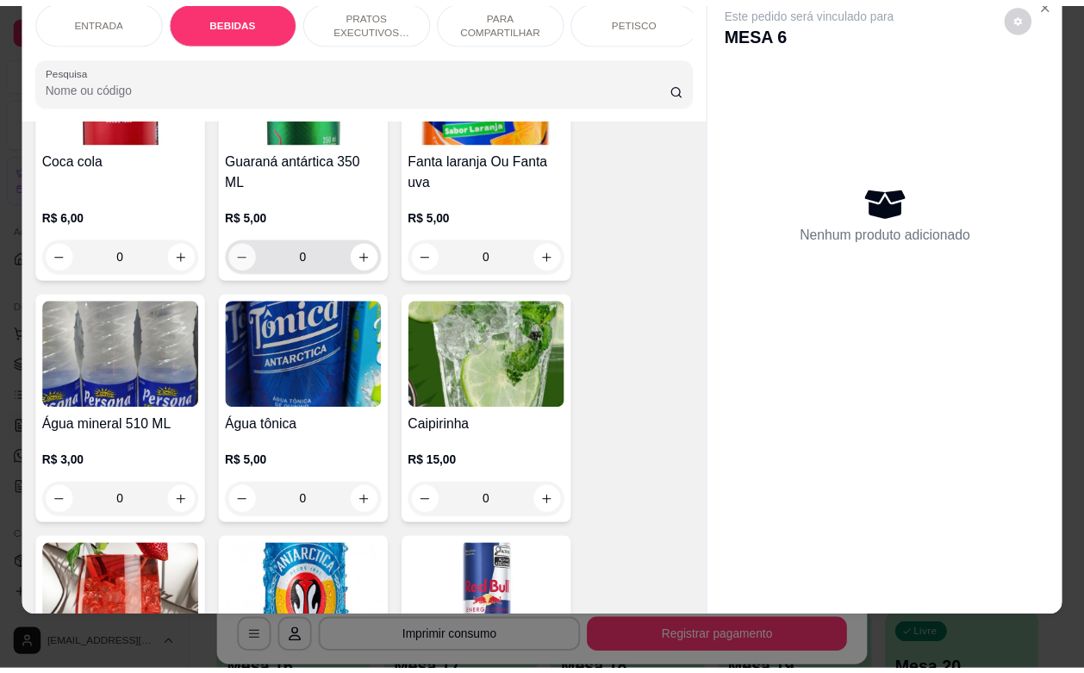
scroll to position [1680, 0]
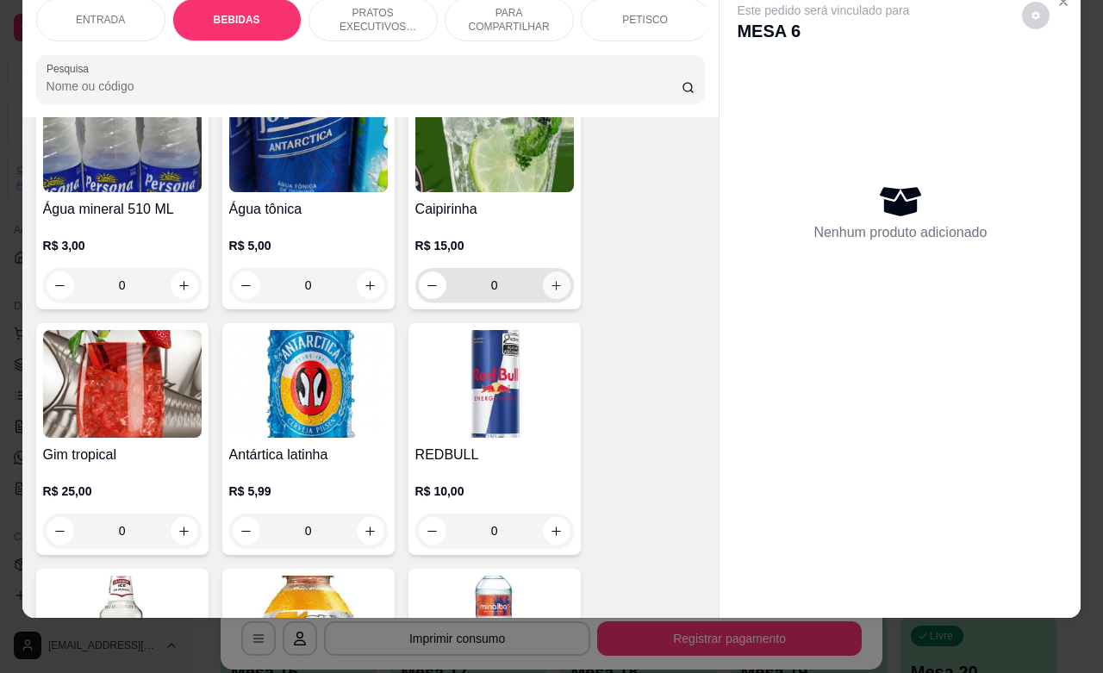
click at [544, 277] on button "increase-product-quantity" at bounding box center [557, 285] width 28 height 28
type input "1"
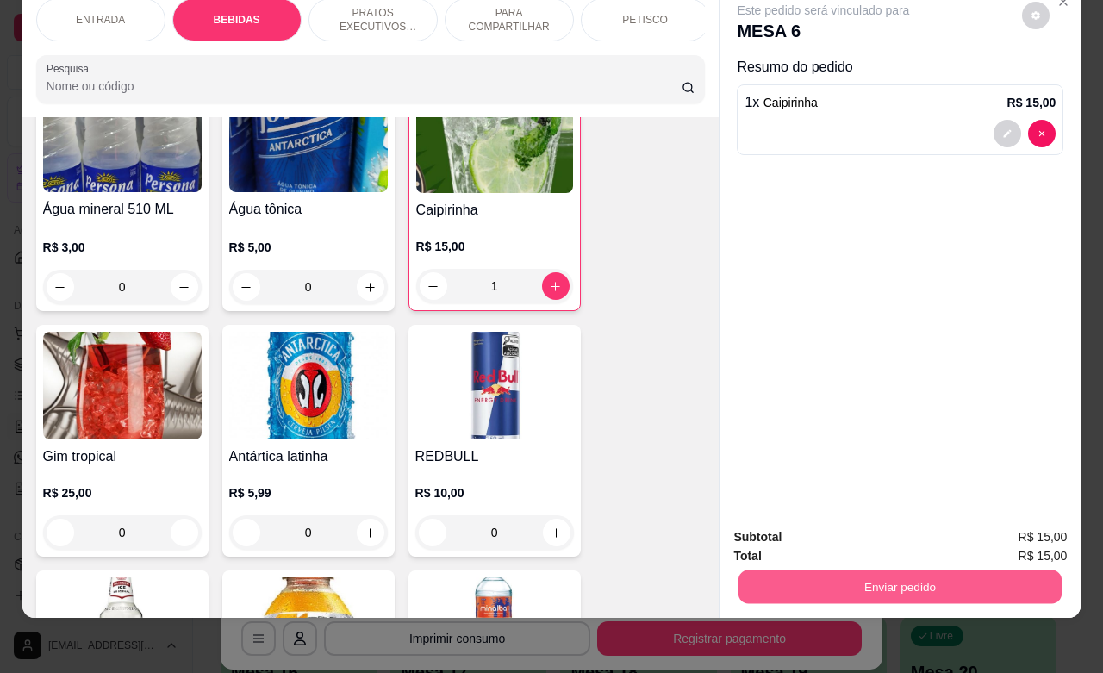
click at [959, 571] on button "Enviar pedido" at bounding box center [900, 587] width 323 height 34
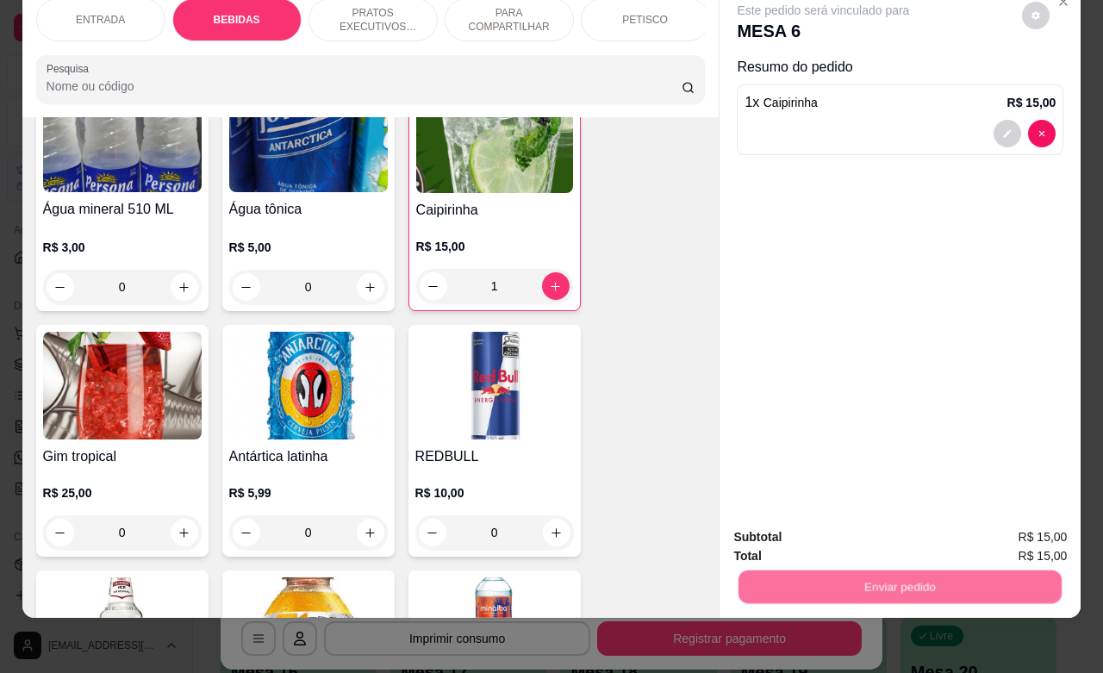
click at [995, 530] on button "Enviar pedido" at bounding box center [1019, 526] width 97 height 33
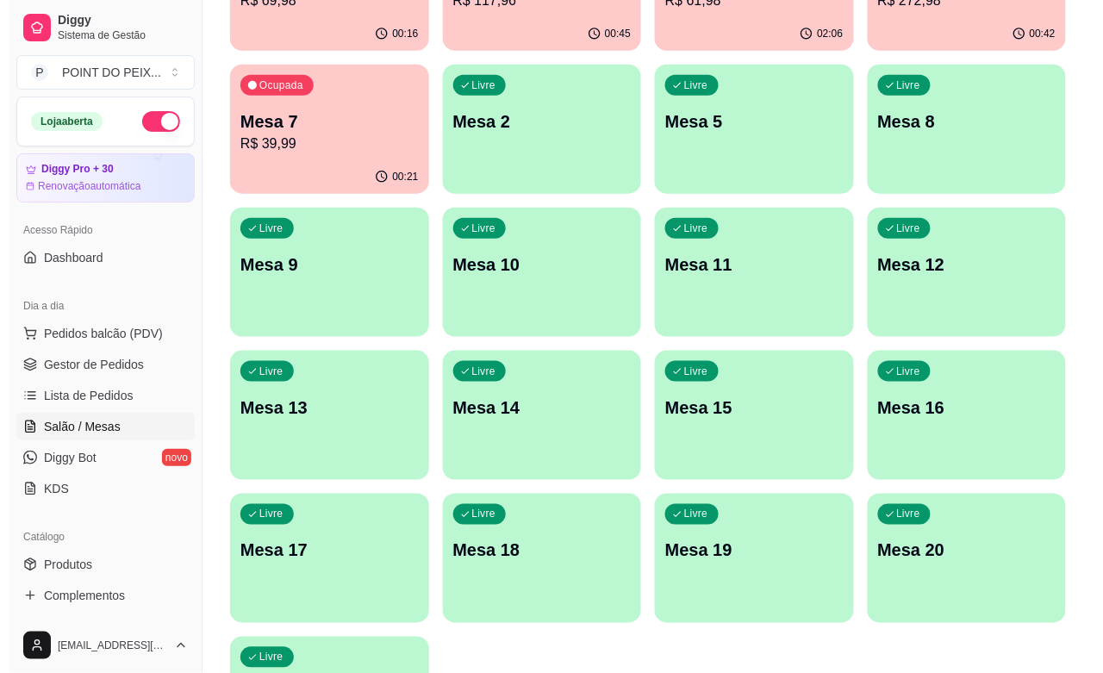
scroll to position [284, 0]
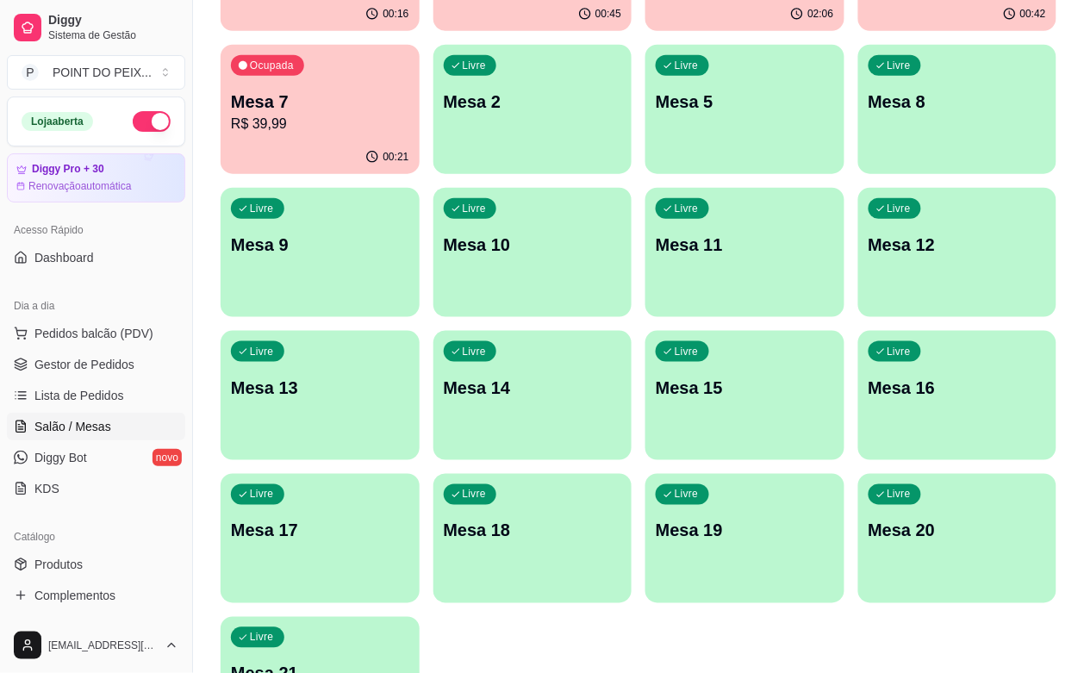
click at [315, 617] on div "Livre Mesa 21" at bounding box center [320, 671] width 199 height 109
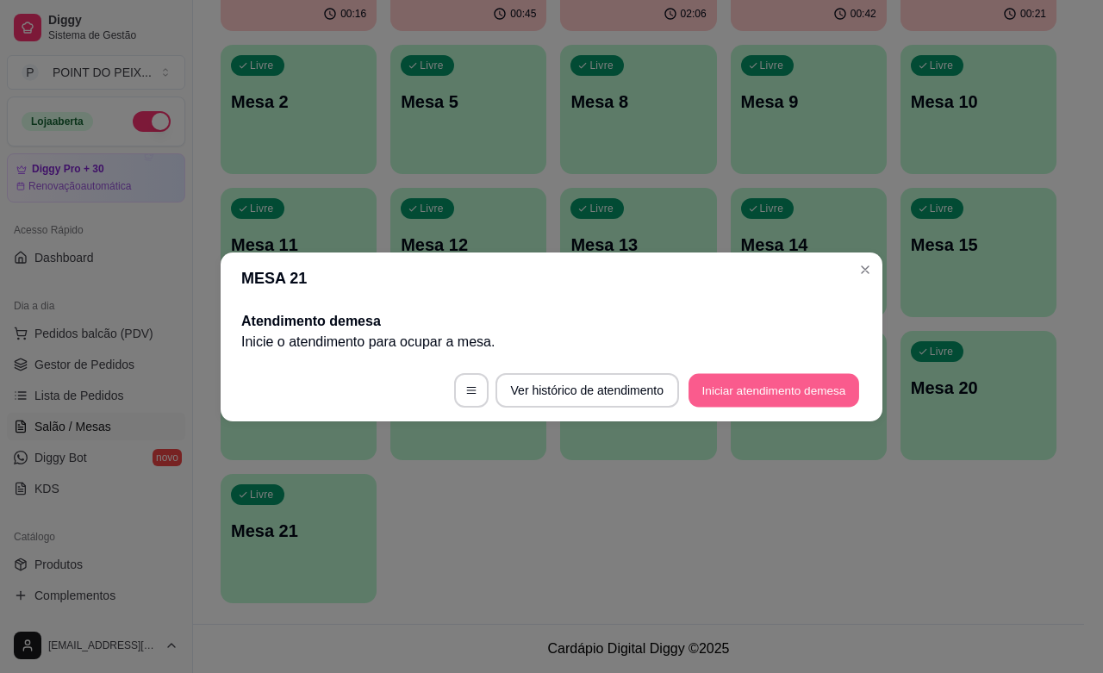
click at [770, 394] on button "Iniciar atendimento de mesa" at bounding box center [774, 390] width 171 height 34
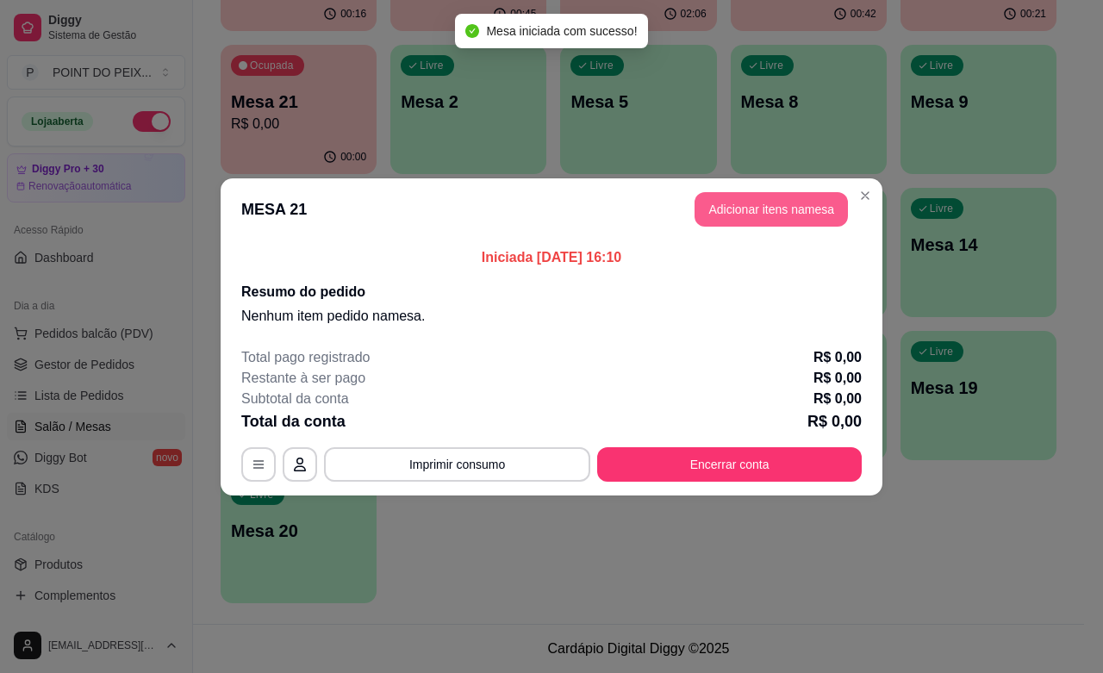
click at [757, 214] on button "Adicionar itens na mesa" at bounding box center [771, 209] width 153 height 34
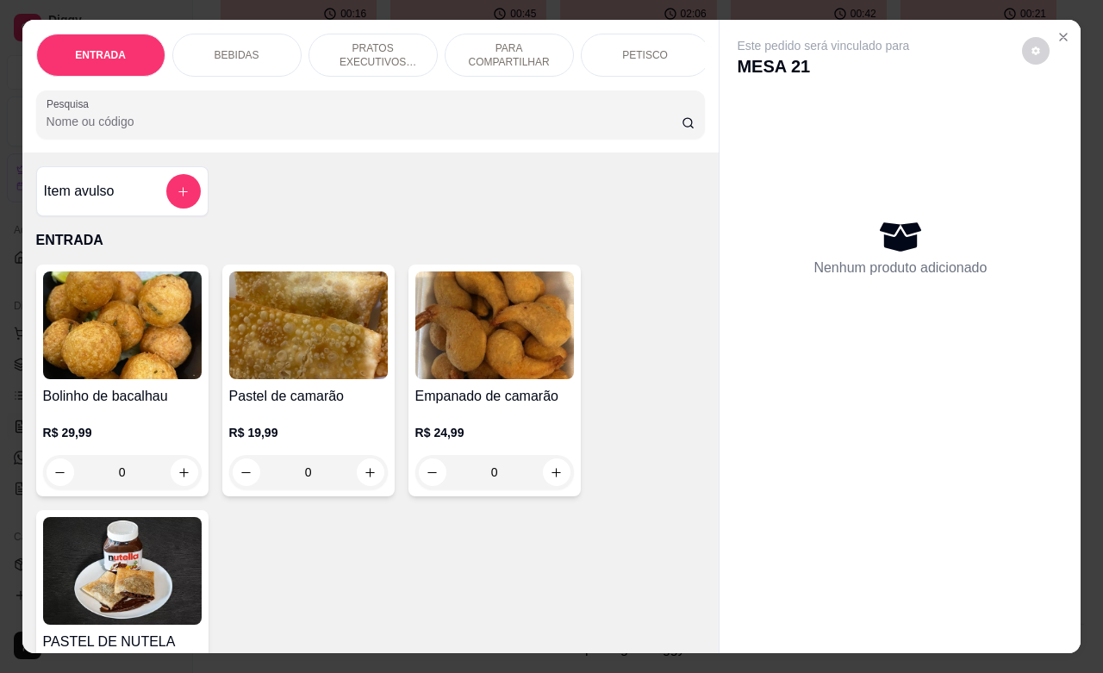
click at [640, 49] on p "PETISCO" at bounding box center [645, 55] width 46 height 14
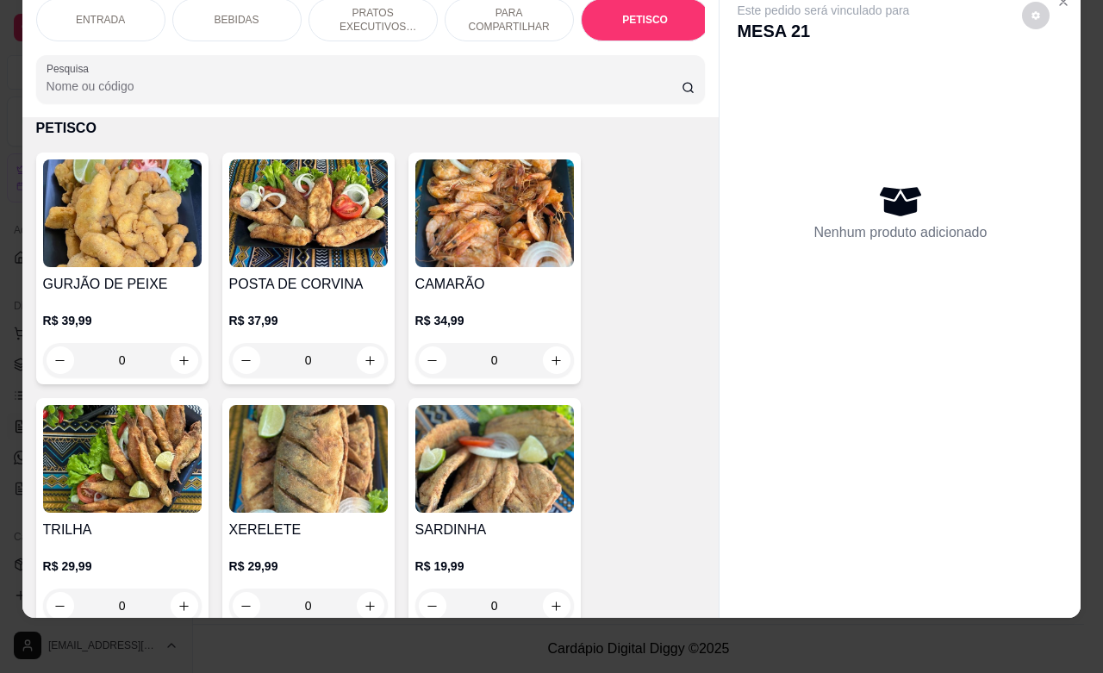
scroll to position [4484, 0]
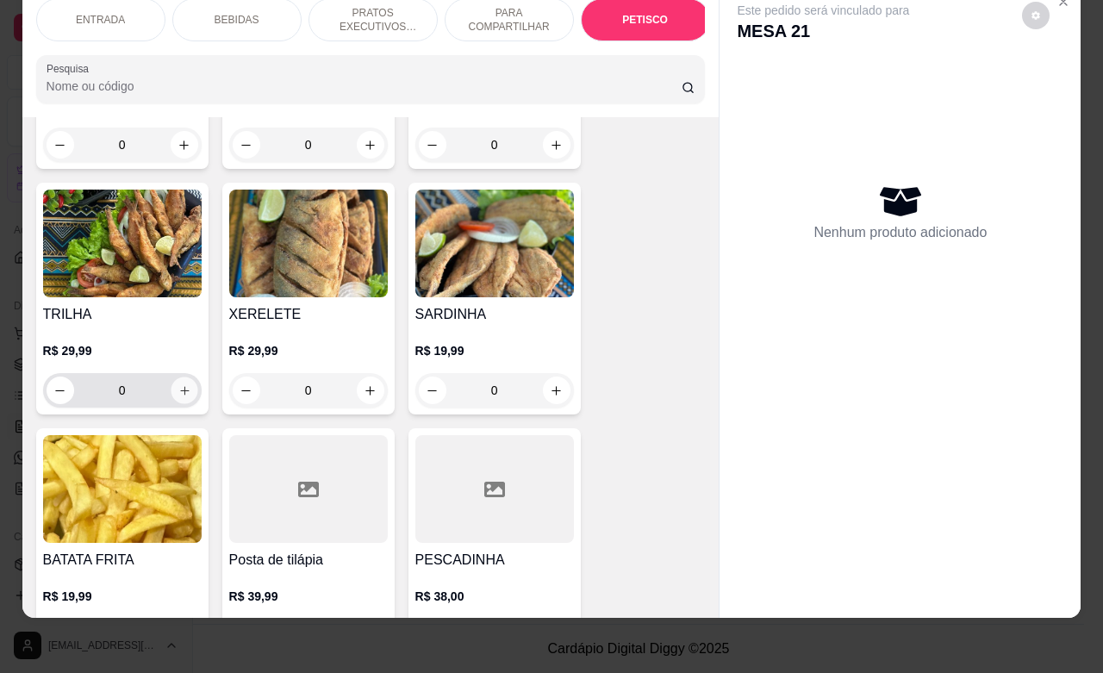
click at [178, 392] on icon "increase-product-quantity" at bounding box center [184, 390] width 13 height 13
type input "1"
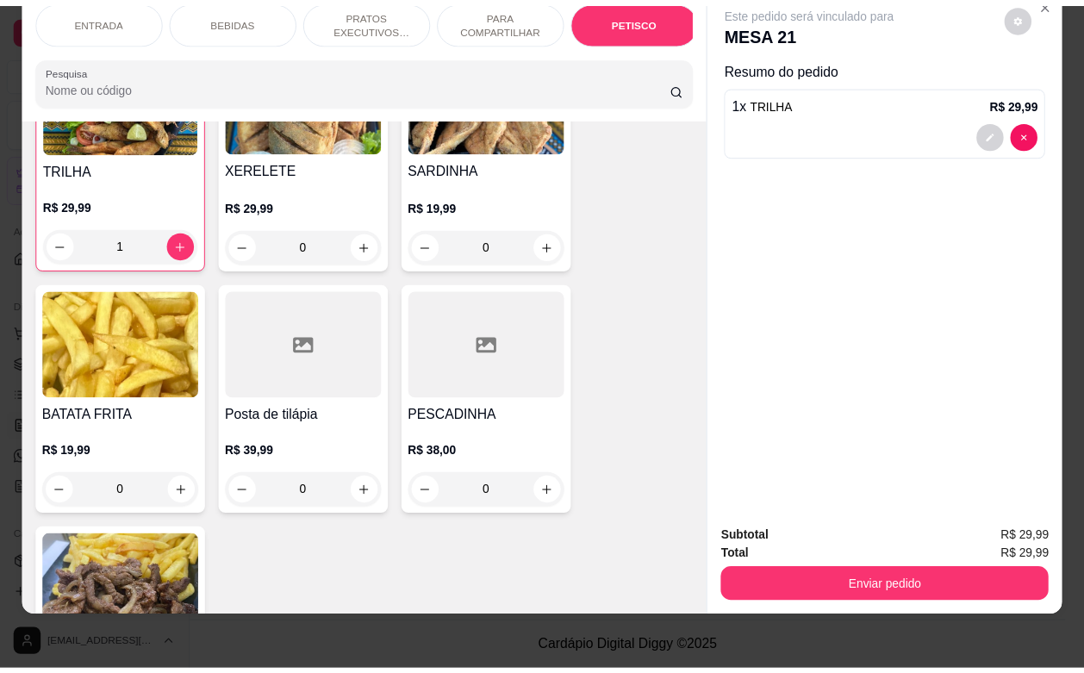
scroll to position [4699, 0]
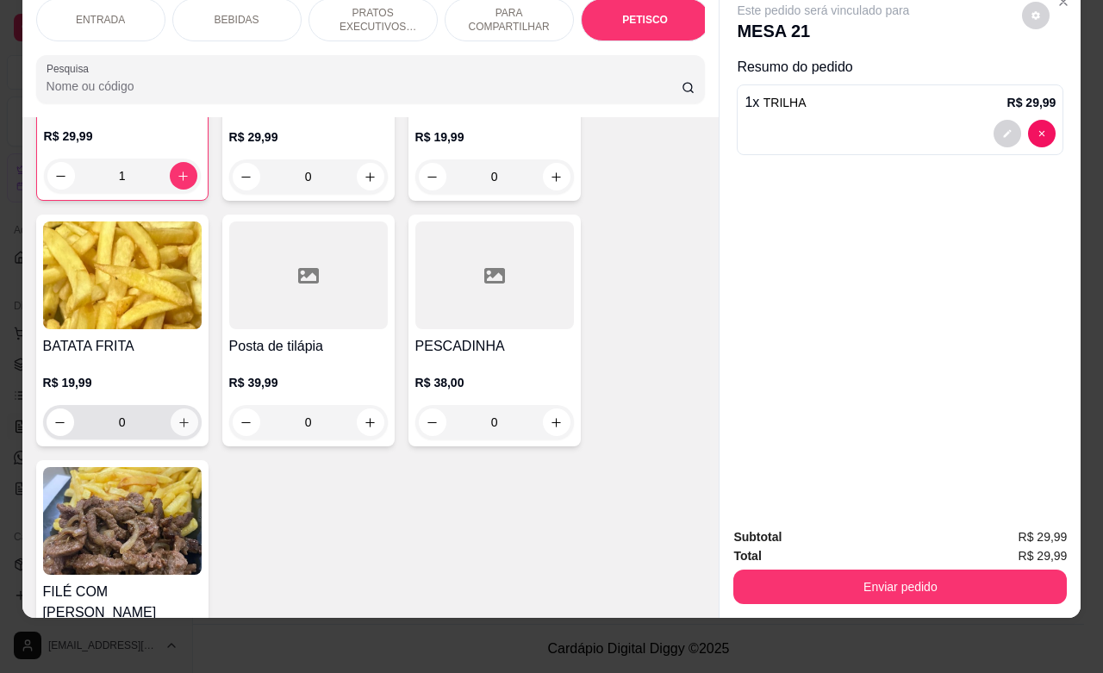
click at [178, 416] on icon "increase-product-quantity" at bounding box center [184, 422] width 13 height 13
type input "1"
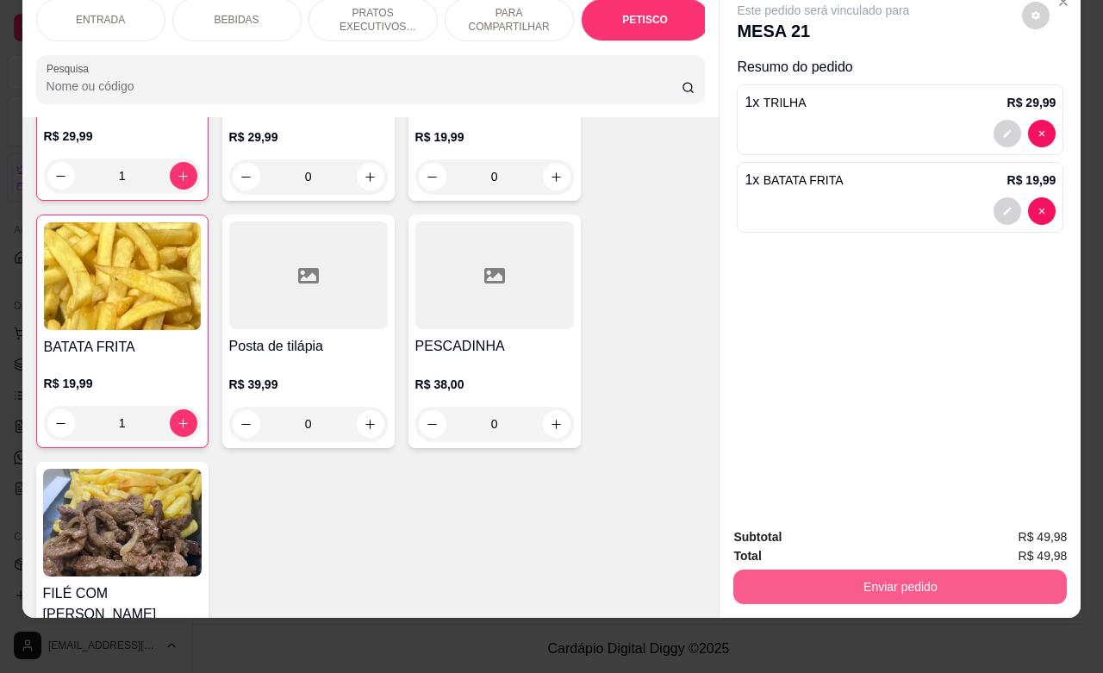
click at [1006, 570] on button "Enviar pedido" at bounding box center [900, 587] width 334 height 34
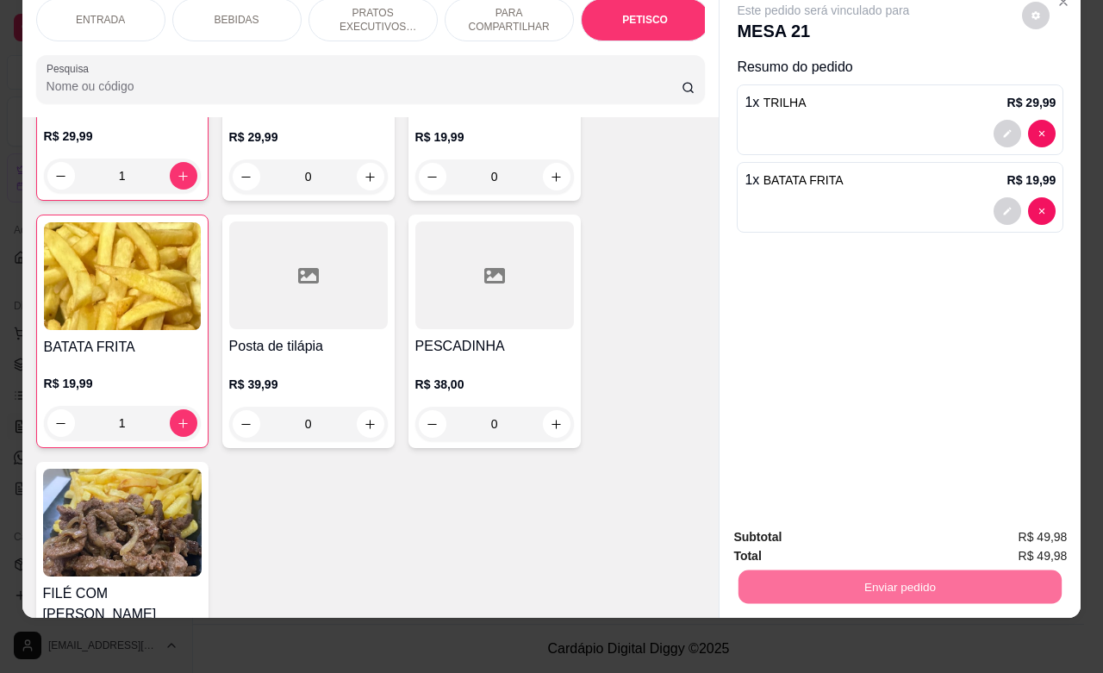
click at [1022, 521] on button "Enviar pedido" at bounding box center [1019, 526] width 97 height 33
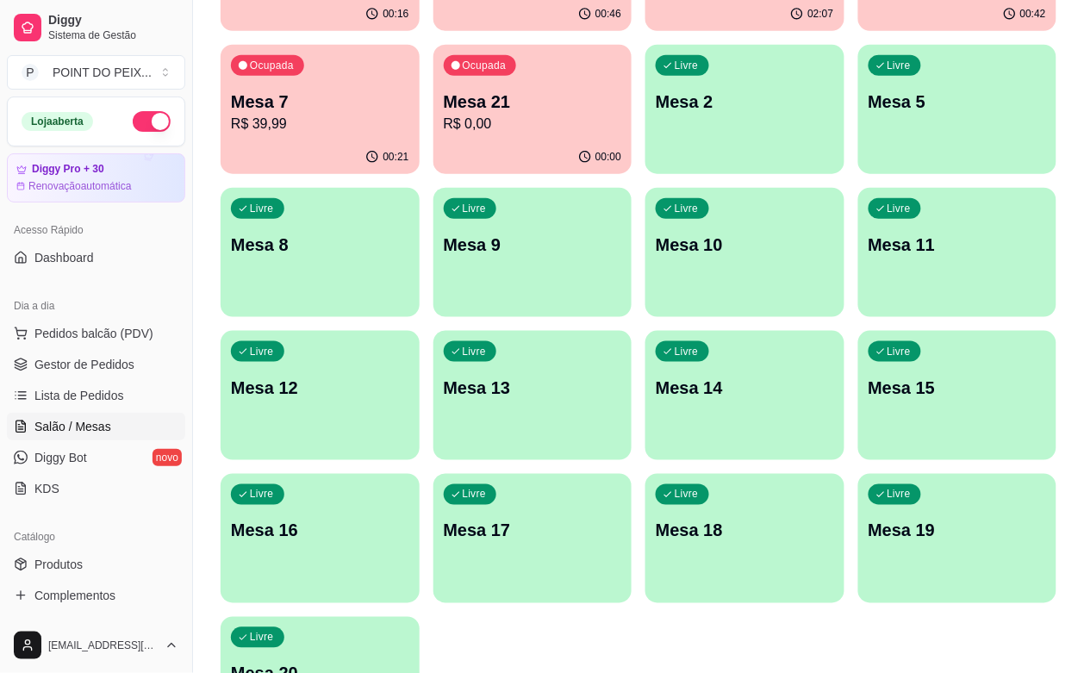
click at [143, 121] on button "button" at bounding box center [152, 121] width 38 height 21
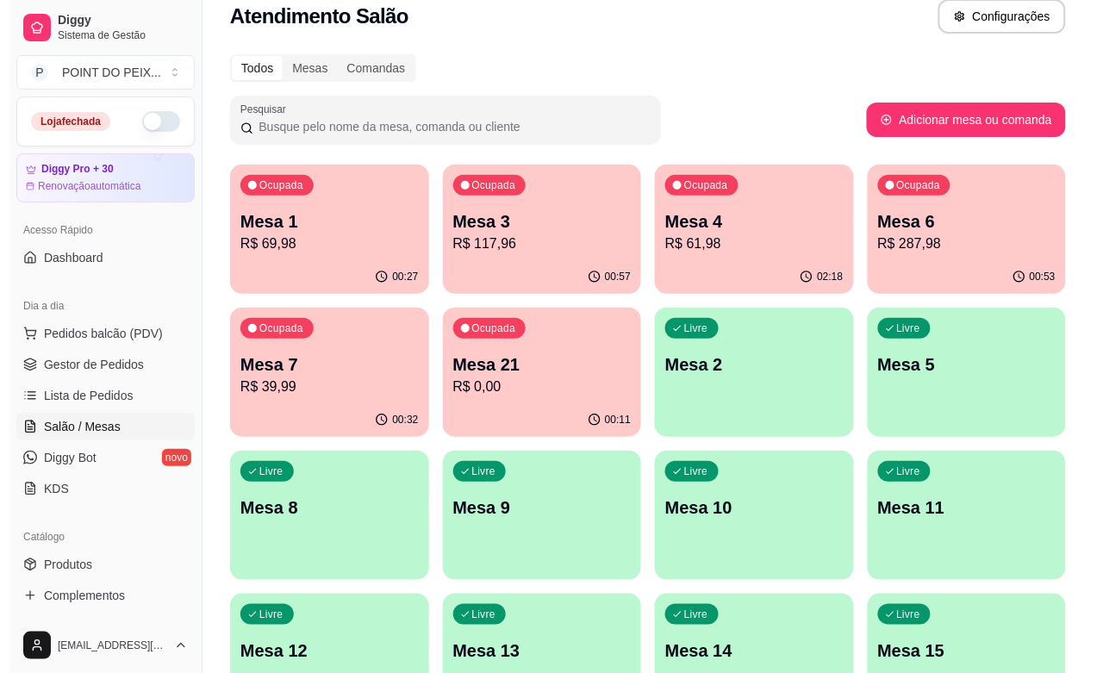
scroll to position [0, 0]
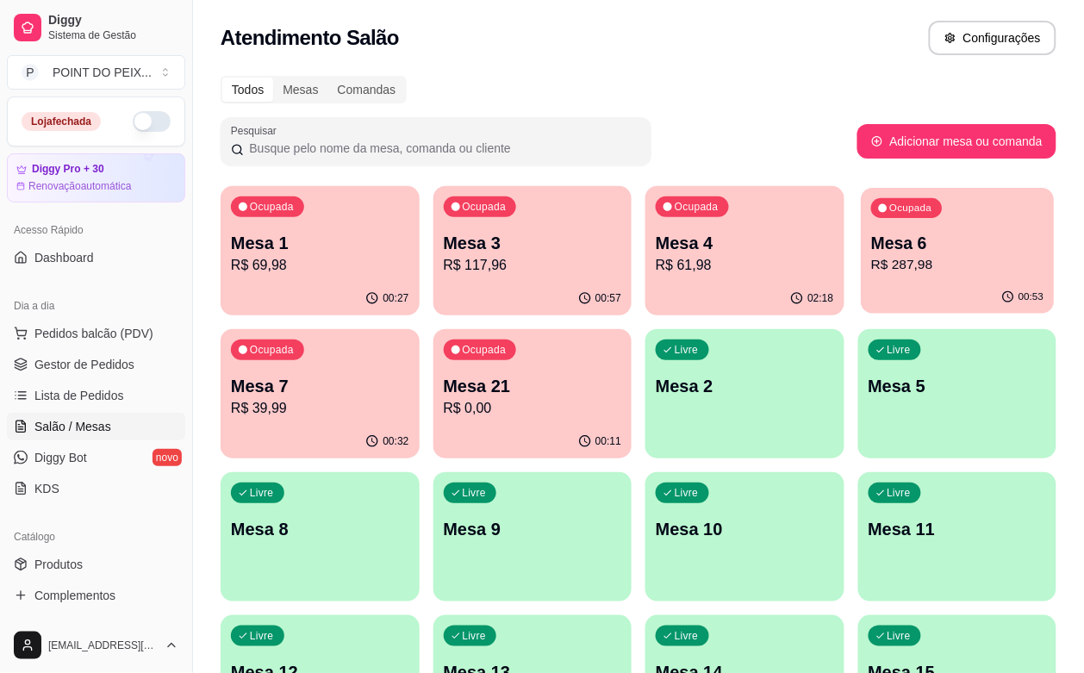
click at [861, 278] on div "Ocupada Mesa 6 R$ 287,98" at bounding box center [957, 234] width 193 height 93
click at [483, 274] on p "R$ 117,96" at bounding box center [532, 265] width 172 height 20
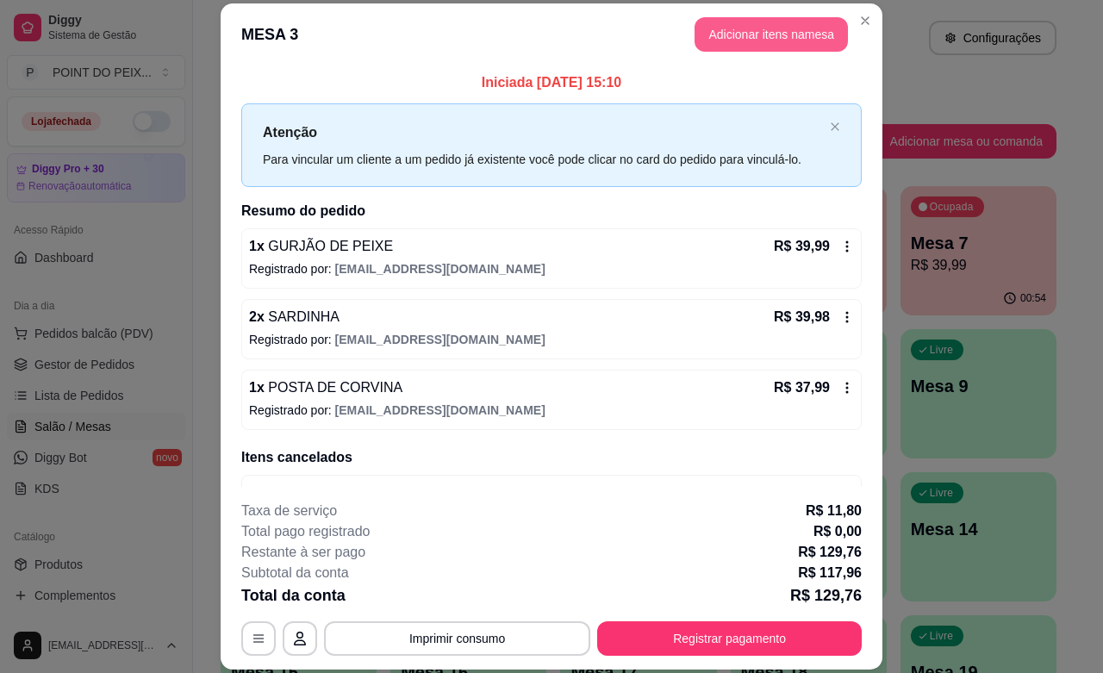
click at [757, 39] on button "Adicionar itens na mesa" at bounding box center [771, 34] width 153 height 34
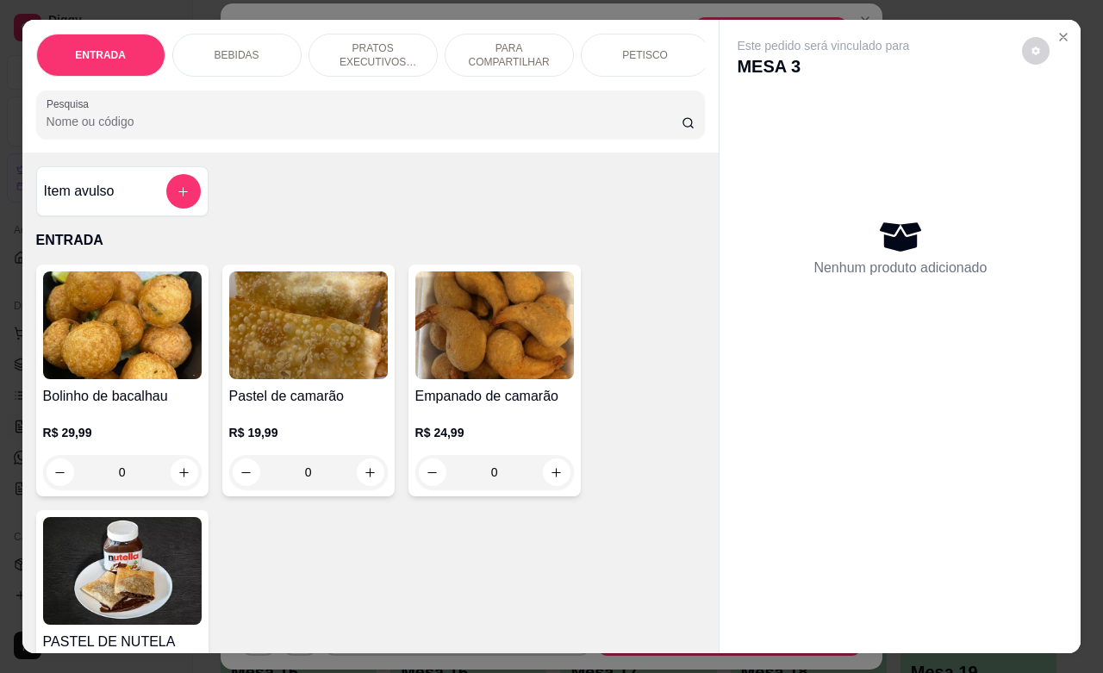
drag, startPoint x: 216, startPoint y: 41, endPoint x: 235, endPoint y: 61, distance: 27.4
click at [217, 48] on p "BEBIDAS" at bounding box center [237, 55] width 45 height 14
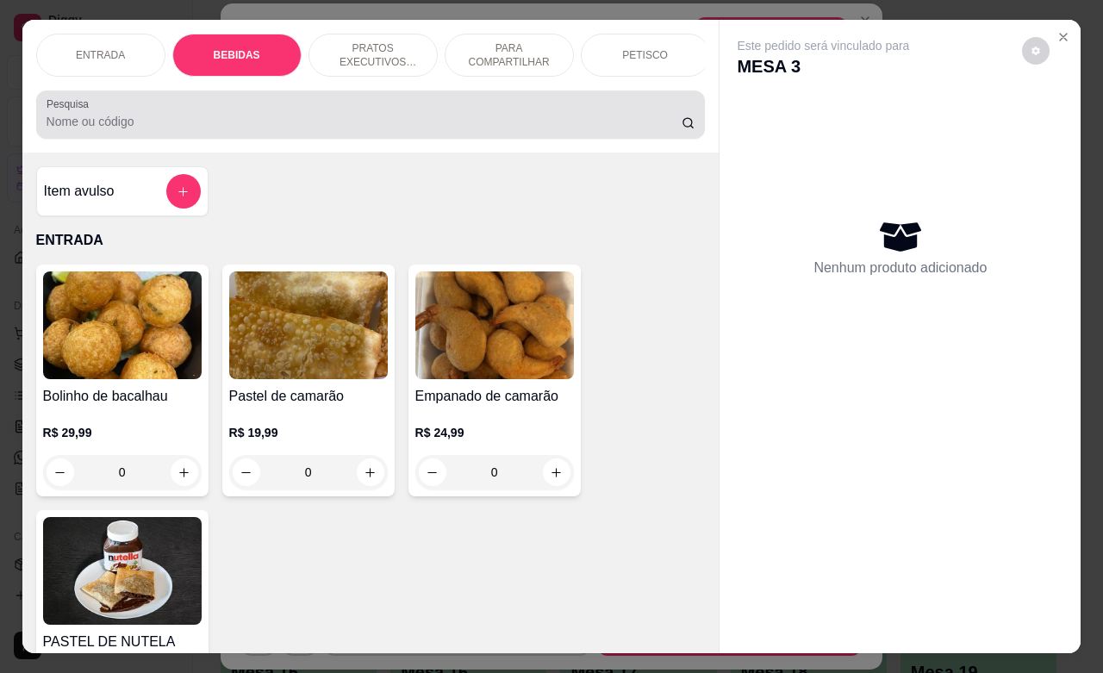
scroll to position [603, 0]
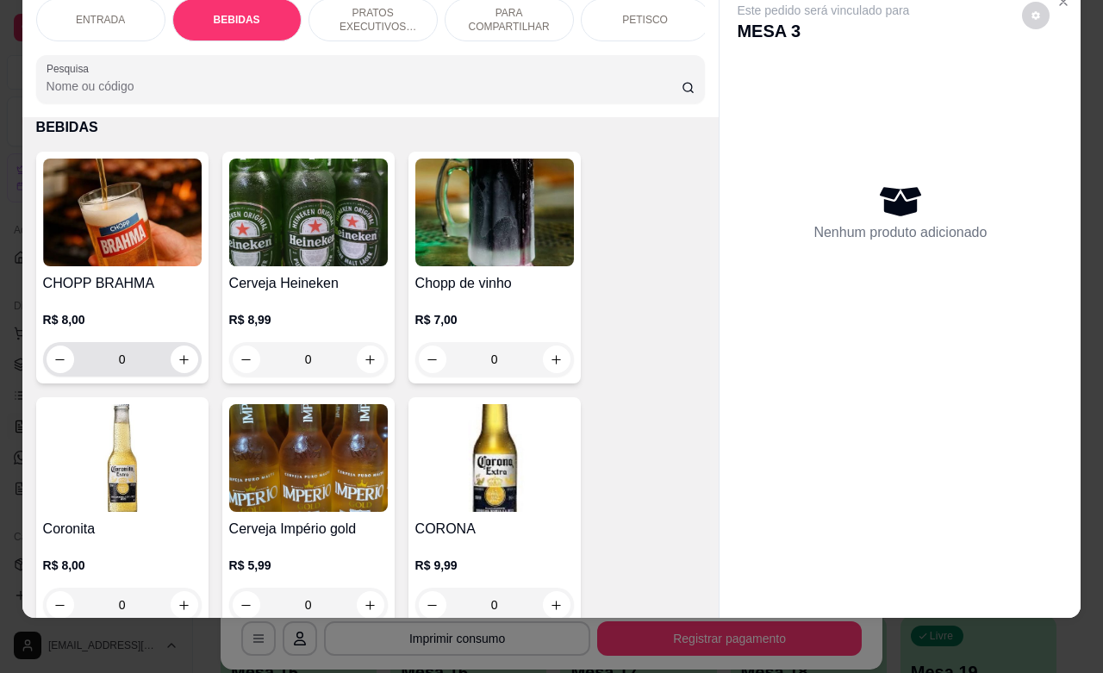
click at [130, 354] on input "0" at bounding box center [122, 359] width 97 height 34
click at [129, 354] on input "0" at bounding box center [122, 359] width 97 height 34
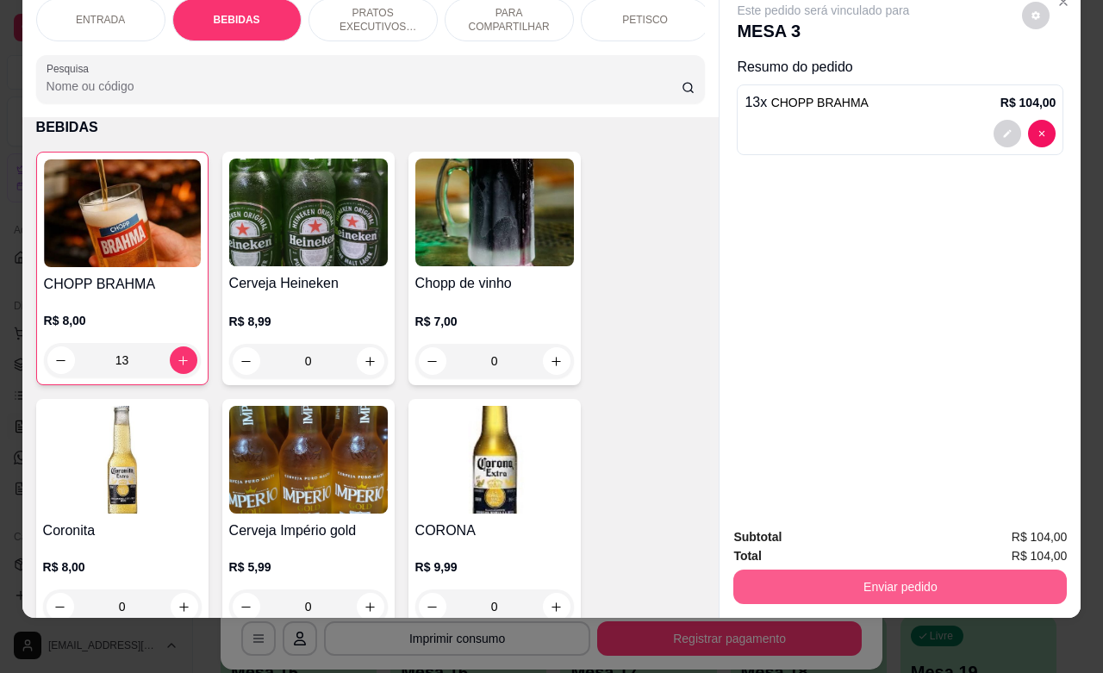
type input "13"
click at [920, 574] on button "Enviar pedido" at bounding box center [900, 587] width 323 height 34
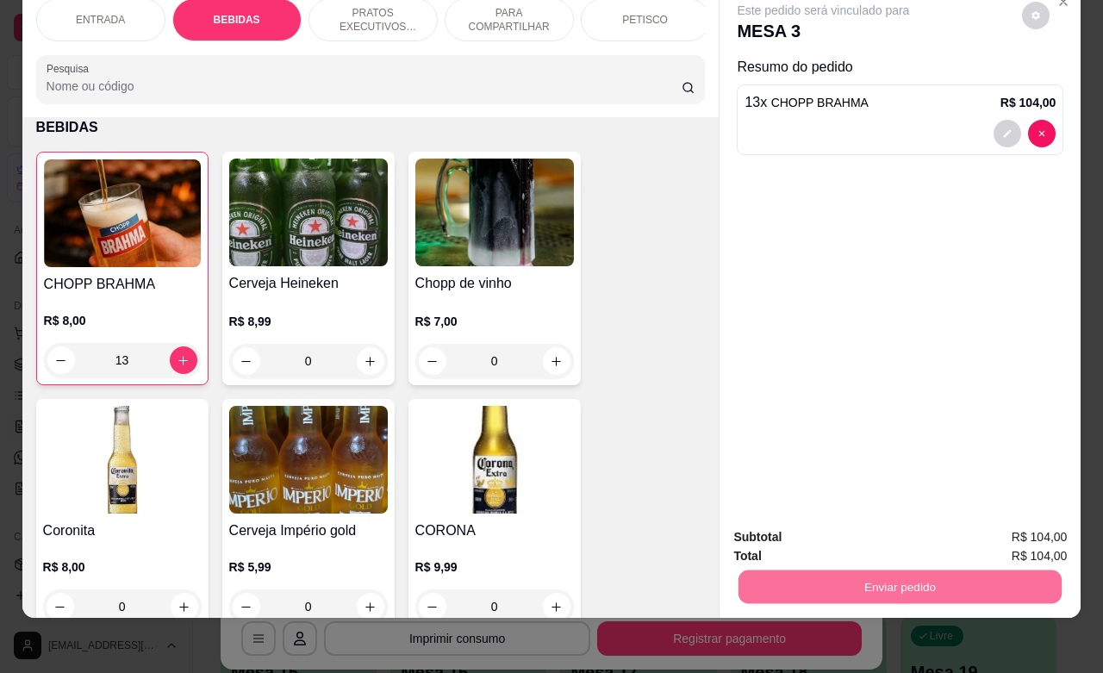
click at [1013, 522] on button "Enviar pedido" at bounding box center [1020, 526] width 95 height 32
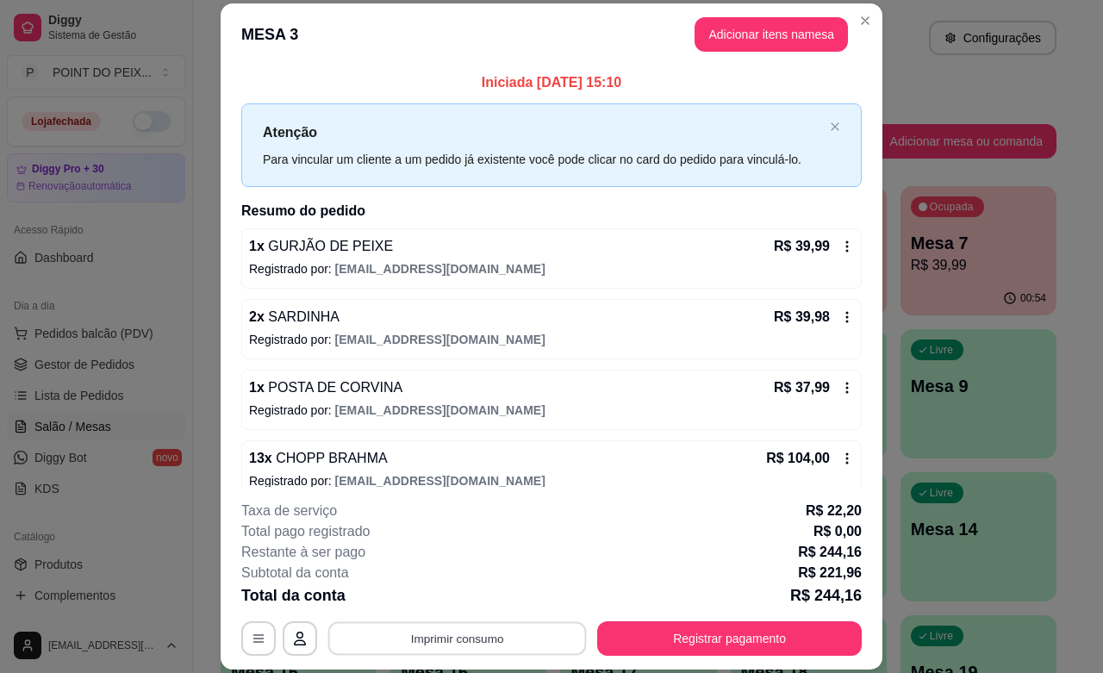
click at [496, 642] on button "Imprimir consumo" at bounding box center [457, 639] width 259 height 34
click at [454, 600] on button "IMPRESSORA" at bounding box center [453, 599] width 125 height 28
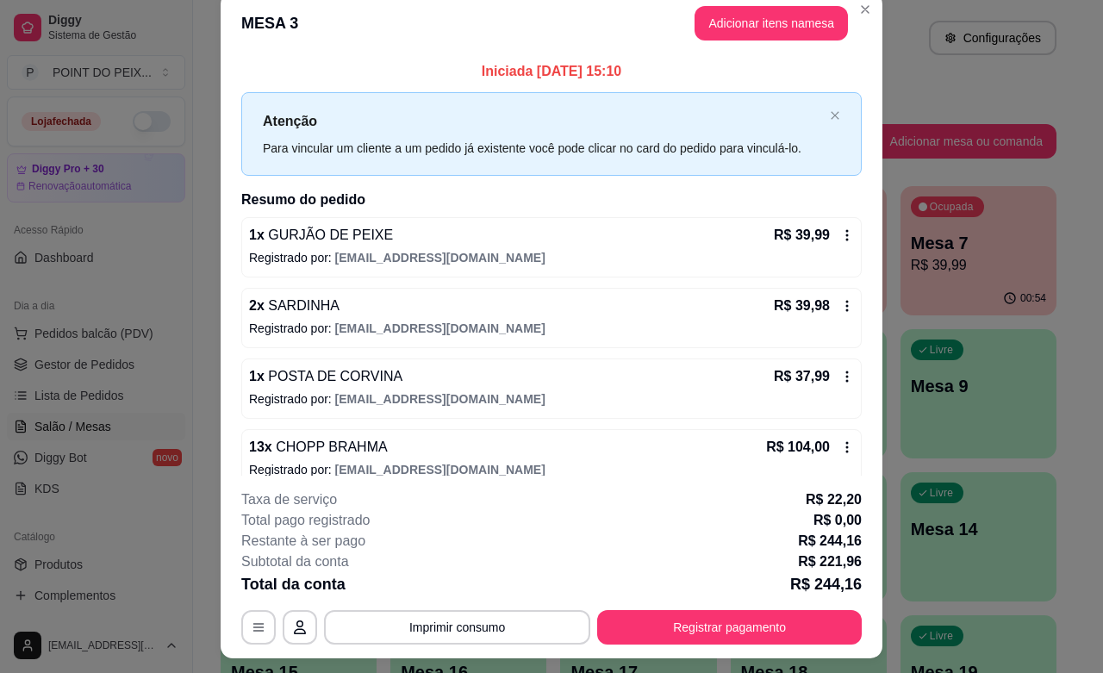
scroll to position [0, 0]
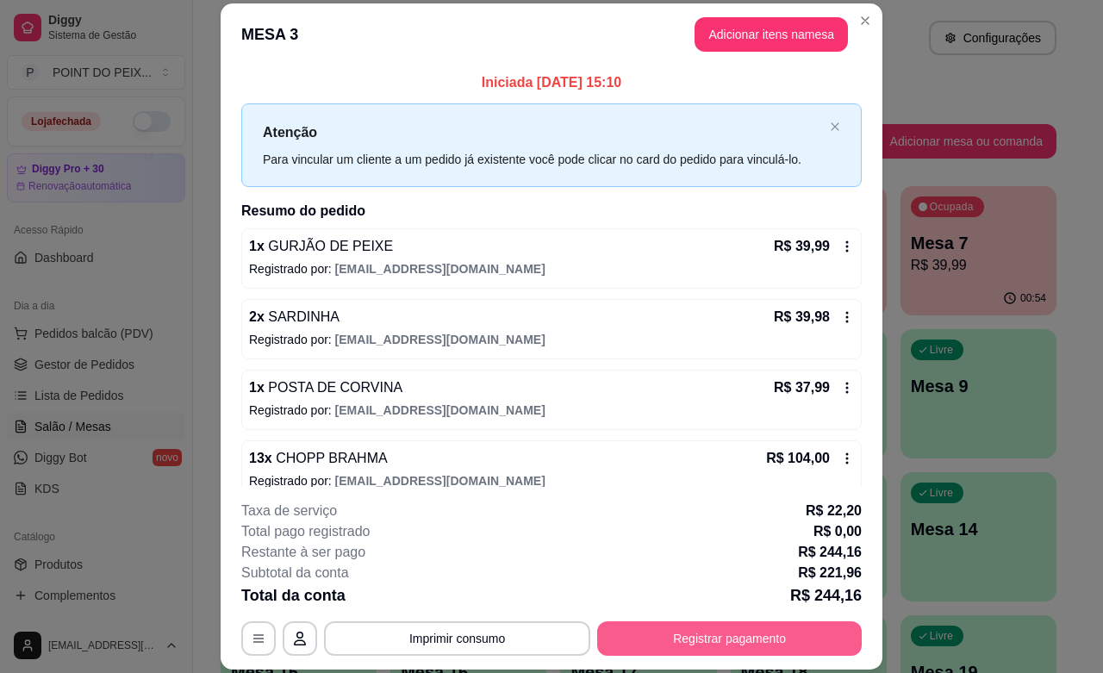
click at [645, 644] on button "Registrar pagamento" at bounding box center [729, 638] width 265 height 34
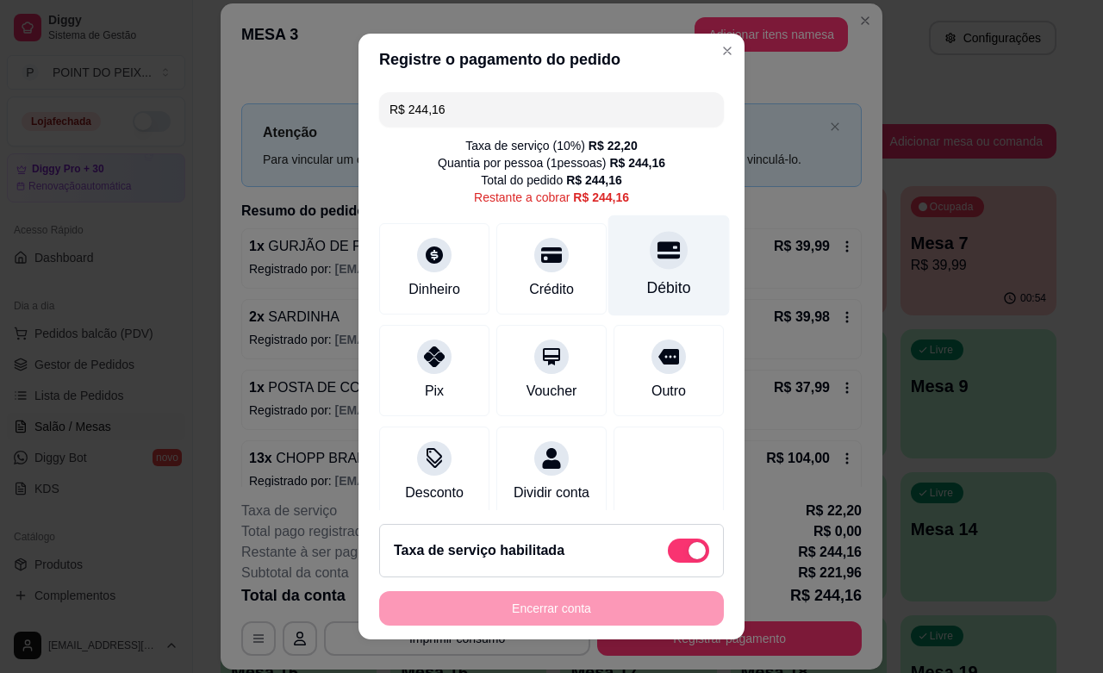
click at [658, 260] on icon at bounding box center [669, 250] width 22 height 22
type input "R$ 0,00"
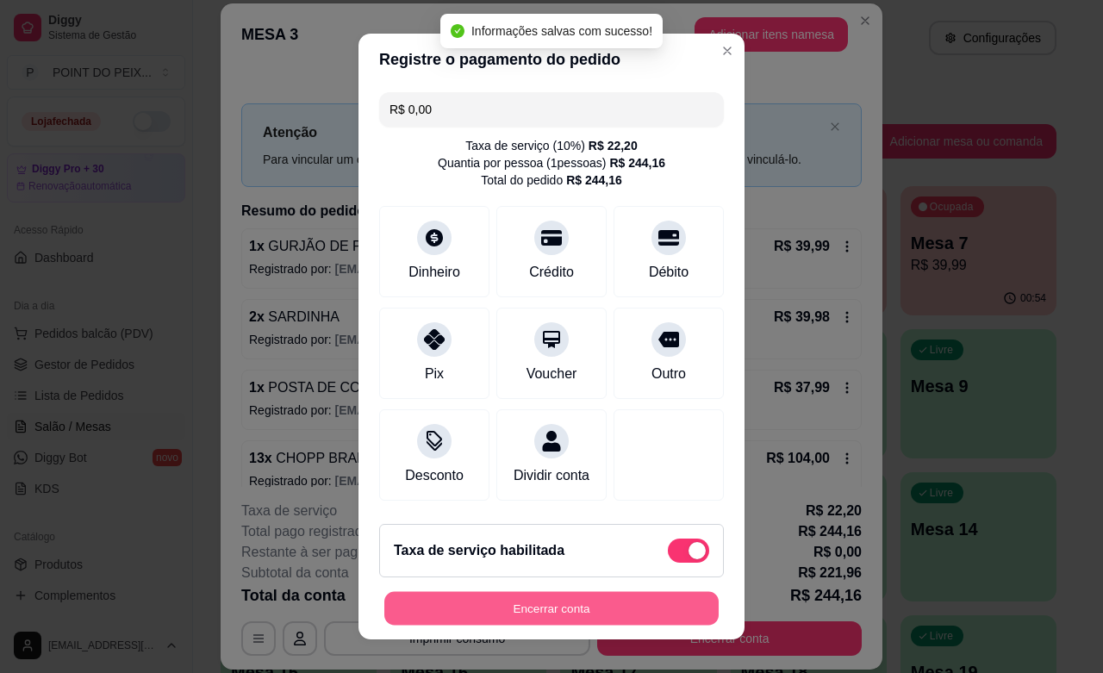
click at [584, 608] on button "Encerrar conta" at bounding box center [551, 609] width 334 height 34
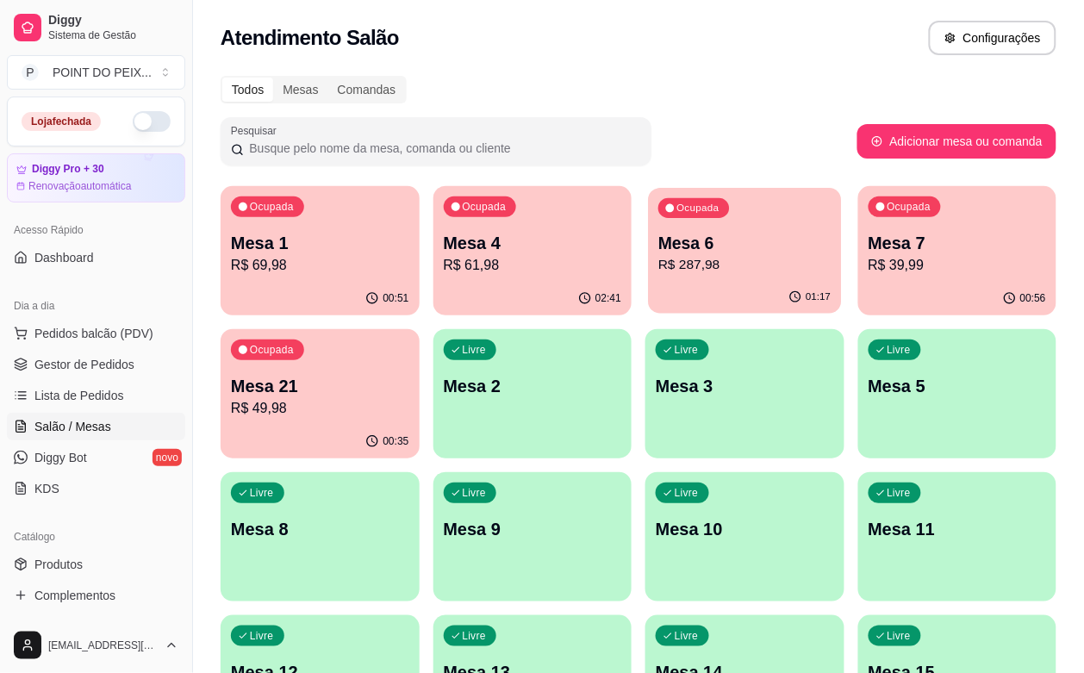
click at [658, 270] on p "R$ 287,98" at bounding box center [744, 265] width 172 height 20
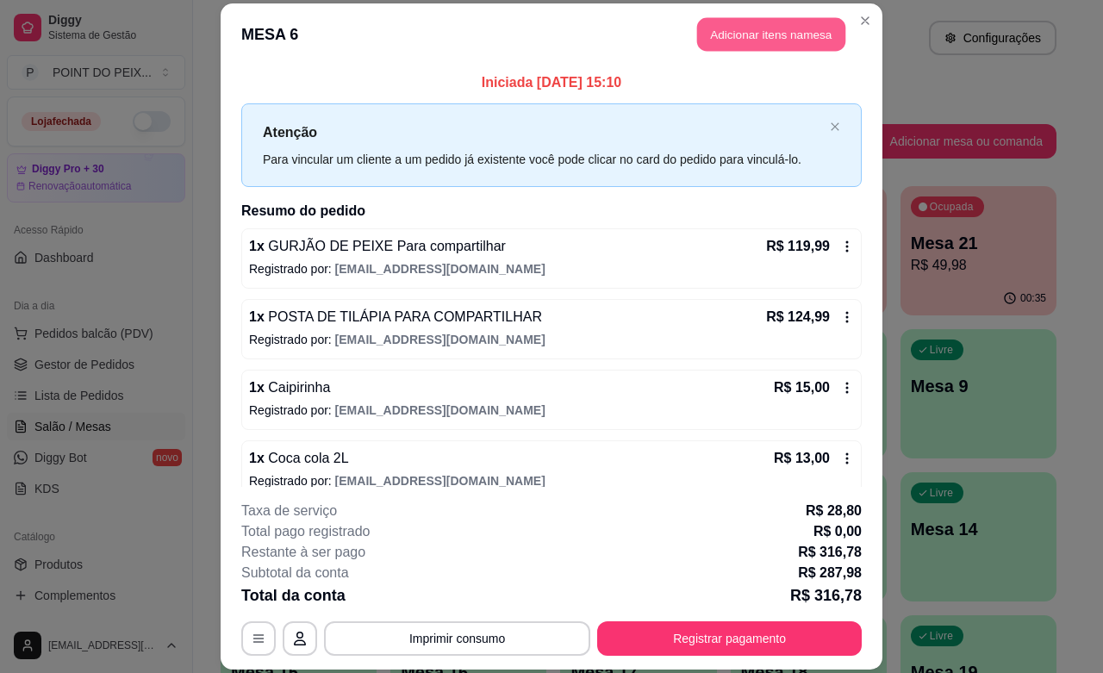
click at [794, 35] on button "Adicionar itens na mesa" at bounding box center [771, 35] width 148 height 34
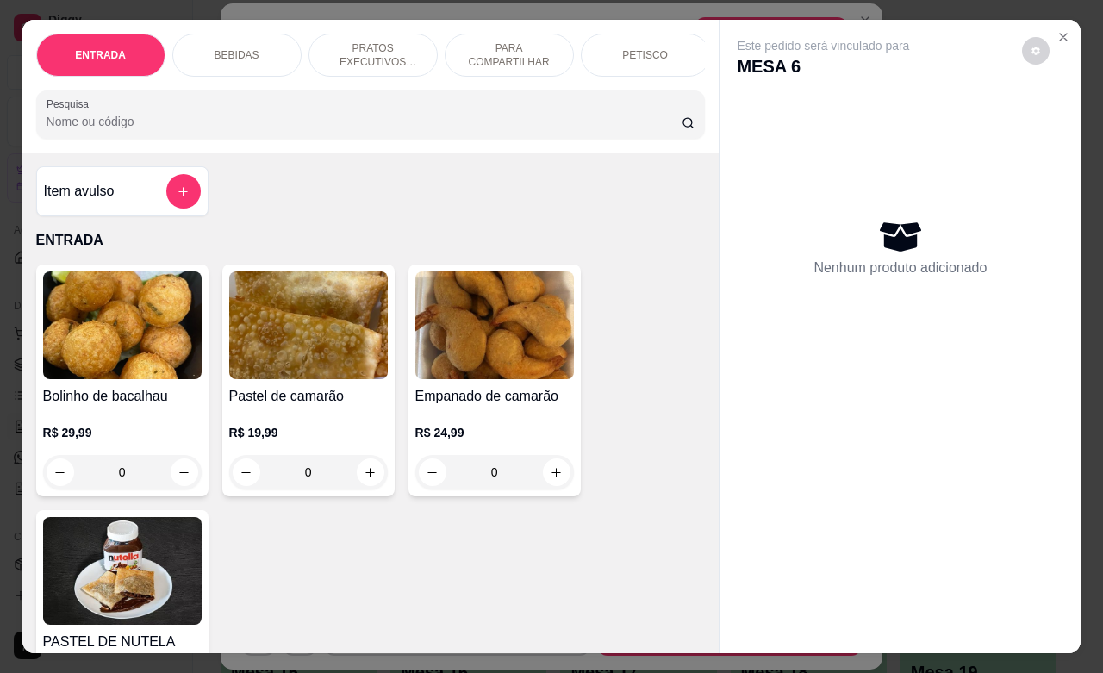
click at [248, 52] on div "BEBIDAS" at bounding box center [236, 55] width 129 height 43
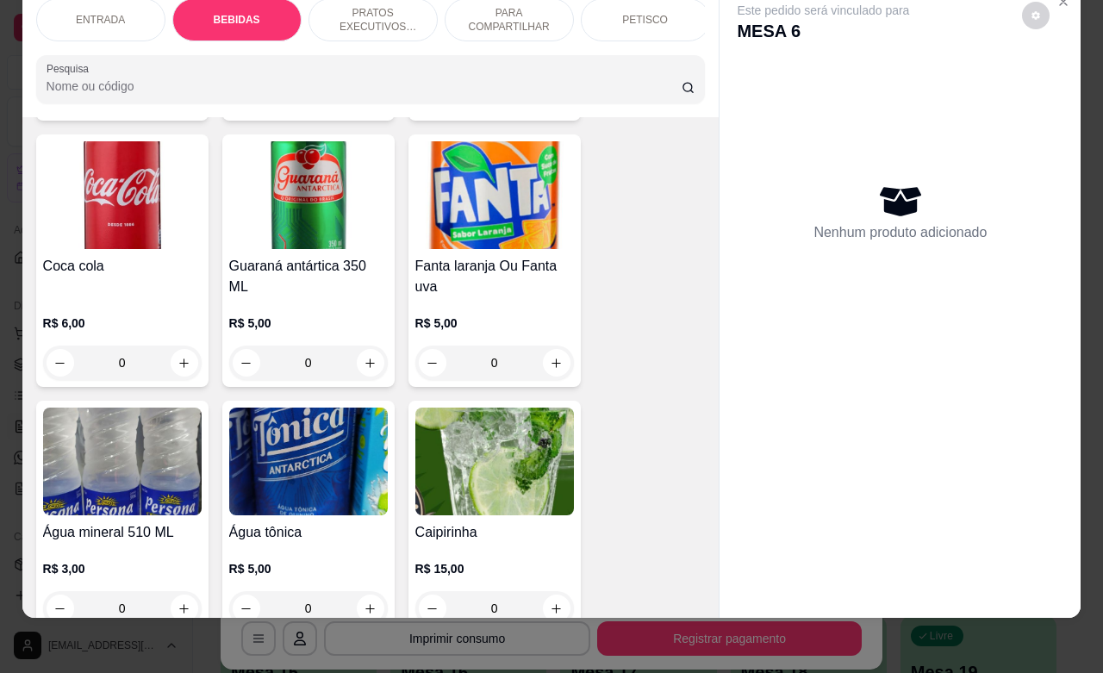
scroll to position [1573, 0]
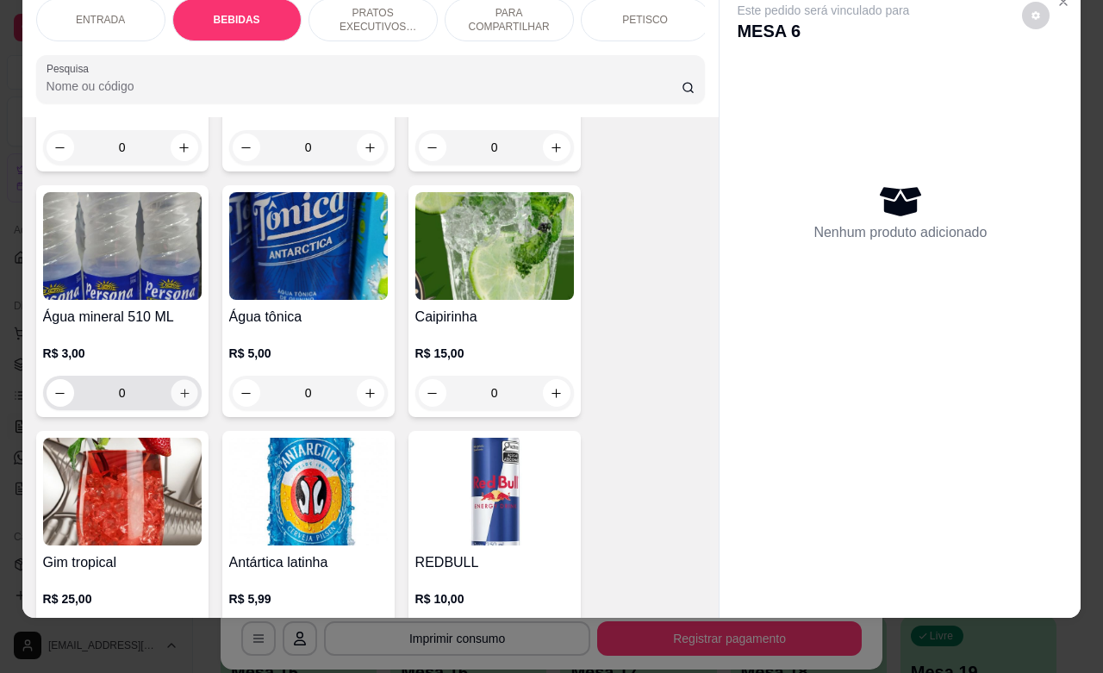
click at [178, 397] on icon "increase-product-quantity" at bounding box center [184, 393] width 13 height 13
type input "1"
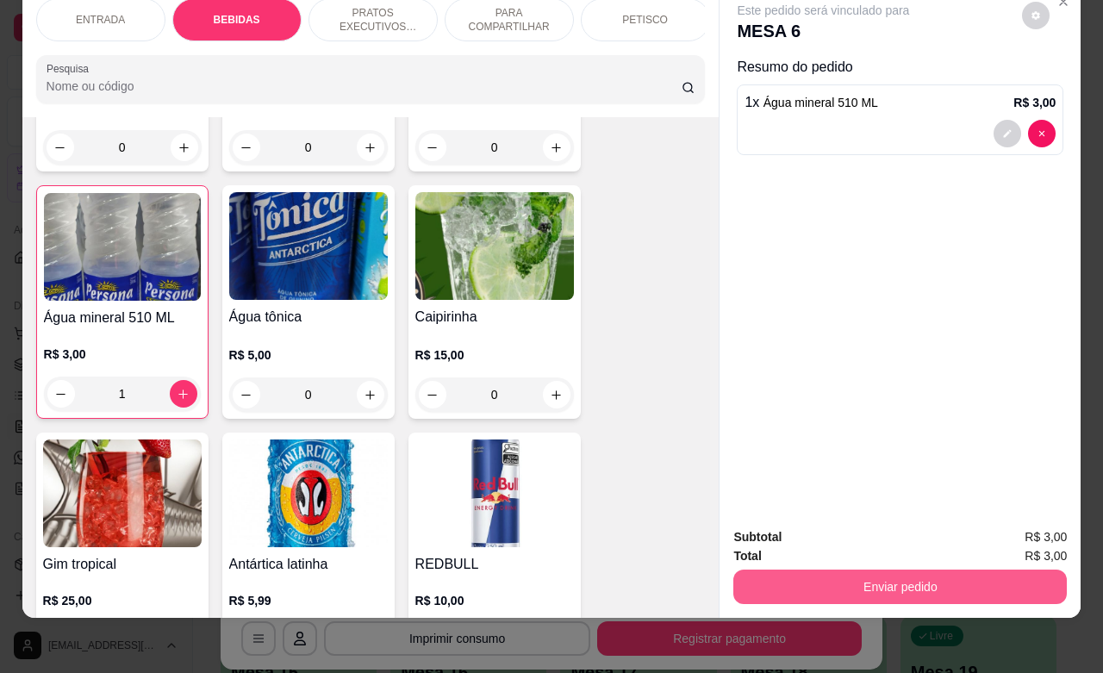
click at [890, 570] on button "Enviar pedido" at bounding box center [900, 587] width 334 height 34
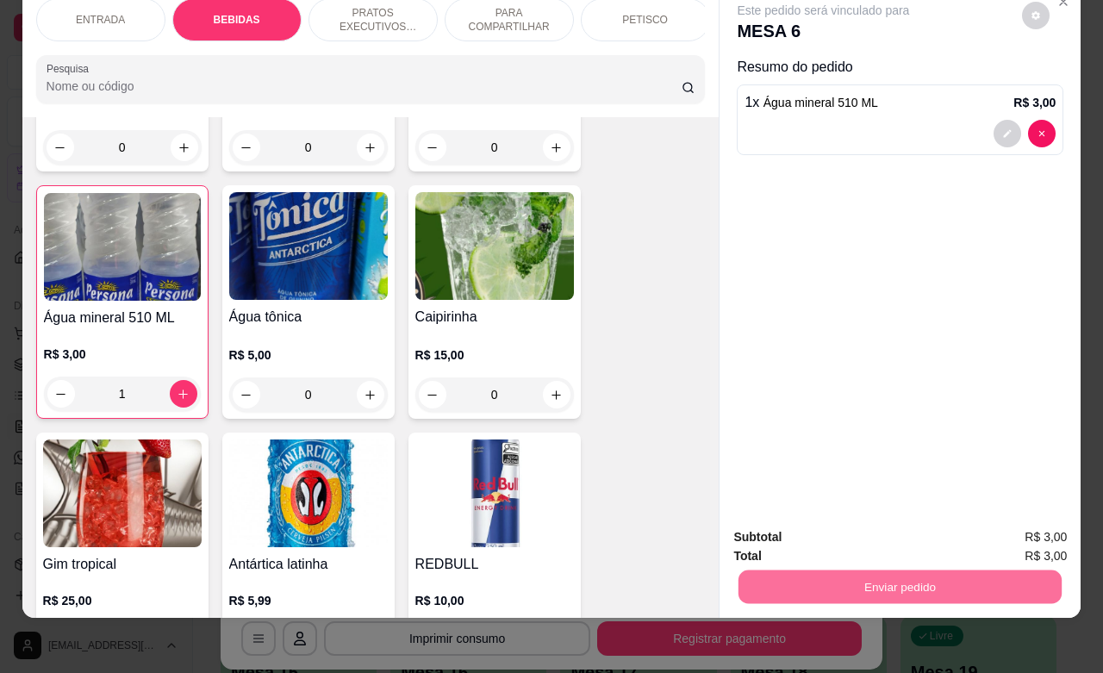
click at [1013, 527] on button "Enviar pedido" at bounding box center [1019, 526] width 97 height 33
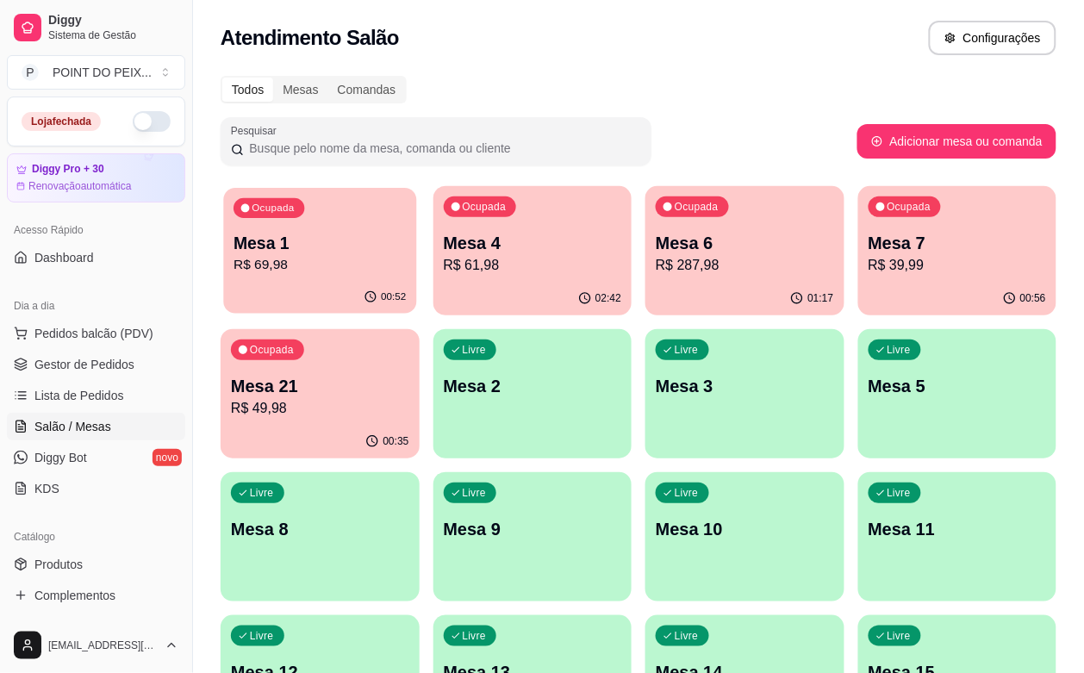
click at [290, 282] on div "00:52" at bounding box center [319, 297] width 193 height 33
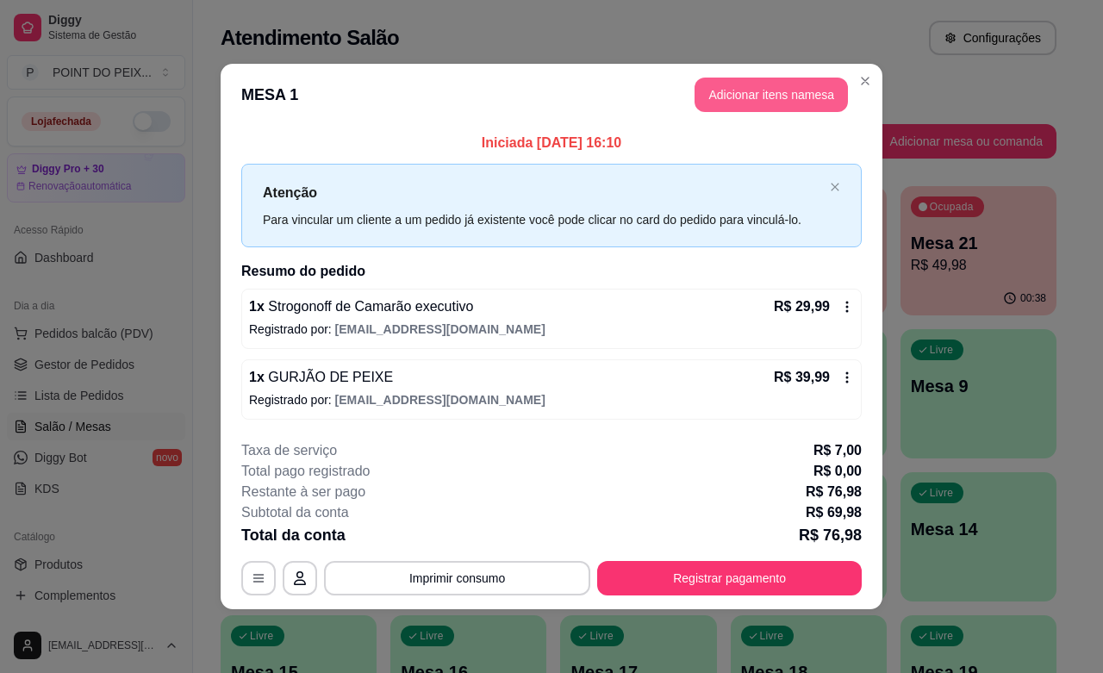
click at [776, 97] on button "Adicionar itens na mesa" at bounding box center [771, 95] width 153 height 34
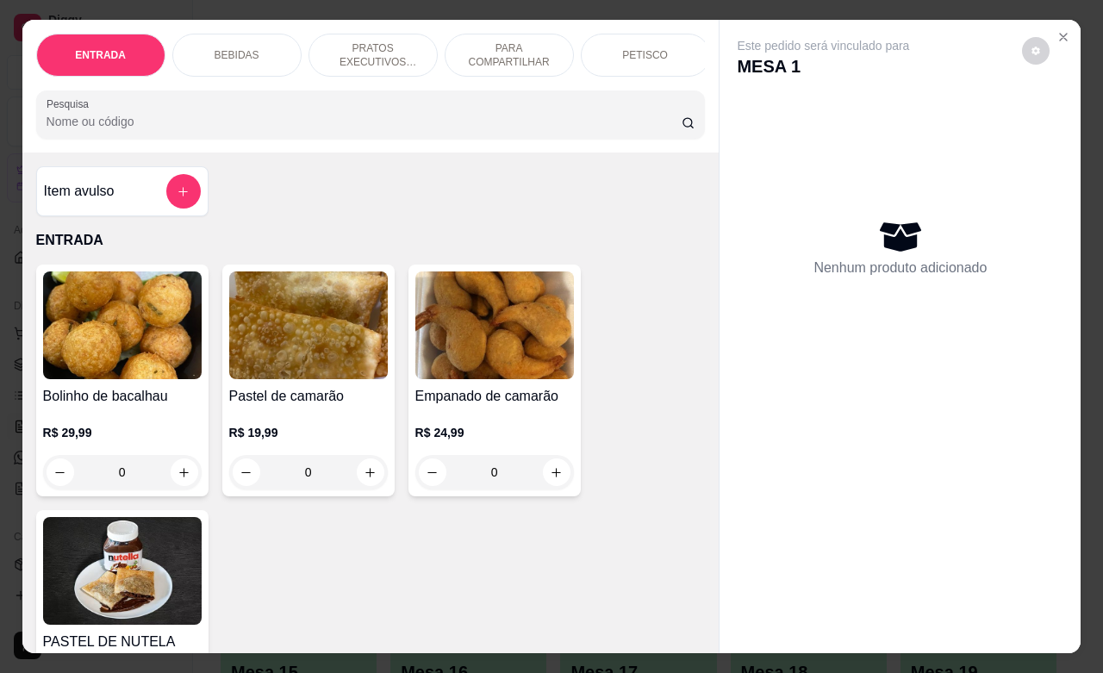
click at [252, 52] on div "BEBIDAS" at bounding box center [236, 55] width 129 height 43
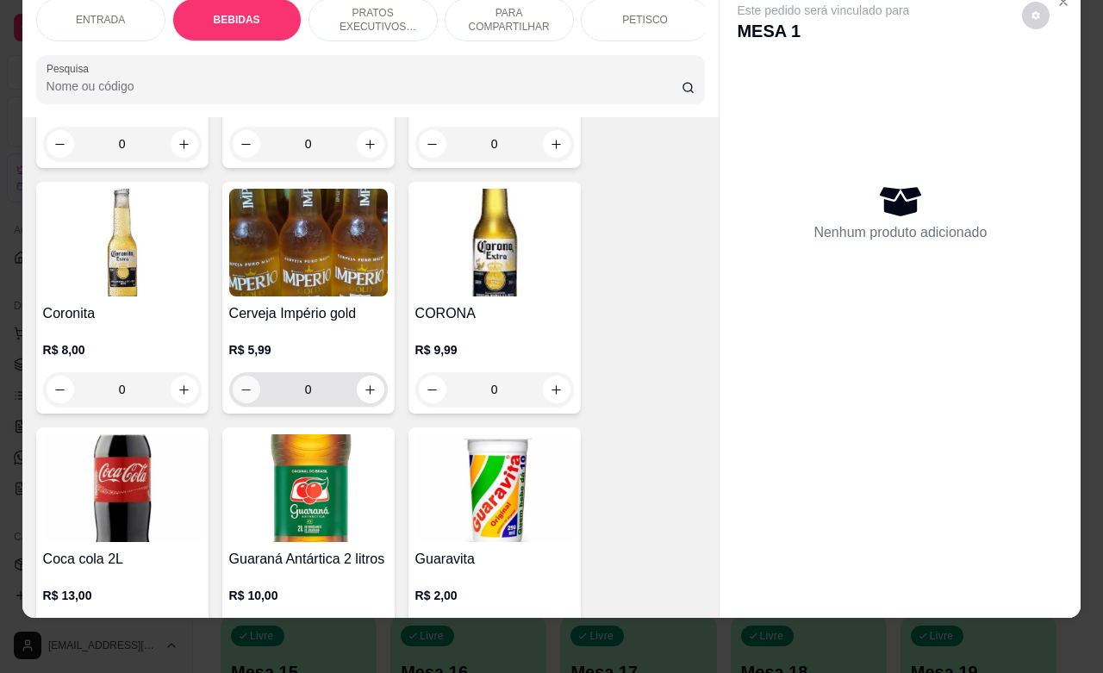
scroll to position [1034, 0]
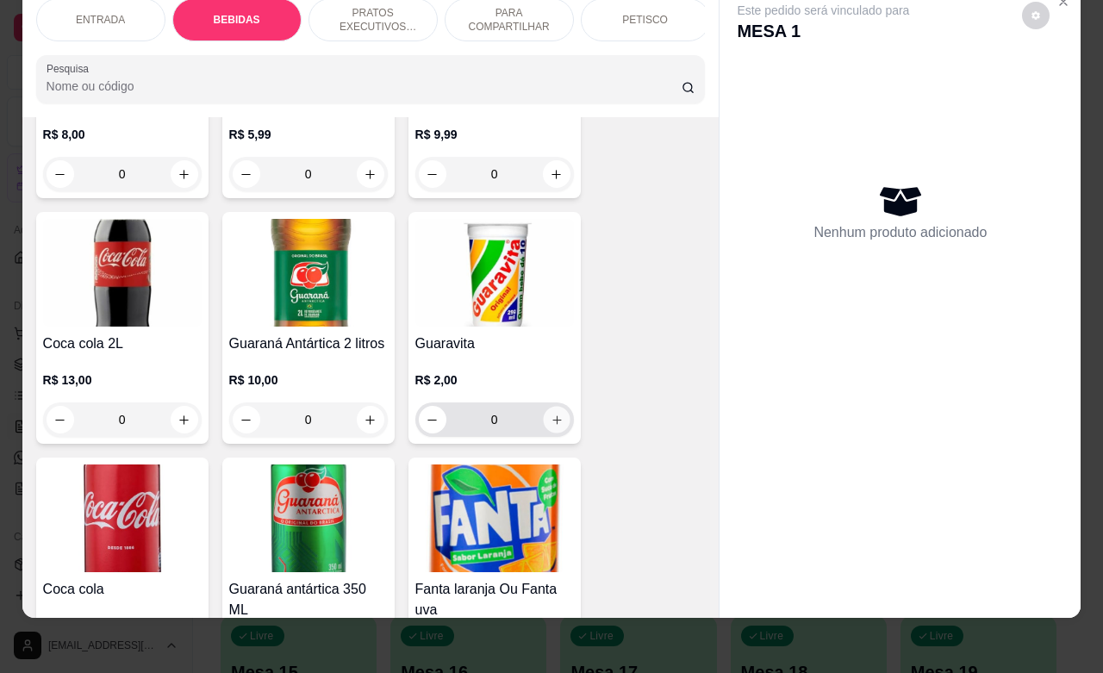
click at [543, 421] on button "increase-product-quantity" at bounding box center [556, 420] width 27 height 27
type input "1"
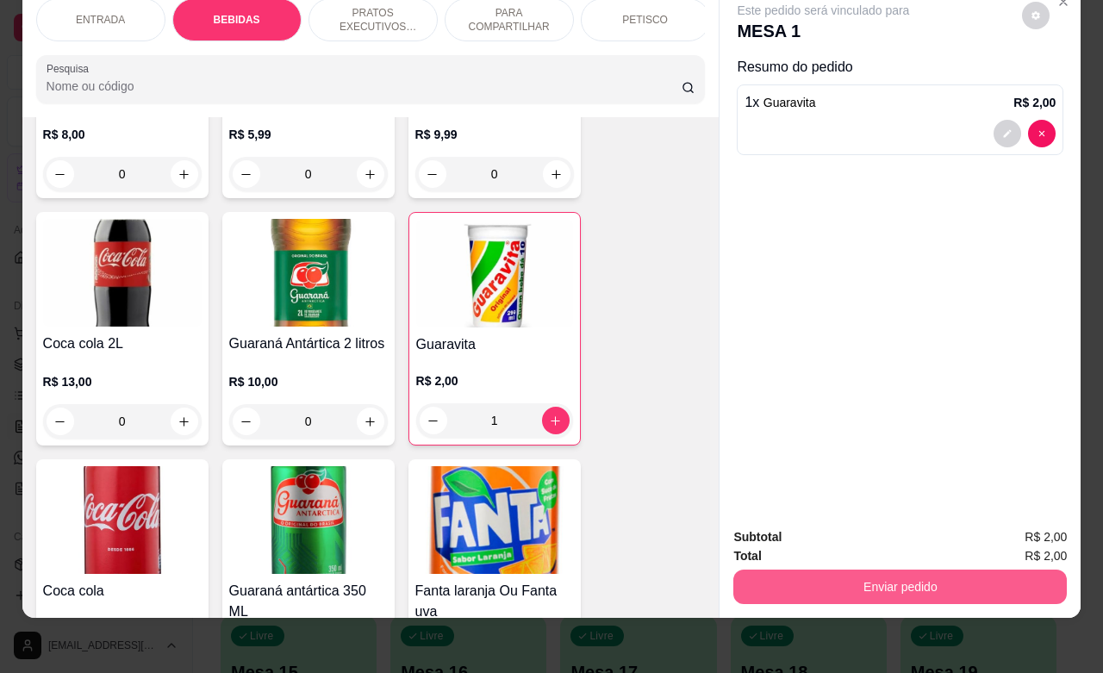
click at [949, 571] on button "Enviar pedido" at bounding box center [900, 587] width 334 height 34
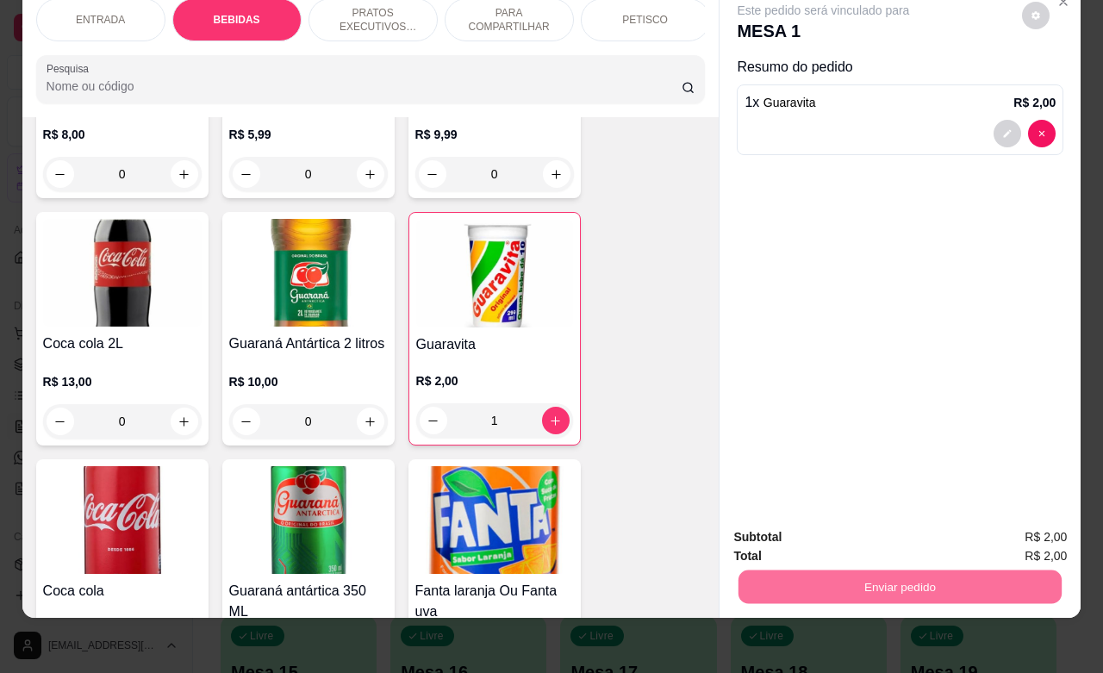
click at [1013, 518] on button "Enviar pedido" at bounding box center [1019, 526] width 97 height 33
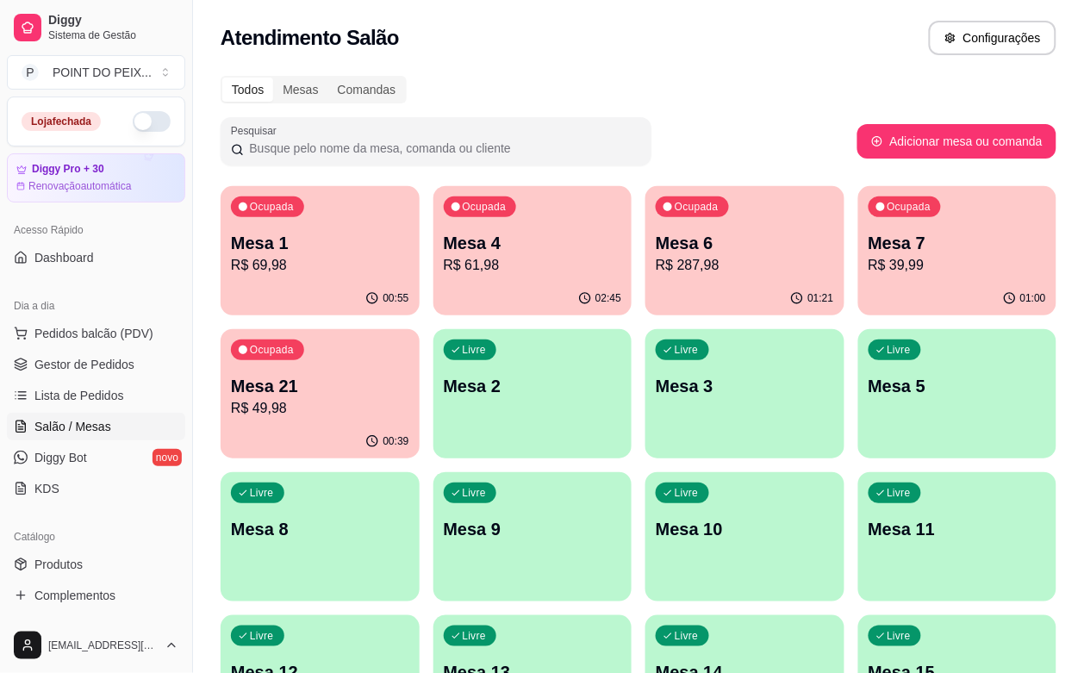
click at [658, 264] on p "R$ 287,98" at bounding box center [745, 265] width 178 height 21
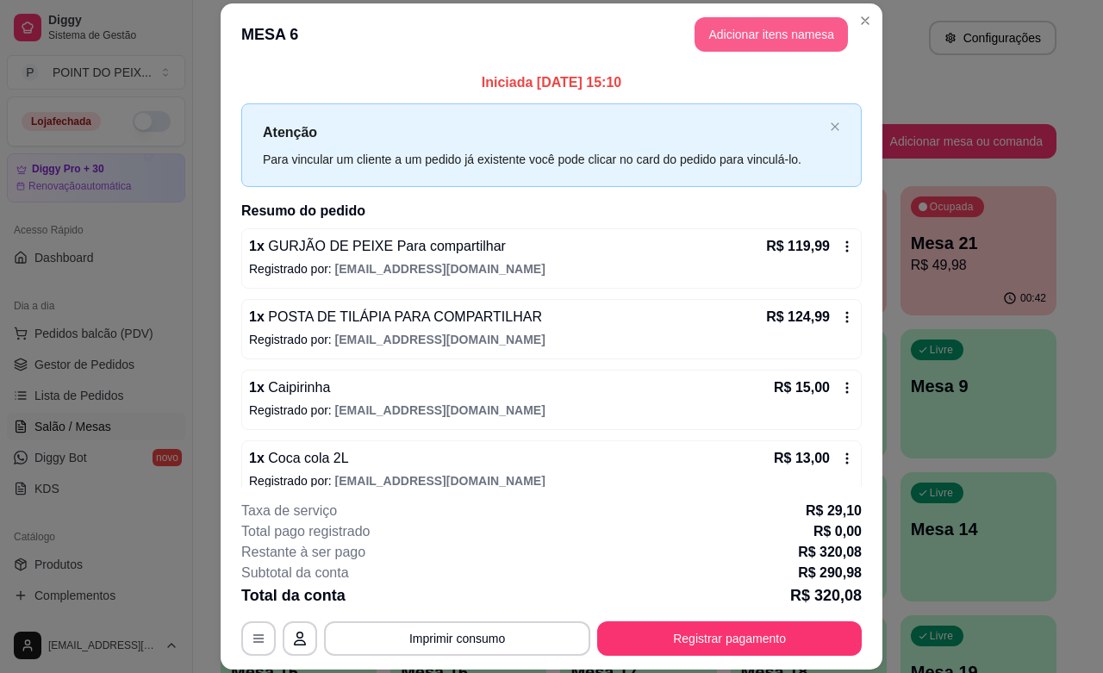
click at [756, 41] on button "Adicionar itens na mesa" at bounding box center [771, 34] width 153 height 34
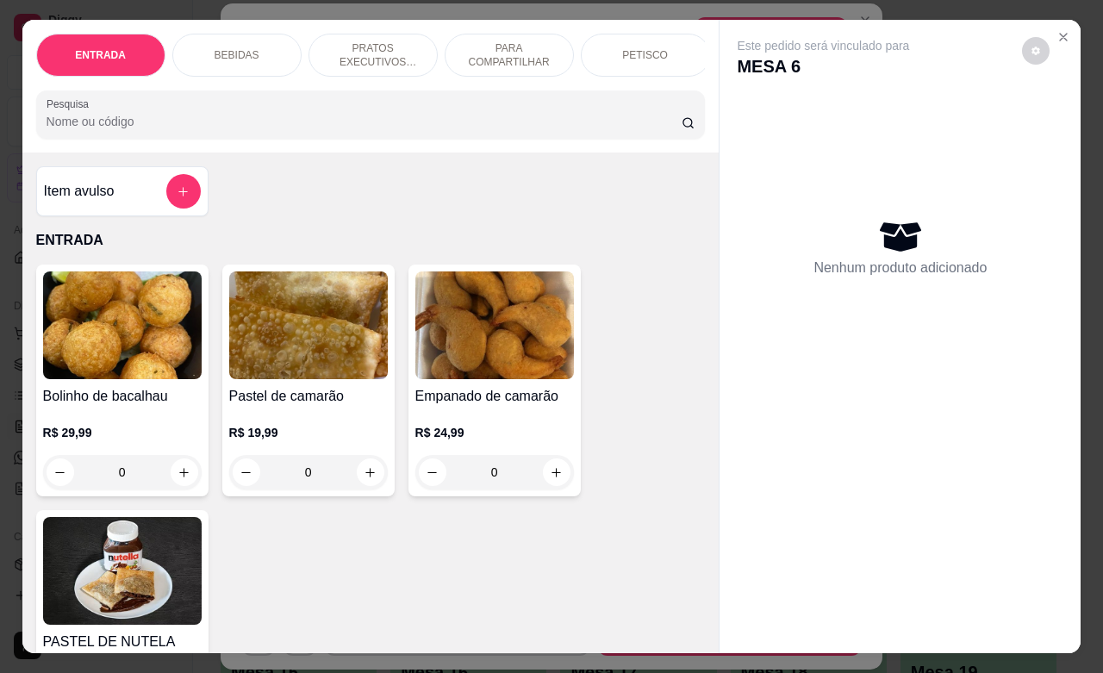
click at [239, 48] on p "BEBIDAS" at bounding box center [237, 55] width 45 height 14
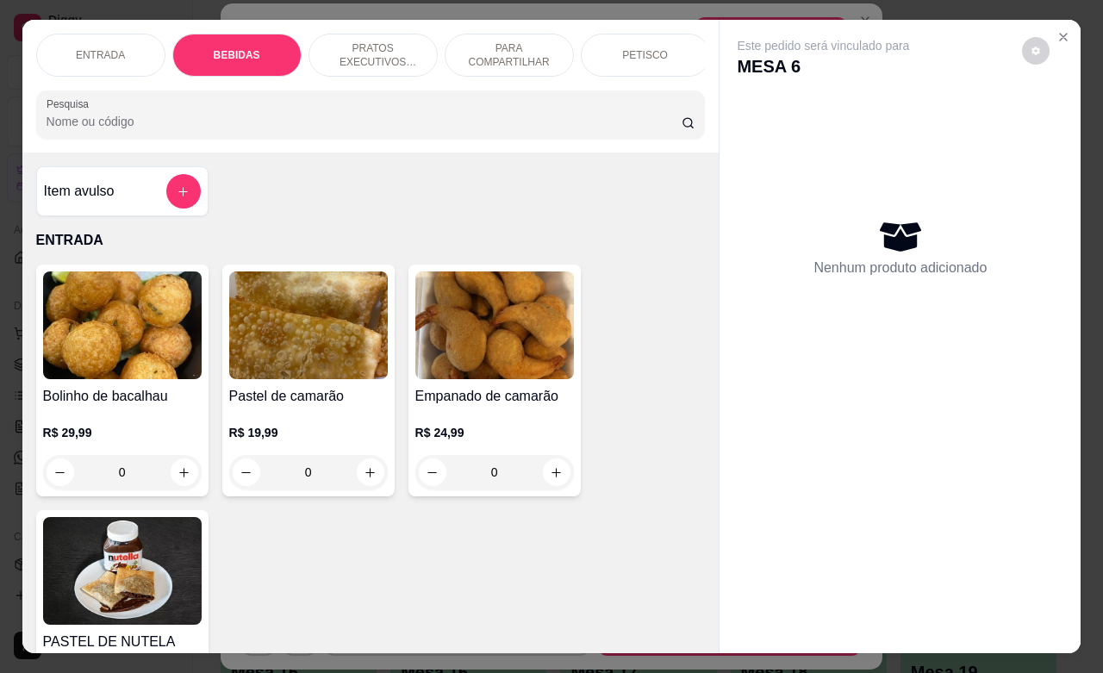
scroll to position [603, 0]
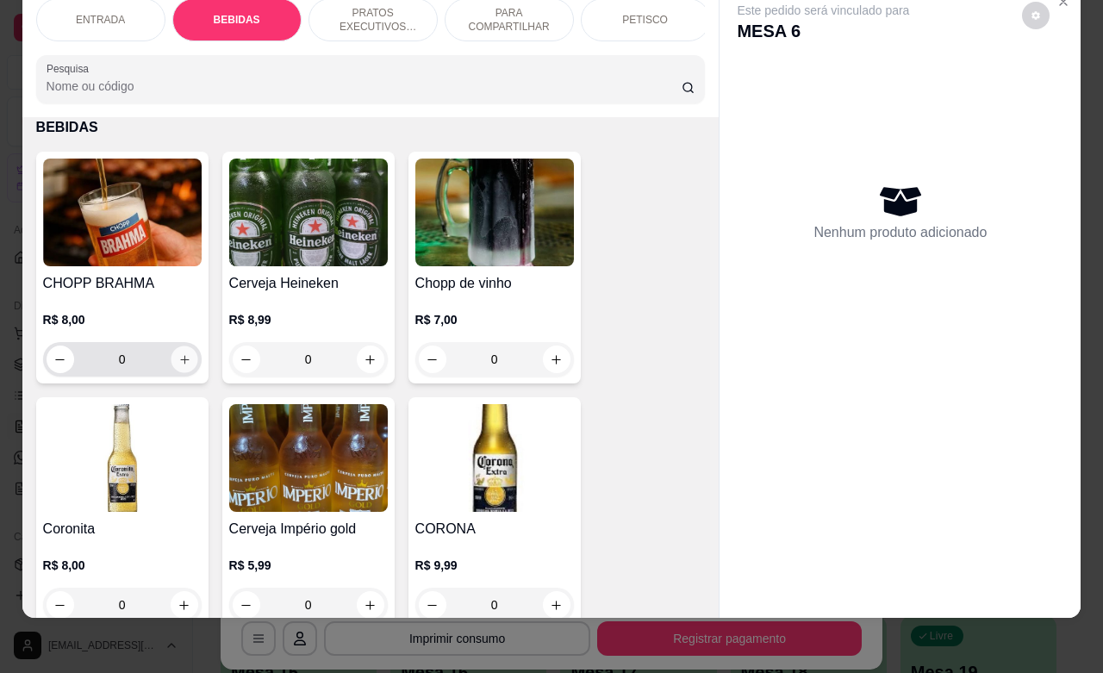
click at [181, 356] on icon "increase-product-quantity" at bounding box center [184, 359] width 13 height 13
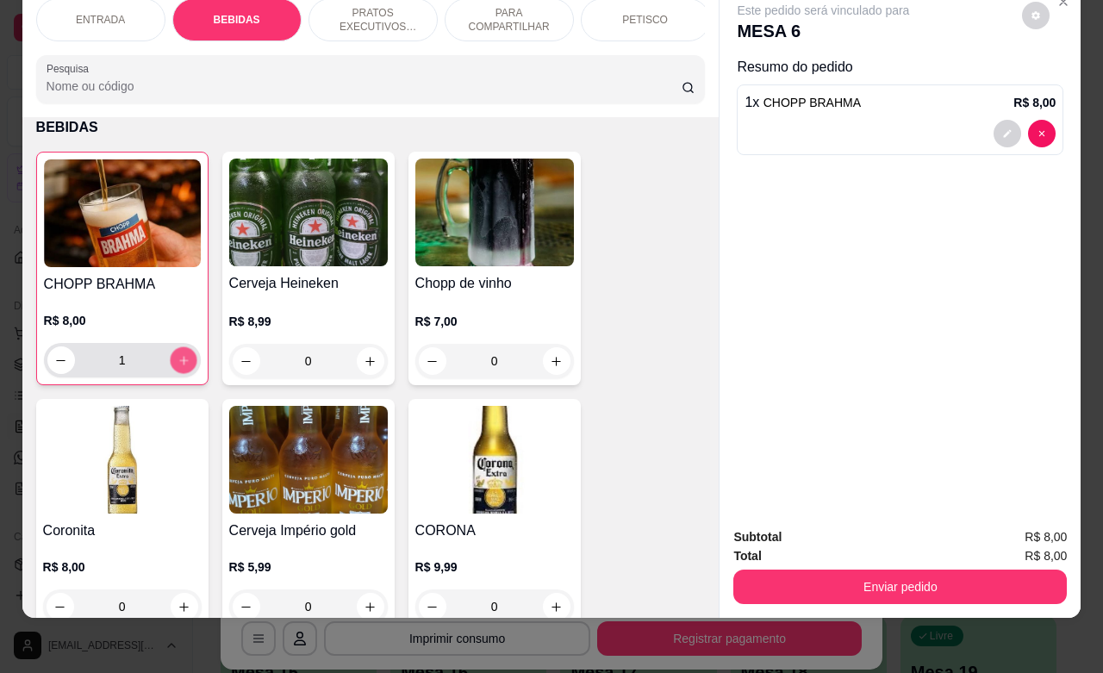
click at [179, 356] on icon "increase-product-quantity" at bounding box center [183, 360] width 13 height 13
type input "5"
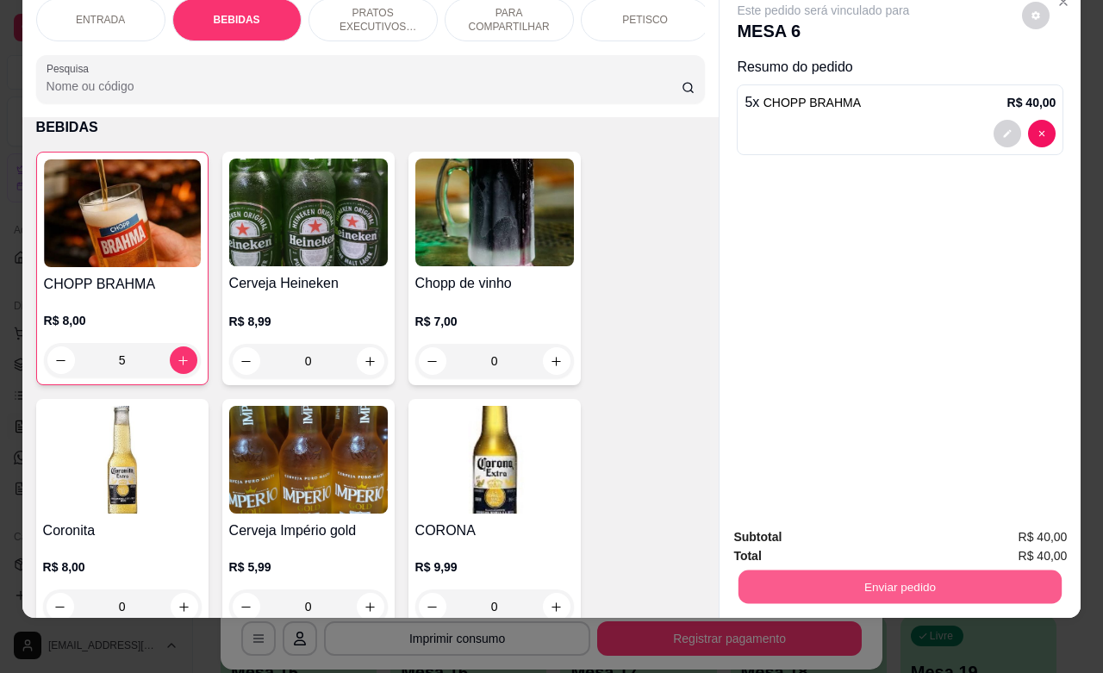
click at [963, 570] on button "Enviar pedido" at bounding box center [900, 587] width 323 height 34
click at [1019, 528] on button "Enviar pedido" at bounding box center [1019, 526] width 97 height 33
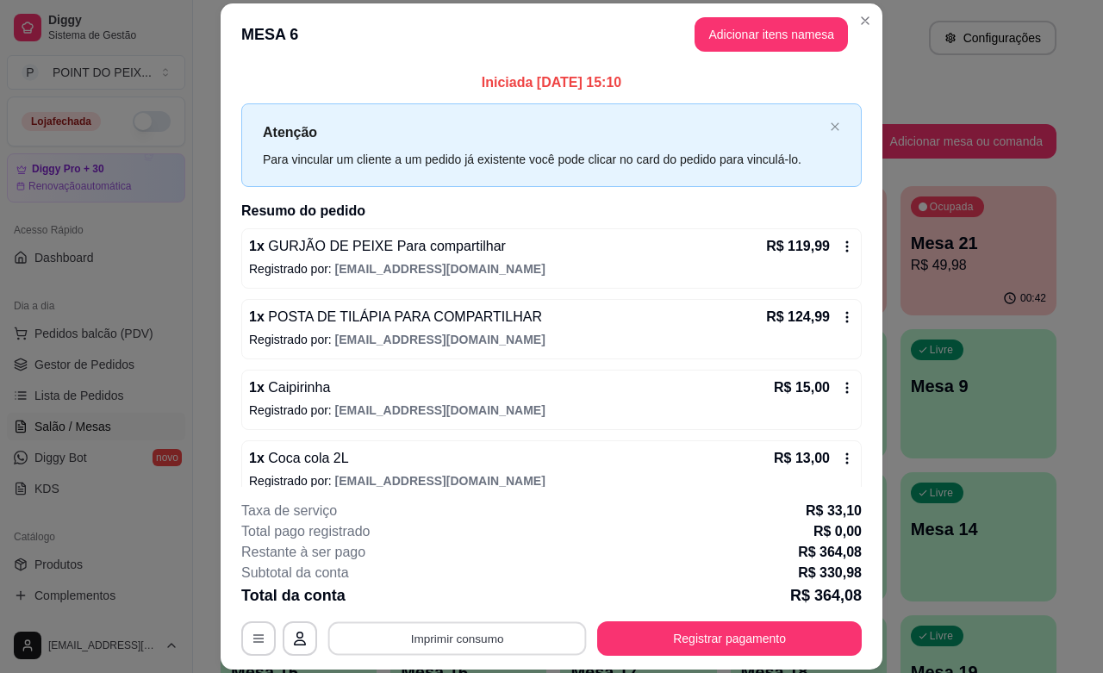
click at [489, 636] on button "Imprimir consumo" at bounding box center [457, 639] width 259 height 34
click at [467, 600] on button "IMPRESSORA" at bounding box center [453, 599] width 125 height 28
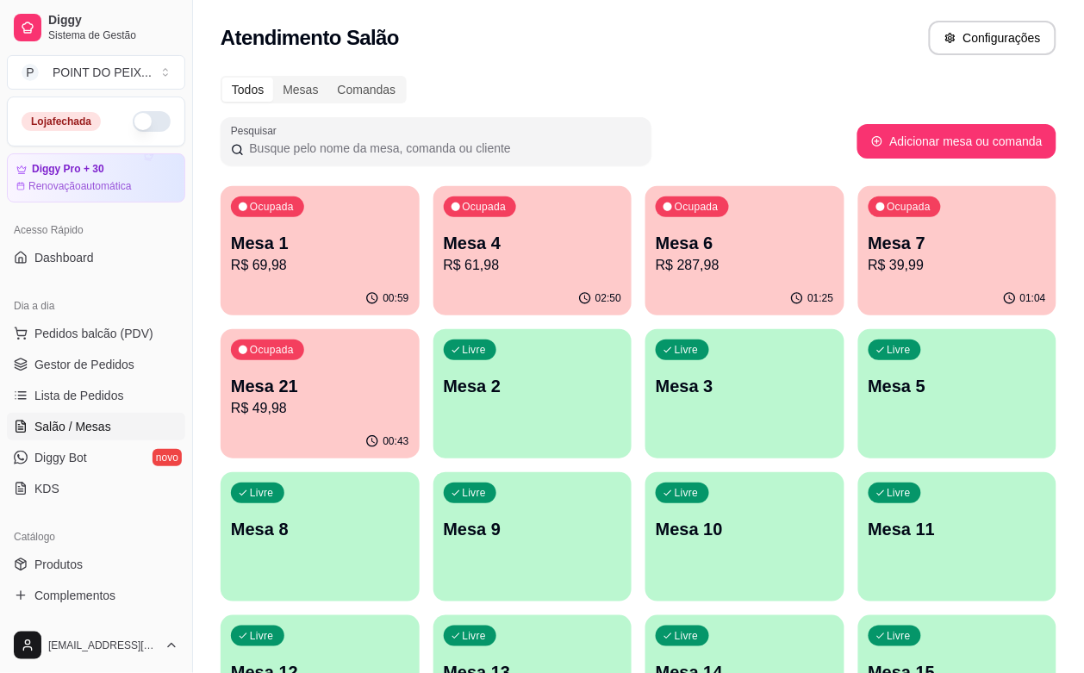
click at [858, 277] on div "Ocupada Mesa 7 R$ 39,99" at bounding box center [957, 234] width 199 height 96
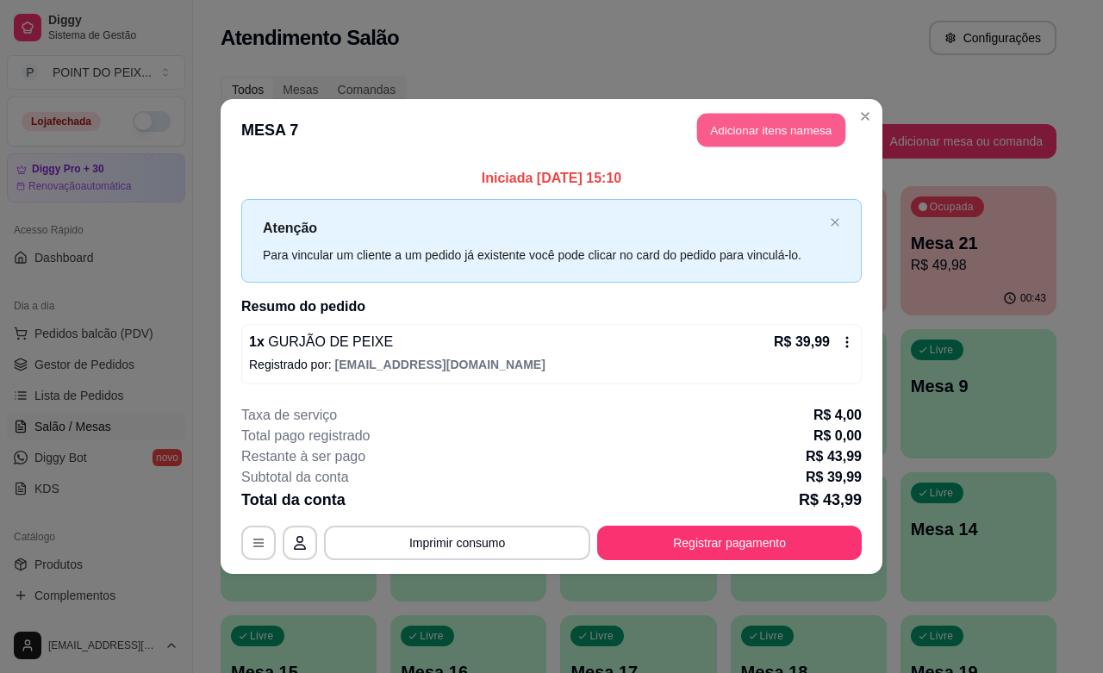
click at [772, 131] on button "Adicionar itens na mesa" at bounding box center [771, 131] width 148 height 34
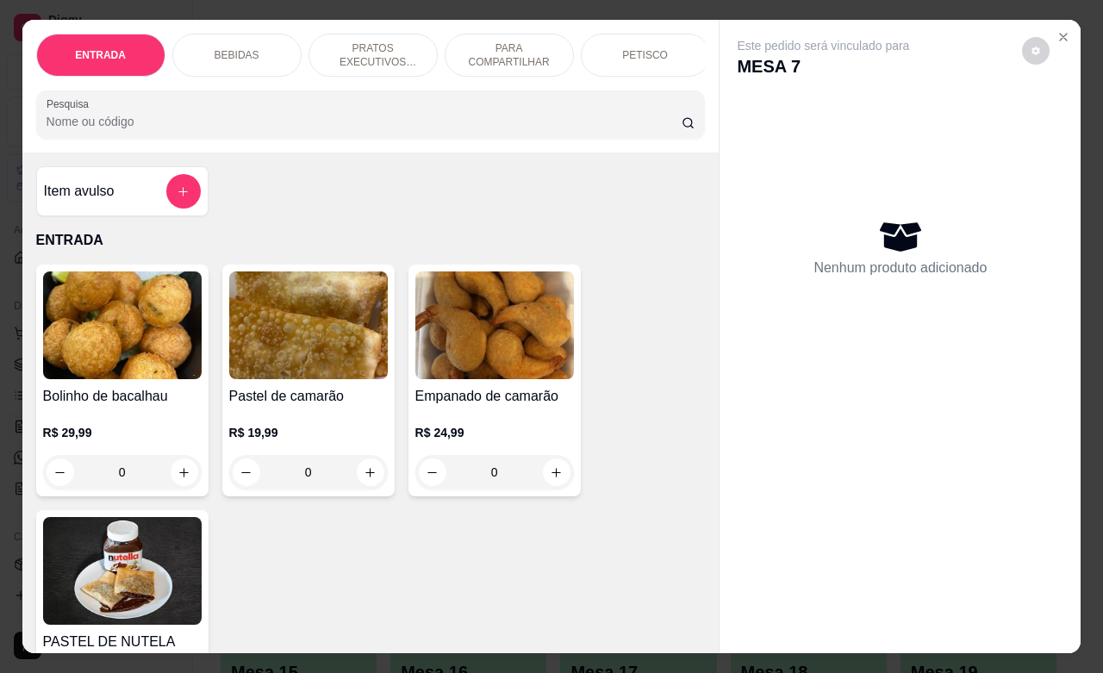
click at [222, 48] on p "BEBIDAS" at bounding box center [237, 55] width 45 height 14
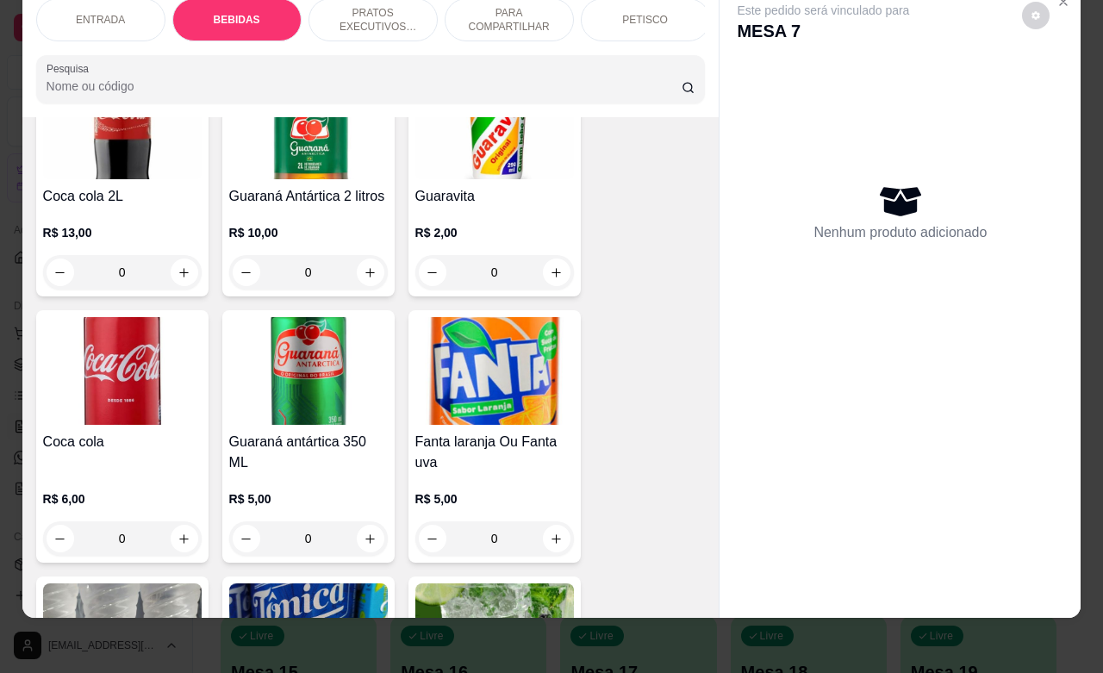
scroll to position [1250, 0]
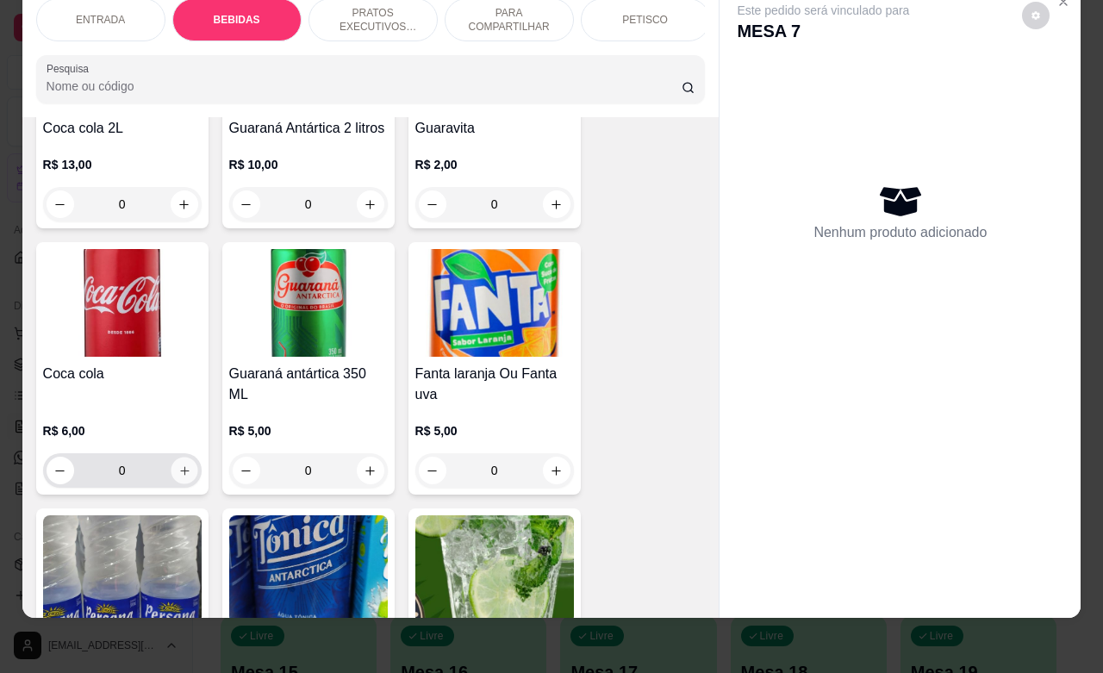
click at [178, 467] on icon "increase-product-quantity" at bounding box center [184, 471] width 13 height 13
type input "1"
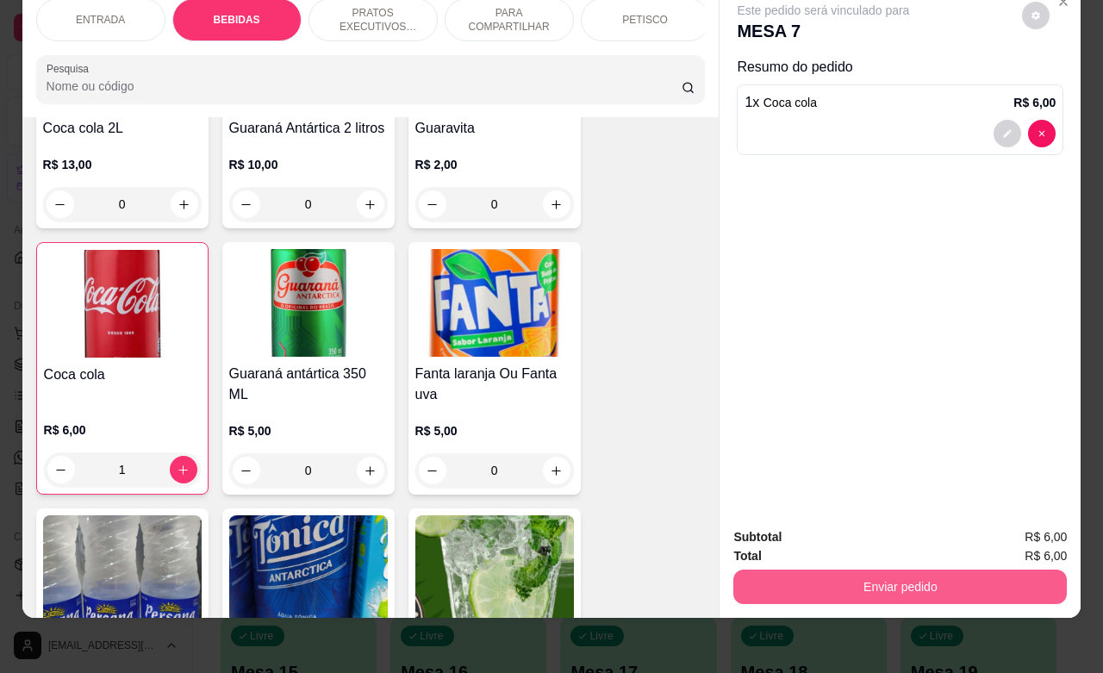
click at [922, 571] on button "Enviar pedido" at bounding box center [900, 587] width 334 height 34
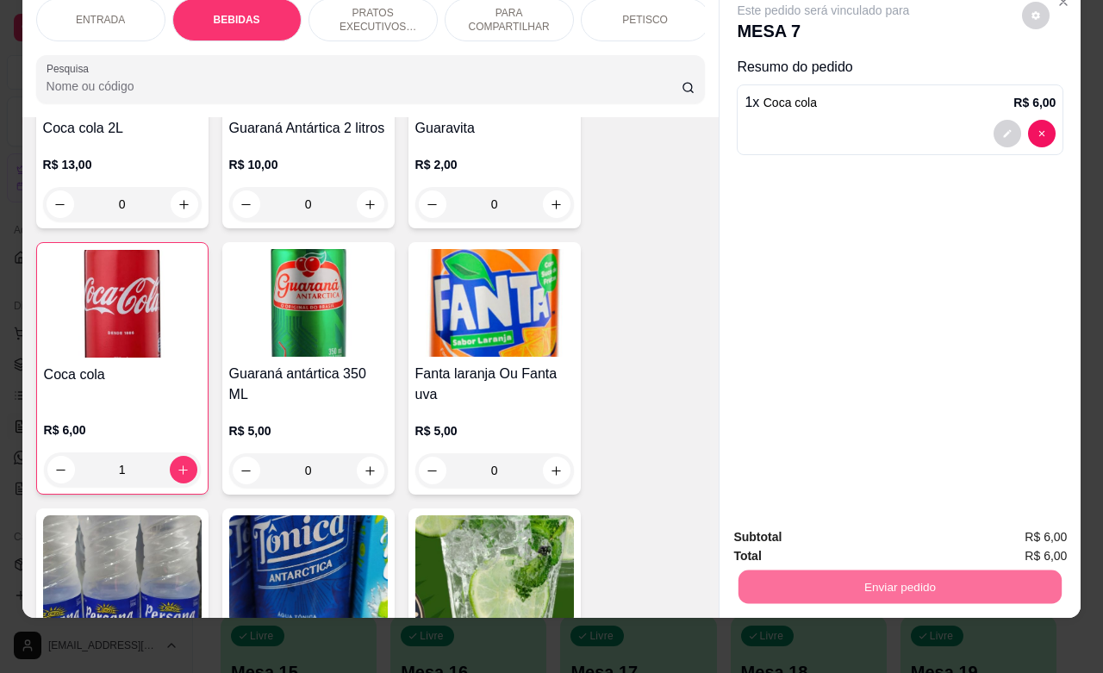
click at [1006, 530] on button "Enviar pedido" at bounding box center [1019, 526] width 97 height 33
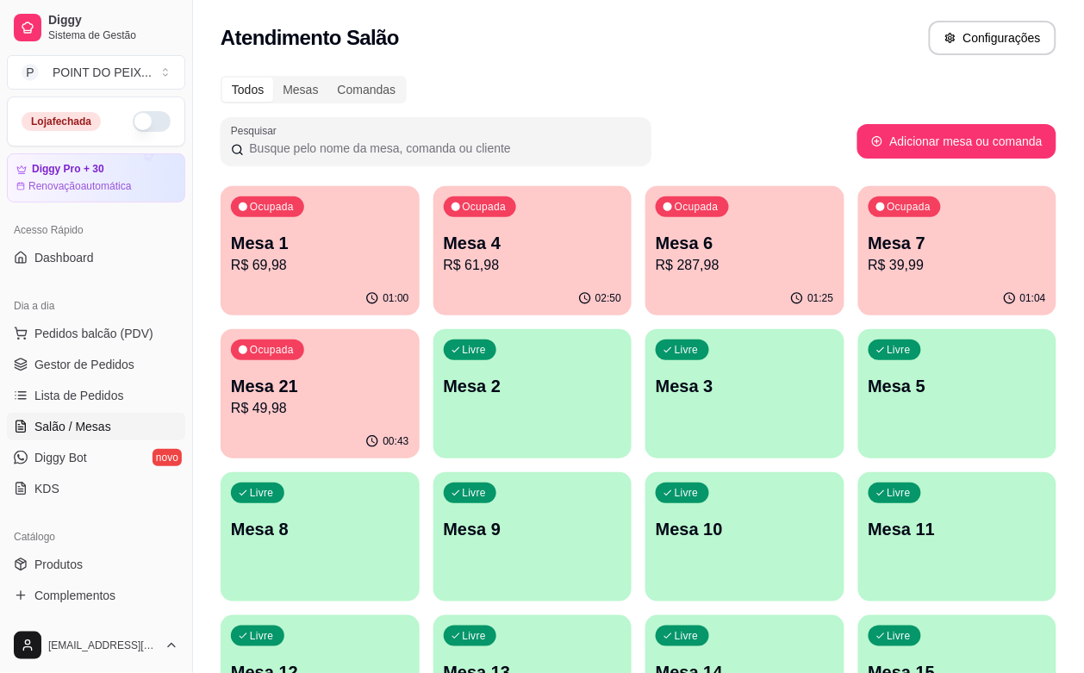
click at [658, 259] on p "R$ 287,98" at bounding box center [745, 265] width 178 height 21
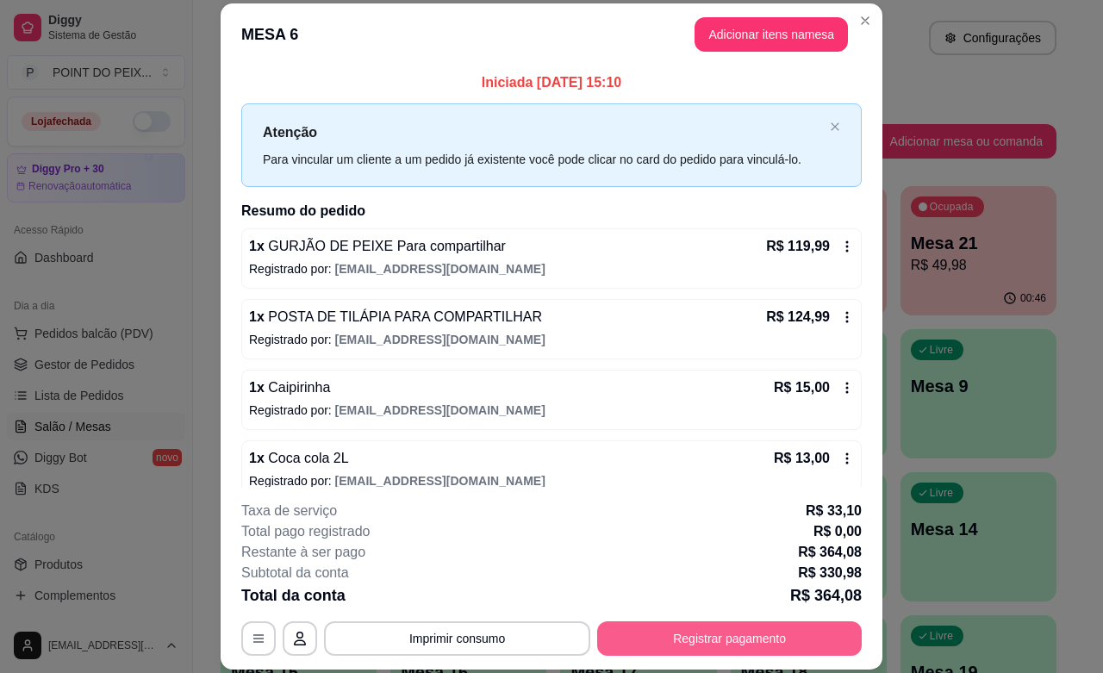
click at [686, 633] on button "Registrar pagamento" at bounding box center [729, 638] width 265 height 34
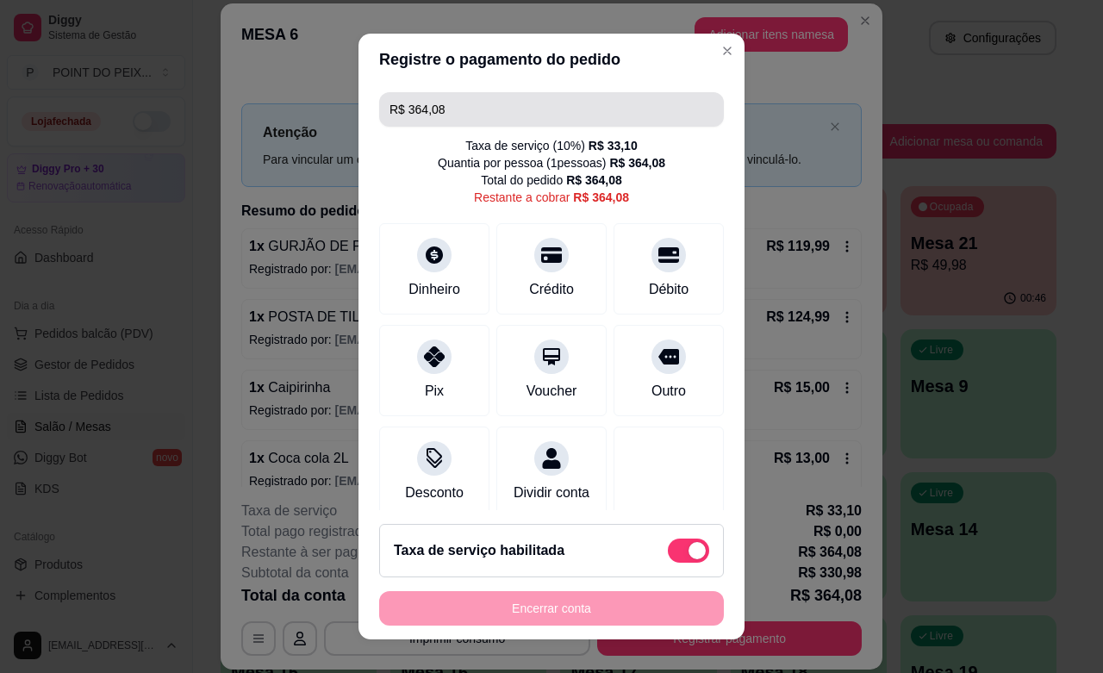
click at [453, 109] on input "R$ 364,08" at bounding box center [552, 109] width 324 height 34
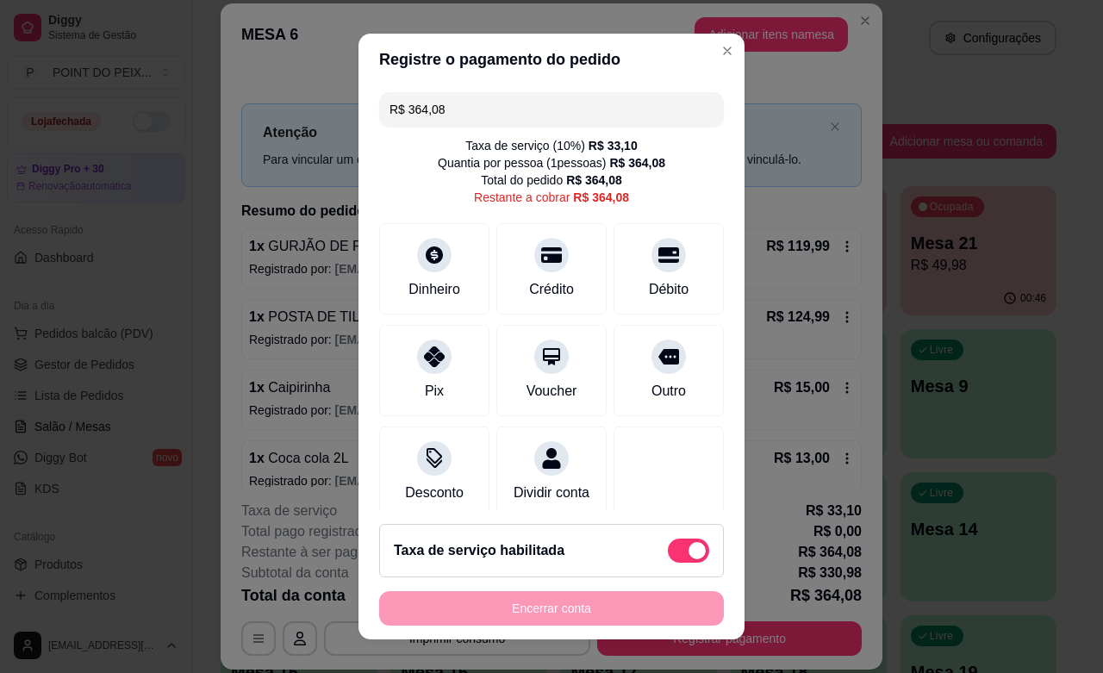
click at [453, 109] on input "R$ 364,08" at bounding box center [552, 109] width 324 height 34
click at [423, 360] on icon at bounding box center [434, 351] width 22 height 22
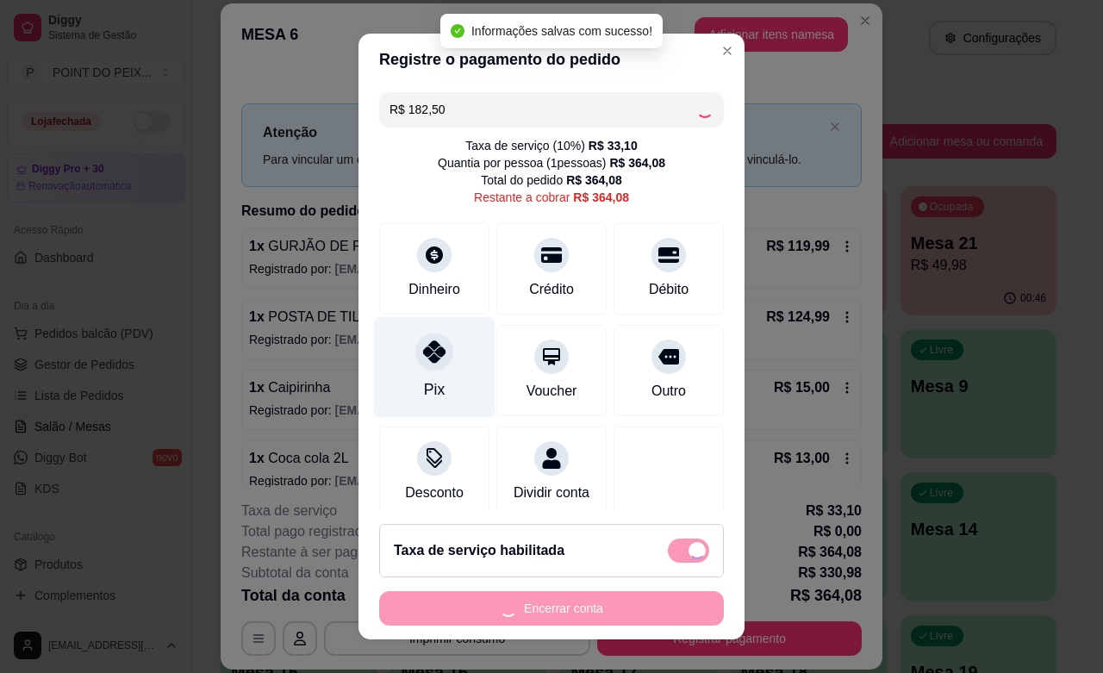
type input "R$ 181,58"
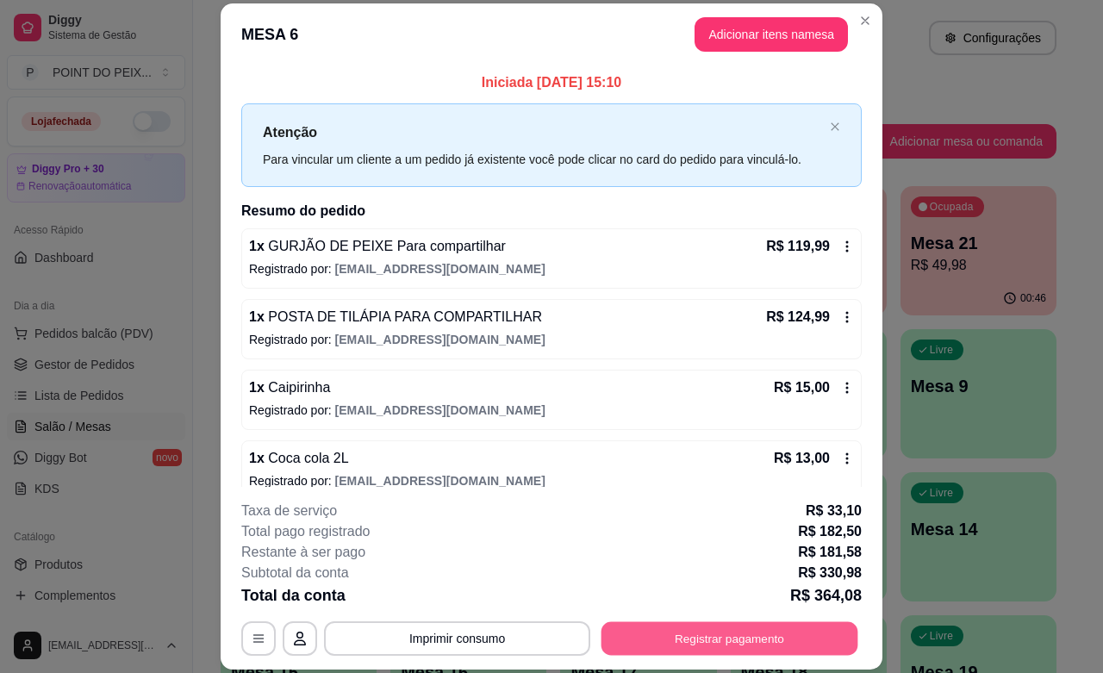
click at [695, 638] on button "Registrar pagamento" at bounding box center [730, 639] width 257 height 34
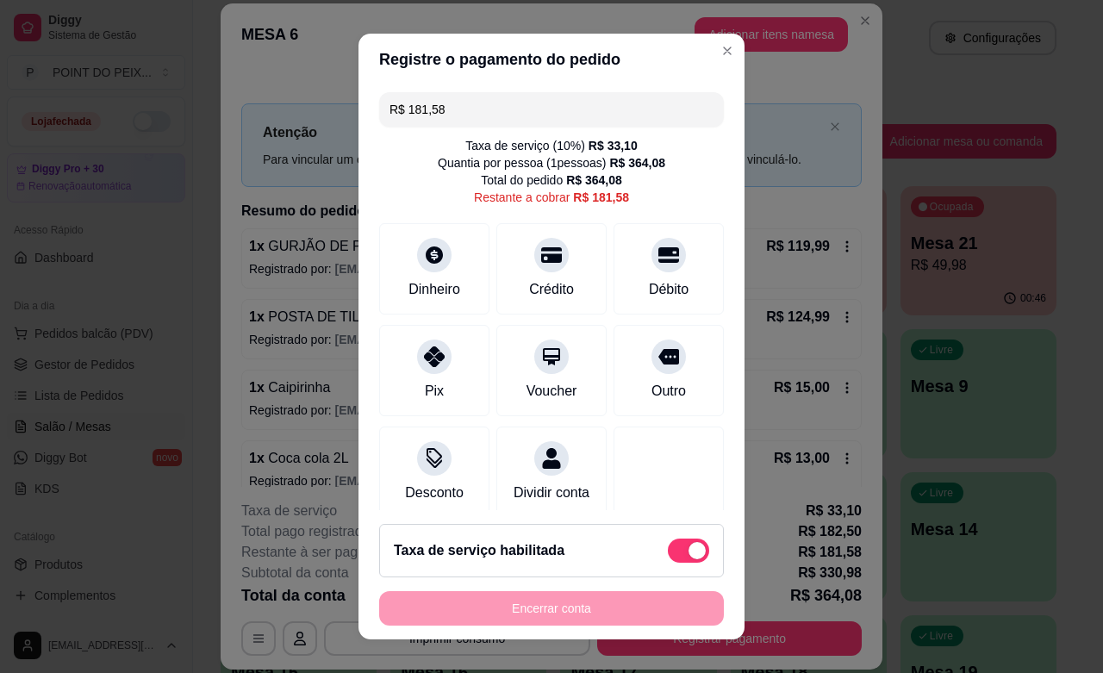
click at [466, 109] on input "R$ 181,58" at bounding box center [552, 109] width 324 height 34
click at [427, 255] on icon at bounding box center [434, 250] width 22 height 22
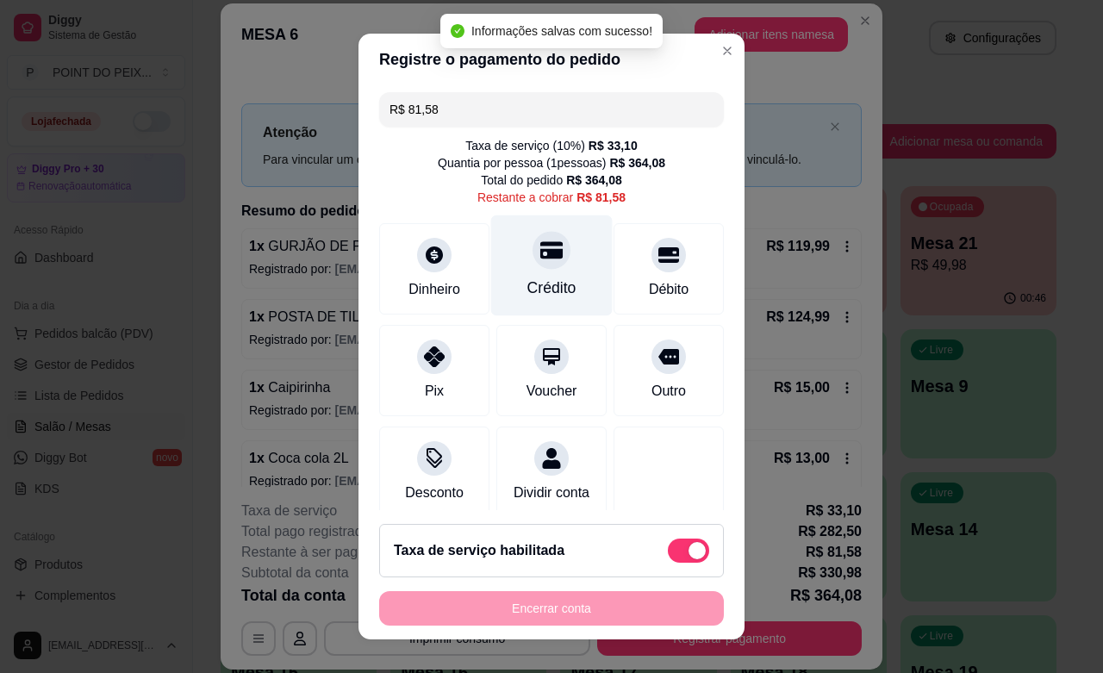
click at [533, 264] on div at bounding box center [552, 250] width 38 height 38
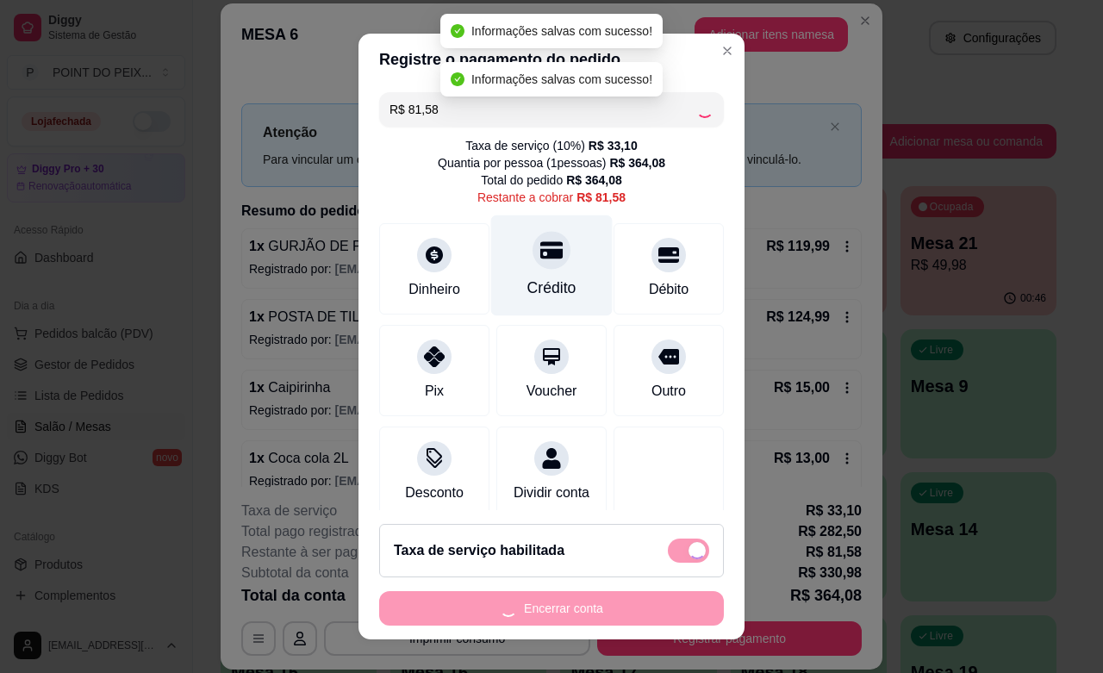
type input "R$ 0,00"
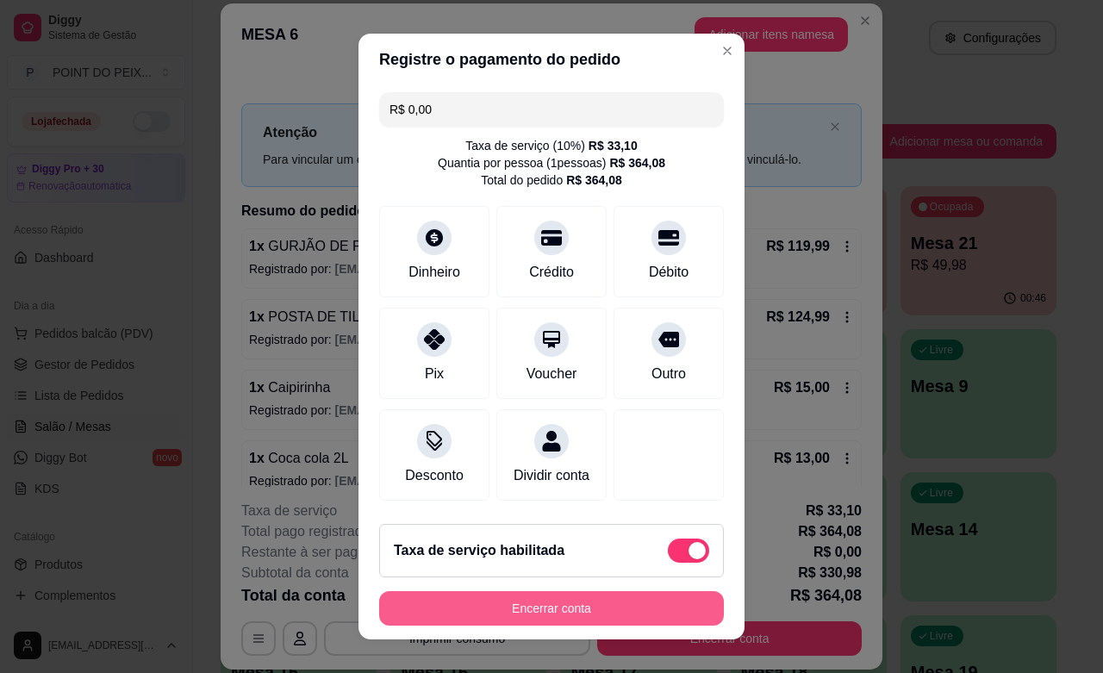
click at [552, 618] on button "Encerrar conta" at bounding box center [551, 608] width 345 height 34
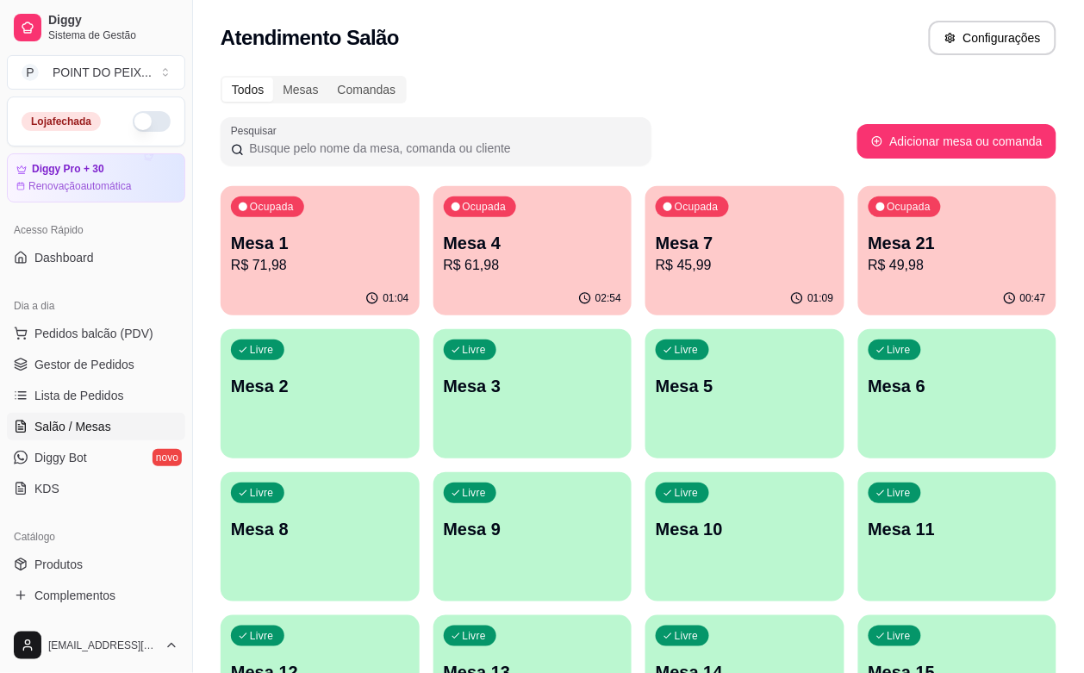
click at [300, 251] on p "Mesa 1" at bounding box center [320, 243] width 178 height 24
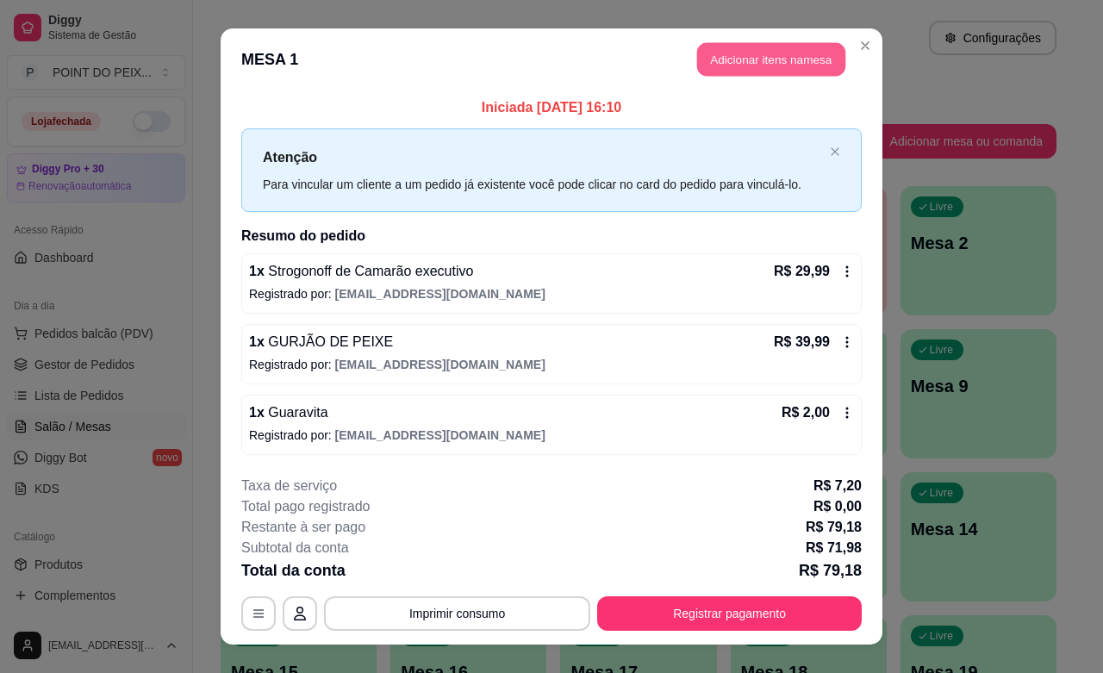
click at [765, 58] on button "Adicionar itens na mesa" at bounding box center [771, 60] width 148 height 34
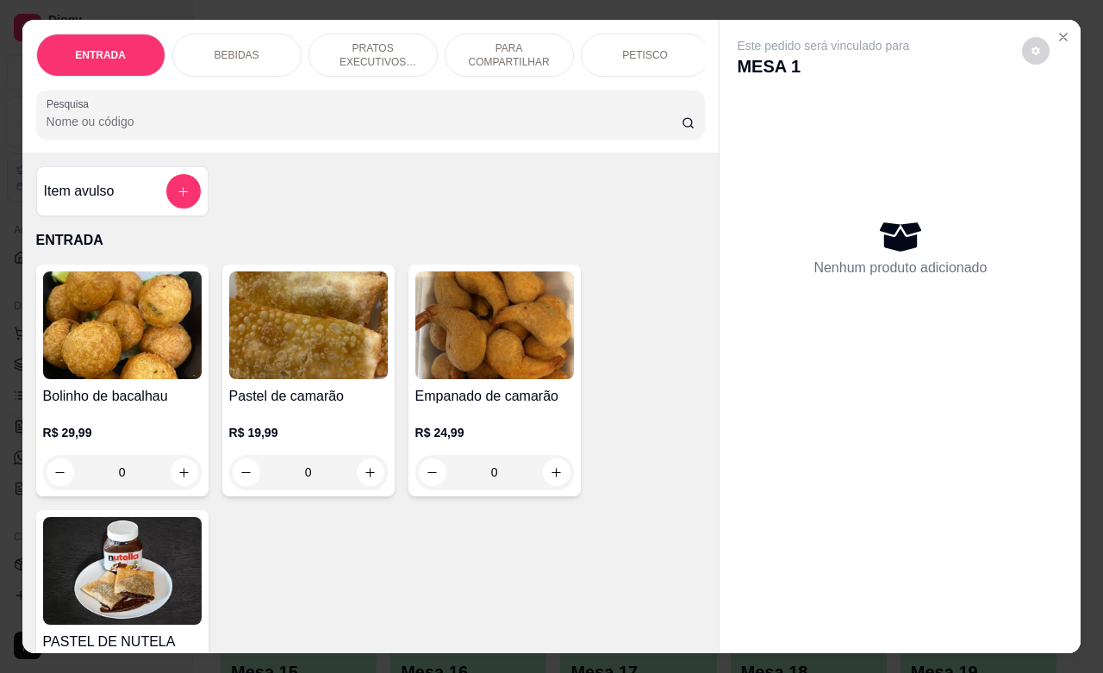
click at [231, 48] on p "BEBIDAS" at bounding box center [237, 55] width 45 height 14
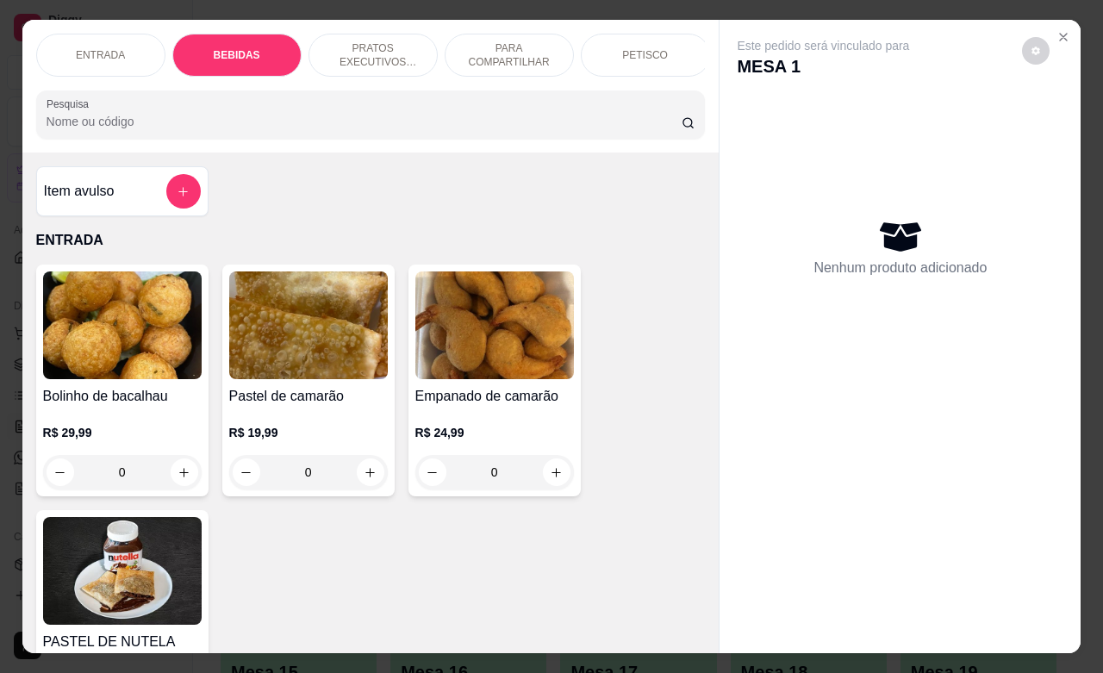
scroll to position [603, 0]
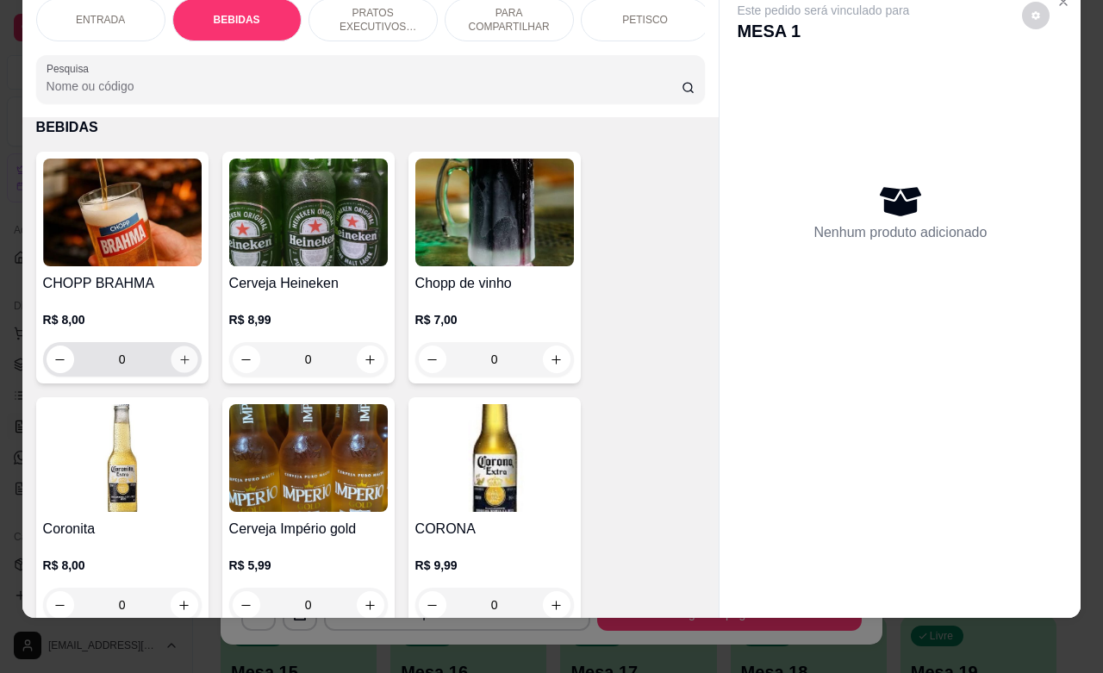
click at [178, 356] on icon "increase-product-quantity" at bounding box center [184, 359] width 13 height 13
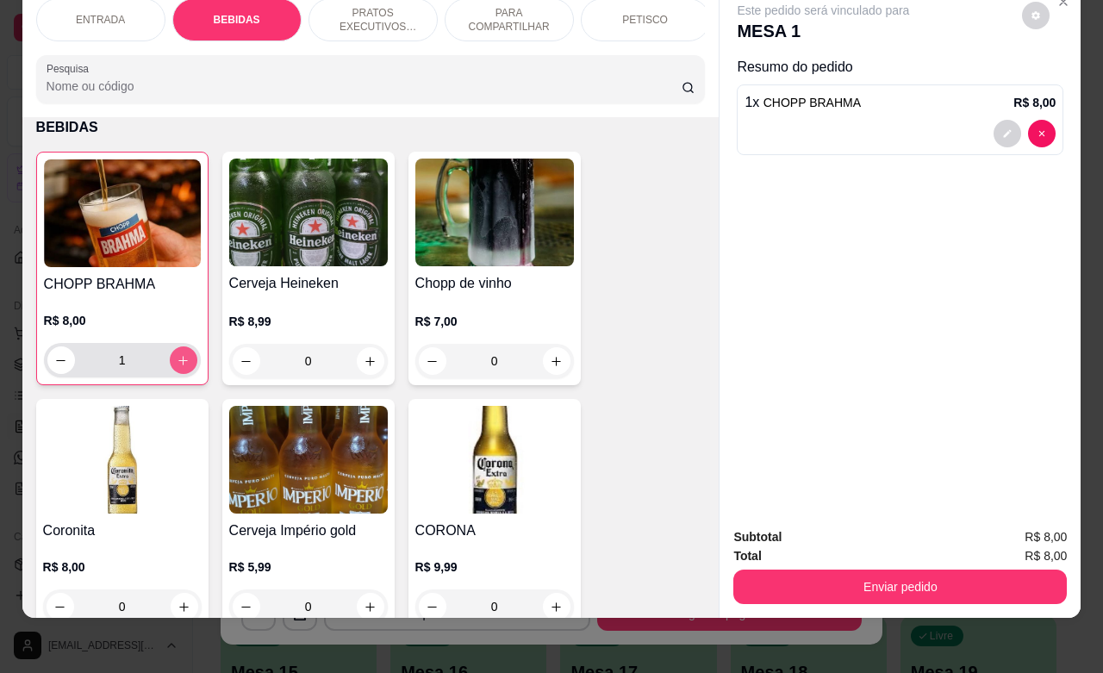
click at [177, 356] on icon "increase-product-quantity" at bounding box center [183, 360] width 13 height 13
type input "5"
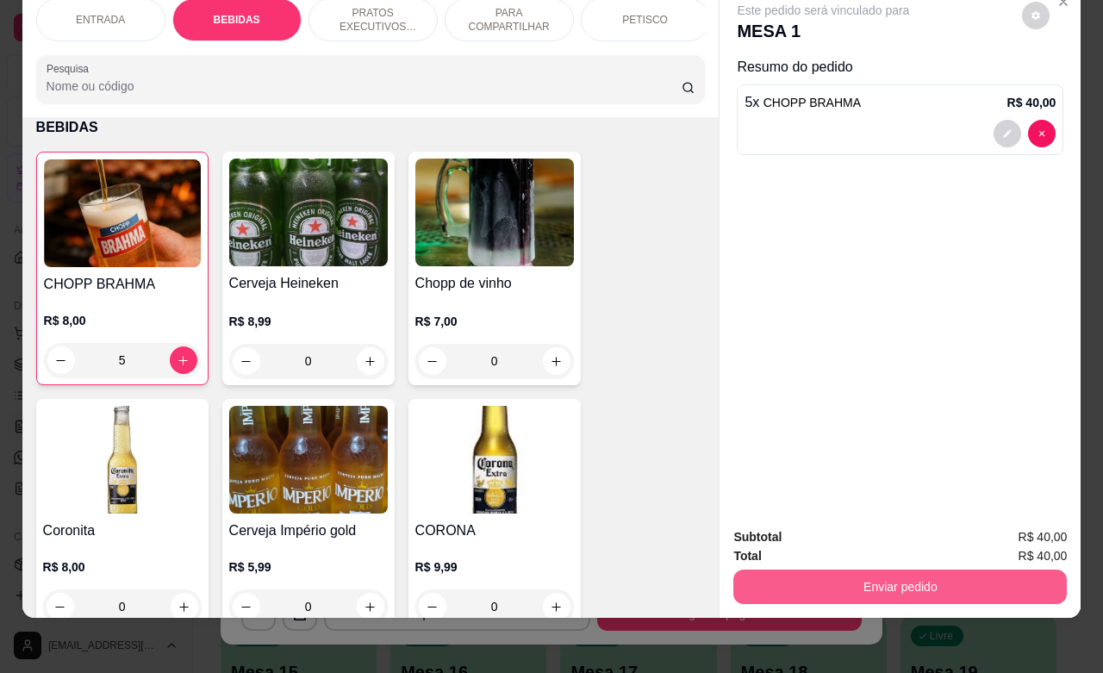
click at [963, 571] on button "Enviar pedido" at bounding box center [900, 587] width 334 height 34
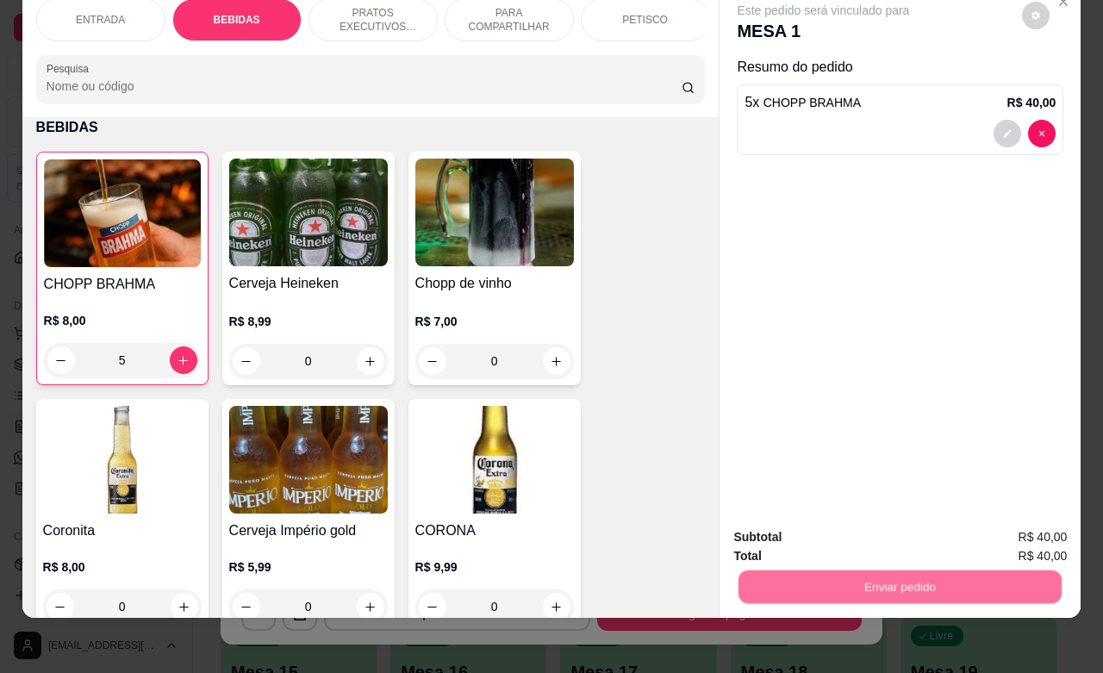
click at [1004, 530] on button "Enviar pedido" at bounding box center [1020, 526] width 95 height 32
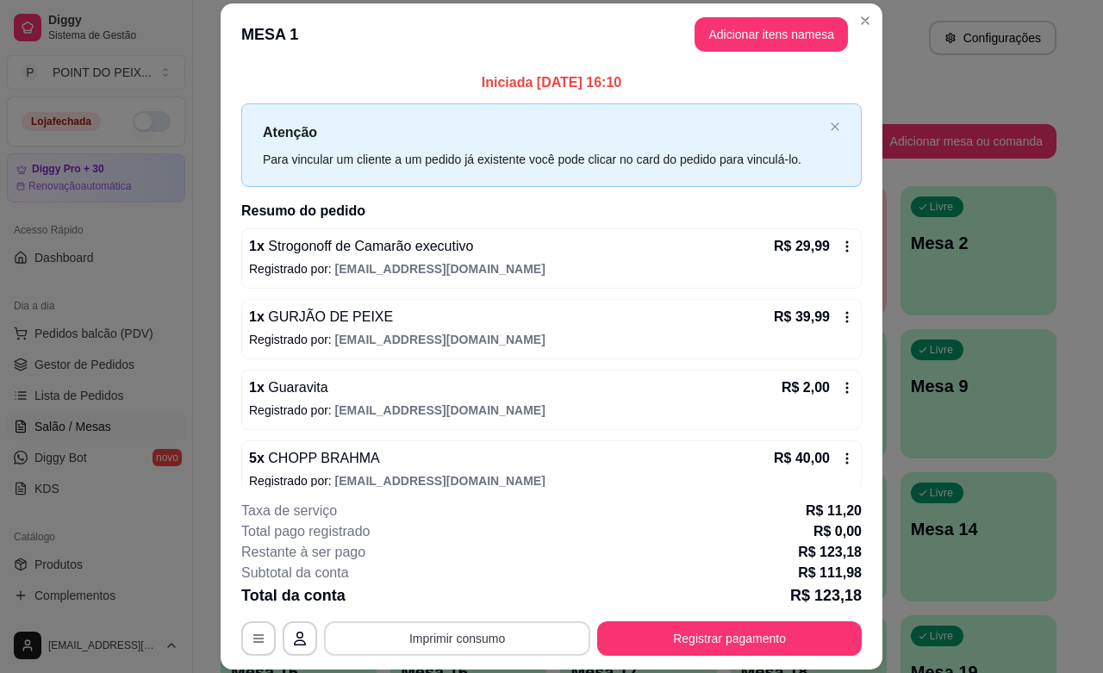
click at [502, 644] on button "Imprimir consumo" at bounding box center [457, 638] width 266 height 34
click at [468, 602] on button "IMPRESSORA" at bounding box center [453, 599] width 125 height 28
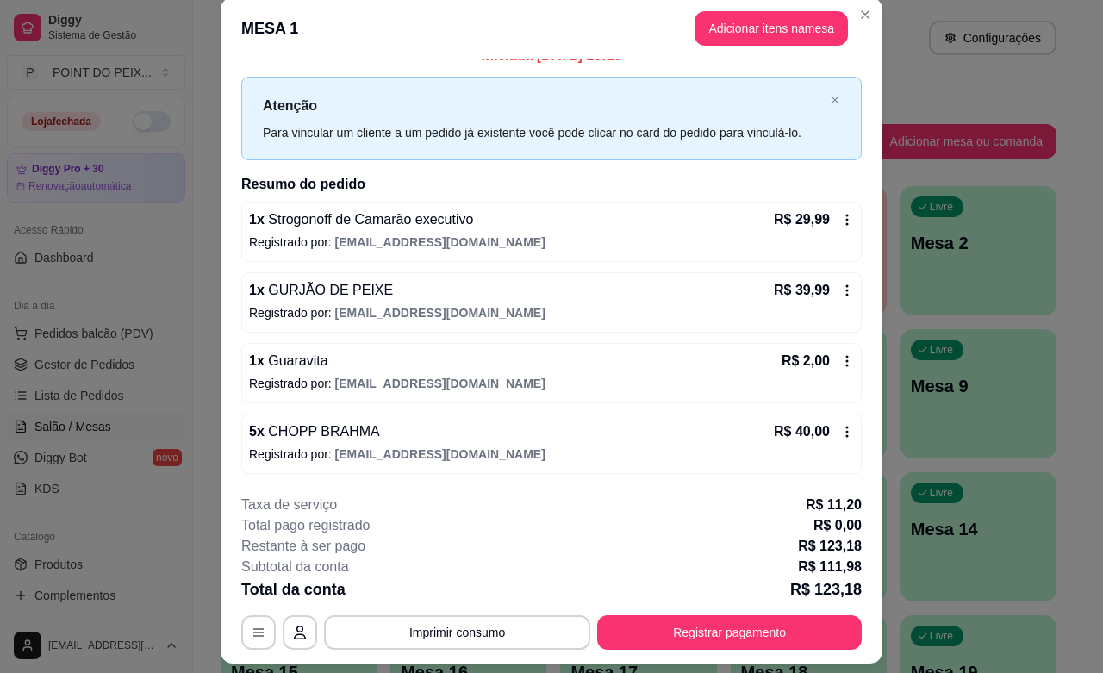
scroll to position [0, 0]
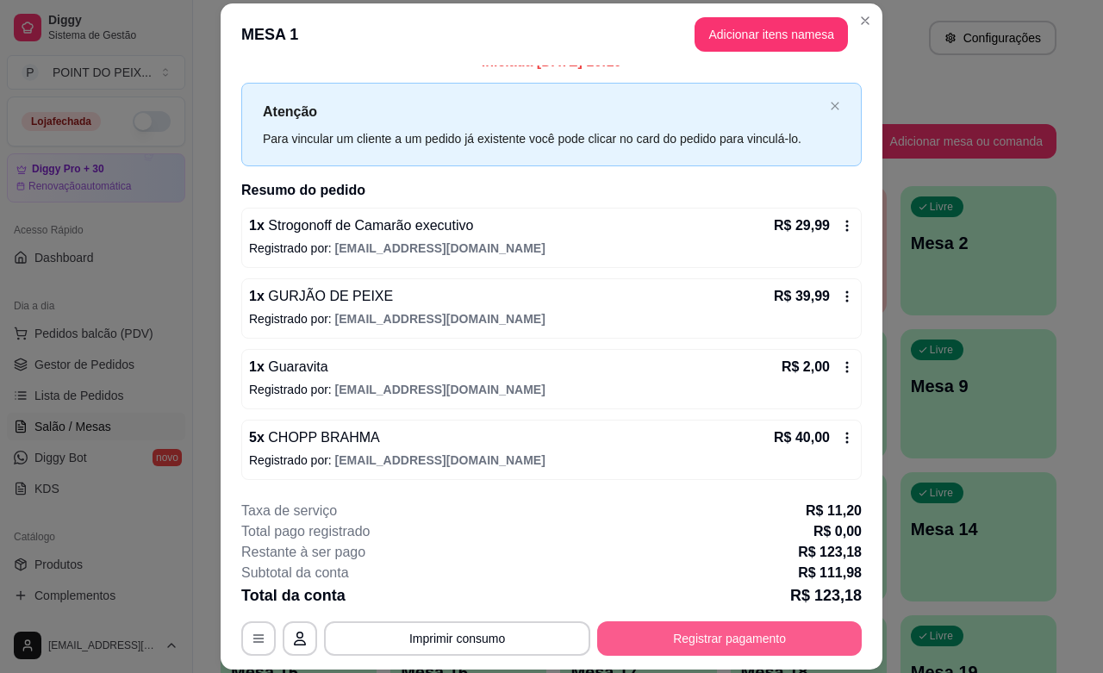
click at [718, 638] on button "Registrar pagamento" at bounding box center [729, 638] width 265 height 34
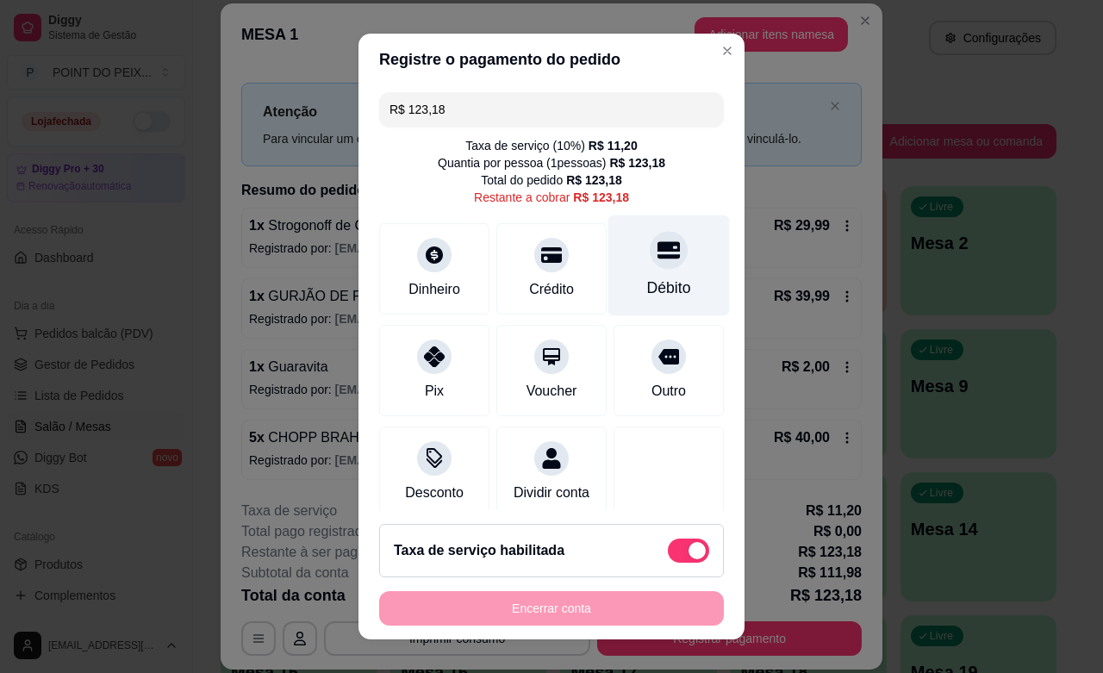
click at [658, 259] on icon at bounding box center [669, 250] width 22 height 22
type input "R$ 0,00"
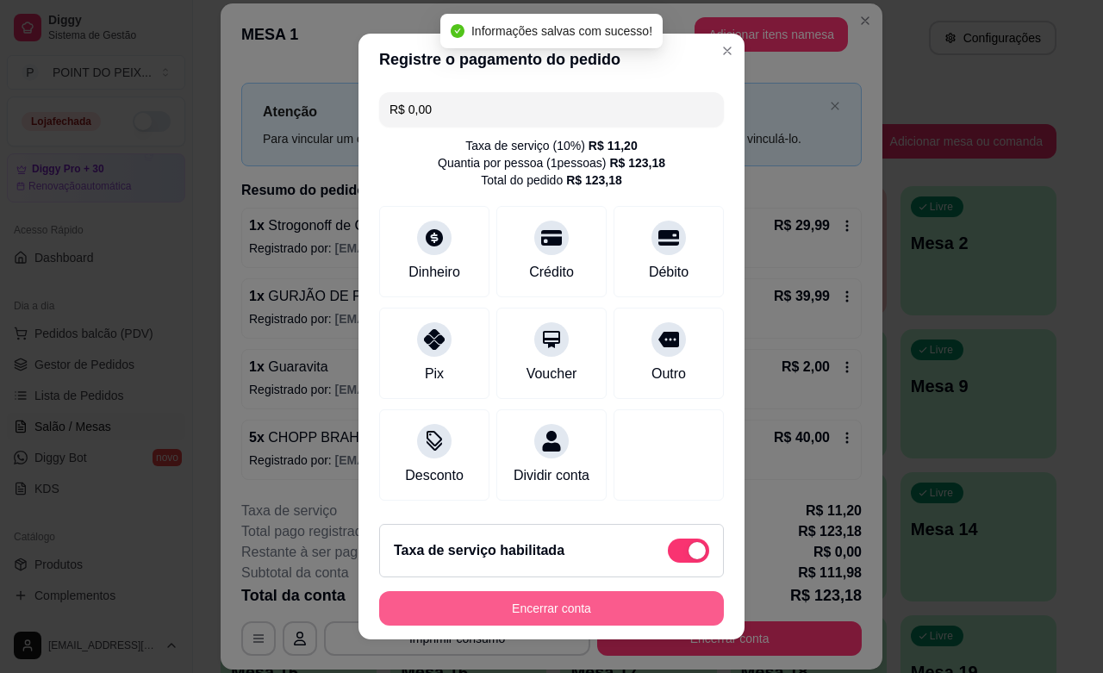
click at [540, 616] on button "Encerrar conta" at bounding box center [551, 608] width 345 height 34
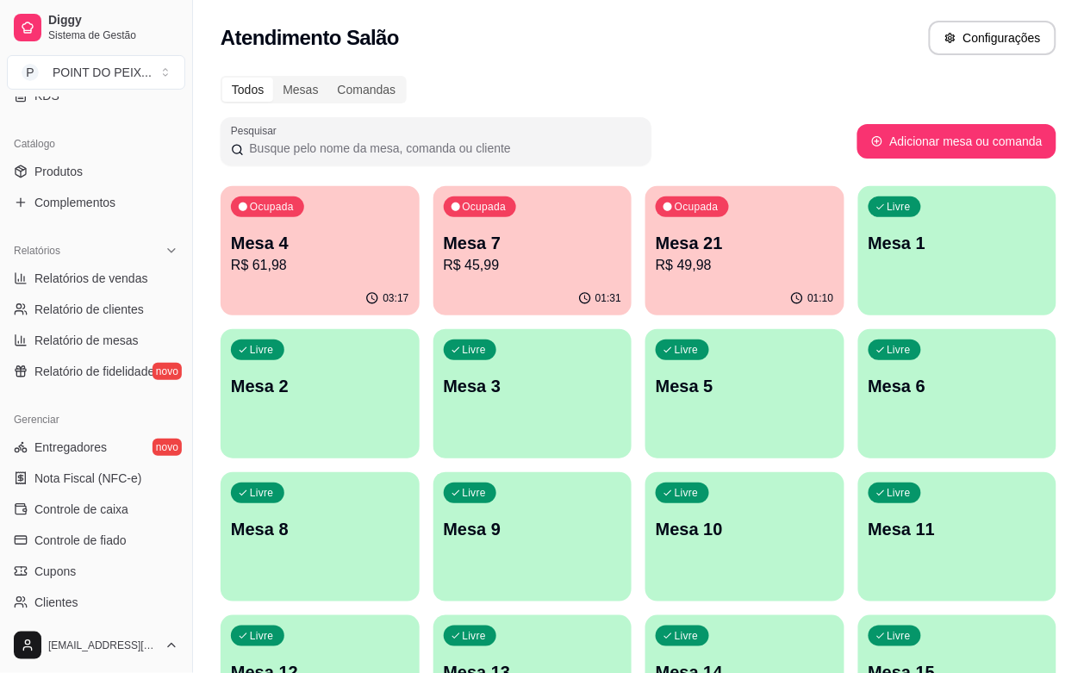
scroll to position [431, 0]
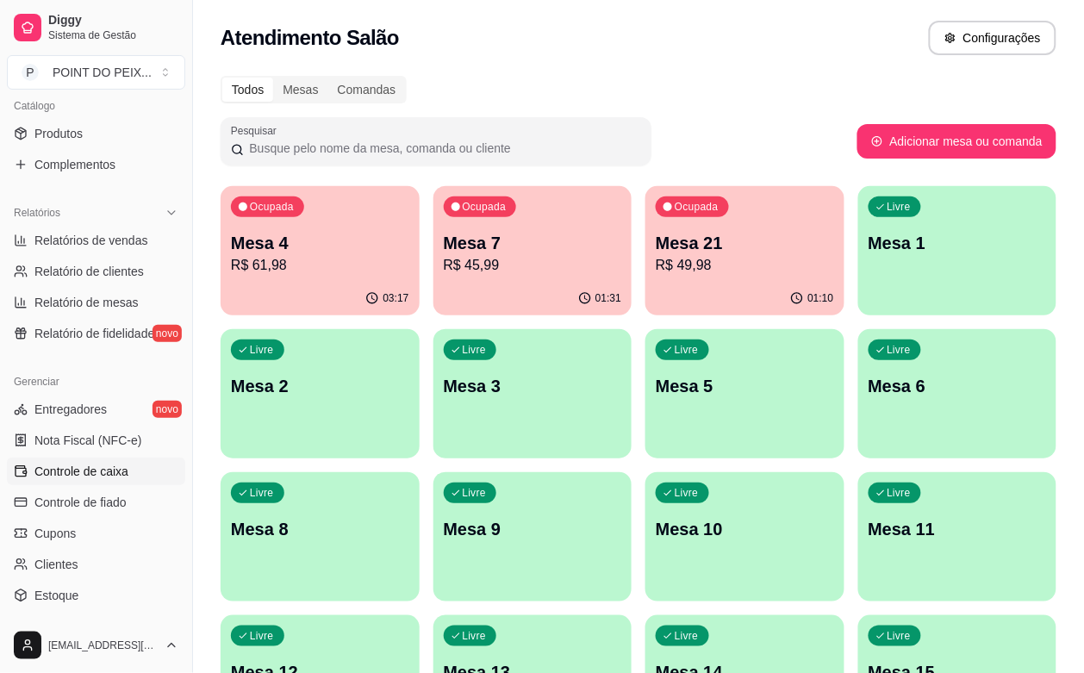
click at [102, 472] on span "Controle de caixa" at bounding box center [81, 471] width 94 height 17
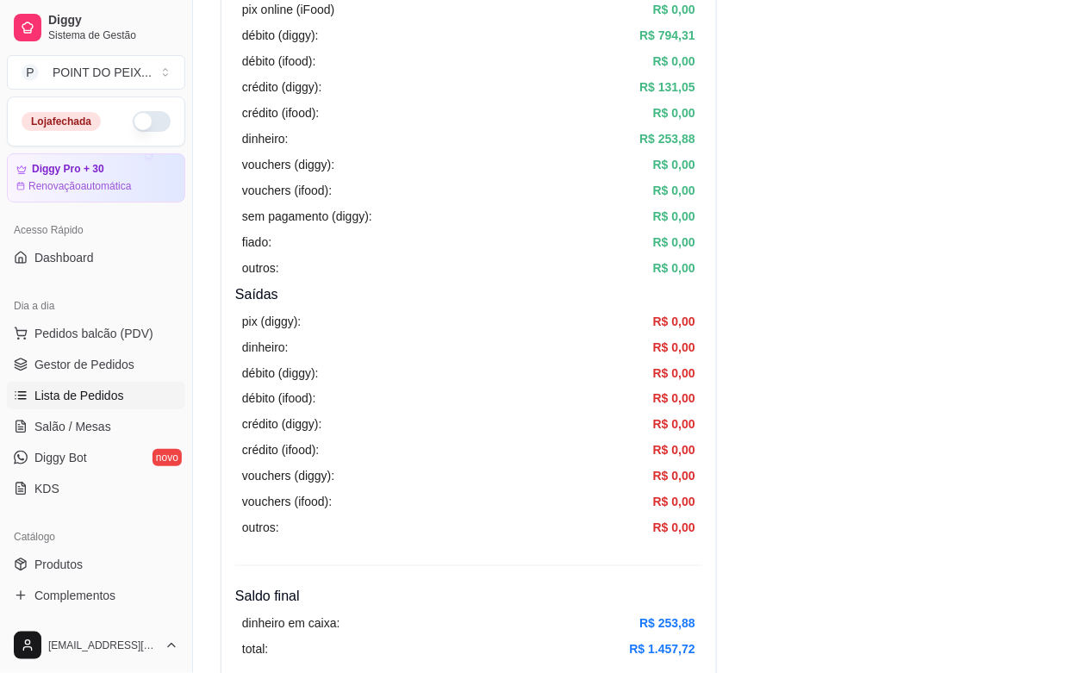
click at [95, 401] on span "Lista de Pedidos" at bounding box center [79, 395] width 90 height 17
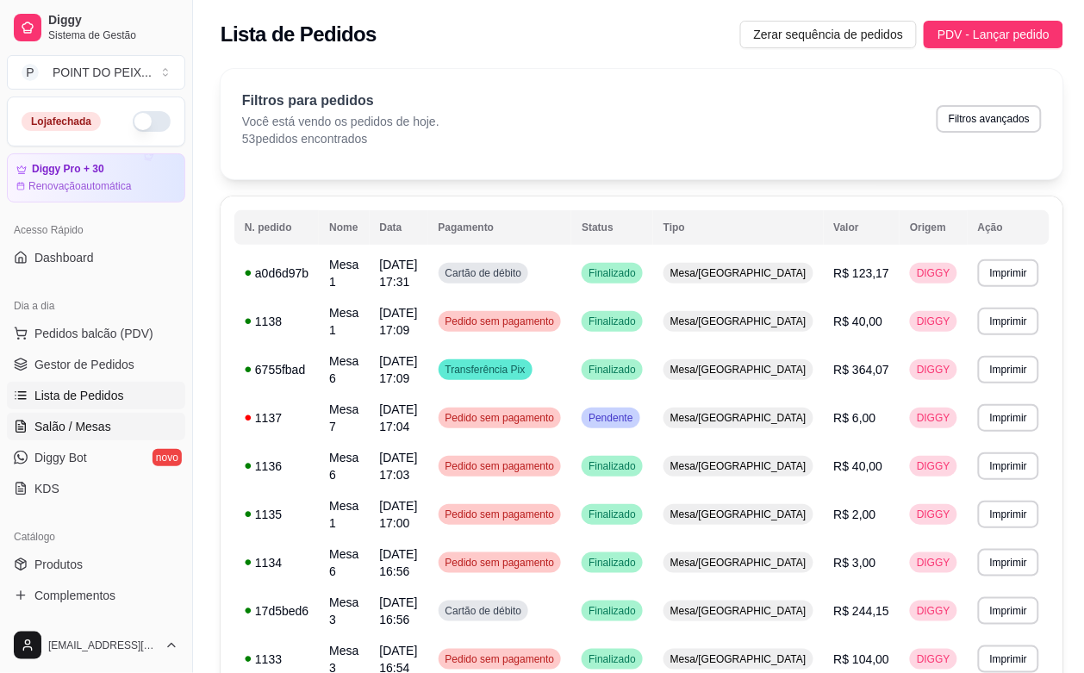
click at [90, 425] on span "Salão / Mesas" at bounding box center [72, 426] width 77 height 17
